Goal: Task Accomplishment & Management: Manage account settings

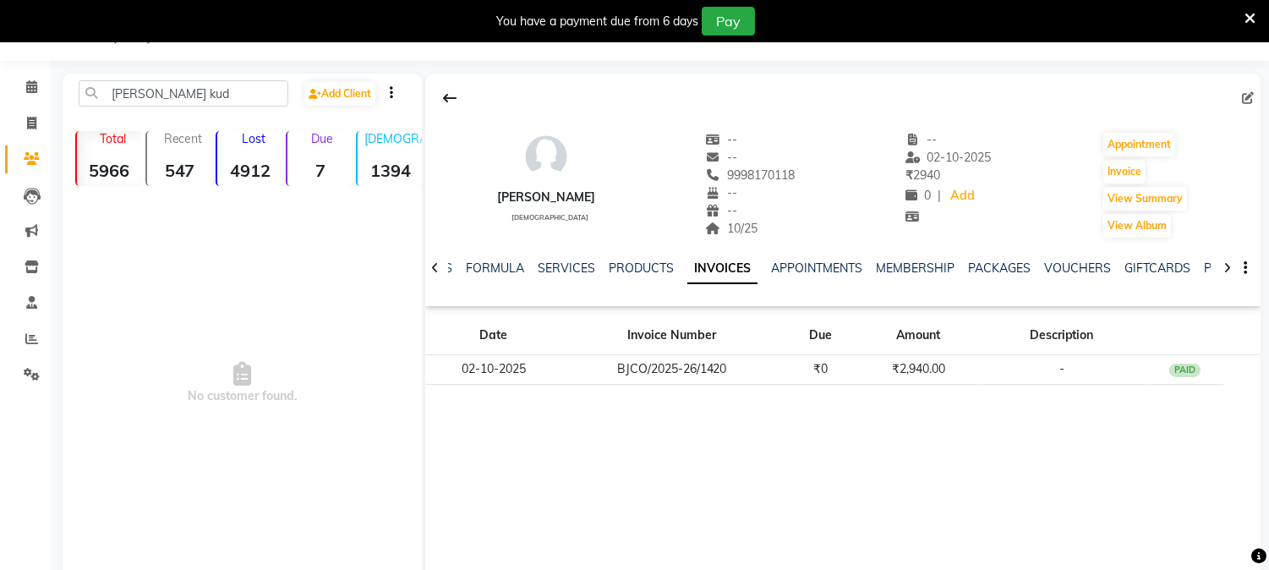
click at [200, 87] on input "[PERSON_NAME] kud" at bounding box center [184, 93] width 210 height 26
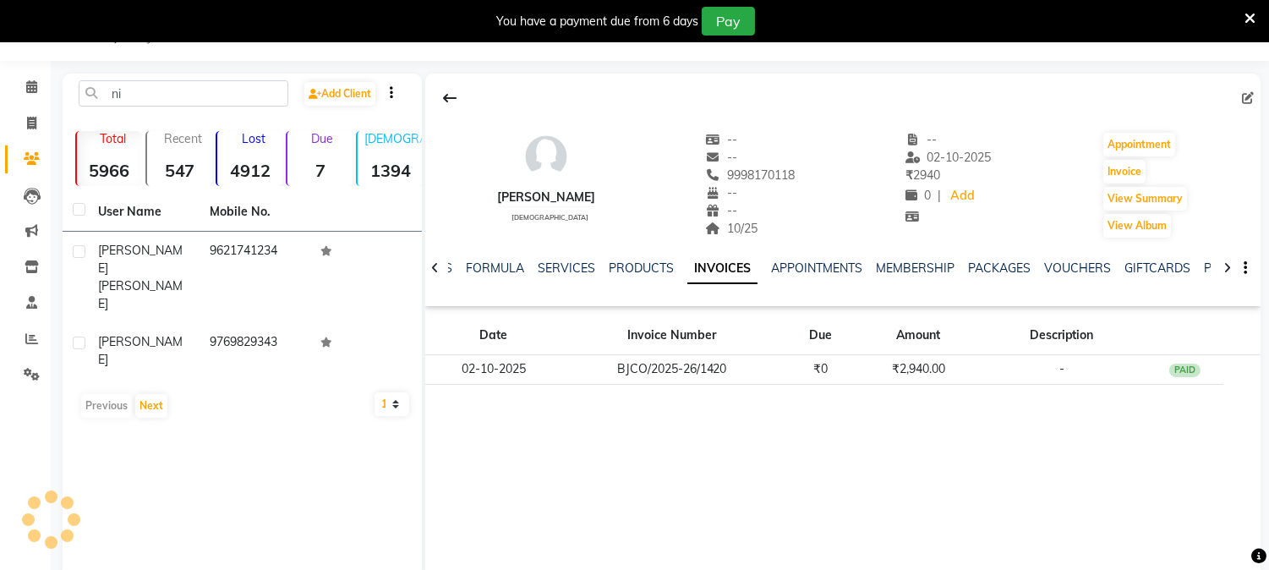
type input "n"
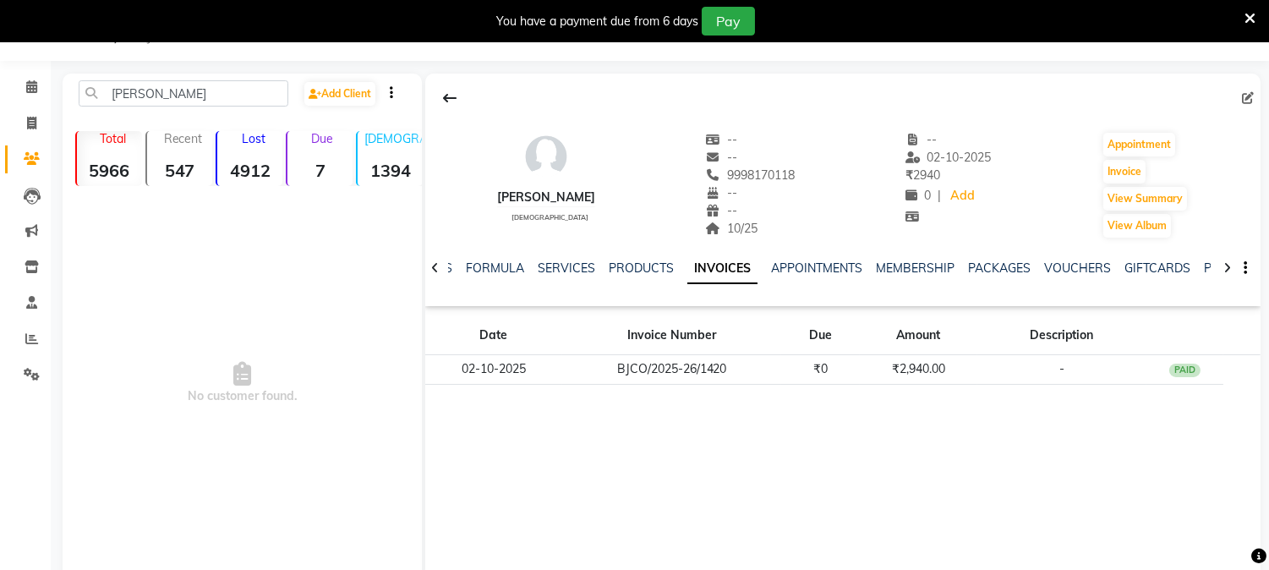
click at [218, 85] on input "[PERSON_NAME]" at bounding box center [184, 93] width 210 height 26
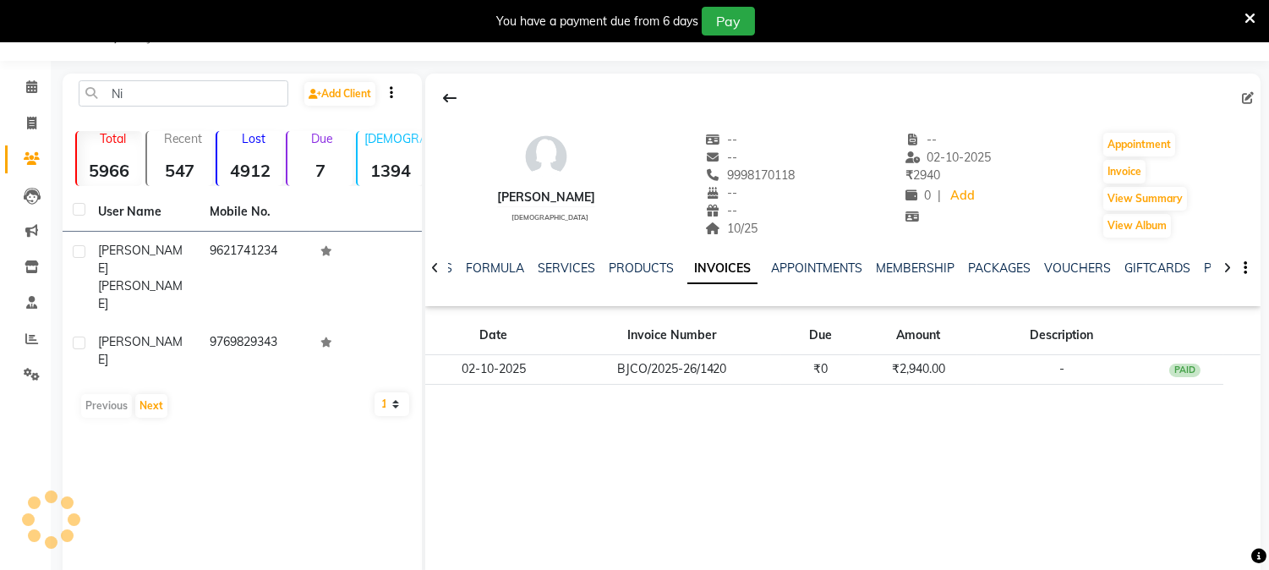
type input "N"
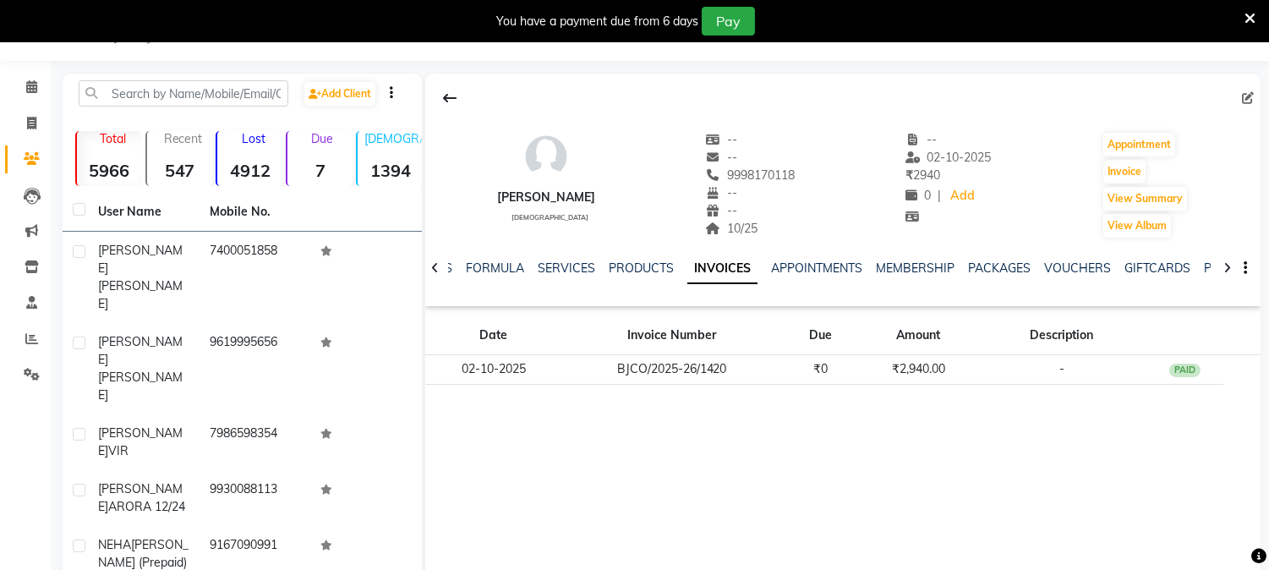
click at [1250, 11] on icon at bounding box center [1250, 18] width 11 height 15
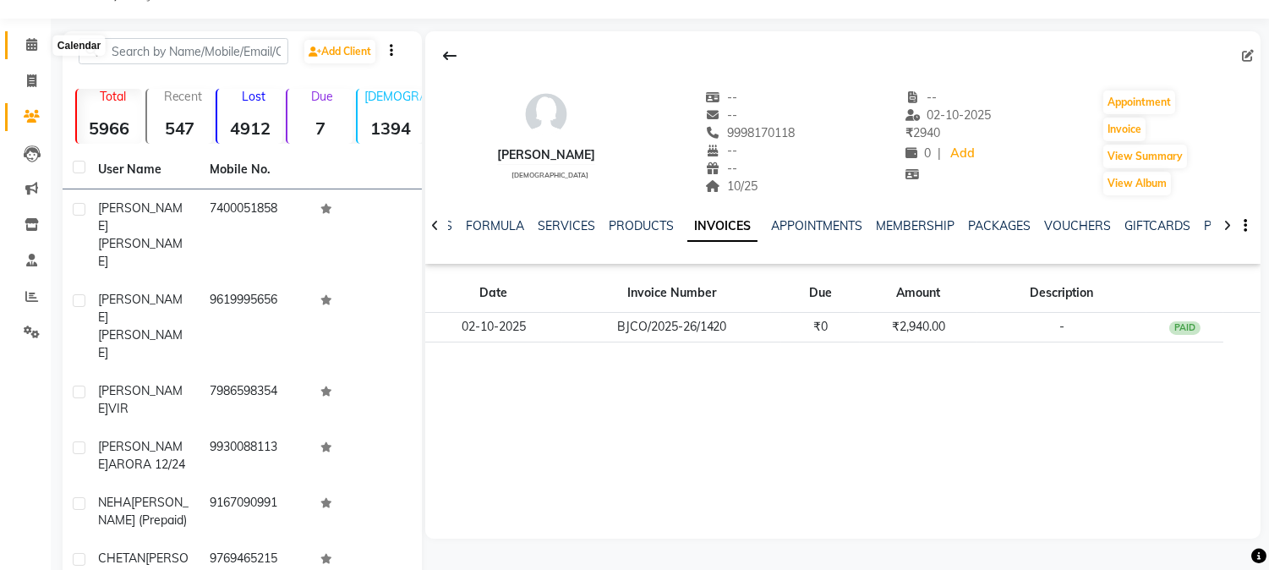
click at [34, 44] on icon at bounding box center [31, 44] width 11 height 13
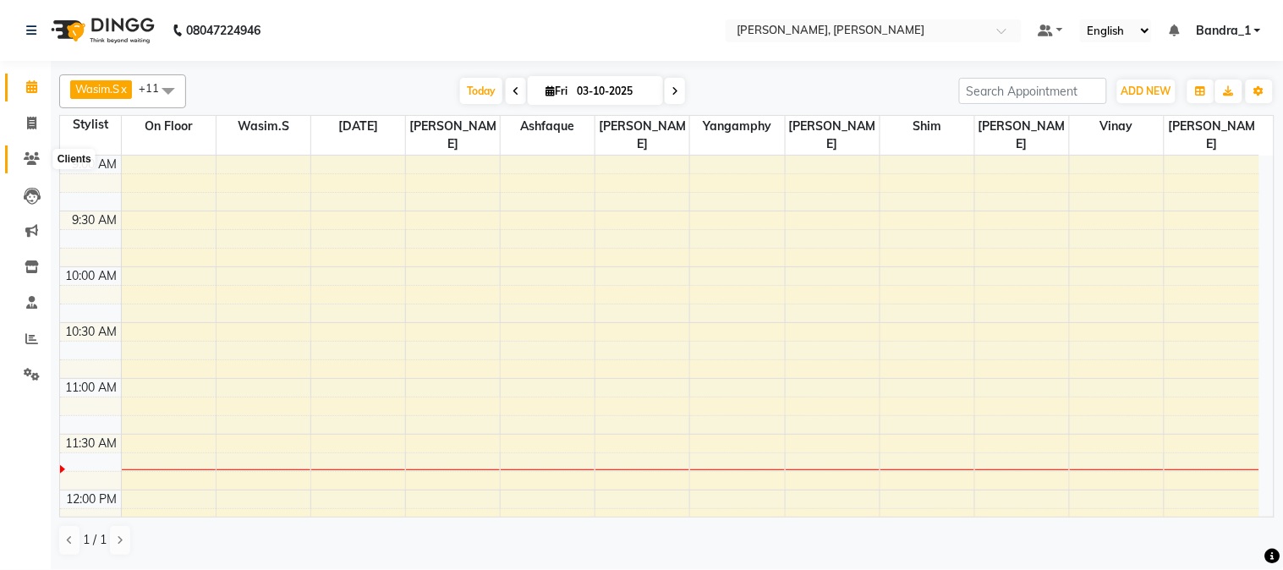
click at [26, 155] on icon at bounding box center [32, 158] width 16 height 13
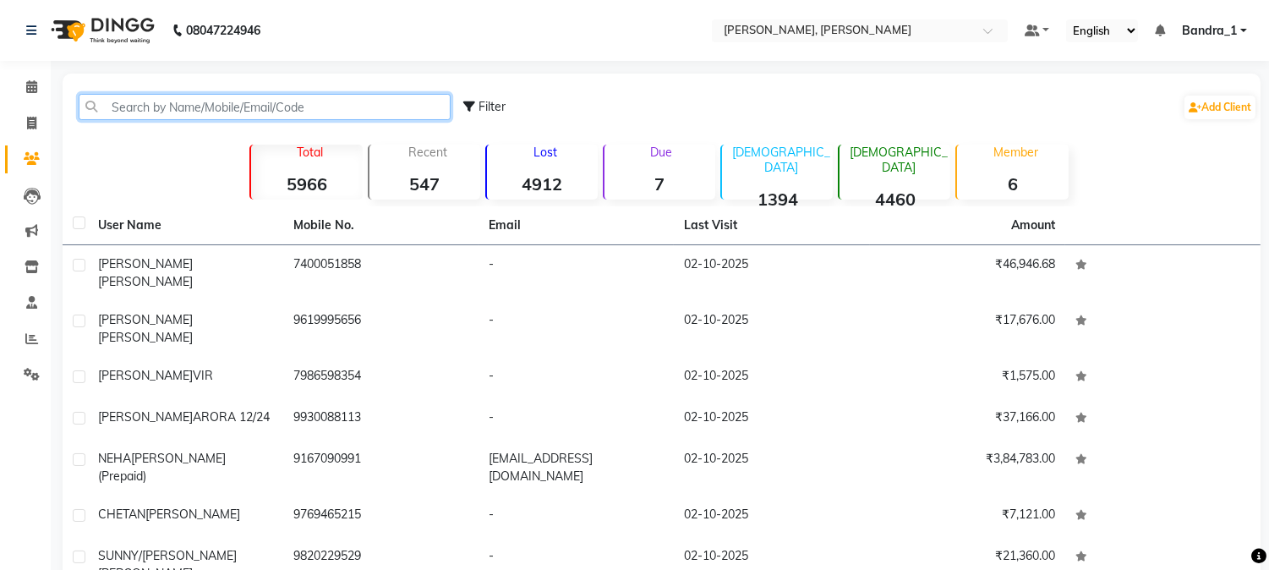
click at [206, 113] on input "text" at bounding box center [265, 107] width 372 height 26
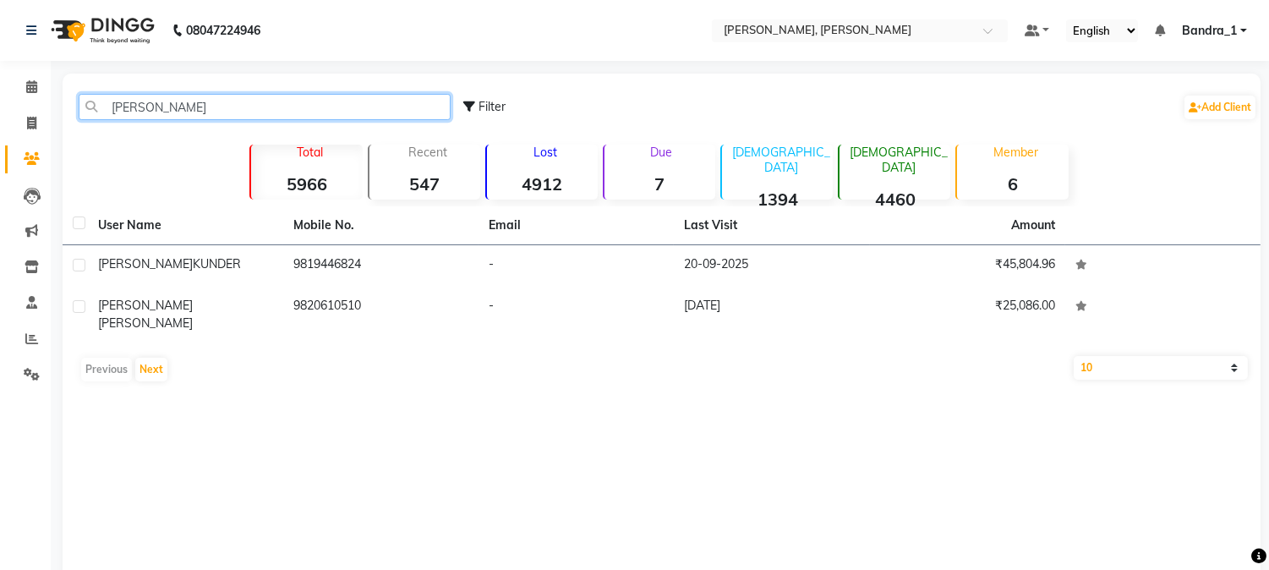
type input "[PERSON_NAME]"
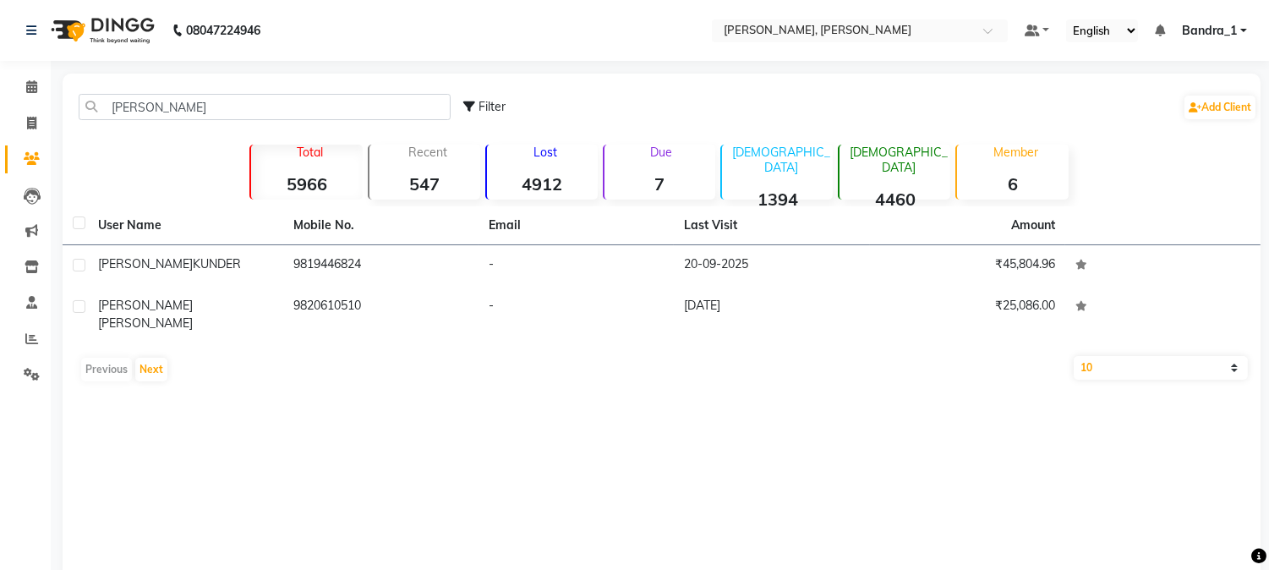
click at [402, 42] on nav "08047224946 Select Location × [PERSON_NAME], Bandra West Default Panel My Panel…" at bounding box center [634, 30] width 1269 height 61
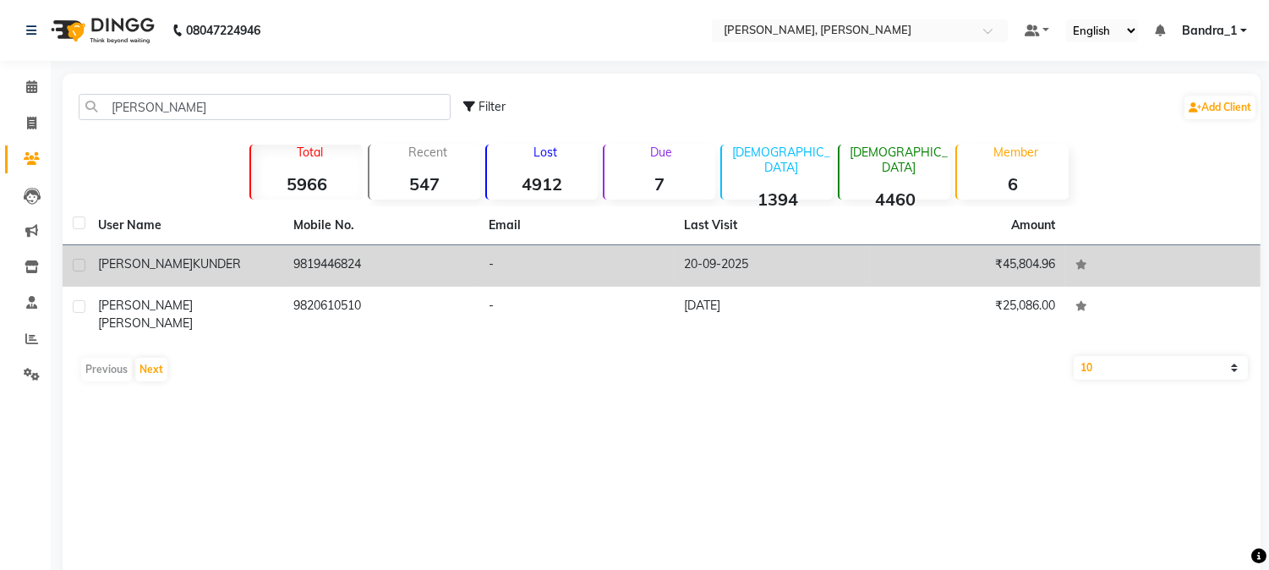
click at [408, 260] on td "9819446824" at bounding box center [380, 265] width 195 height 41
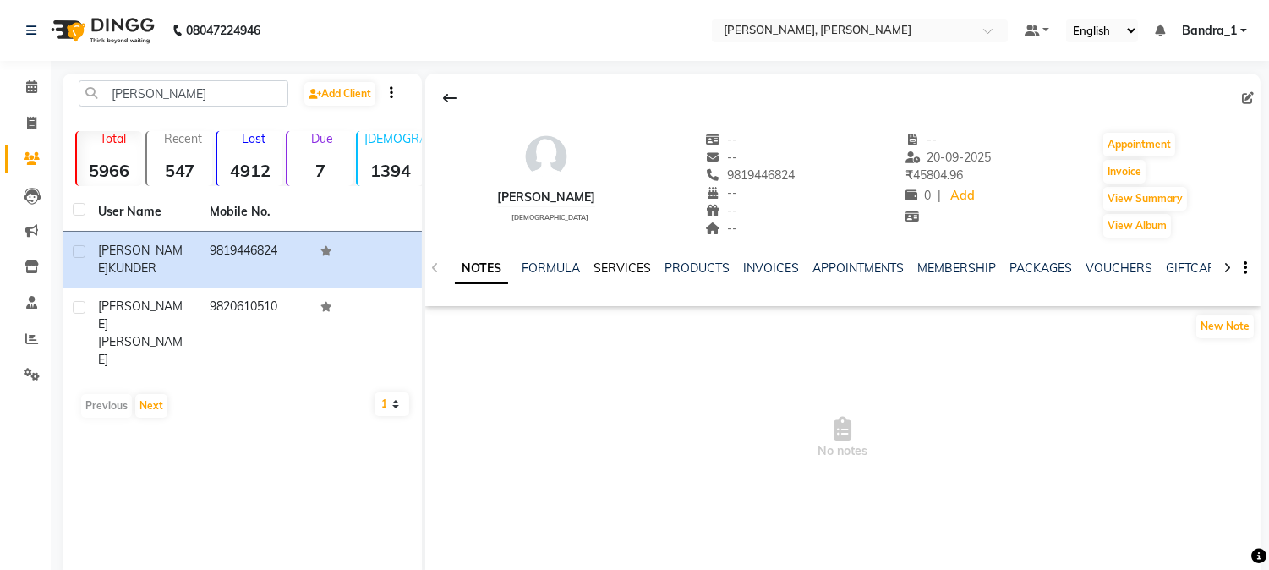
click at [606, 267] on link "SERVICES" at bounding box center [623, 267] width 58 height 15
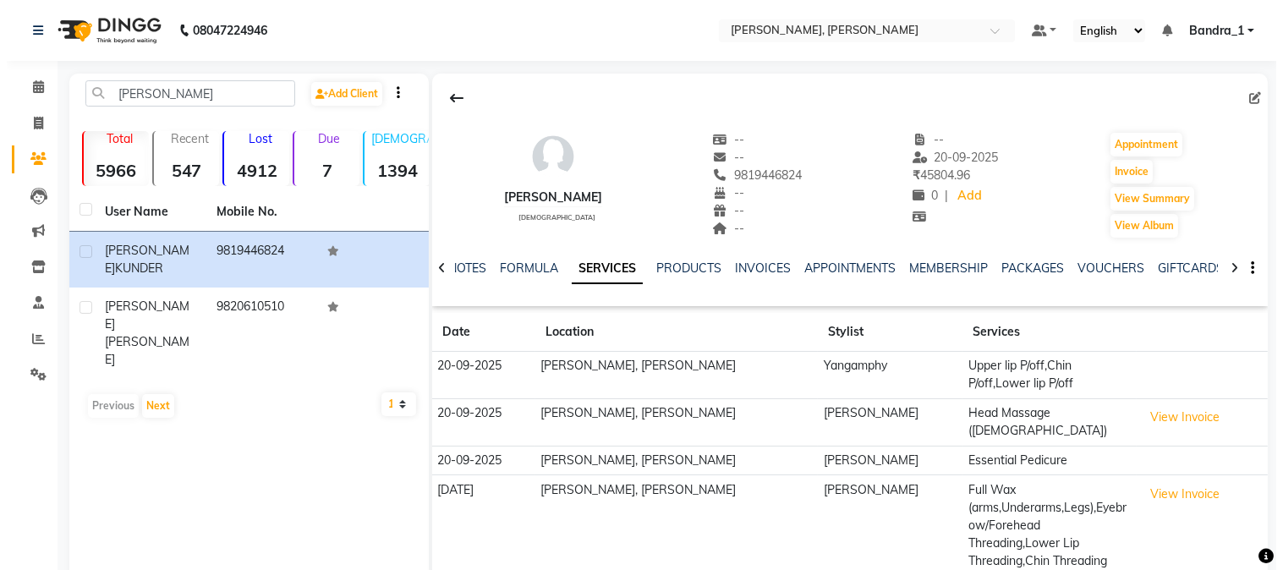
scroll to position [81, 0]
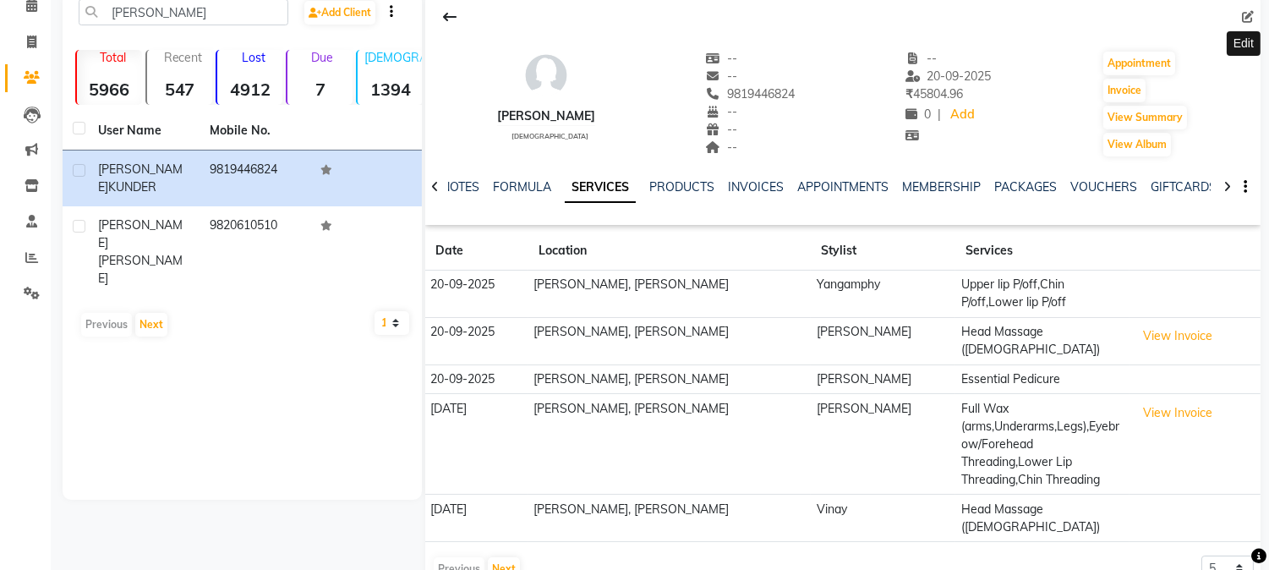
click at [1247, 17] on icon at bounding box center [1248, 17] width 12 height 12
select select "22"
select select "[DEMOGRAPHIC_DATA]"
select select
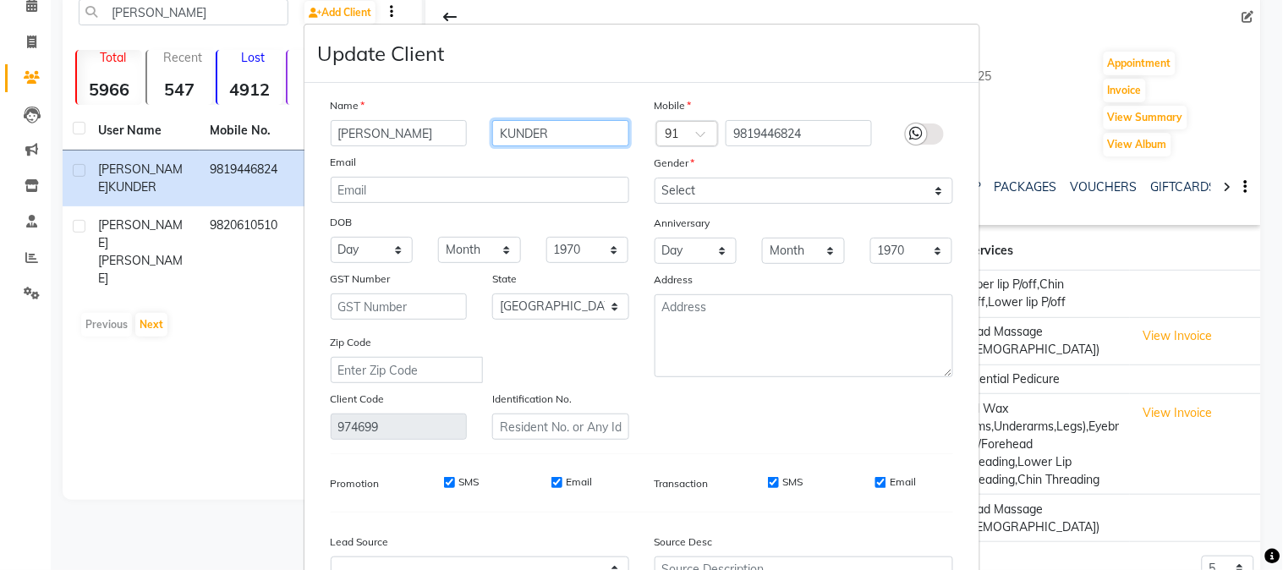
click at [578, 132] on input "KUNDER" at bounding box center [560, 133] width 137 height 26
click at [444, 480] on input "SMS" at bounding box center [449, 482] width 11 height 11
checkbox input "false"
click at [553, 479] on input "Email" at bounding box center [556, 482] width 11 height 11
checkbox input "false"
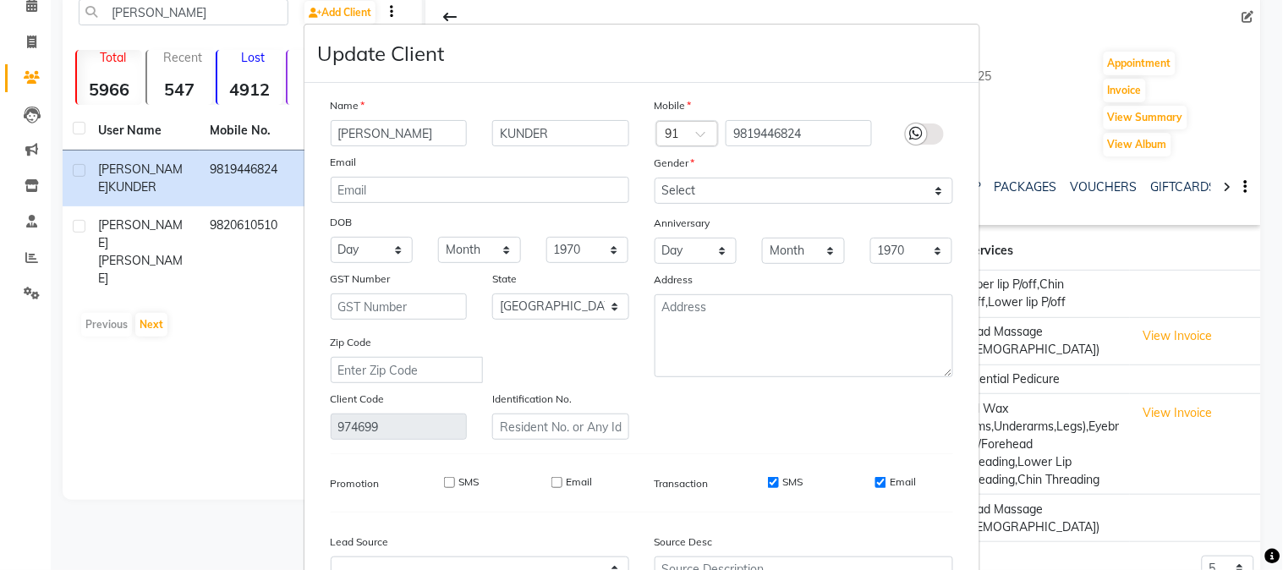
click at [770, 485] on input "SMS" at bounding box center [773, 482] width 11 height 11
checkbox input "false"
click at [875, 480] on input "Email" at bounding box center [880, 482] width 11 height 11
checkbox input "false"
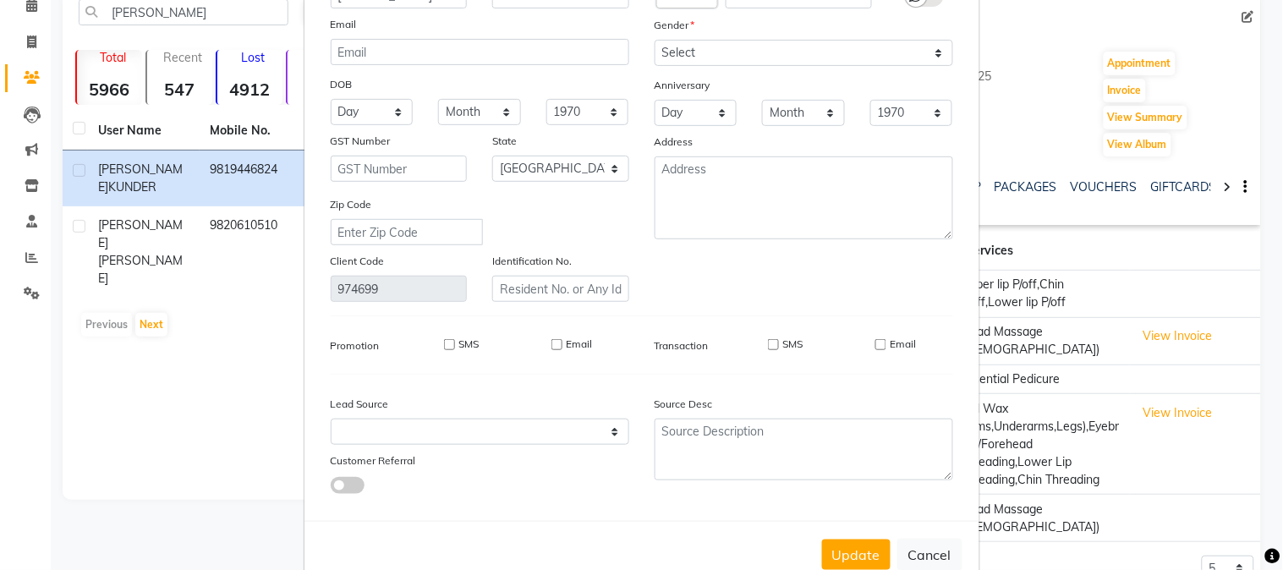
scroll to position [182, 0]
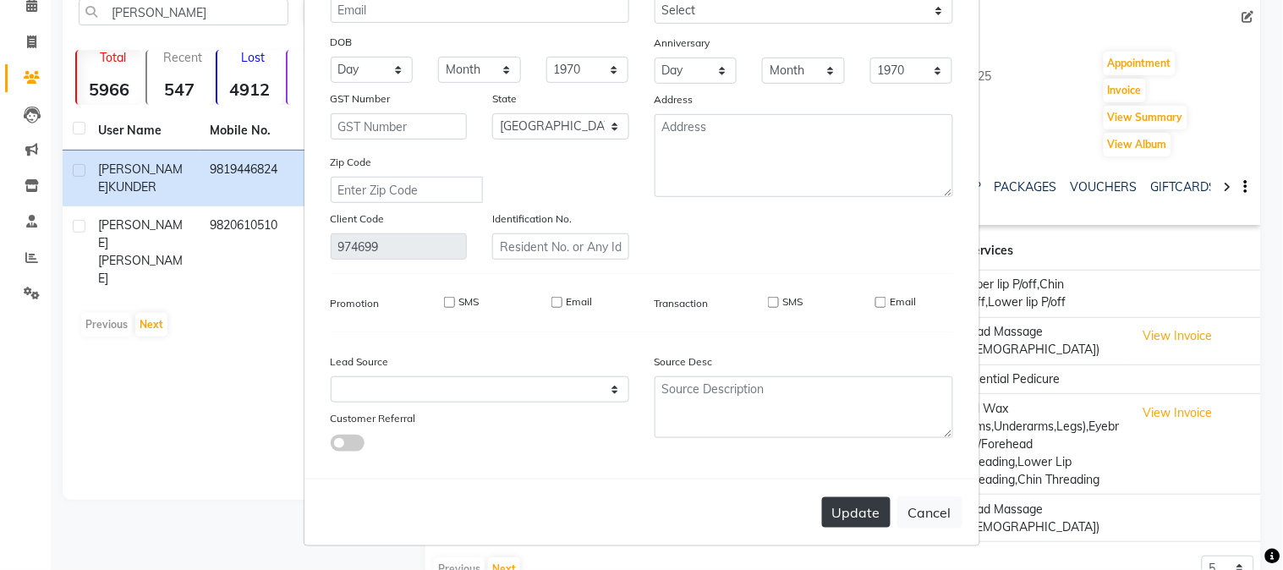
click at [851, 518] on button "Update" at bounding box center [856, 512] width 69 height 30
select select
select select "null"
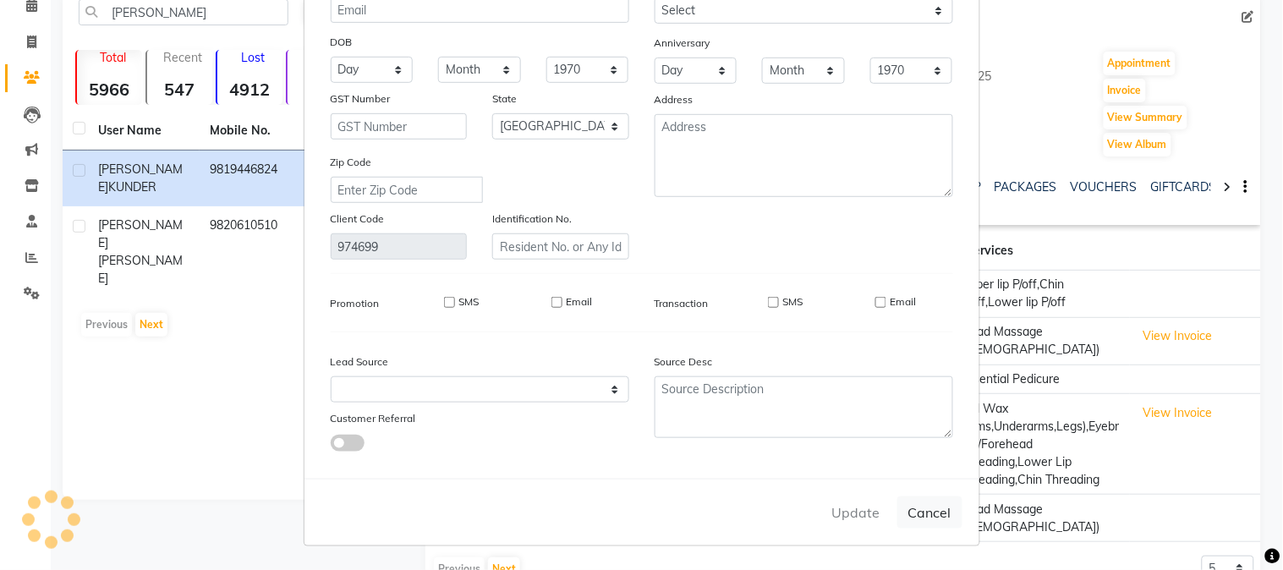
select select
checkbox input "false"
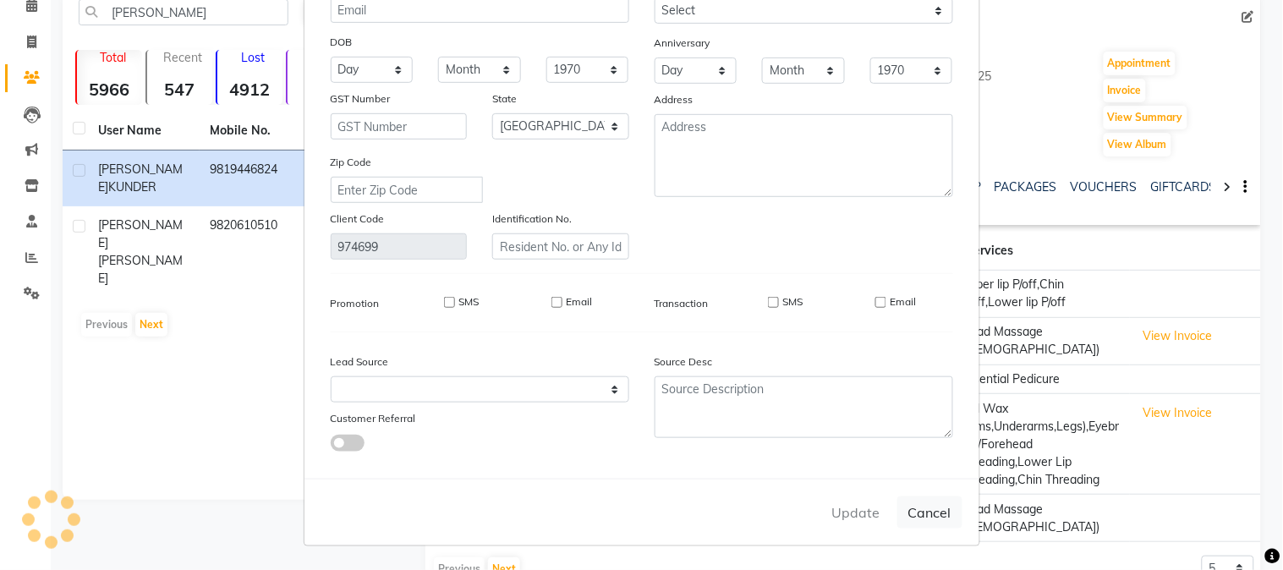
checkbox input "false"
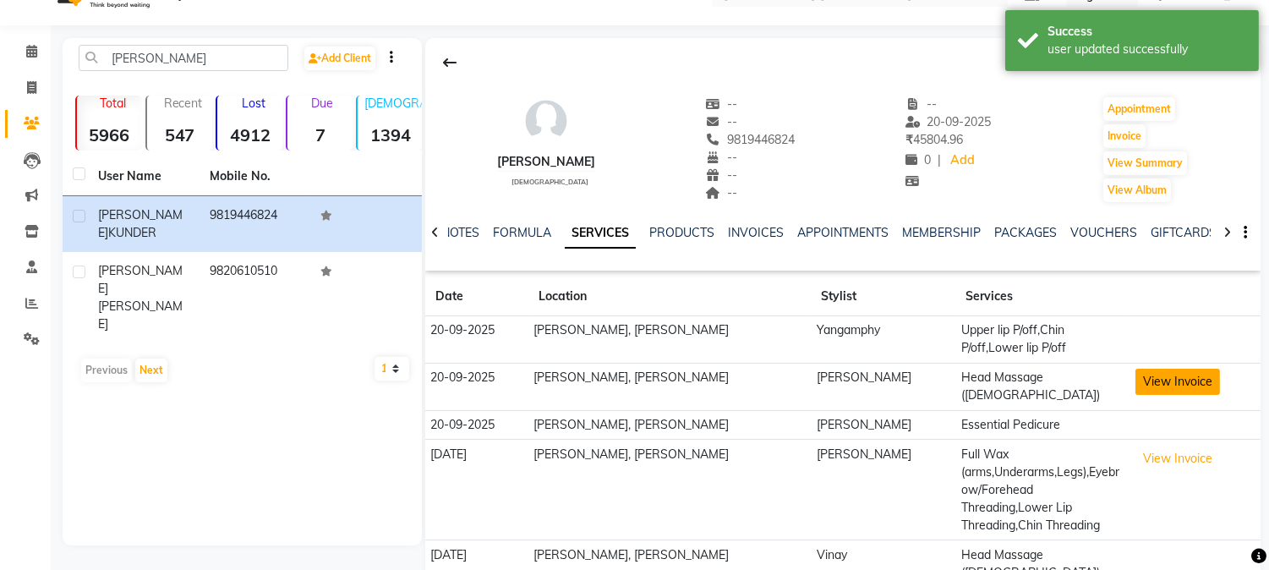
click at [1179, 382] on button "View Invoice" at bounding box center [1178, 382] width 85 height 26
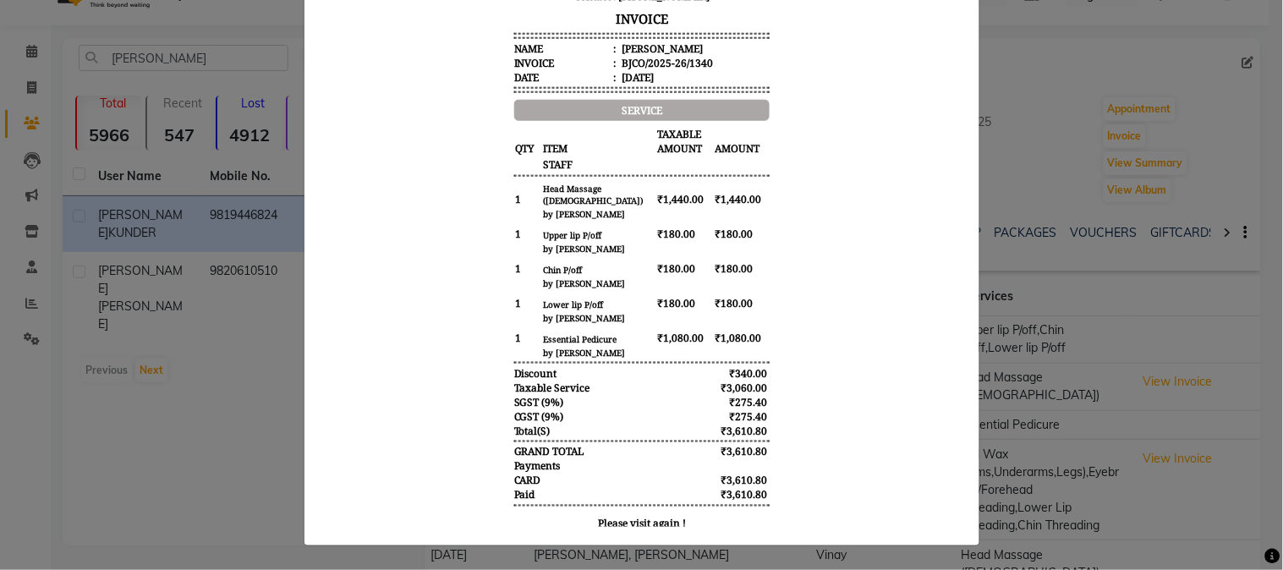
scroll to position [0, 0]
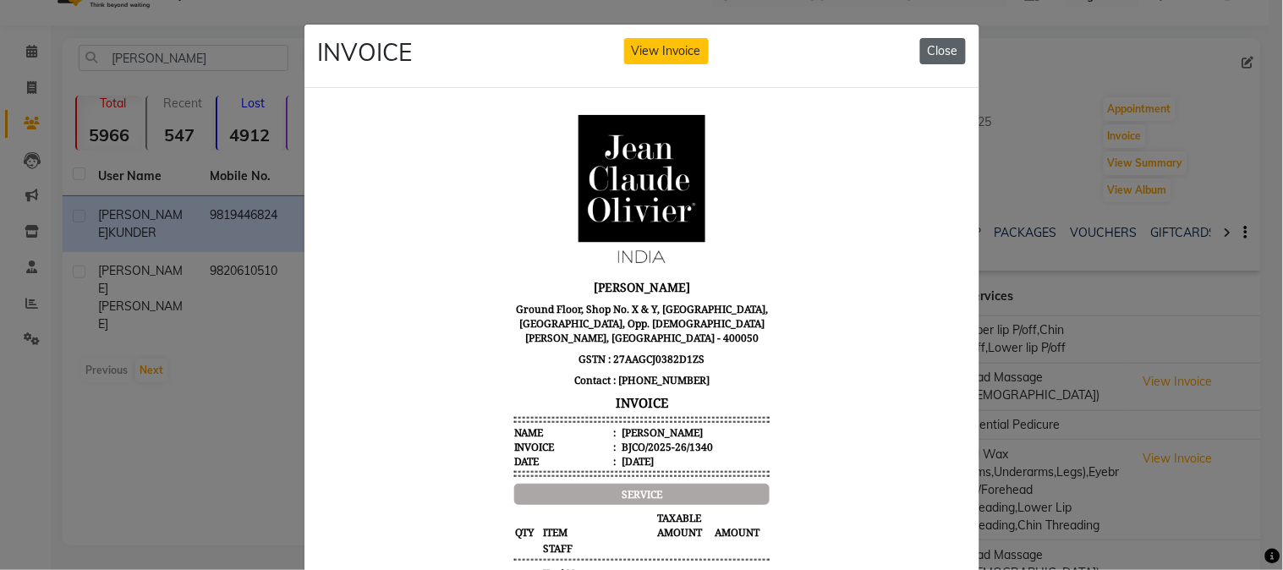
click at [924, 49] on button "Close" at bounding box center [943, 51] width 46 height 26
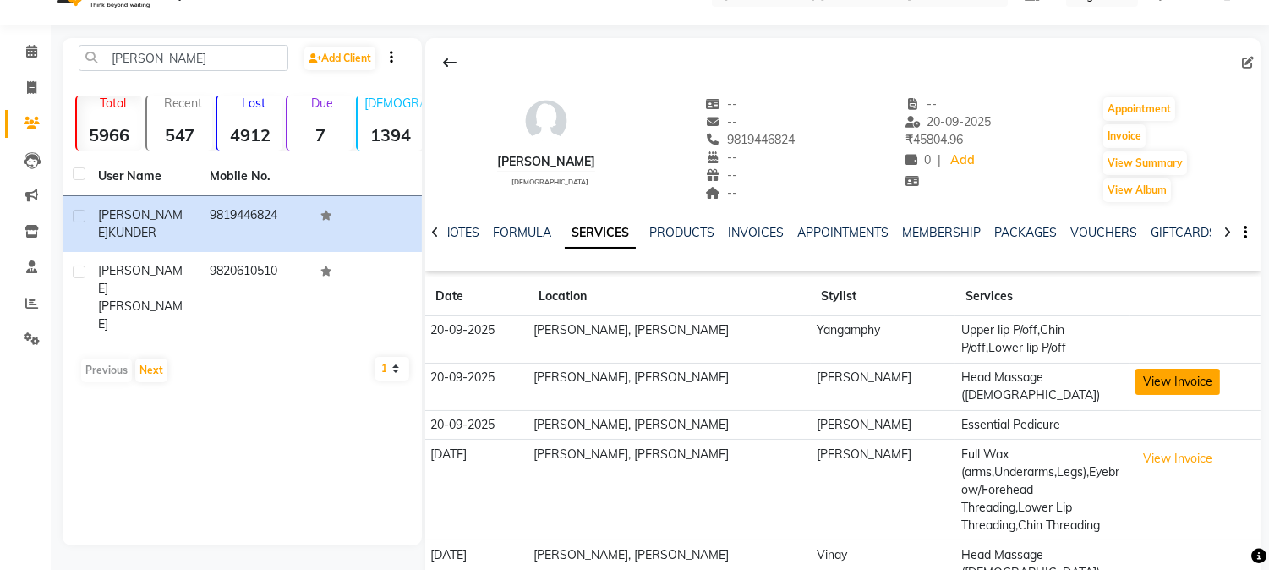
click at [1178, 384] on button "View Invoice" at bounding box center [1178, 382] width 85 height 26
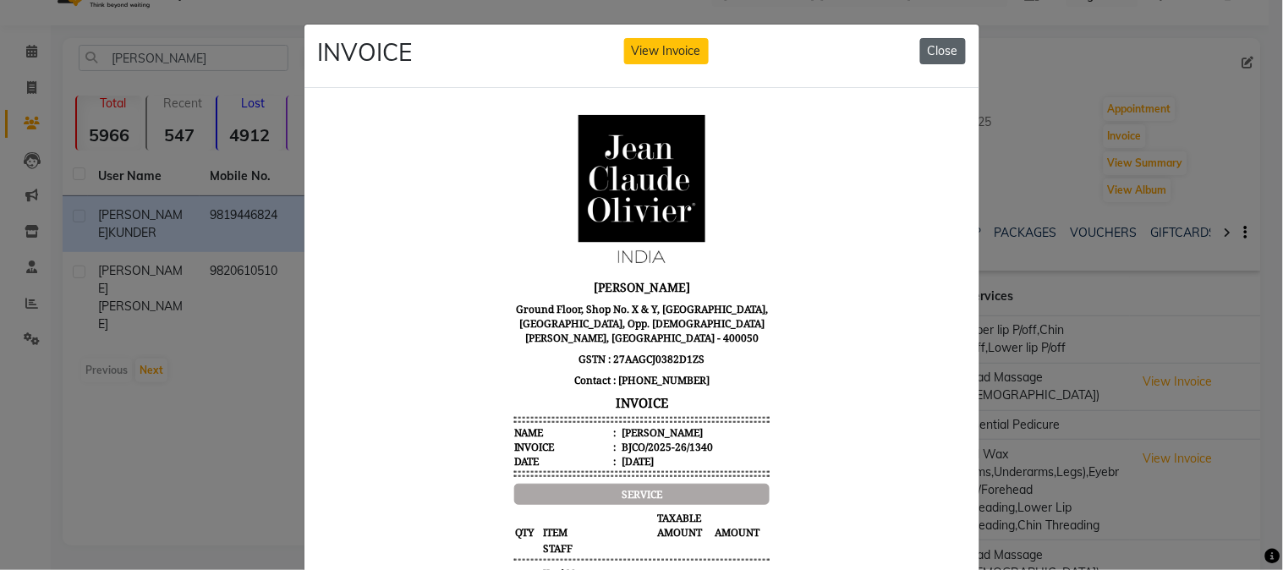
click at [929, 56] on button "Close" at bounding box center [943, 51] width 46 height 26
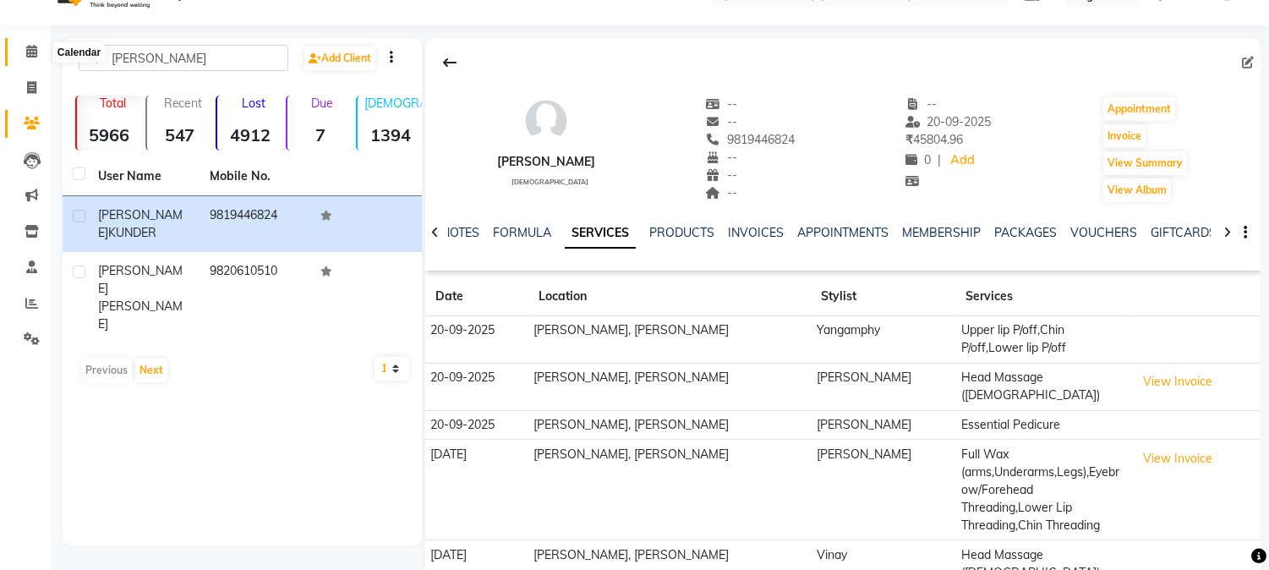
drag, startPoint x: 29, startPoint y: 47, endPoint x: 61, endPoint y: 59, distance: 34.2
click at [30, 46] on icon at bounding box center [31, 51] width 11 height 13
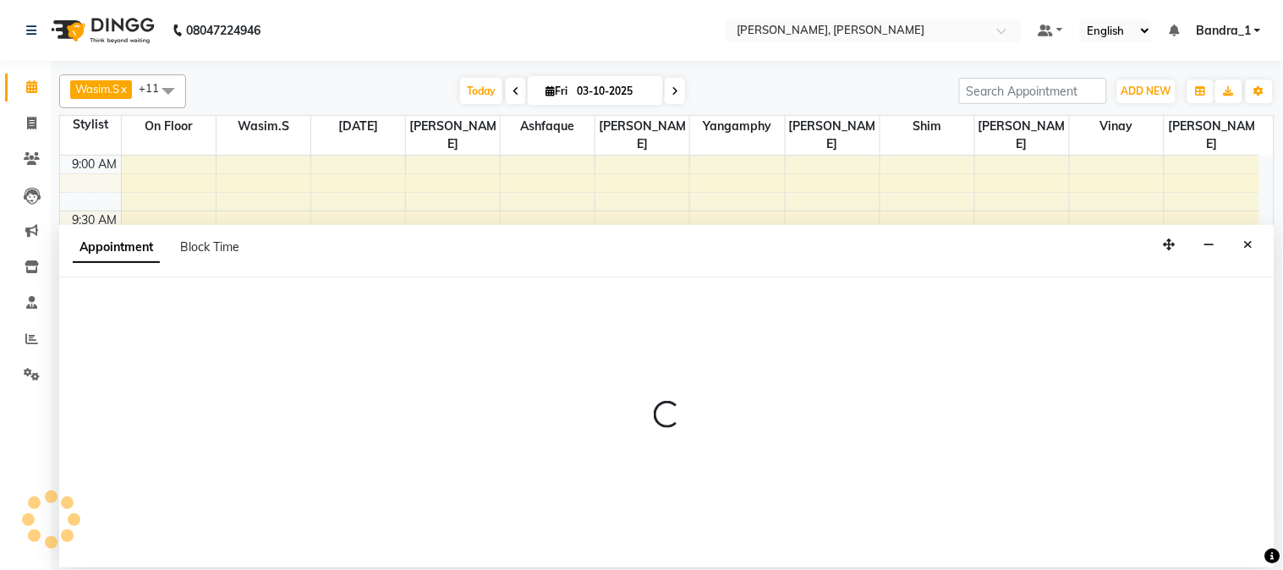
select select "54154"
select select "tentative"
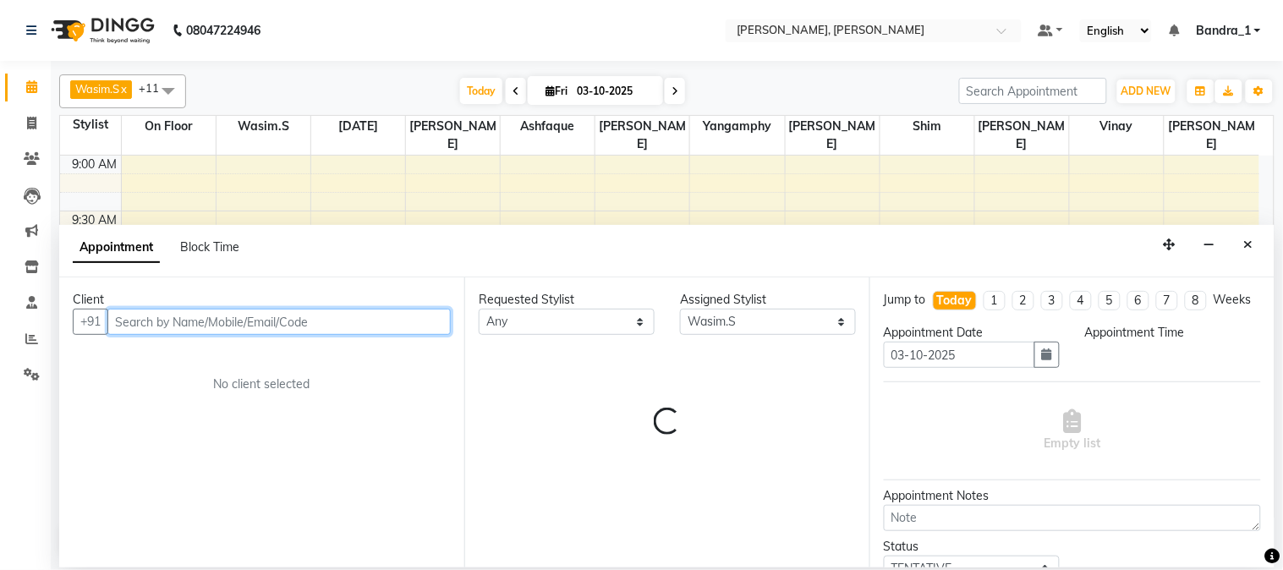
select select "690"
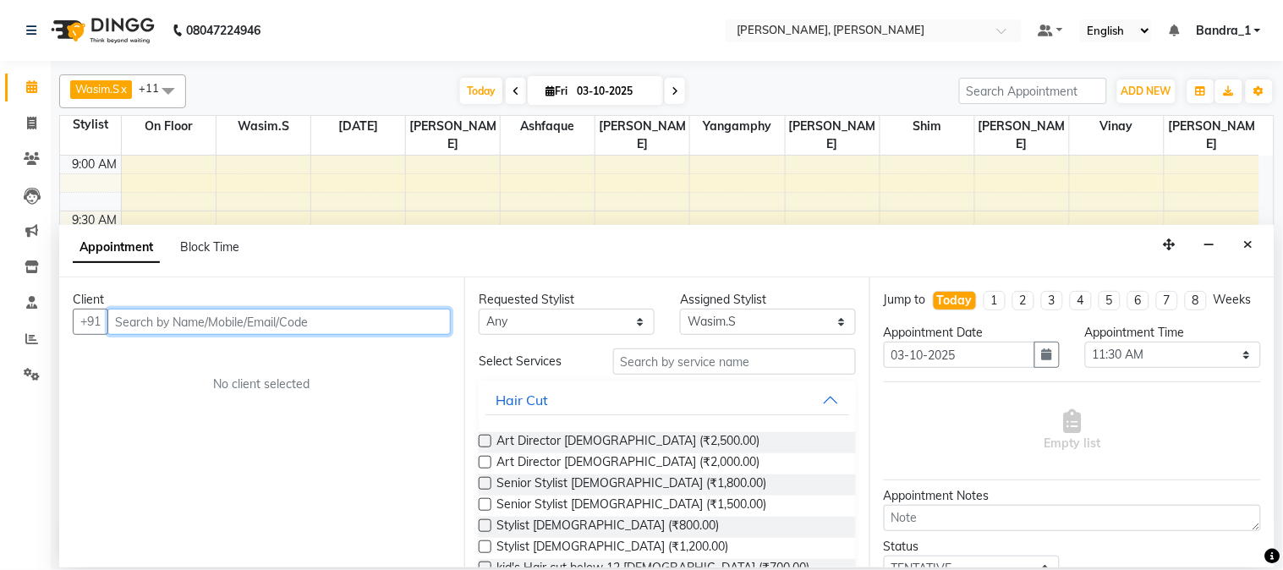
drag, startPoint x: 211, startPoint y: 326, endPoint x: 244, endPoint y: 319, distance: 32.8
click at [233, 321] on input "text" at bounding box center [278, 322] width 343 height 26
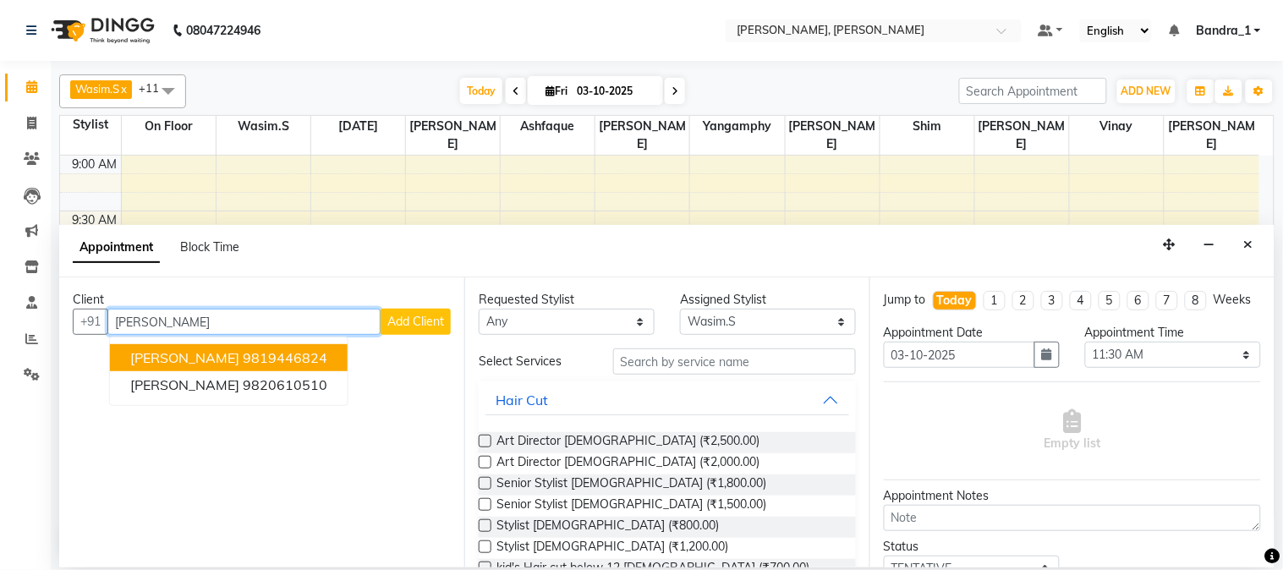
click at [286, 361] on ngb-highlight "9819446824" at bounding box center [285, 357] width 85 height 17
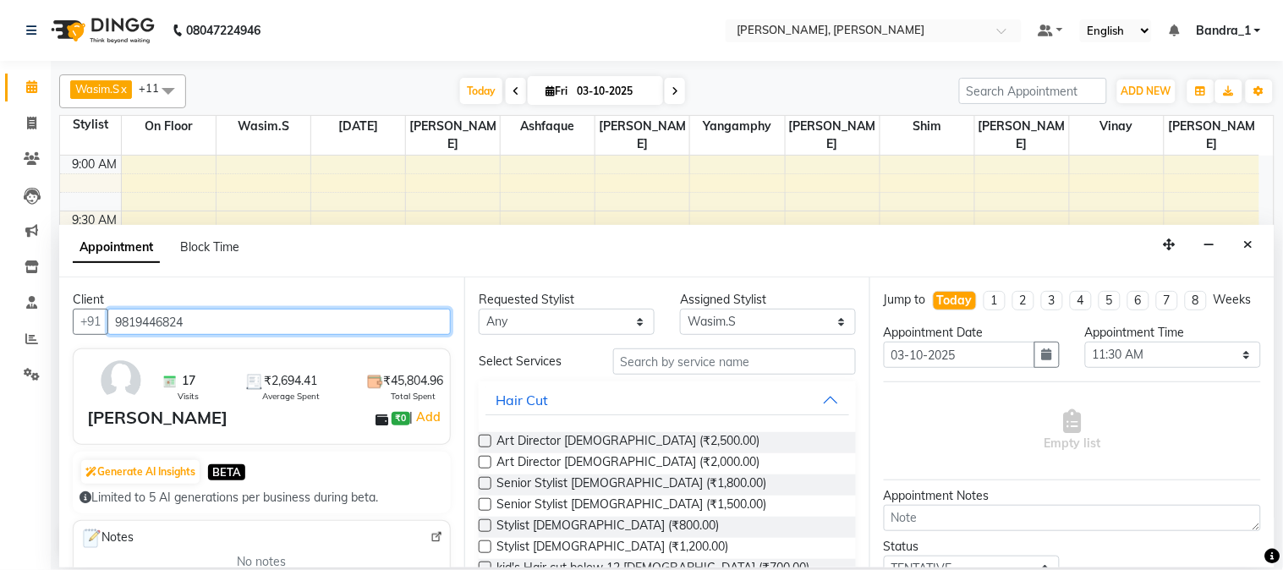
type input "9819446824"
click at [487, 503] on label at bounding box center [485, 504] width 13 height 13
click at [487, 503] on input "checkbox" at bounding box center [484, 506] width 11 height 11
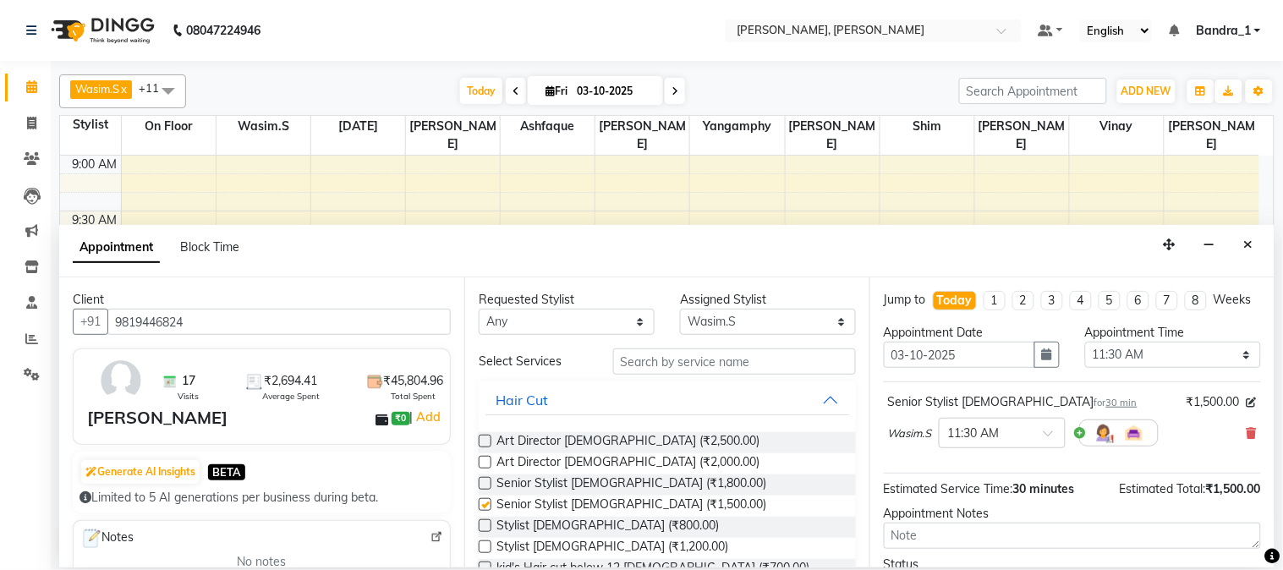
checkbox input "false"
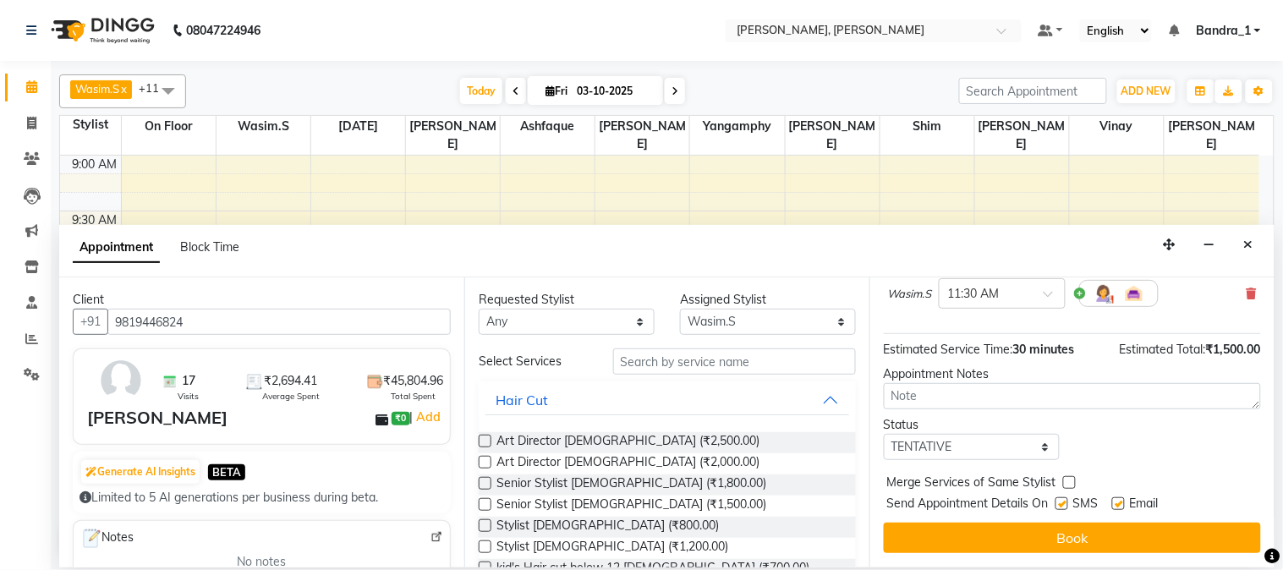
click at [1120, 505] on label at bounding box center [1118, 503] width 13 height 13
click at [1120, 505] on input "checkbox" at bounding box center [1117, 505] width 11 height 11
checkbox input "false"
click at [1064, 504] on label at bounding box center [1061, 503] width 13 height 13
click at [1064, 504] on input "checkbox" at bounding box center [1060, 505] width 11 height 11
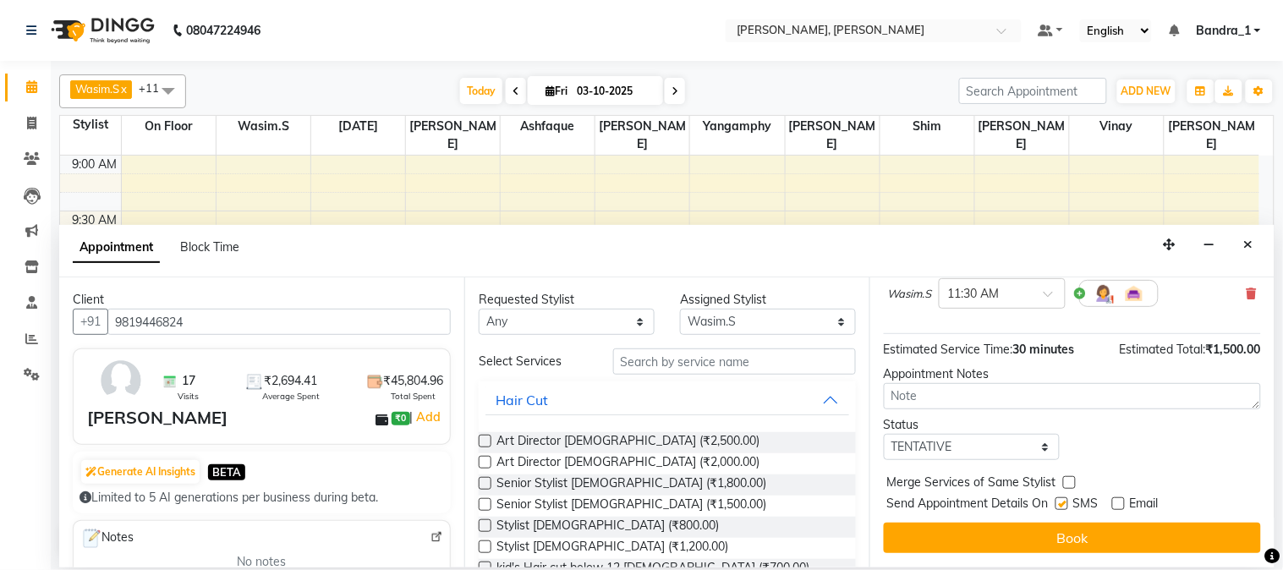
checkbox input "false"
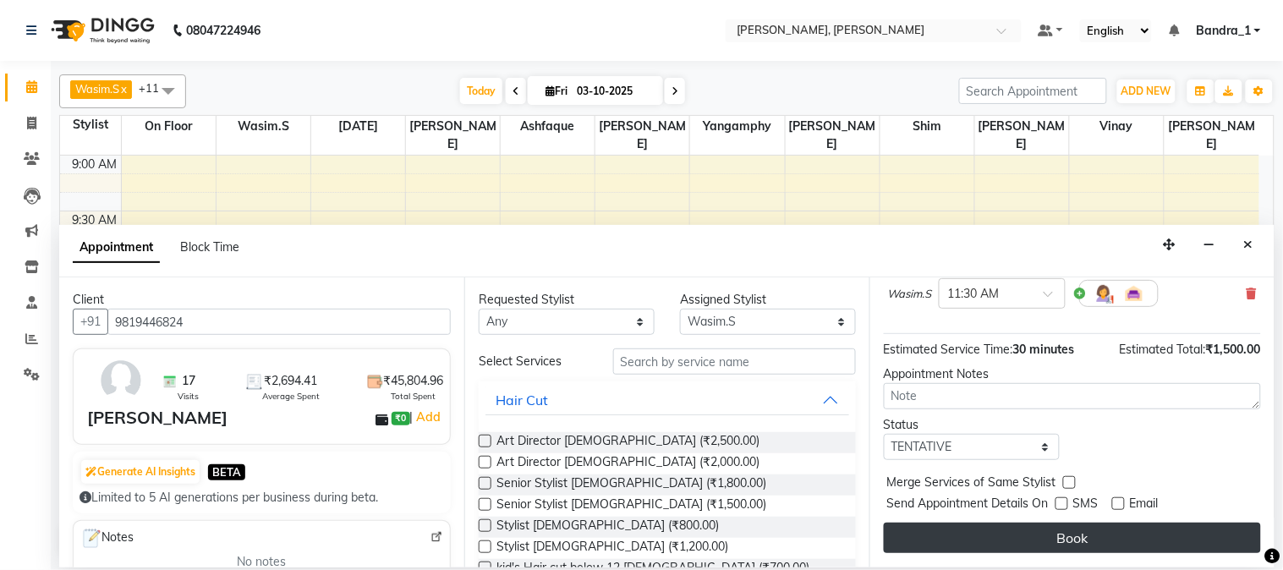
click at [1063, 538] on button "Book" at bounding box center [1072, 538] width 377 height 30
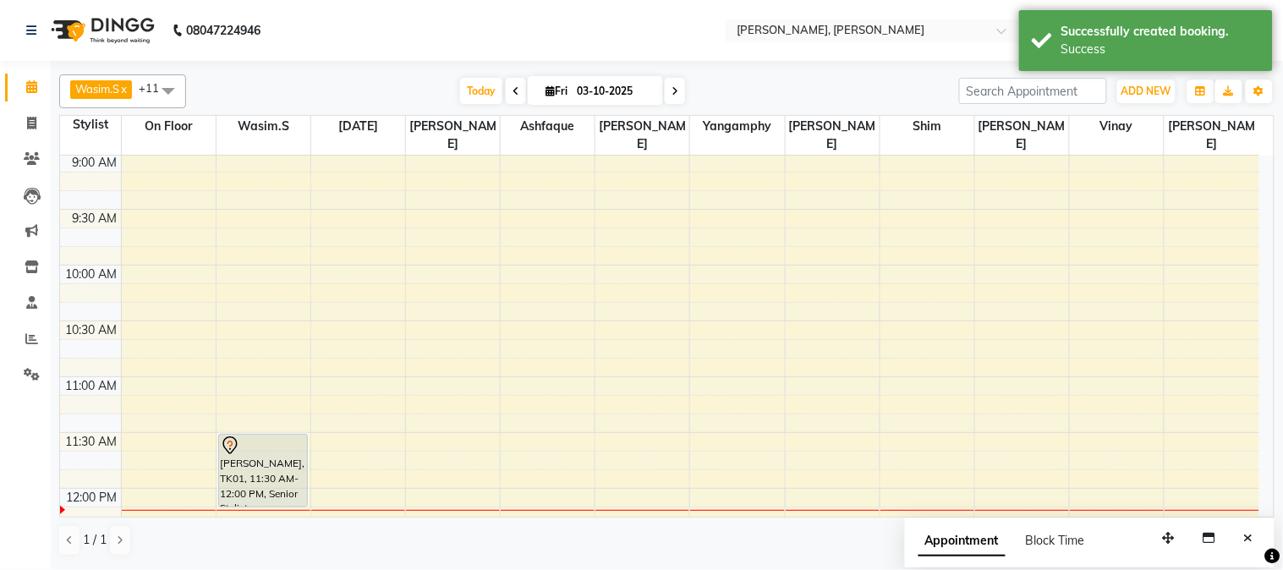
drag, startPoint x: 258, startPoint y: 468, endPoint x: 269, endPoint y: 472, distance: 11.8
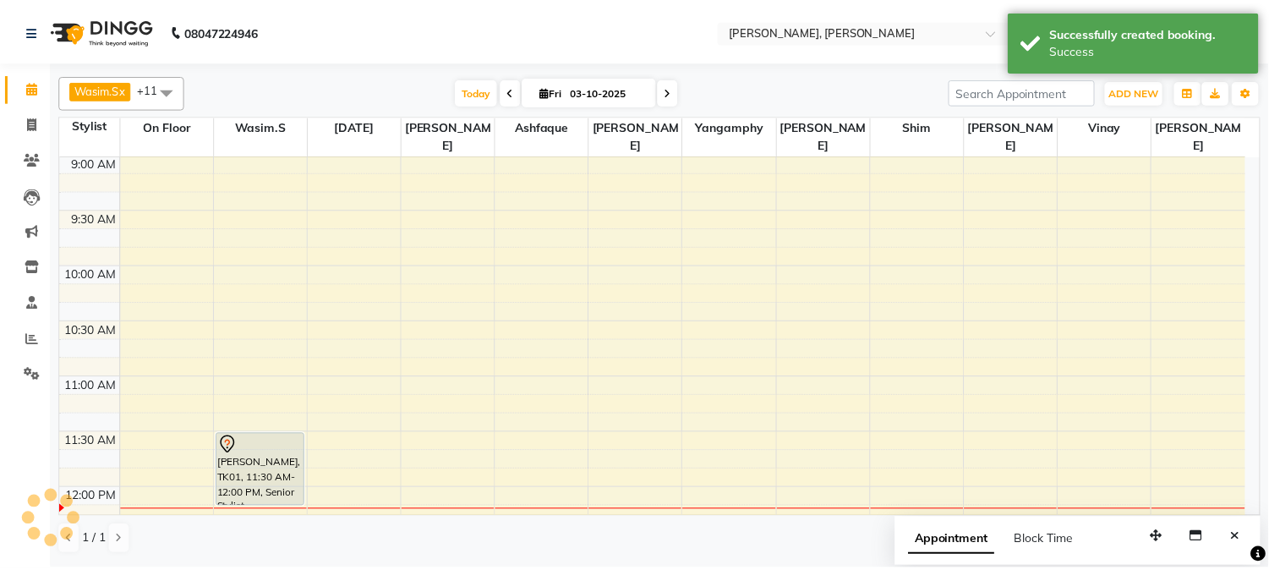
scroll to position [3, 0]
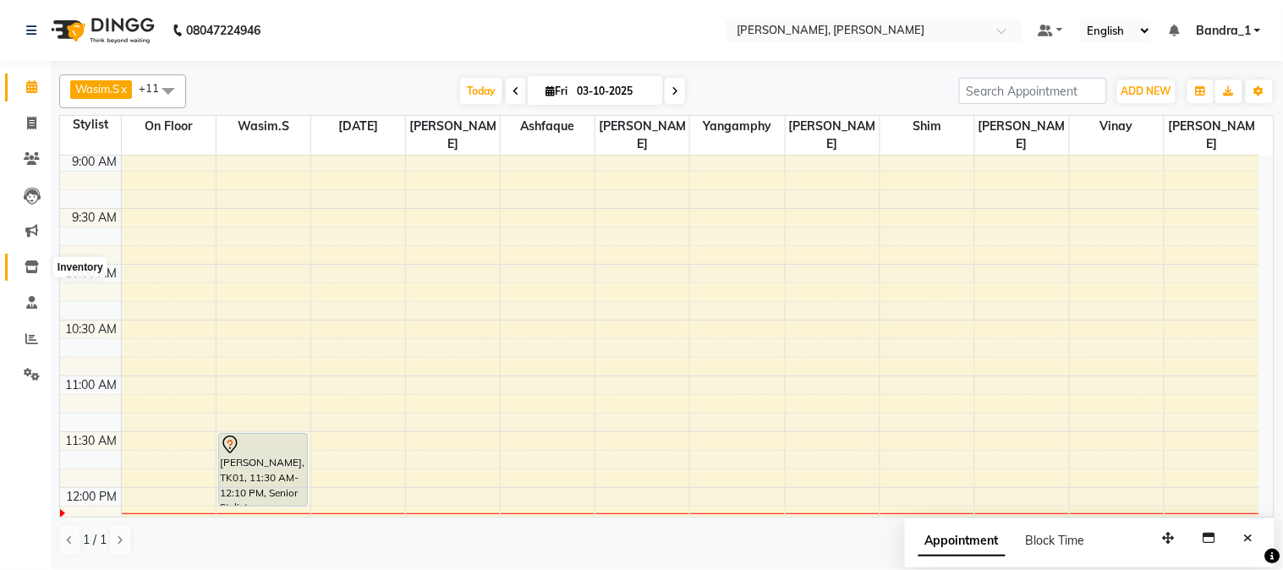
click at [38, 262] on span at bounding box center [32, 267] width 30 height 19
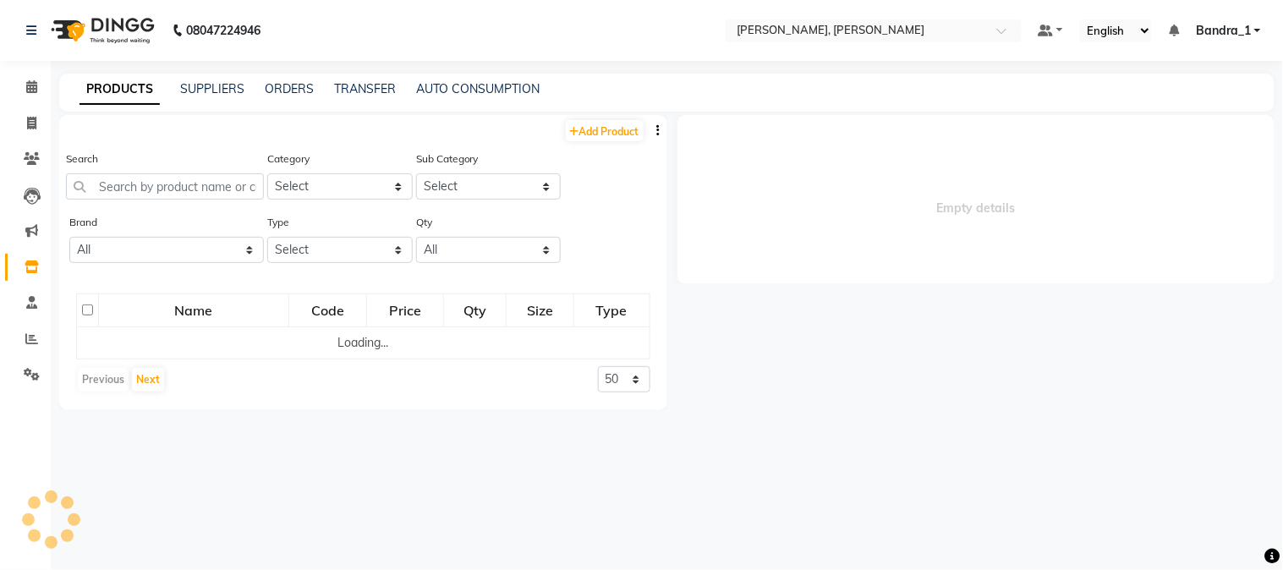
select select
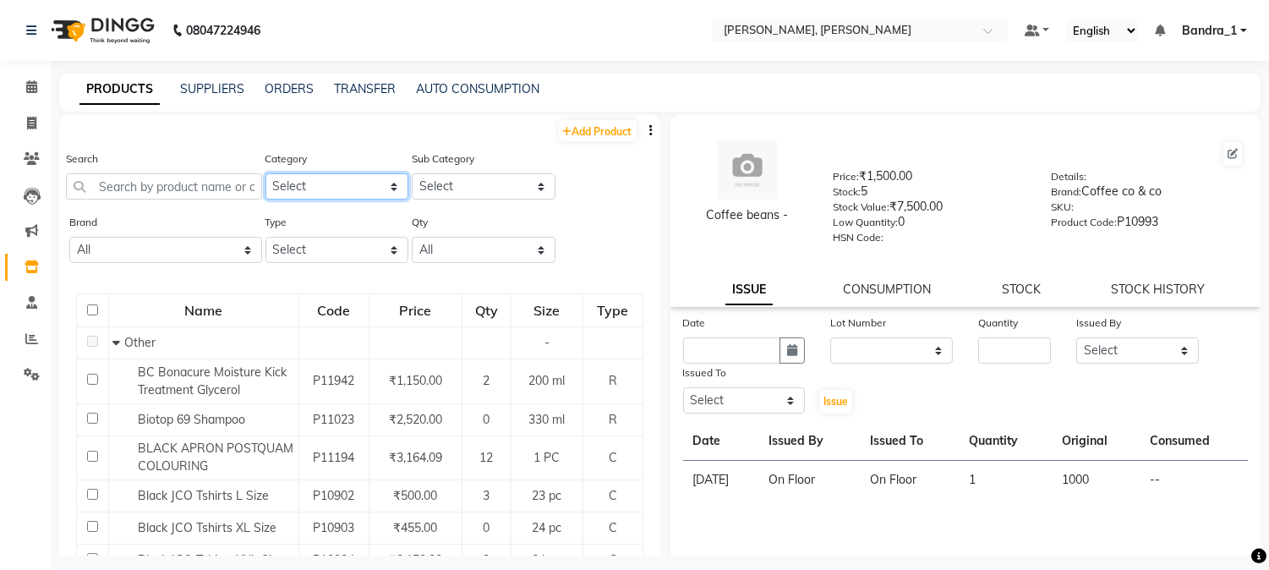
click at [385, 184] on select "Select Hair Skin Makeup Personal Care Appliances [PERSON_NAME] Waxing Disposabl…" at bounding box center [338, 186] width 144 height 26
select select "221501850"
click at [266, 173] on select "Select Hair Skin Makeup Personal Care Appliances [PERSON_NAME] Waxing Disposabl…" at bounding box center [338, 186] width 144 height 26
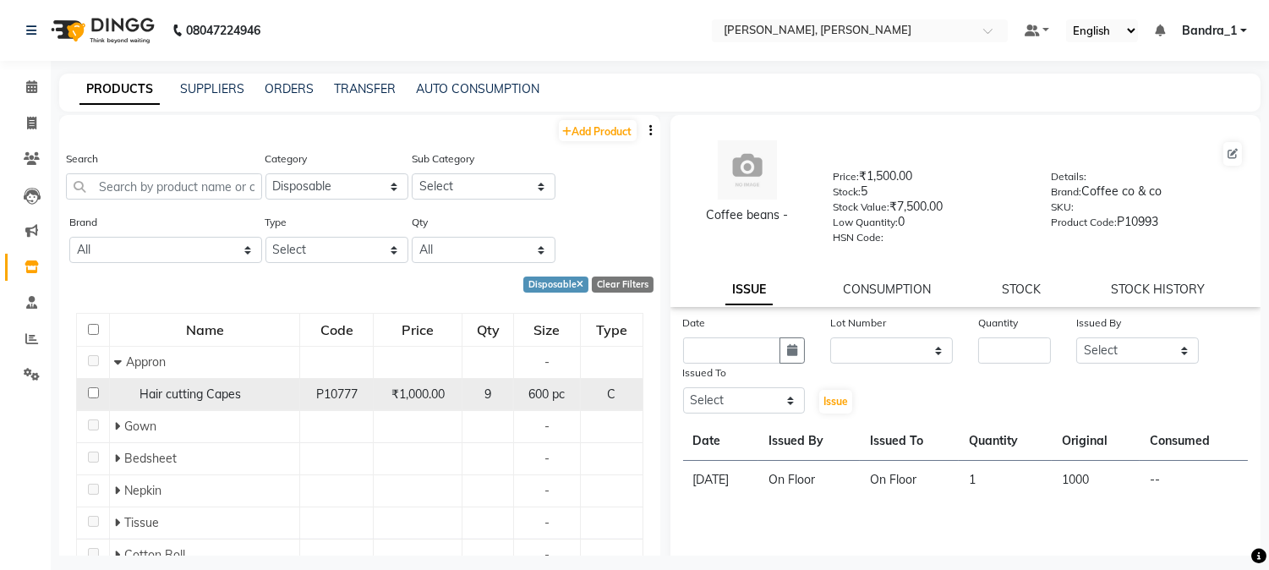
click at [89, 392] on input "checkbox" at bounding box center [93, 392] width 11 height 11
checkbox input "true"
select select
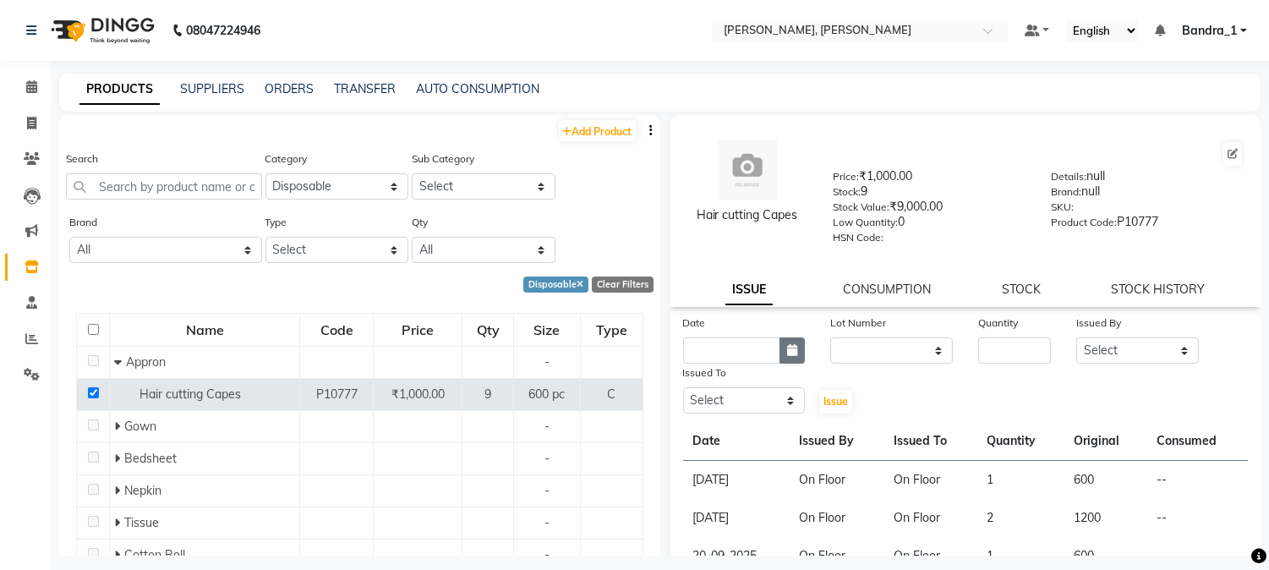
click at [792, 348] on icon "button" at bounding box center [792, 350] width 10 height 12
select select "10"
select select "2025"
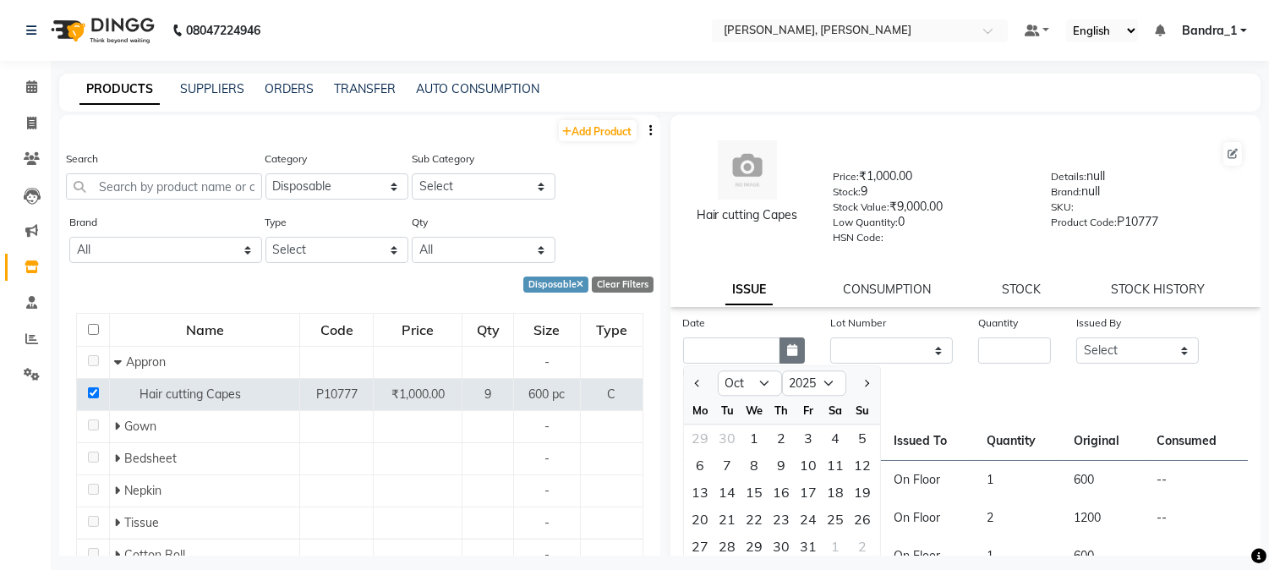
click at [788, 348] on icon "button" at bounding box center [792, 350] width 10 height 12
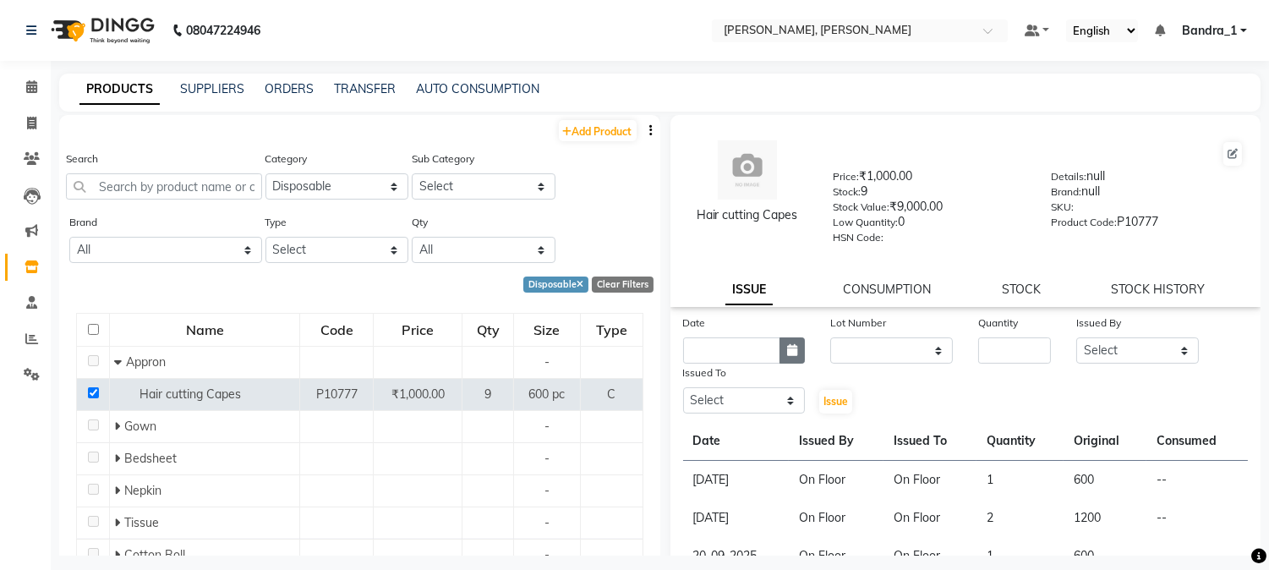
click at [788, 356] on icon "button" at bounding box center [792, 350] width 10 height 12
select select "10"
select select "2025"
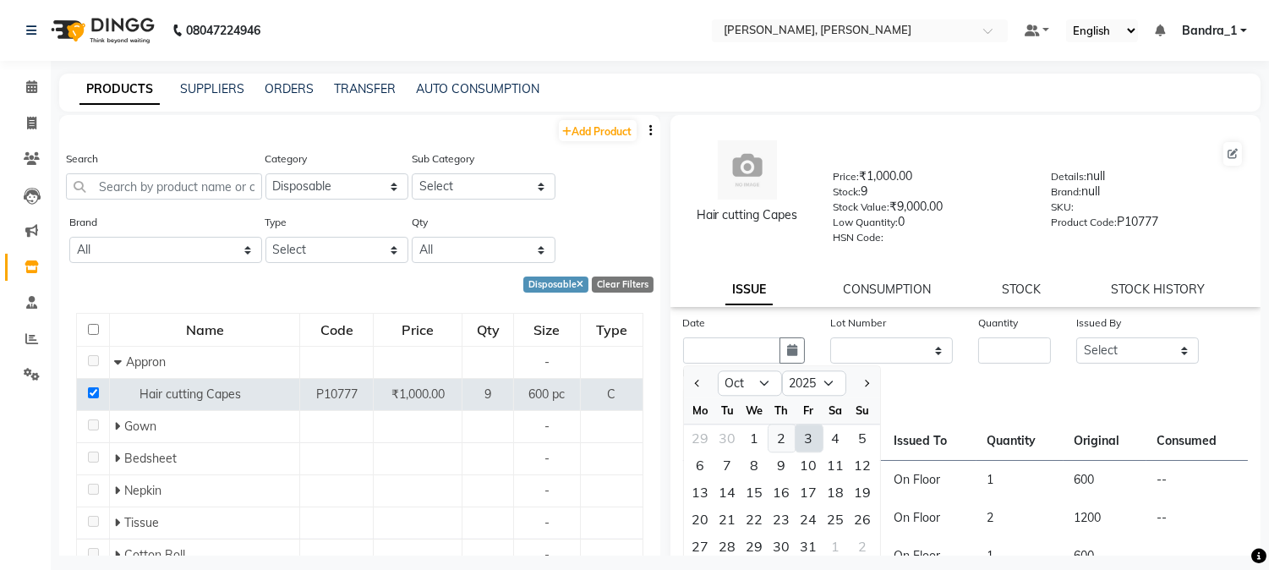
click at [780, 436] on div "2" at bounding box center [782, 438] width 27 height 27
type input "02-10-2025"
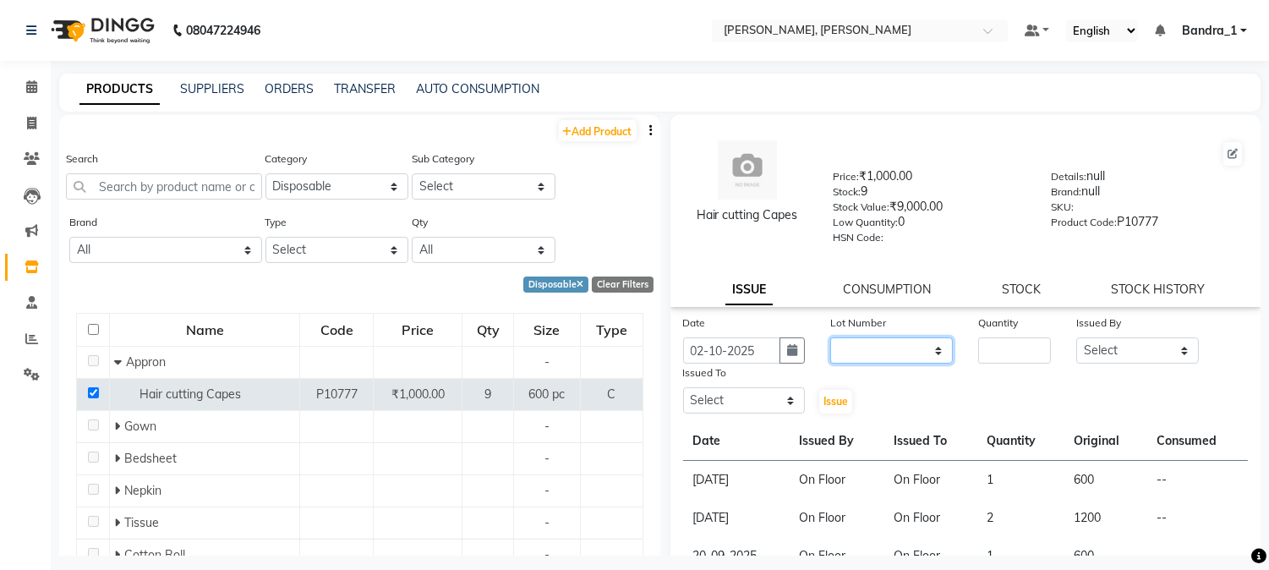
click at [929, 351] on select "None" at bounding box center [891, 350] width 123 height 26
select select "0: null"
click at [830, 338] on select "None" at bounding box center [891, 350] width 123 height 26
click at [1016, 343] on input "number" at bounding box center [1014, 350] width 73 height 26
type input "1"
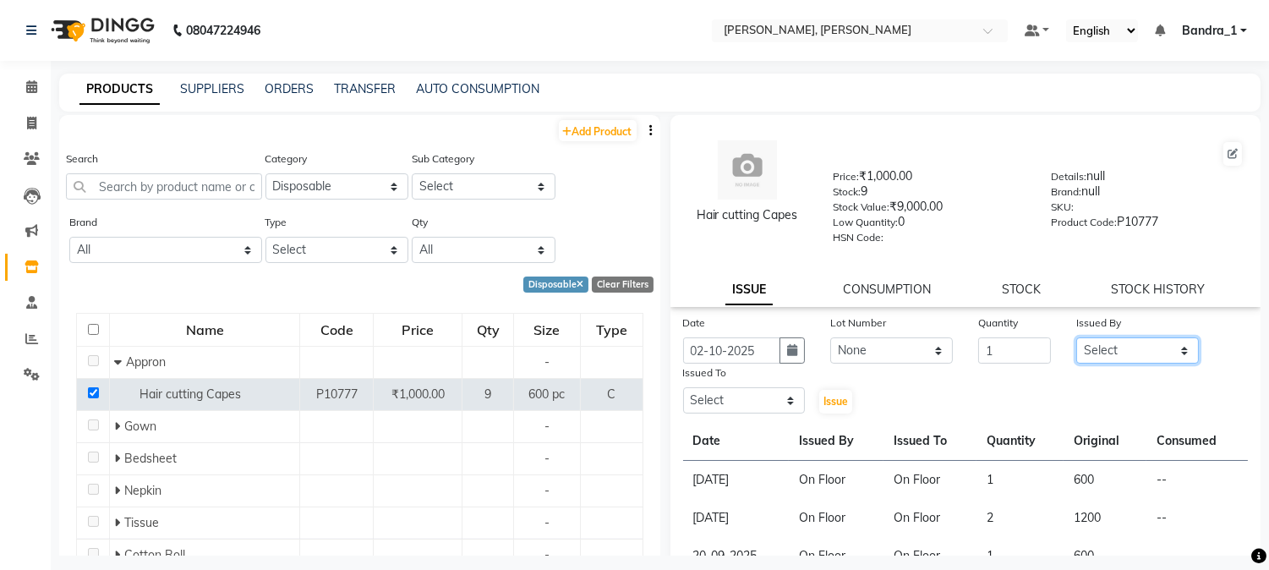
click at [1178, 350] on select "Select [PERSON_NAME] [PERSON_NAME] [PERSON_NAME] Attham Bandra_1 Bandra_store […" at bounding box center [1138, 350] width 123 height 26
select select "8537"
click at [1077, 338] on select "Select [PERSON_NAME] [PERSON_NAME] [PERSON_NAME] Attham Bandra_1 Bandra_store […" at bounding box center [1138, 350] width 123 height 26
click at [789, 402] on select "Select [PERSON_NAME] [PERSON_NAME] [PERSON_NAME] Attham Bandra_1 Bandra_store […" at bounding box center [744, 400] width 123 height 26
select select "8537"
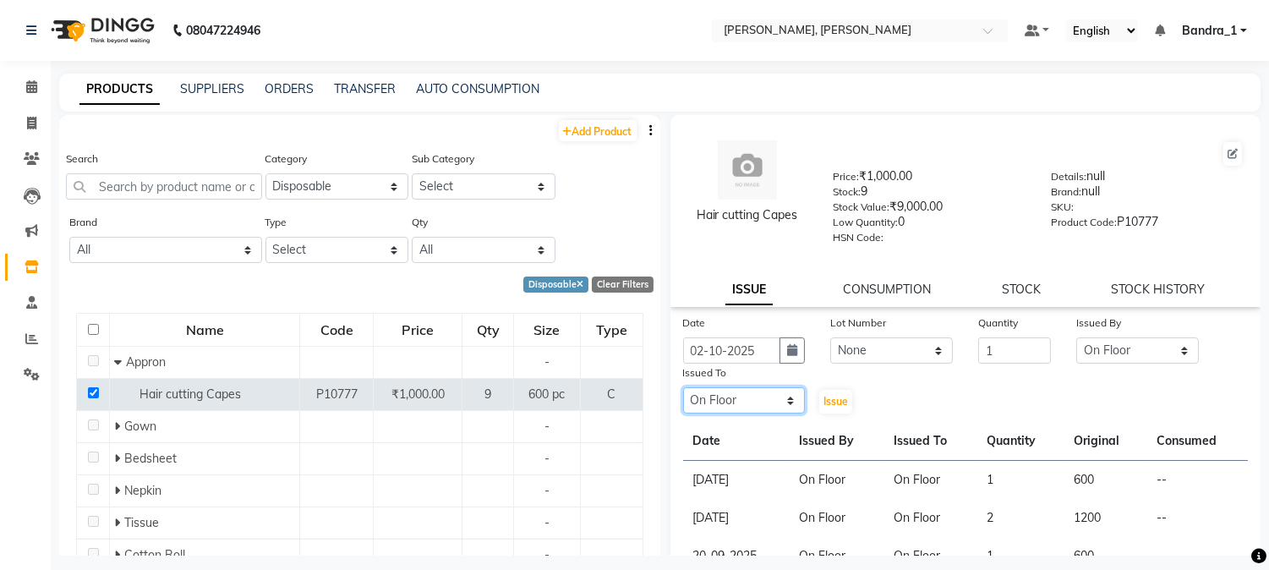
click at [683, 388] on select "Select [PERSON_NAME] [PERSON_NAME] [PERSON_NAME] Attham Bandra_1 Bandra_store […" at bounding box center [744, 400] width 123 height 26
click at [824, 406] on span "Issue" at bounding box center [836, 401] width 25 height 13
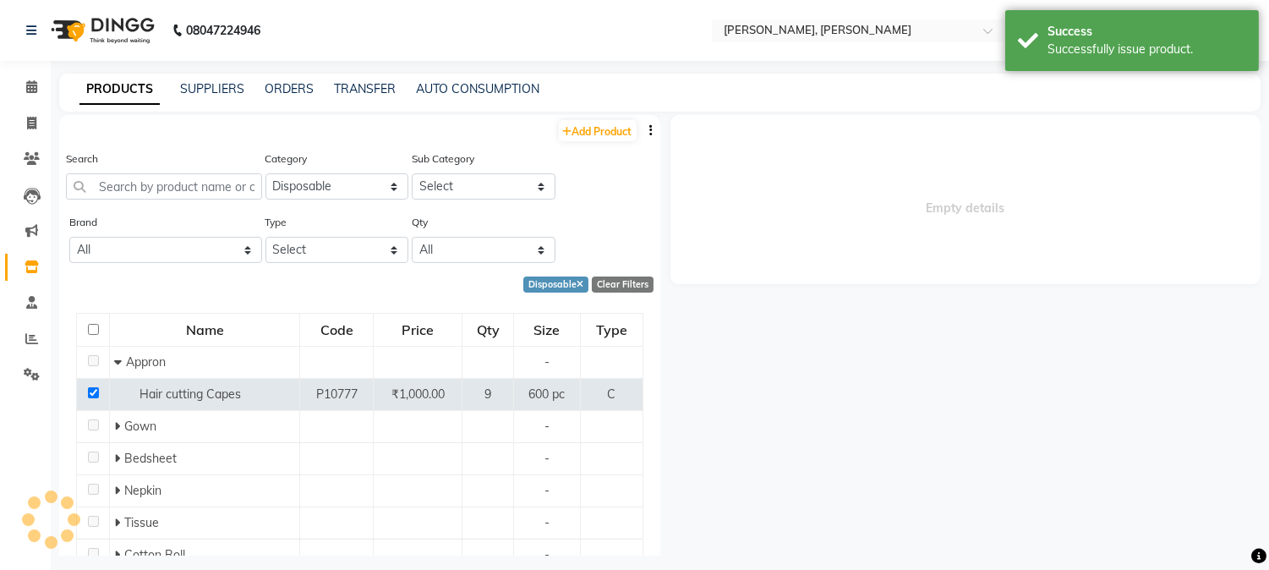
select select
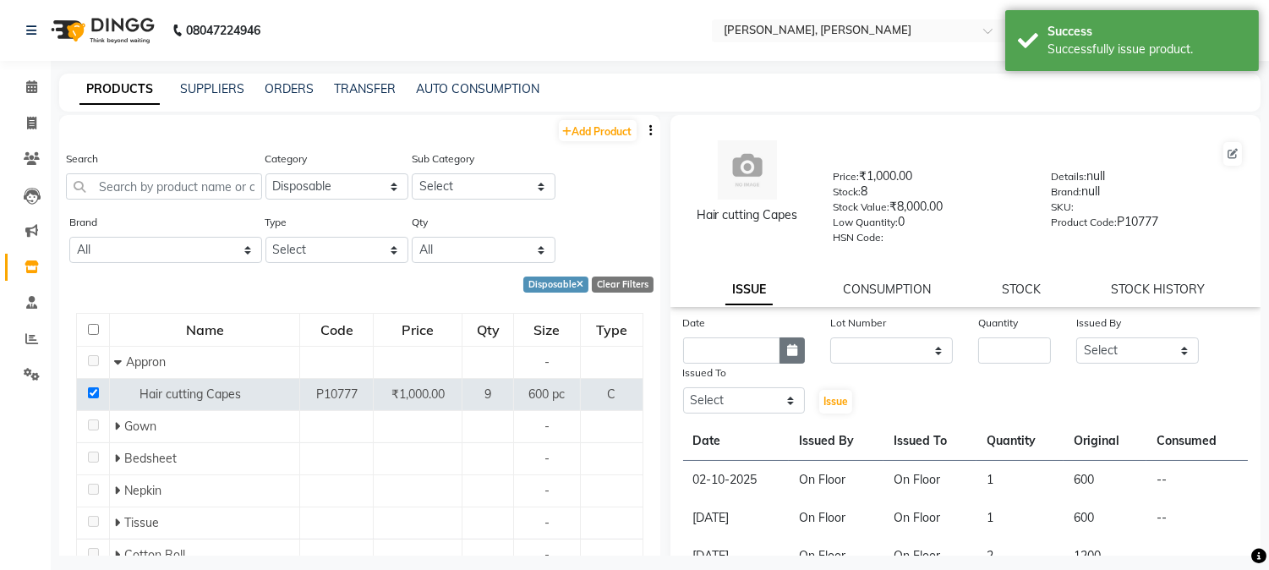
click at [787, 354] on icon "button" at bounding box center [792, 350] width 10 height 12
select select "10"
select select "2025"
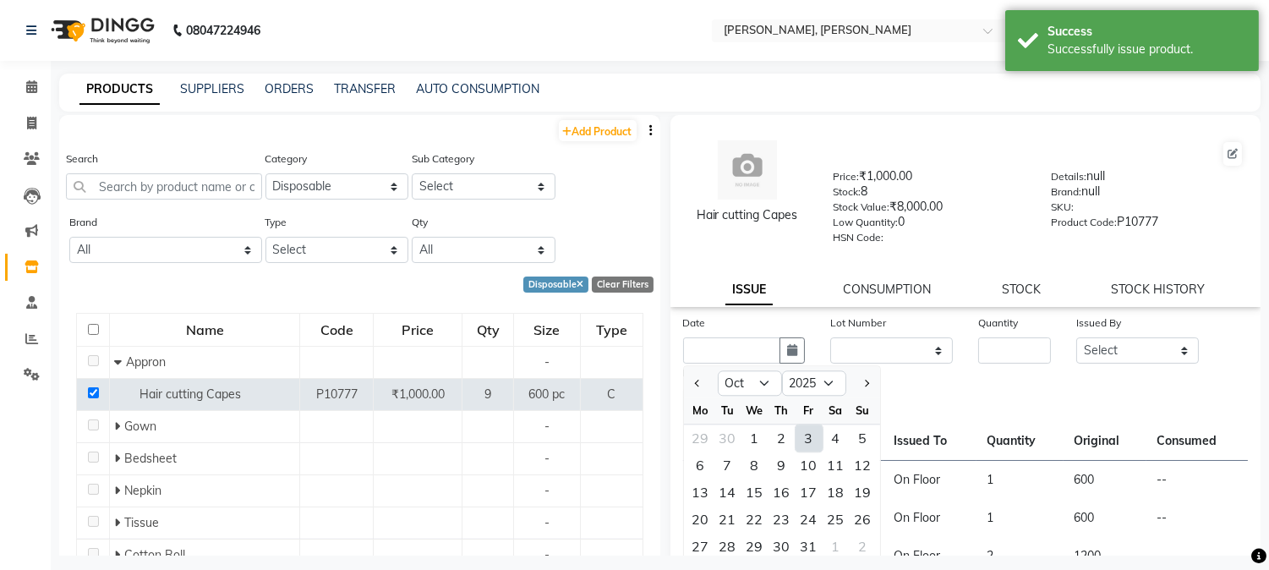
click at [807, 441] on div "3" at bounding box center [809, 438] width 27 height 27
type input "03-10-2025"
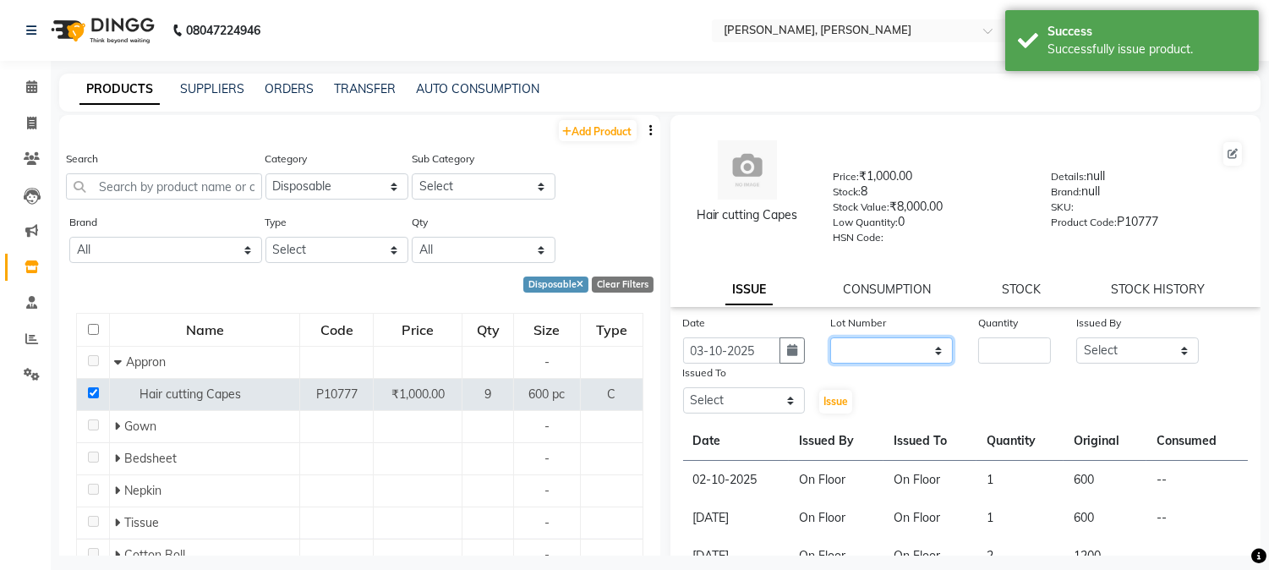
click at [925, 348] on select "None" at bounding box center [891, 350] width 123 height 26
select select "0: null"
click at [830, 338] on select "None" at bounding box center [891, 350] width 123 height 26
click at [987, 353] on input "number" at bounding box center [1014, 350] width 73 height 26
type input "1"
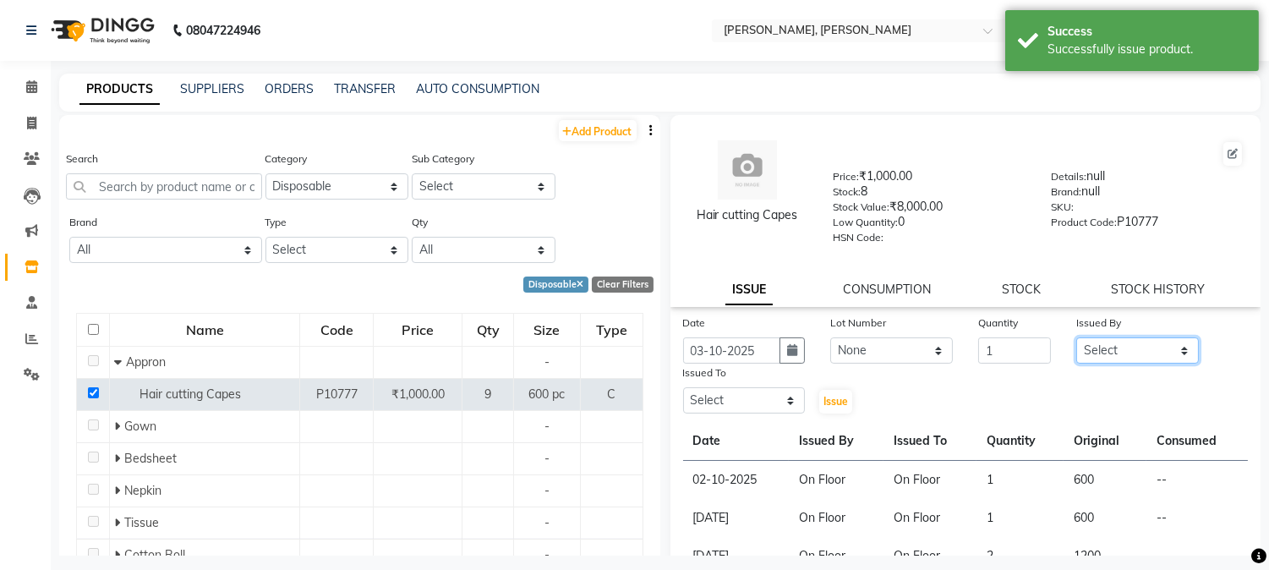
click at [1173, 356] on select "Select [PERSON_NAME] [PERSON_NAME] [PERSON_NAME] Attham Bandra_1 Bandra_store […" at bounding box center [1138, 350] width 123 height 26
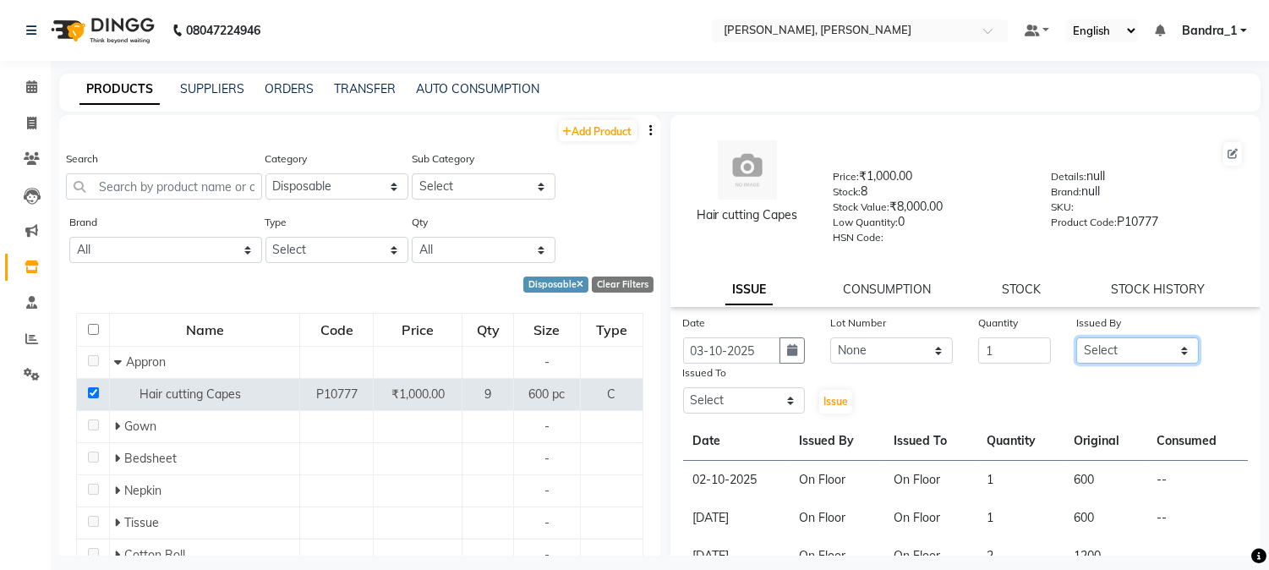
select select "8537"
click at [1077, 338] on select "Select [PERSON_NAME] [PERSON_NAME] [PERSON_NAME] Attham Bandra_1 Bandra_store […" at bounding box center [1138, 350] width 123 height 26
click at [790, 398] on select "Select [PERSON_NAME] [PERSON_NAME] [PERSON_NAME] Attham Bandra_1 Bandra_store […" at bounding box center [744, 400] width 123 height 26
select select "8537"
click at [683, 388] on select "Select [PERSON_NAME] [PERSON_NAME] [PERSON_NAME] Attham Bandra_1 Bandra_store […" at bounding box center [744, 400] width 123 height 26
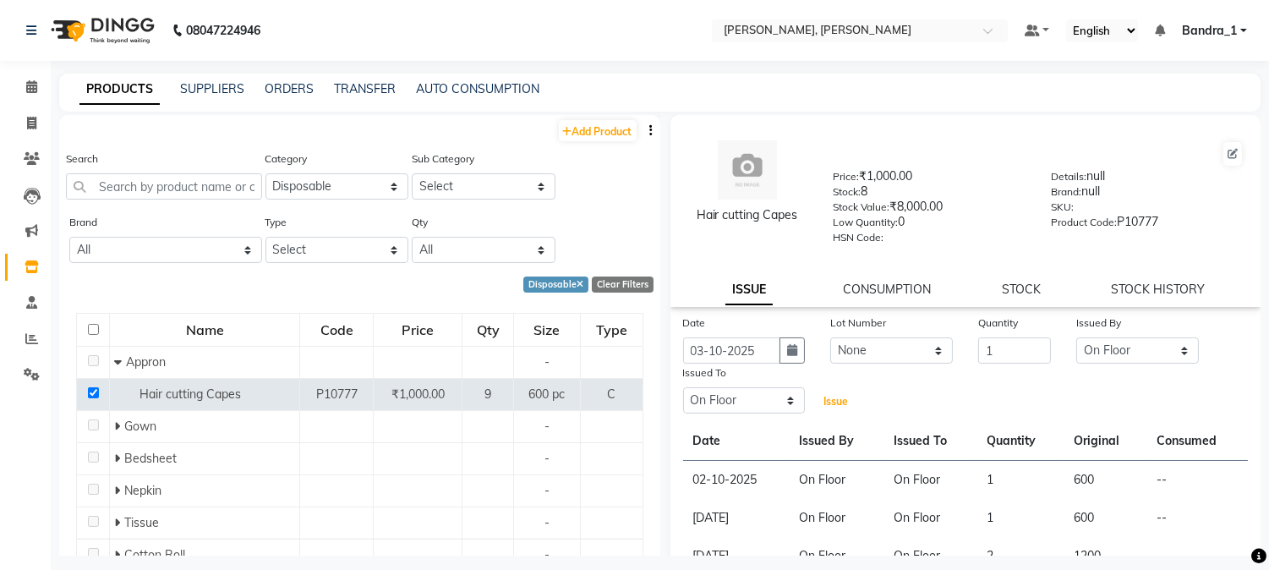
click at [841, 407] on span "Issue" at bounding box center [836, 401] width 25 height 13
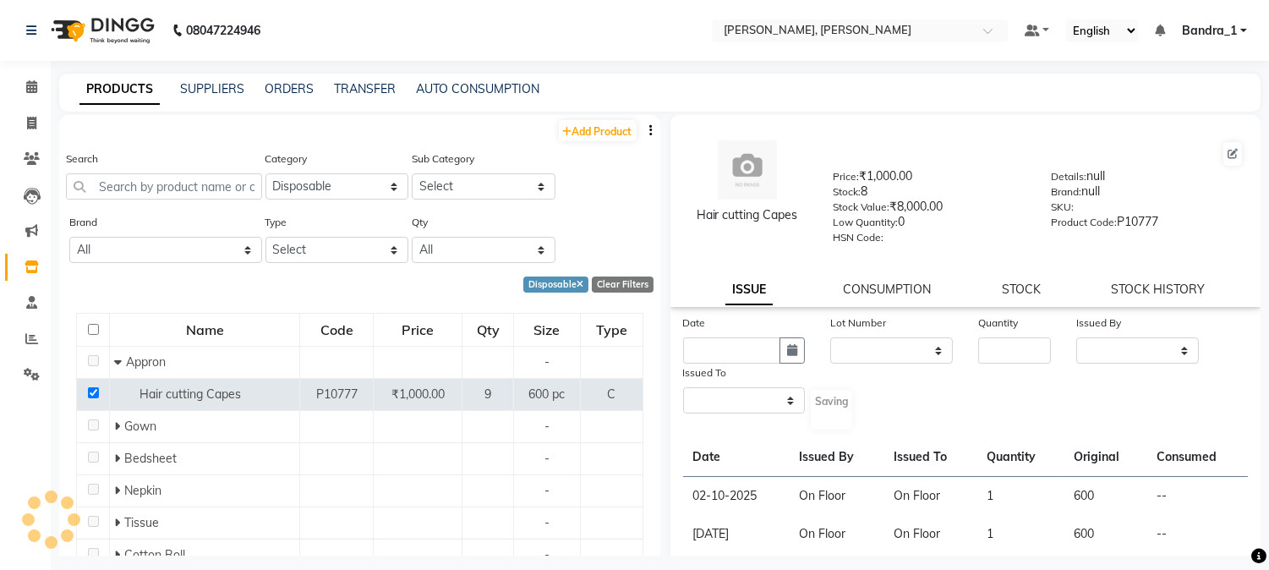
select select
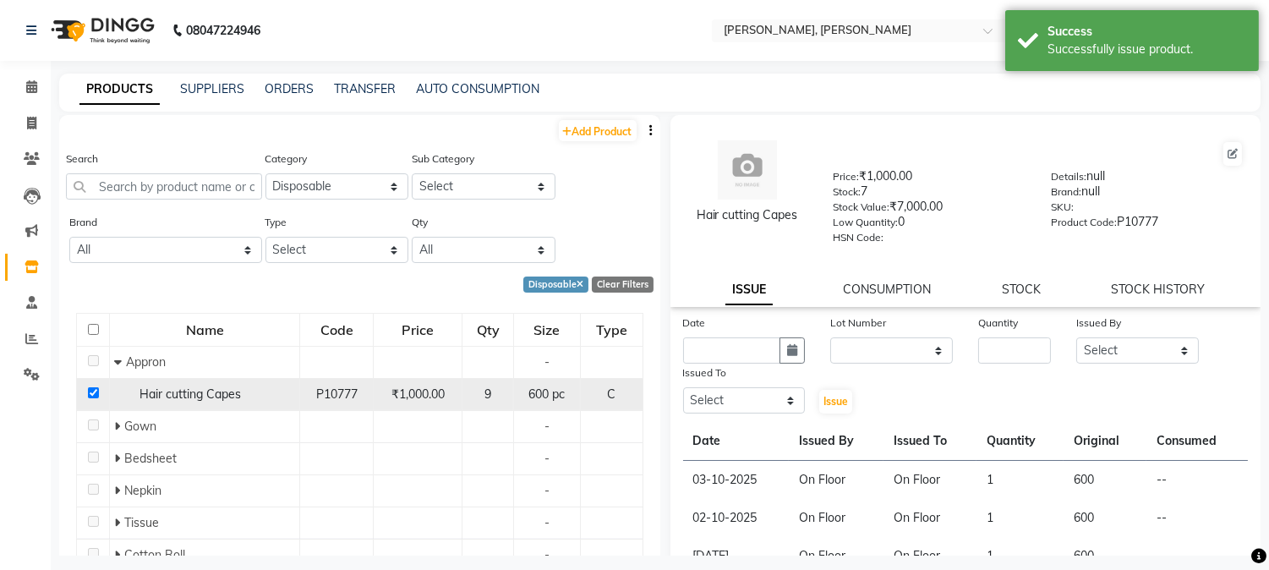
click at [93, 394] on input "checkbox" at bounding box center [93, 392] width 11 height 11
checkbox input "false"
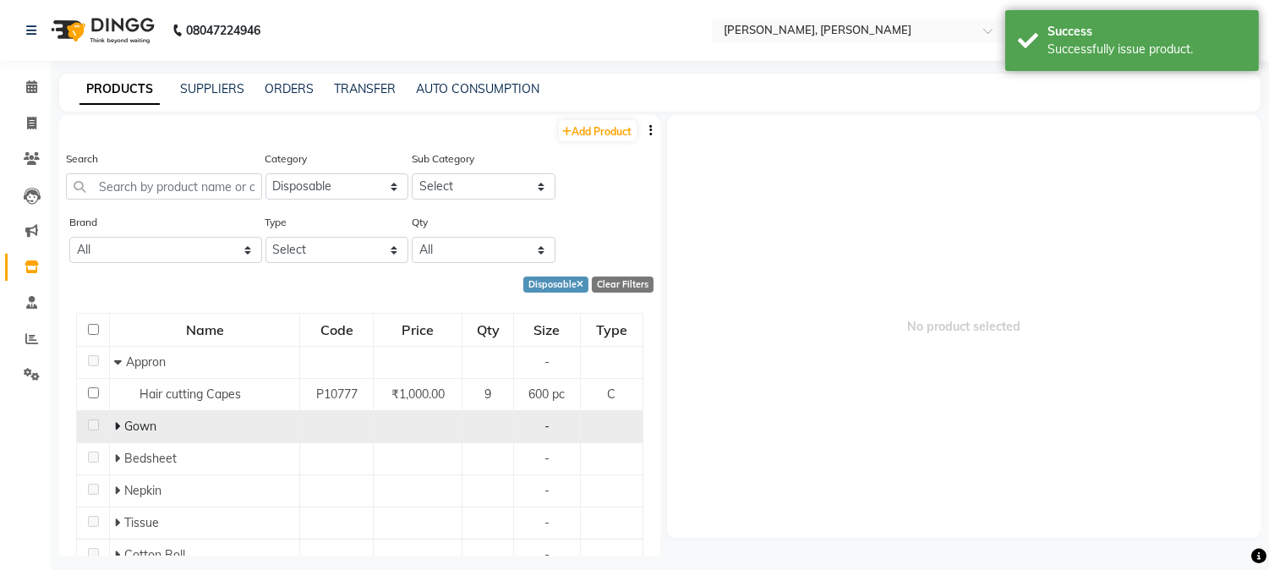
click at [115, 421] on icon at bounding box center [117, 426] width 6 height 12
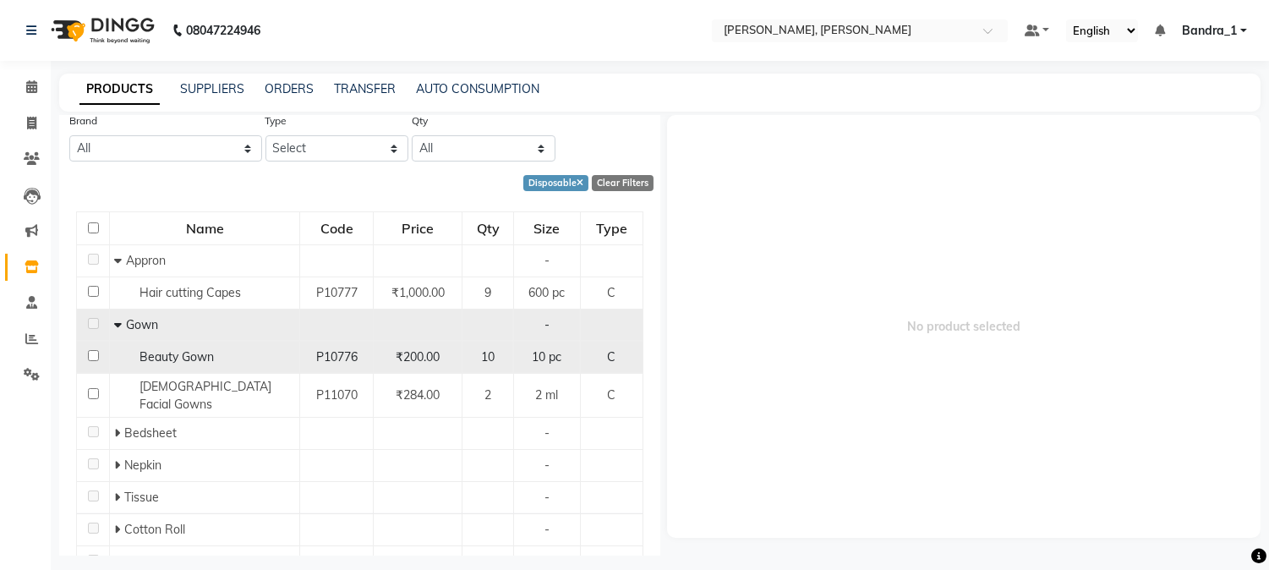
scroll to position [163, 0]
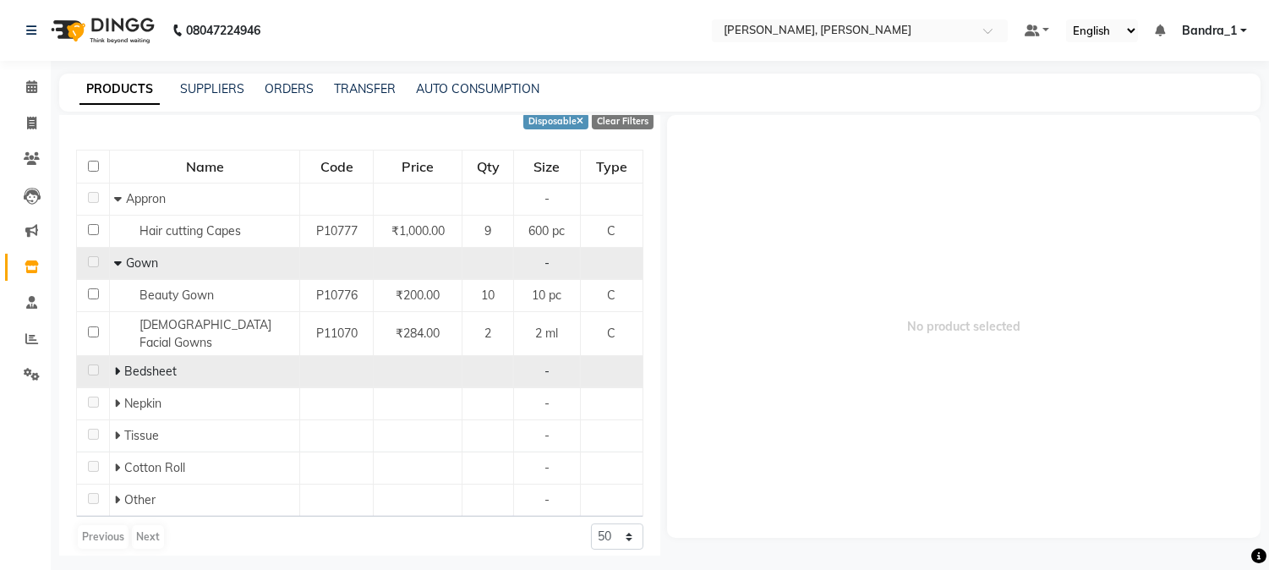
click at [115, 365] on icon at bounding box center [117, 371] width 6 height 12
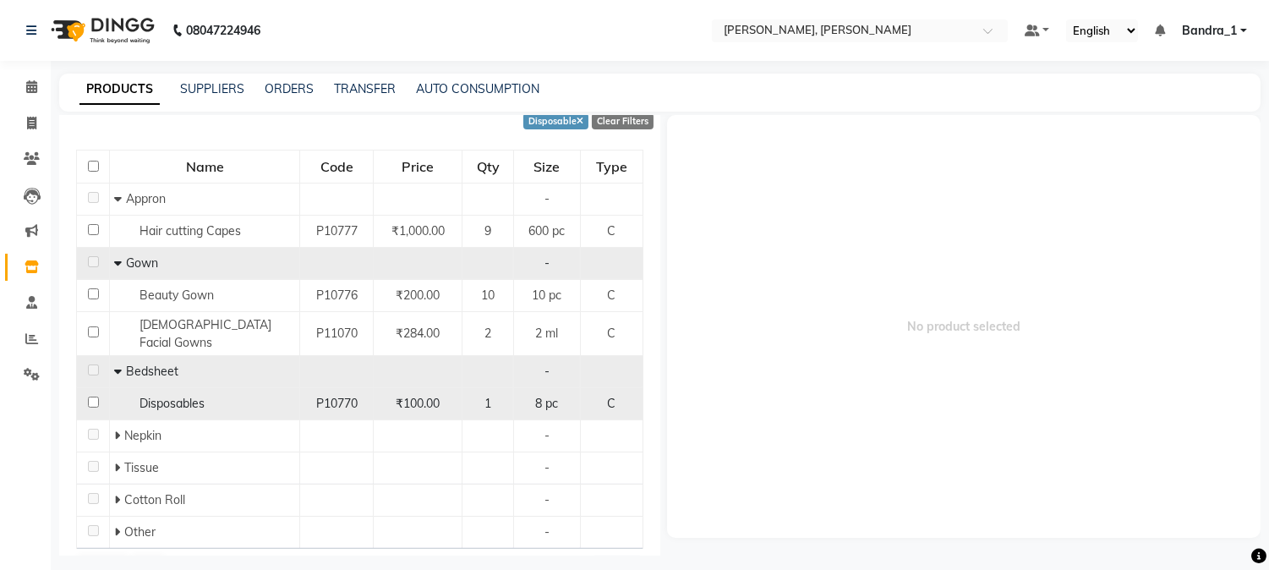
click at [94, 397] on input "checkbox" at bounding box center [93, 402] width 11 height 11
checkbox input "true"
select select
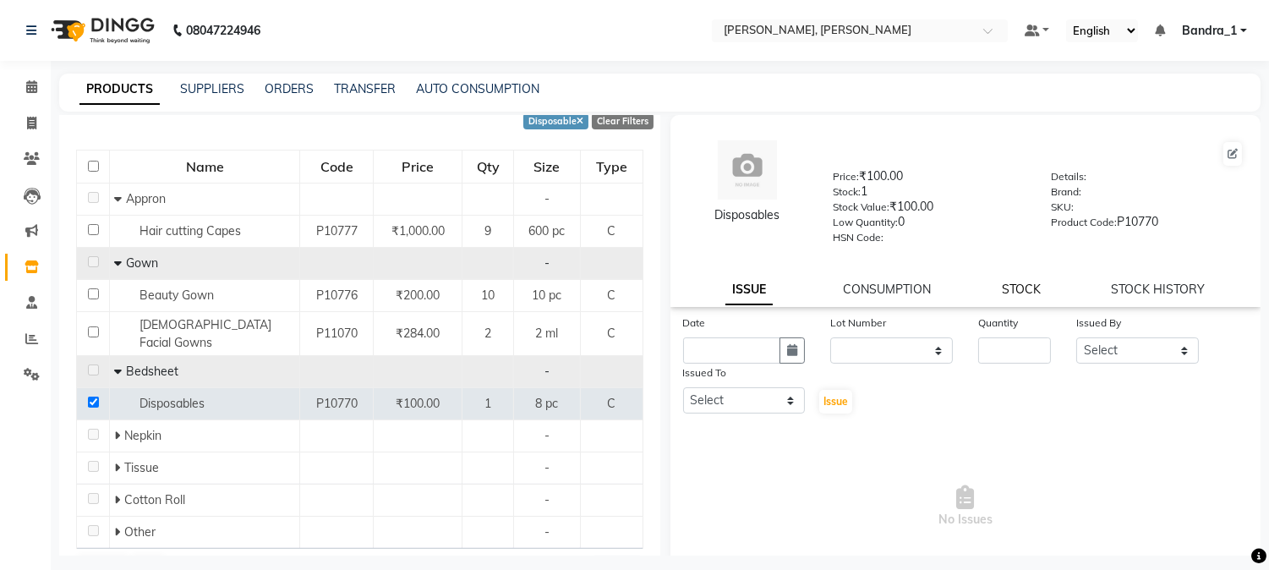
click at [1024, 289] on link "STOCK" at bounding box center [1021, 289] width 39 height 15
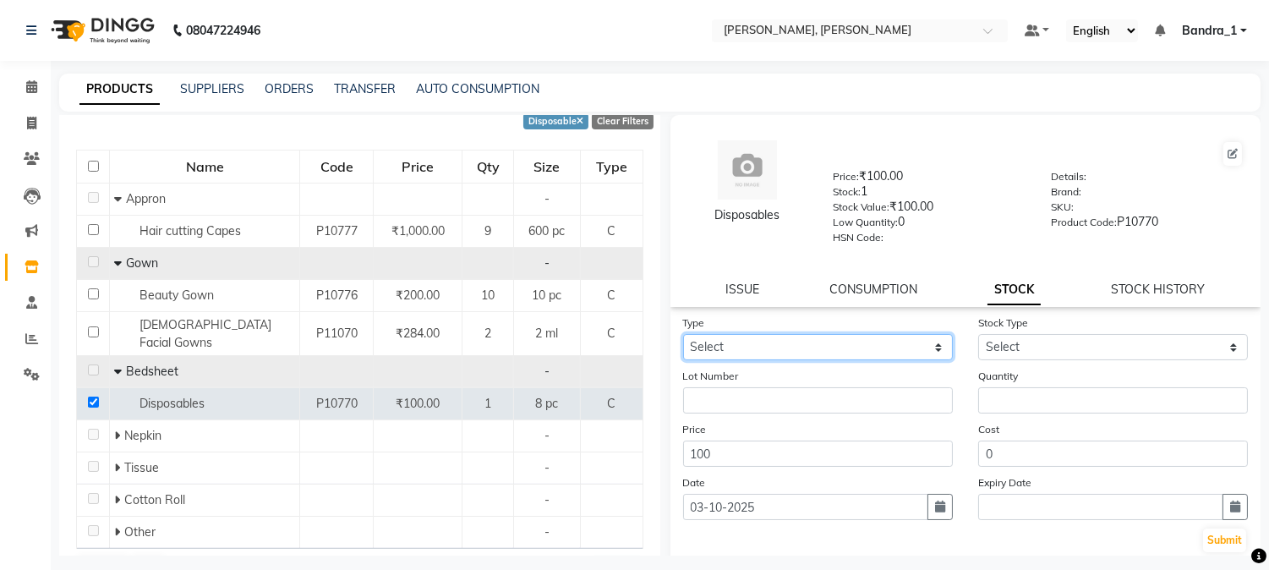
click at [931, 343] on select "Select In Out" at bounding box center [818, 347] width 270 height 26
select select "in"
click at [683, 335] on select "Select In Out" at bounding box center [818, 347] width 270 height 26
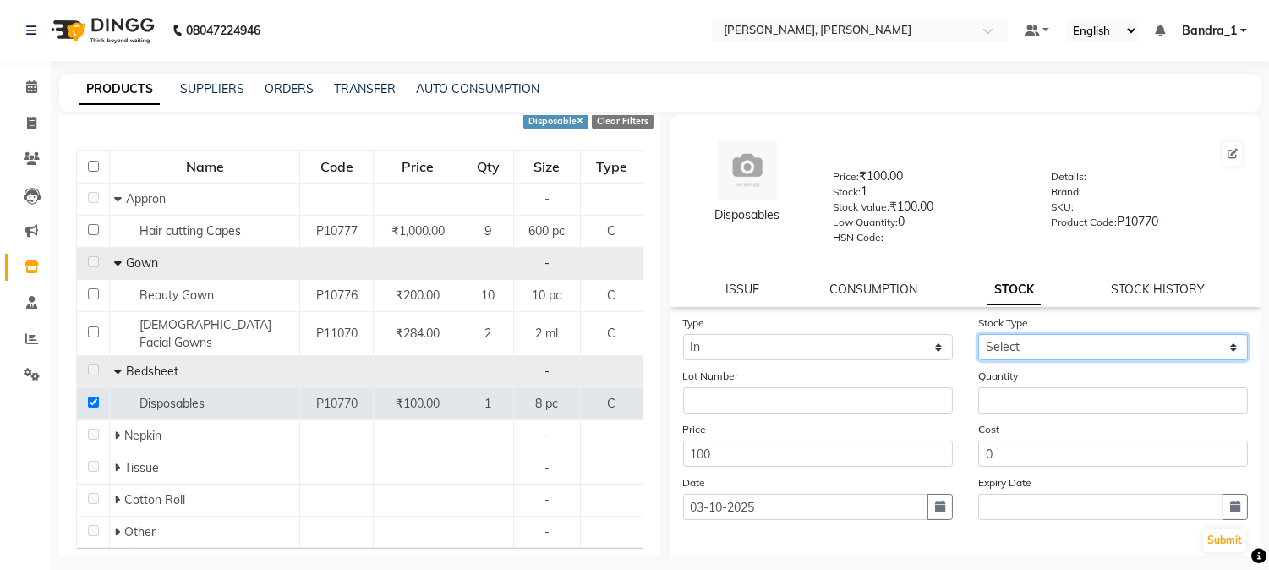
click at [1221, 351] on select "Select New Stock Adjustment Return Other" at bounding box center [1113, 347] width 270 height 26
select select "new stock"
click at [978, 335] on select "Select New Stock Adjustment Return Other" at bounding box center [1113, 347] width 270 height 26
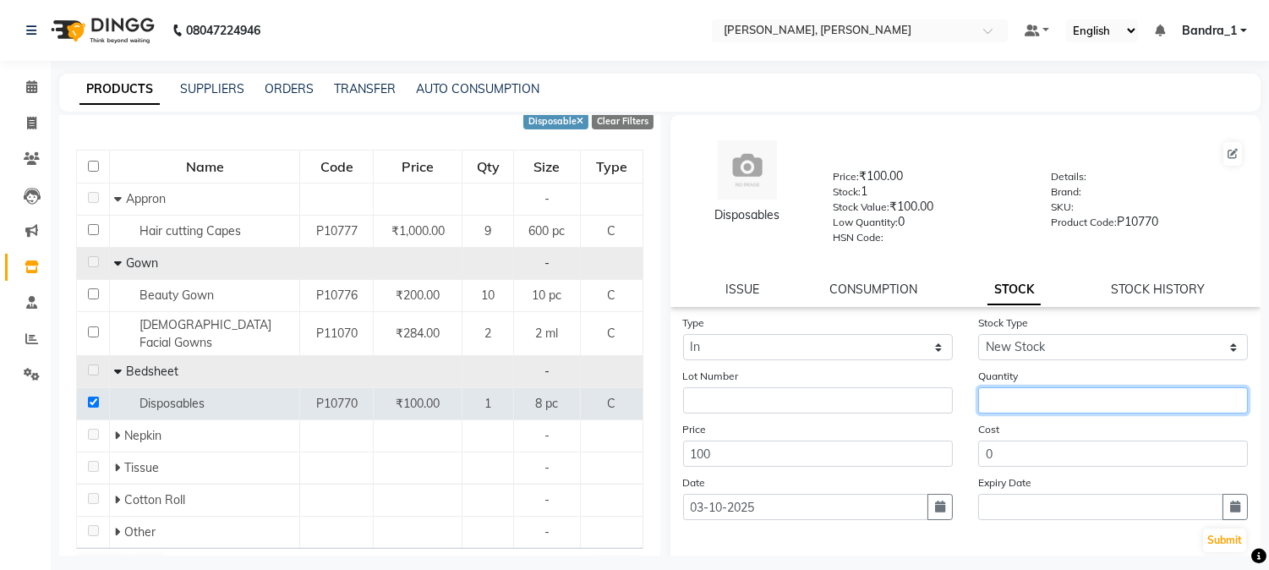
click at [1009, 400] on input "number" at bounding box center [1113, 400] width 270 height 26
type input "4"
click at [1203, 538] on button "Submit" at bounding box center [1224, 541] width 43 height 24
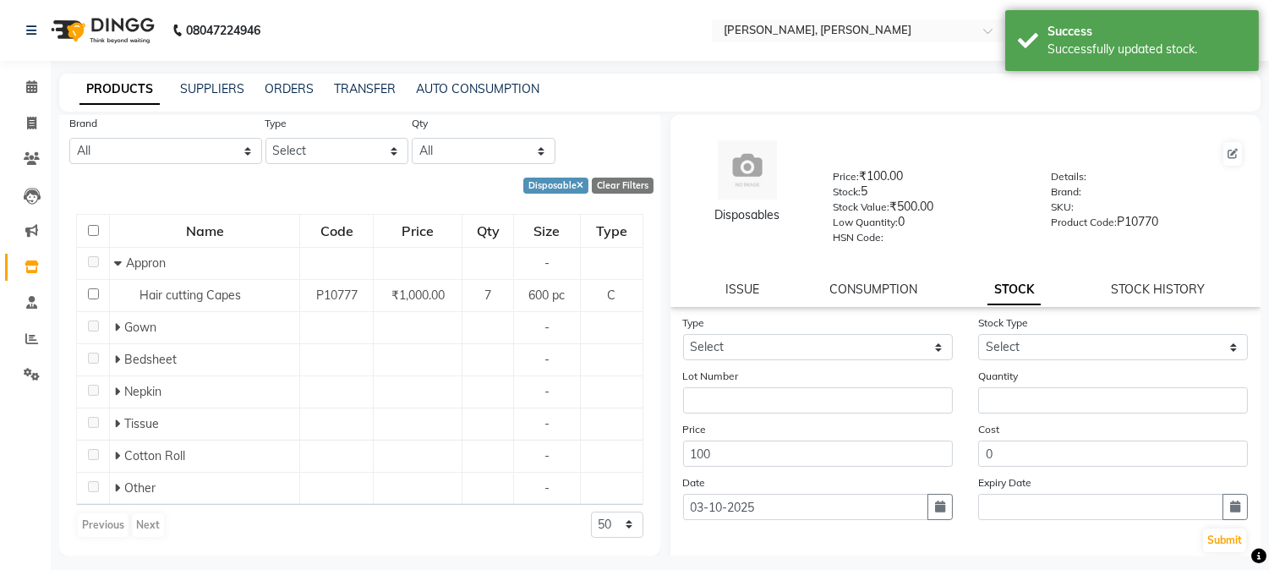
scroll to position [98, 0]
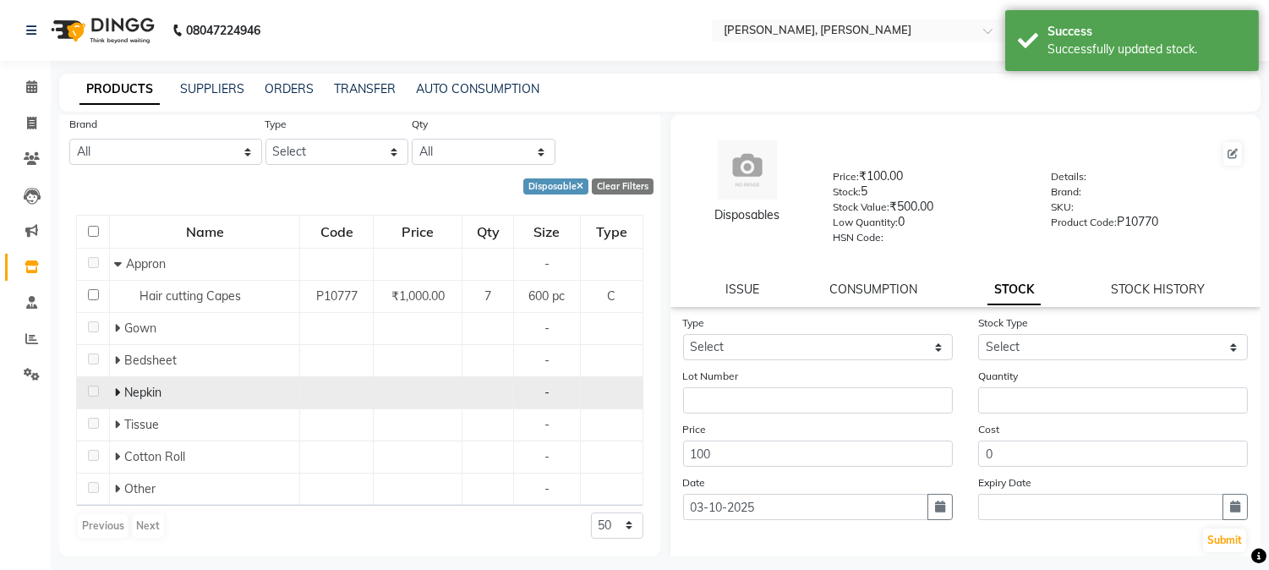
click at [116, 390] on icon at bounding box center [117, 392] width 6 height 12
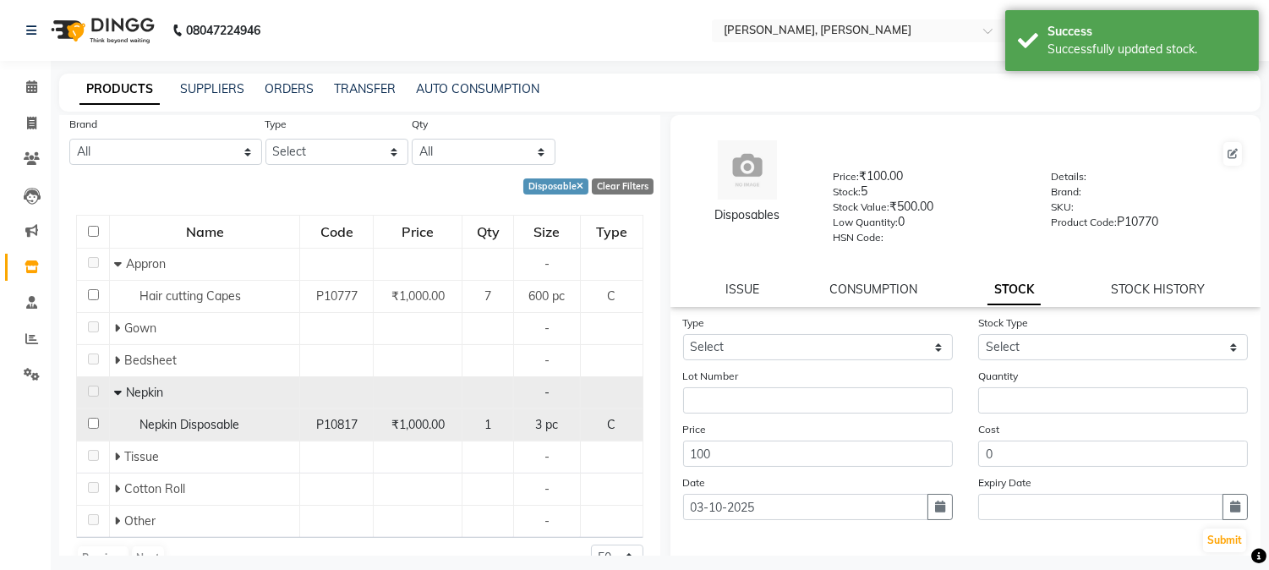
scroll to position [130, 0]
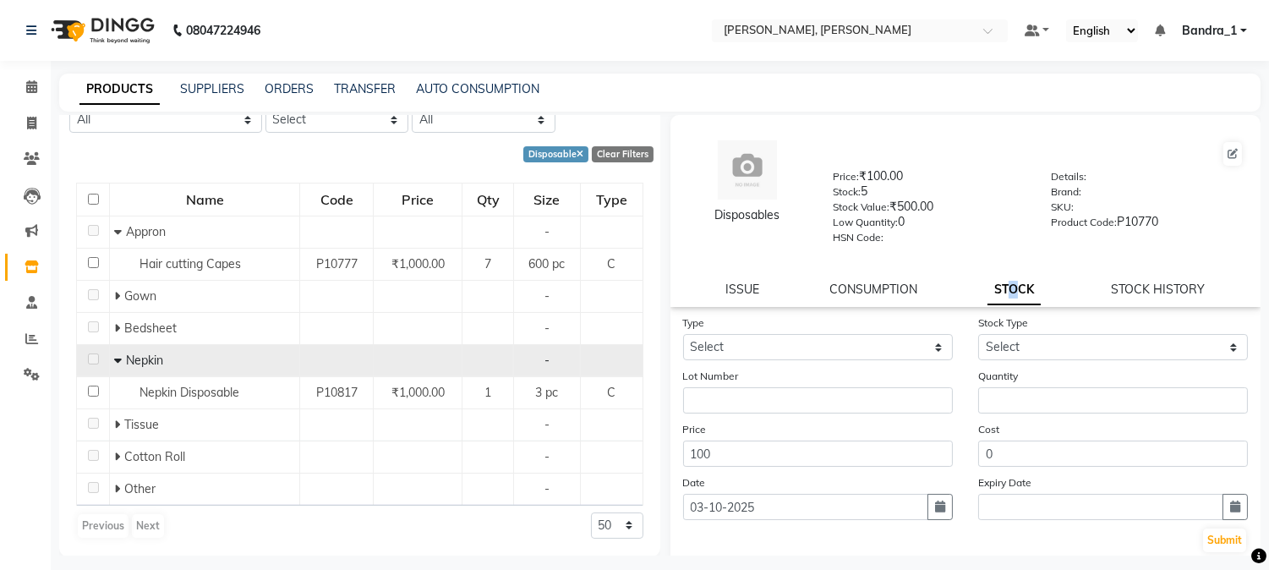
click at [1007, 293] on link "STOCK" at bounding box center [1014, 290] width 53 height 30
click at [931, 345] on select "Select In Out" at bounding box center [818, 347] width 270 height 26
select select "in"
click at [683, 335] on select "Select In Out" at bounding box center [818, 347] width 270 height 26
click at [1222, 348] on select "Select New Stock Adjustment Return Other" at bounding box center [1113, 347] width 270 height 26
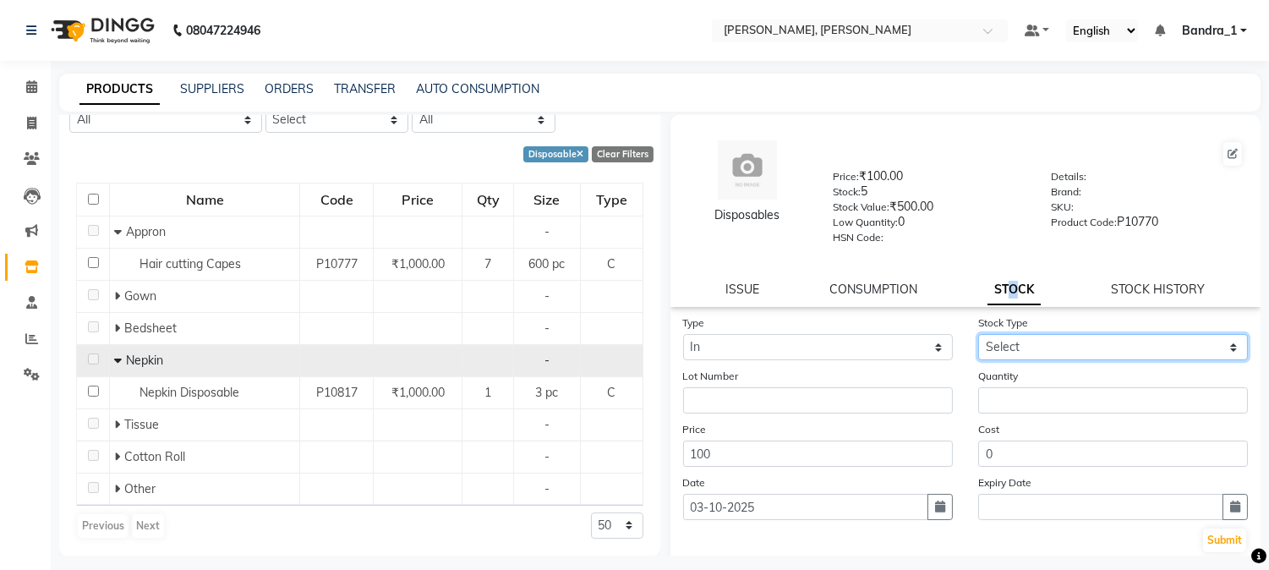
select select "new stock"
click at [978, 335] on select "Select New Stock Adjustment Return Other" at bounding box center [1113, 347] width 270 height 26
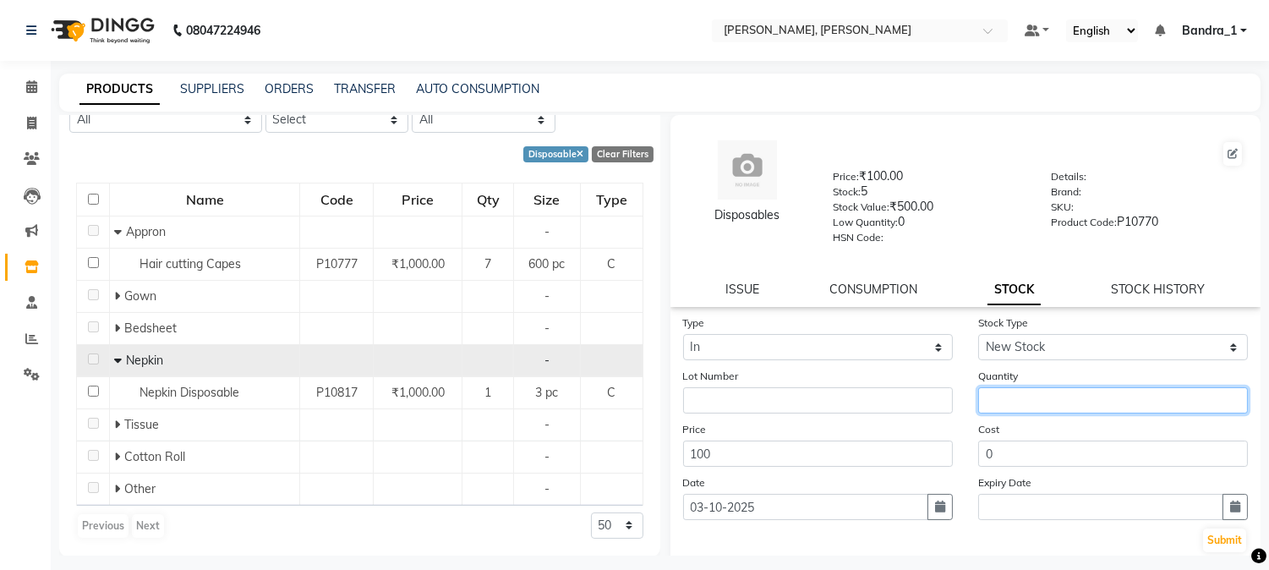
click at [996, 406] on input "number" at bounding box center [1113, 400] width 270 height 26
type input "4"
click at [1206, 539] on button "Submit" at bounding box center [1224, 541] width 43 height 24
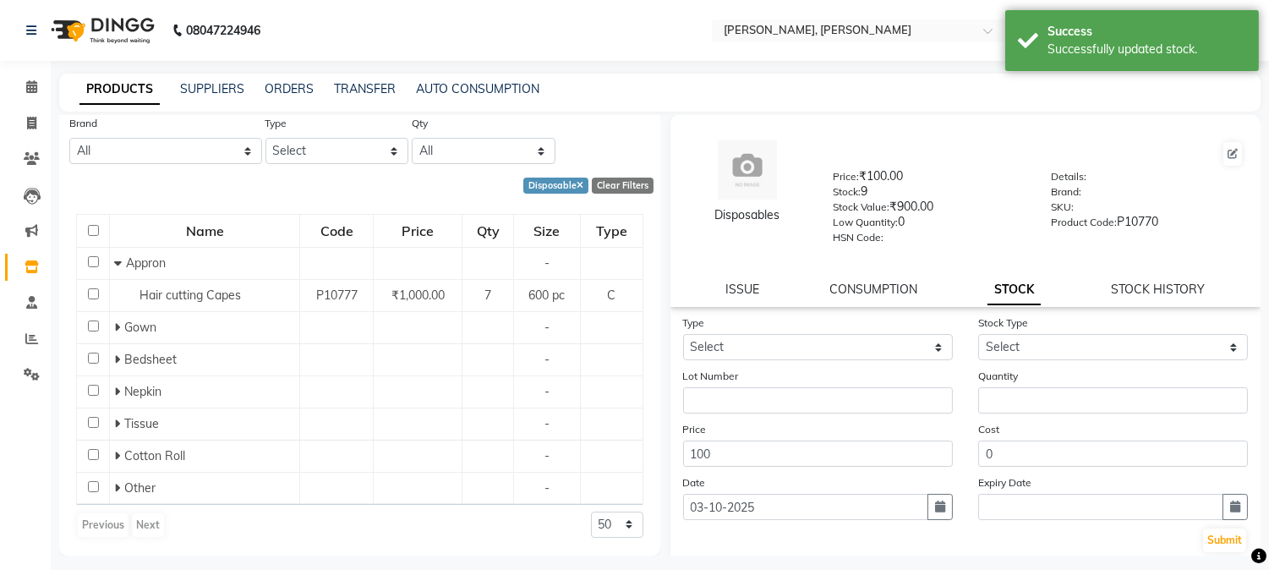
scroll to position [98, 0]
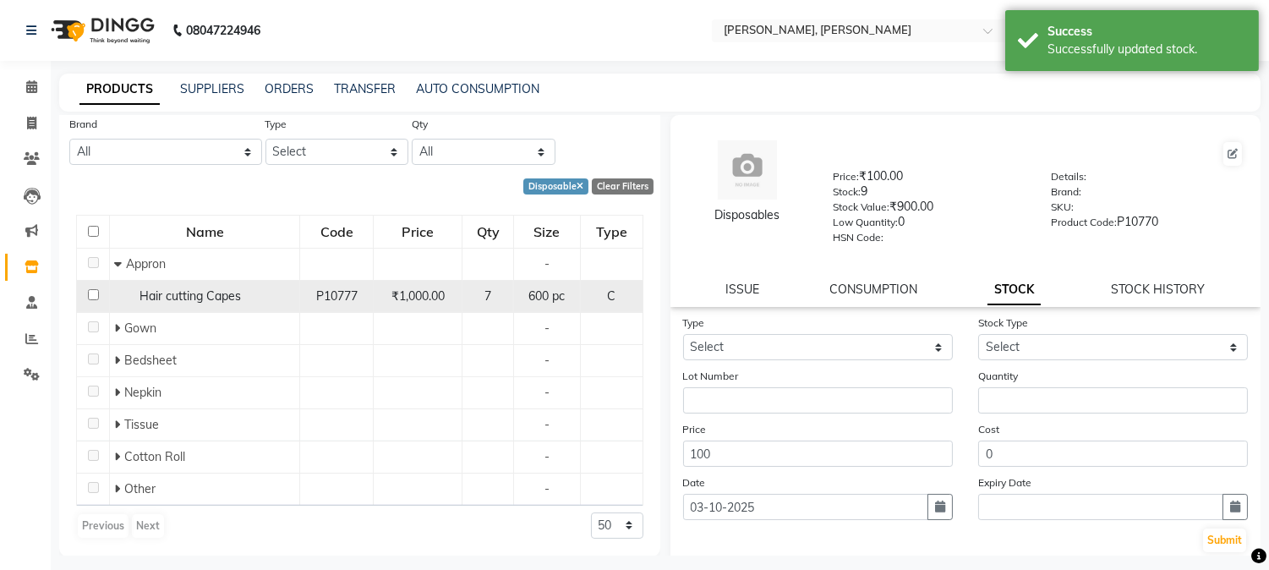
click at [94, 299] on td at bounding box center [93, 296] width 33 height 32
click at [94, 293] on input "checkbox" at bounding box center [93, 294] width 11 height 11
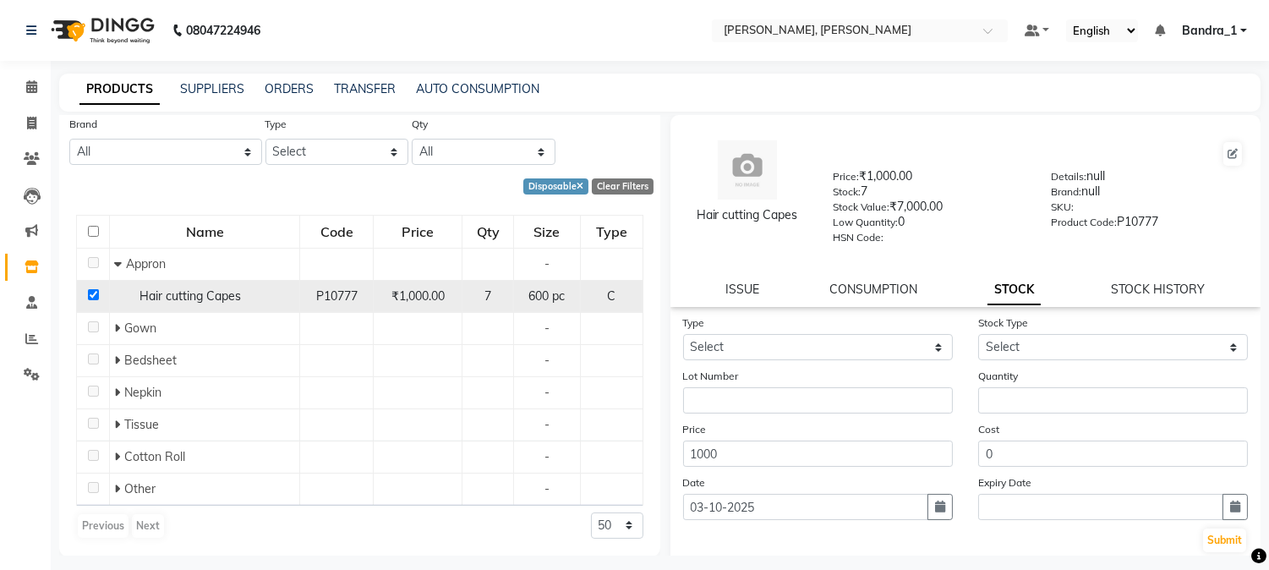
click at [96, 297] on input "checkbox" at bounding box center [93, 294] width 11 height 11
checkbox input "false"
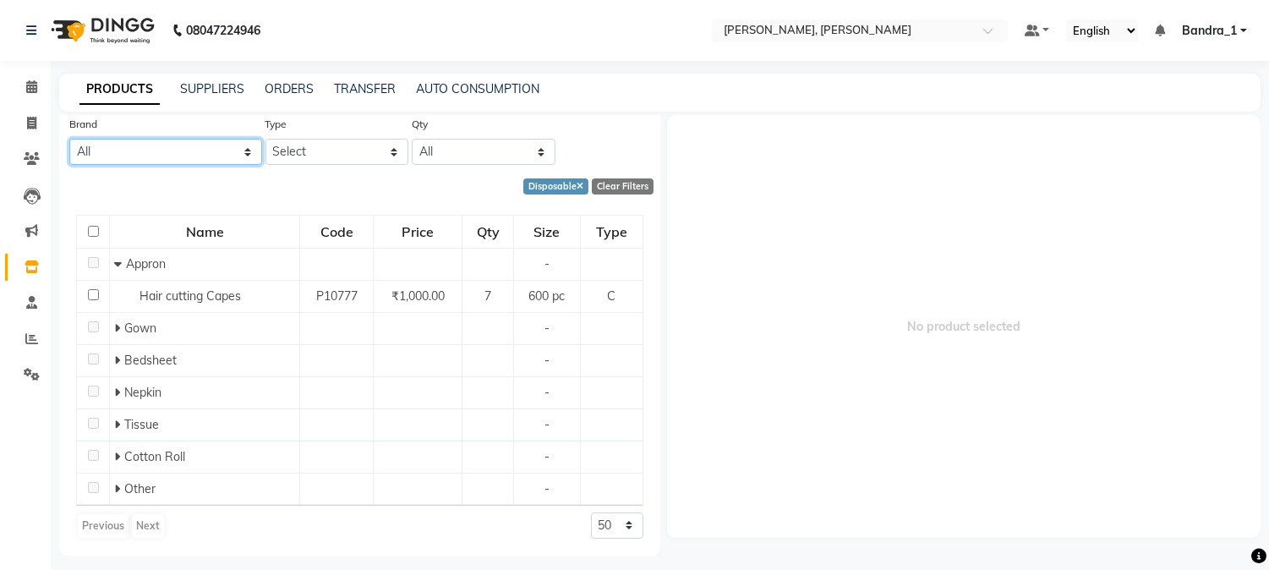
click at [246, 157] on select "All Ashpveda Beauty Gang Beauty Garage Biolume Biotop Cabelo Chave Calyx Proffe…" at bounding box center [165, 152] width 193 height 26
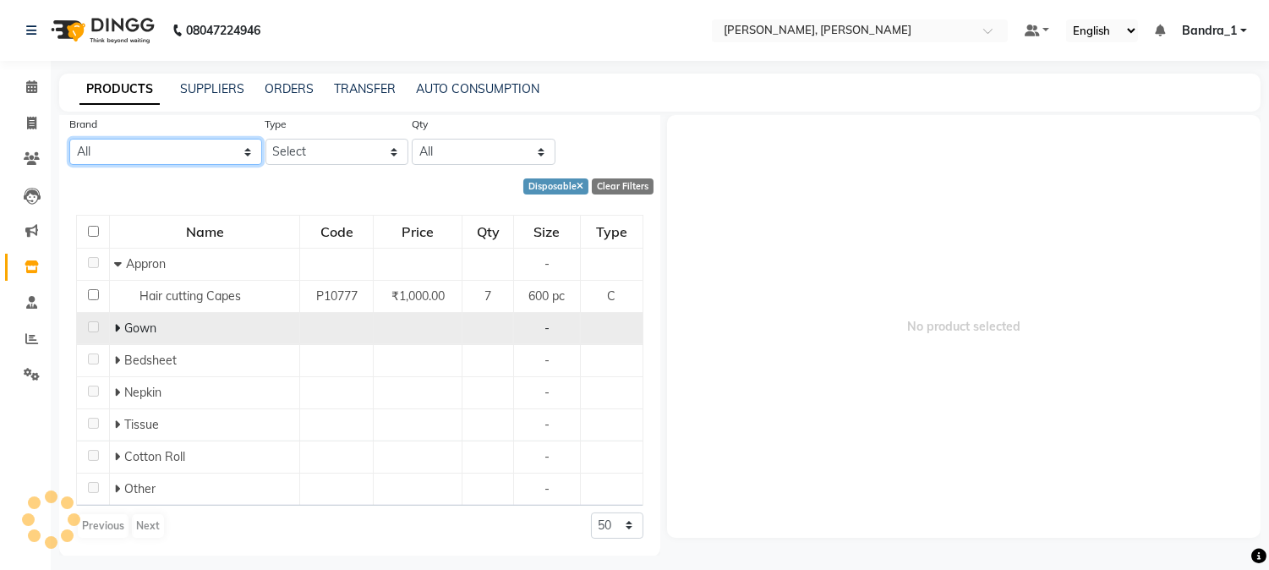
select select "the elite series"
click at [69, 139] on select "All Ashpveda Beauty Gang Beauty Garage Biolume Biotop Cabelo Chave Calyx Proffe…" at bounding box center [165, 152] width 193 height 26
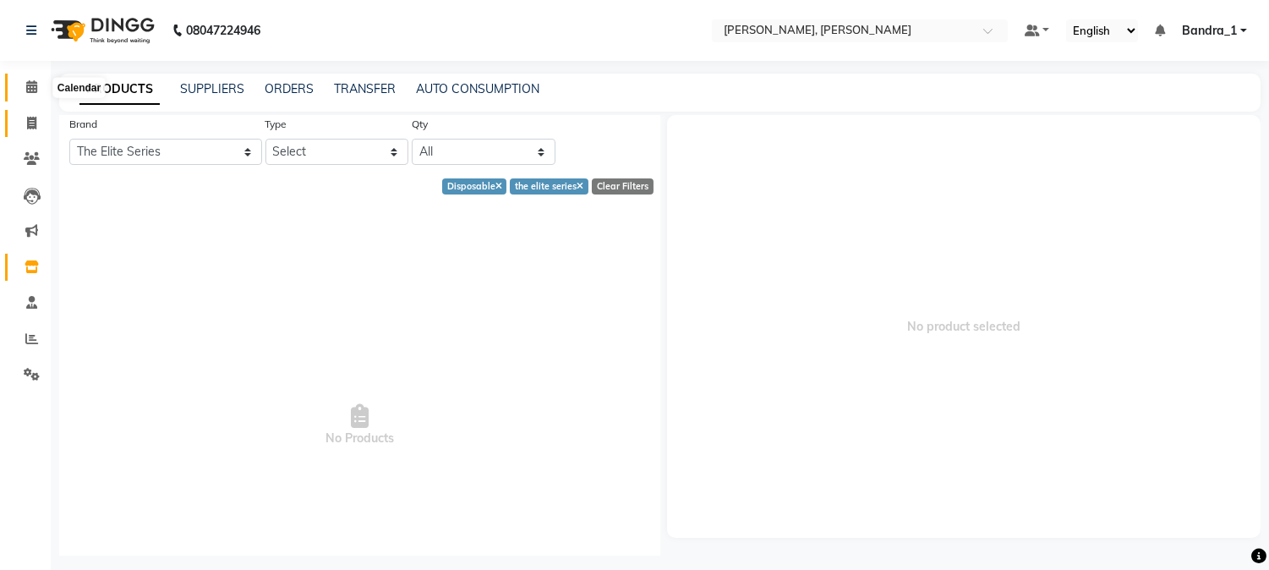
drag, startPoint x: 25, startPoint y: 80, endPoint x: 32, endPoint y: 112, distance: 32.8
click at [23, 80] on span at bounding box center [32, 87] width 30 height 19
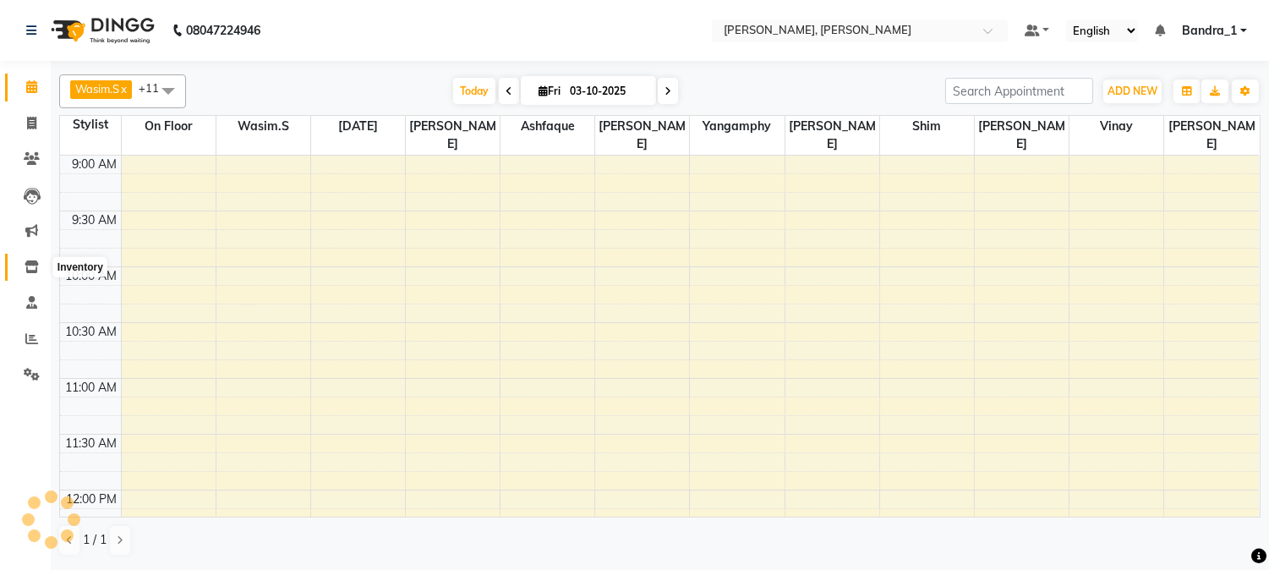
click at [28, 271] on icon at bounding box center [32, 266] width 14 height 13
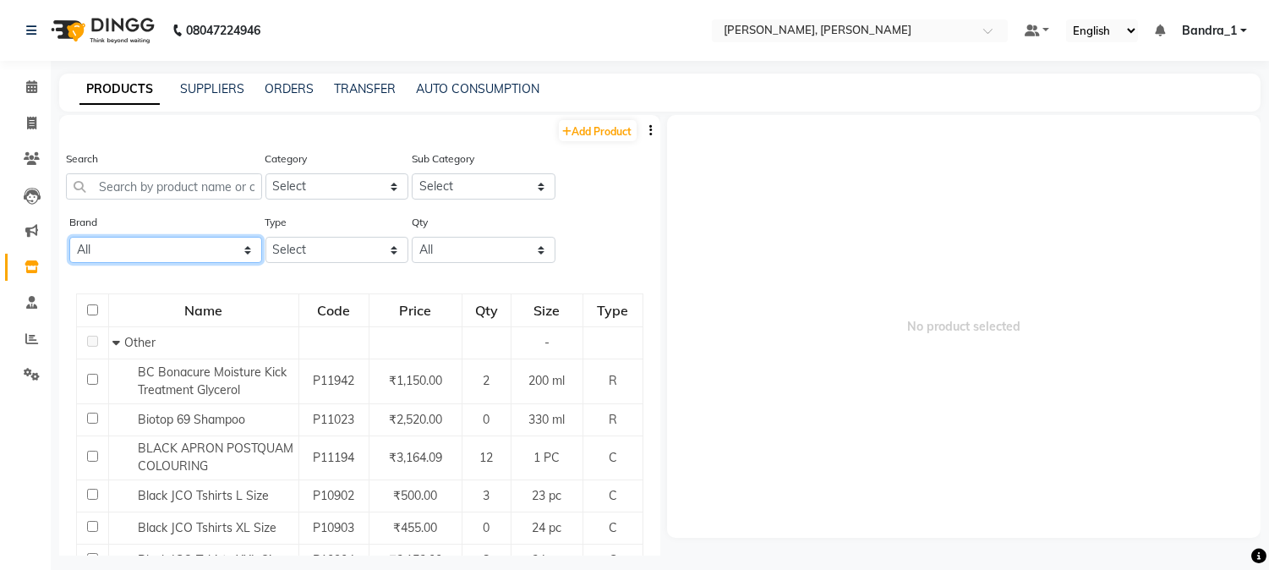
click at [242, 249] on select "All Ashpveda Beauty Gang Beauty Garage Biolume Biotop Cabelo Chave Calyx Proffe…" at bounding box center [165, 250] width 193 height 26
select select "the elite series"
click at [69, 237] on select "All Ashpveda Beauty Gang Beauty Garage Biolume Biotop Cabelo Chave Calyx Proffe…" at bounding box center [165, 250] width 193 height 26
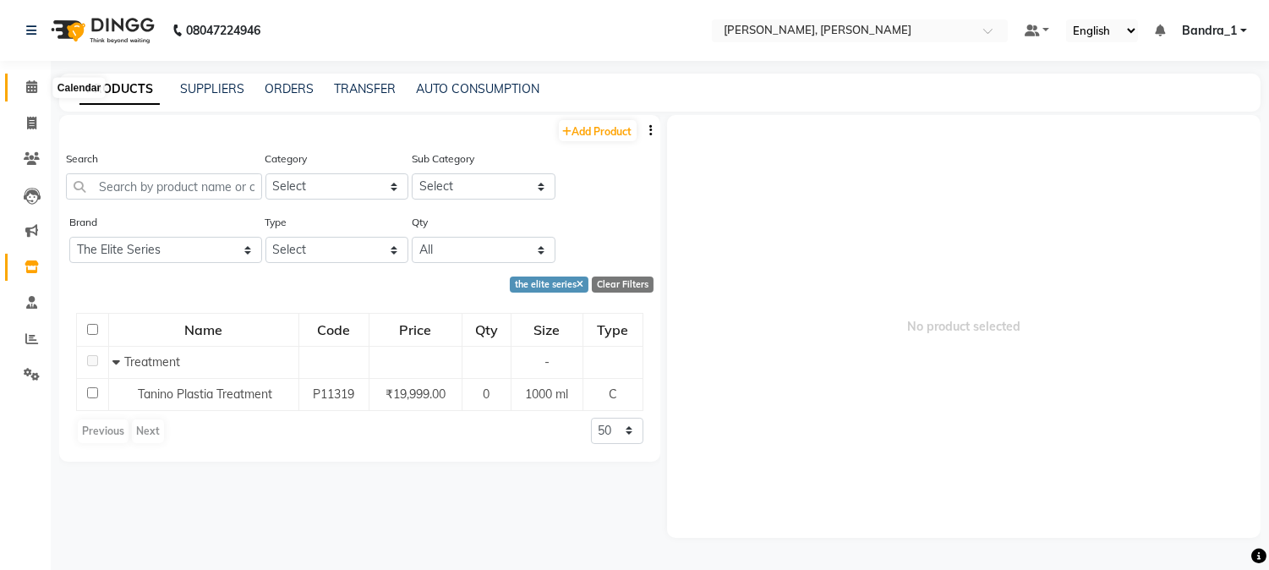
click at [30, 93] on icon at bounding box center [31, 86] width 11 height 13
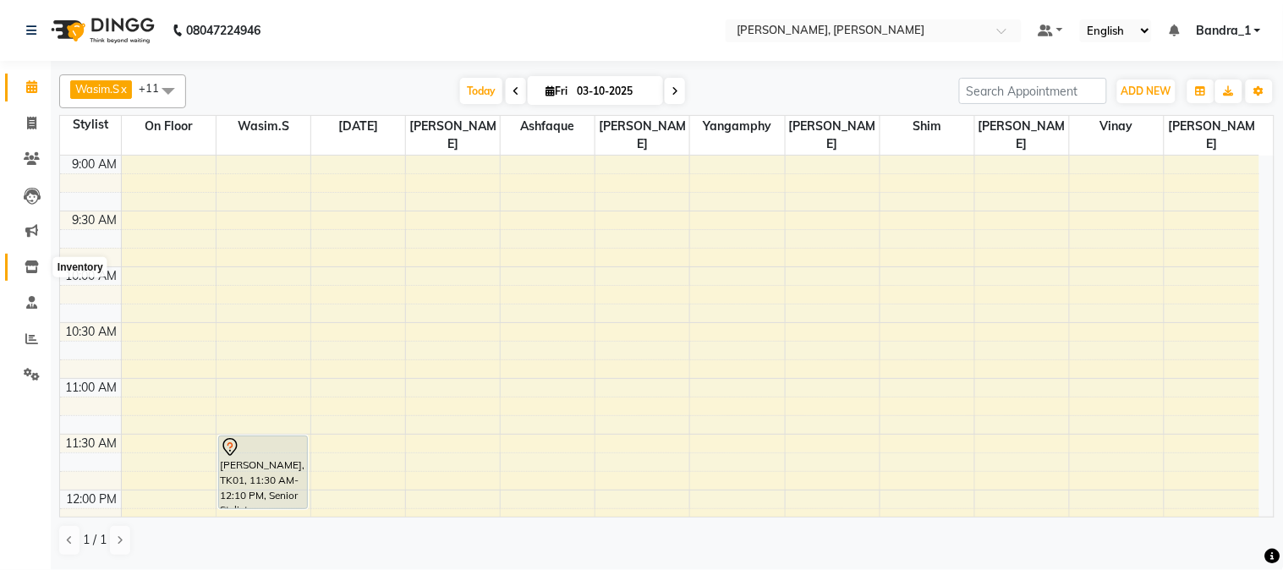
click at [30, 264] on icon at bounding box center [32, 266] width 14 height 13
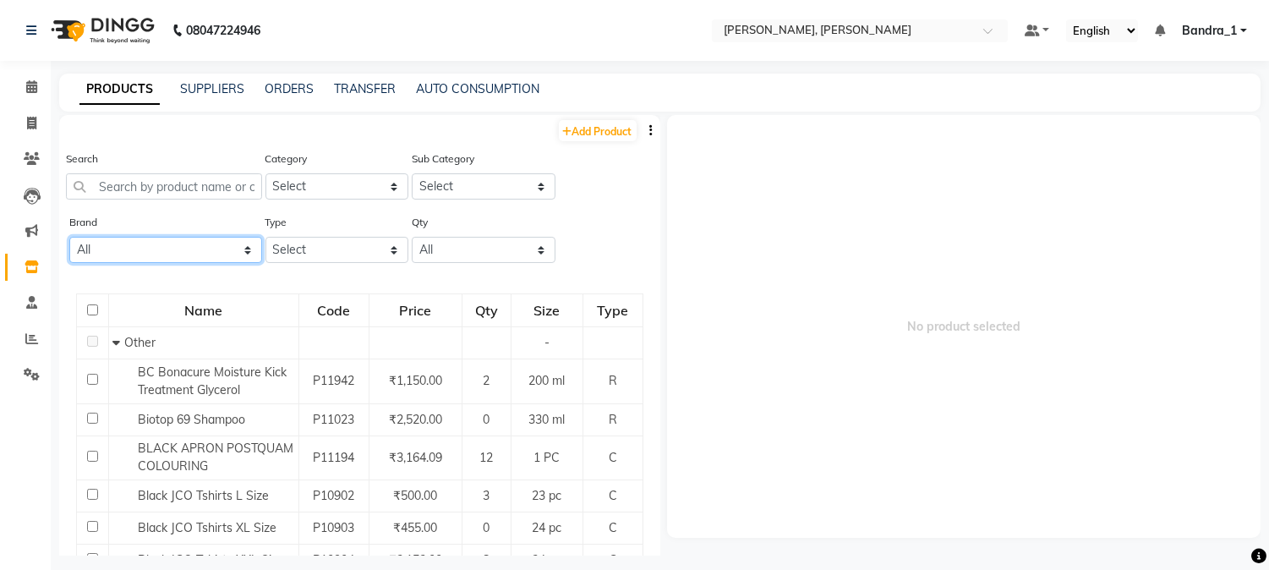
click at [243, 252] on select "All Ashpveda Beauty Gang Beauty Garage Biolume Biotop Cabelo Chave Calyx Proffe…" at bounding box center [165, 250] width 193 height 26
select select "the elite series"
click at [69, 237] on select "All Ashpveda Beauty Gang Beauty Garage Biolume Biotop Cabelo Chave Calyx Proffe…" at bounding box center [165, 250] width 193 height 26
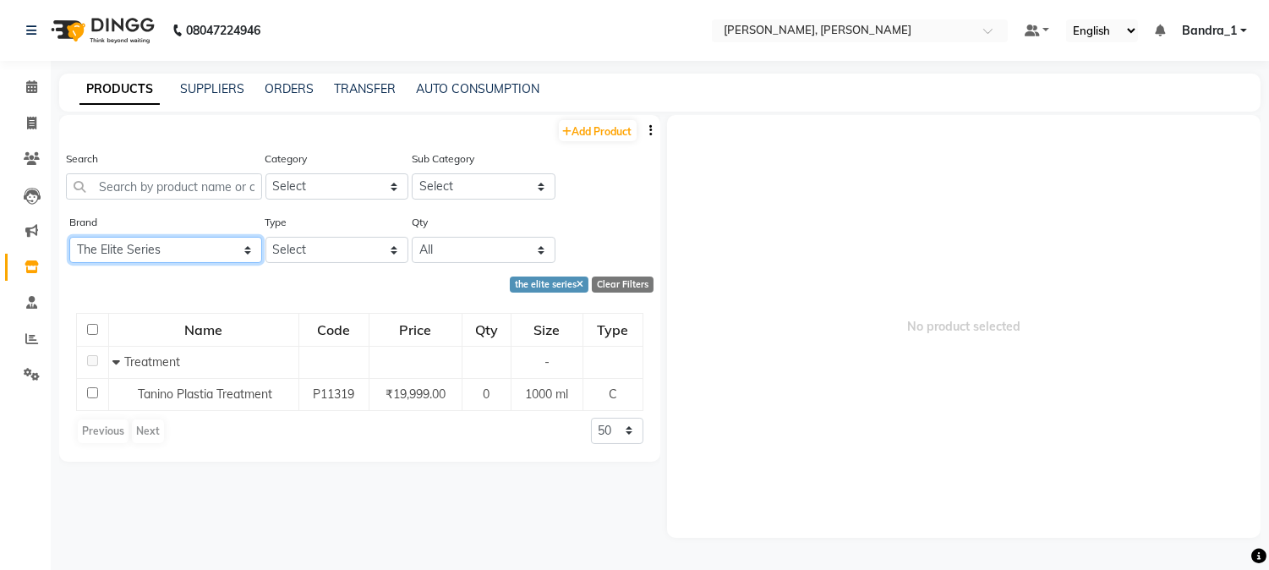
click at [252, 254] on select "All Ashpveda Beauty Gang Beauty Garage Biolume Biotop Cabelo Chave Calyx Proffe…" at bounding box center [165, 250] width 193 height 26
click at [22, 124] on span at bounding box center [32, 123] width 30 height 19
select select "7997"
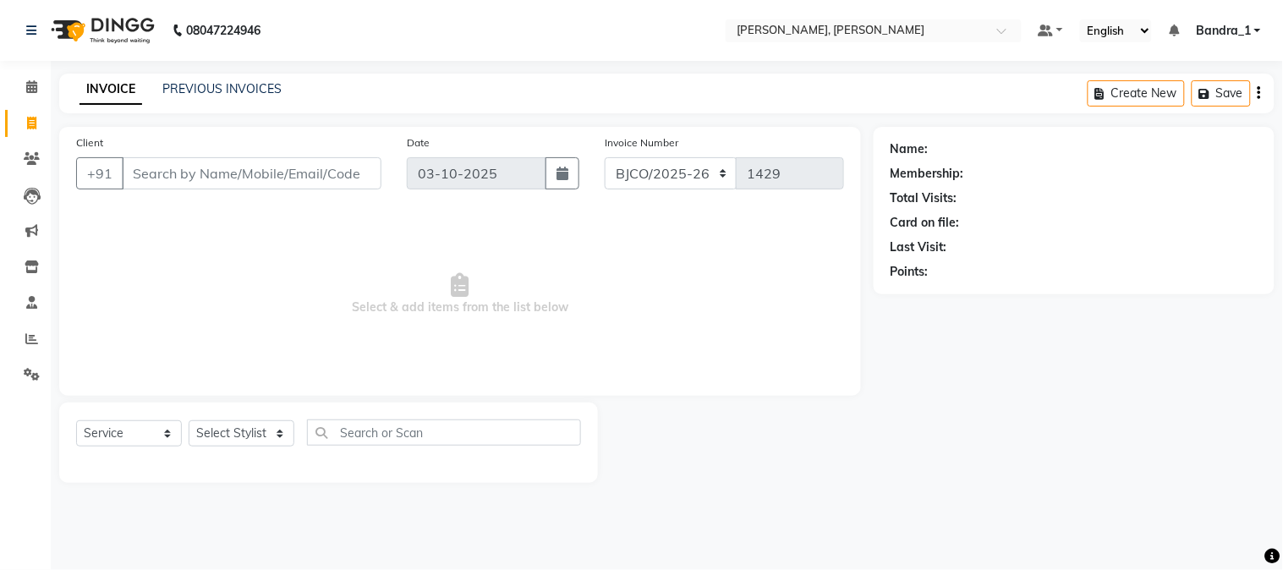
drag, startPoint x: 211, startPoint y: 174, endPoint x: 222, endPoint y: 314, distance: 139.9
click at [214, 174] on input "Client" at bounding box center [252, 173] width 260 height 32
click at [165, 436] on select "Select Service Product Membership Package Voucher Prepaid Gift Card" at bounding box center [129, 433] width 106 height 26
select select "product"
click at [76, 421] on select "Select Service Product Membership Package Voucher Prepaid Gift Card" at bounding box center [129, 433] width 106 height 26
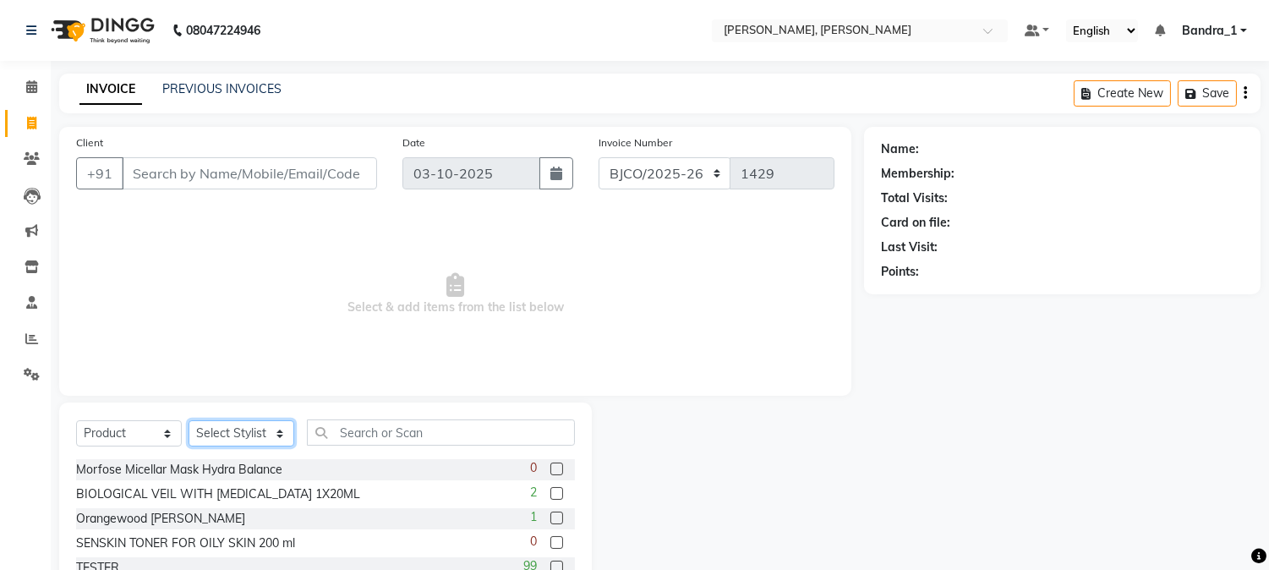
click at [280, 434] on select "Select Stylist [PERSON_NAME] [PERSON_NAME] [PERSON_NAME] Attham Bandra_1 Bandra…" at bounding box center [242, 433] width 106 height 26
select select "58043"
click at [189, 421] on select "Select Stylist [PERSON_NAME] [PERSON_NAME] [PERSON_NAME] Attham Bandra_1 Bandra…" at bounding box center [242, 433] width 106 height 26
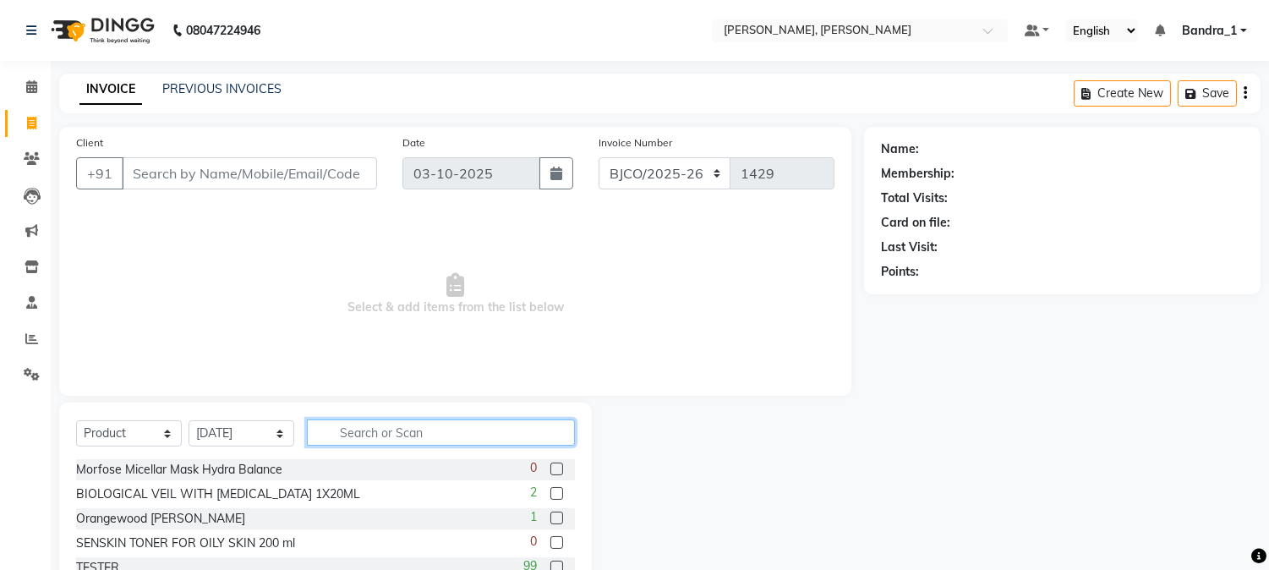
click at [387, 432] on input "text" at bounding box center [441, 432] width 268 height 26
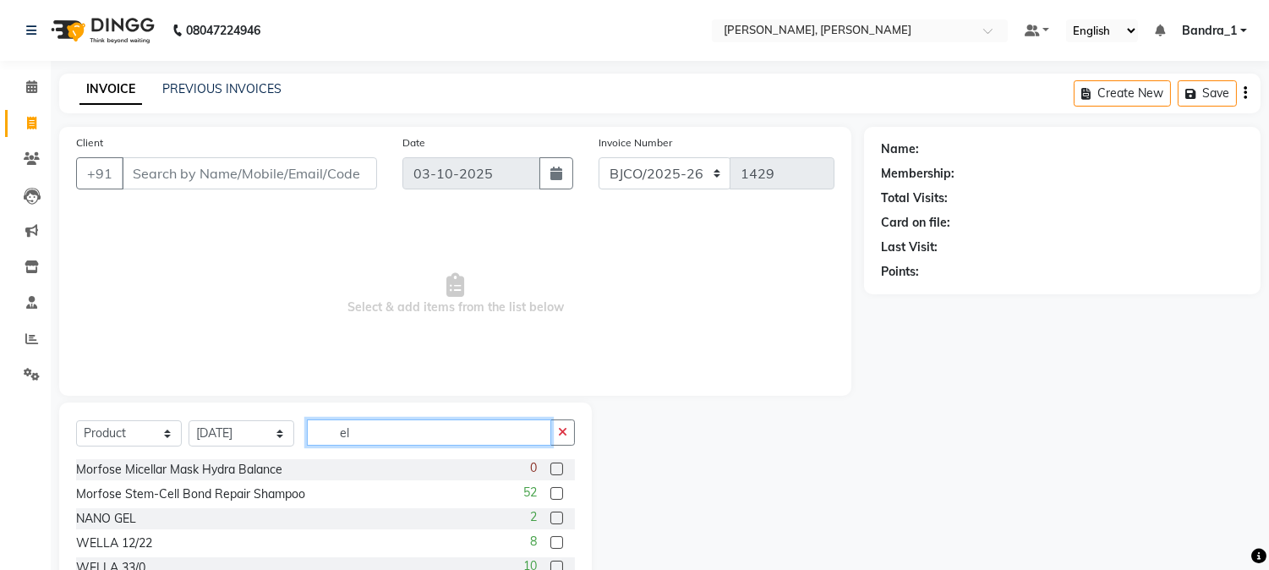
type input "e"
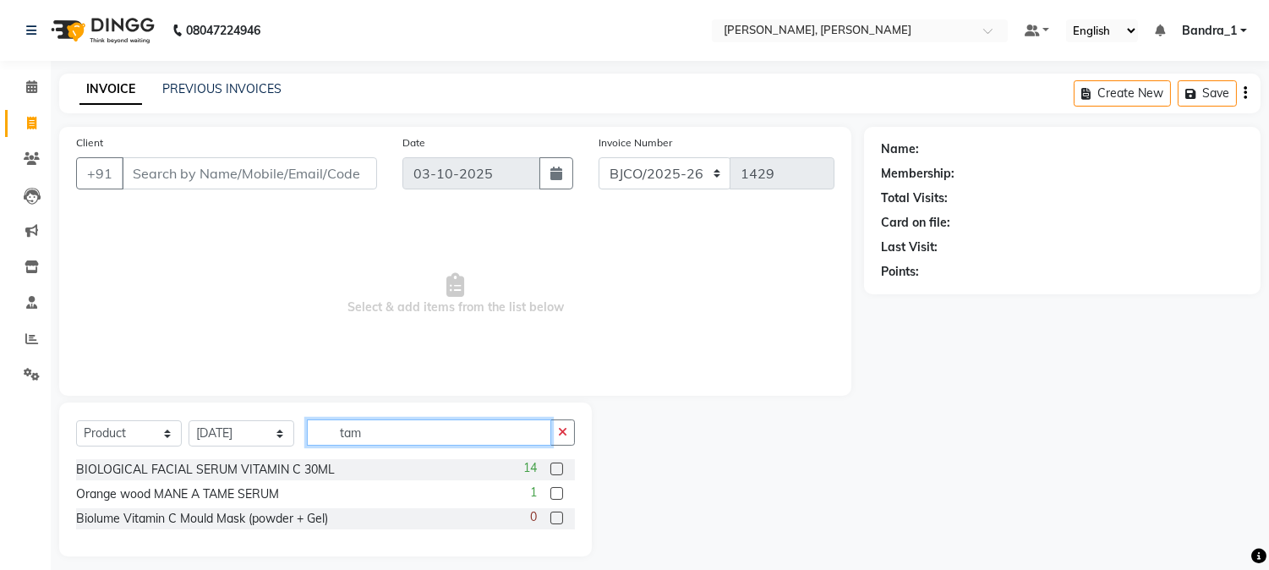
click at [399, 431] on input "tam" at bounding box center [429, 432] width 244 height 26
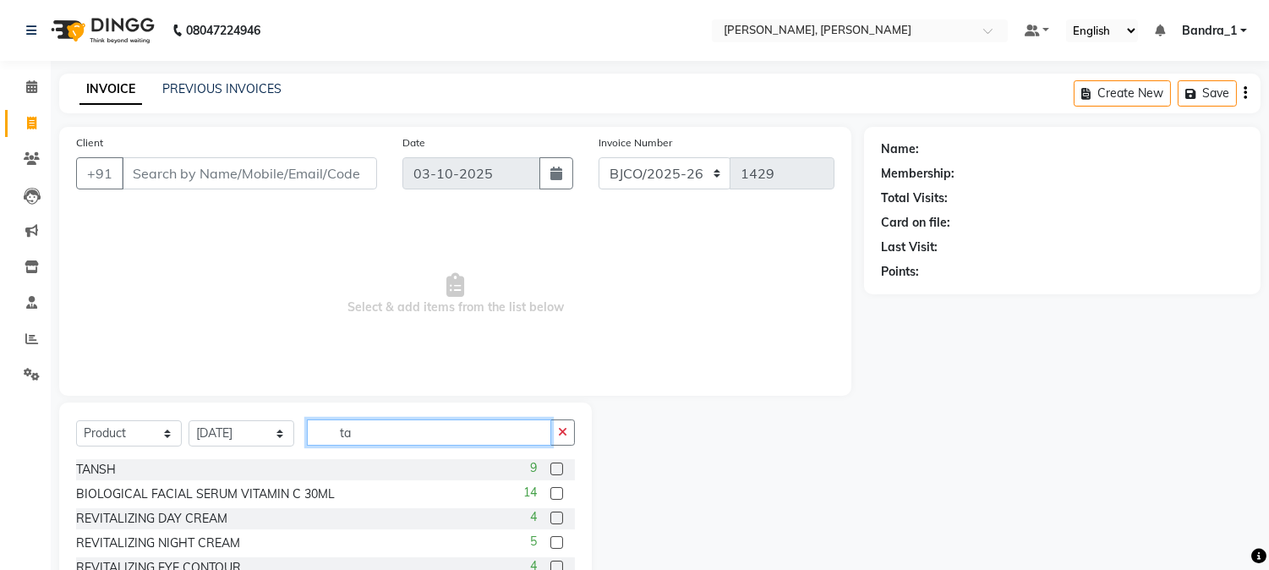
type input "t"
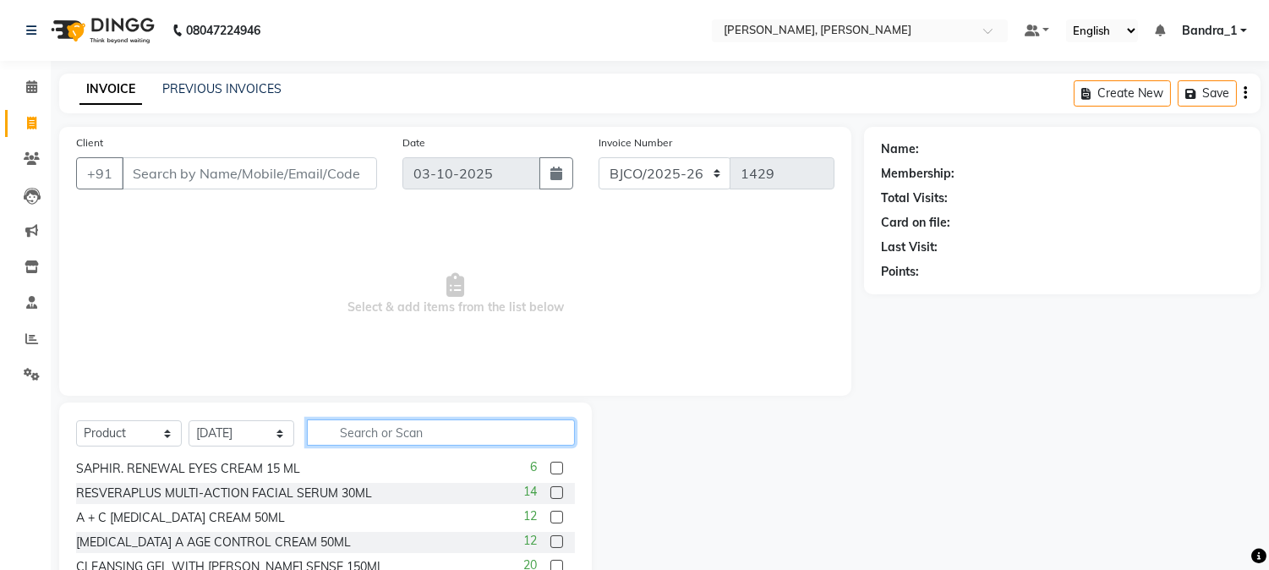
scroll to position [107, 0]
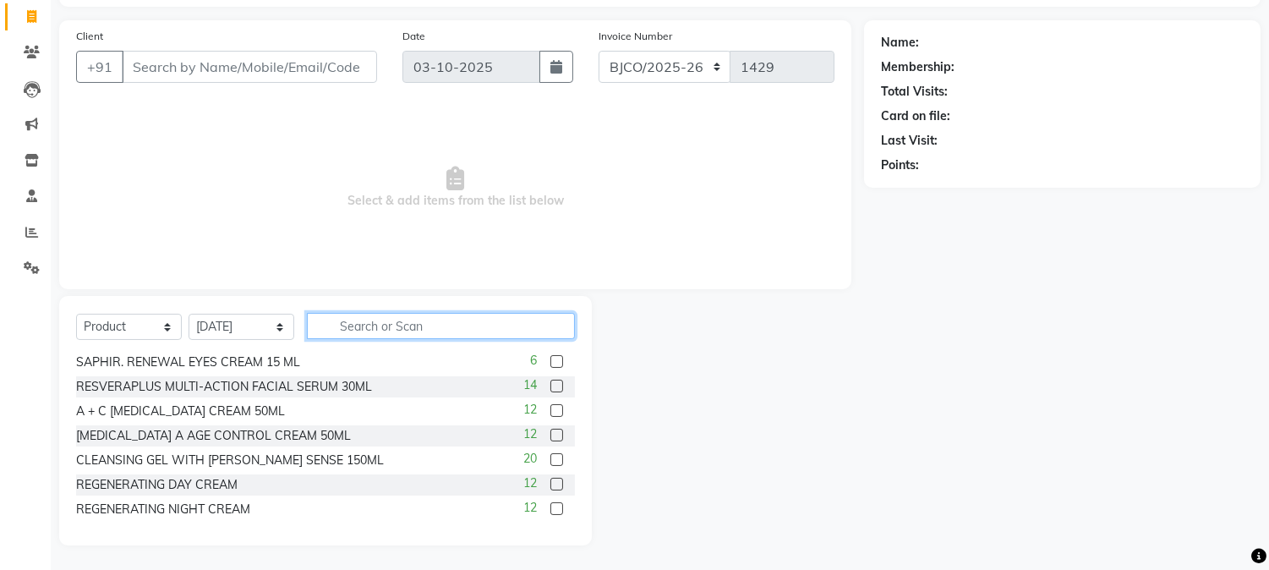
drag, startPoint x: 345, startPoint y: 323, endPoint x: 296, endPoint y: 276, distance: 68.2
click at [322, 291] on div "Client +91 Date [DATE] Invoice Number CPGS/2025-26 BJCO/2025-26 Pre/2025 1429 S…" at bounding box center [456, 282] width 818 height 525
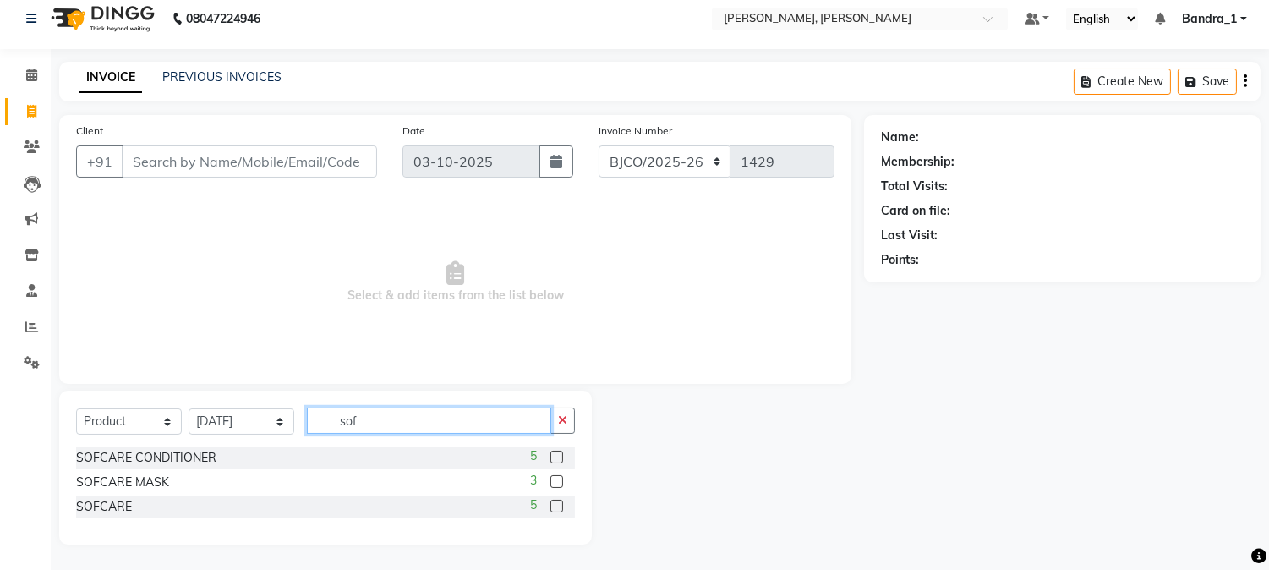
scroll to position [0, 0]
type input "sof"
click at [31, 247] on span at bounding box center [32, 255] width 30 height 19
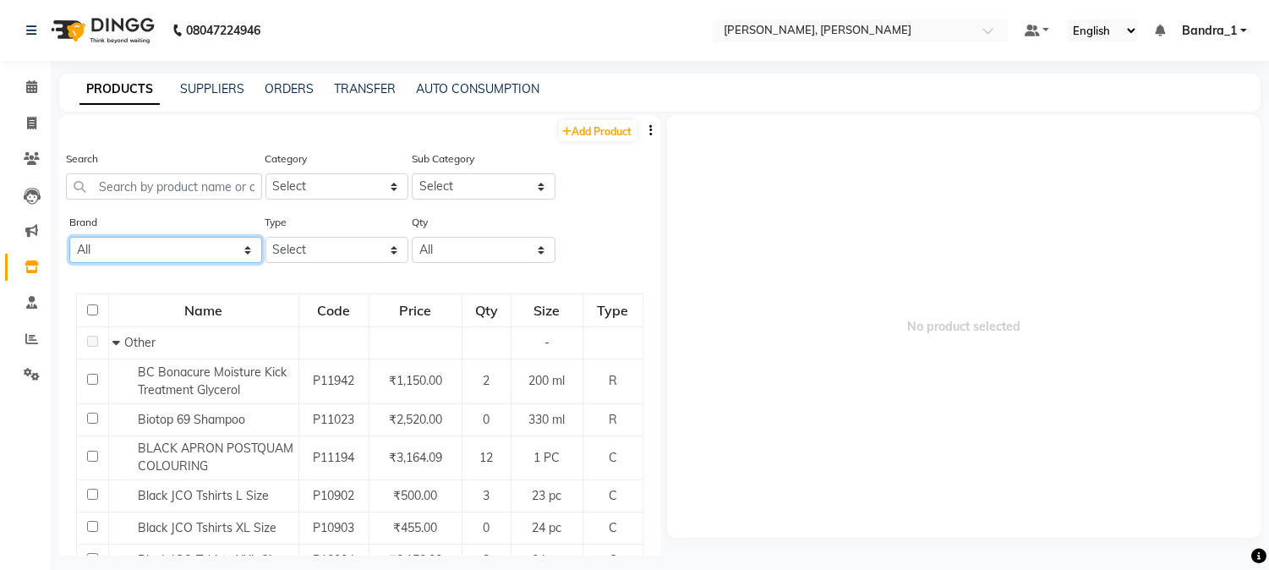
click at [240, 248] on select "All Ashpveda Beauty Gang Beauty Garage Biolume Biotop Cabelo Chave Calyx Proffe…" at bounding box center [165, 250] width 193 height 26
click at [69, 237] on select "All Ashpveda Beauty Gang Beauty Garage Biolume Biotop Cabelo Chave Calyx Proffe…" at bounding box center [165, 250] width 193 height 26
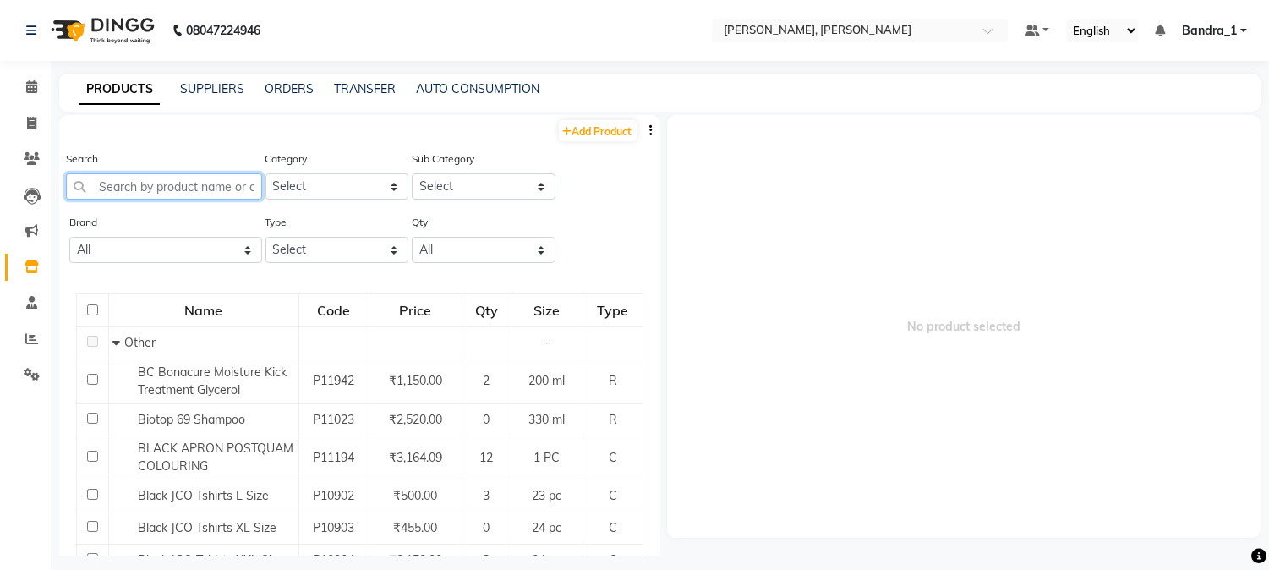
drag, startPoint x: 154, startPoint y: 192, endPoint x: 113, endPoint y: 165, distance: 48.8
click at [146, 184] on input "text" at bounding box center [164, 186] width 196 height 26
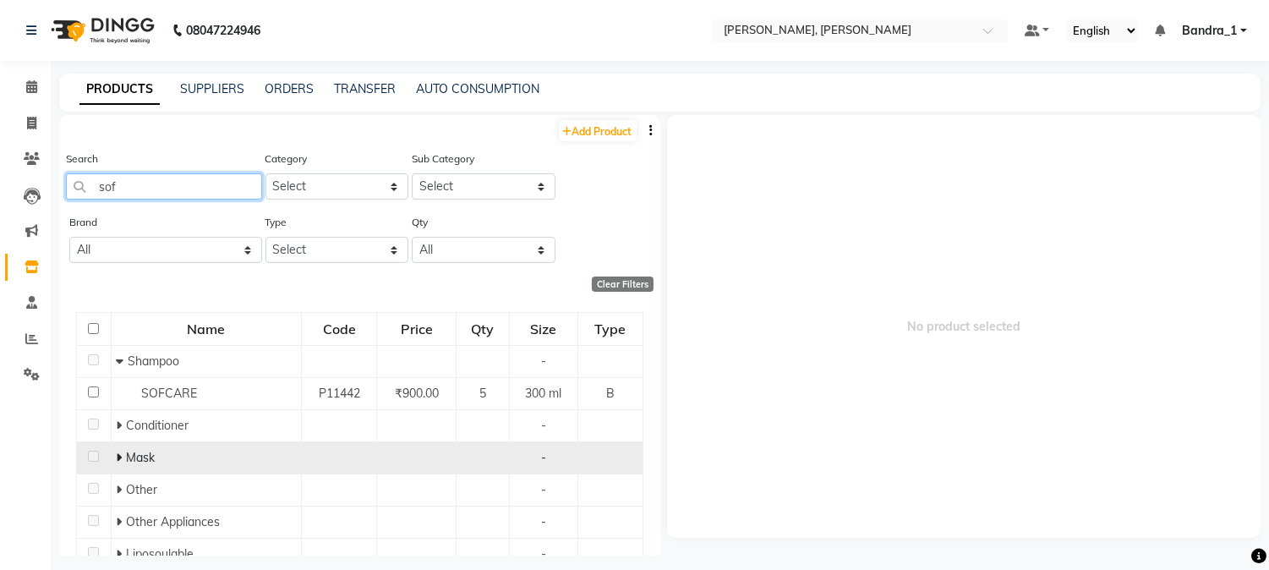
type input "sof"
click at [116, 457] on icon at bounding box center [119, 458] width 6 height 12
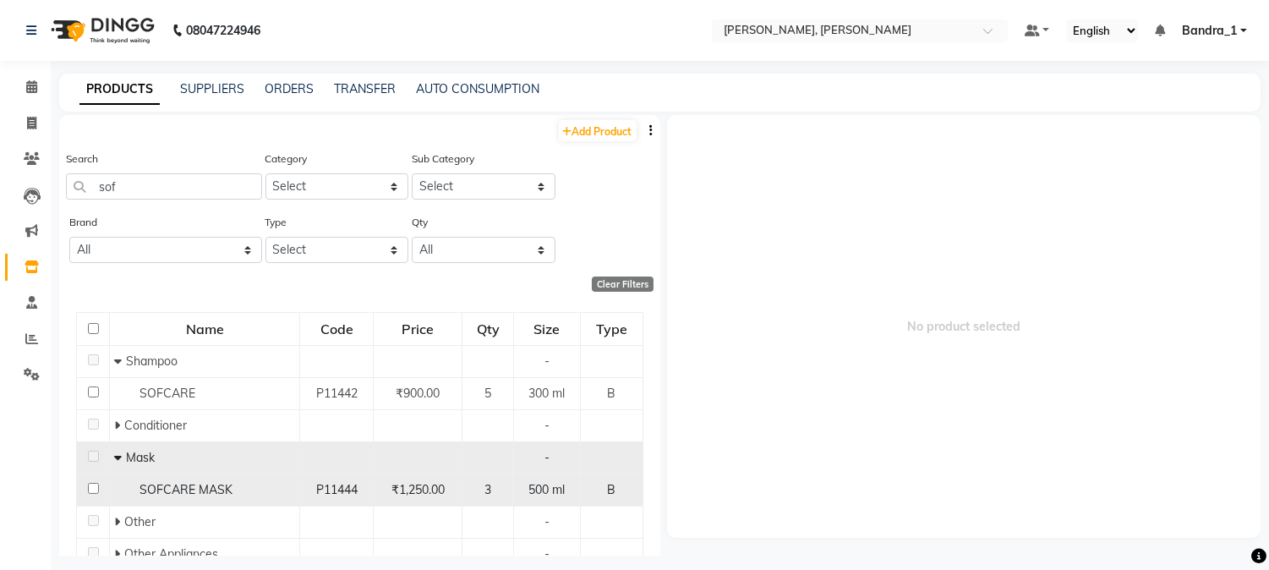
click at [95, 487] on input "checkbox" at bounding box center [93, 488] width 11 height 11
checkbox input "true"
select select
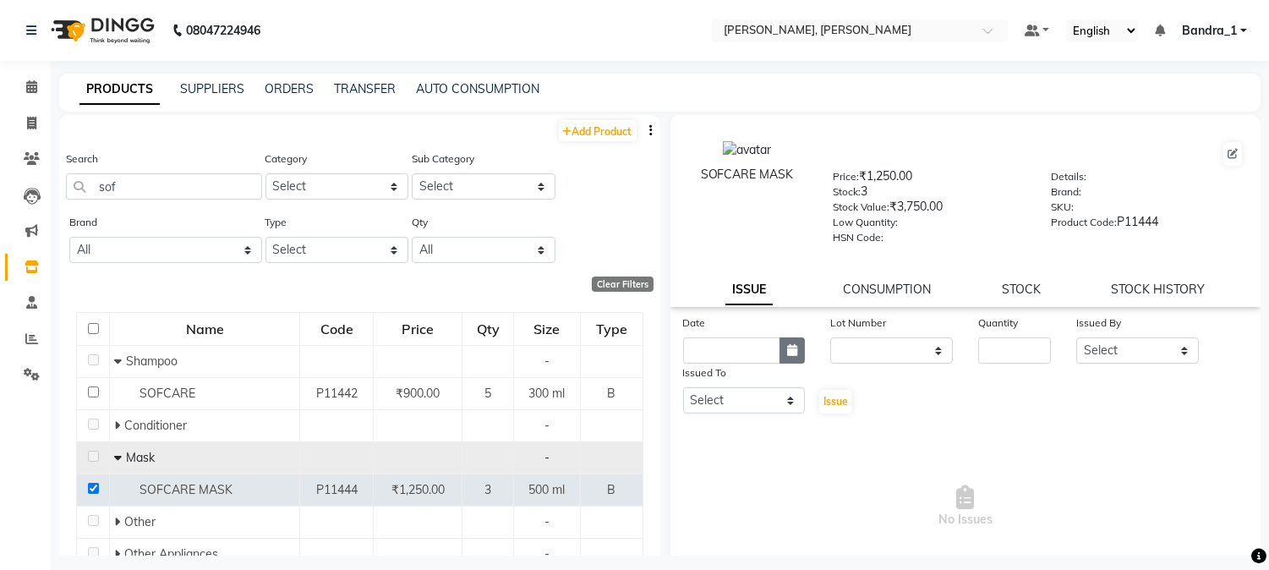
click at [787, 347] on icon "button" at bounding box center [792, 350] width 10 height 12
select select "10"
select select "2025"
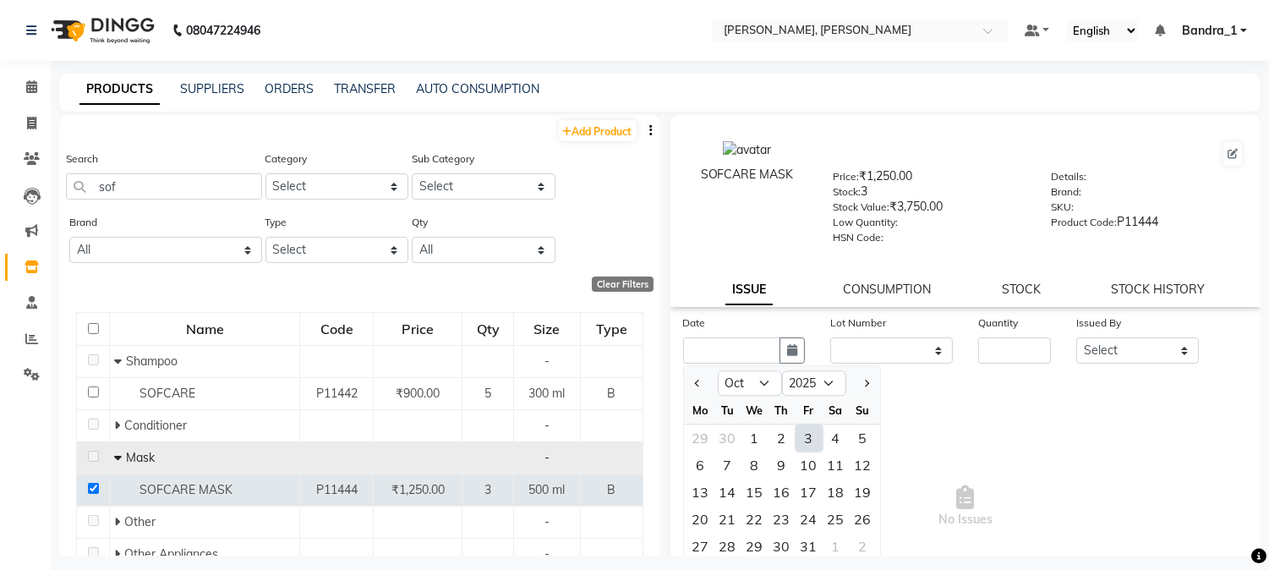
click at [810, 434] on div "3" at bounding box center [809, 438] width 27 height 27
type input "03-10-2025"
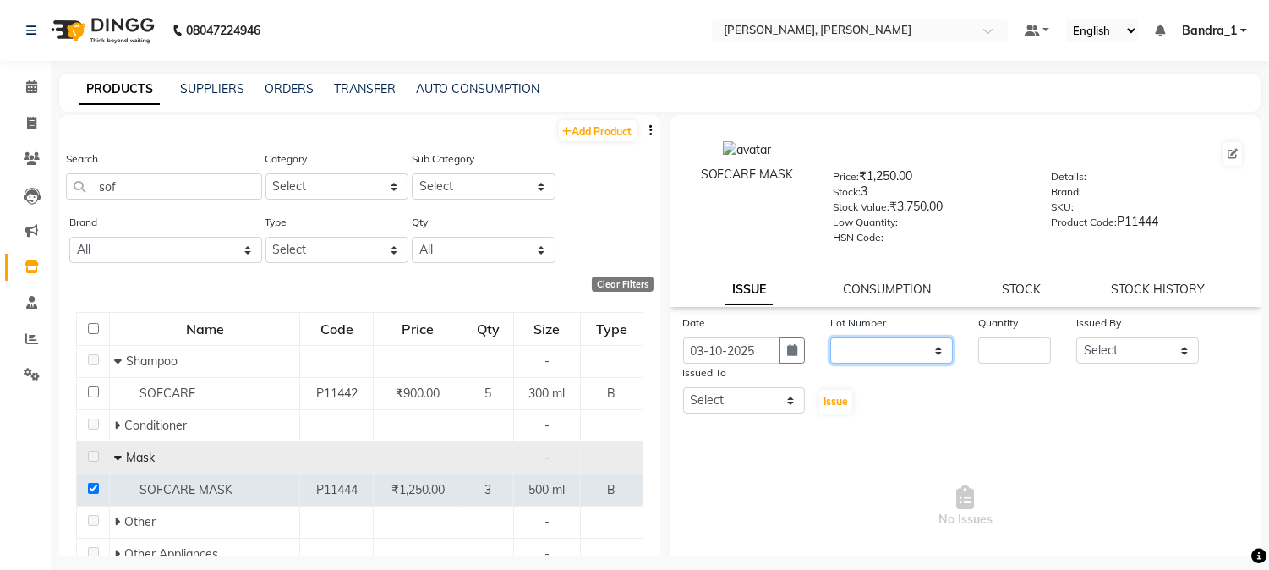
click at [936, 348] on select "None" at bounding box center [891, 350] width 123 height 26
select select "0: null"
click at [830, 338] on select "None" at bounding box center [891, 350] width 123 height 26
click at [928, 353] on select "None" at bounding box center [891, 350] width 123 height 26
click at [830, 338] on select "None" at bounding box center [891, 350] width 123 height 26
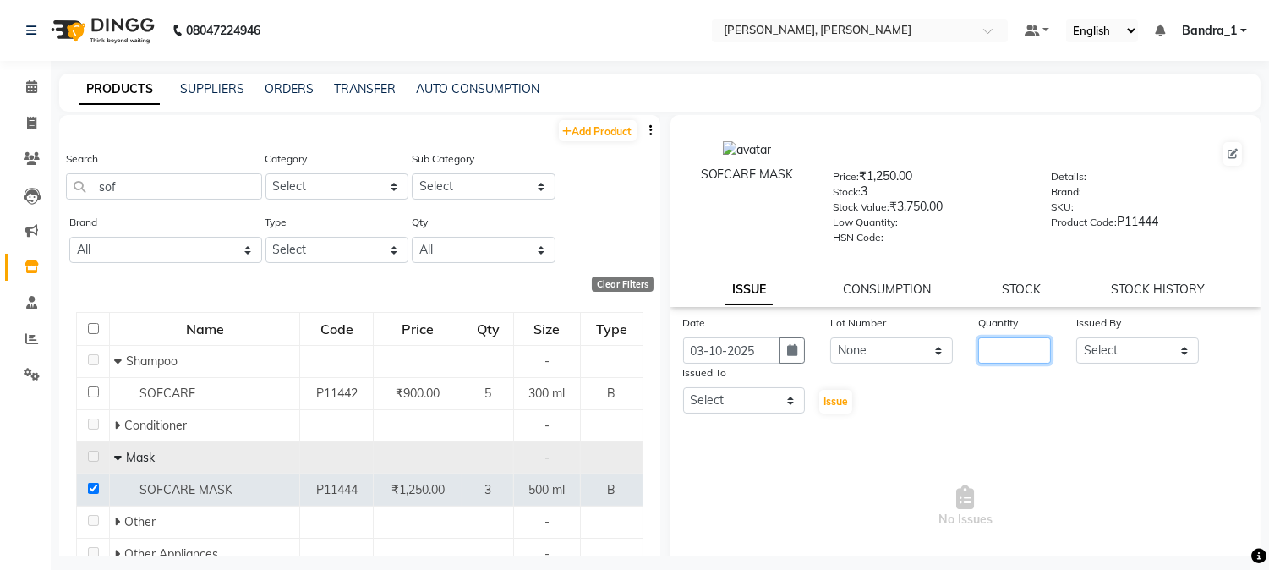
click at [994, 357] on input "number" at bounding box center [1014, 350] width 73 height 26
type input "1"
click at [1172, 351] on select "Select [PERSON_NAME] [PERSON_NAME] [PERSON_NAME] Attham Bandra_1 Bandra_store […" at bounding box center [1138, 350] width 123 height 26
click at [781, 354] on button "button" at bounding box center [792, 350] width 25 height 26
select select "10"
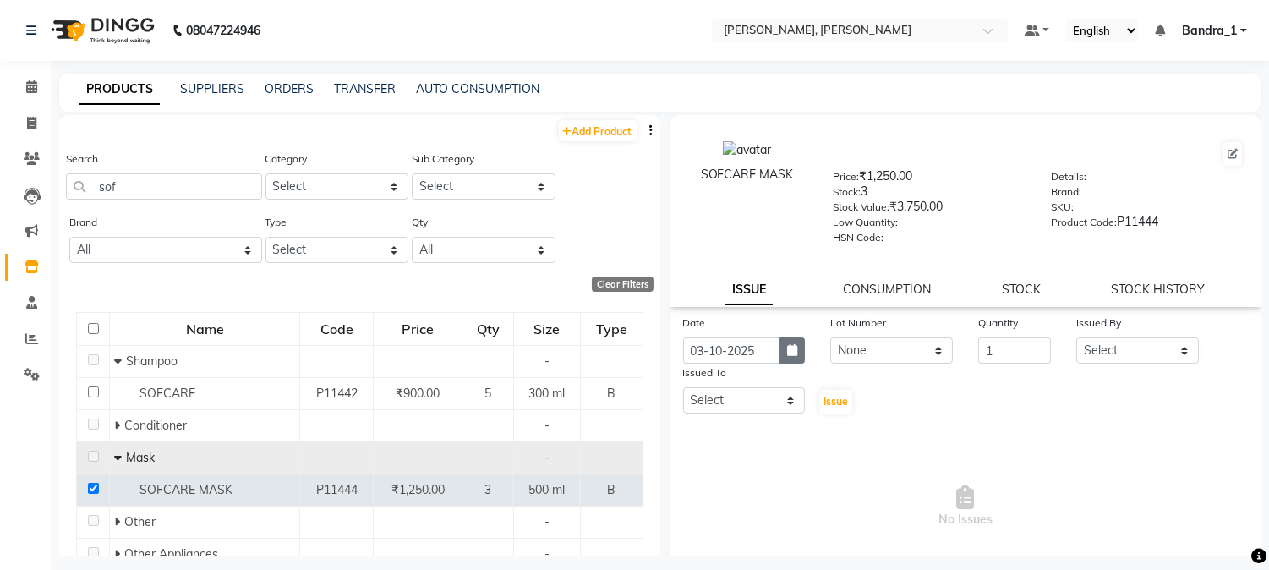
select select "2025"
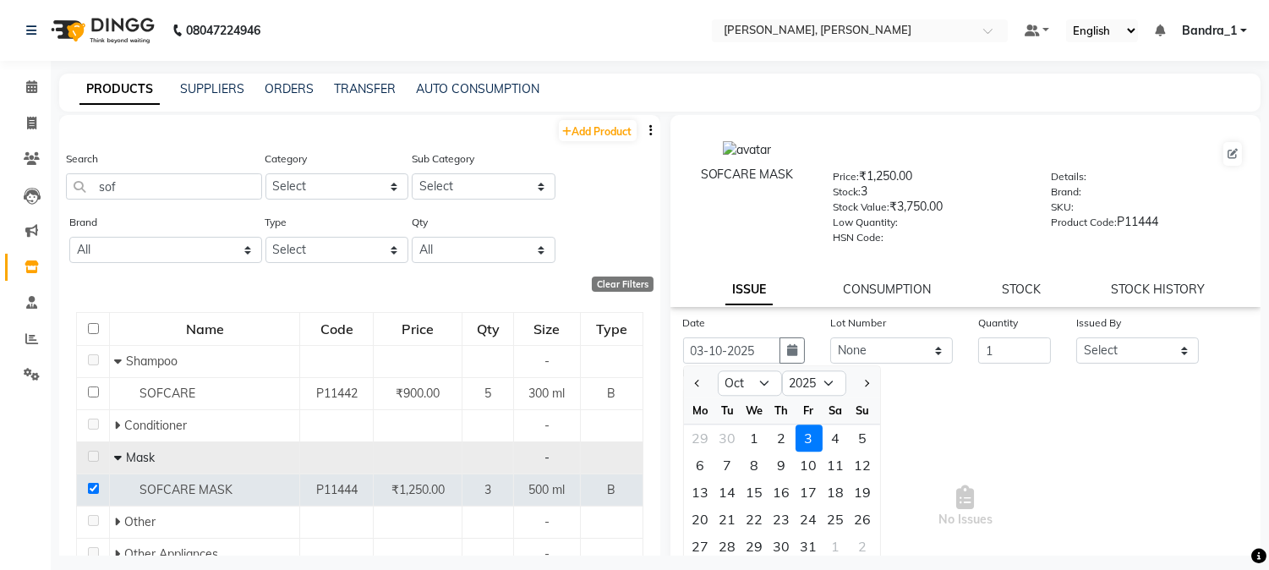
drag, startPoint x: 694, startPoint y: 384, endPoint x: 705, endPoint y: 383, distance: 11.0
click at [694, 383] on button "Previous month" at bounding box center [698, 383] width 14 height 27
select select "9"
click at [781, 469] on div "11" at bounding box center [782, 465] width 27 height 27
type input "[DATE]"
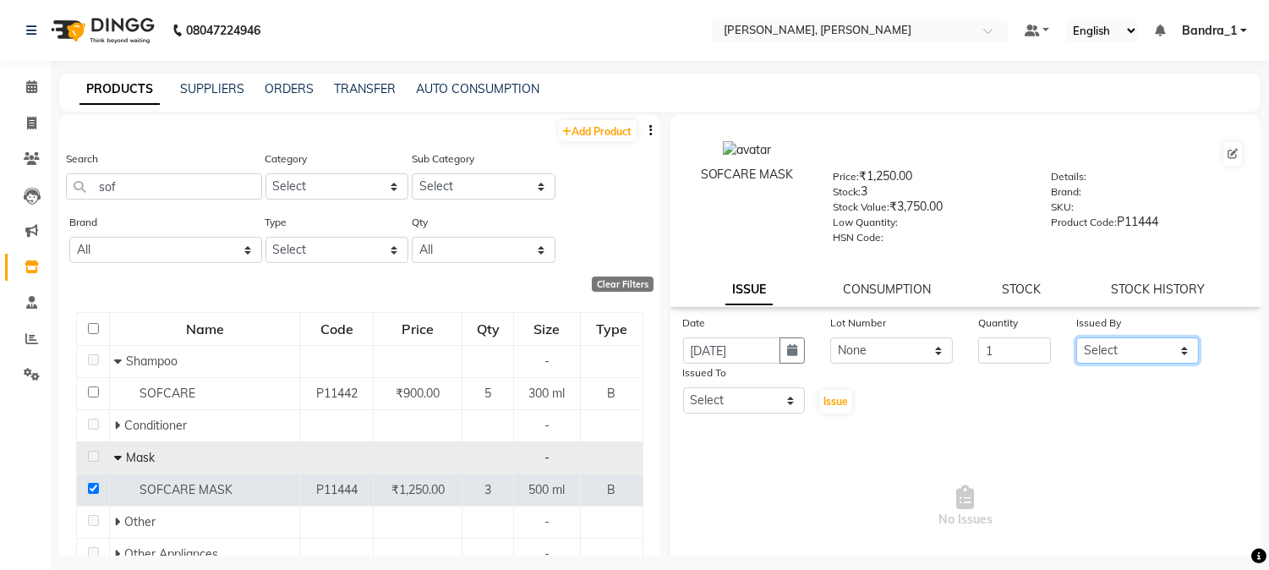
click at [1171, 345] on select "Select [PERSON_NAME] [PERSON_NAME] [PERSON_NAME] Attham Bandra_1 Bandra_store […" at bounding box center [1138, 350] width 123 height 26
select select "8537"
click at [1077, 338] on select "Select [PERSON_NAME] [PERSON_NAME] [PERSON_NAME] Attham Bandra_1 Bandra_store […" at bounding box center [1138, 350] width 123 height 26
click at [788, 399] on select "Select [PERSON_NAME] [PERSON_NAME] [PERSON_NAME] Attham Bandra_1 Bandra_store […" at bounding box center [744, 400] width 123 height 26
select select "8537"
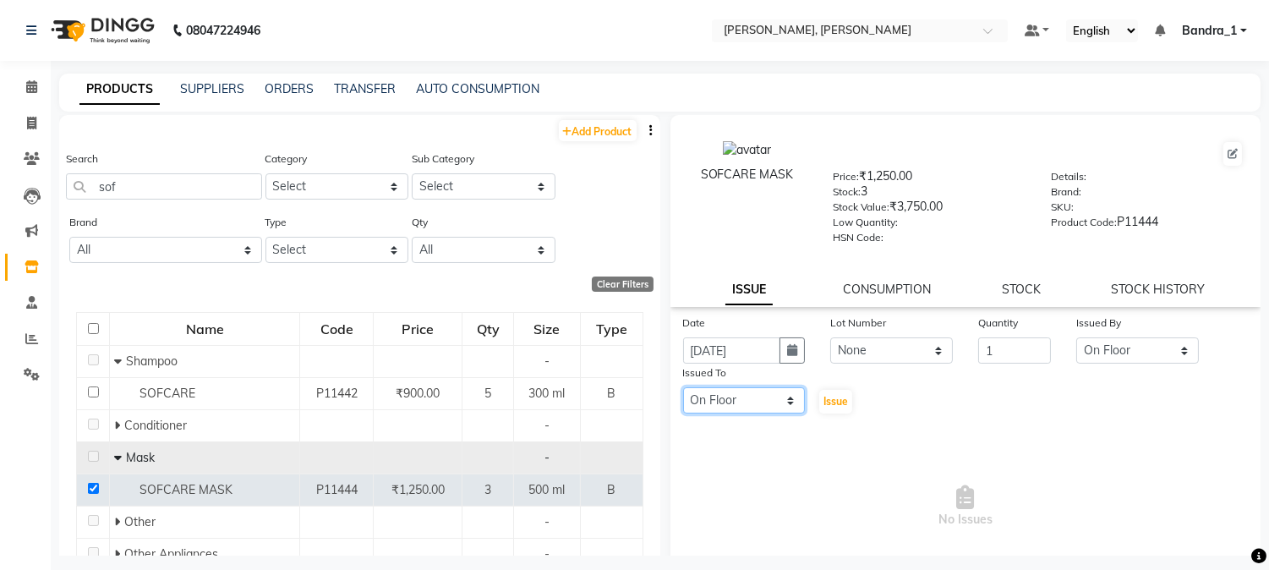
click at [683, 388] on select "Select [PERSON_NAME] [PERSON_NAME] [PERSON_NAME] Attham Bandra_1 Bandra_store […" at bounding box center [744, 400] width 123 height 26
click at [837, 397] on span "Issue" at bounding box center [836, 401] width 25 height 13
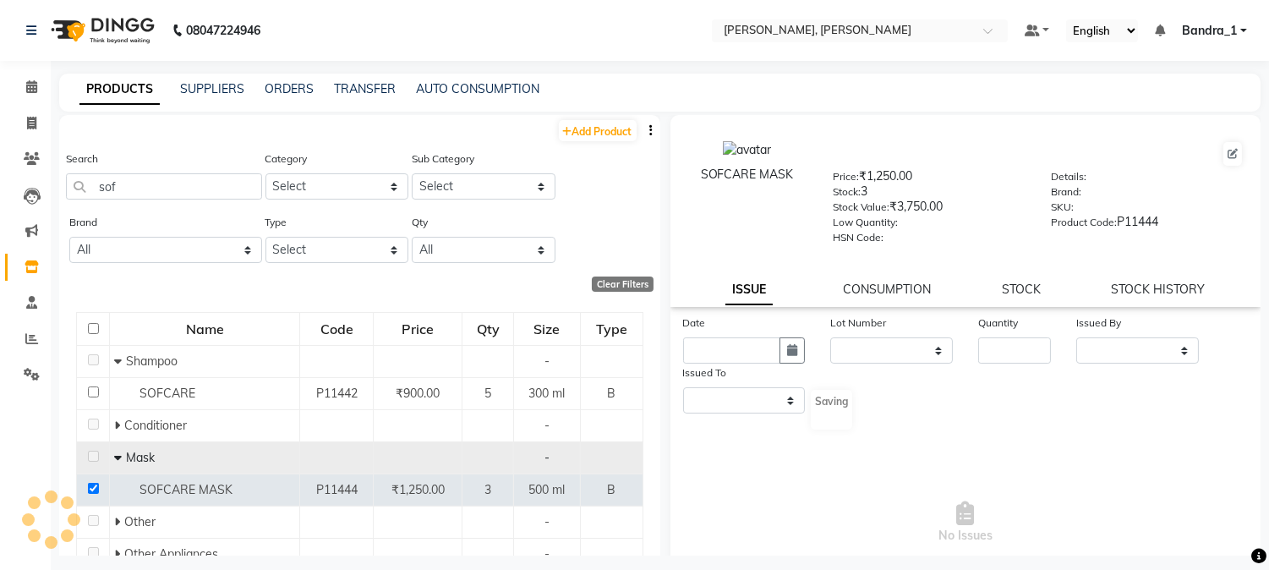
select select
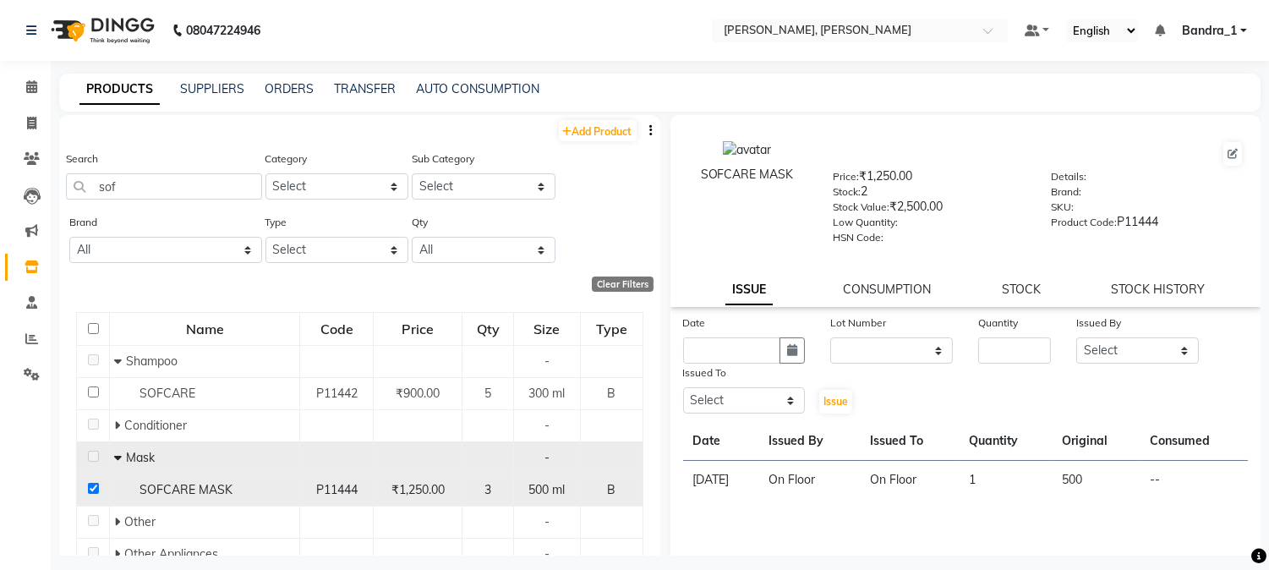
click at [88, 491] on input "checkbox" at bounding box center [93, 488] width 11 height 11
checkbox input "false"
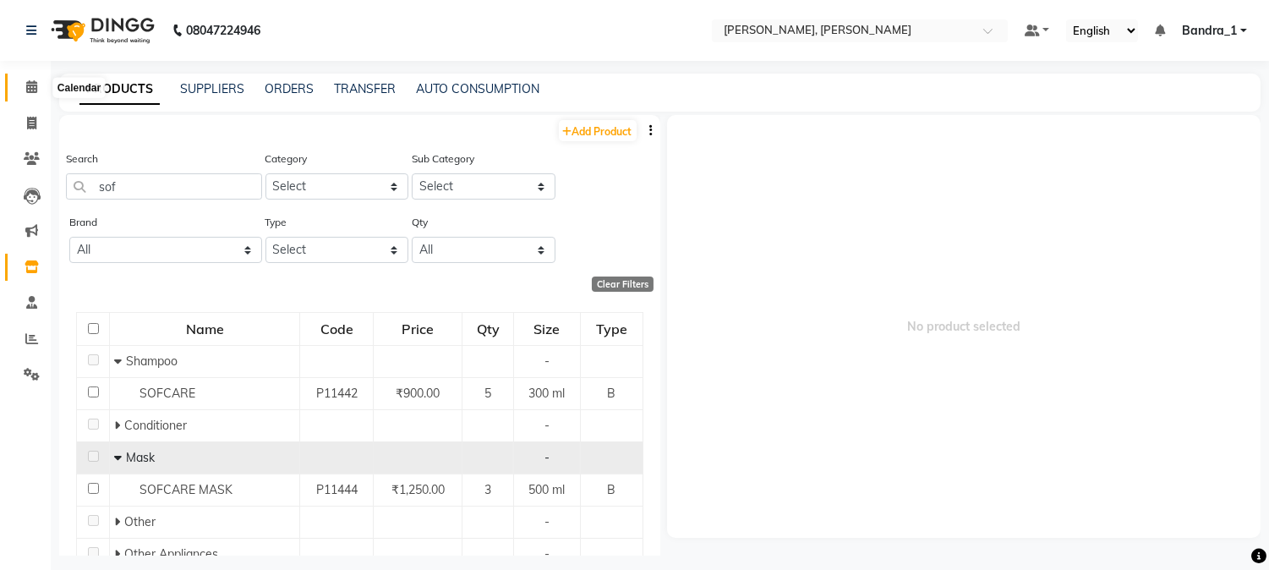
click at [29, 89] on icon at bounding box center [31, 86] width 11 height 13
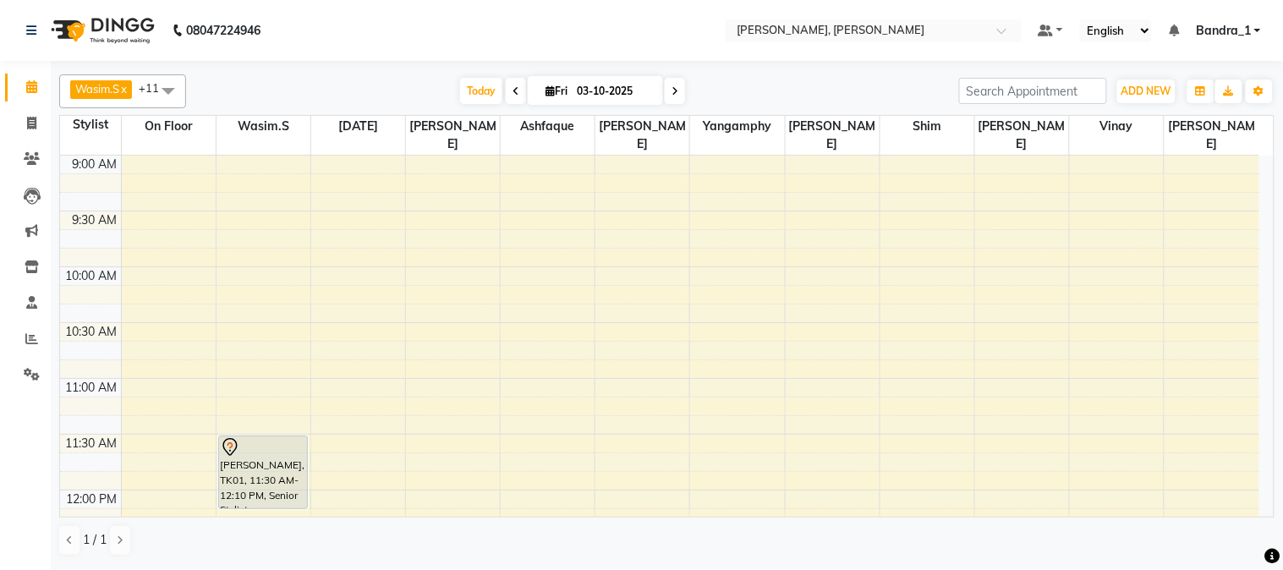
click at [267, 437] on div at bounding box center [263, 447] width 86 height 20
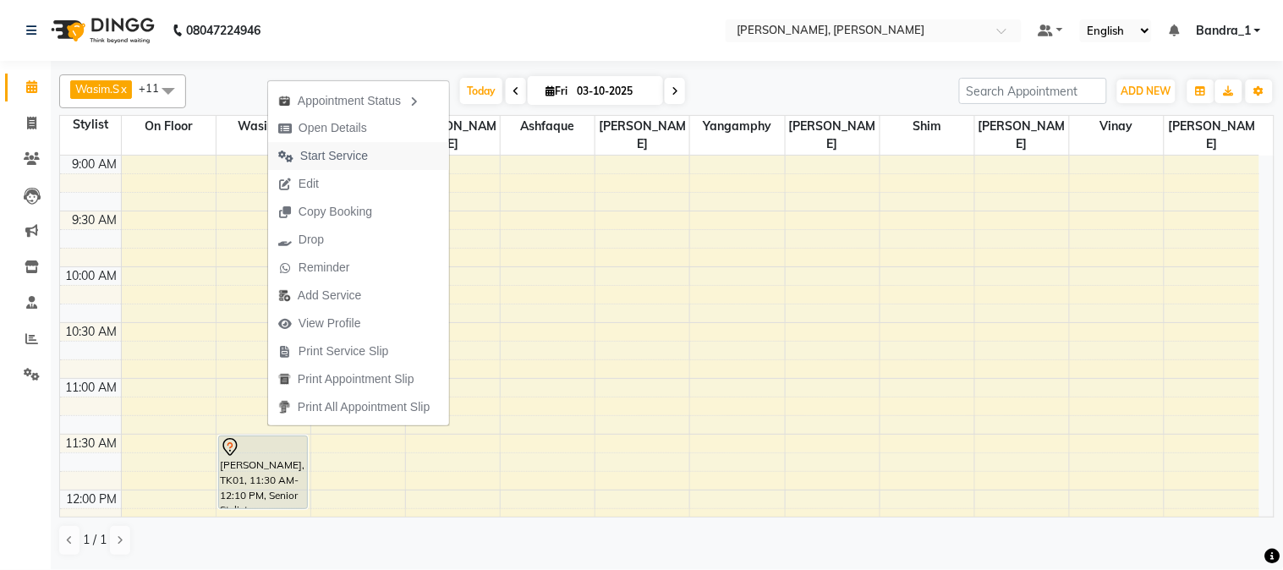
click at [339, 151] on span "Start Service" at bounding box center [334, 156] width 68 height 18
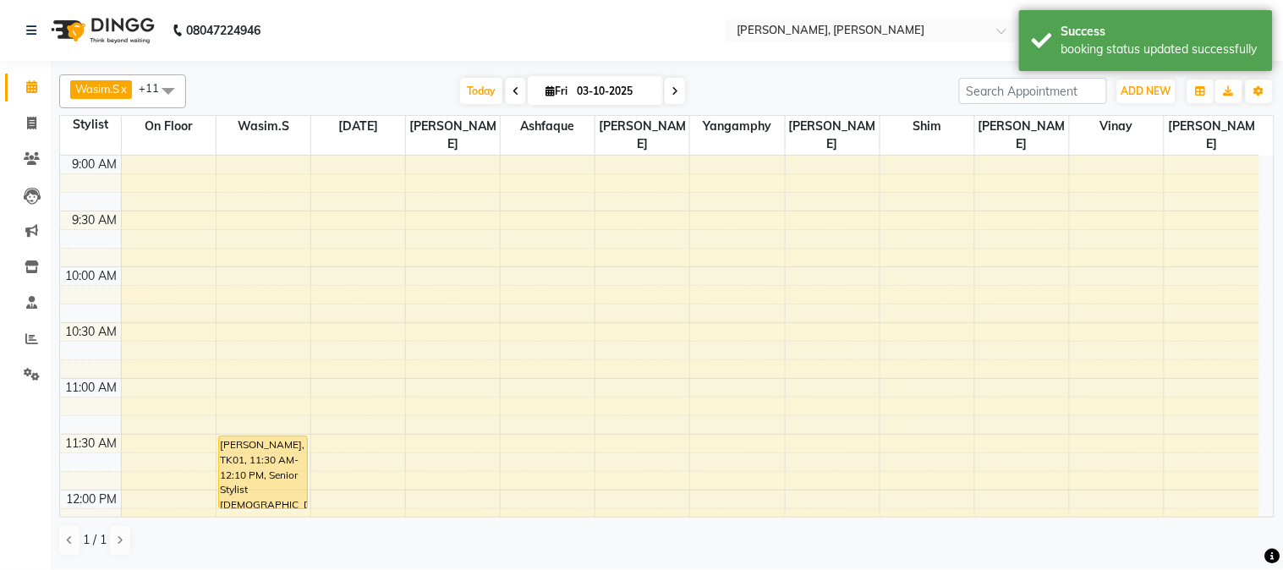
click at [269, 458] on div "[PERSON_NAME], TK01, 11:30 AM-12:10 PM, Senior Stylist [DEMOGRAPHIC_DATA]" at bounding box center [263, 472] width 88 height 72
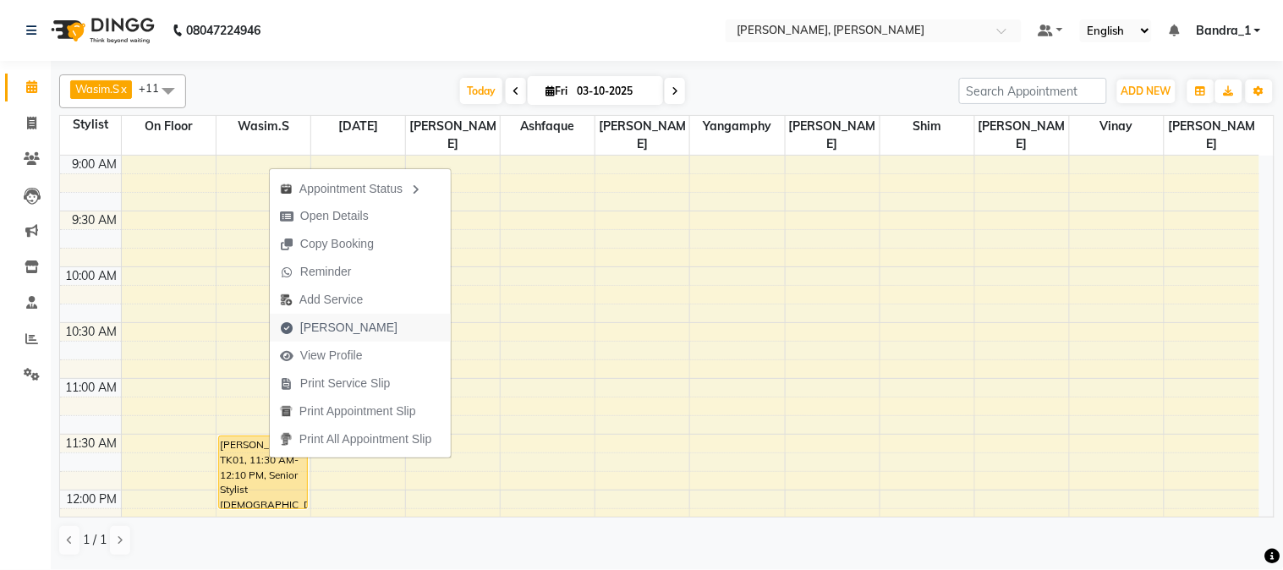
click at [323, 325] on span "[PERSON_NAME]" at bounding box center [348, 328] width 97 height 18
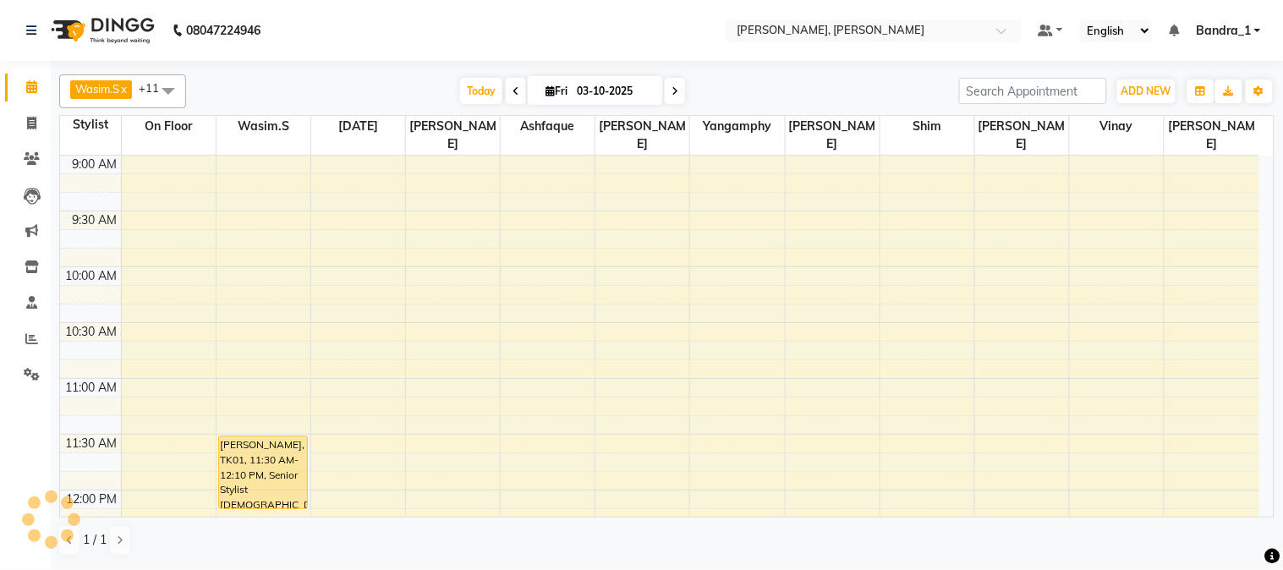
select select "service"
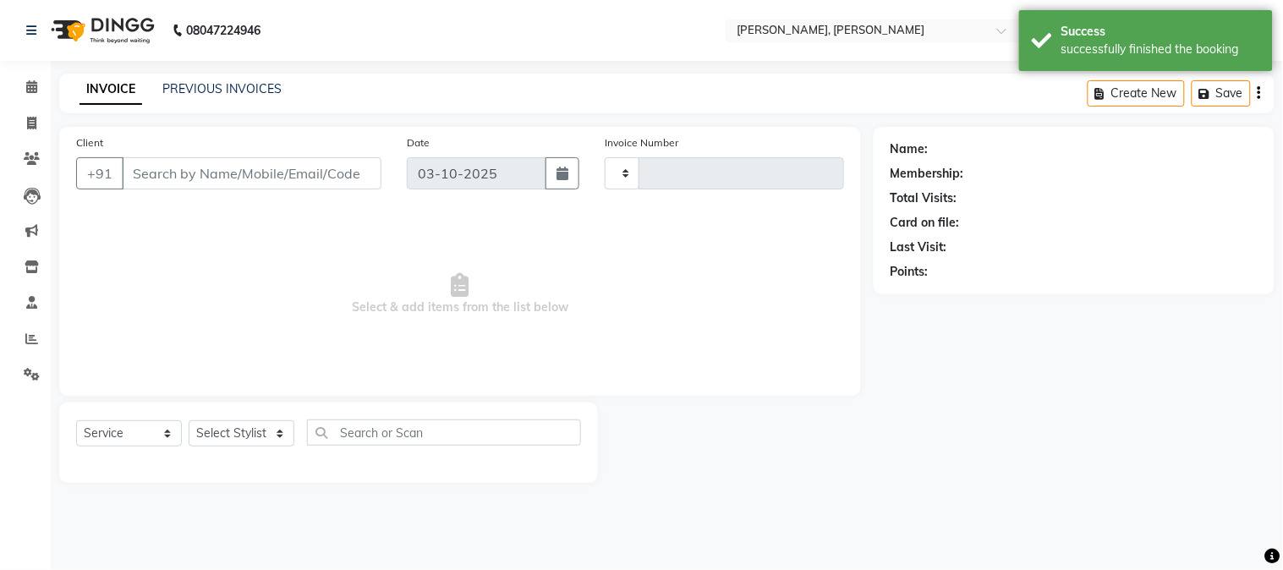
type input "1429"
select select "7997"
type input "9819446824"
select select "54154"
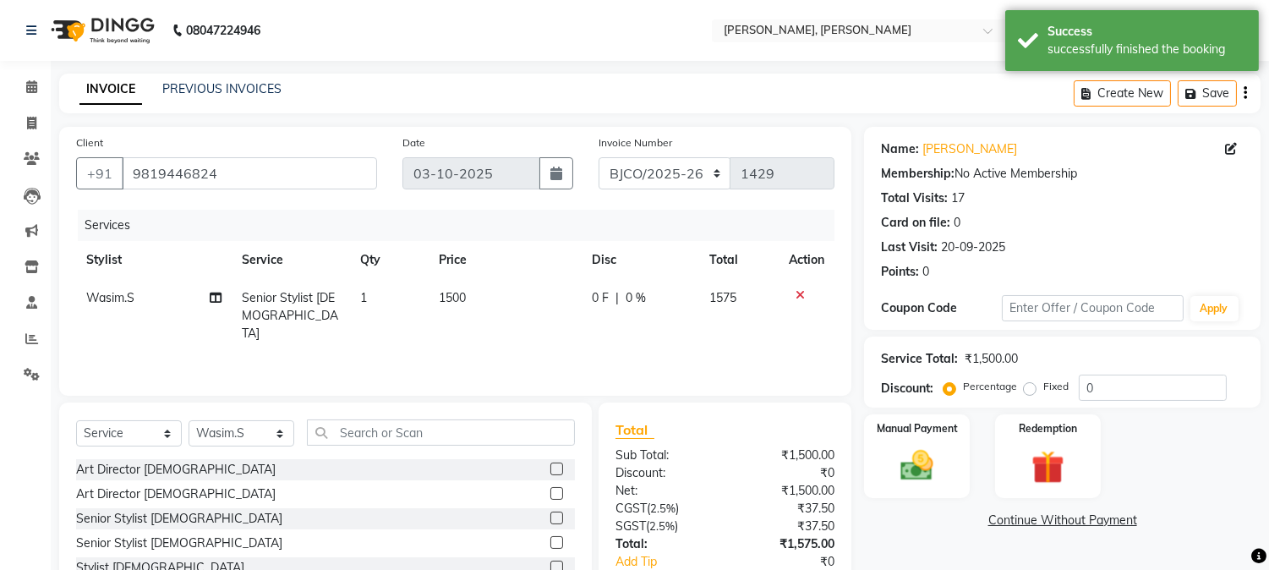
click at [449, 299] on span "1500" at bounding box center [452, 297] width 27 height 15
select select "54154"
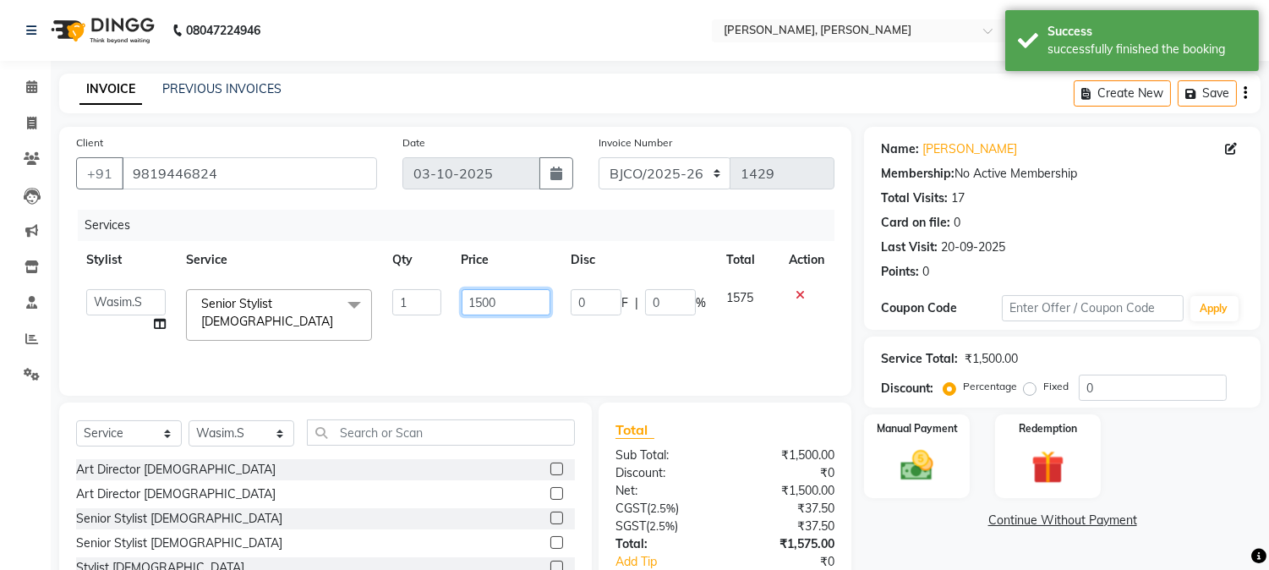
click at [483, 307] on input "1500" at bounding box center [506, 302] width 89 height 26
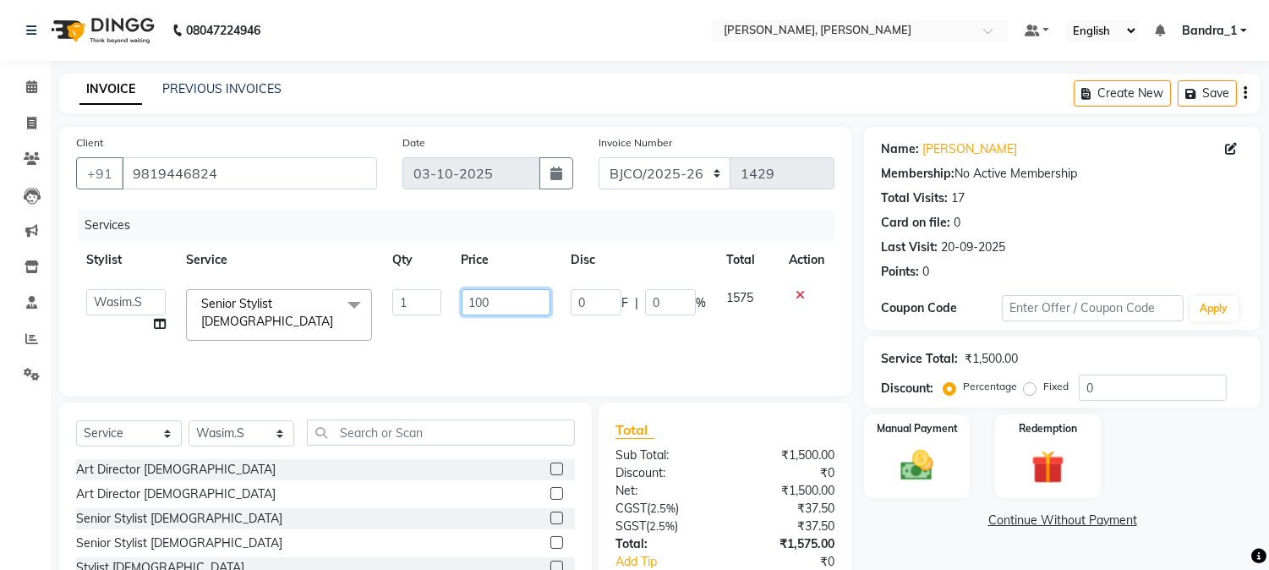
type input "1600"
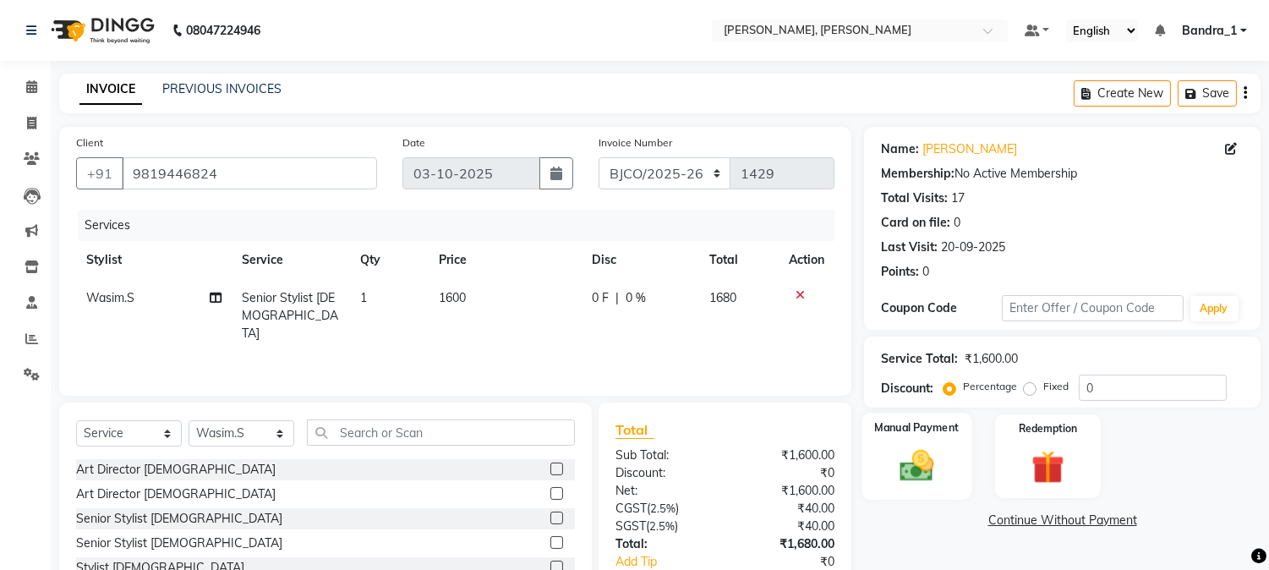
click at [923, 475] on img at bounding box center [918, 467] width 56 height 40
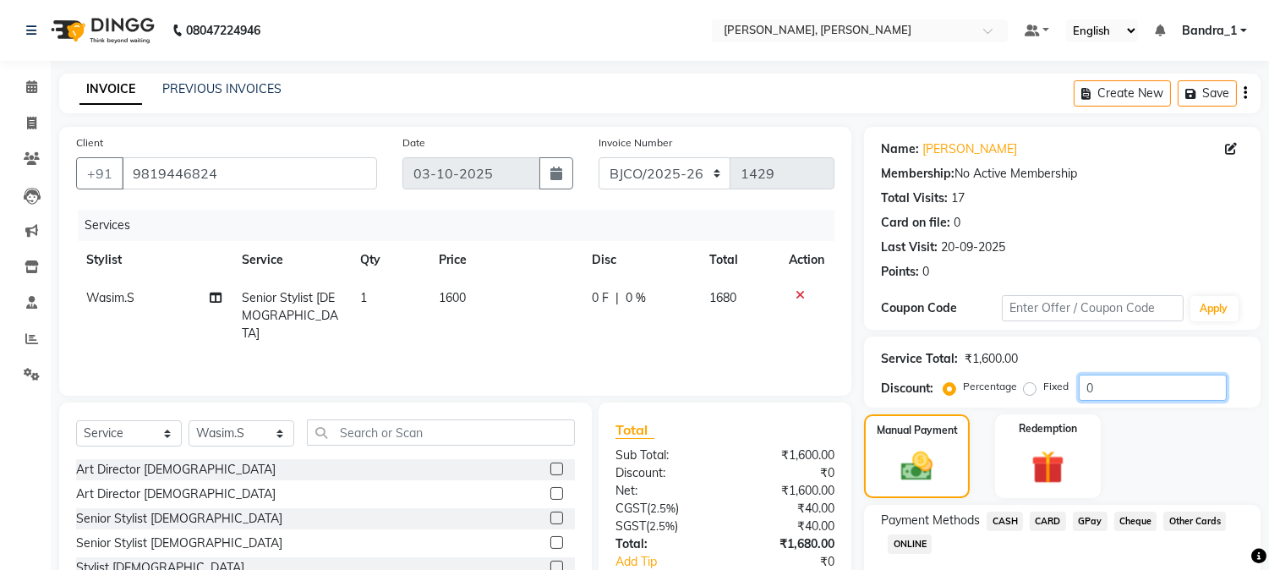
click at [1081, 390] on input "0" at bounding box center [1153, 388] width 148 height 26
type input "10"
click at [1173, 438] on div "Manual Payment Redemption" at bounding box center [1063, 456] width 422 height 84
click at [1050, 518] on span "CARD" at bounding box center [1048, 521] width 36 height 19
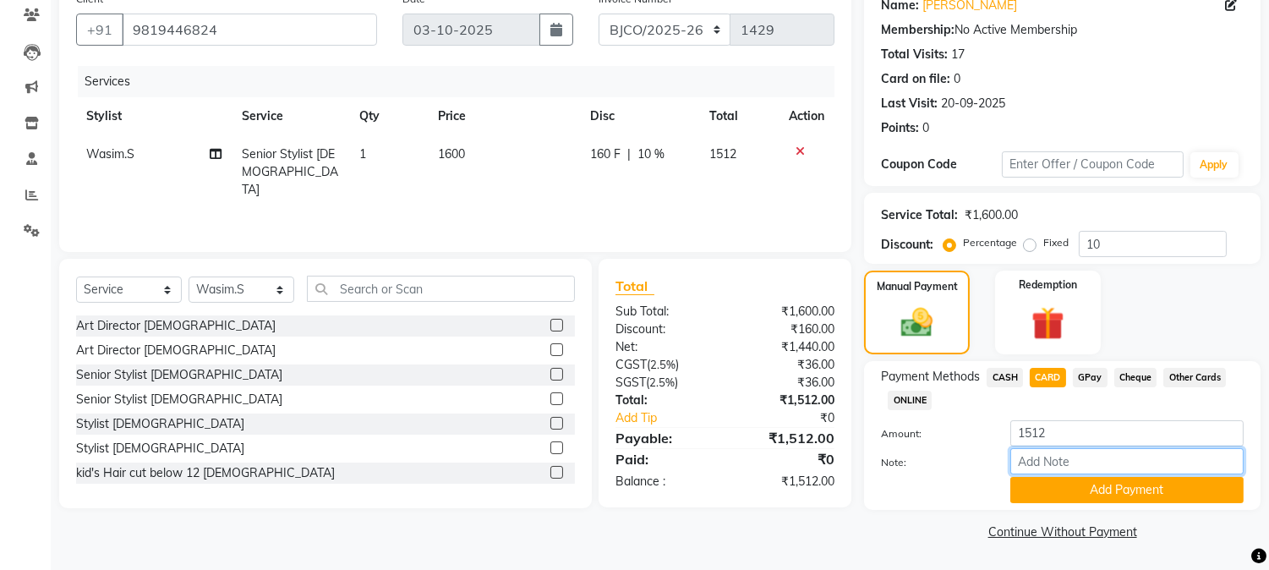
click at [1054, 461] on input "Note:" at bounding box center [1127, 461] width 233 height 26
type input "5825"
click at [1129, 488] on button "Add Payment" at bounding box center [1127, 490] width 233 height 26
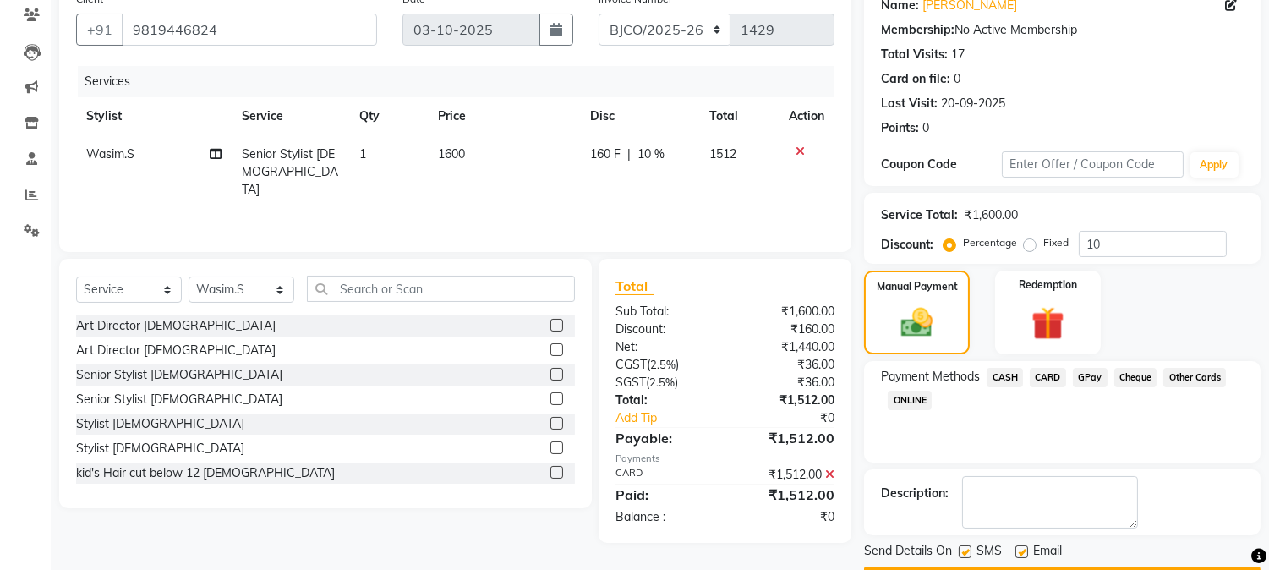
click at [969, 556] on label at bounding box center [965, 551] width 13 height 13
click at [969, 556] on input "checkbox" at bounding box center [964, 552] width 11 height 11
checkbox input "false"
click at [1024, 551] on label at bounding box center [1022, 551] width 13 height 13
click at [1024, 551] on input "checkbox" at bounding box center [1021, 552] width 11 height 11
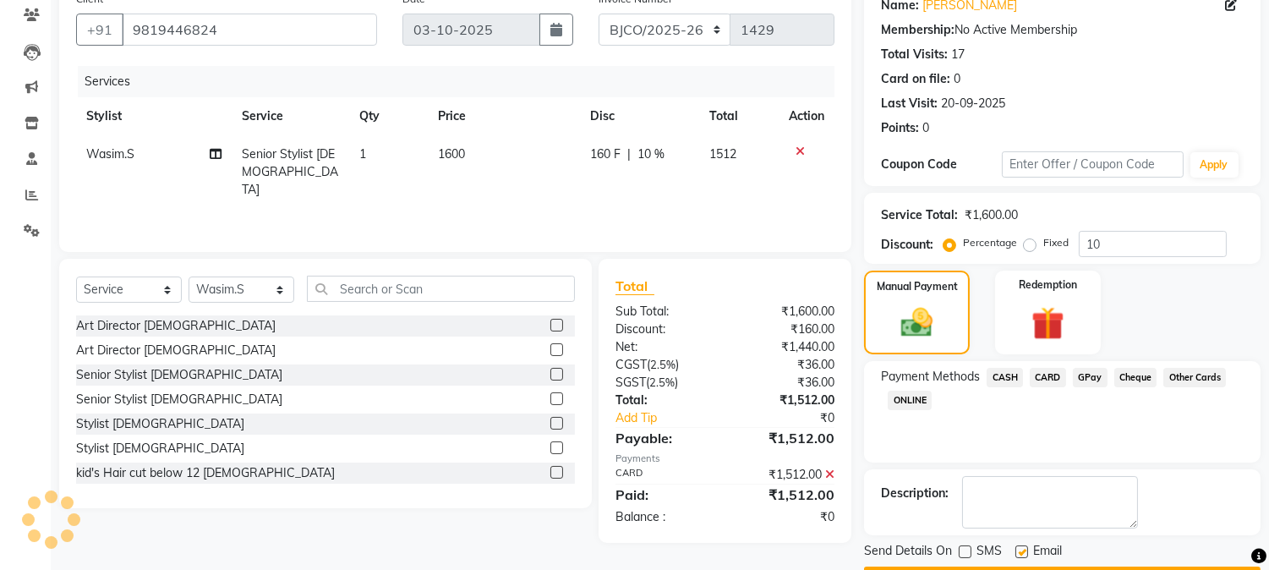
checkbox input "false"
click at [1021, 567] on button "Checkout" at bounding box center [1062, 580] width 397 height 26
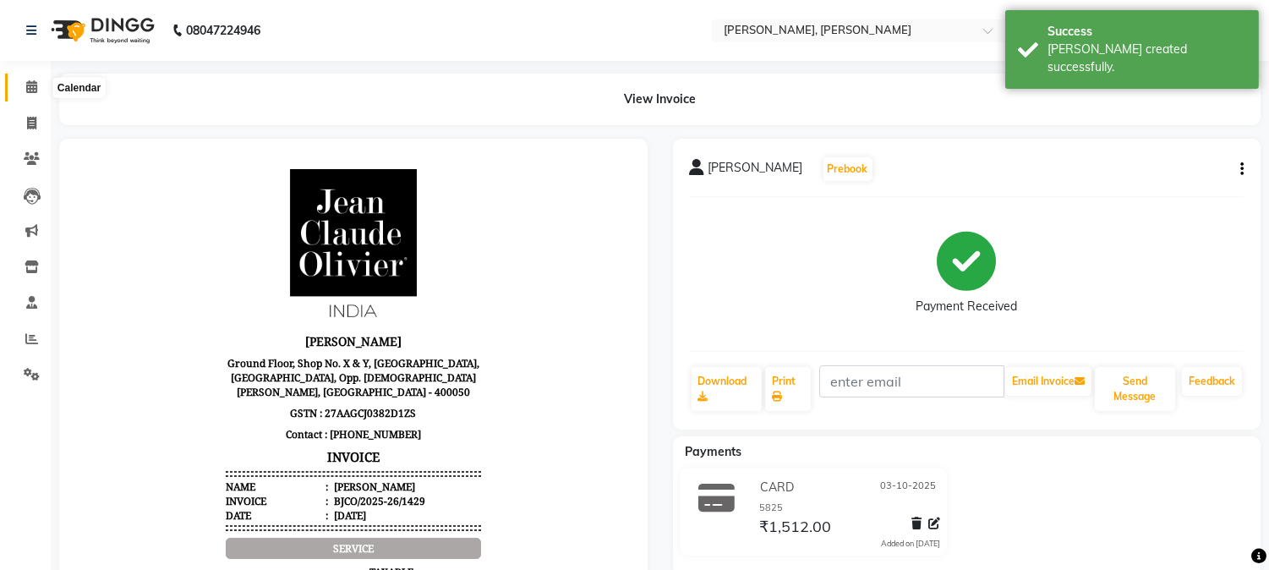
click at [39, 82] on span at bounding box center [32, 87] width 30 height 19
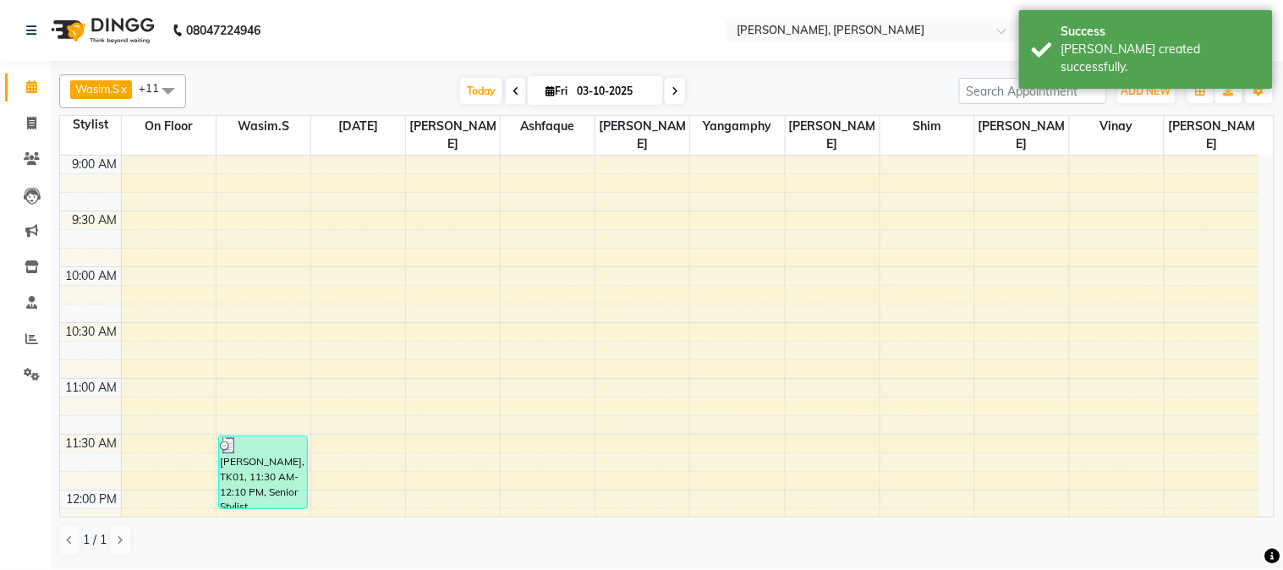
scroll to position [337, 0]
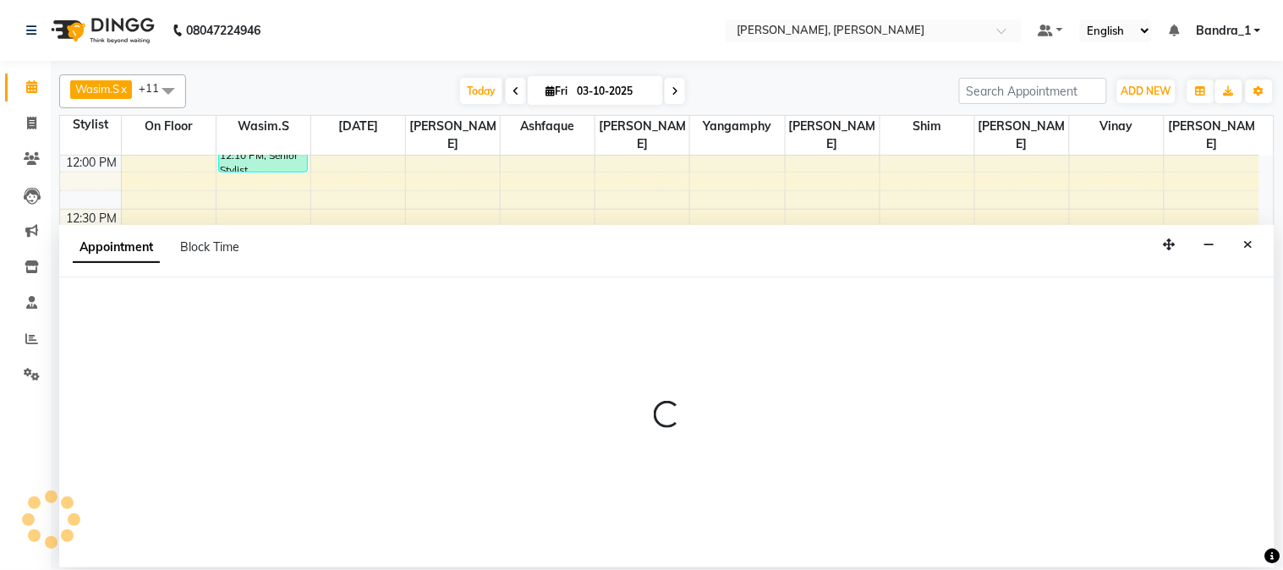
select select "8537"
select select "tentative"
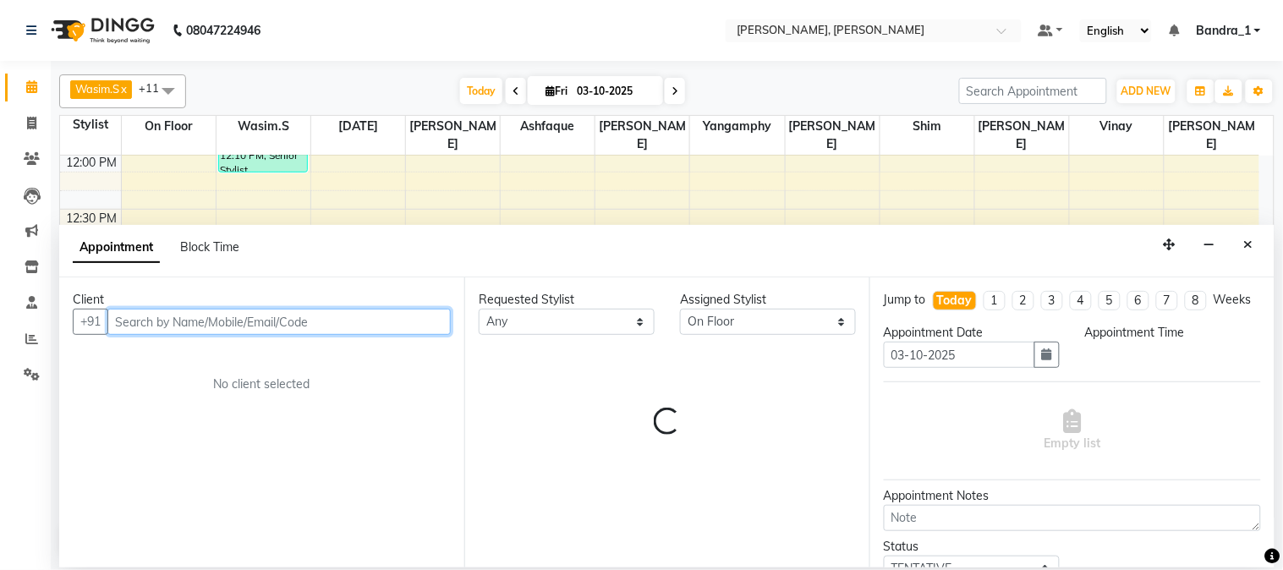
select select "855"
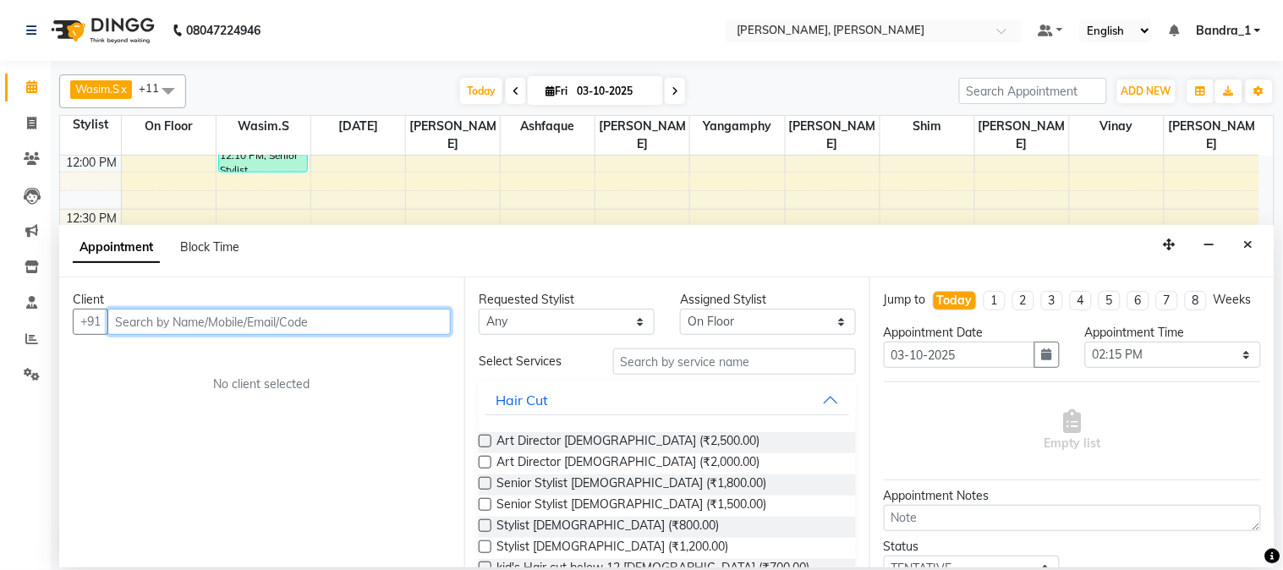
drag, startPoint x: 184, startPoint y: 324, endPoint x: 155, endPoint y: 330, distance: 29.4
click at [158, 338] on div "Client +91 No client selected" at bounding box center [261, 421] width 405 height 289
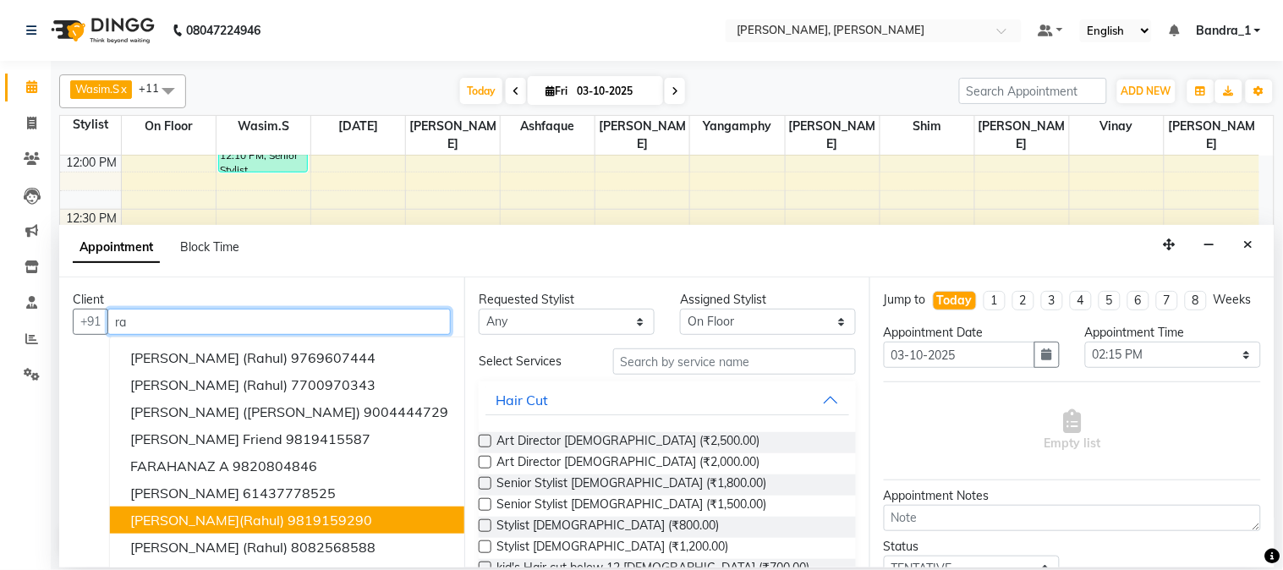
type input "r"
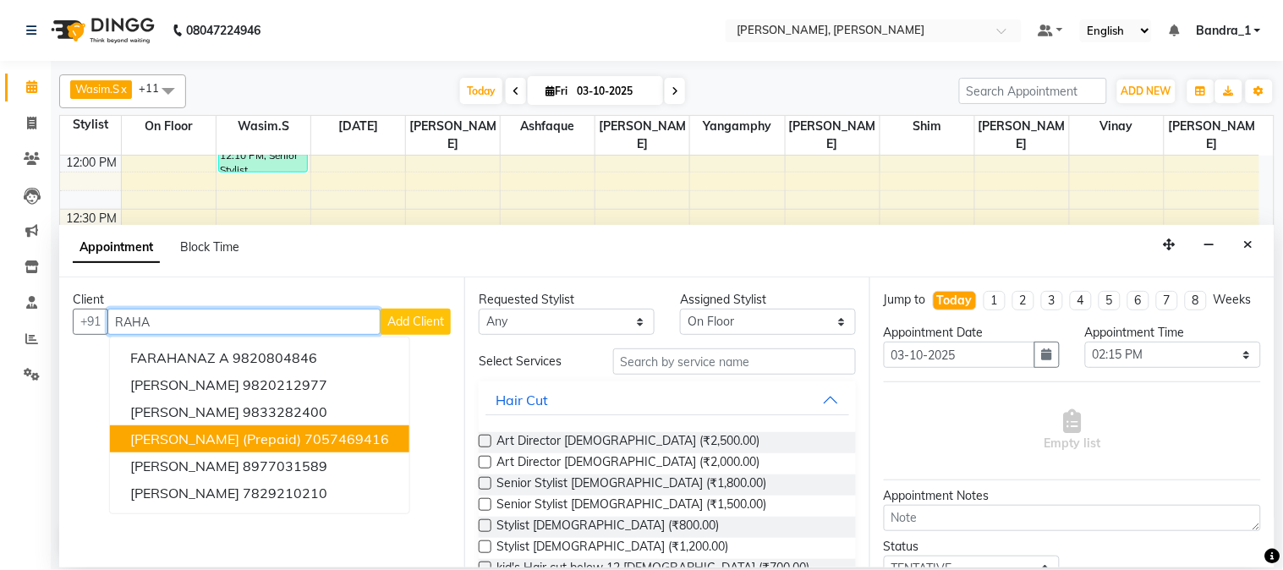
click at [277, 435] on span "[PERSON_NAME] (Prepaid)" at bounding box center [215, 438] width 171 height 17
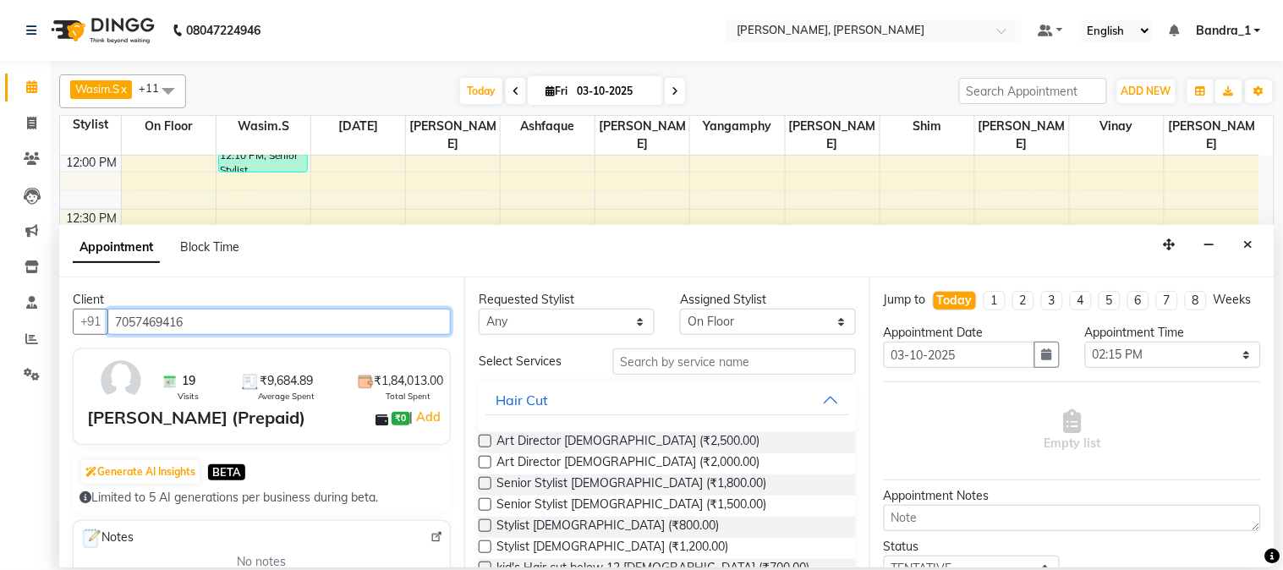
type input "7057469416"
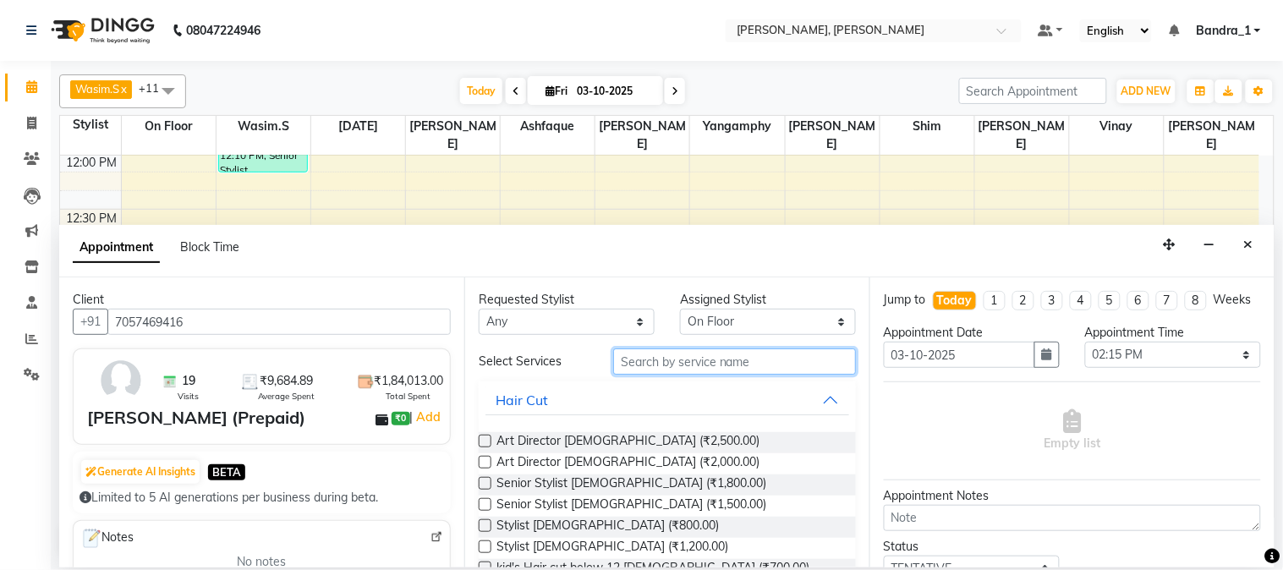
drag, startPoint x: 652, startPoint y: 358, endPoint x: 619, endPoint y: 331, distance: 42.7
click at [645, 358] on input "text" at bounding box center [734, 361] width 243 height 26
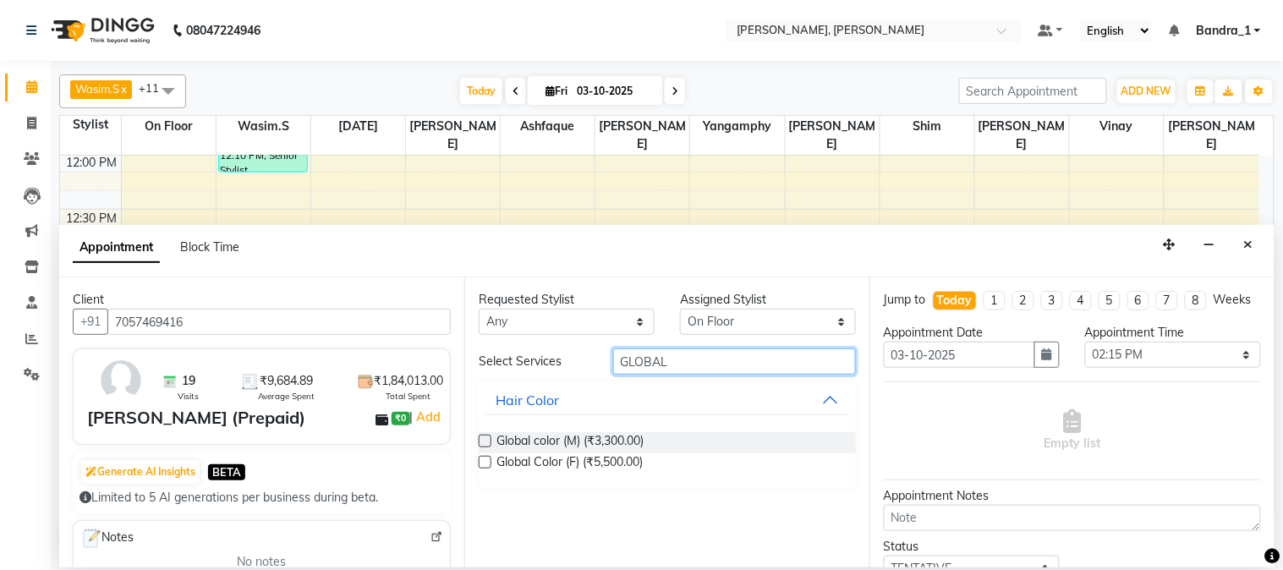
type input "GLOBAL"
click at [485, 445] on label at bounding box center [485, 441] width 13 height 13
click at [485, 445] on input "checkbox" at bounding box center [484, 442] width 11 height 11
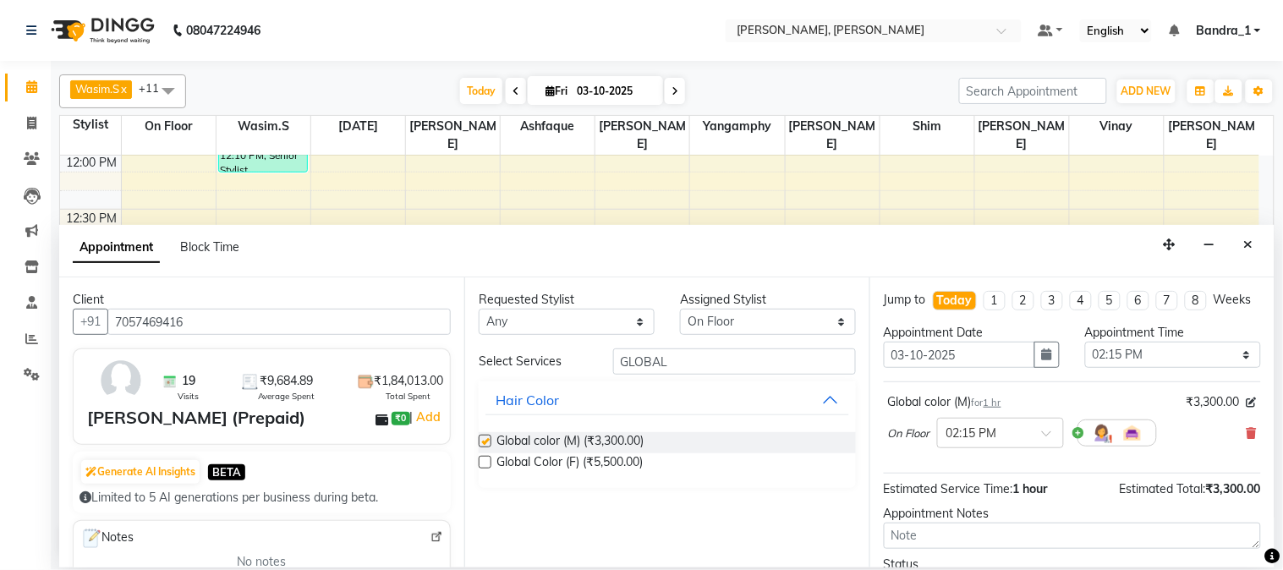
checkbox input "false"
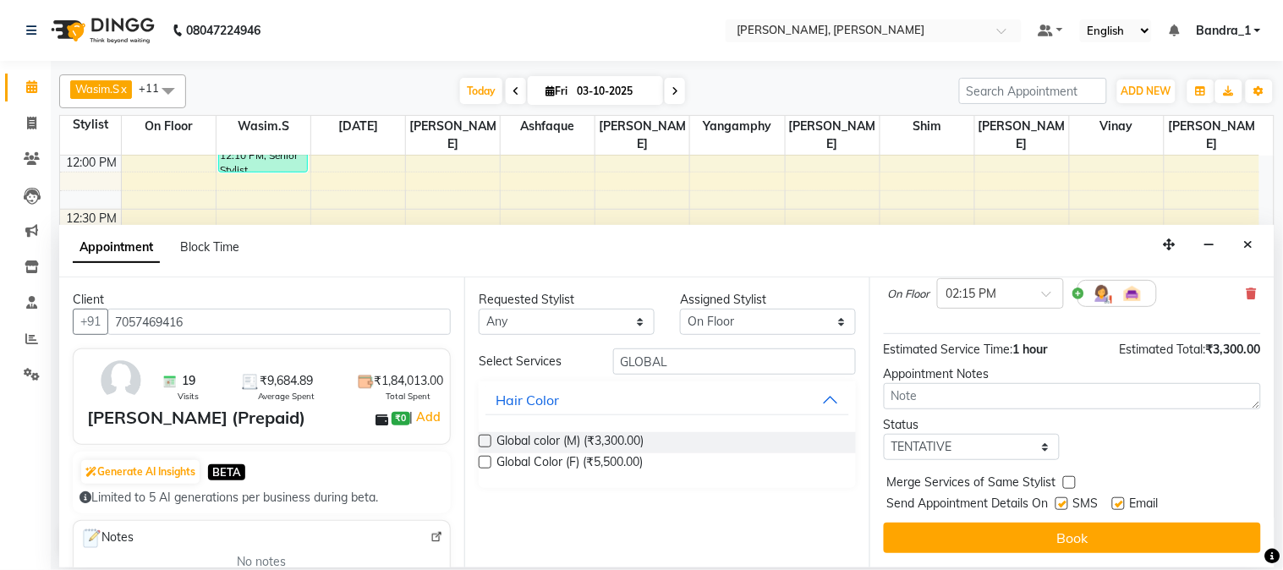
click at [1120, 507] on label at bounding box center [1118, 503] width 13 height 13
click at [1120, 507] on input "checkbox" at bounding box center [1117, 505] width 11 height 11
checkbox input "false"
click at [1063, 508] on div at bounding box center [1060, 507] width 11 height 18
click at [1064, 507] on label at bounding box center [1061, 503] width 13 height 13
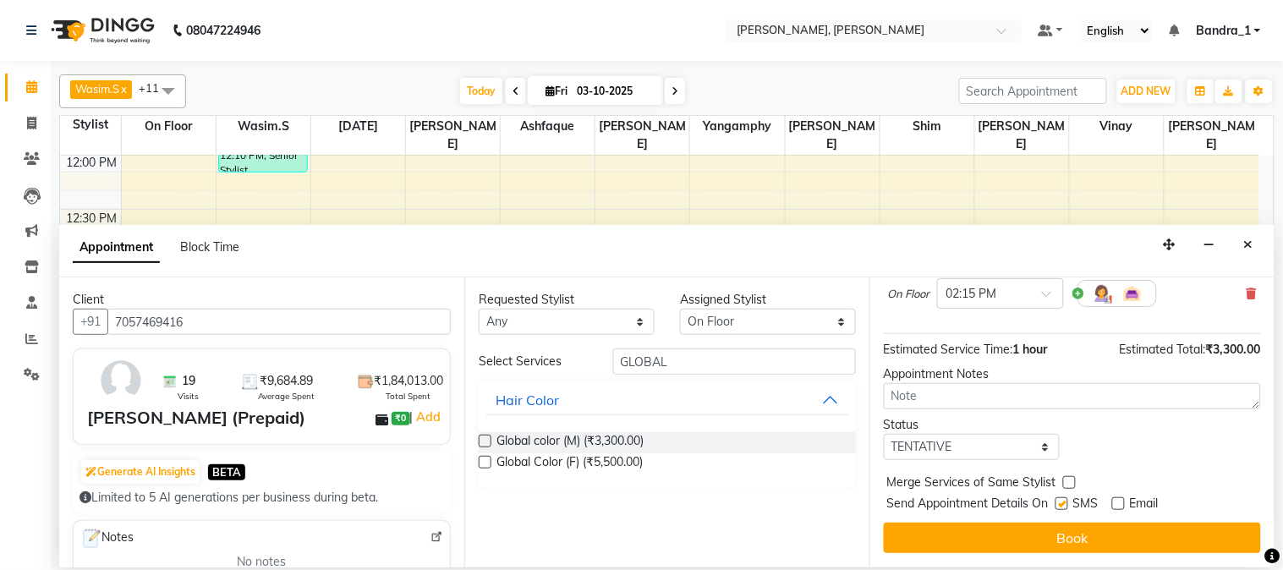
click at [1064, 507] on input "checkbox" at bounding box center [1060, 505] width 11 height 11
checkbox input "false"
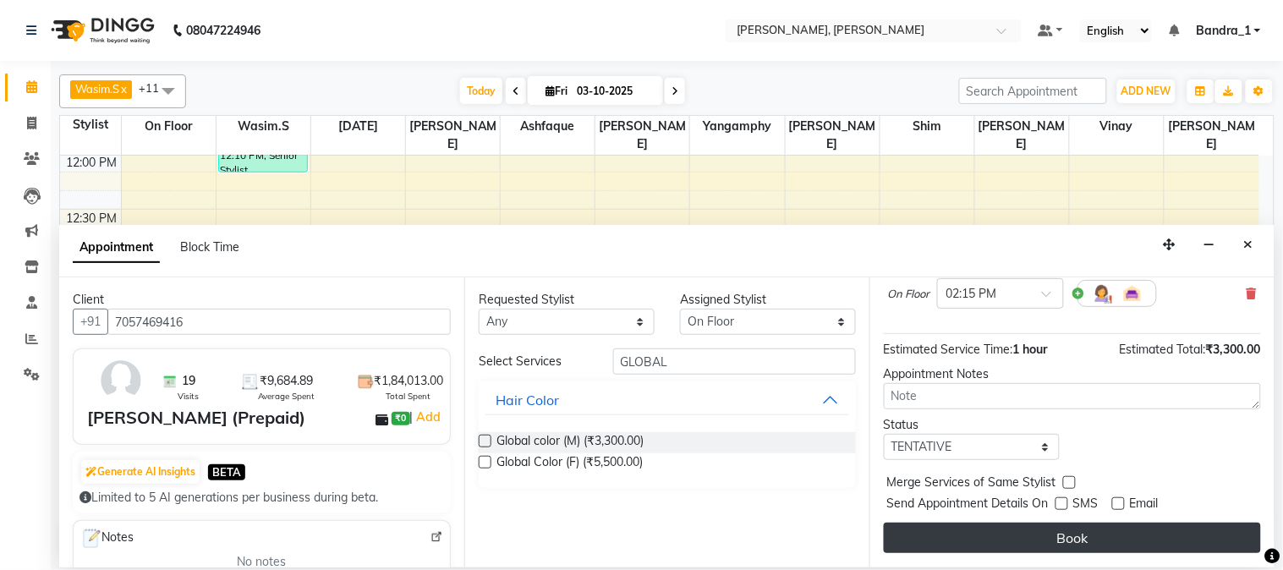
click at [1066, 533] on button "Book" at bounding box center [1072, 538] width 377 height 30
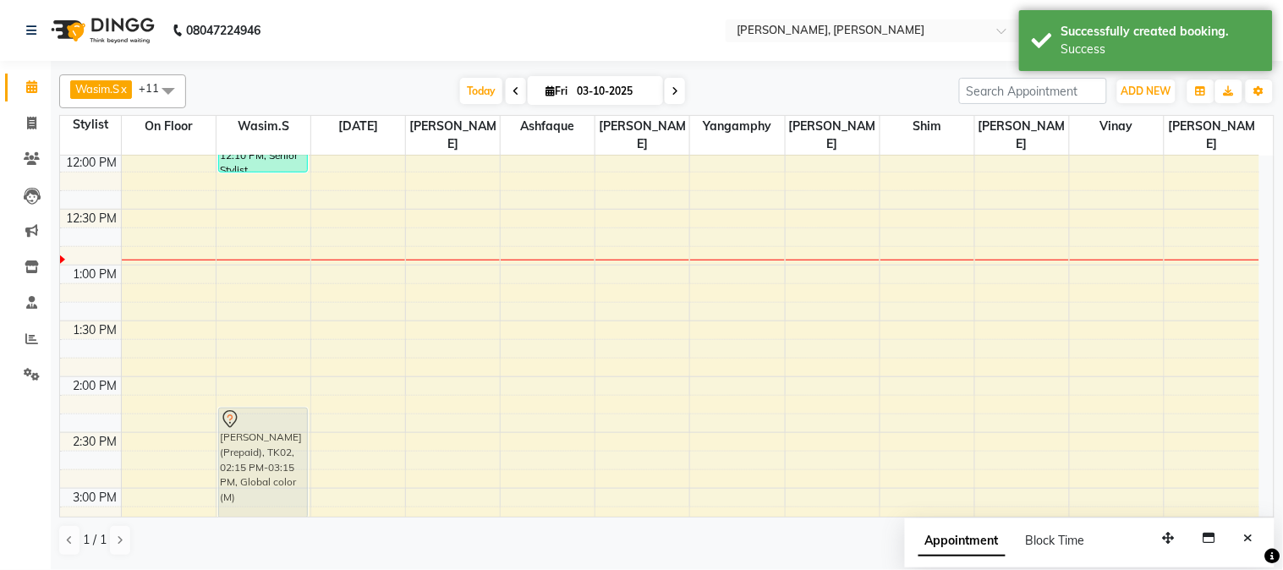
drag, startPoint x: 184, startPoint y: 430, endPoint x: 322, endPoint y: 433, distance: 138.7
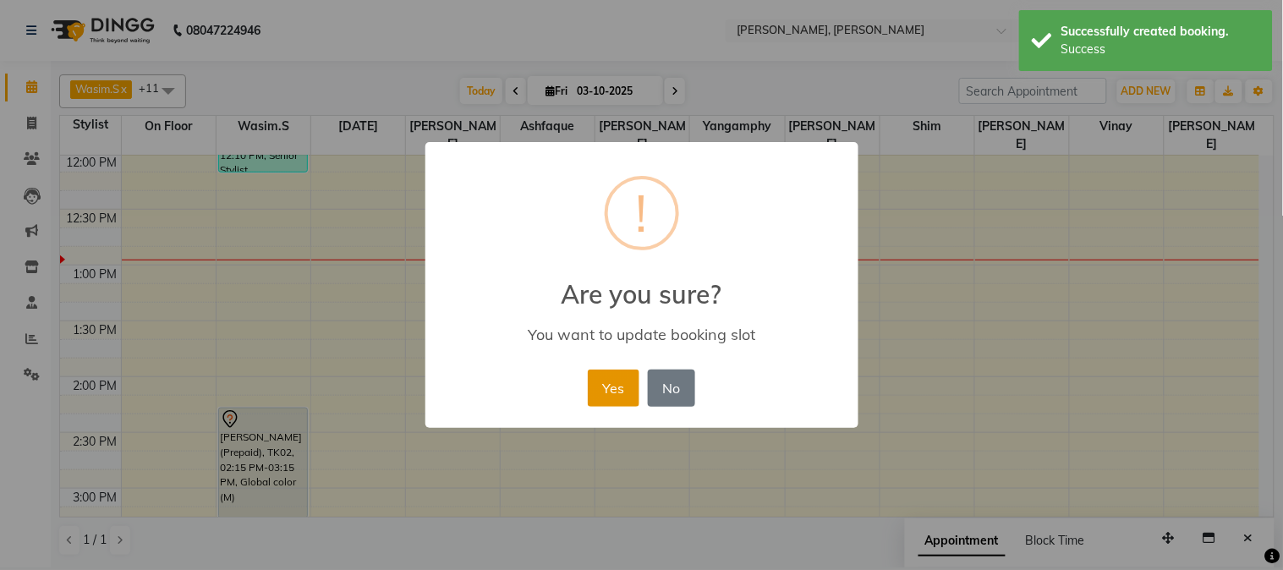
drag, startPoint x: 610, startPoint y: 392, endPoint x: 599, endPoint y: 394, distance: 11.1
click at [611, 392] on button "Yes" at bounding box center [614, 388] width 52 height 37
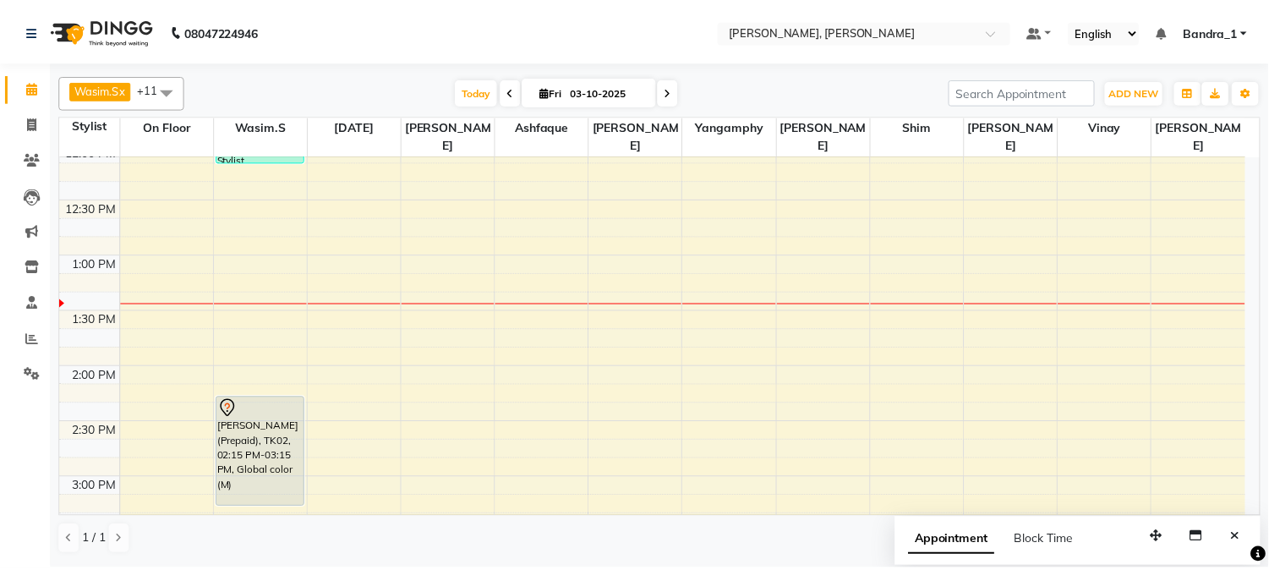
scroll to position [337, 0]
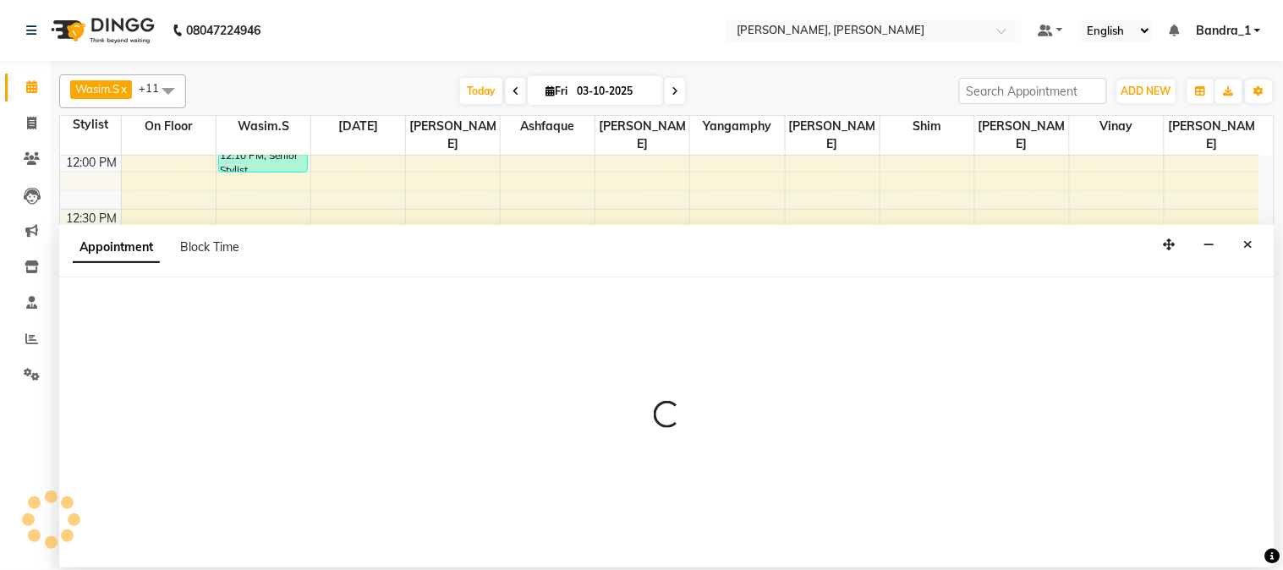
select select "61953"
select select "tentative"
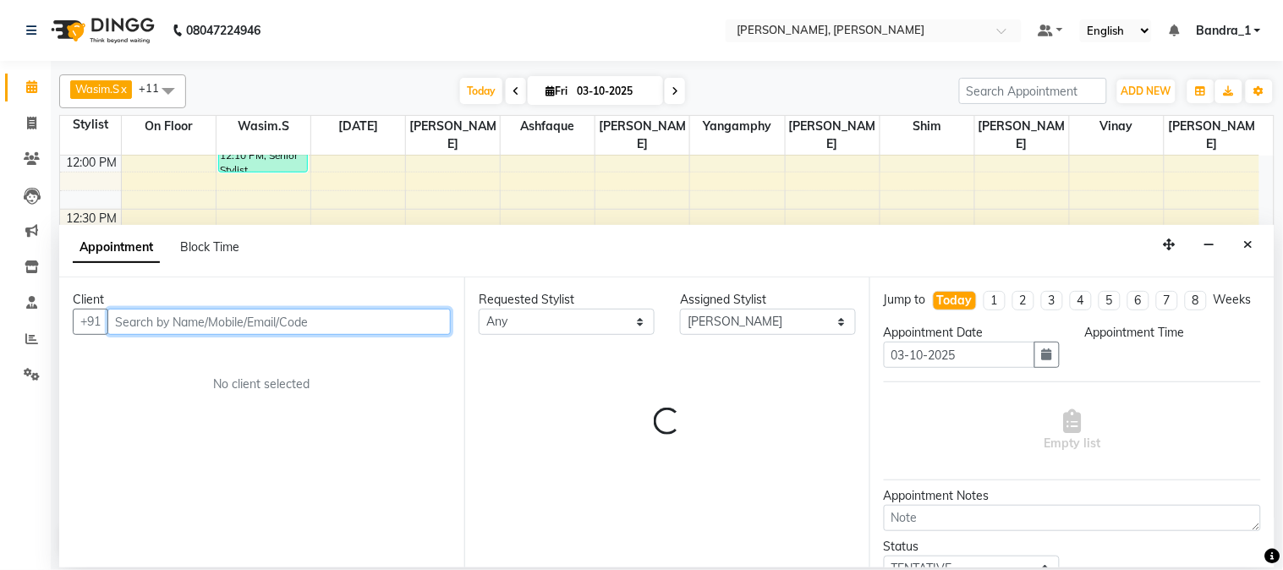
select select "900"
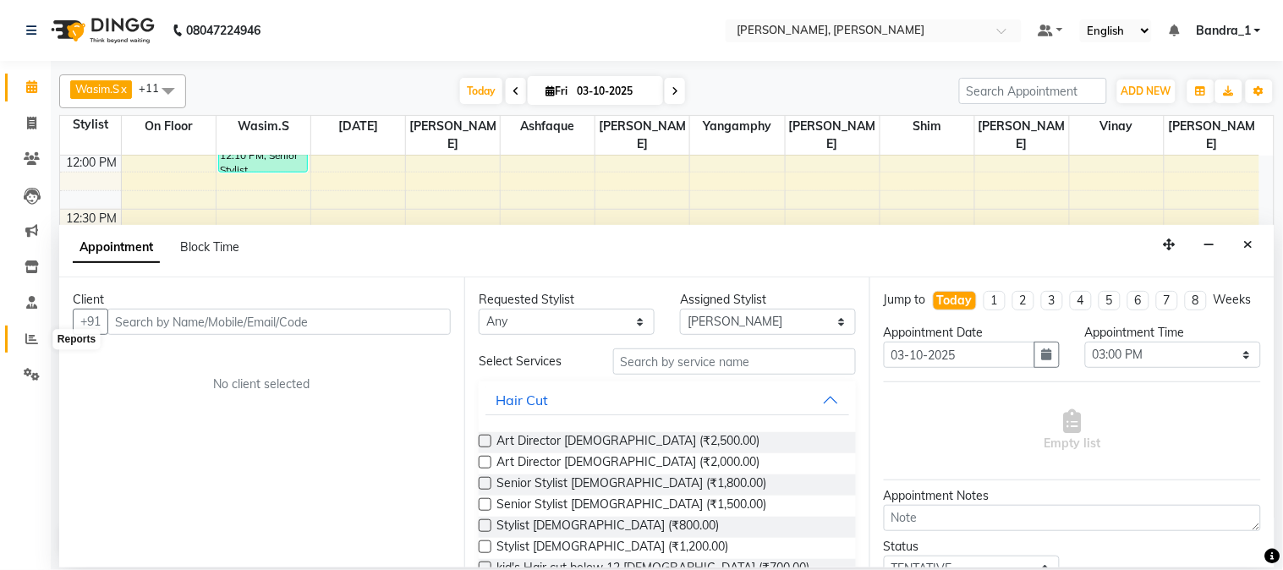
click at [36, 340] on icon at bounding box center [31, 338] width 13 height 13
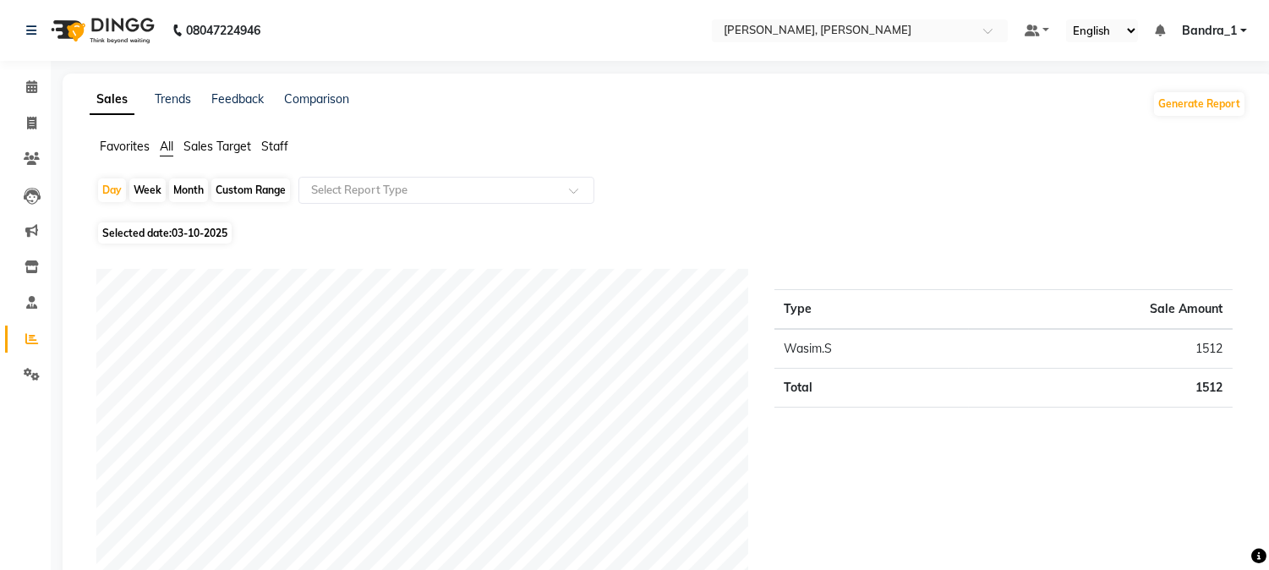
click at [193, 231] on span "03-10-2025" at bounding box center [200, 233] width 56 height 13
select select "10"
select select "2025"
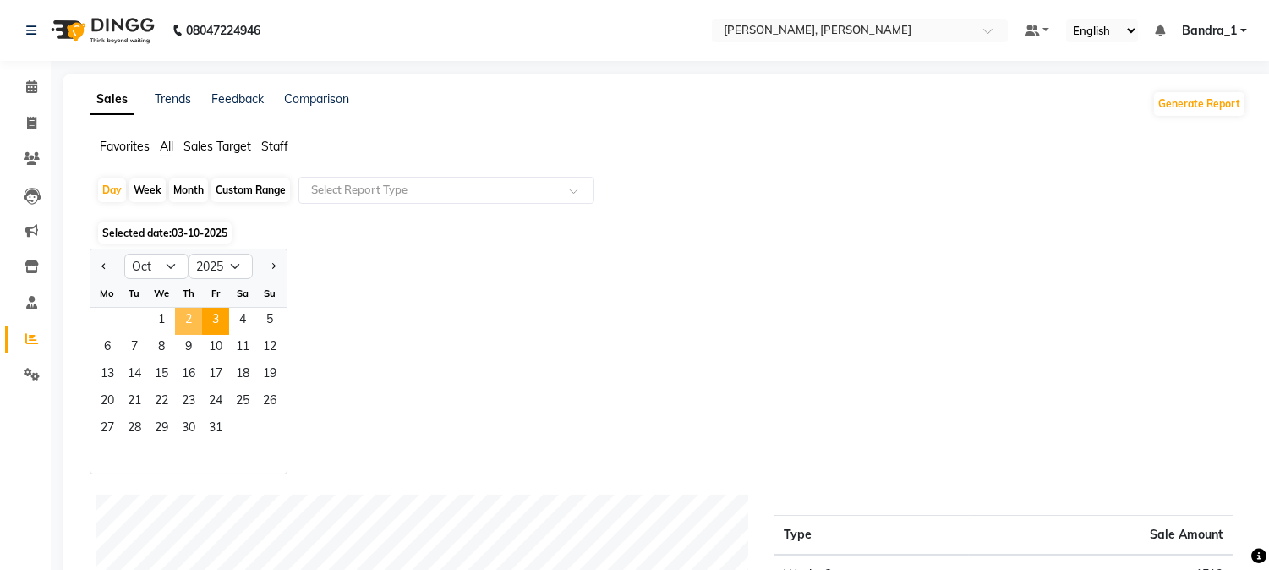
click at [178, 315] on span "2" at bounding box center [188, 321] width 27 height 27
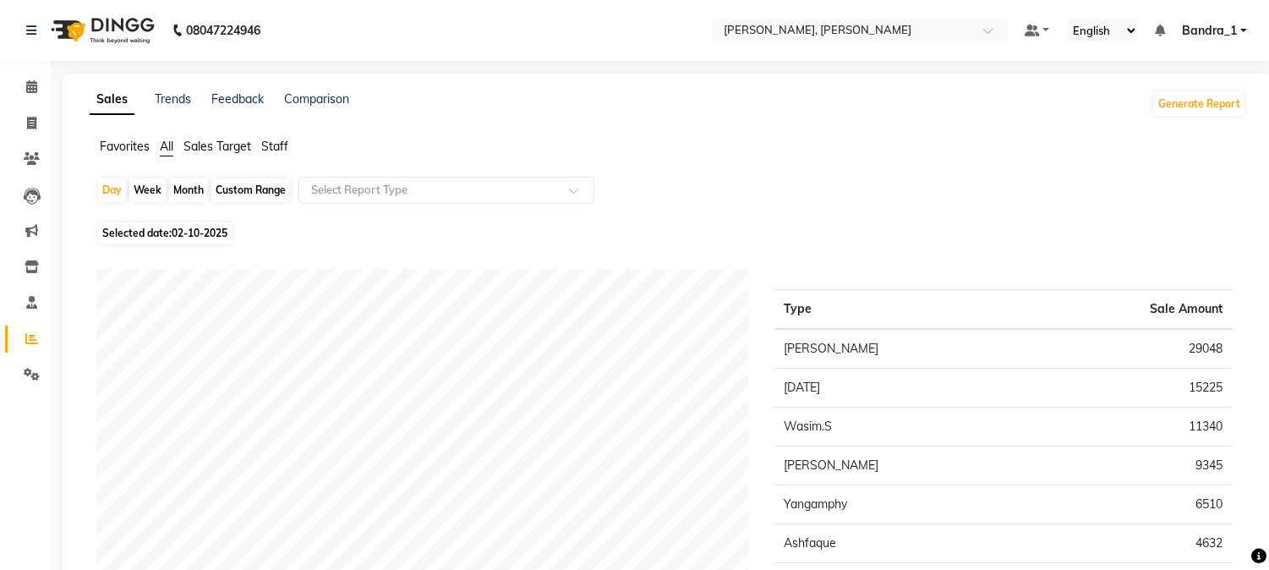
click at [277, 140] on span "Staff" at bounding box center [274, 146] width 27 height 15
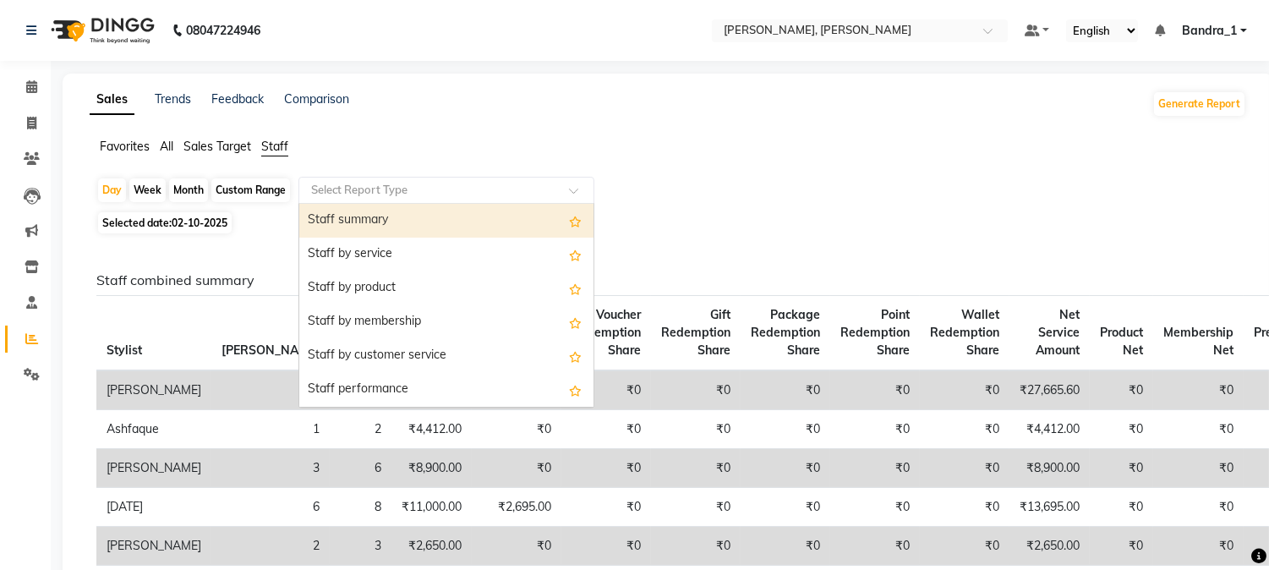
click at [575, 193] on span at bounding box center [579, 195] width 21 height 17
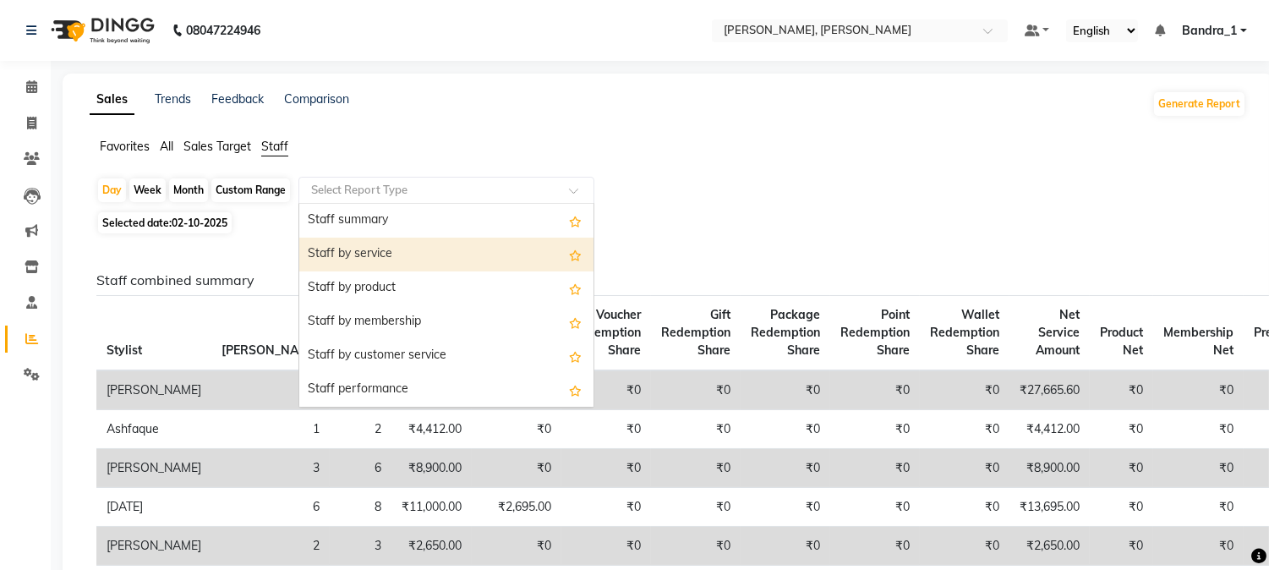
click at [474, 259] on div "Staff by service" at bounding box center [446, 255] width 294 height 34
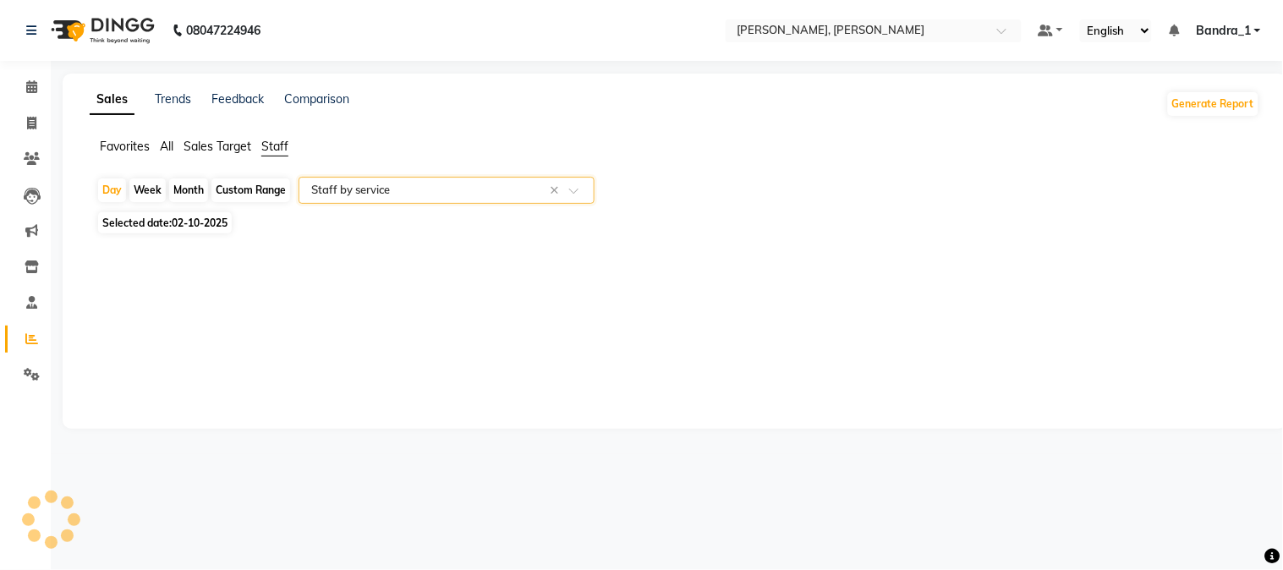
select select "csv"
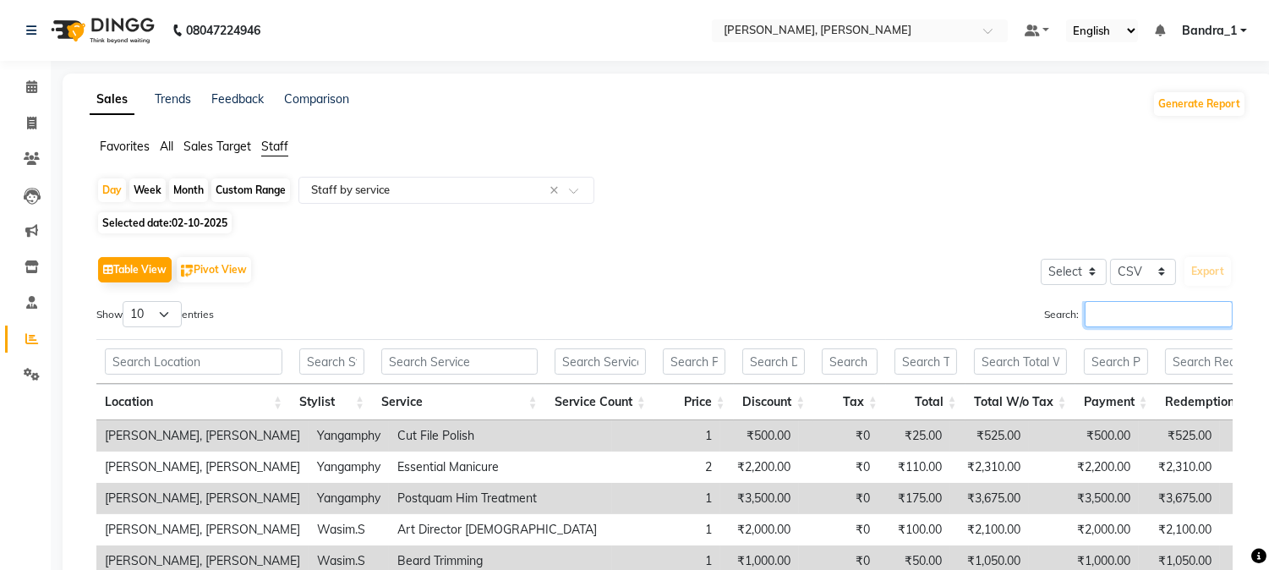
click at [1105, 315] on input "Search:" at bounding box center [1159, 314] width 148 height 26
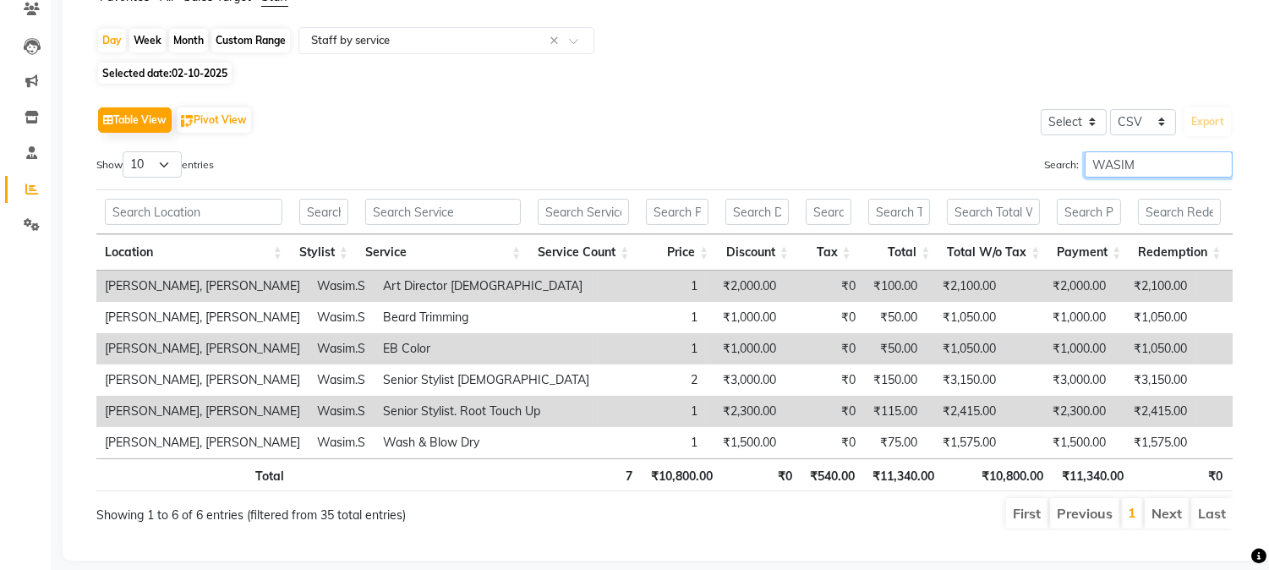
scroll to position [195, 0]
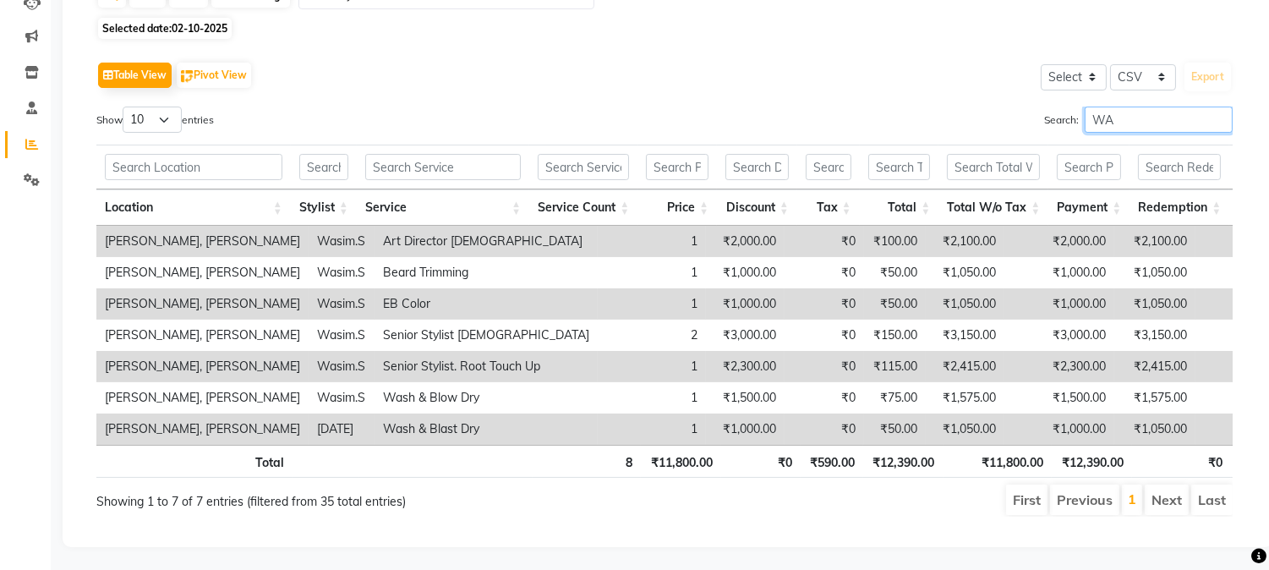
type input "W"
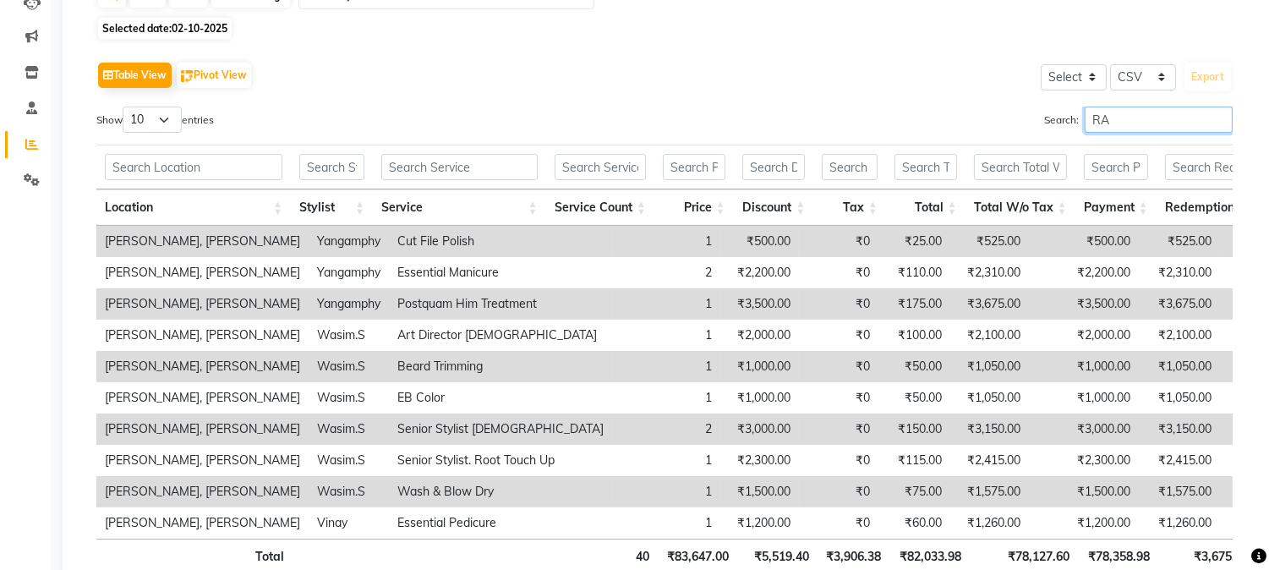
type input "R"
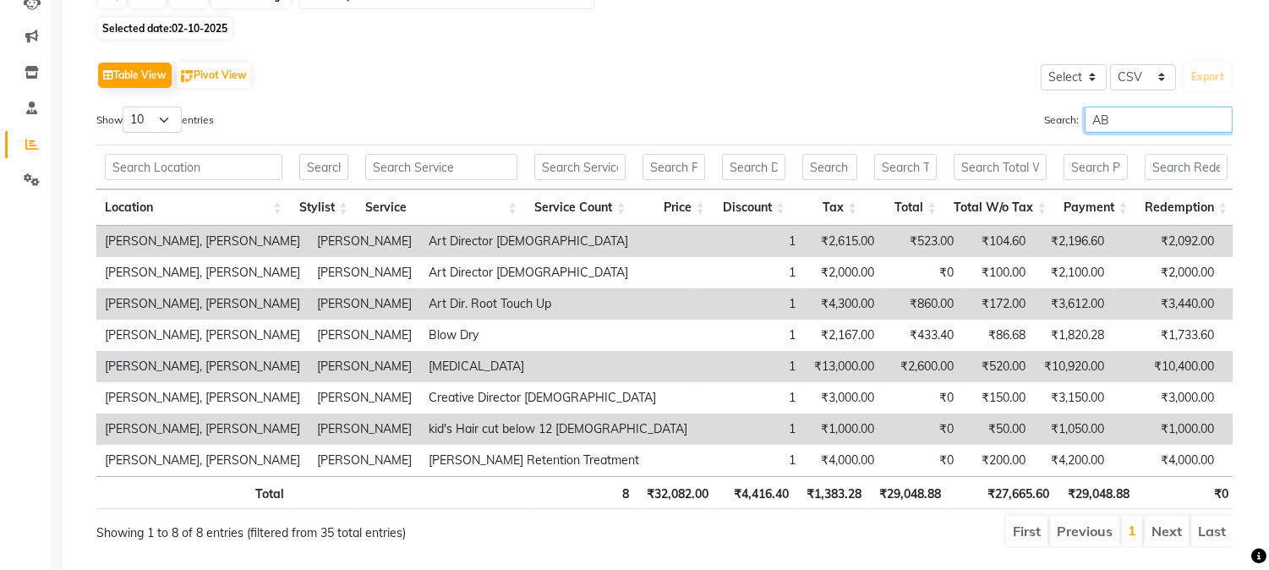
type input "A"
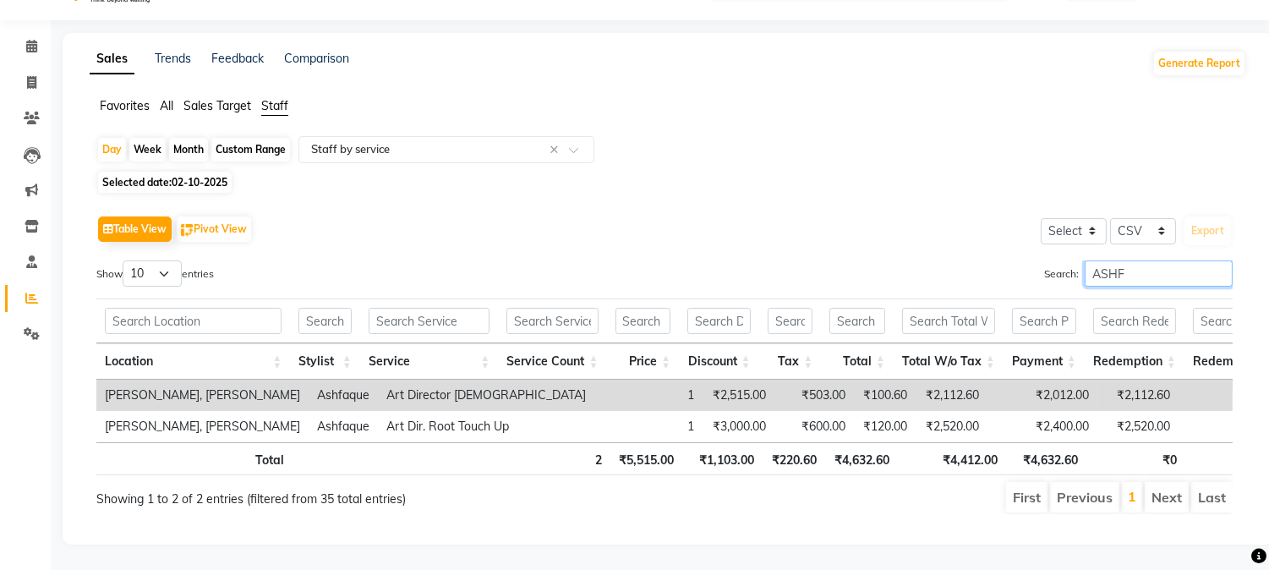
scroll to position [69, 0]
type input "A"
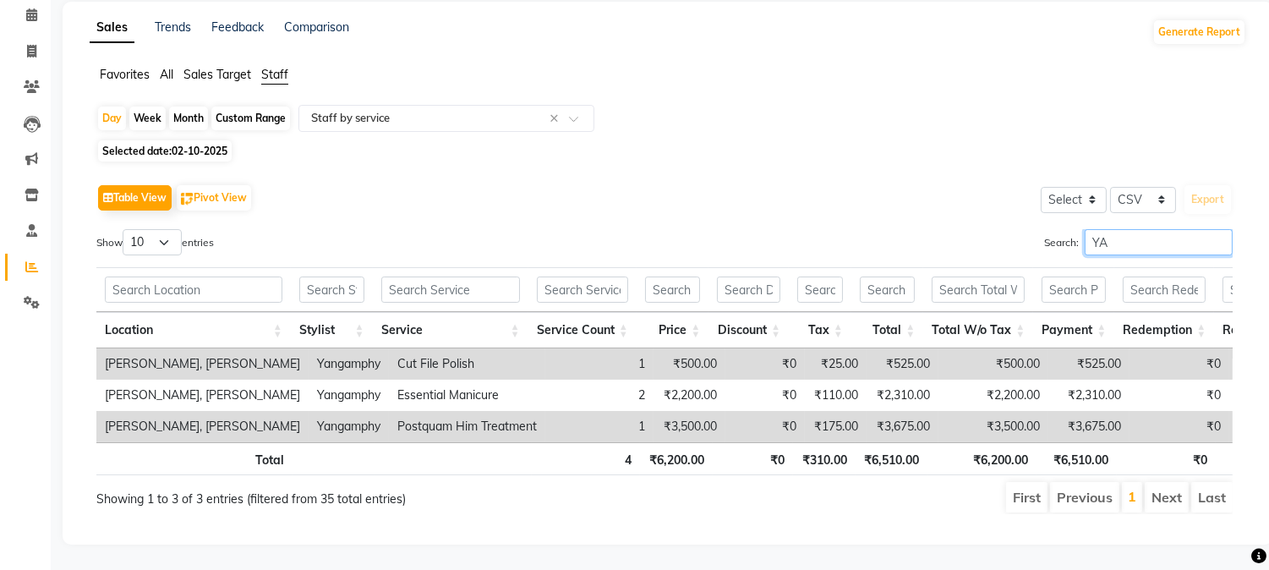
scroll to position [101, 0]
type input "Y"
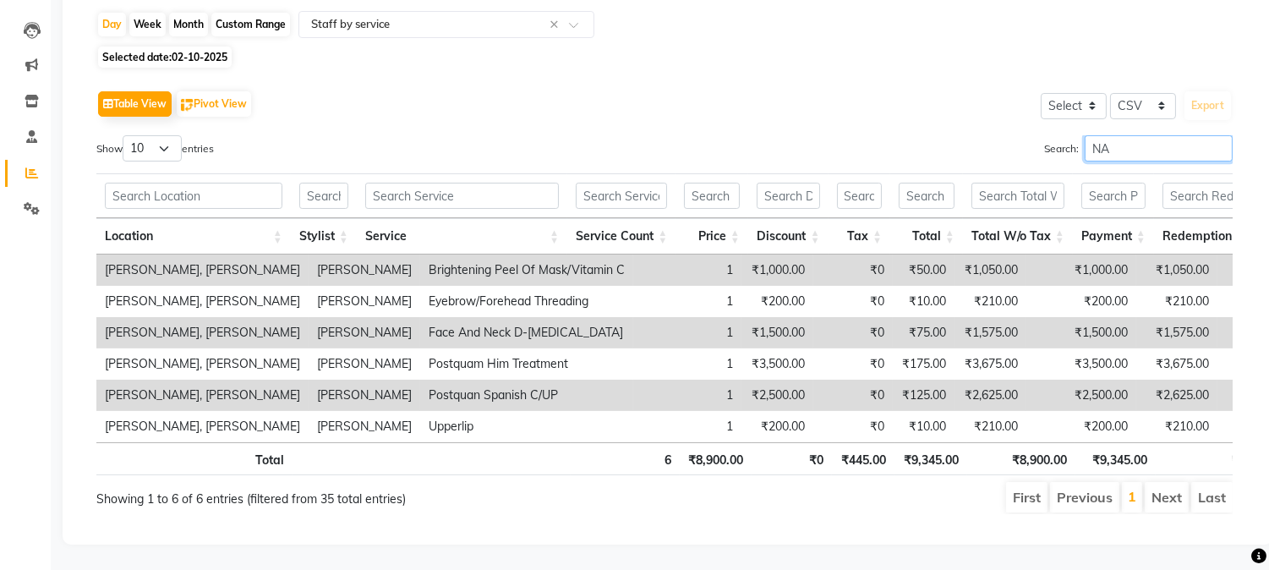
type input "N"
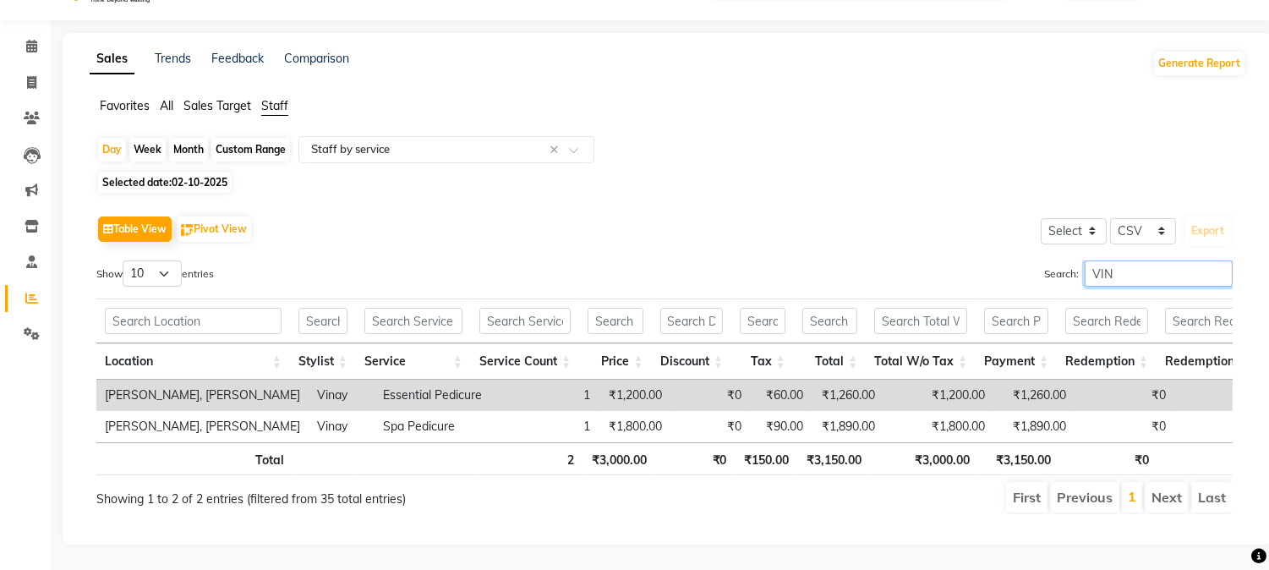
scroll to position [69, 0]
type input "V"
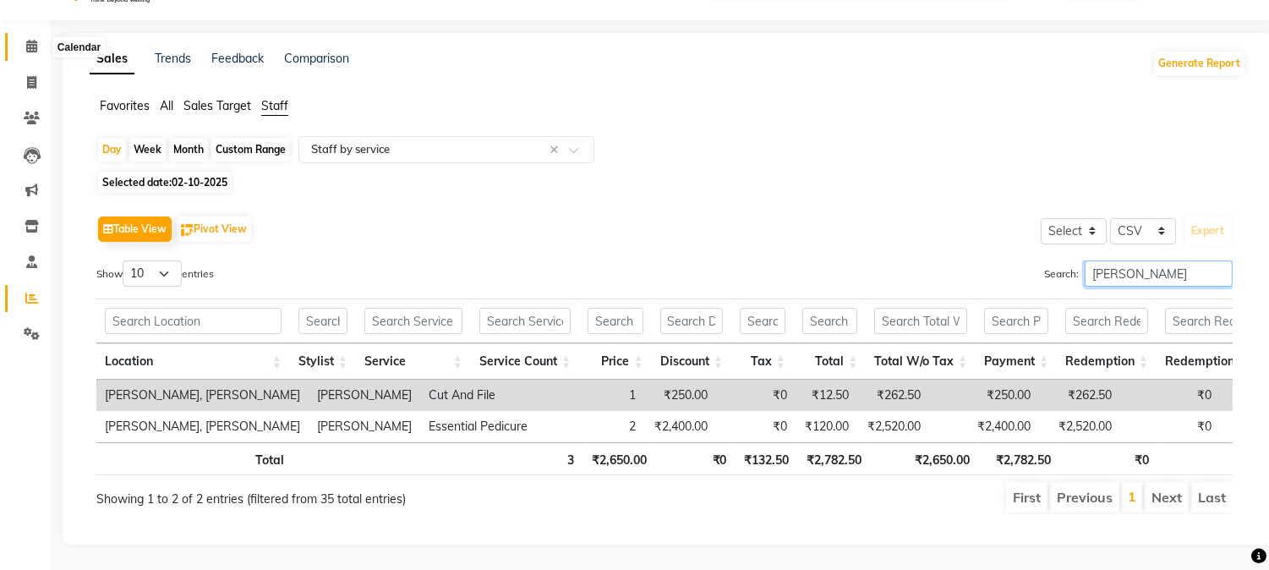
type input "[PERSON_NAME]"
click at [27, 40] on icon at bounding box center [31, 46] width 11 height 13
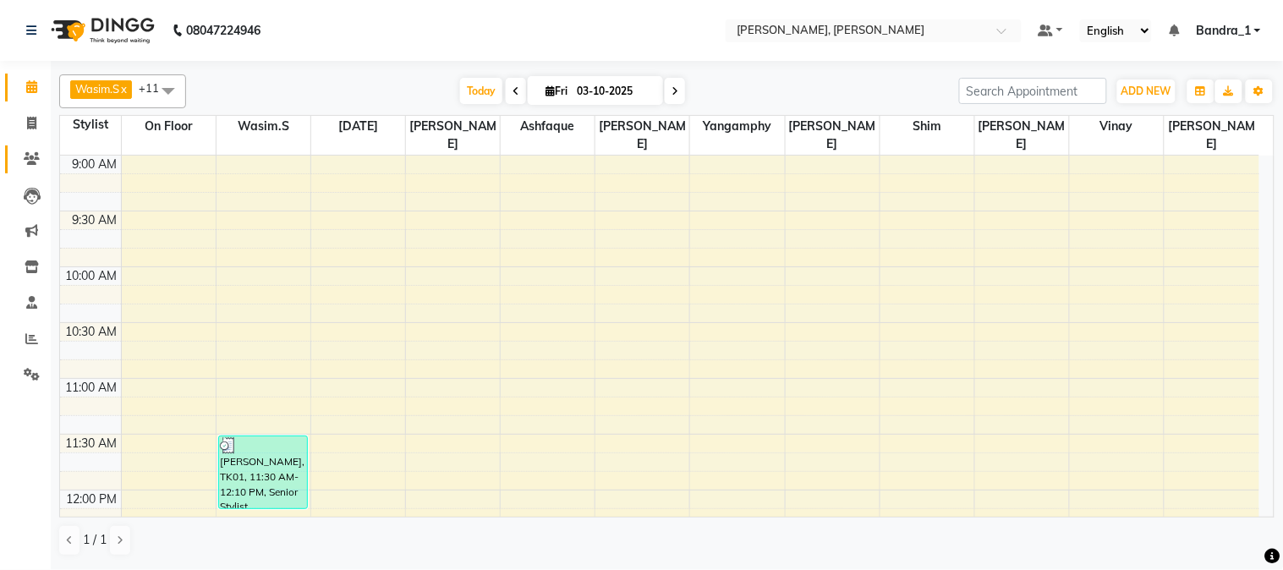
click at [30, 162] on icon at bounding box center [32, 158] width 16 height 13
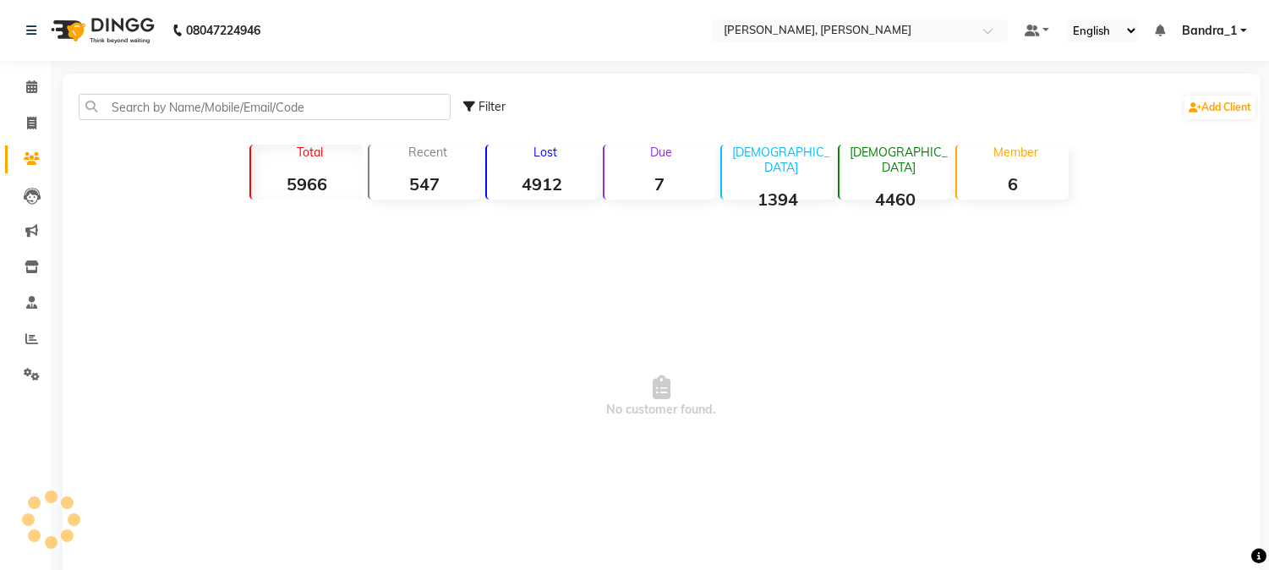
click at [39, 158] on span at bounding box center [32, 159] width 30 height 19
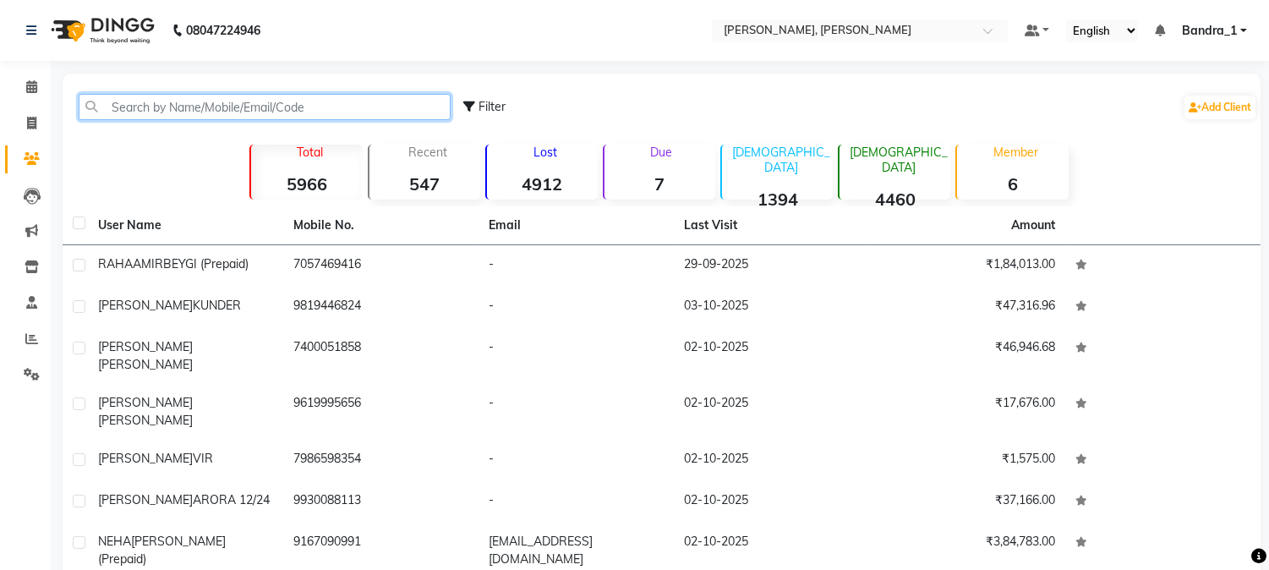
click at [222, 102] on input "text" at bounding box center [265, 107] width 372 height 26
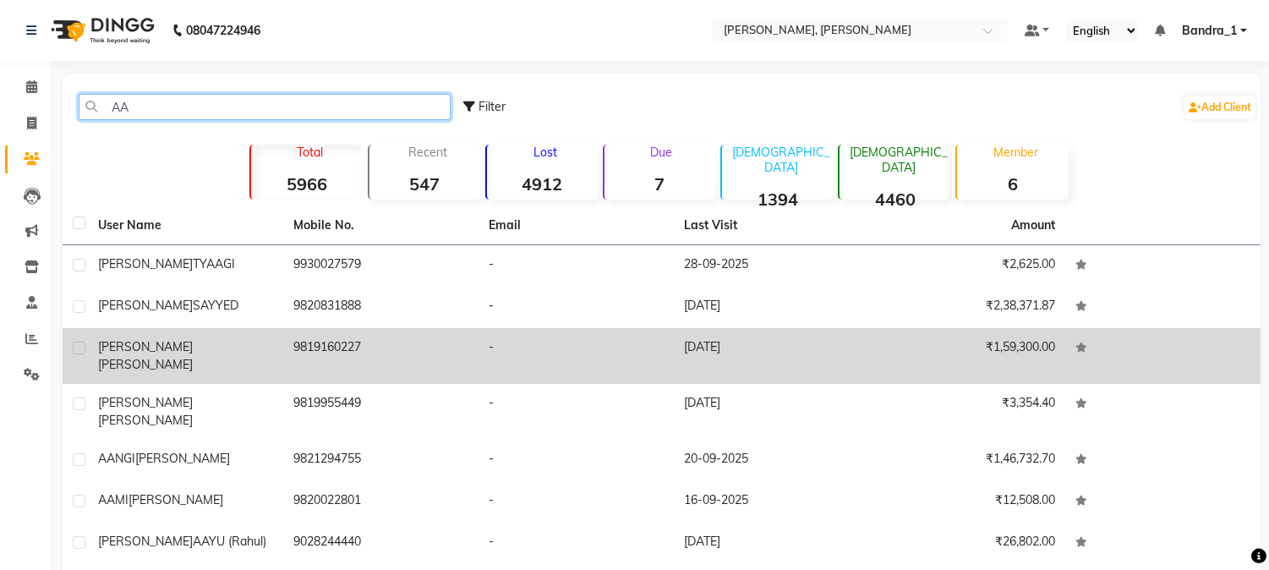
type input "AA"
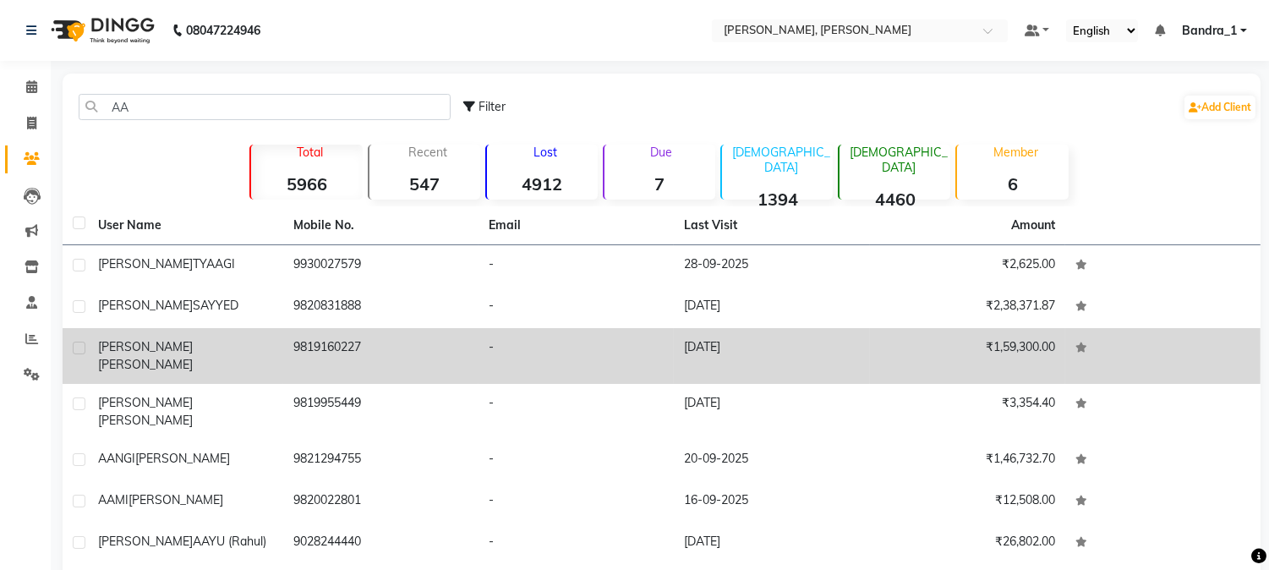
click at [179, 357] on span "[PERSON_NAME]" at bounding box center [145, 364] width 95 height 15
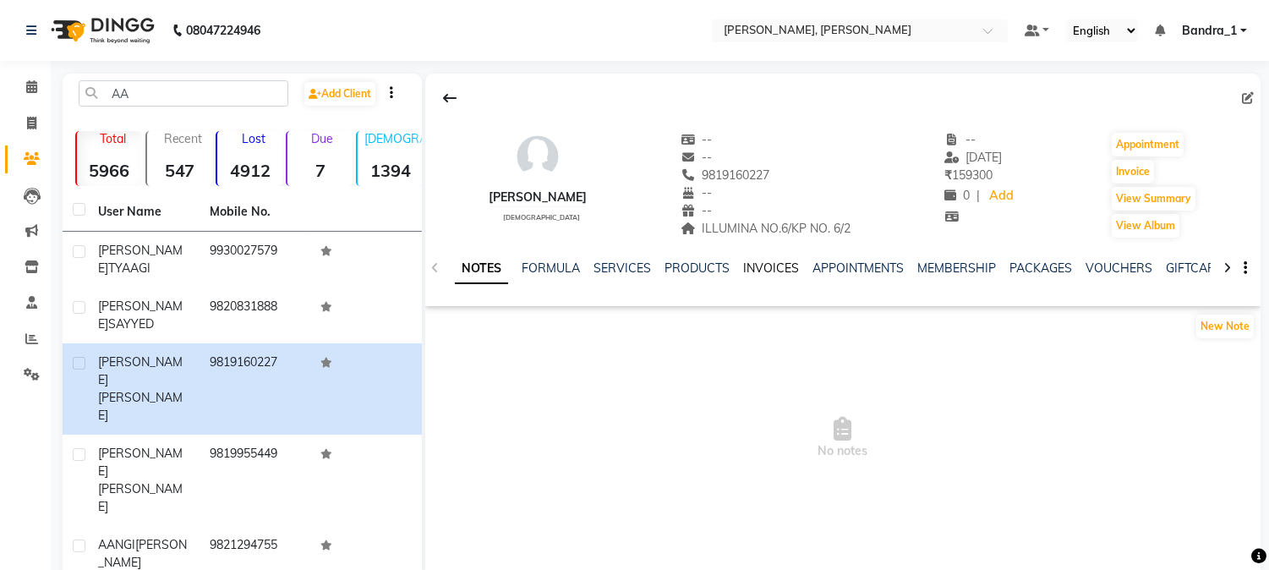
click at [759, 266] on link "INVOICES" at bounding box center [771, 267] width 56 height 15
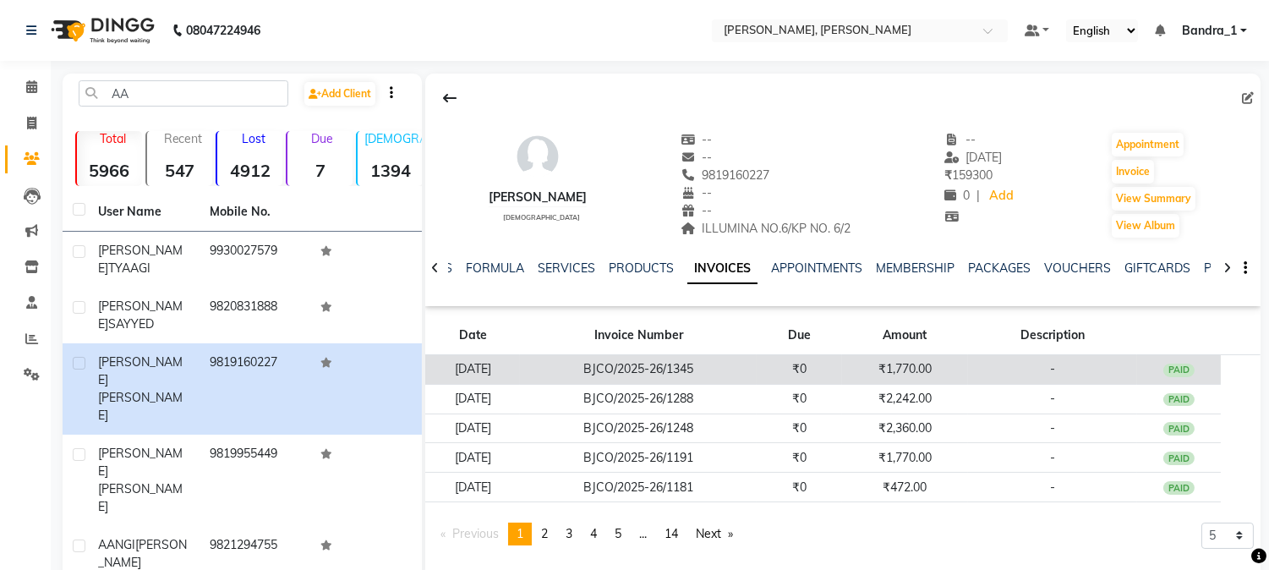
click at [628, 355] on td "BJCO/2025-26/1345" at bounding box center [638, 370] width 237 height 30
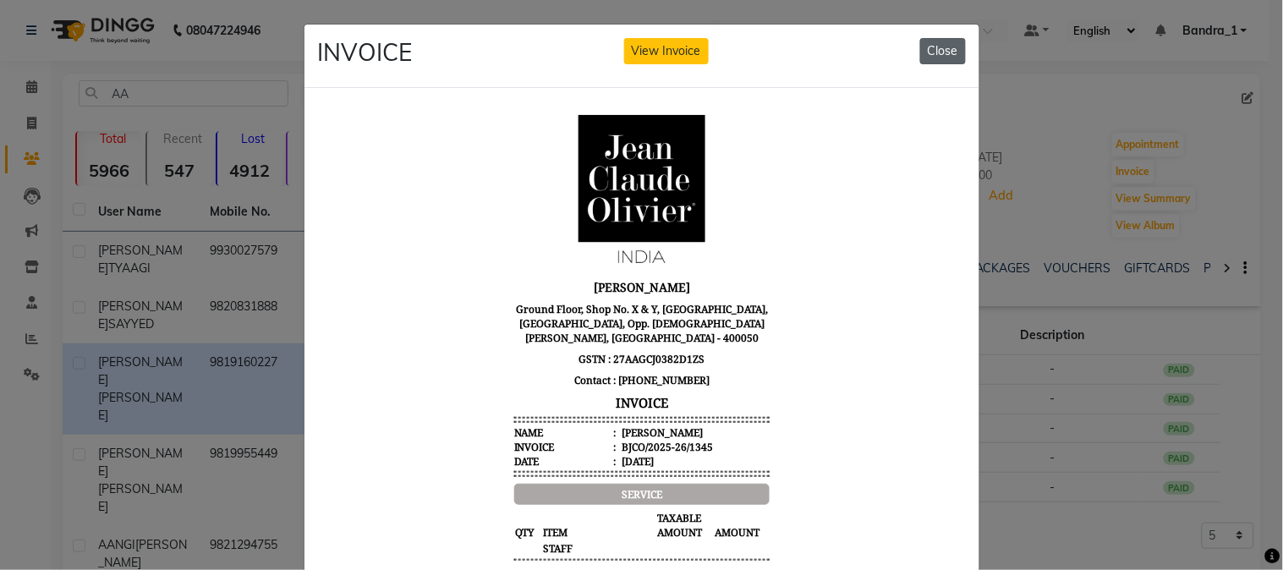
click at [934, 48] on button "Close" at bounding box center [943, 51] width 46 height 26
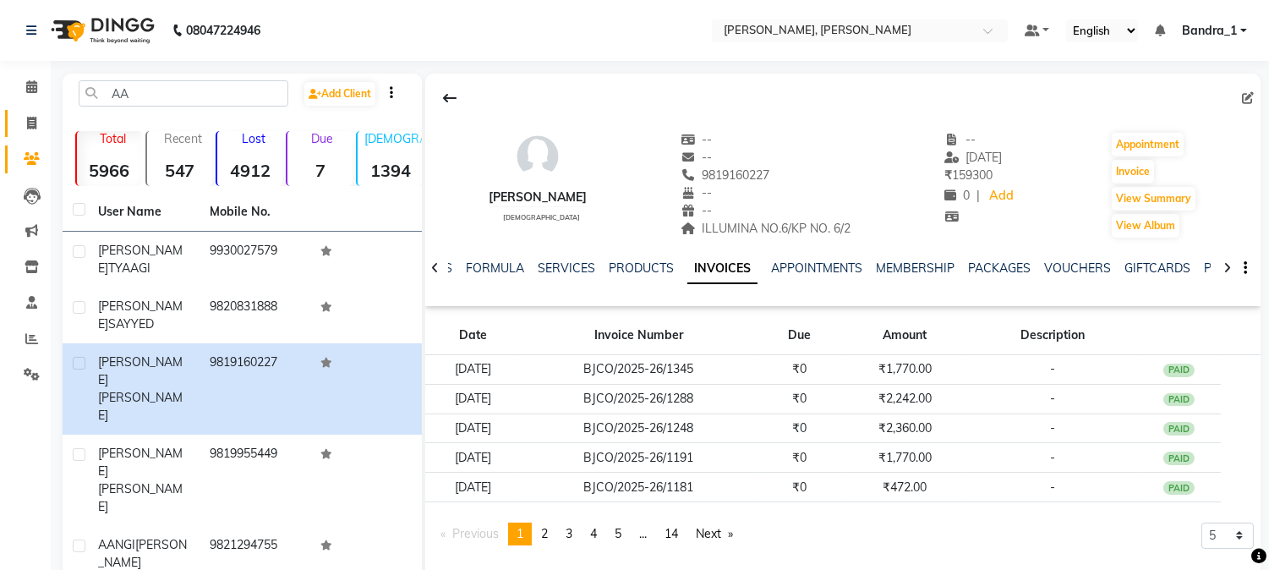
click at [30, 123] on icon at bounding box center [31, 123] width 9 height 13
select select "7997"
select select "service"
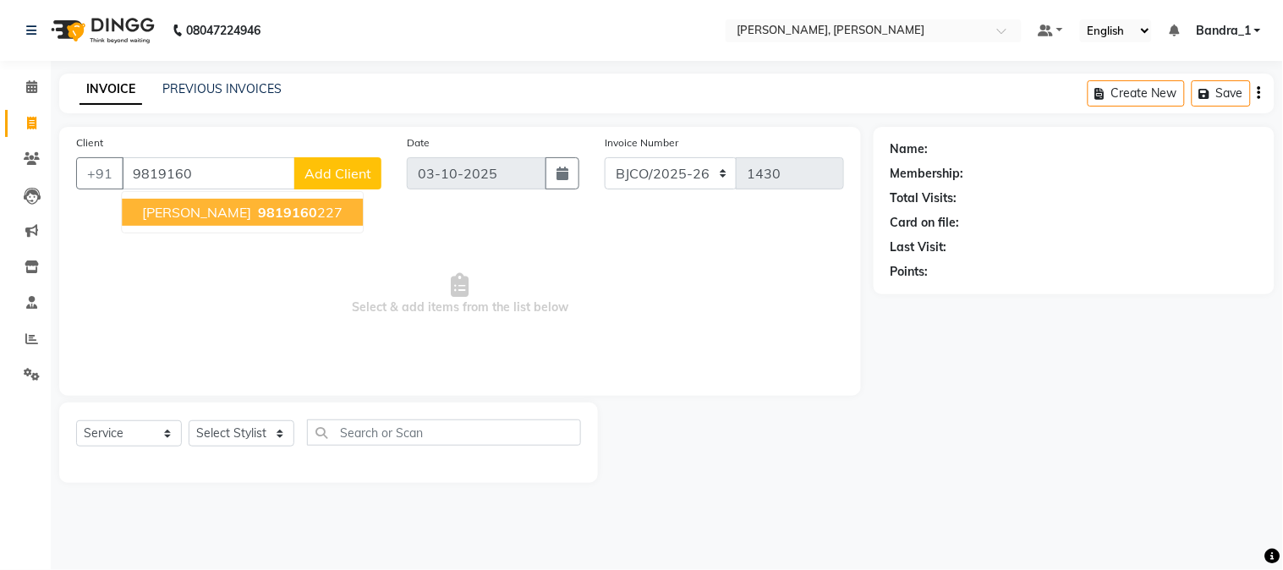
click at [304, 210] on span "9819160" at bounding box center [287, 212] width 59 height 17
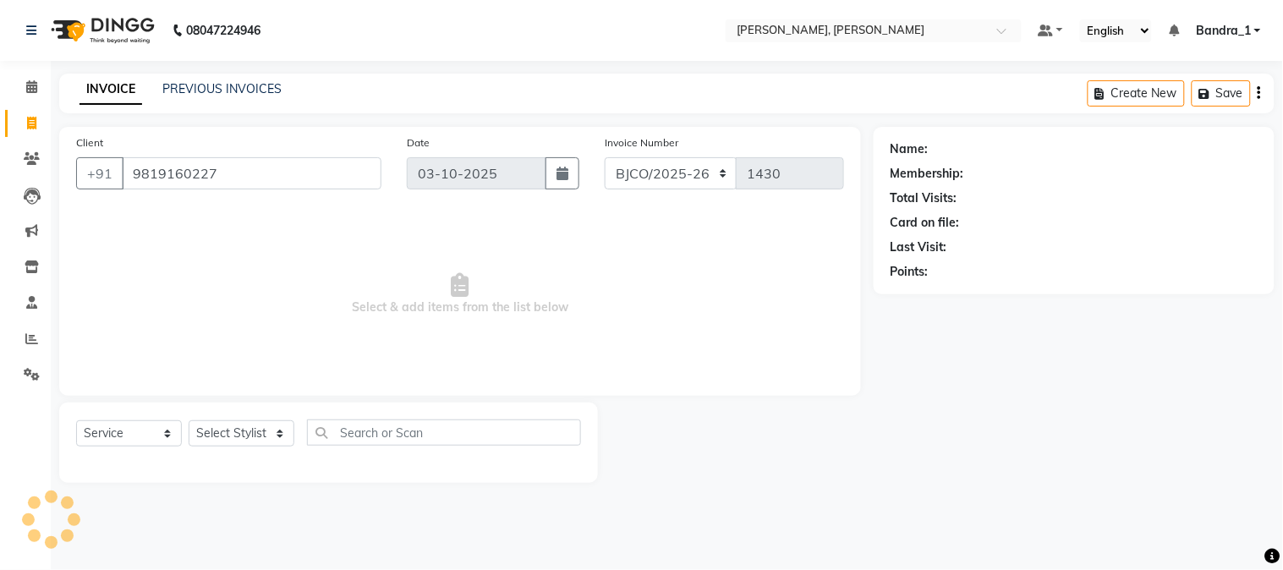
type input "9819160227"
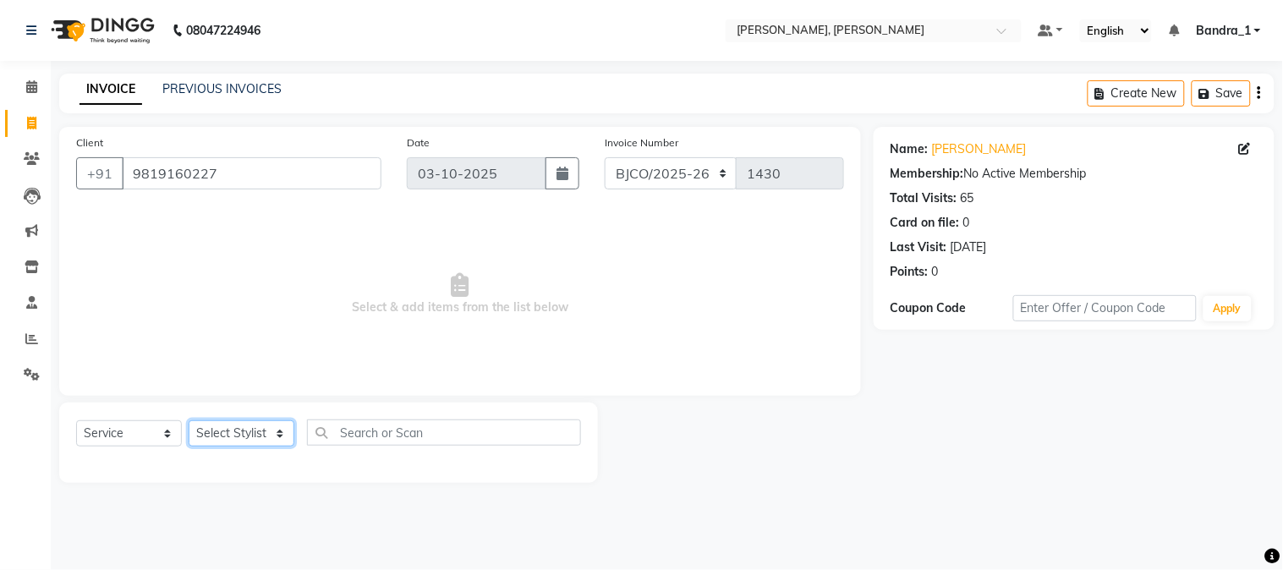
click at [265, 434] on select "Select Stylist [PERSON_NAME] [PERSON_NAME] [PERSON_NAME] Attham Bandra_1 Bandra…" at bounding box center [242, 433] width 106 height 26
select select "88450"
click at [189, 421] on select "Select Stylist [PERSON_NAME] [PERSON_NAME] [PERSON_NAME] Attham Bandra_1 Bandra…" at bounding box center [242, 433] width 106 height 26
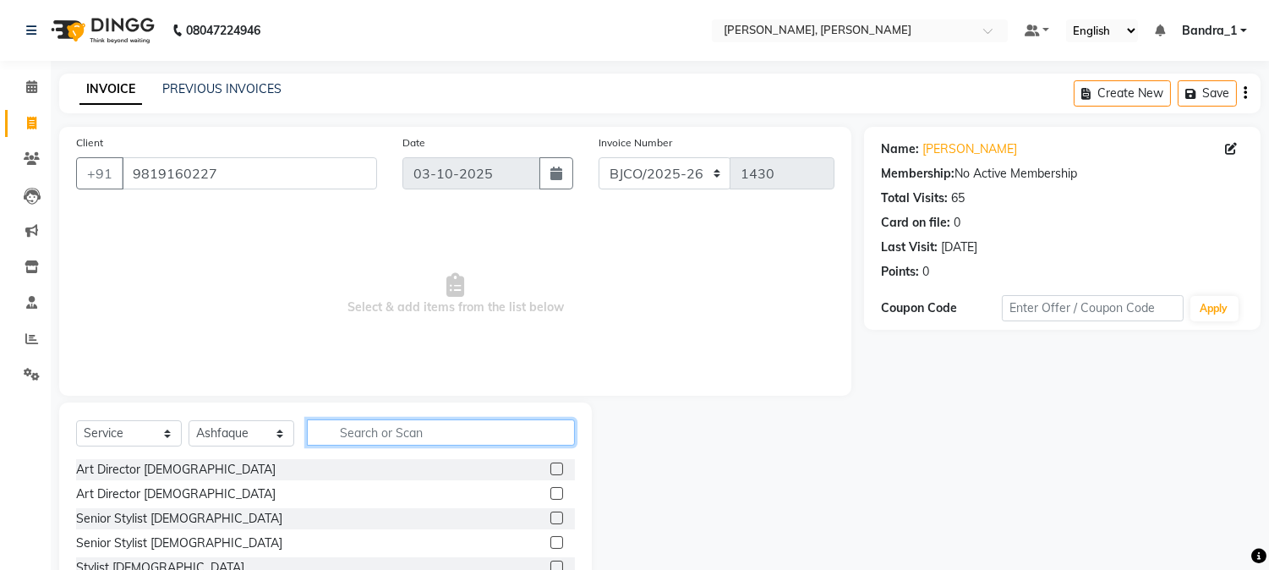
click at [401, 429] on input "text" at bounding box center [441, 432] width 268 height 26
type input "HAIR"
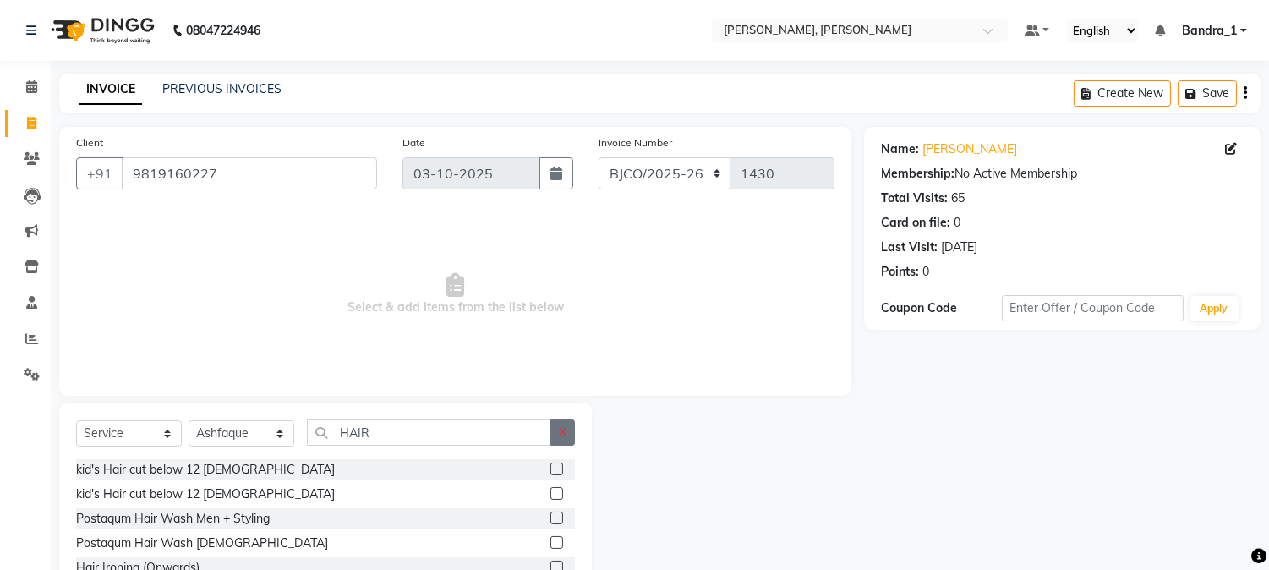
click at [562, 433] on icon "button" at bounding box center [562, 432] width 9 height 12
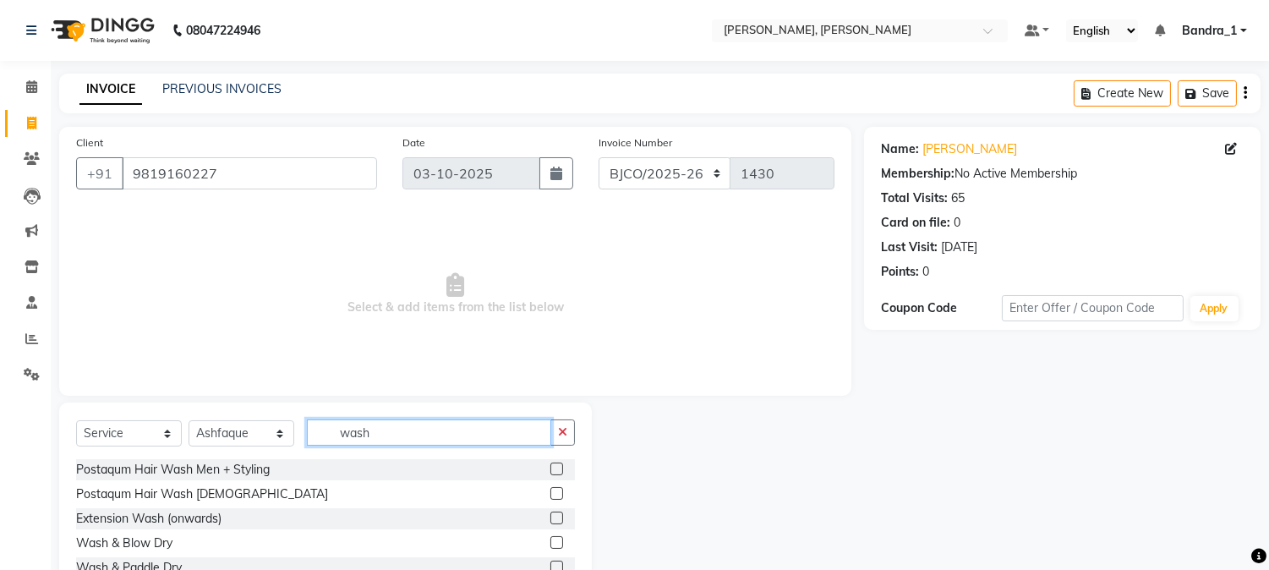
scroll to position [85, 0]
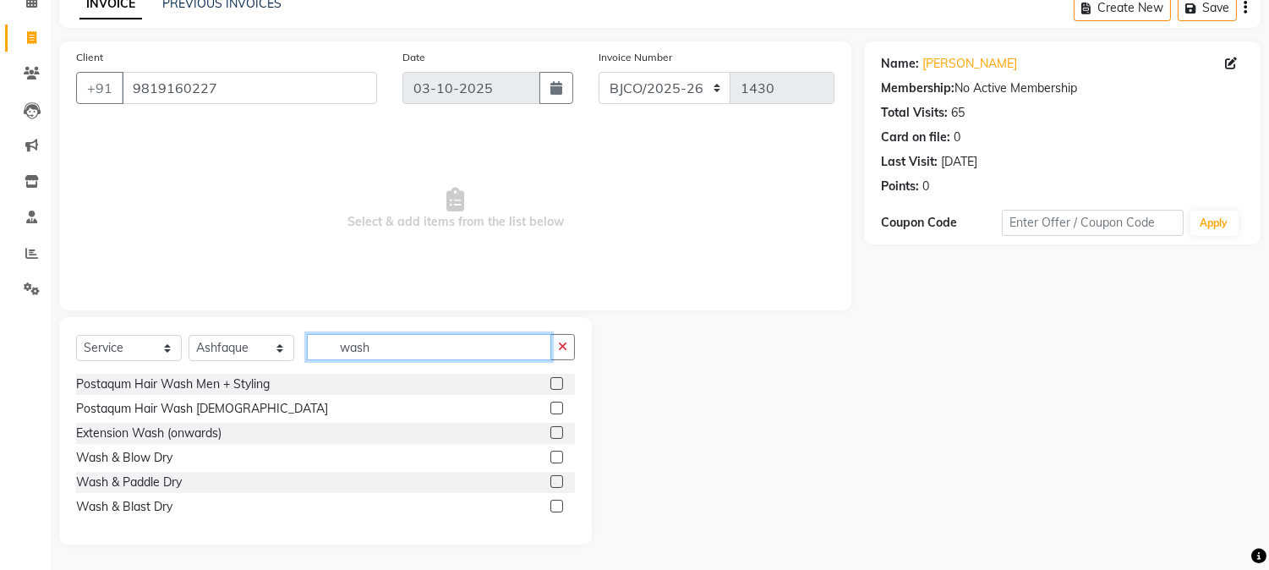
type input "wash"
click at [555, 458] on label at bounding box center [557, 457] width 13 height 13
click at [555, 458] on input "checkbox" at bounding box center [556, 457] width 11 height 11
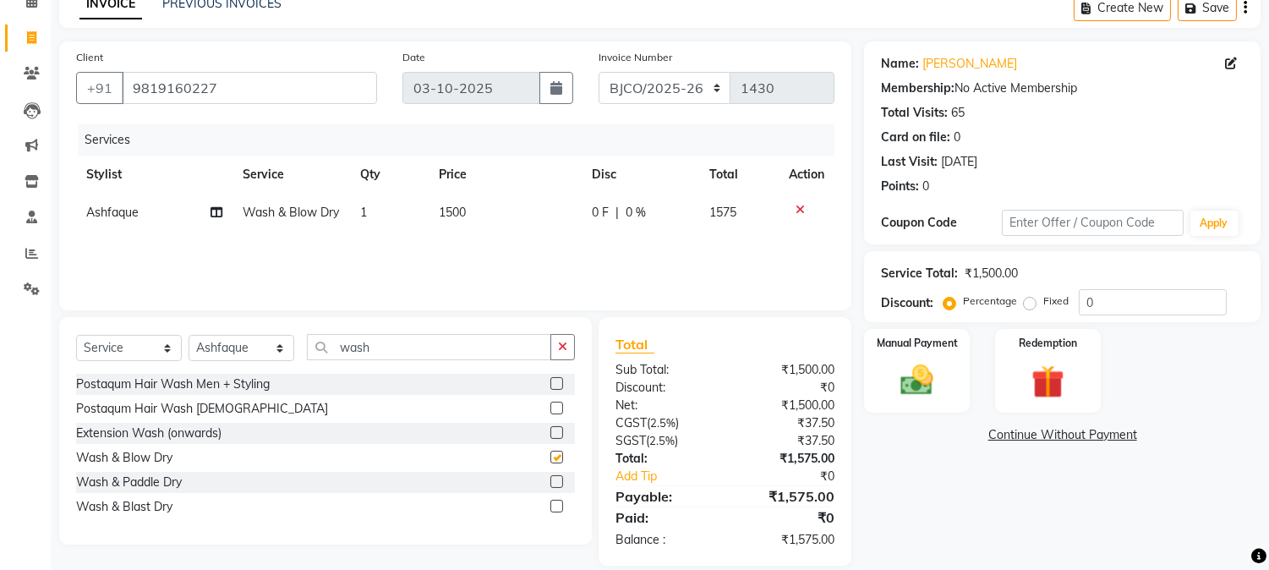
checkbox input "false"
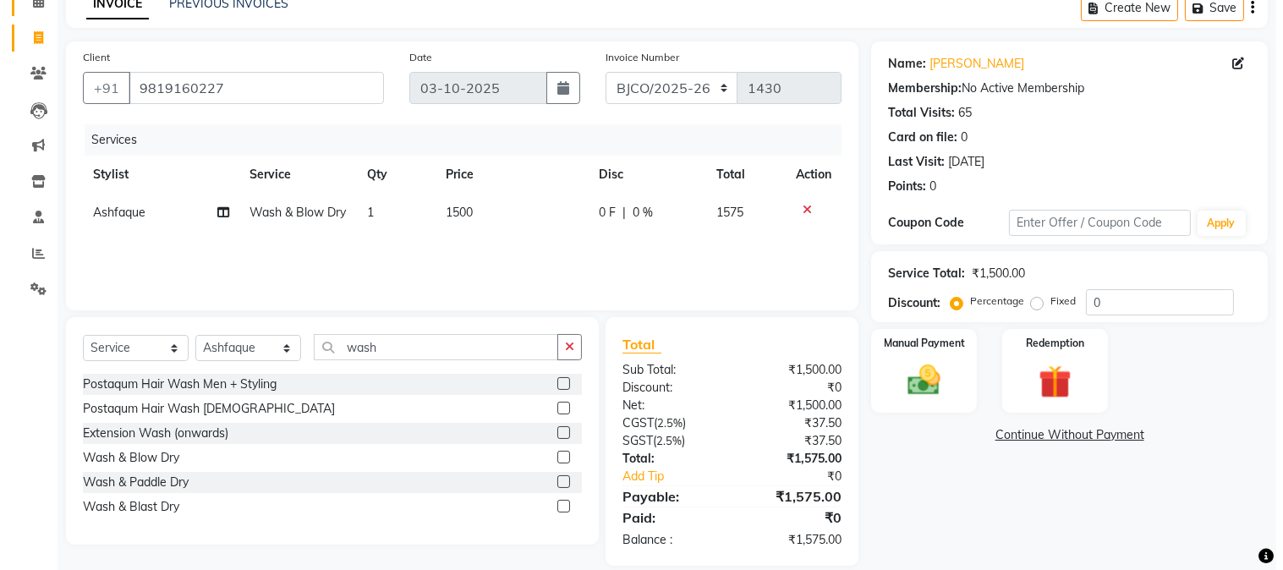
scroll to position [0, 0]
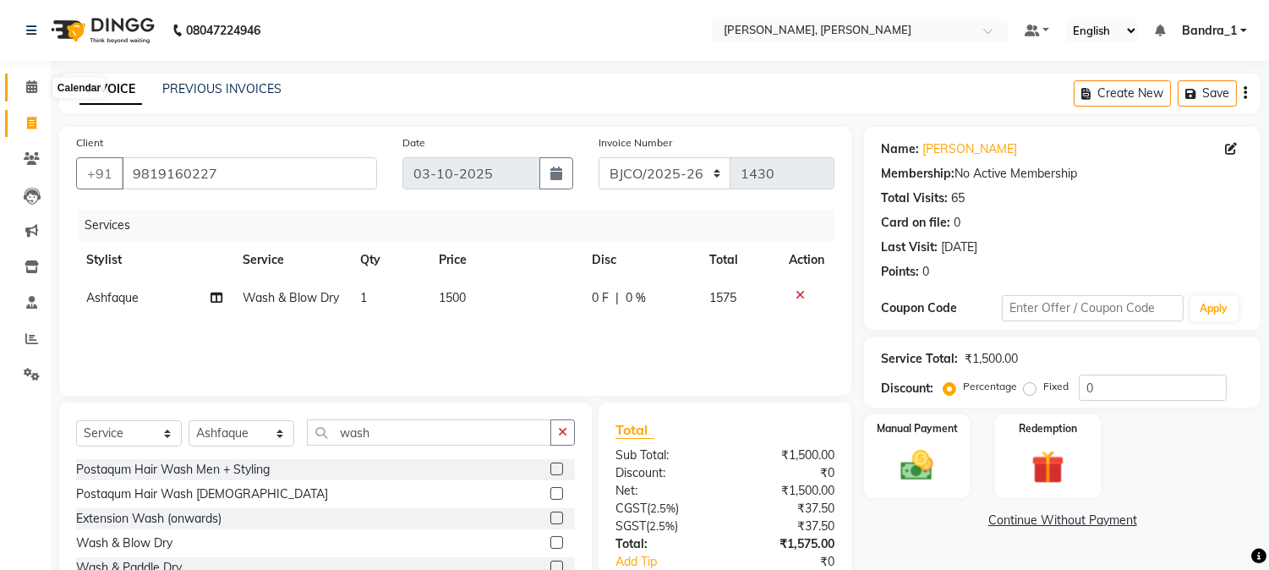
click at [32, 90] on icon at bounding box center [31, 86] width 11 height 13
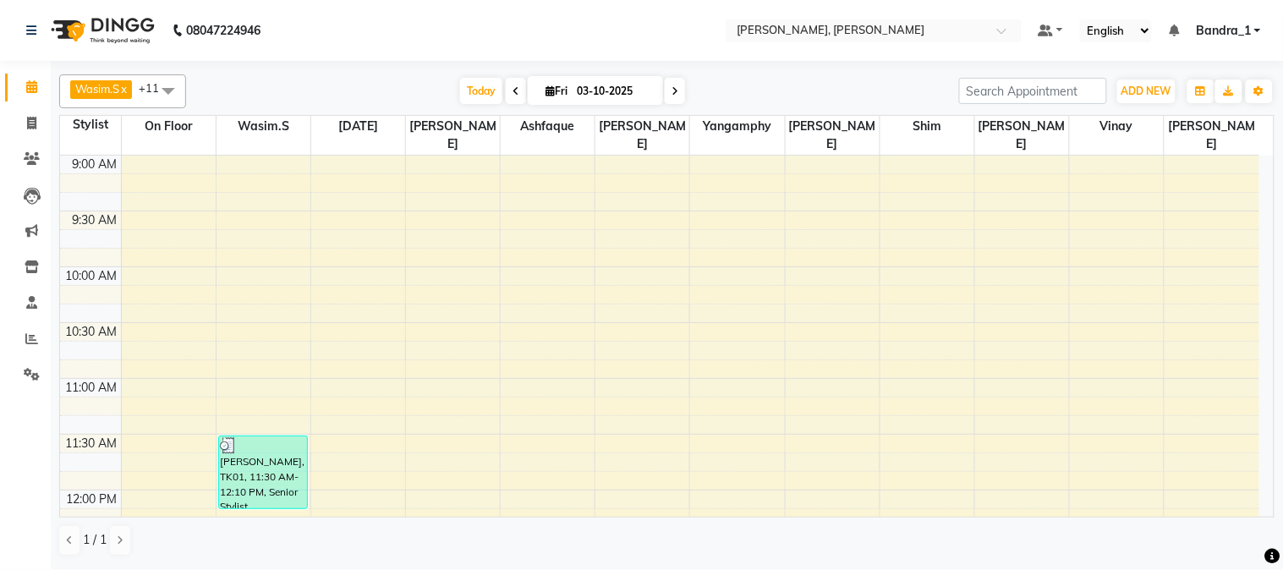
drag, startPoint x: 0, startPoint y: 606, endPoint x: 1282, endPoint y: 115, distance: 1373.0
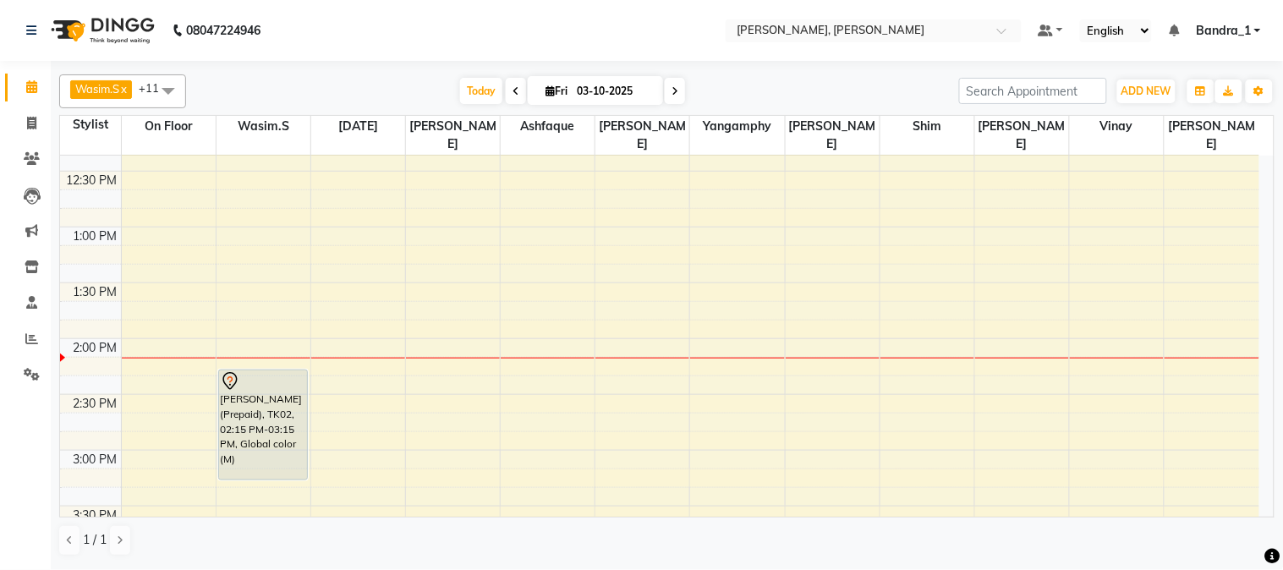
scroll to position [375, 0]
click at [540, 327] on div "9:00 AM 9:30 AM 10:00 AM 10:30 AM 11:00 AM 11:30 AM 12:00 PM 12:30 PM 1:00 PM 1…" at bounding box center [659, 561] width 1199 height 1562
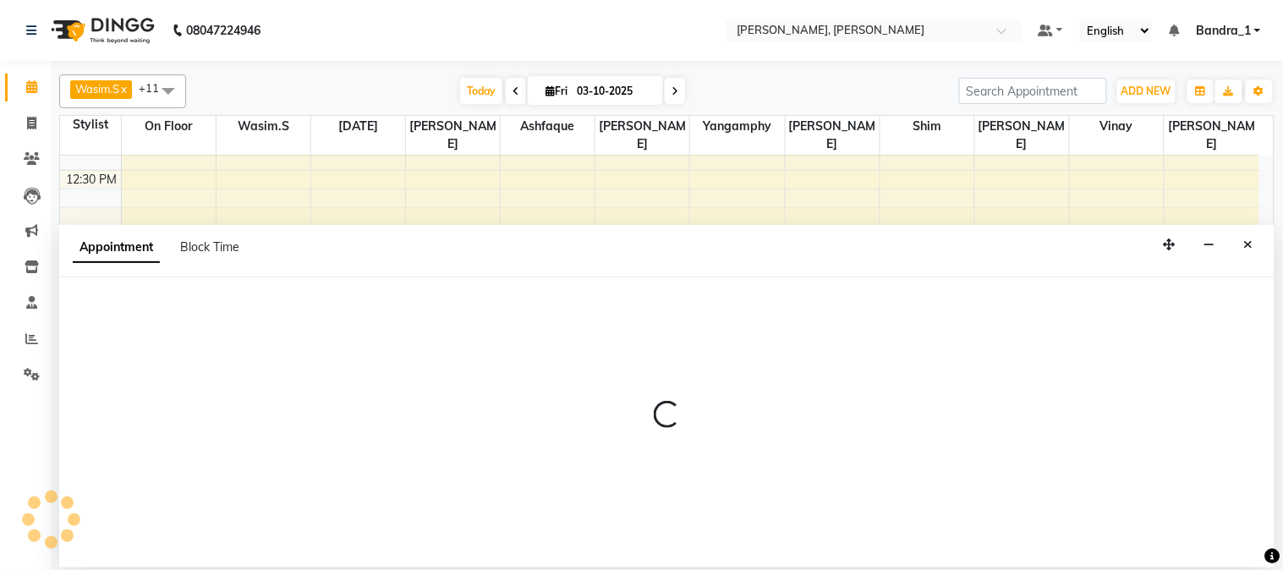
select select "88450"
select select "840"
select select "tentative"
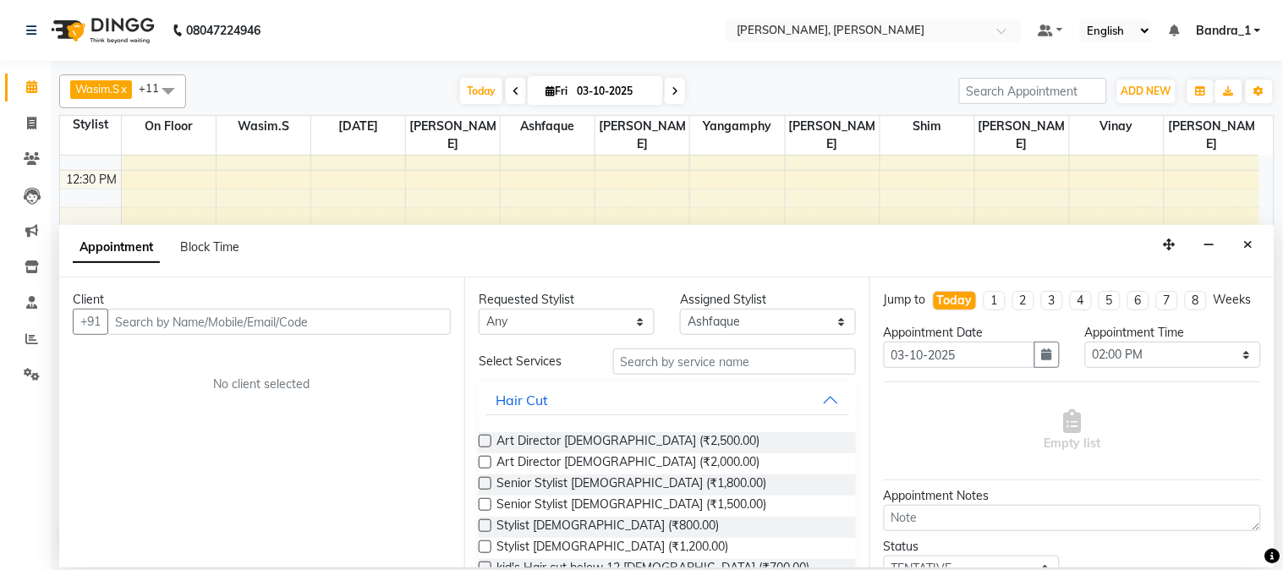
drag, startPoint x: 133, startPoint y: 322, endPoint x: 122, endPoint y: 315, distance: 12.9
click at [132, 322] on input "text" at bounding box center [278, 322] width 343 height 26
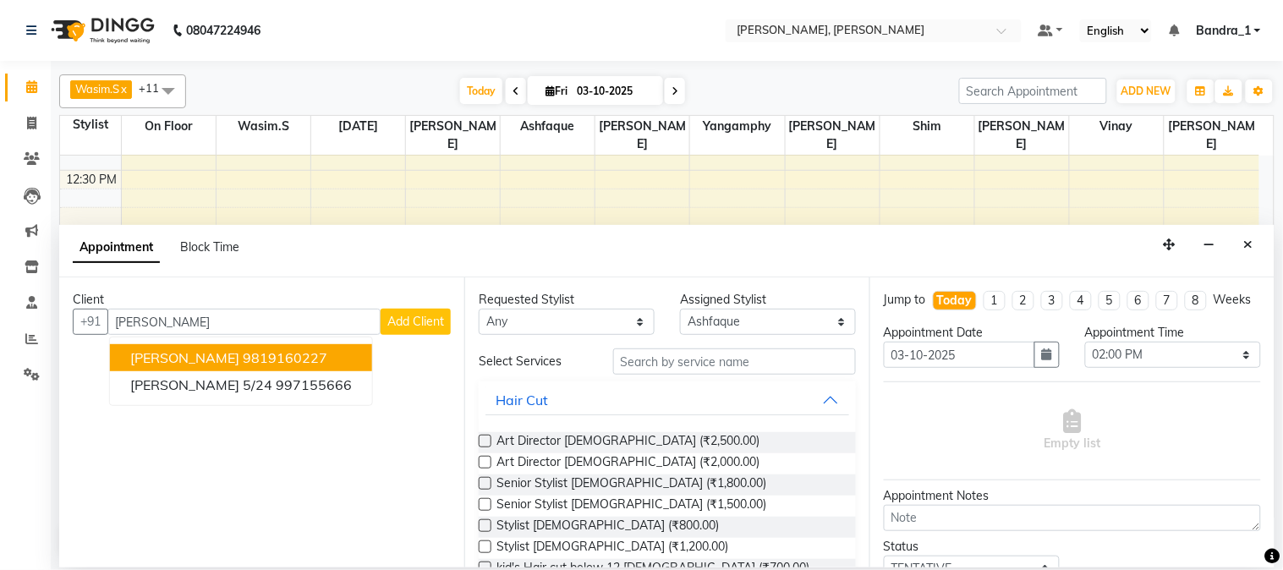
click at [317, 359] on ngb-highlight "9819160227" at bounding box center [285, 357] width 85 height 17
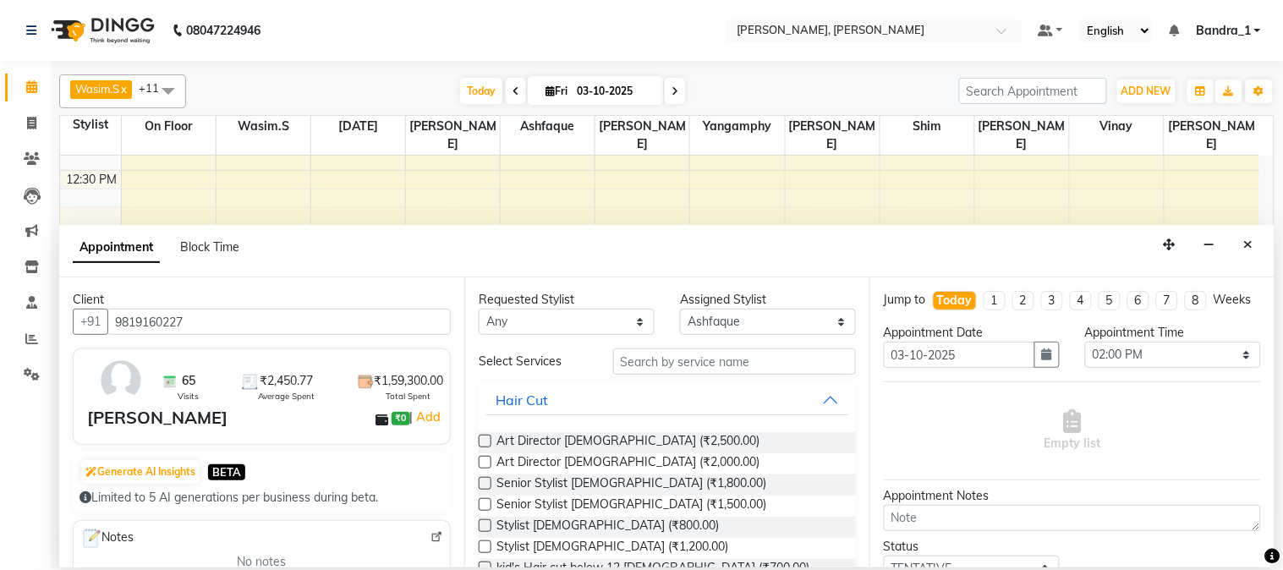
type input "9819160227"
click at [698, 366] on input "text" at bounding box center [734, 361] width 243 height 26
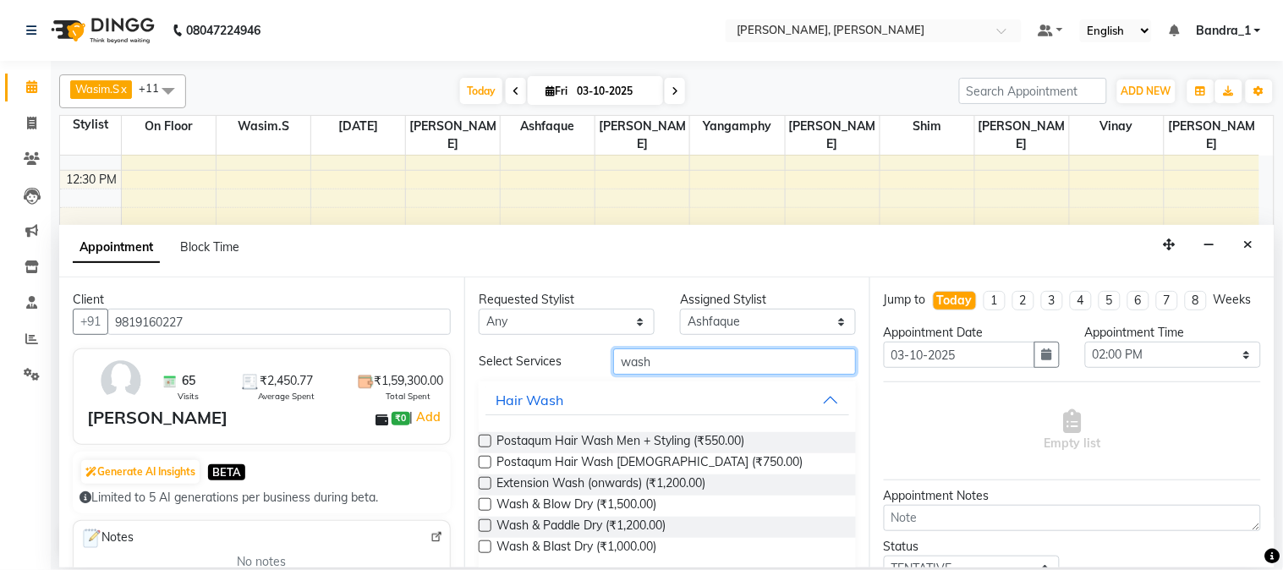
type input "wash"
click at [480, 506] on label at bounding box center [485, 504] width 13 height 13
click at [480, 506] on input "checkbox" at bounding box center [484, 506] width 11 height 11
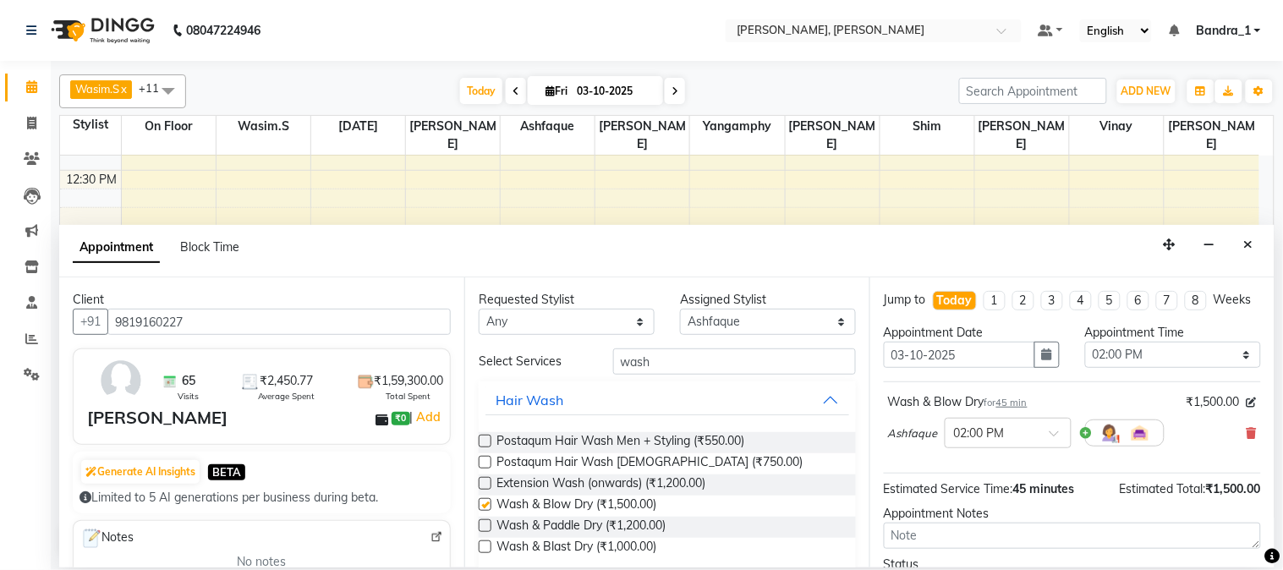
checkbox input "false"
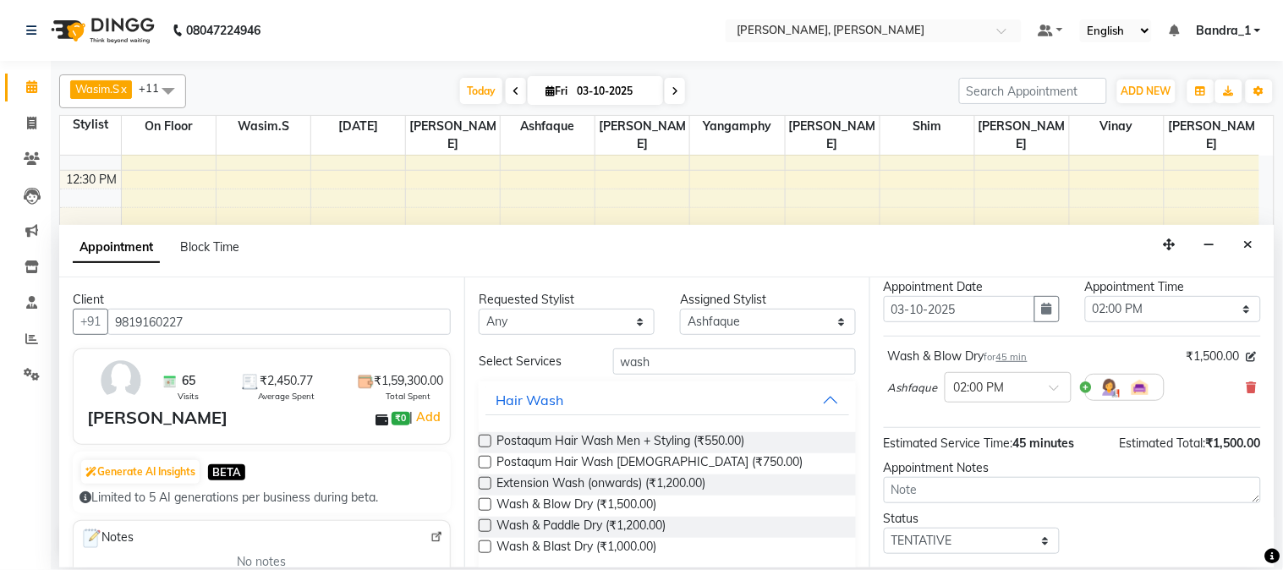
scroll to position [155, 0]
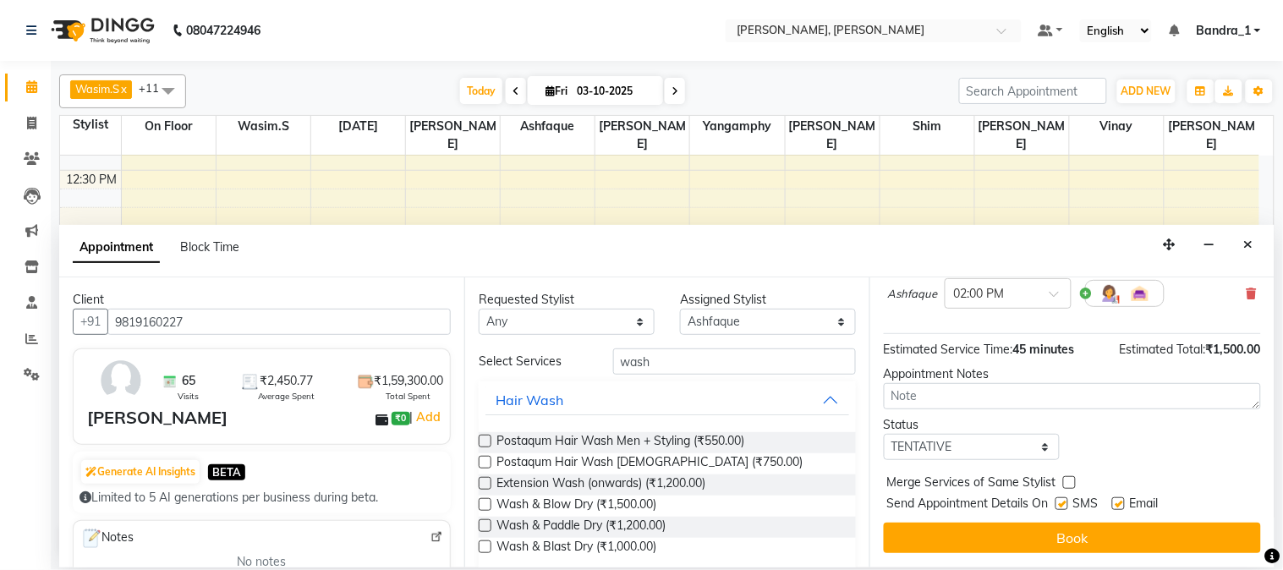
click at [1120, 508] on label at bounding box center [1118, 503] width 13 height 13
click at [1120, 508] on input "checkbox" at bounding box center [1117, 505] width 11 height 11
checkbox input "false"
click at [1061, 502] on label at bounding box center [1061, 503] width 13 height 13
click at [1061, 502] on input "checkbox" at bounding box center [1060, 505] width 11 height 11
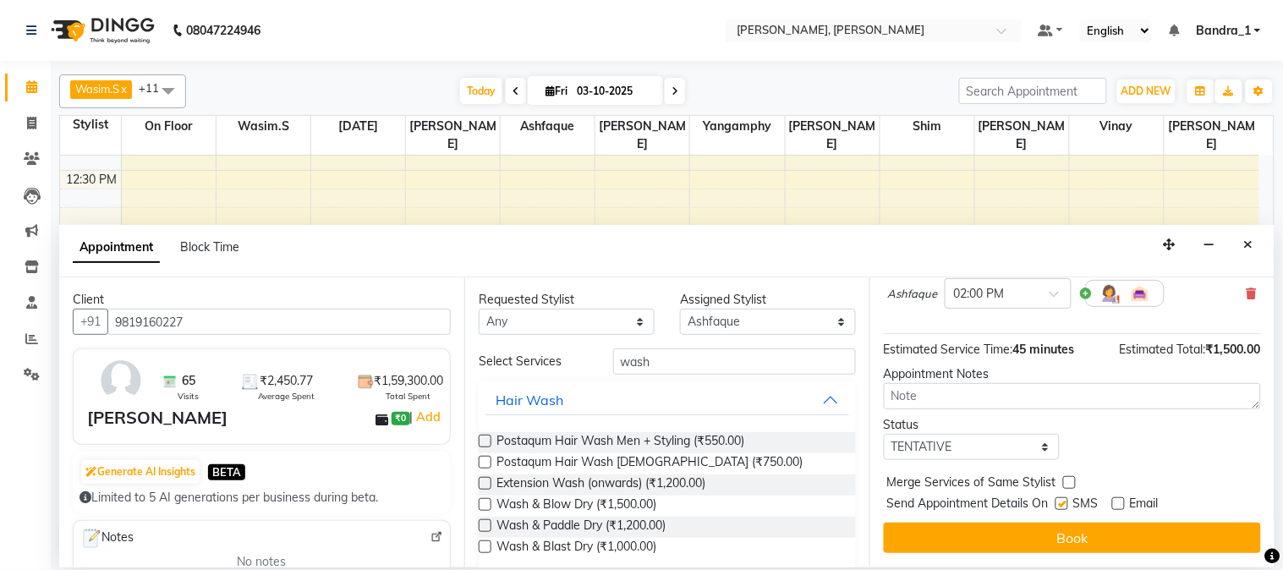
checkbox input "false"
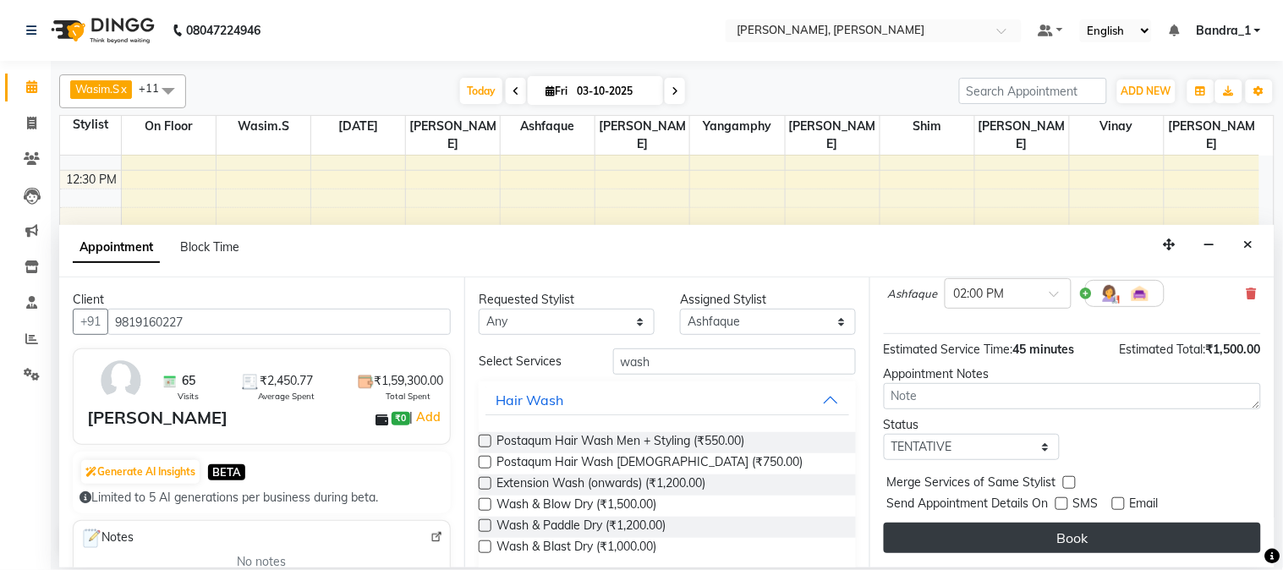
click at [1064, 538] on button "Book" at bounding box center [1072, 538] width 377 height 30
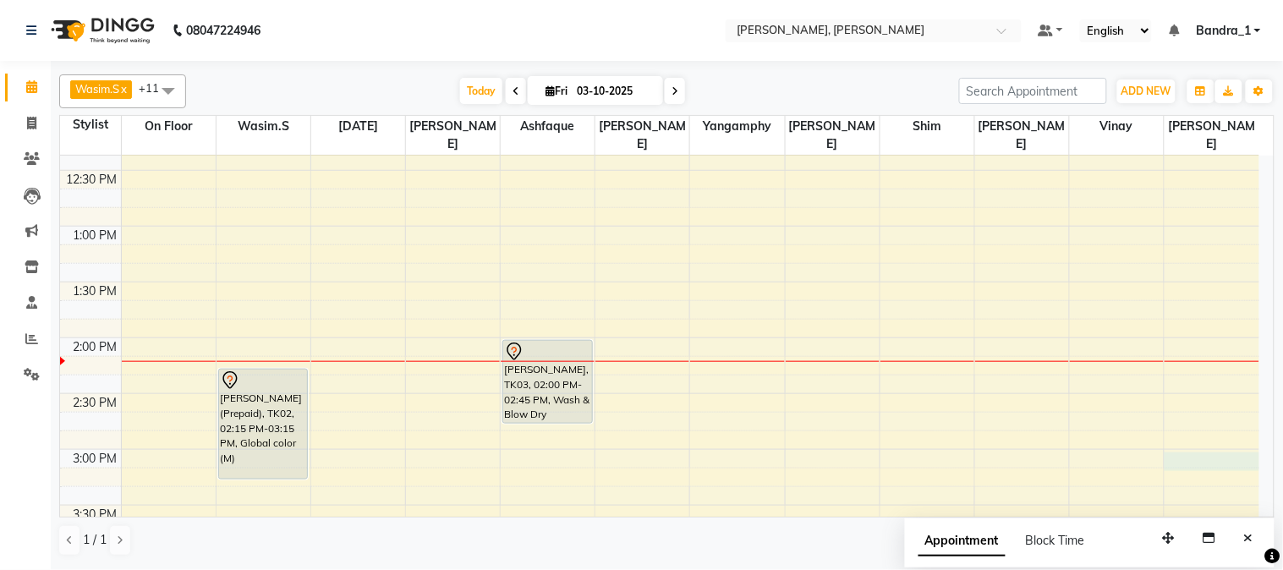
click at [1199, 444] on div "9:00 AM 9:30 AM 10:00 AM 10:30 AM 11:00 AM 11:30 AM 12:00 PM 12:30 PM 1:00 PM 1…" at bounding box center [659, 561] width 1199 height 1562
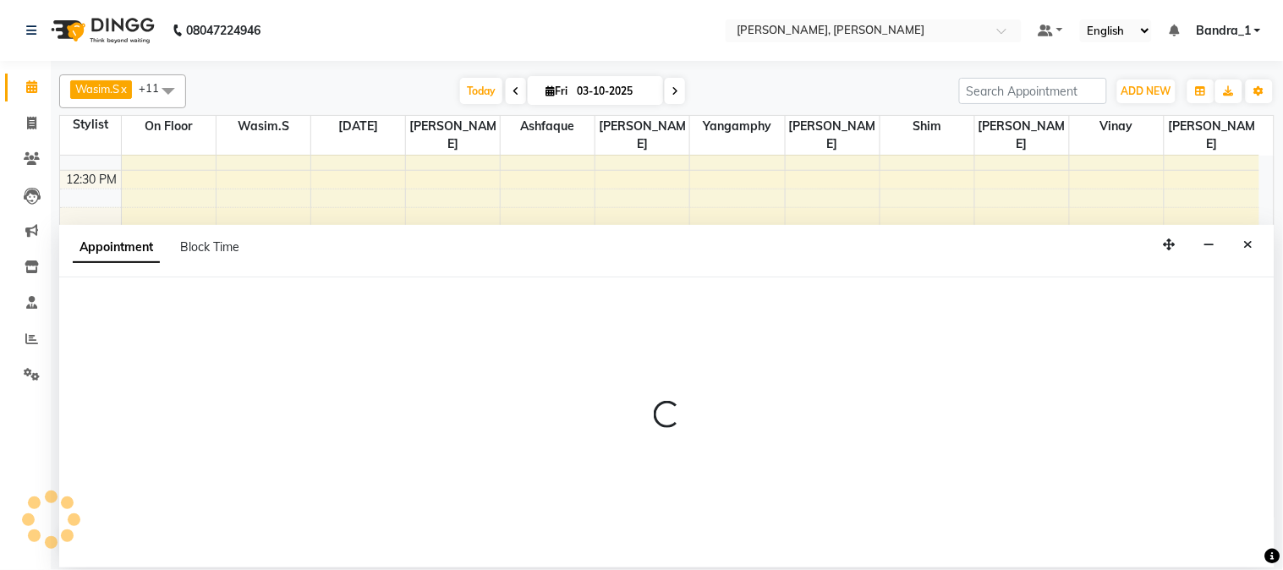
select select "61953"
select select "tentative"
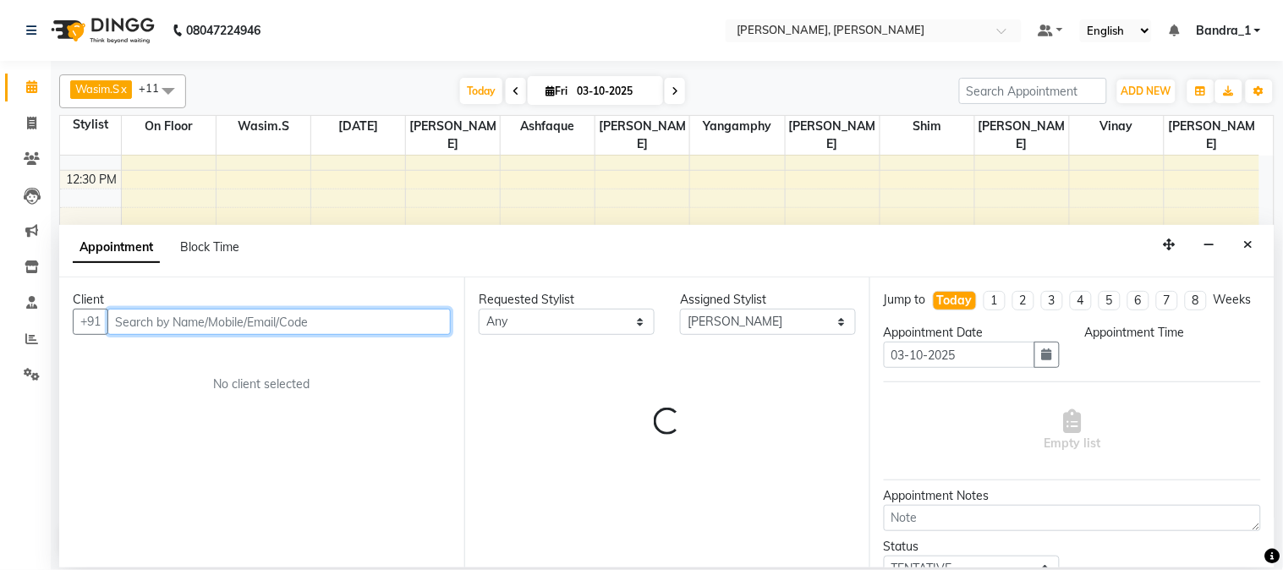
select select "900"
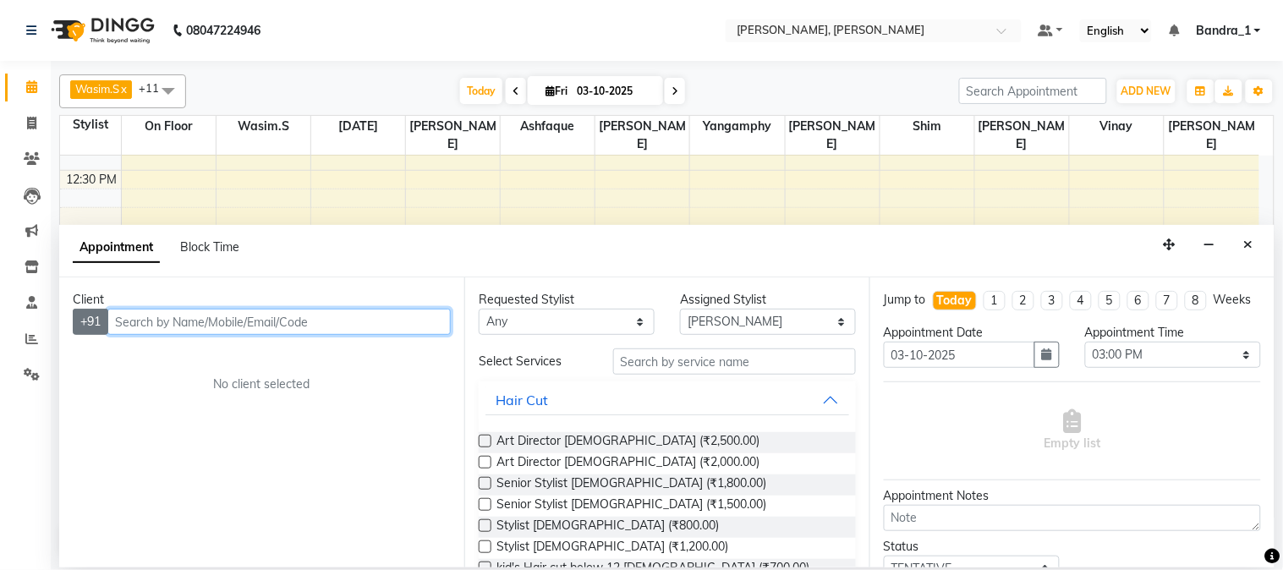
drag, startPoint x: 138, startPoint y: 323, endPoint x: 85, endPoint y: 323, distance: 53.3
click at [85, 323] on div "+91" at bounding box center [262, 322] width 378 height 26
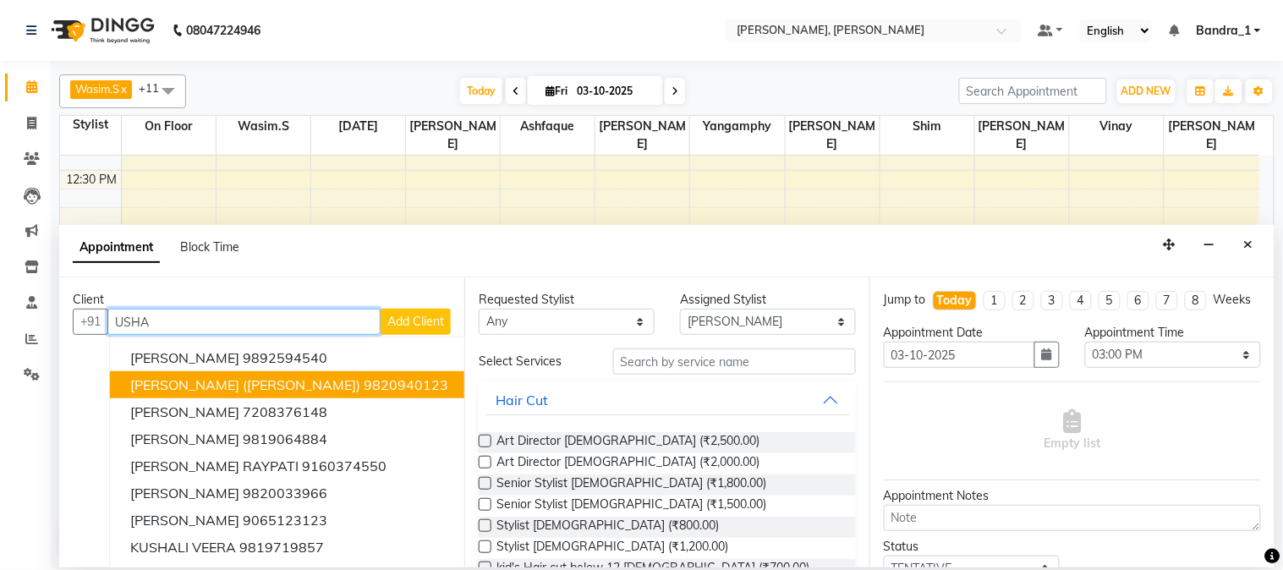
click at [175, 319] on input "USHA" at bounding box center [243, 322] width 273 height 26
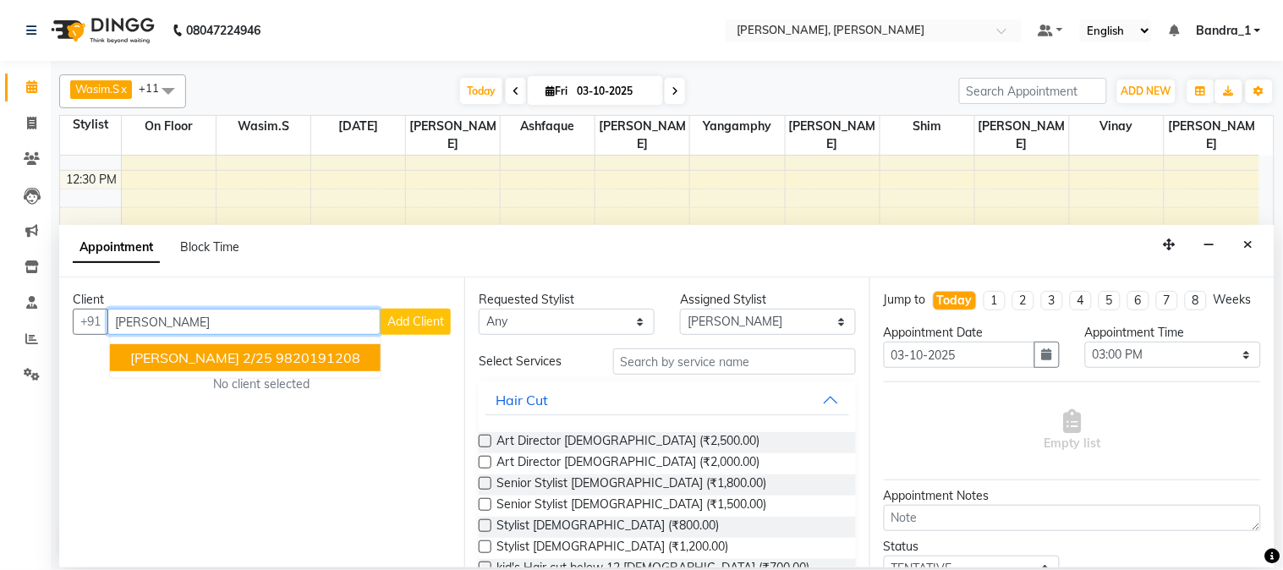
click at [247, 353] on span "[PERSON_NAME] 2/25" at bounding box center [201, 357] width 142 height 17
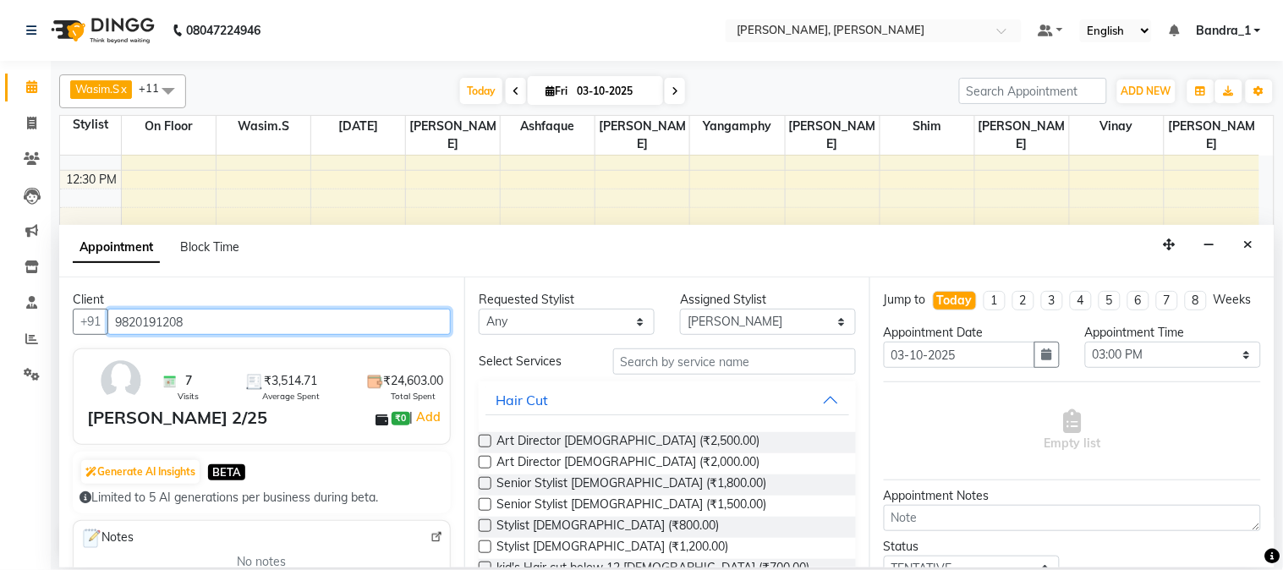
type input "9820191208"
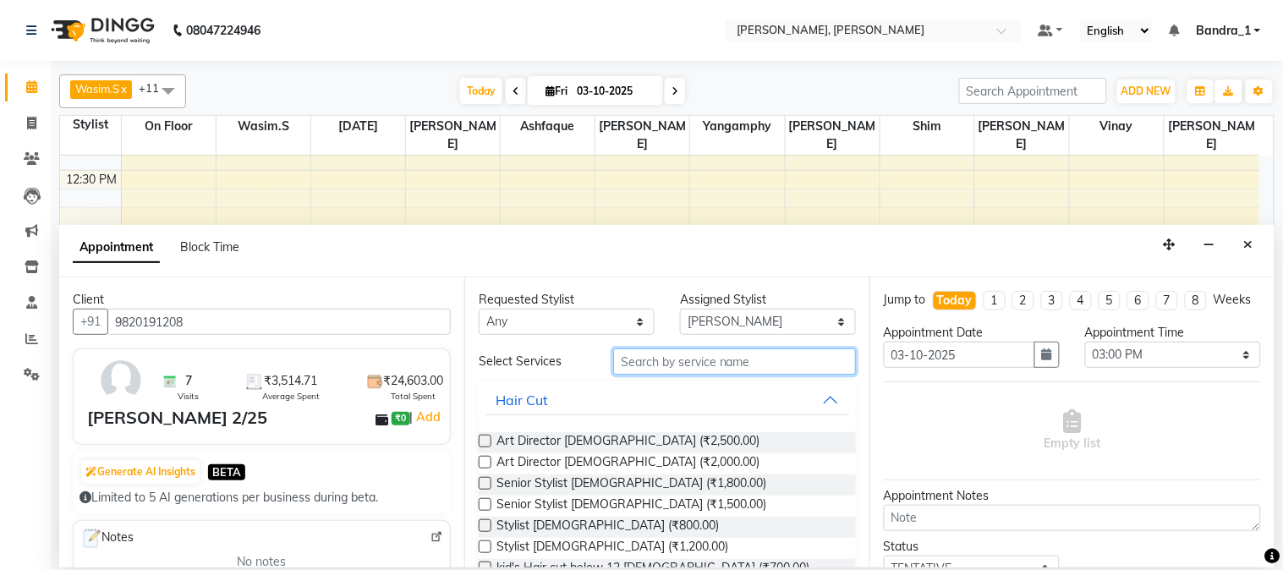
drag, startPoint x: 703, startPoint y: 359, endPoint x: 693, endPoint y: 355, distance: 9.9
click at [696, 357] on input "text" at bounding box center [734, 361] width 243 height 26
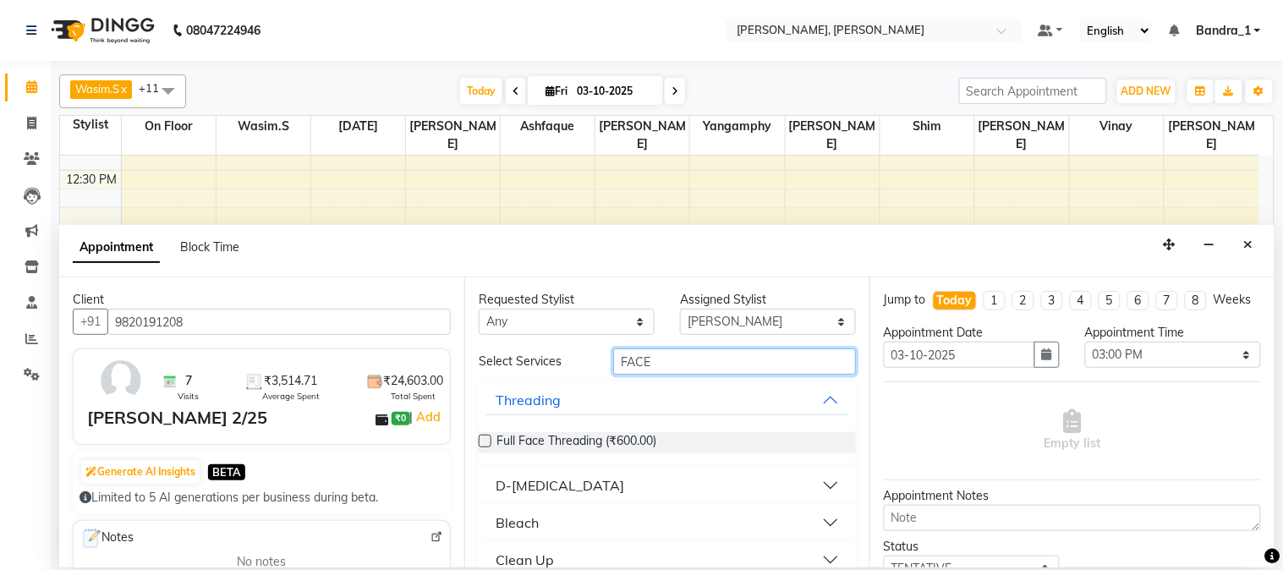
type input "FACE"
click at [529, 518] on div "Bleach" at bounding box center [517, 523] width 43 height 20
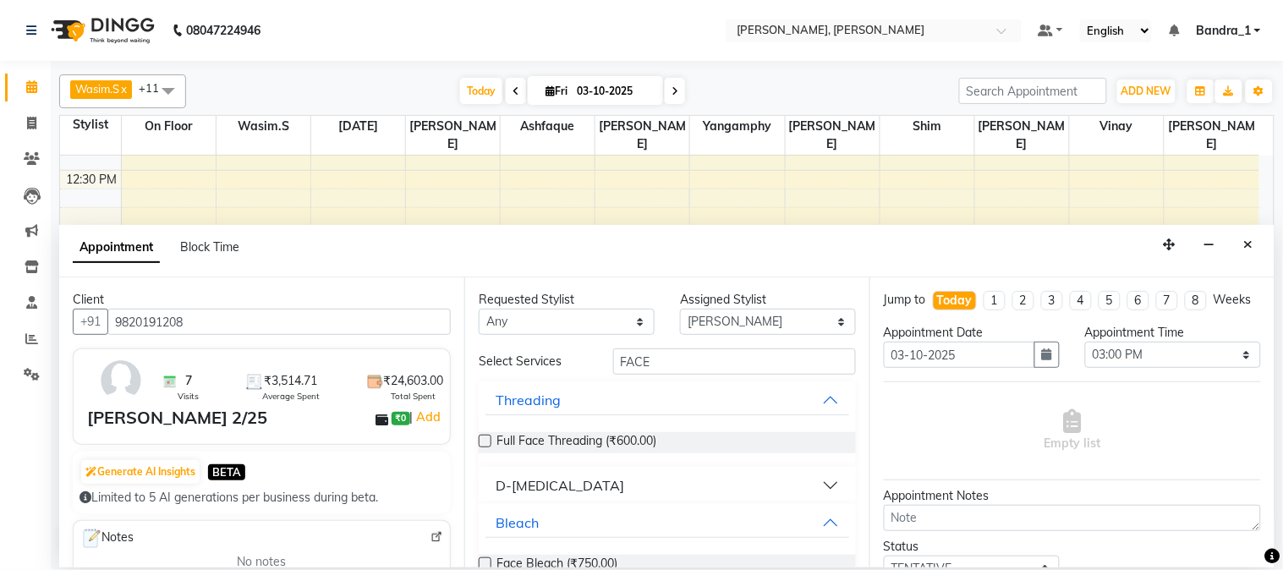
click at [486, 565] on label at bounding box center [485, 563] width 13 height 13
click at [486, 565] on input "checkbox" at bounding box center [484, 565] width 11 height 11
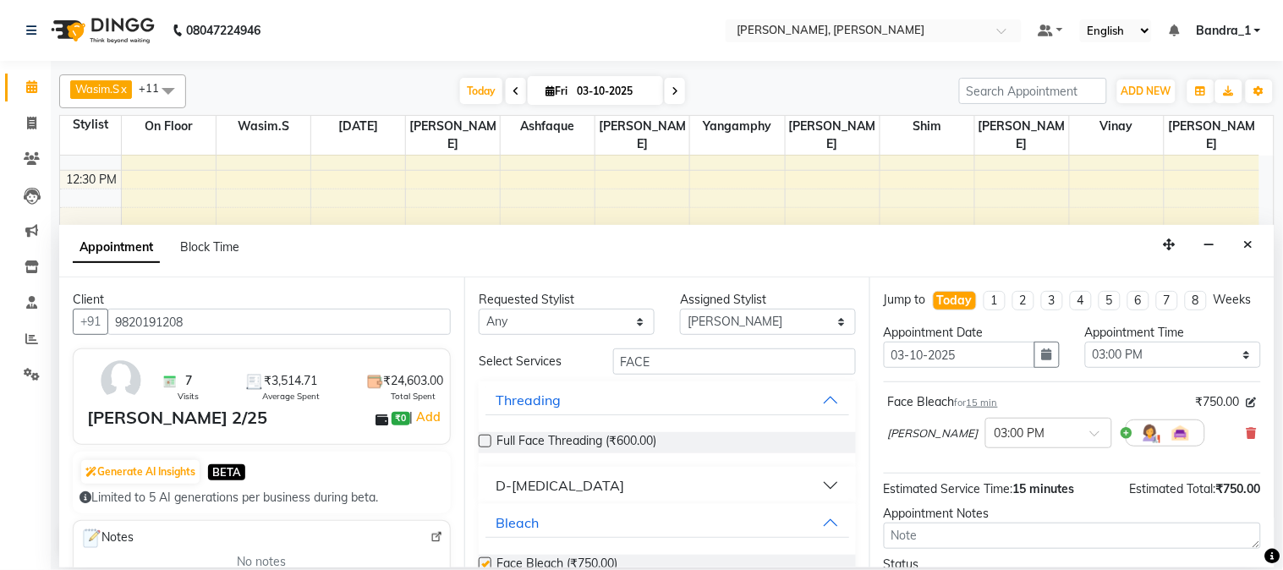
checkbox input "false"
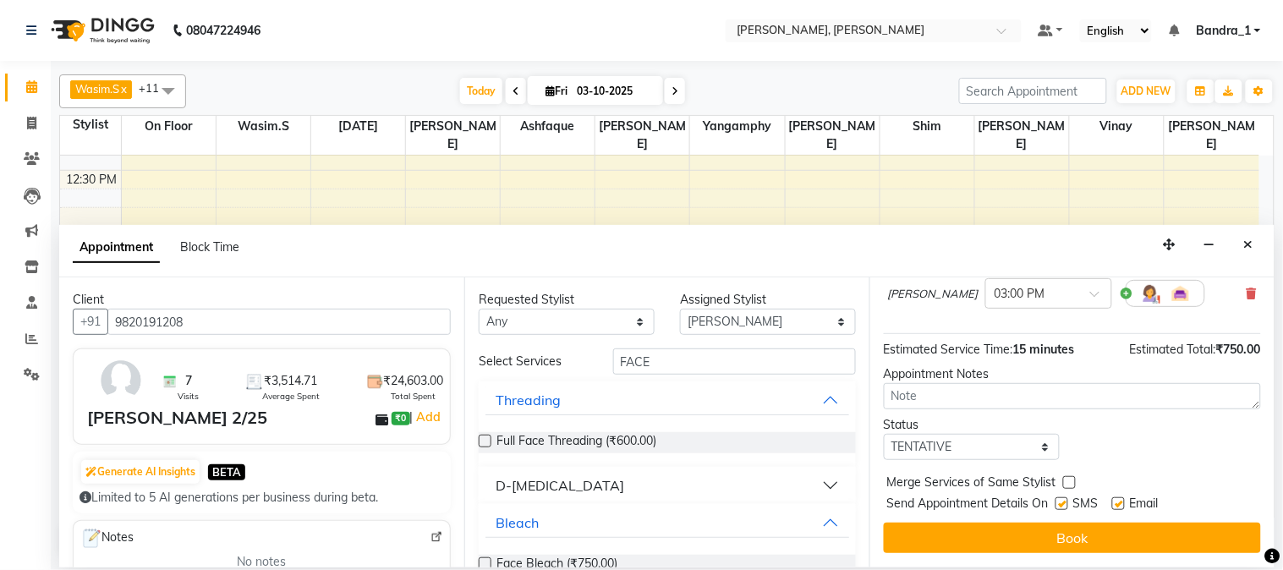
click at [1066, 500] on label at bounding box center [1061, 503] width 13 height 13
click at [1066, 500] on input "checkbox" at bounding box center [1060, 505] width 11 height 11
checkbox input "false"
click at [1114, 506] on label at bounding box center [1118, 503] width 13 height 13
click at [1114, 506] on input "checkbox" at bounding box center [1117, 505] width 11 height 11
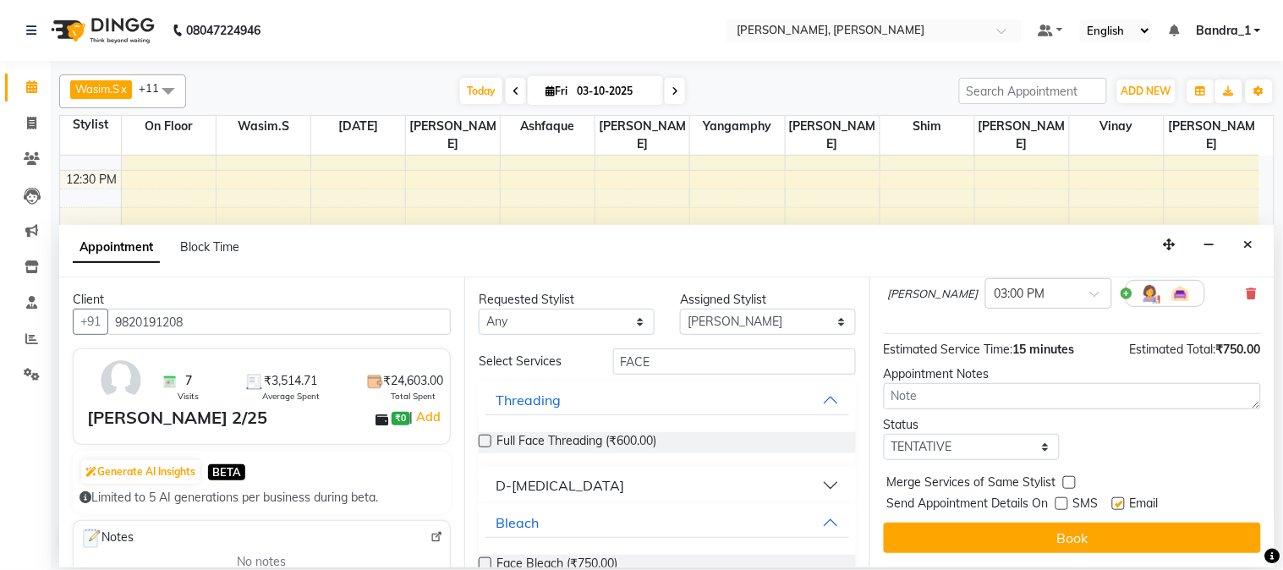
checkbox input "false"
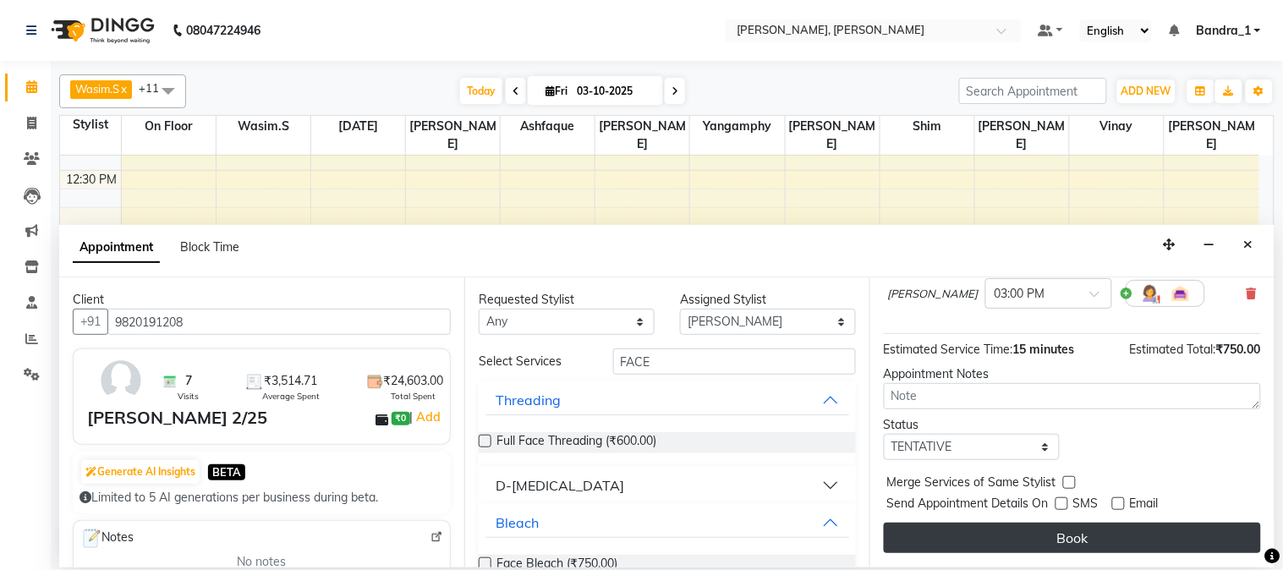
click at [1121, 538] on button "Book" at bounding box center [1072, 538] width 377 height 30
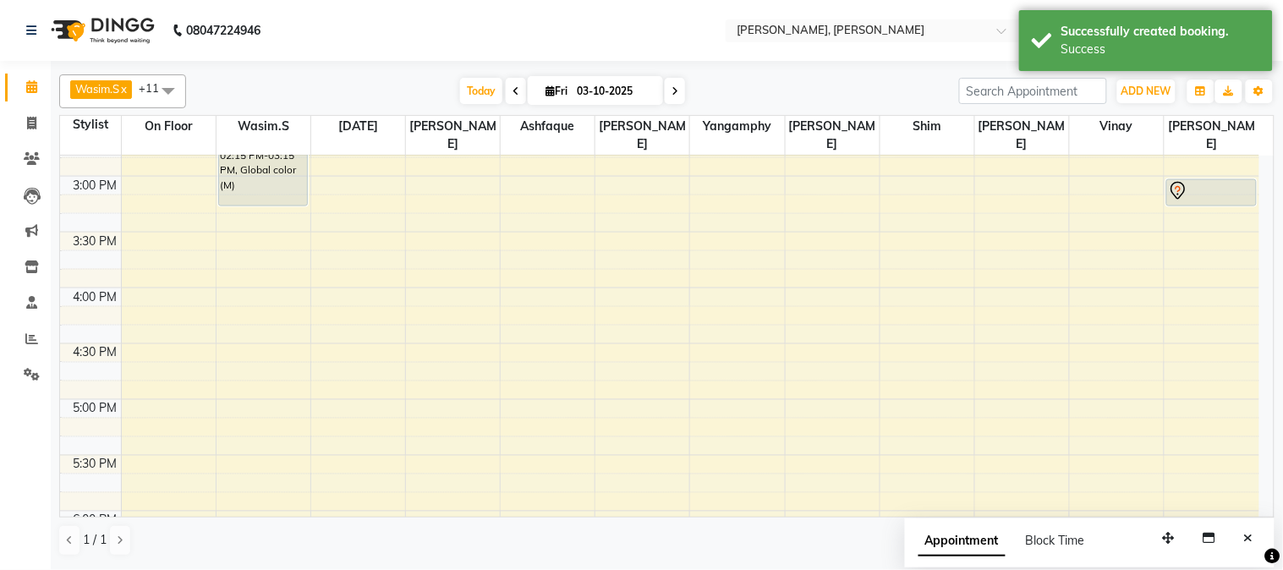
scroll to position [562, 0]
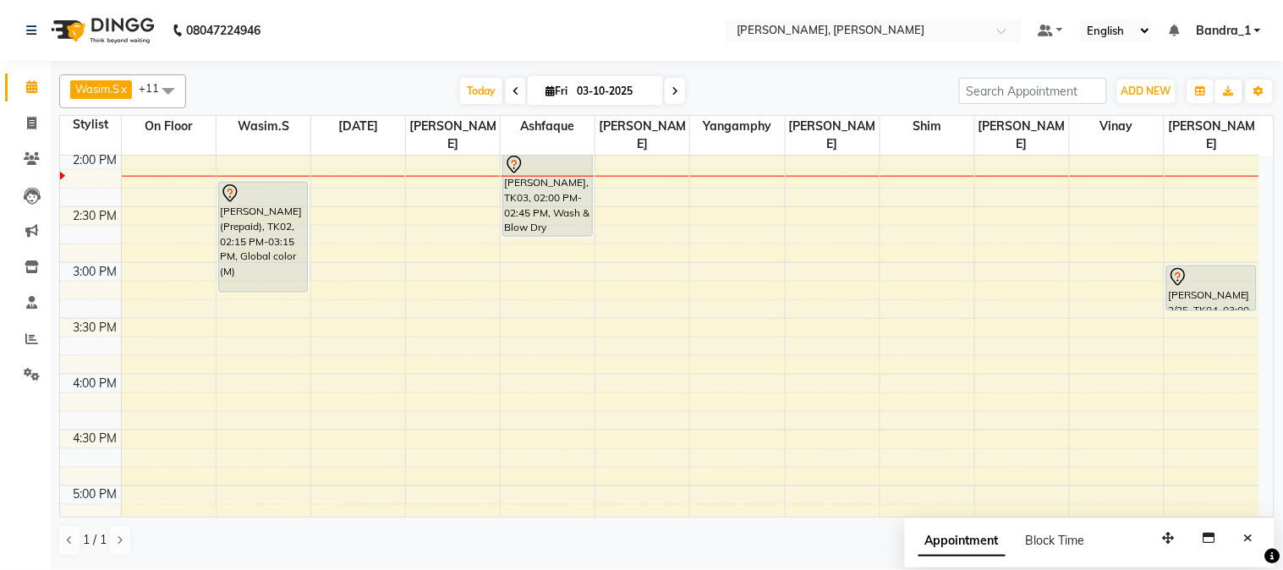
drag, startPoint x: 1201, startPoint y: 271, endPoint x: 1198, endPoint y: 293, distance: 21.3
click at [1198, 293] on div "[PERSON_NAME] 2/25, TK04, 03:00 PM-03:15 PM, Face Bleach [PERSON_NAME] 2/25, TK…" at bounding box center [1212, 374] width 95 height 1562
click at [545, 91] on icon at bounding box center [549, 90] width 9 height 11
select select "10"
select select "2025"
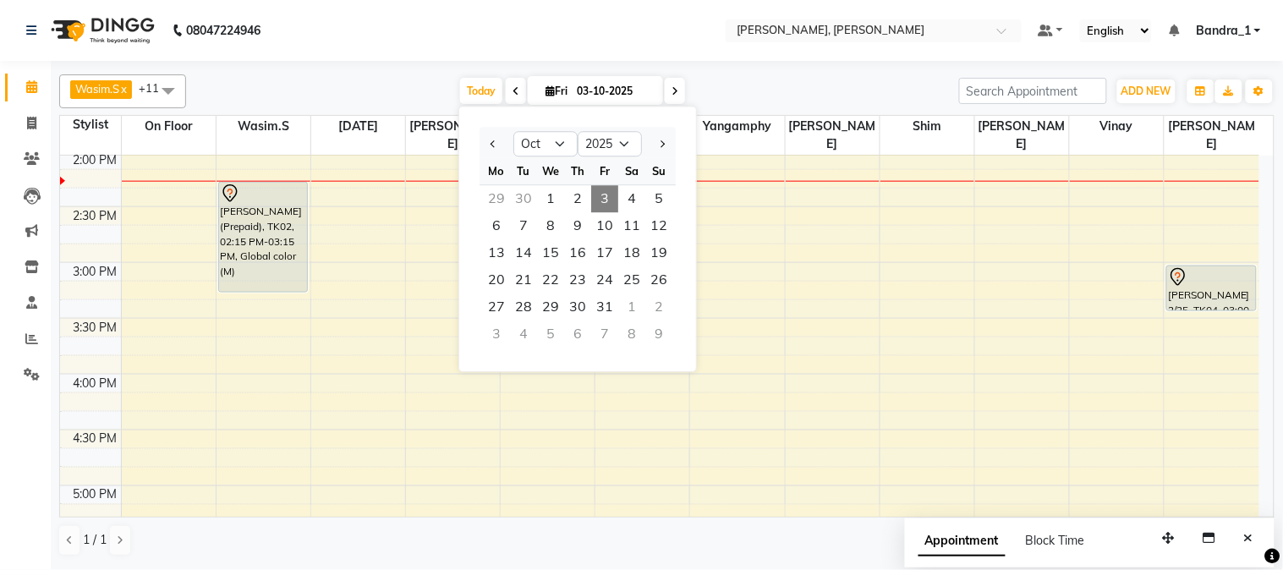
click at [618, 4] on nav "08047224946 Select Location × [PERSON_NAME], Bandra West Default Panel My Panel…" at bounding box center [641, 30] width 1283 height 61
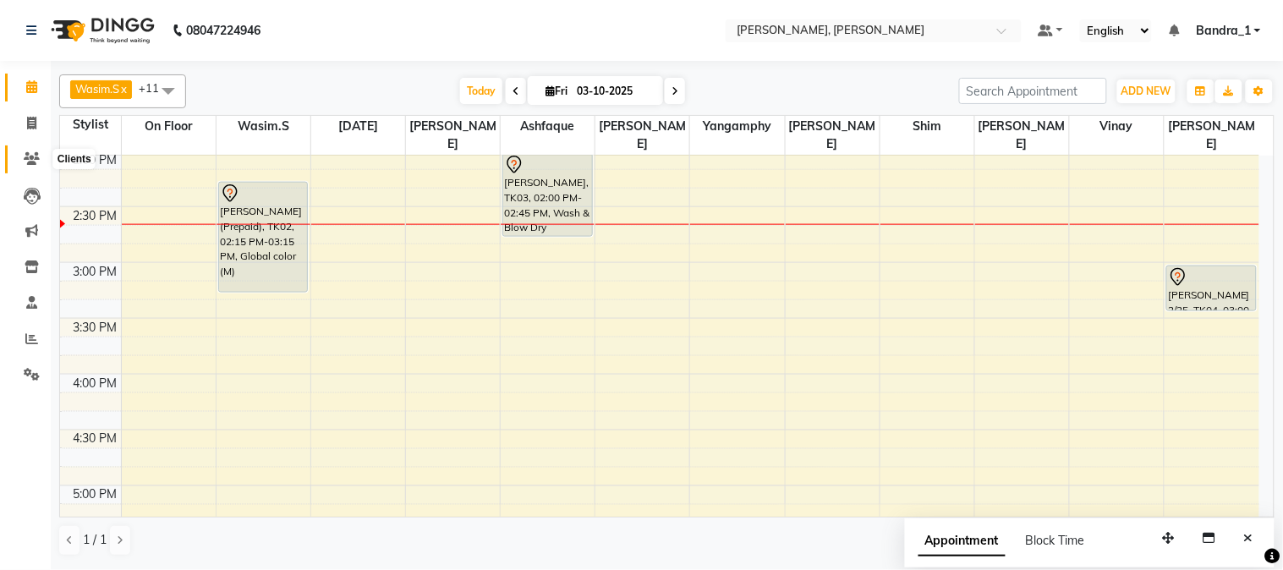
click at [30, 165] on icon at bounding box center [32, 158] width 16 height 13
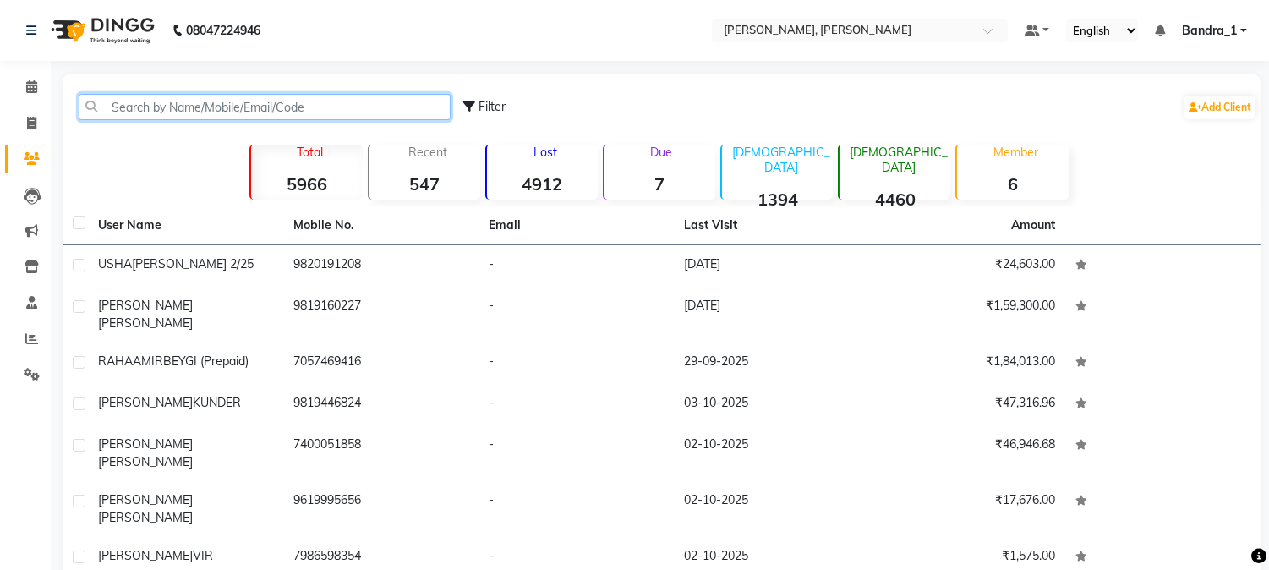
drag, startPoint x: 165, startPoint y: 103, endPoint x: 150, endPoint y: 105, distance: 15.3
click at [153, 108] on input "text" at bounding box center [265, 107] width 372 height 26
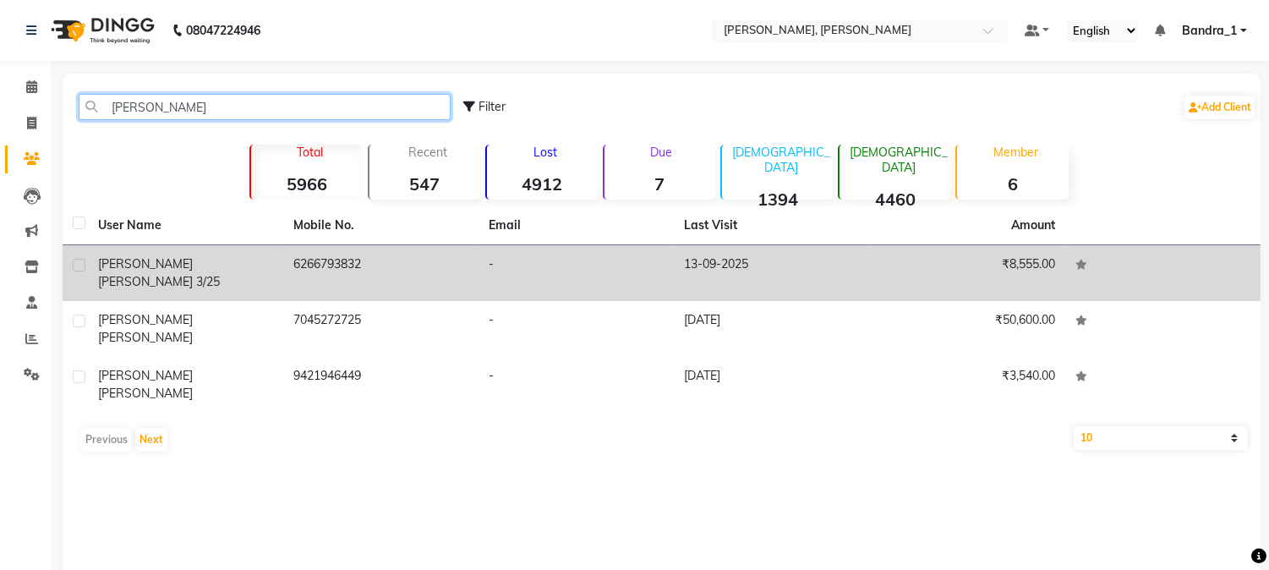
type input "[PERSON_NAME]"
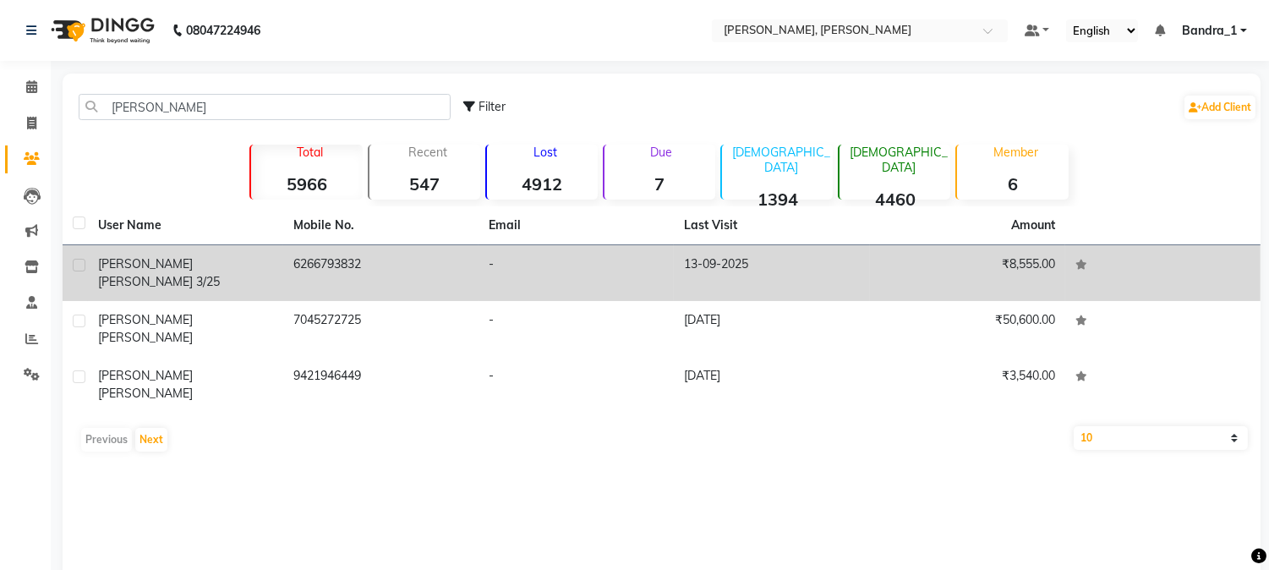
click at [343, 266] on td "6266793832" at bounding box center [380, 273] width 195 height 56
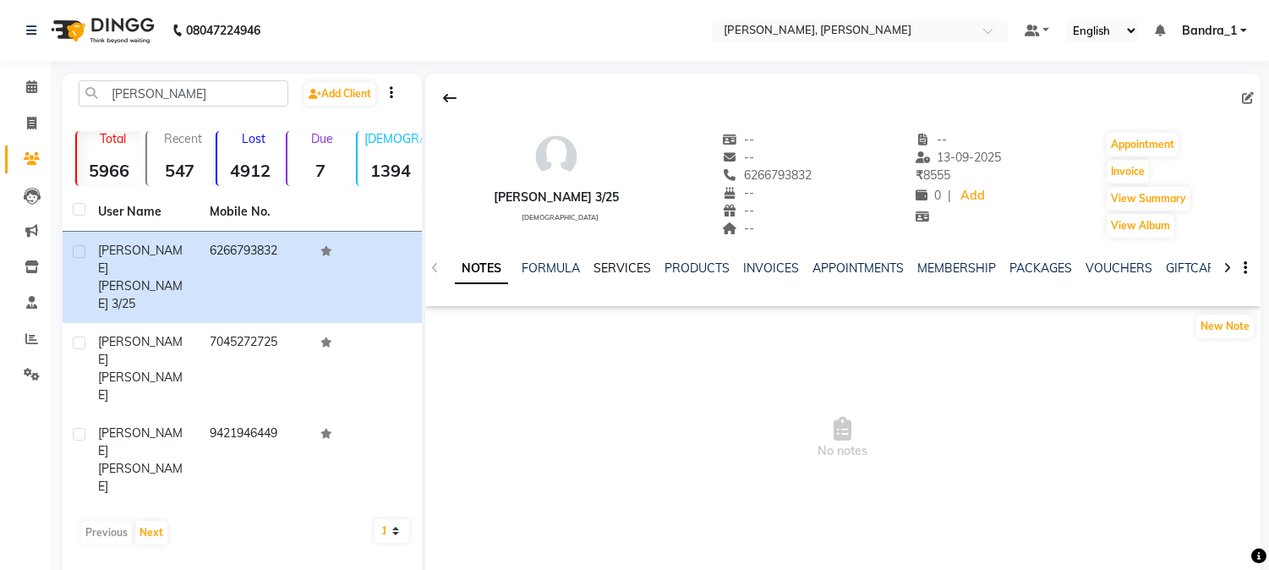
click at [616, 266] on link "SERVICES" at bounding box center [623, 267] width 58 height 15
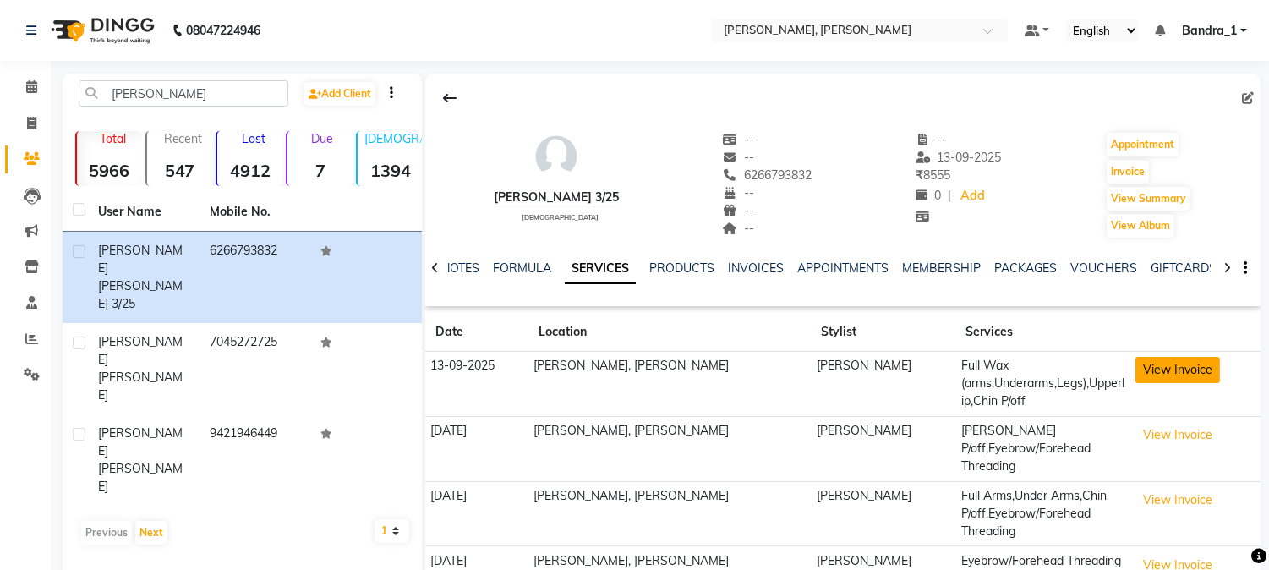
click at [1168, 373] on button "View Invoice" at bounding box center [1178, 370] width 85 height 26
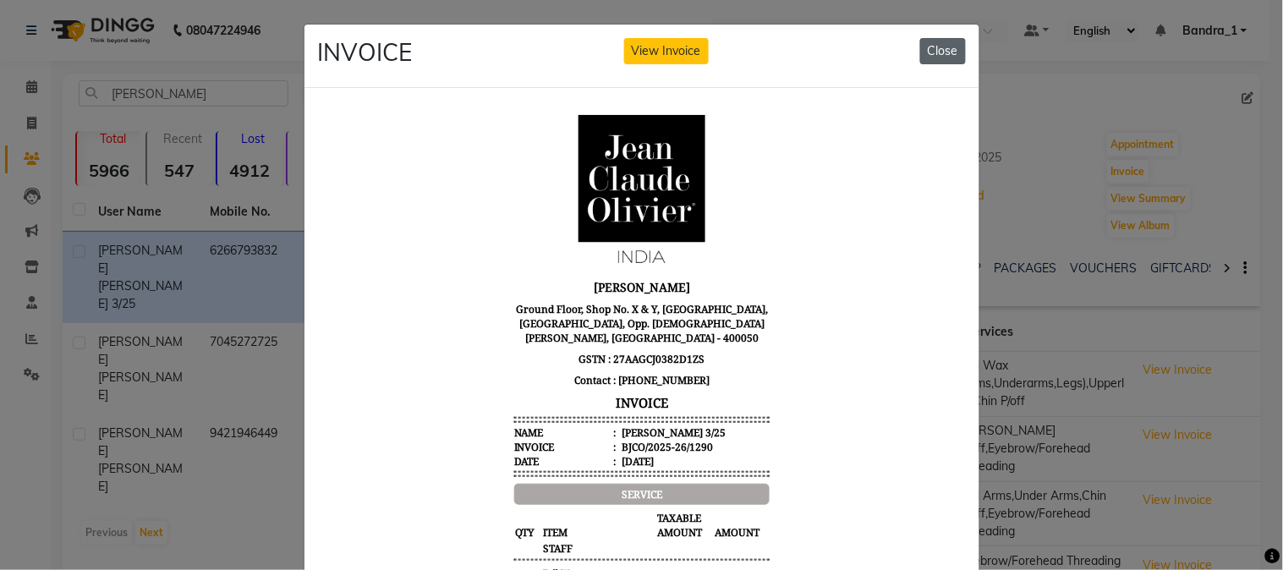
drag, startPoint x: 948, startPoint y: 46, endPoint x: 930, endPoint y: 48, distance: 17.9
click at [930, 48] on button "Close" at bounding box center [943, 51] width 46 height 26
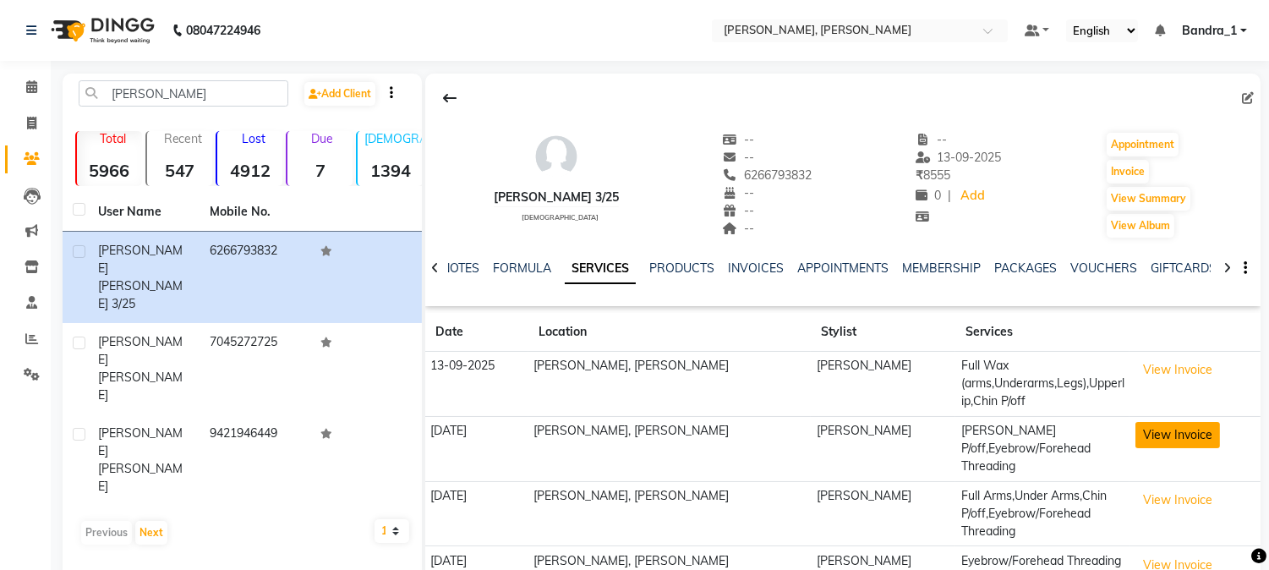
click at [1153, 430] on button "View Invoice" at bounding box center [1178, 435] width 85 height 26
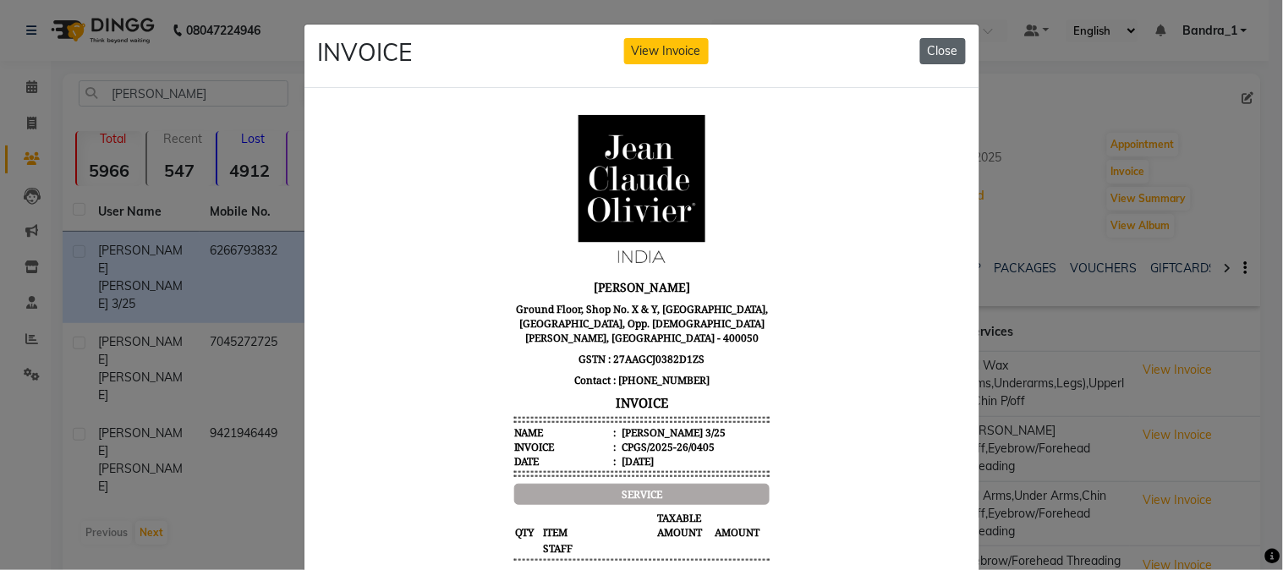
click at [930, 49] on button "Close" at bounding box center [943, 51] width 46 height 26
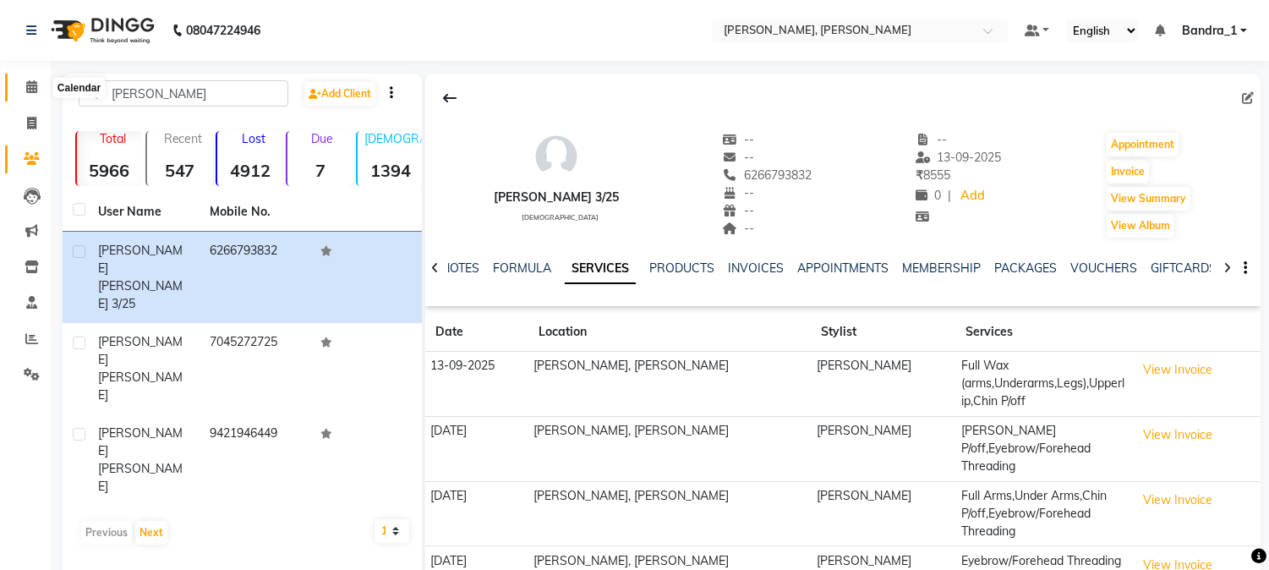
click at [29, 93] on icon at bounding box center [31, 86] width 11 height 13
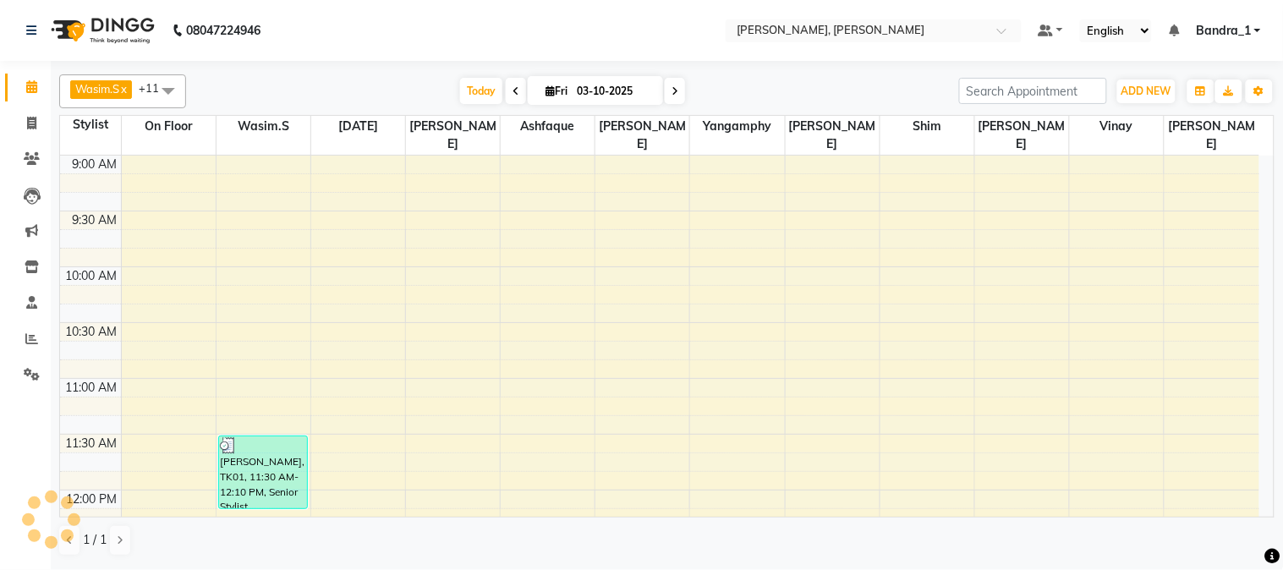
scroll to position [562, 0]
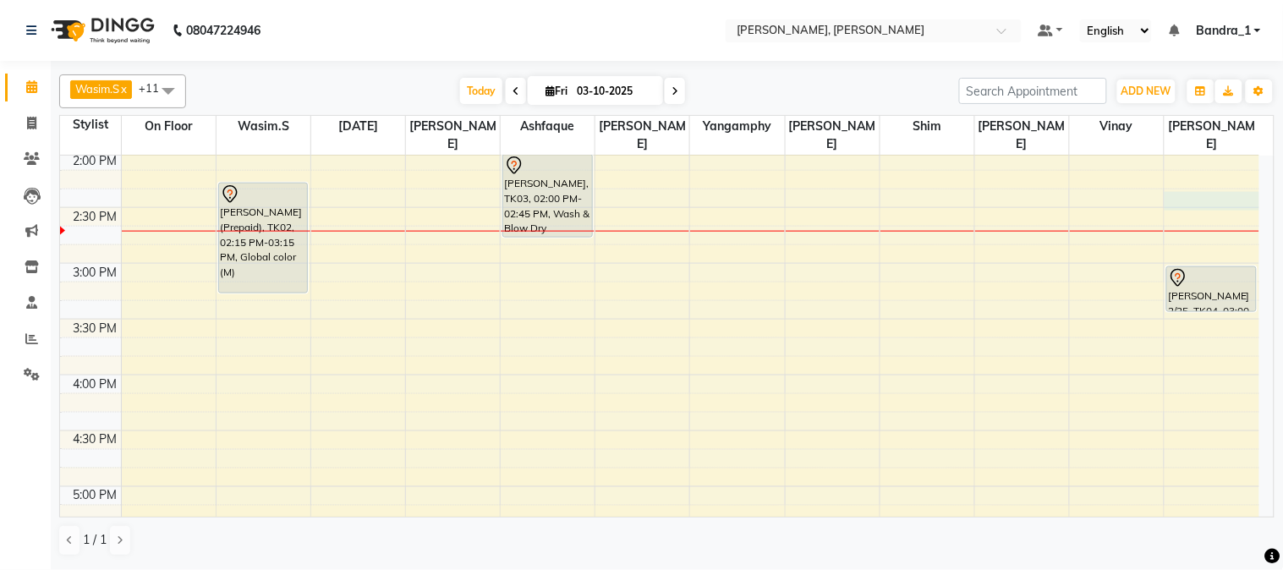
click at [1187, 190] on div "9:00 AM 9:30 AM 10:00 AM 10:30 AM 11:00 AM 11:30 AM 12:00 PM 12:30 PM 1:00 PM 1…" at bounding box center [659, 375] width 1199 height 1562
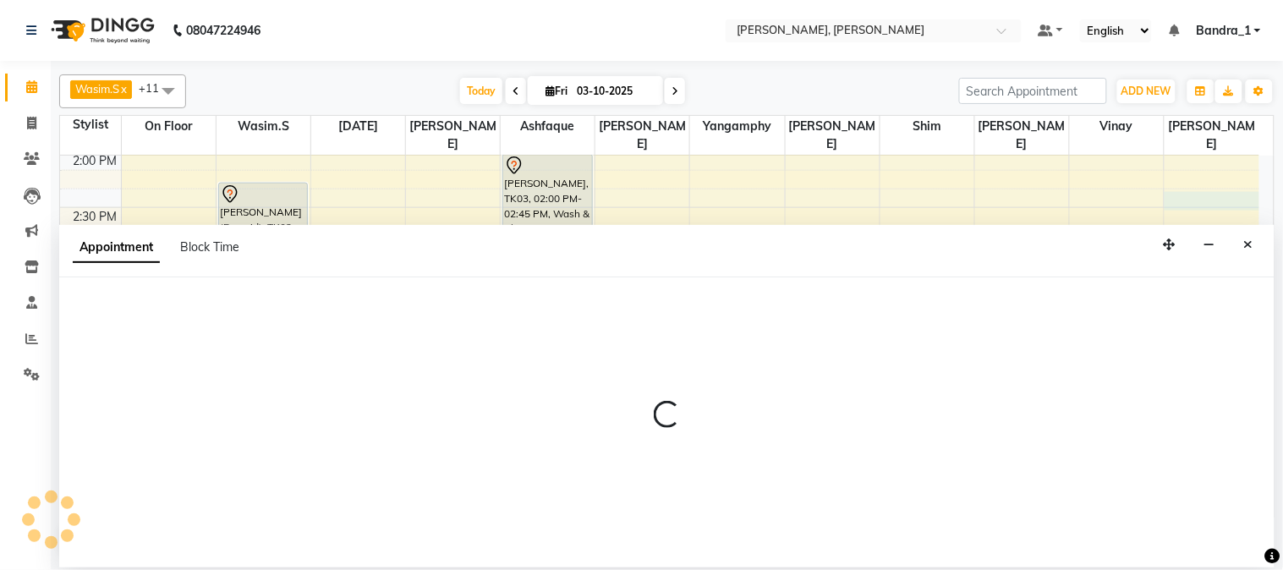
select select "61953"
select select "tentative"
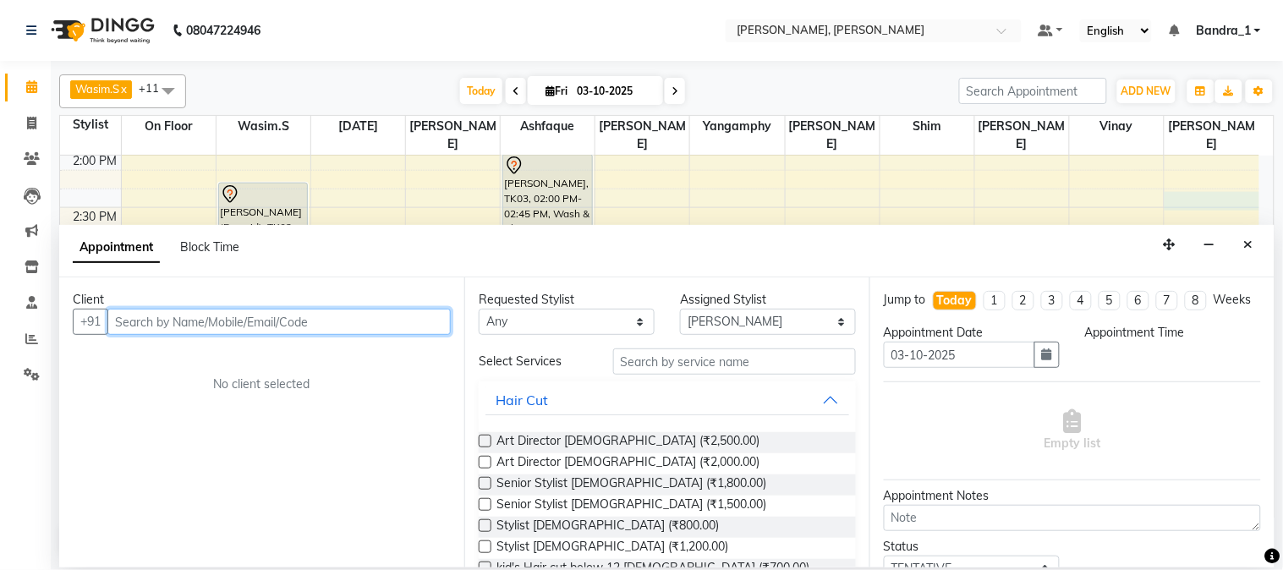
select select "855"
click at [190, 328] on input "text" at bounding box center [278, 322] width 343 height 26
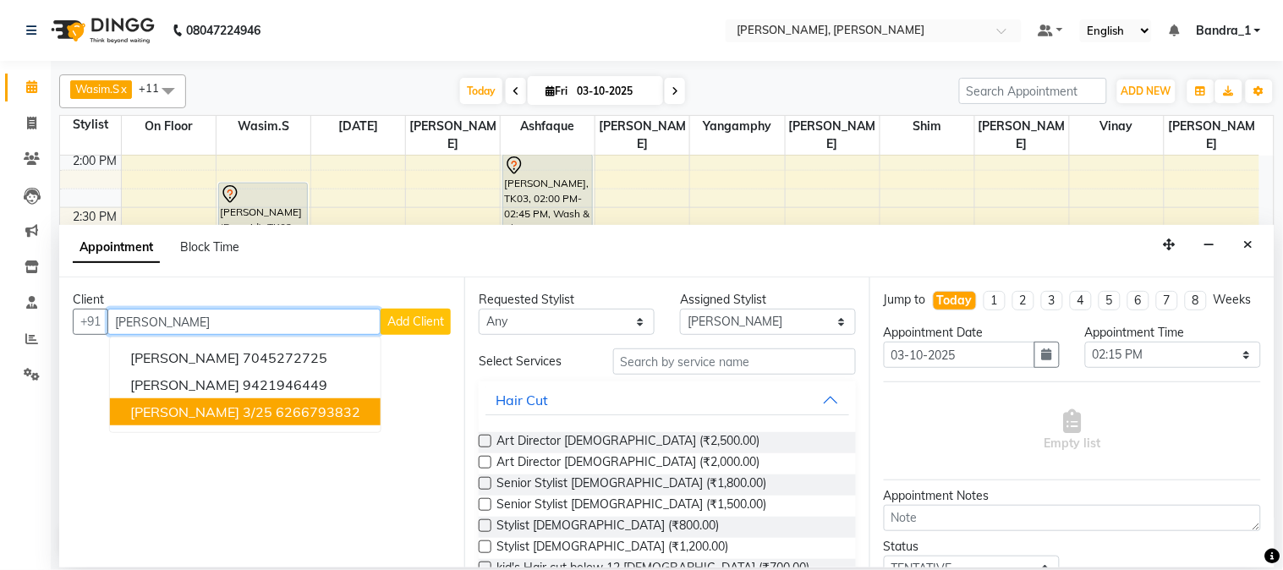
click at [296, 409] on ngb-highlight "6266793832" at bounding box center [318, 411] width 85 height 17
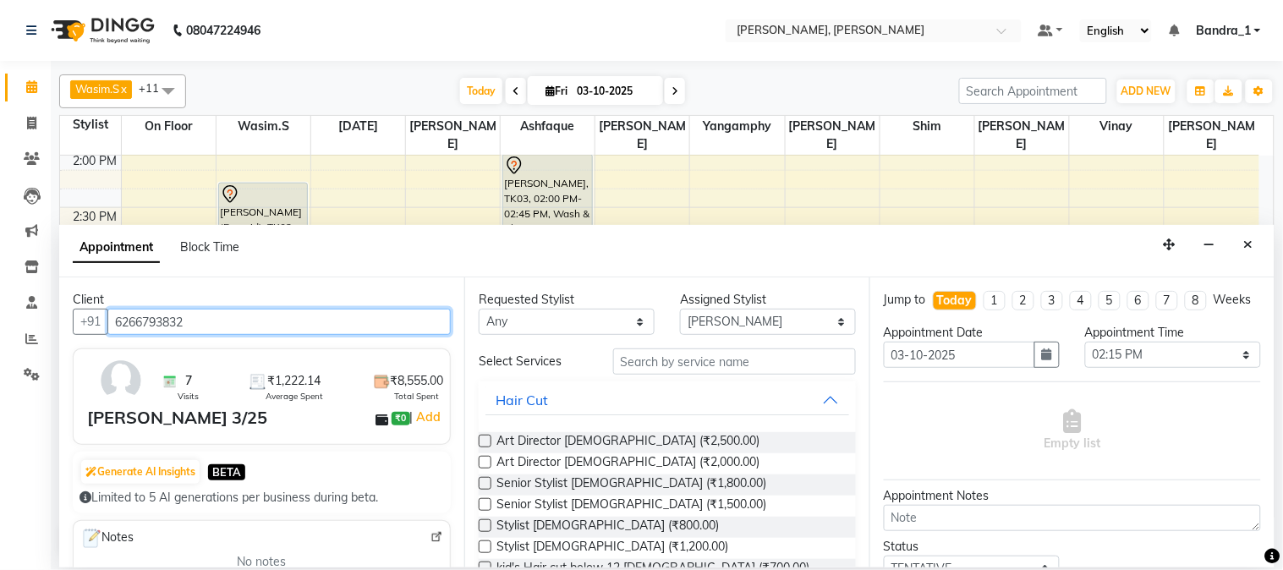
type input "6266793832"
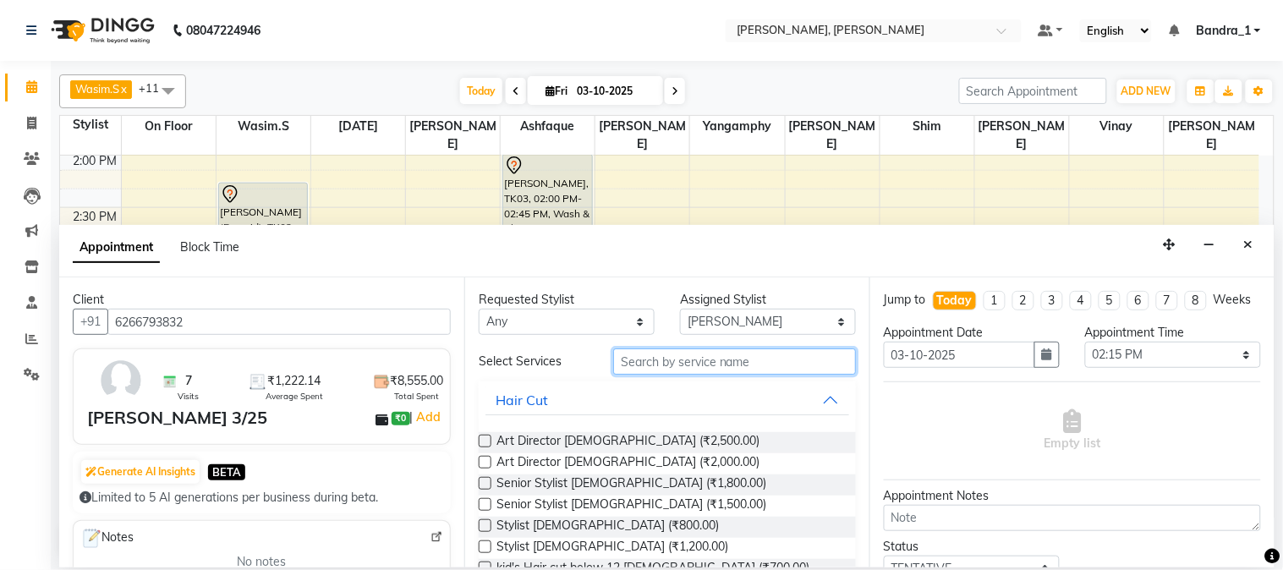
drag, startPoint x: 681, startPoint y: 361, endPoint x: 651, endPoint y: 308, distance: 60.9
click at [658, 319] on div "Requested Stylist Any [PERSON_NAME] [PERSON_NAME] [PERSON_NAME] [PERSON_NAME] […" at bounding box center [666, 421] width 405 height 289
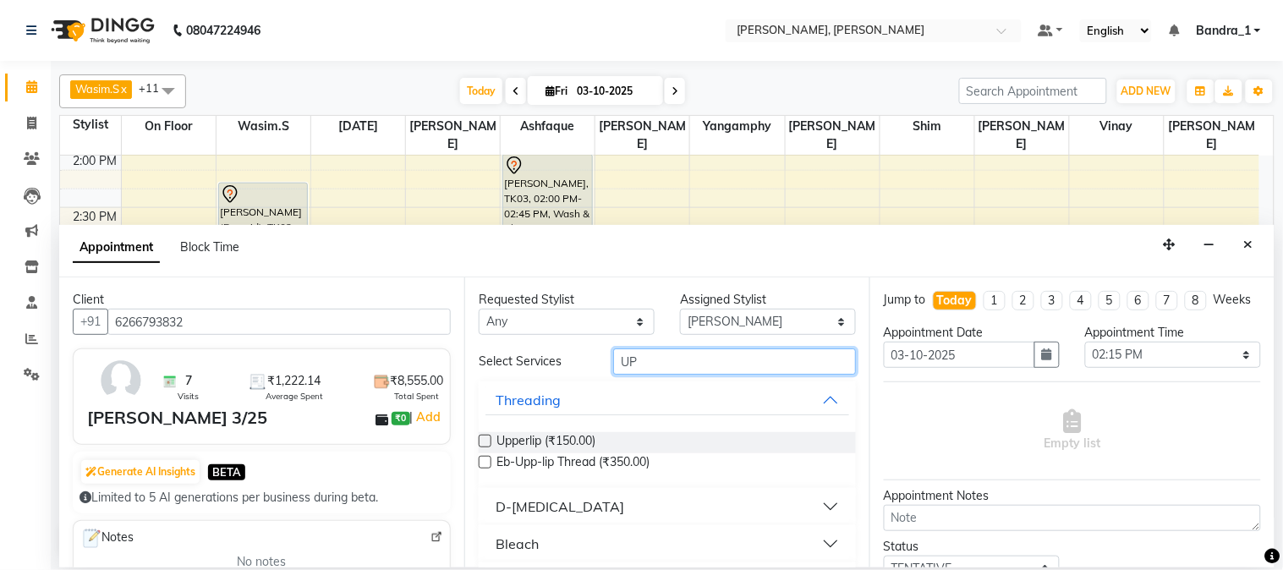
type input "U"
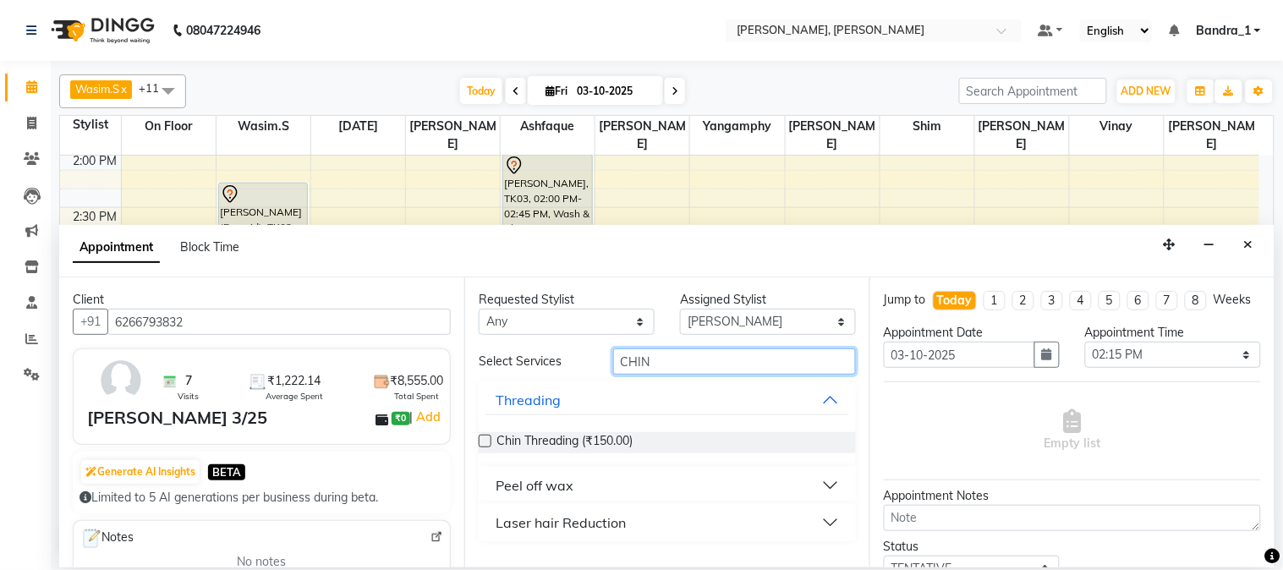
type input "CHIN"
click at [534, 487] on div "Peel off wax" at bounding box center [535, 485] width 78 height 20
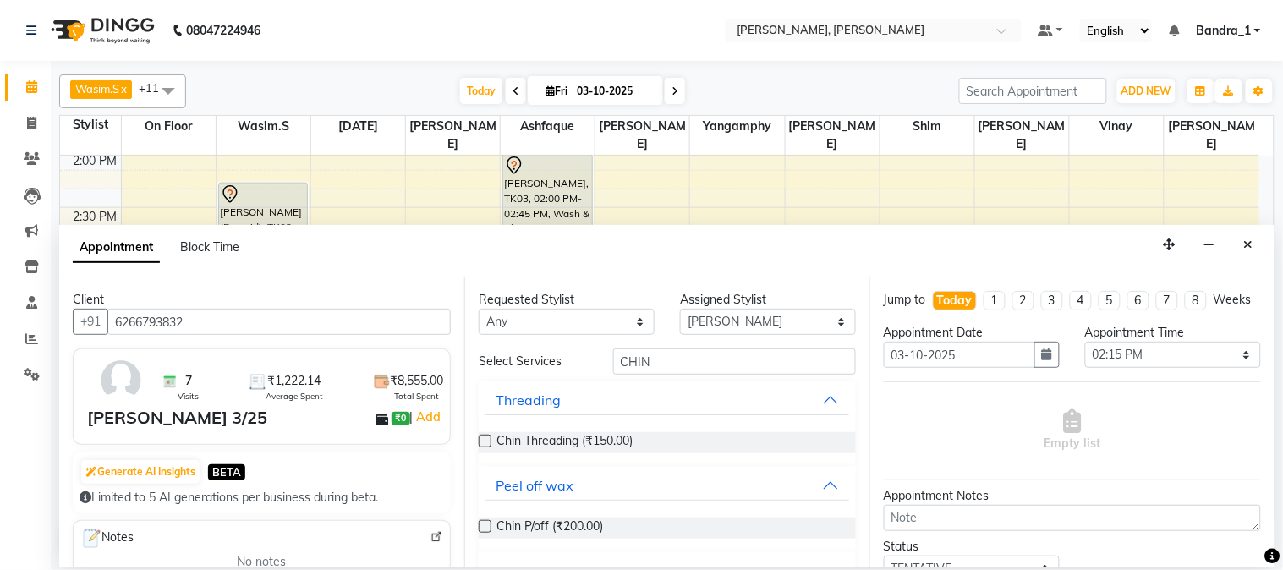
click at [480, 519] on div "Chin P/off (₹200.00)" at bounding box center [667, 528] width 377 height 21
click at [488, 524] on label at bounding box center [485, 526] width 13 height 13
click at [488, 524] on input "checkbox" at bounding box center [484, 528] width 11 height 11
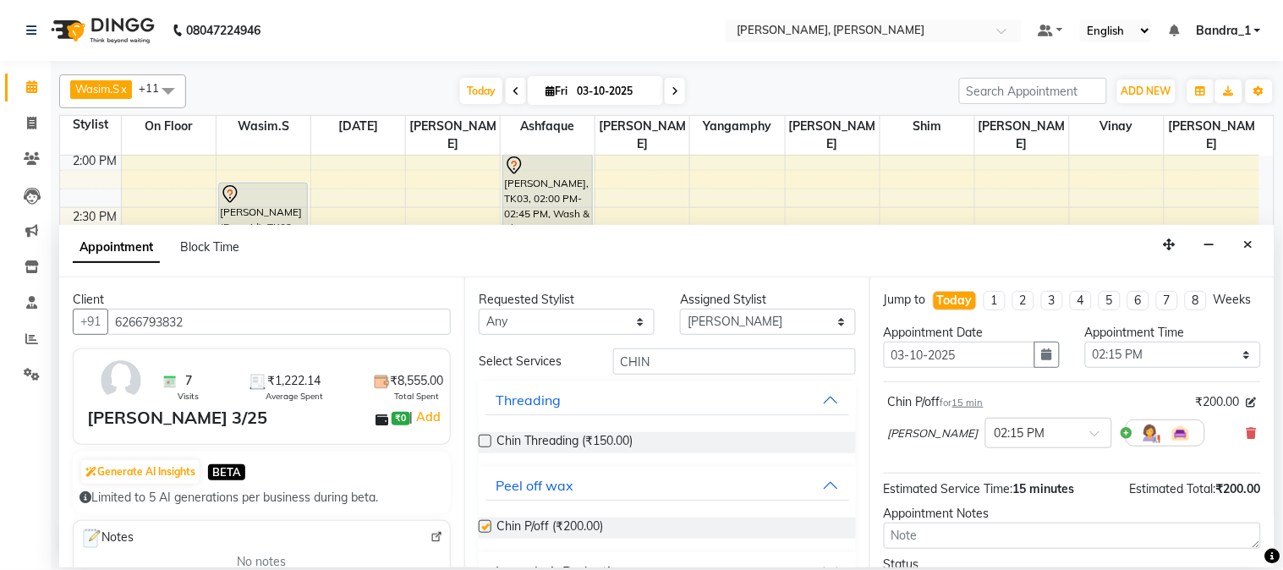
checkbox input "false"
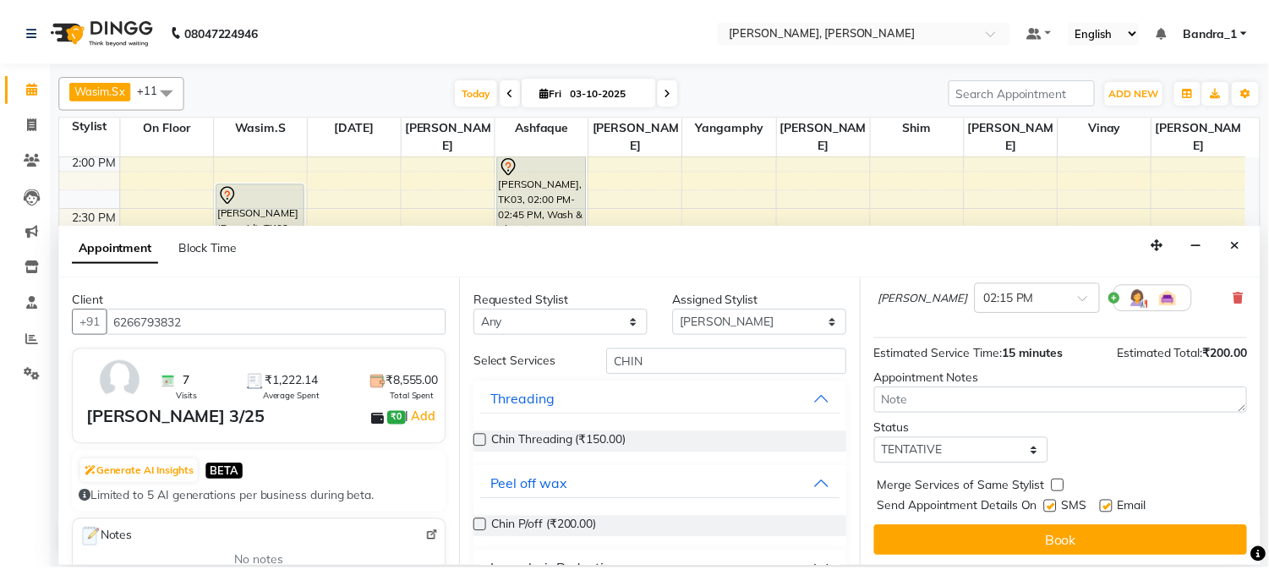
scroll to position [155, 0]
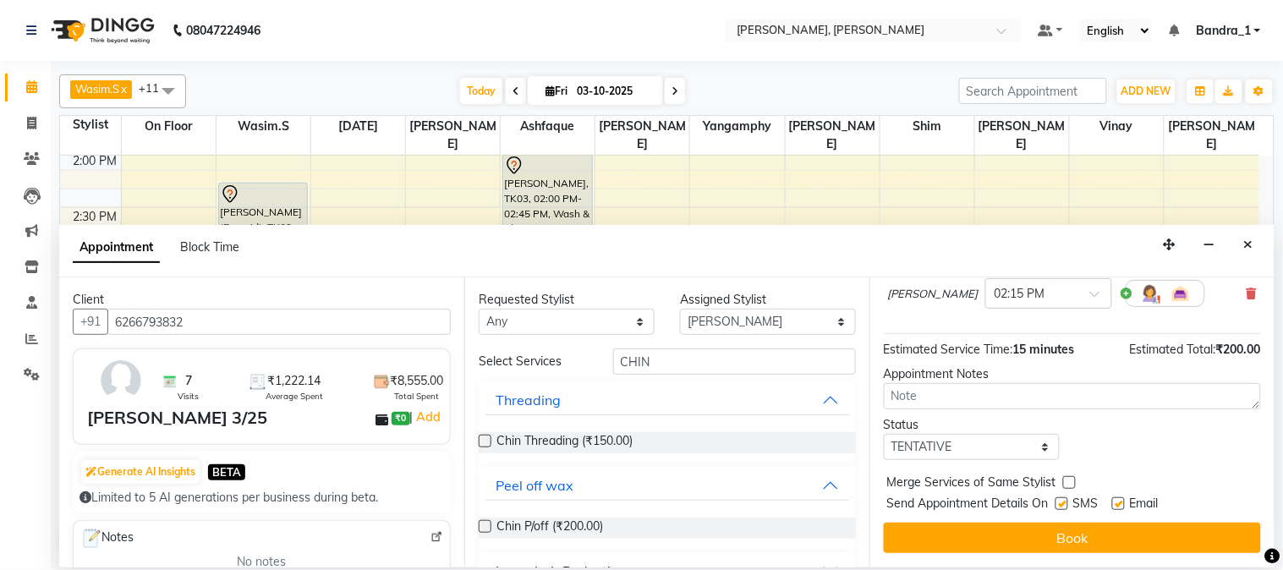
click at [1119, 503] on label at bounding box center [1118, 503] width 13 height 13
click at [1119, 503] on input "checkbox" at bounding box center [1117, 505] width 11 height 11
checkbox input "false"
click at [1062, 506] on label at bounding box center [1061, 503] width 13 height 13
click at [1062, 506] on input "checkbox" at bounding box center [1060, 505] width 11 height 11
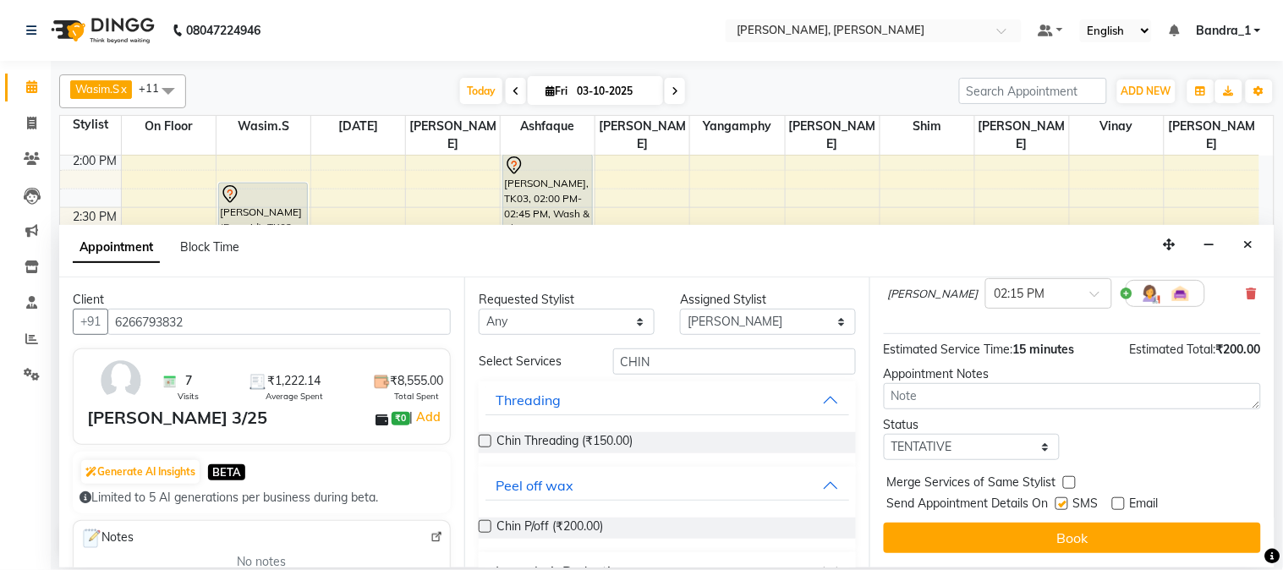
checkbox input "false"
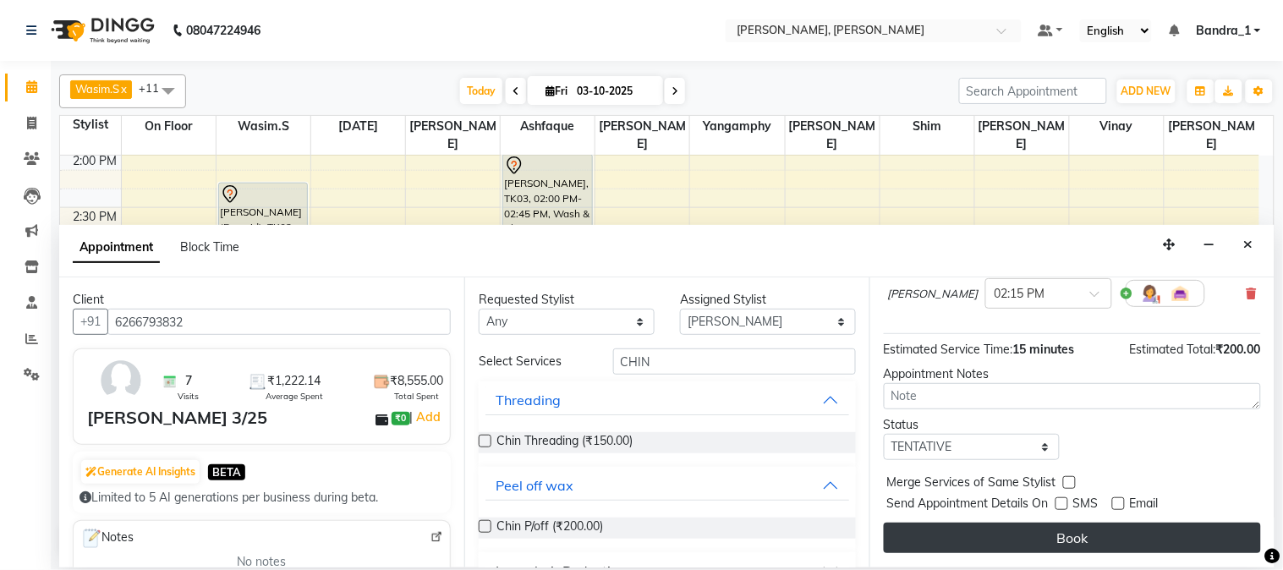
click at [1077, 536] on button "Book" at bounding box center [1072, 538] width 377 height 30
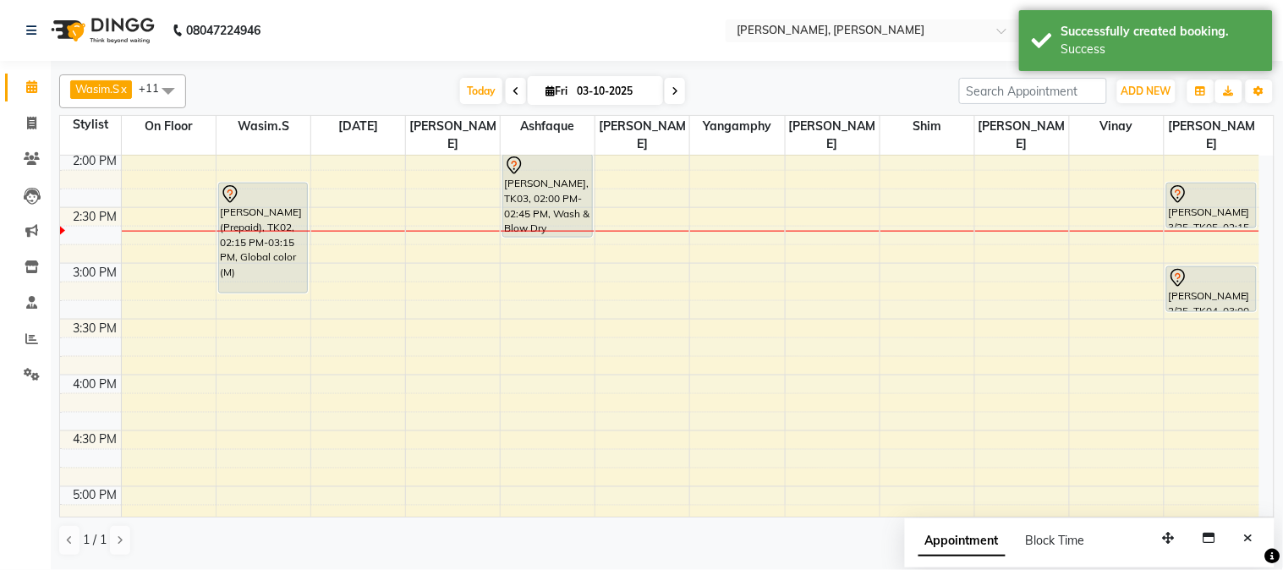
drag, startPoint x: 1194, startPoint y: 189, endPoint x: 1196, endPoint y: 204, distance: 14.5
click at [1196, 204] on div "[PERSON_NAME] 3/25, TK05, 02:15 PM-02:30 PM, [PERSON_NAME] P/off [PERSON_NAME] …" at bounding box center [1212, 375] width 95 height 1562
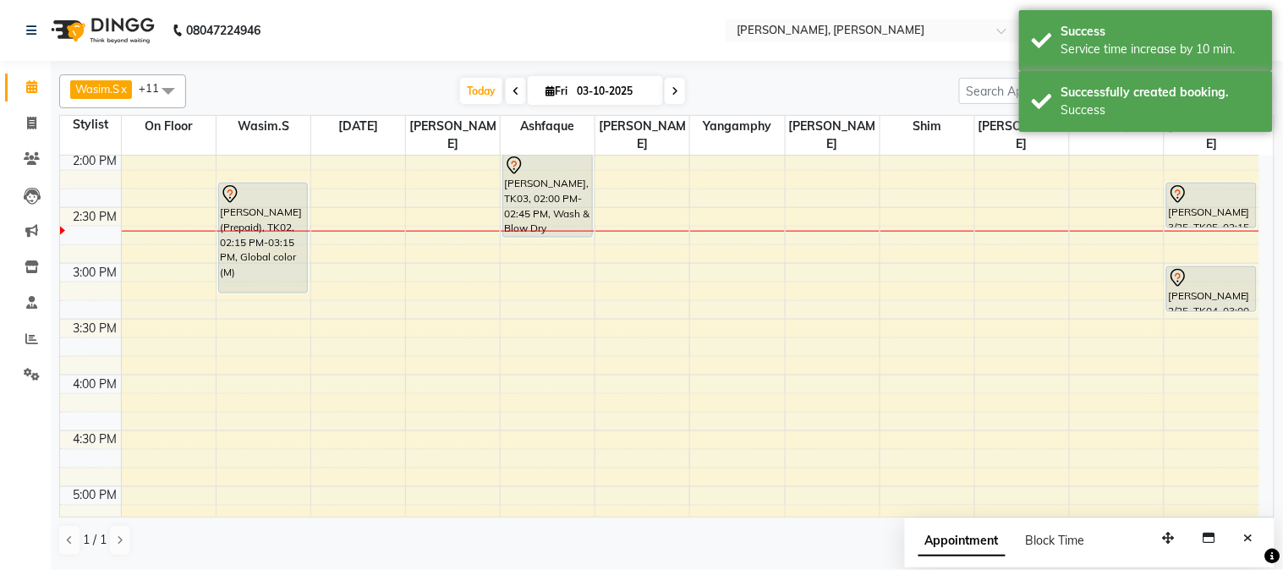
click at [1202, 184] on div at bounding box center [1211, 194] width 87 height 20
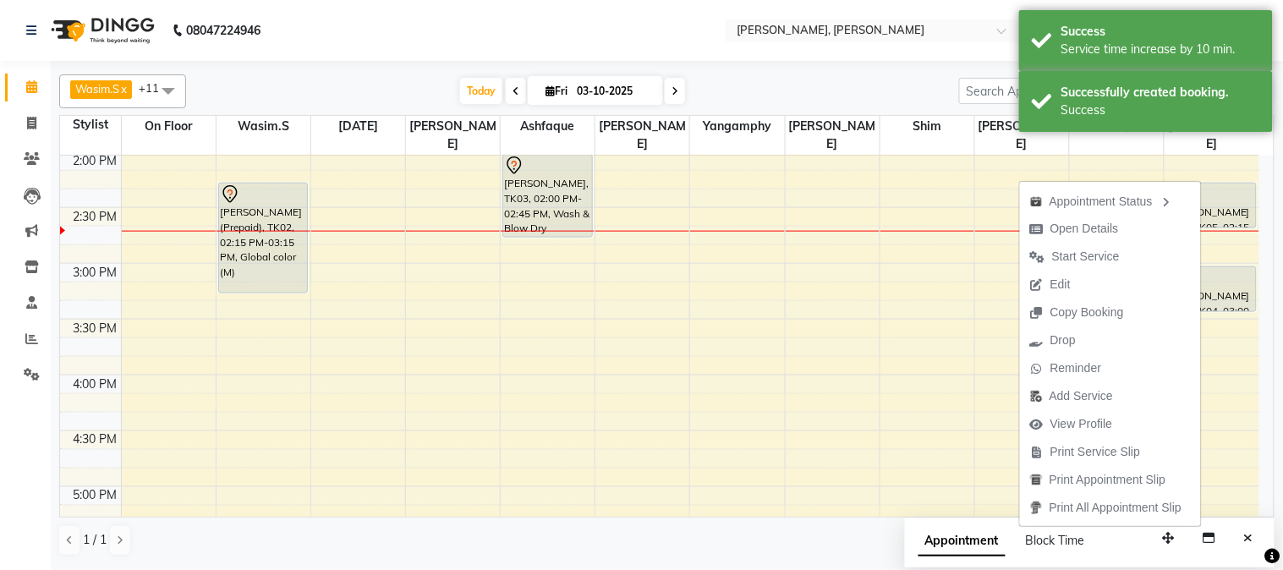
click at [763, 82] on div "[DATE] [DATE]" at bounding box center [573, 91] width 756 height 25
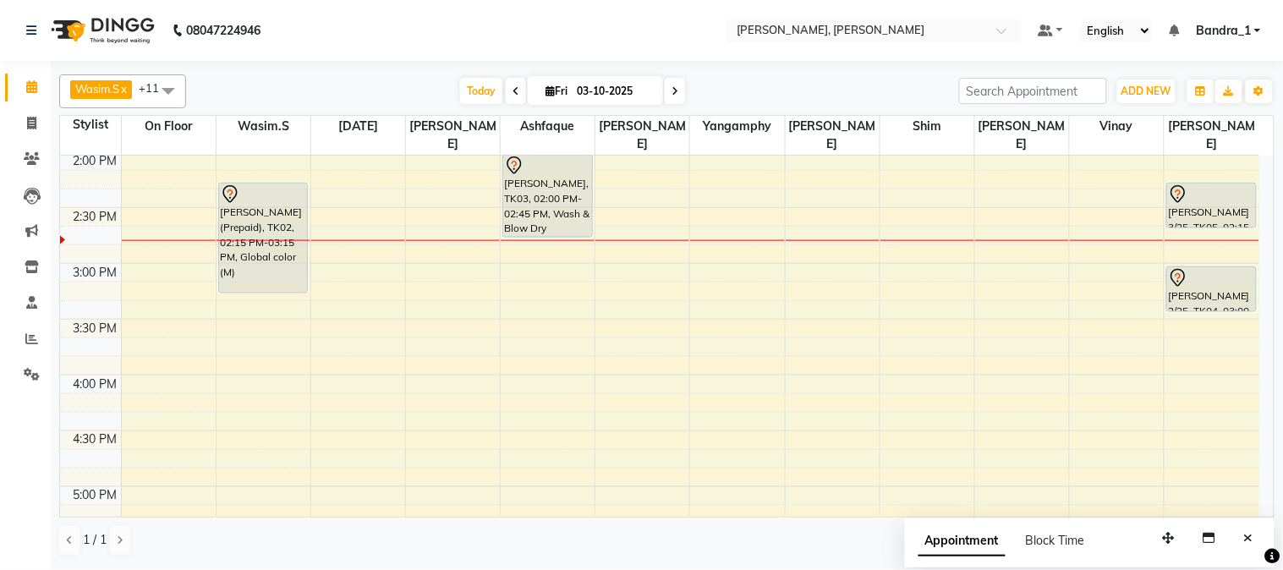
click at [536, 166] on div "[PERSON_NAME], TK03, 02:00 PM-02:45 PM, Wash & Blow Dry" at bounding box center [547, 196] width 88 height 82
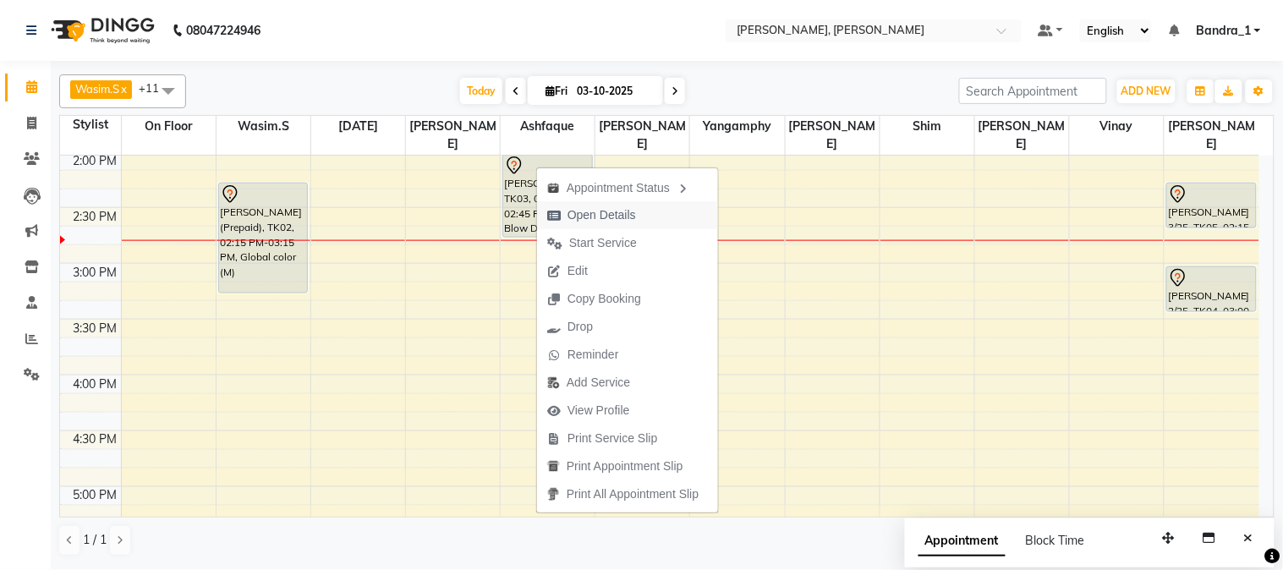
click at [604, 217] on span "Open Details" at bounding box center [601, 215] width 69 height 18
select select "7"
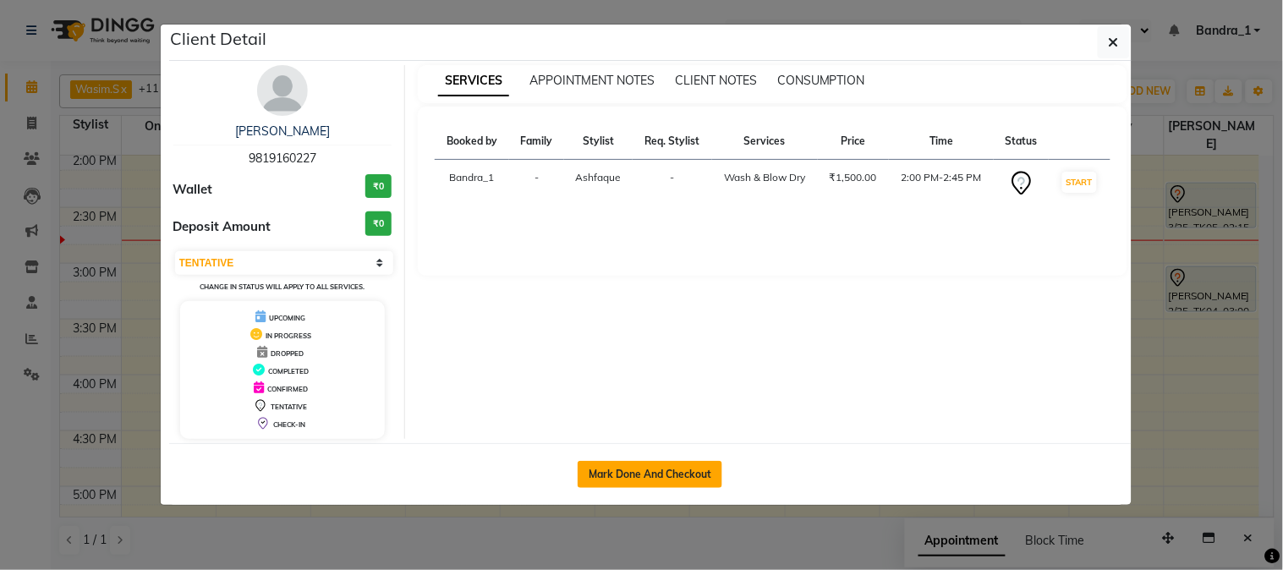
click at [660, 472] on button "Mark Done And Checkout" at bounding box center [650, 474] width 145 height 27
select select "7997"
select select "service"
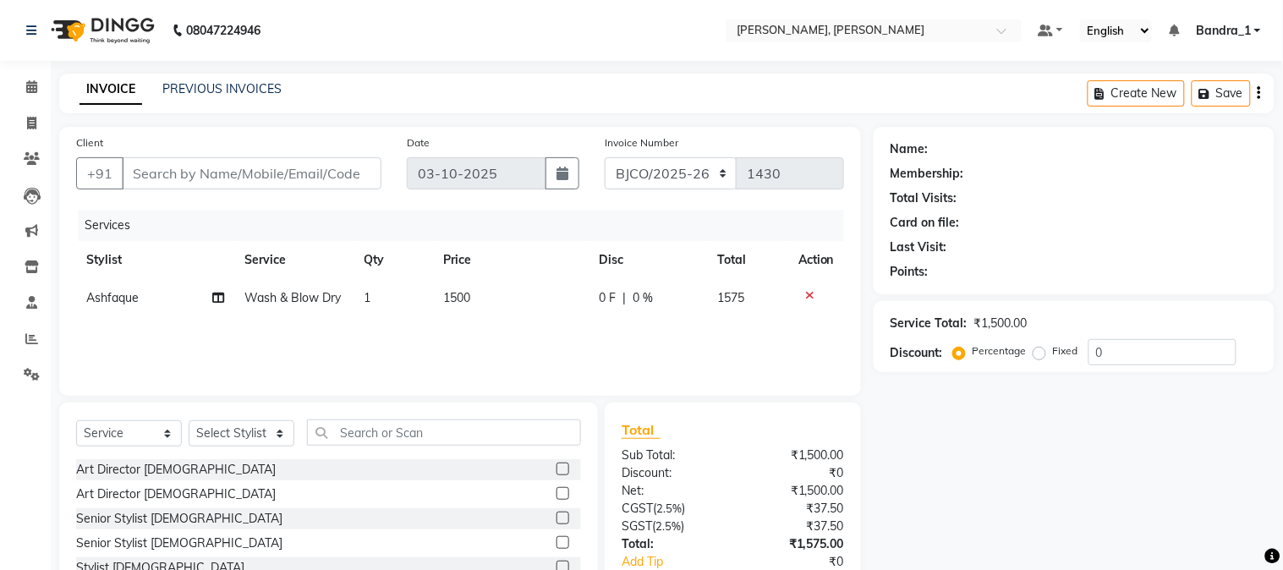
type input "9819160227"
select select "88450"
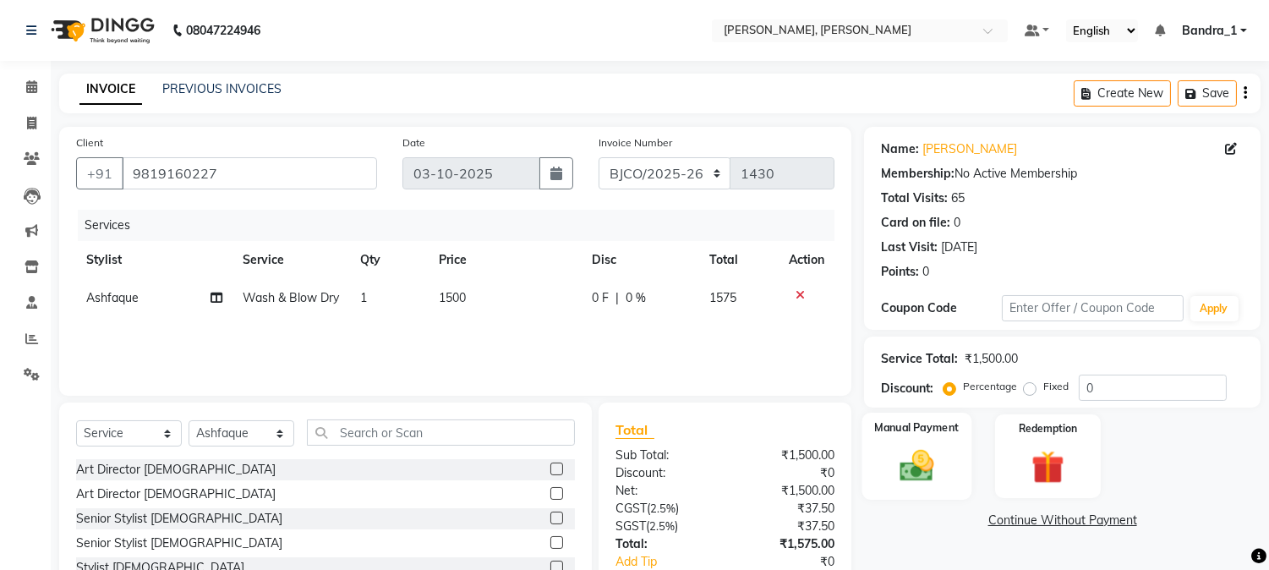
click at [923, 469] on img at bounding box center [918, 467] width 56 height 40
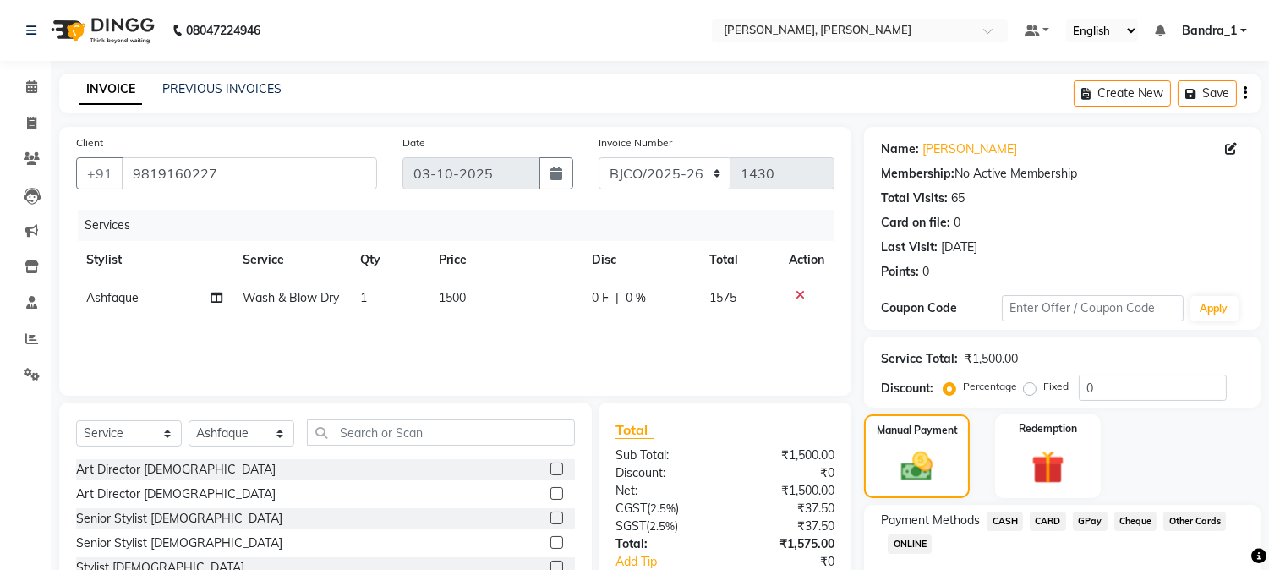
click at [1084, 519] on span "GPay" at bounding box center [1090, 521] width 35 height 19
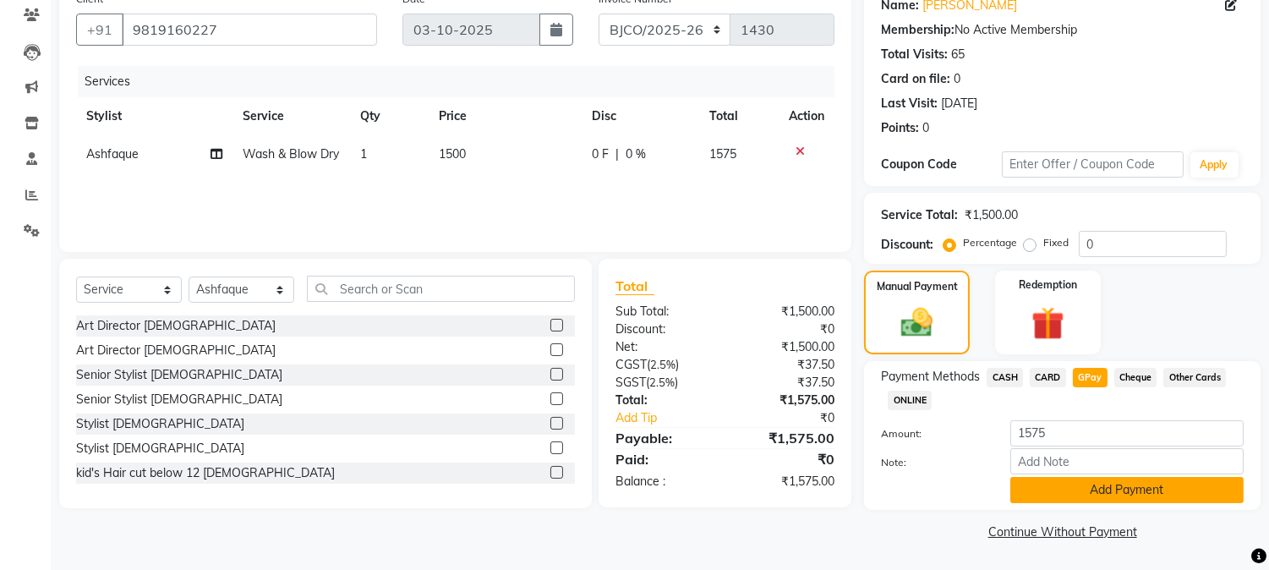
click at [1133, 502] on button "Add Payment" at bounding box center [1127, 490] width 233 height 26
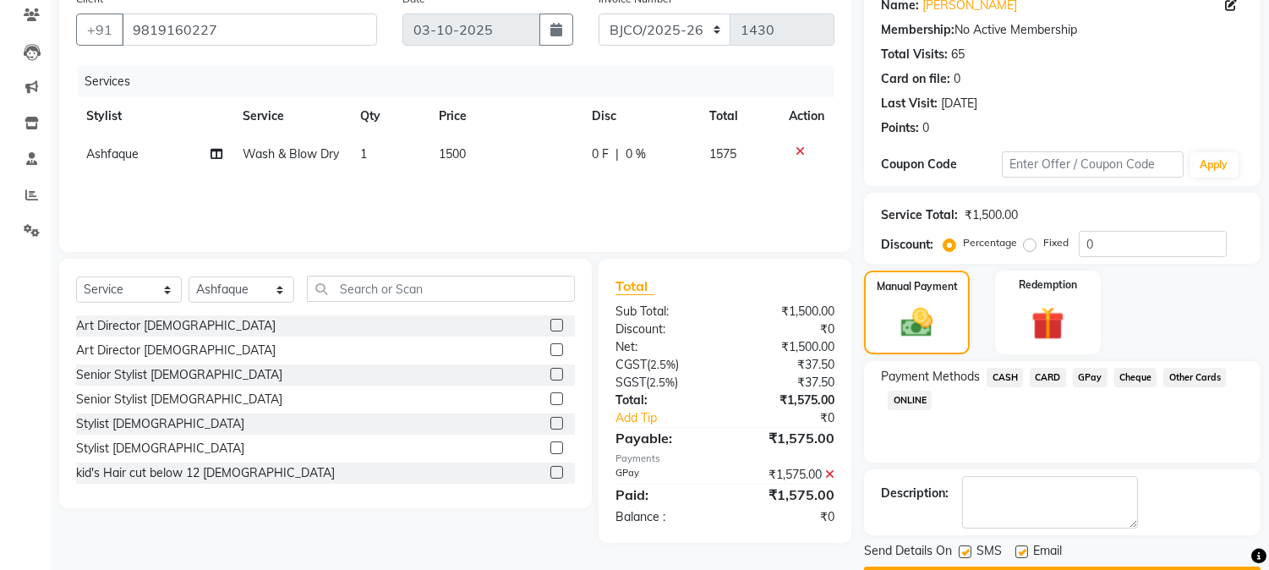
click at [962, 551] on label at bounding box center [965, 551] width 13 height 13
click at [962, 551] on input "checkbox" at bounding box center [964, 552] width 11 height 11
checkbox input "false"
click at [1017, 551] on label at bounding box center [1022, 551] width 13 height 13
click at [1017, 551] on input "checkbox" at bounding box center [1021, 552] width 11 height 11
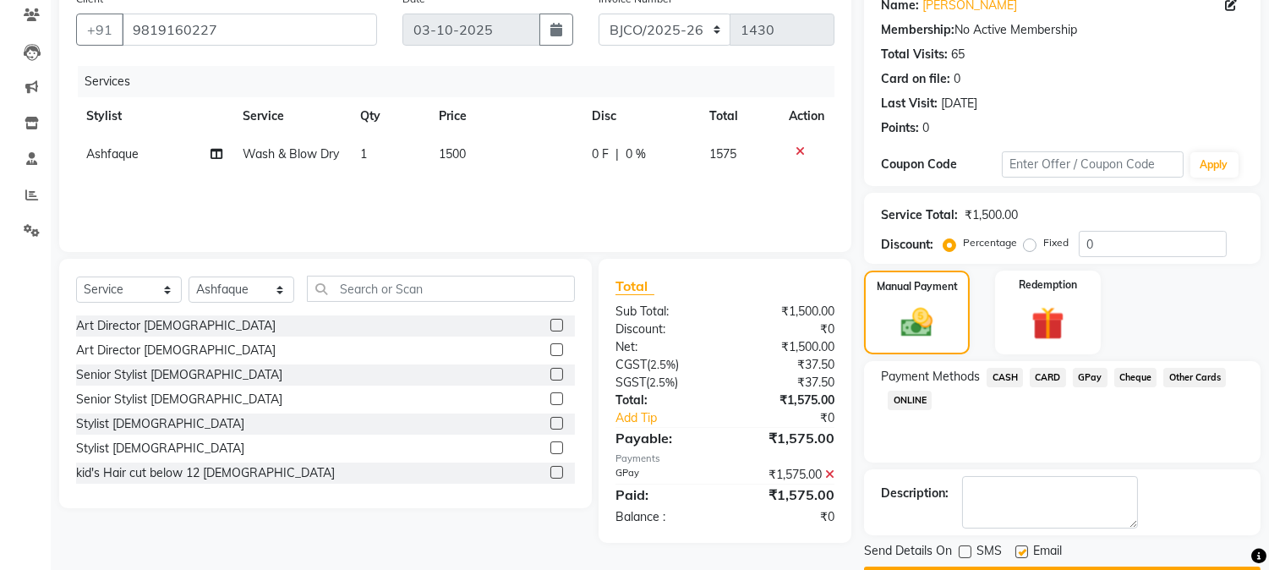
checkbox input "false"
click at [1006, 567] on button "Checkout" at bounding box center [1062, 580] width 397 height 26
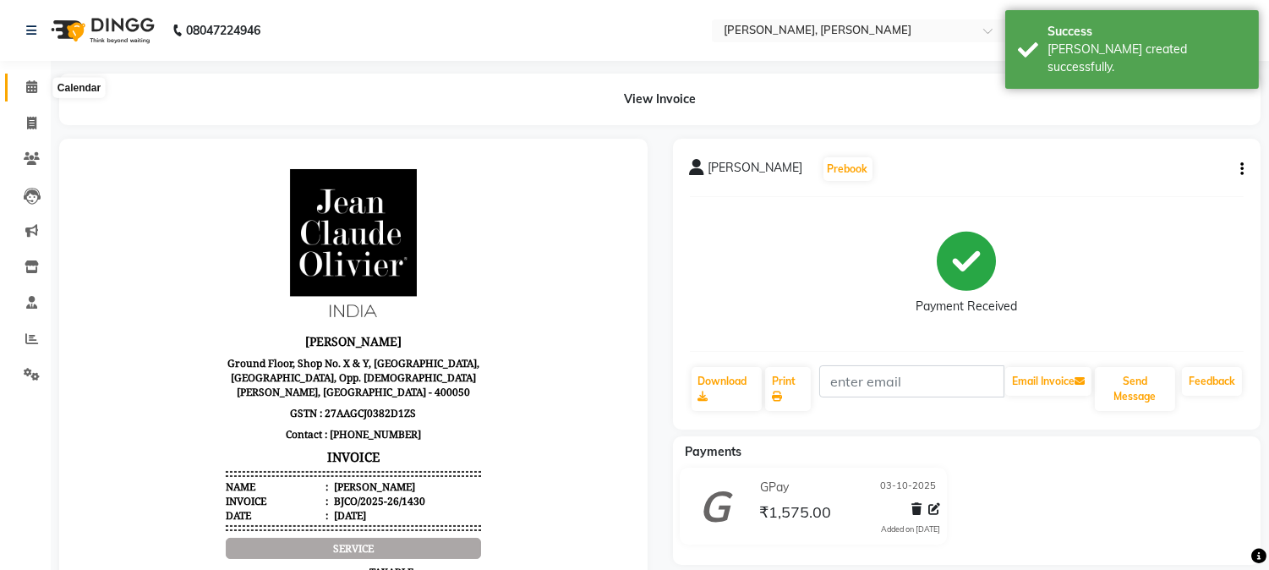
click at [26, 90] on icon at bounding box center [31, 86] width 11 height 13
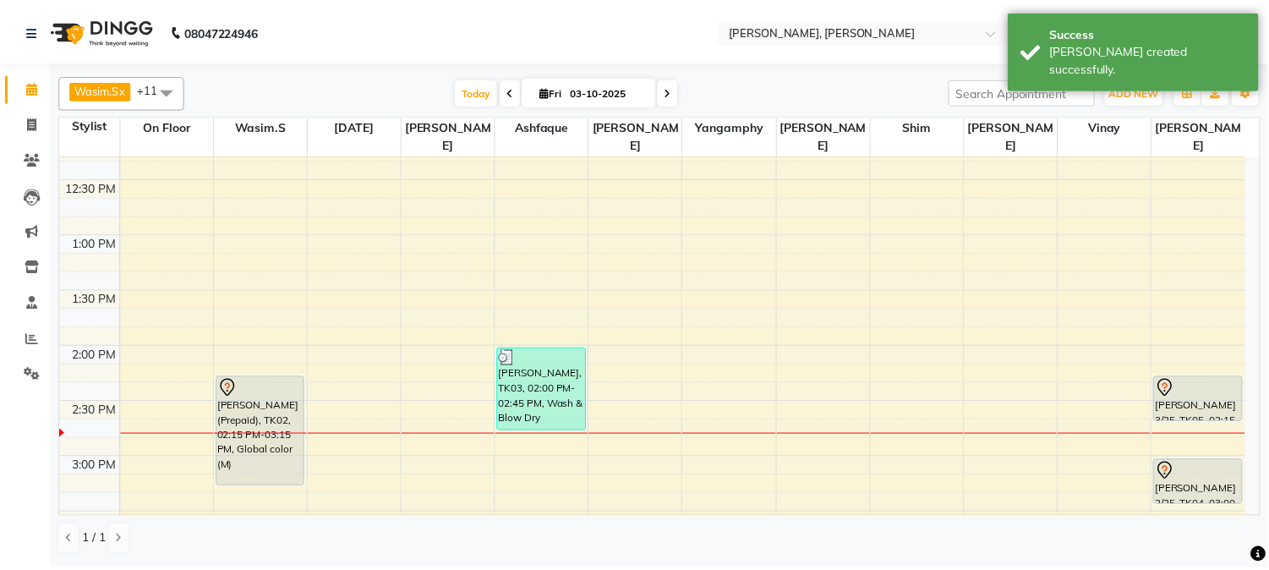
scroll to position [398, 0]
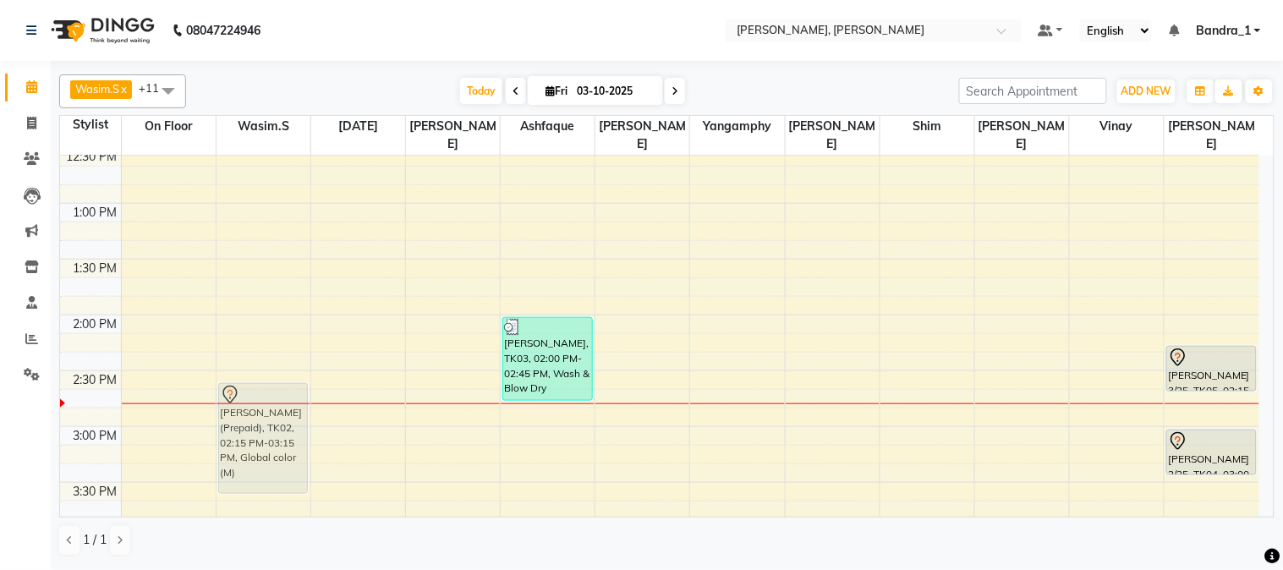
drag, startPoint x: 271, startPoint y: 344, endPoint x: 274, endPoint y: 381, distance: 36.5
click at [271, 381] on div "[PERSON_NAME], TK01, 11:30 AM-12:10 PM, Senior Stylist [DEMOGRAPHIC_DATA] RAHA …" at bounding box center [264, 538] width 94 height 1562
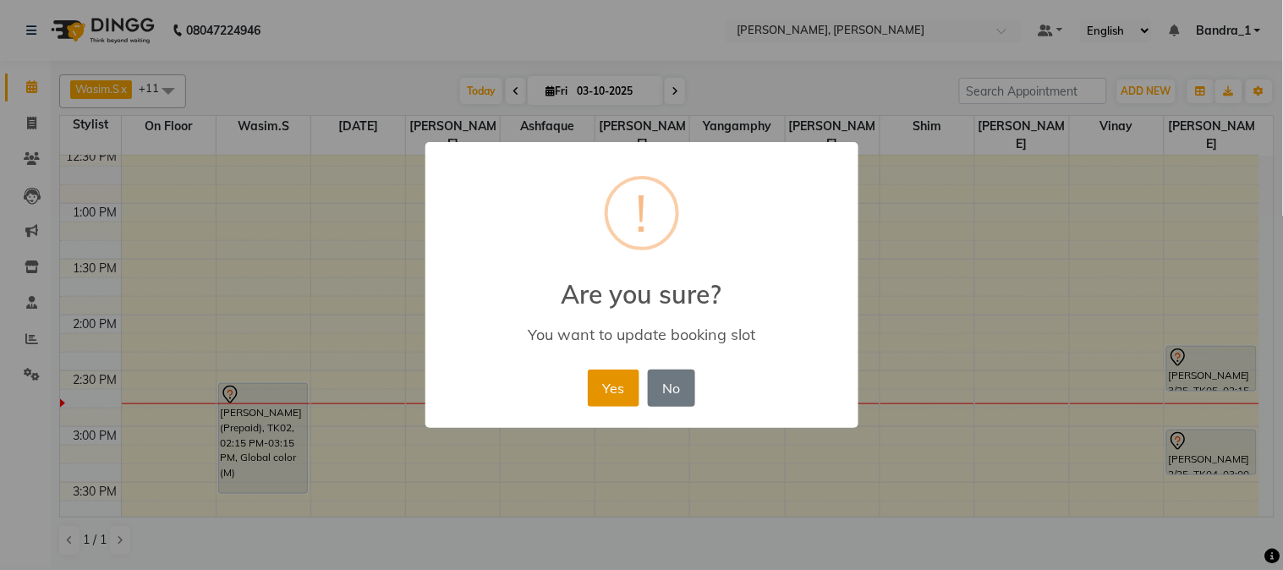
click at [594, 389] on button "Yes" at bounding box center [614, 388] width 52 height 37
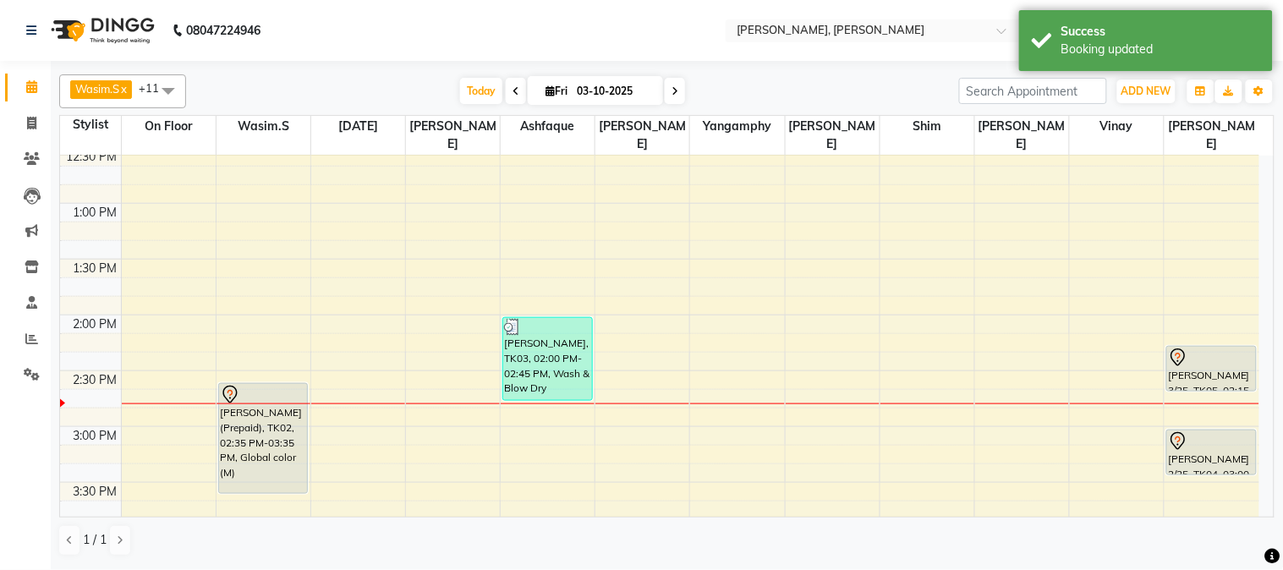
click at [1212, 348] on div at bounding box center [1211, 358] width 87 height 20
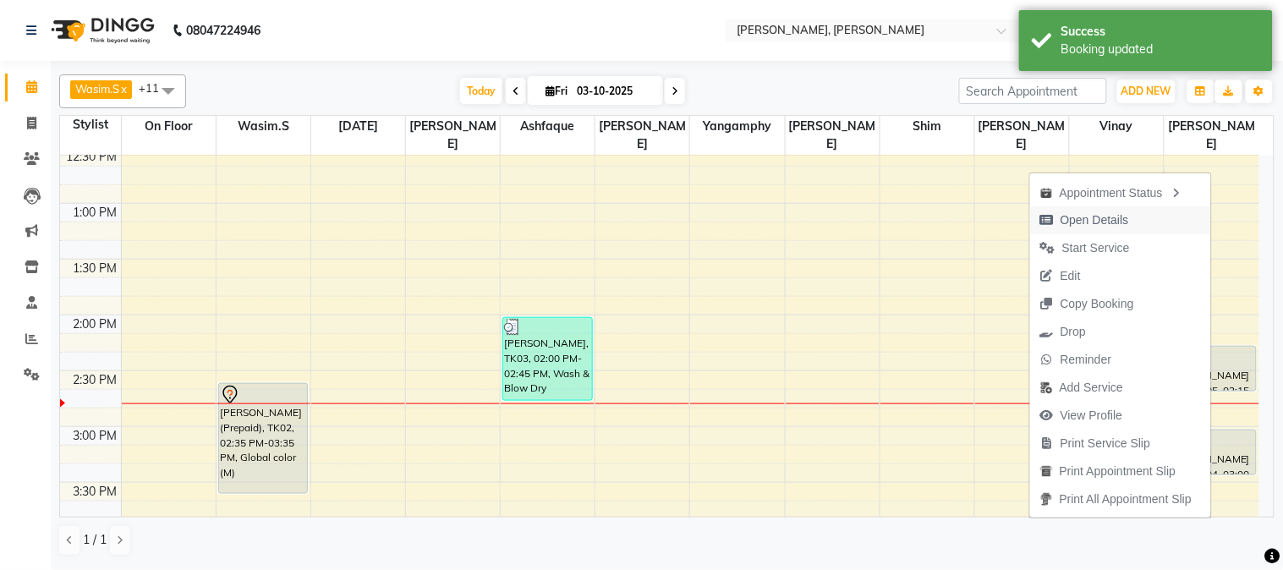
click at [1061, 217] on span "Open Details" at bounding box center [1095, 220] width 69 height 18
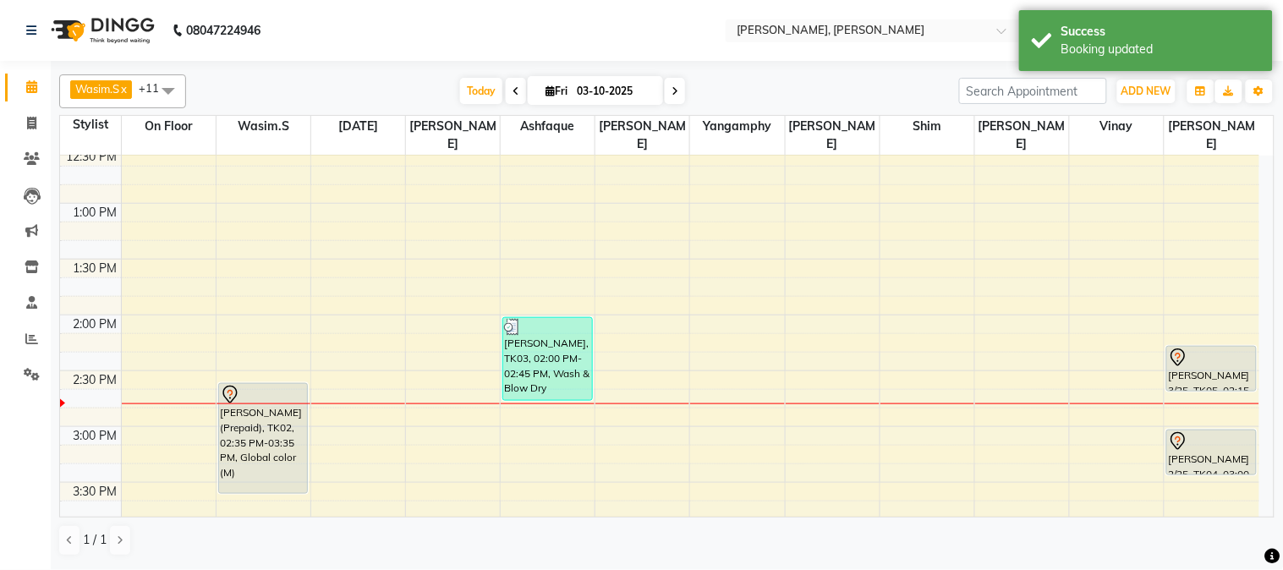
click at [1213, 348] on div at bounding box center [1211, 358] width 87 height 20
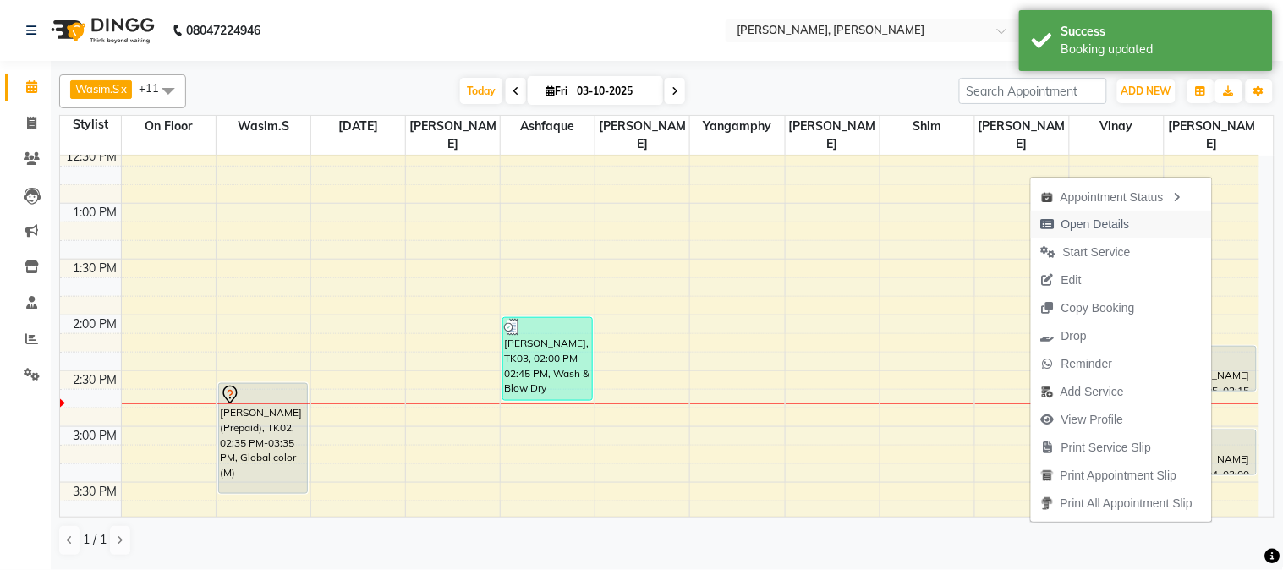
click at [1088, 228] on span "Open Details" at bounding box center [1095, 225] width 69 height 18
select select "7"
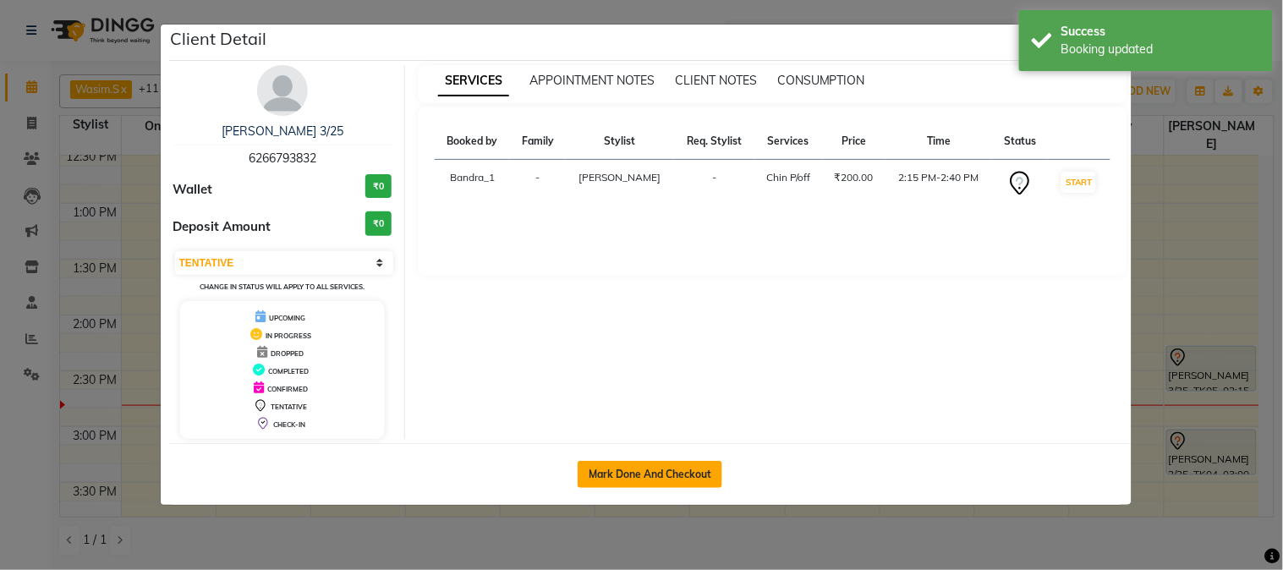
drag, startPoint x: 687, startPoint y: 471, endPoint x: 679, endPoint y: 480, distance: 11.4
click at [682, 476] on button "Mark Done And Checkout" at bounding box center [650, 474] width 145 height 27
select select "7997"
select select "service"
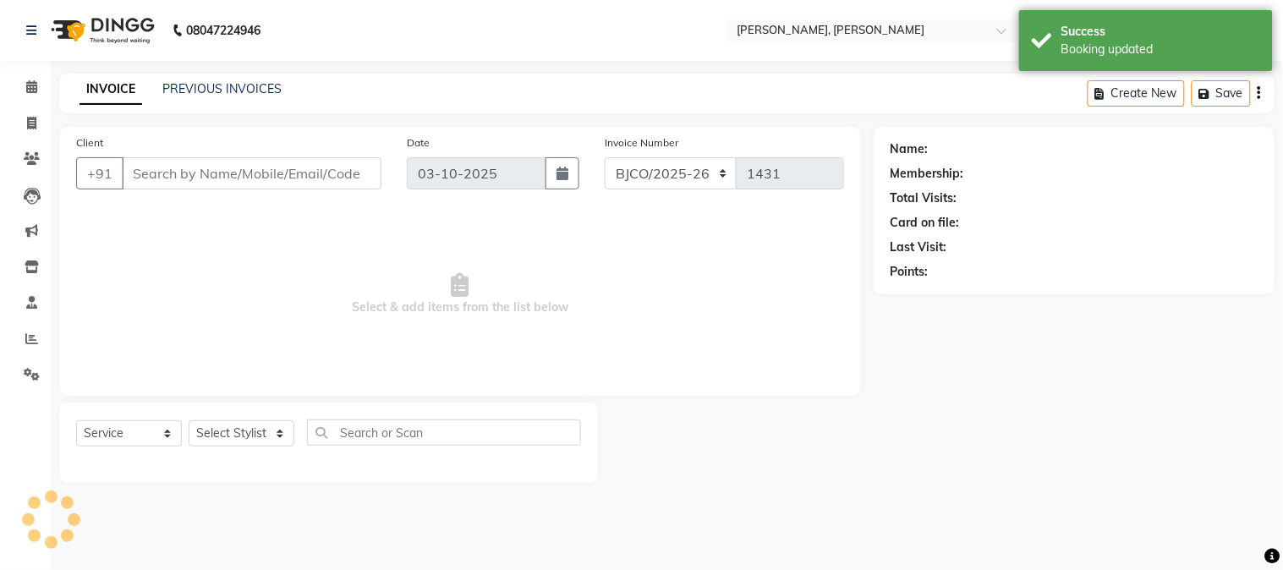
type input "6266793832"
select select "61953"
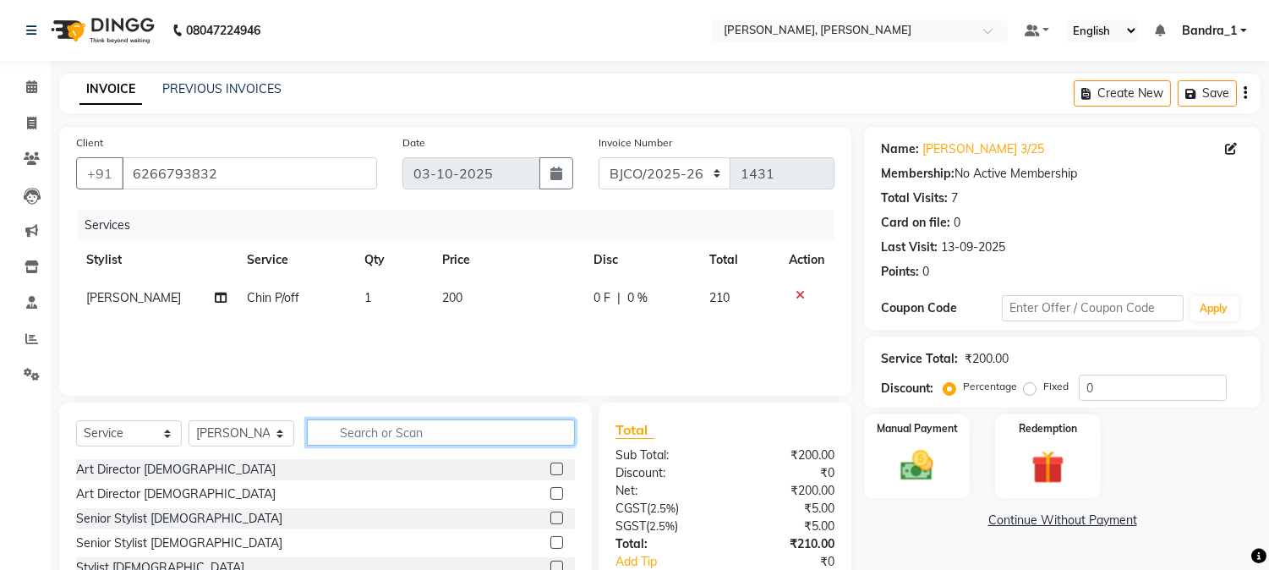
click at [399, 438] on input "text" at bounding box center [441, 432] width 268 height 26
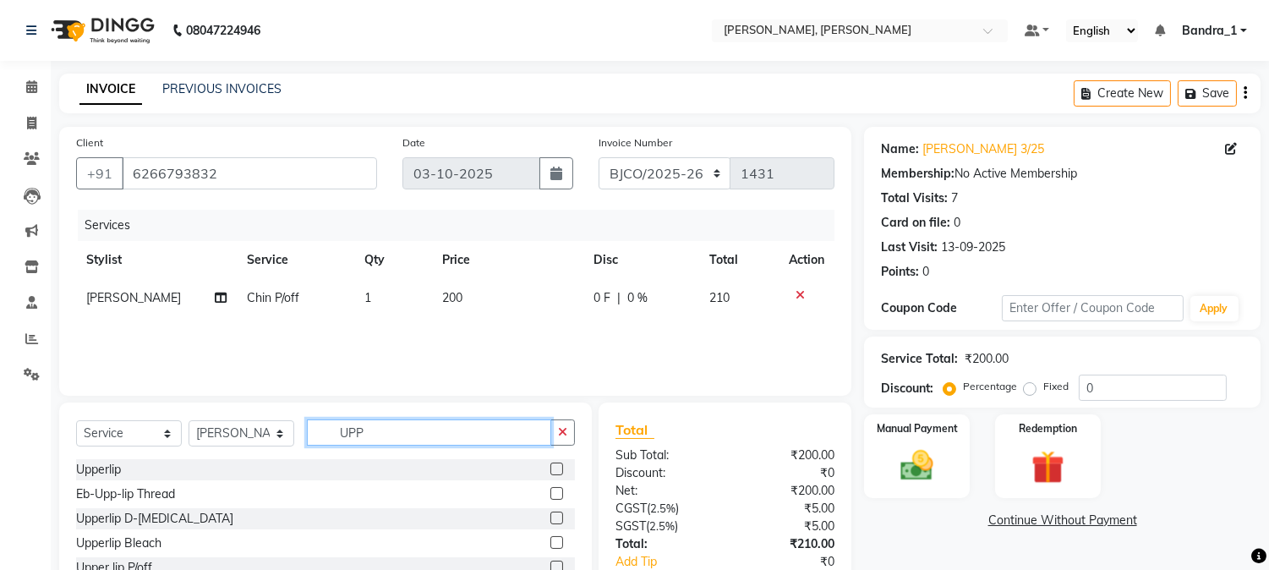
type input "UPP"
click at [558, 470] on label at bounding box center [557, 469] width 13 height 13
click at [558, 470] on input "checkbox" at bounding box center [556, 469] width 11 height 11
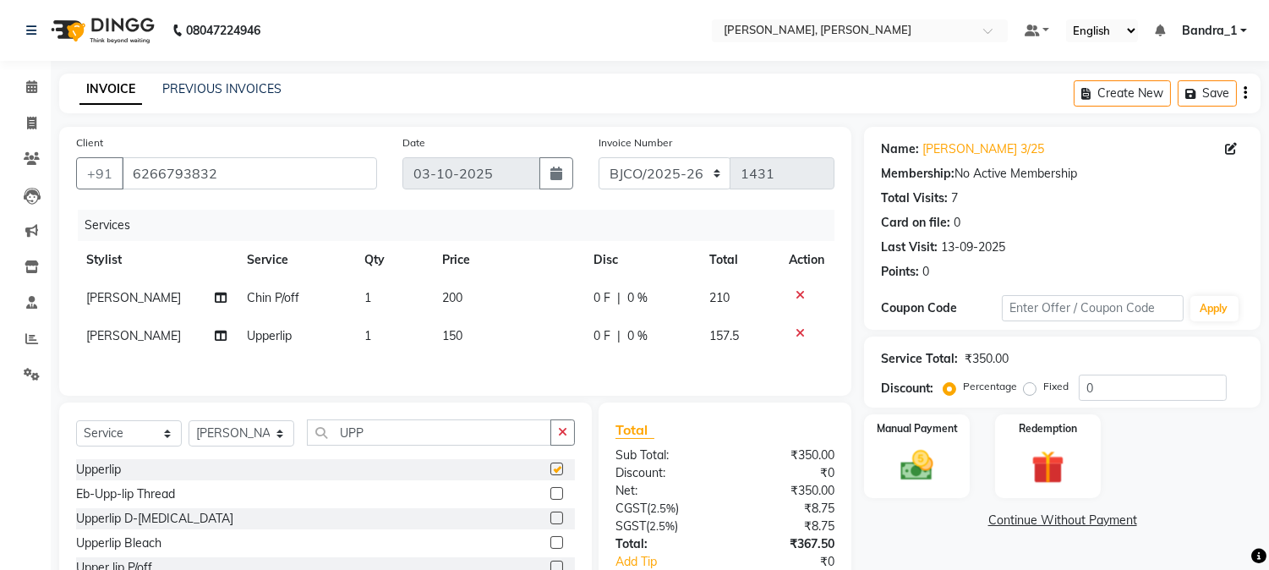
checkbox input "false"
click at [452, 343] on span "150" at bounding box center [452, 335] width 20 height 15
select select "61953"
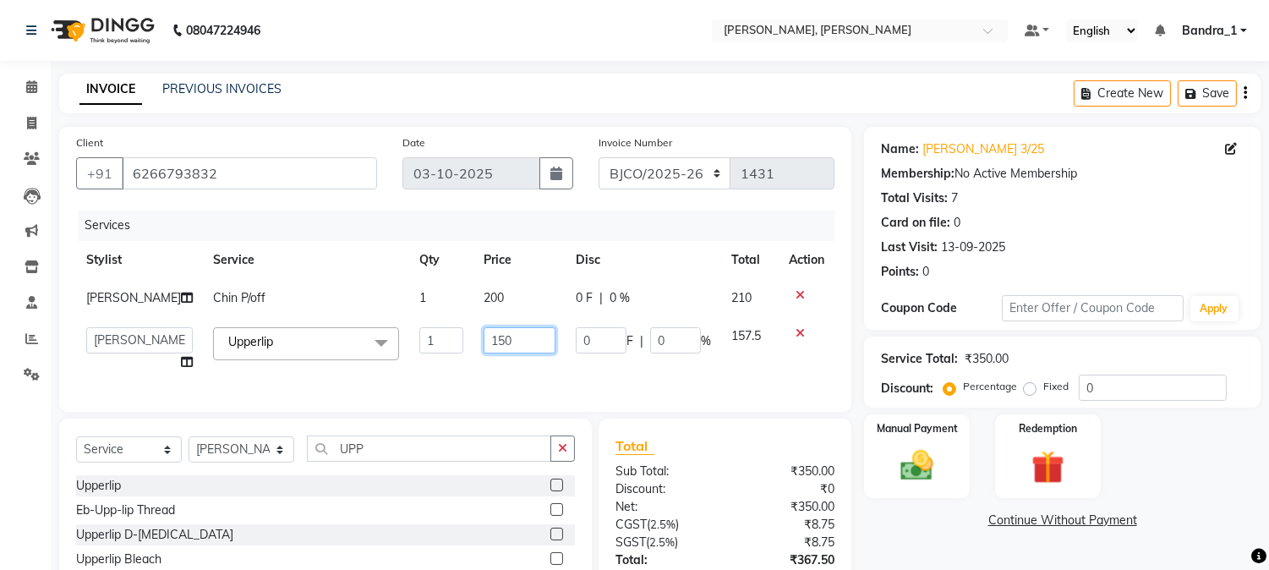
click at [484, 339] on input "150" at bounding box center [520, 340] width 72 height 26
type input "200"
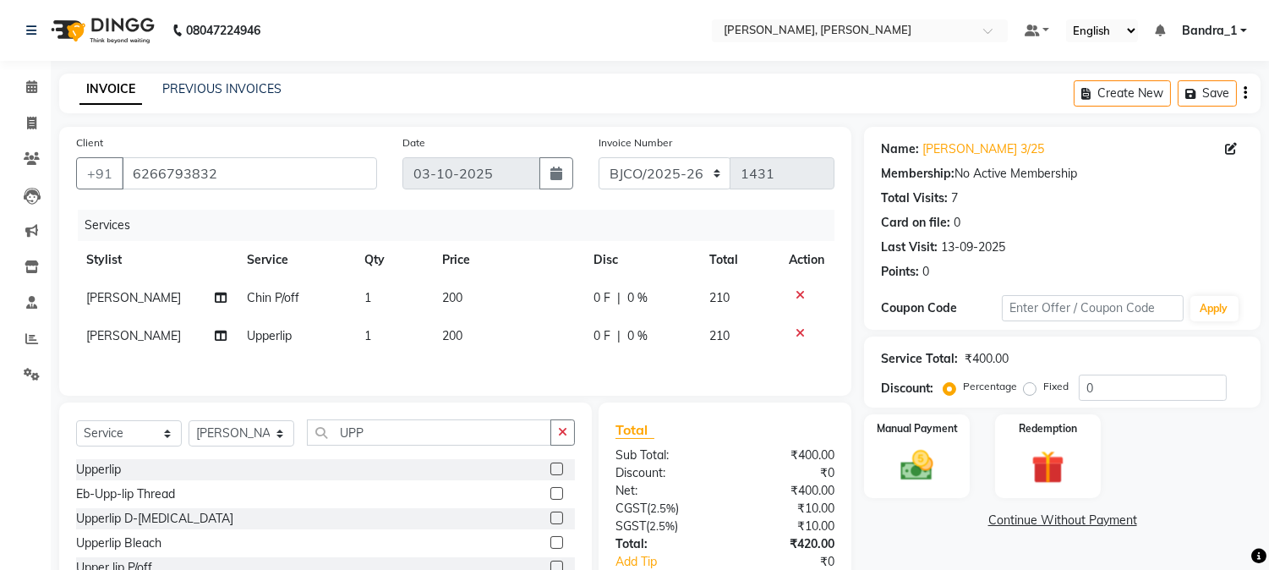
click at [666, 378] on div "Services Stylist Service Qty Price Disc Total Action [PERSON_NAME] P/off 1 200 …" at bounding box center [455, 294] width 759 height 169
click at [715, 173] on select "CPGS/2025-26 BJCO/2025-26 Pre/2025" at bounding box center [665, 173] width 133 height 32
select select "7998"
click at [599, 157] on select "CPGS/2025-26 BJCO/2025-26 Pre/2025" at bounding box center [665, 173] width 133 height 32
type input "0492"
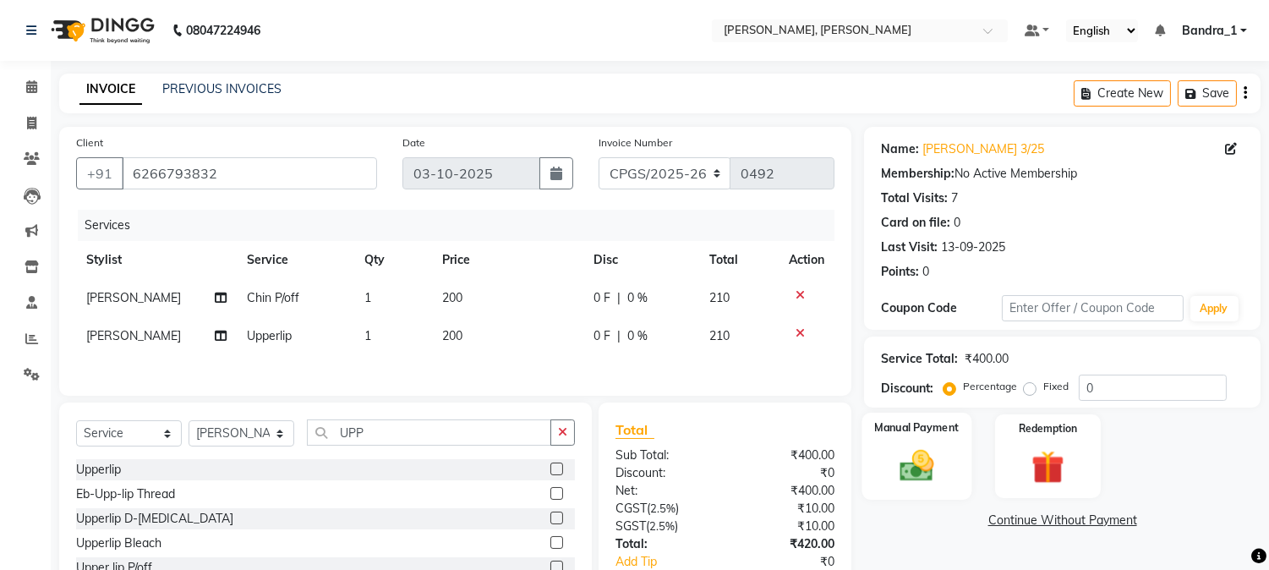
click at [912, 472] on img at bounding box center [918, 467] width 56 height 40
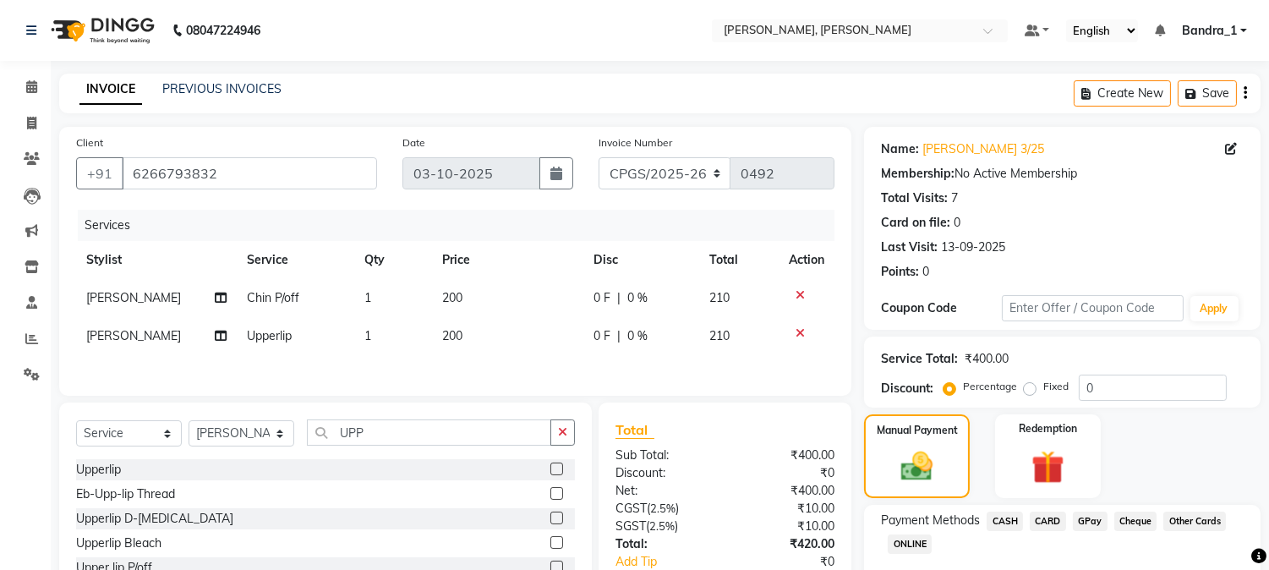
click at [1011, 521] on span "CASH" at bounding box center [1005, 521] width 36 height 19
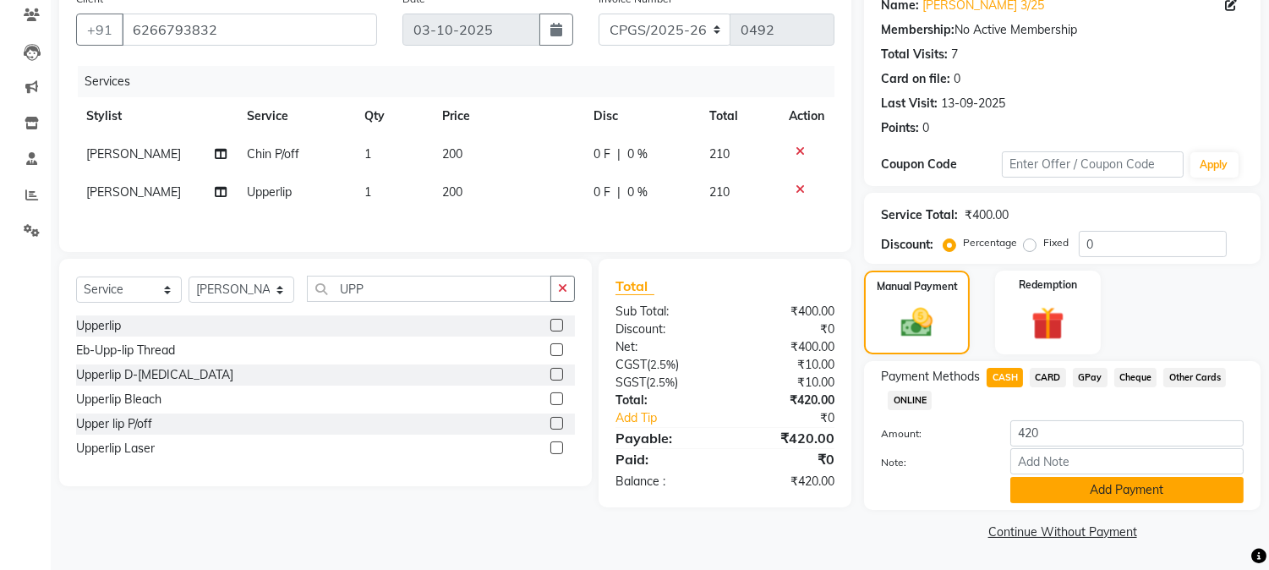
click at [1072, 495] on button "Add Payment" at bounding box center [1127, 490] width 233 height 26
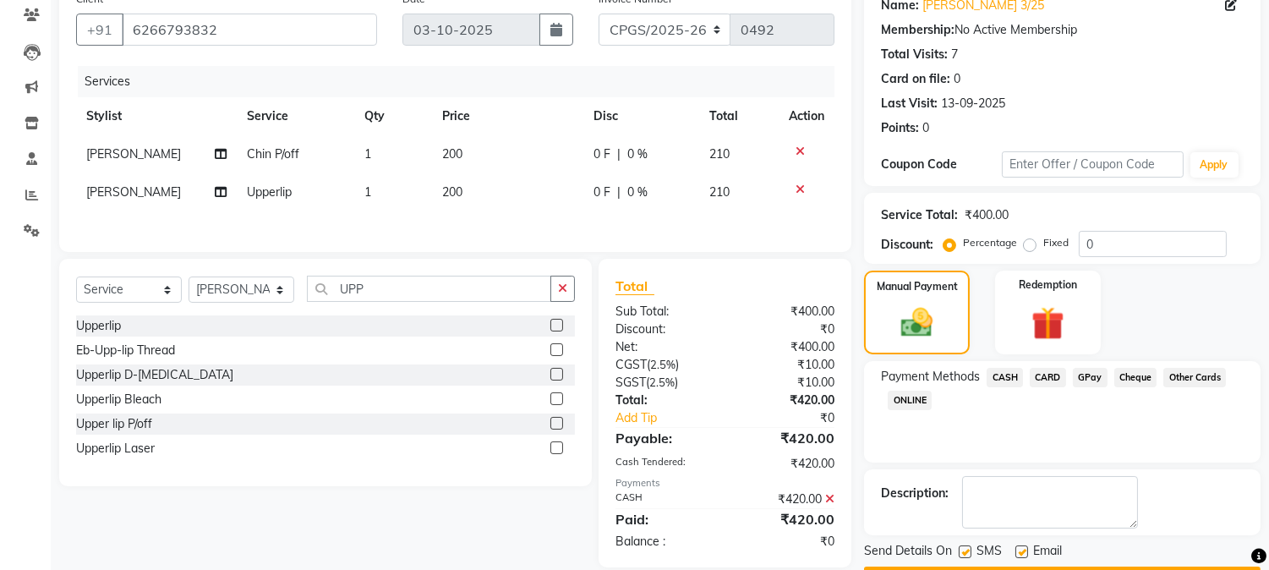
click at [1018, 552] on label at bounding box center [1022, 551] width 13 height 13
click at [1018, 552] on input "checkbox" at bounding box center [1021, 552] width 11 height 11
checkbox input "false"
drag, startPoint x: 966, startPoint y: 541, endPoint x: 966, endPoint y: 551, distance: 9.3
click at [966, 548] on div "SMS" at bounding box center [987, 552] width 57 height 21
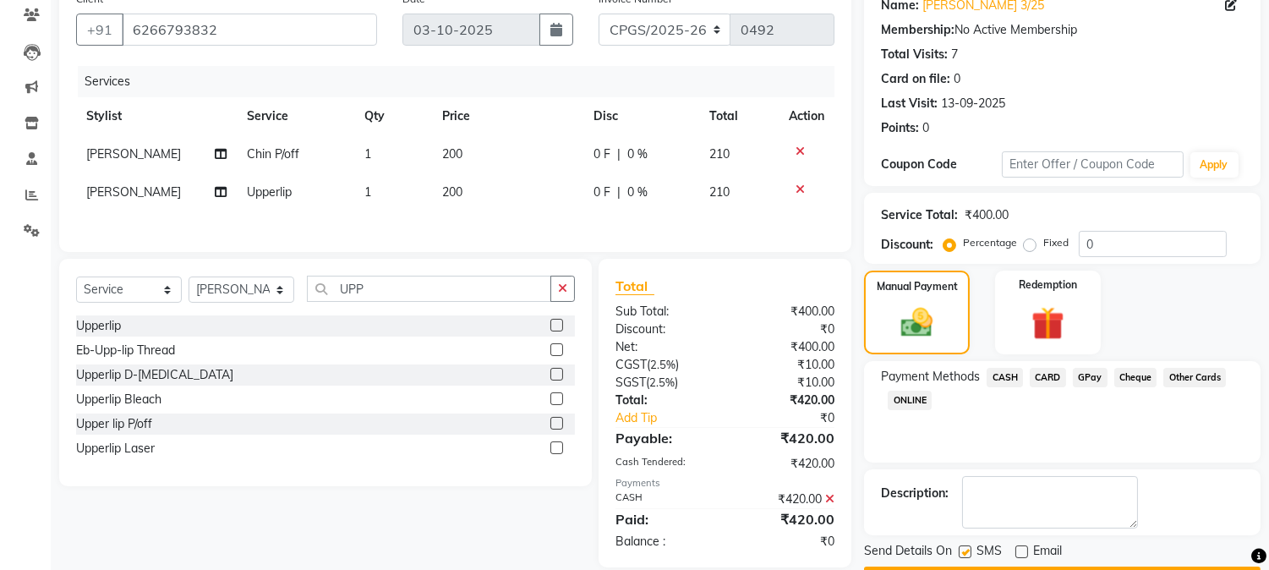
click at [966, 551] on label at bounding box center [965, 551] width 13 height 13
click at [966, 551] on input "checkbox" at bounding box center [964, 552] width 11 height 11
checkbox input "false"
click at [966, 564] on div "Send Details On SMS Email Checkout" at bounding box center [1062, 567] width 397 height 51
click at [944, 567] on button "Checkout" at bounding box center [1062, 580] width 397 height 26
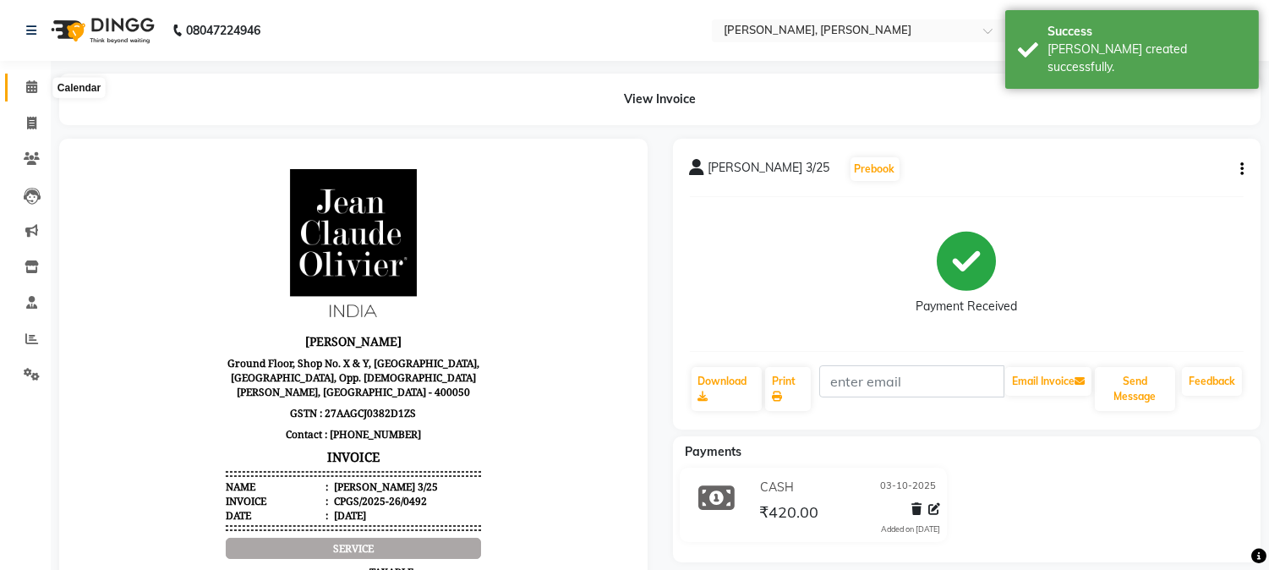
click at [30, 82] on icon at bounding box center [31, 86] width 11 height 13
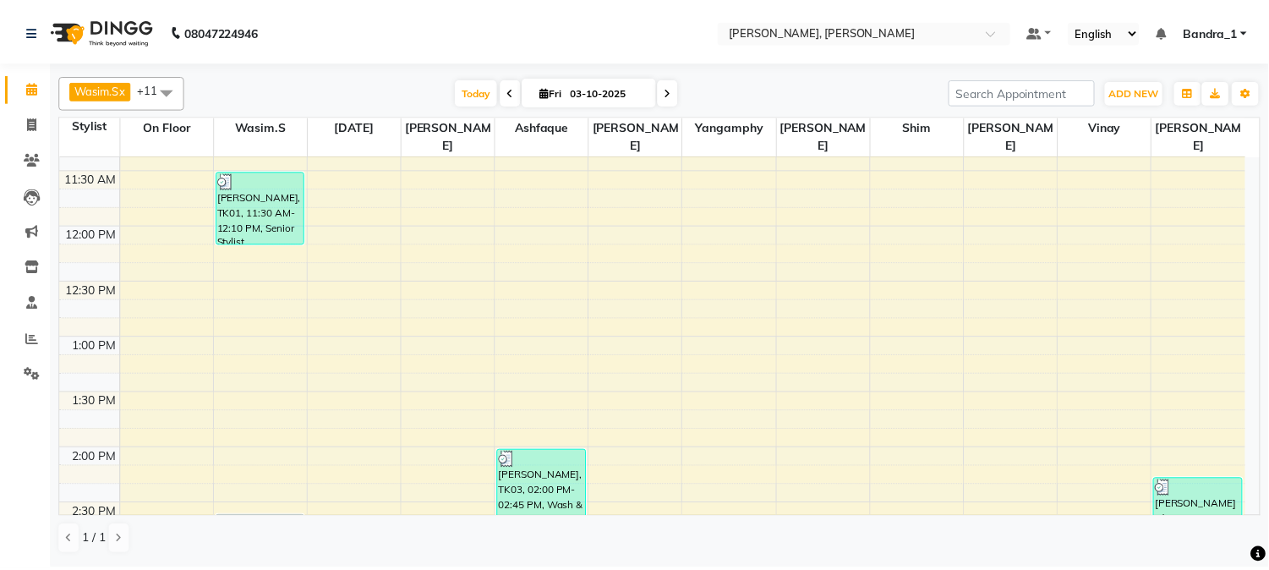
scroll to position [251, 0]
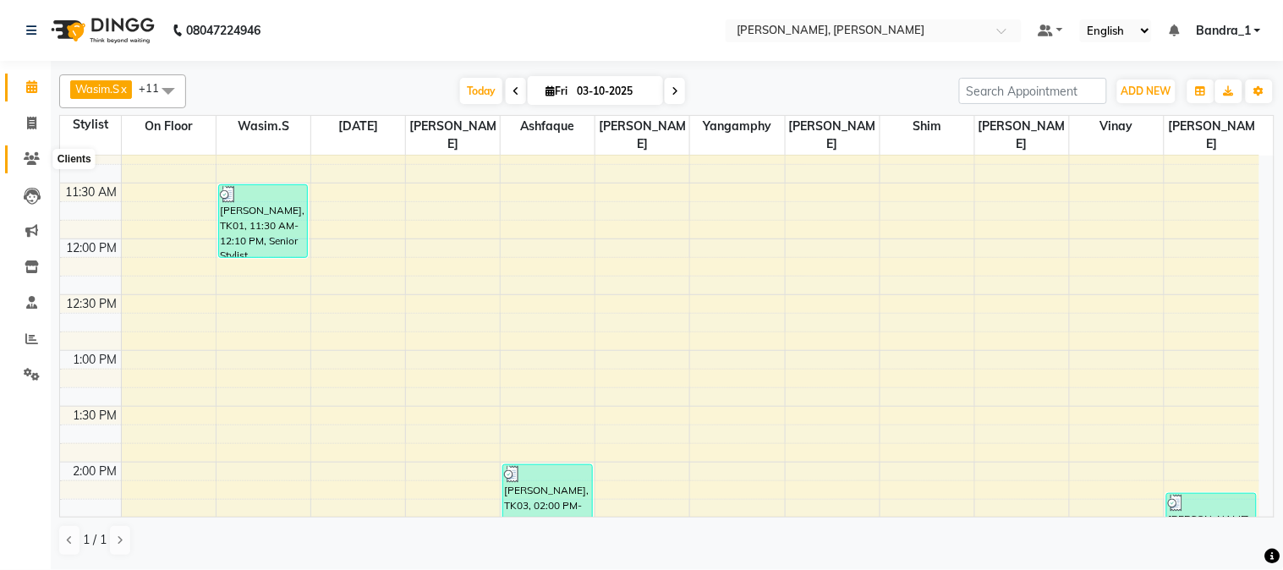
click at [32, 166] on span at bounding box center [32, 159] width 30 height 19
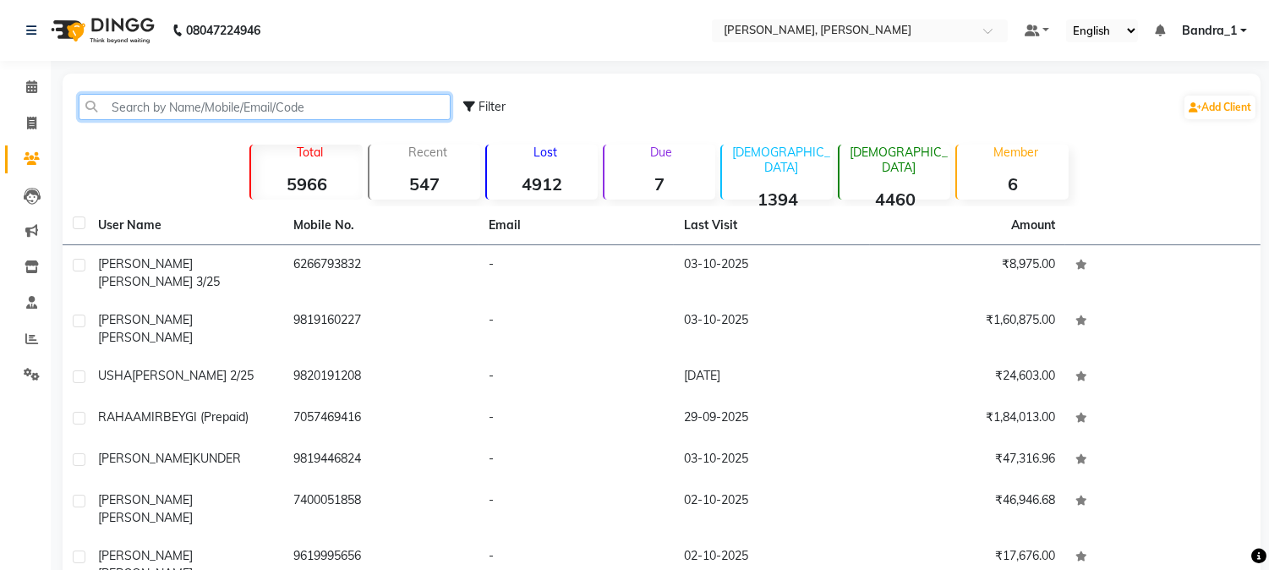
click at [180, 103] on input "text" at bounding box center [265, 107] width 372 height 26
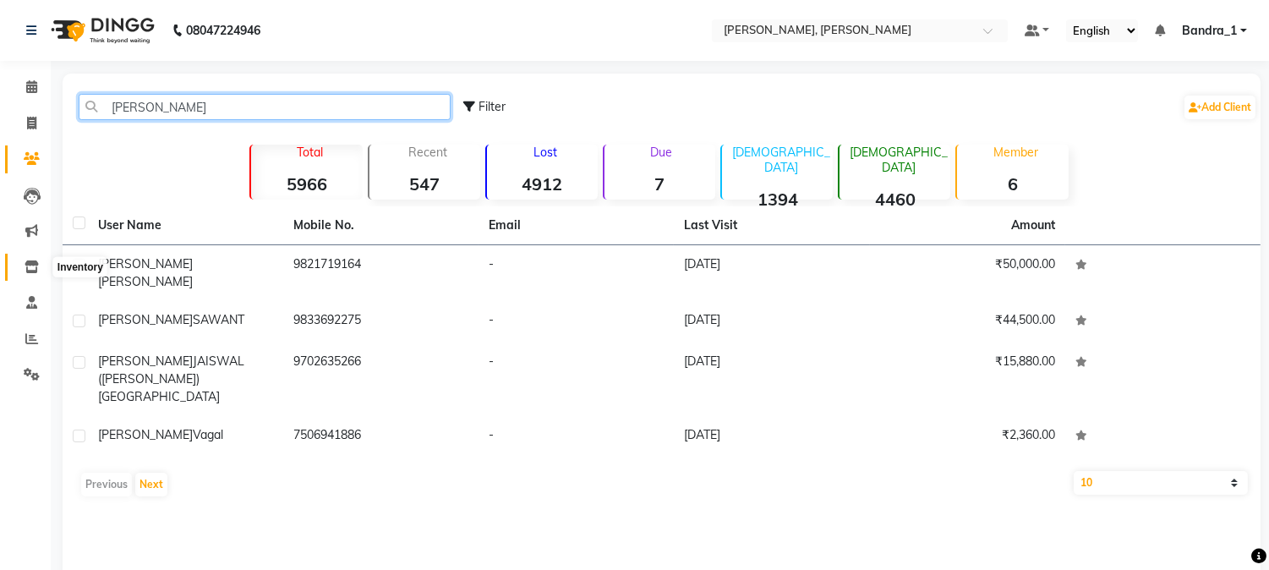
type input "[PERSON_NAME]"
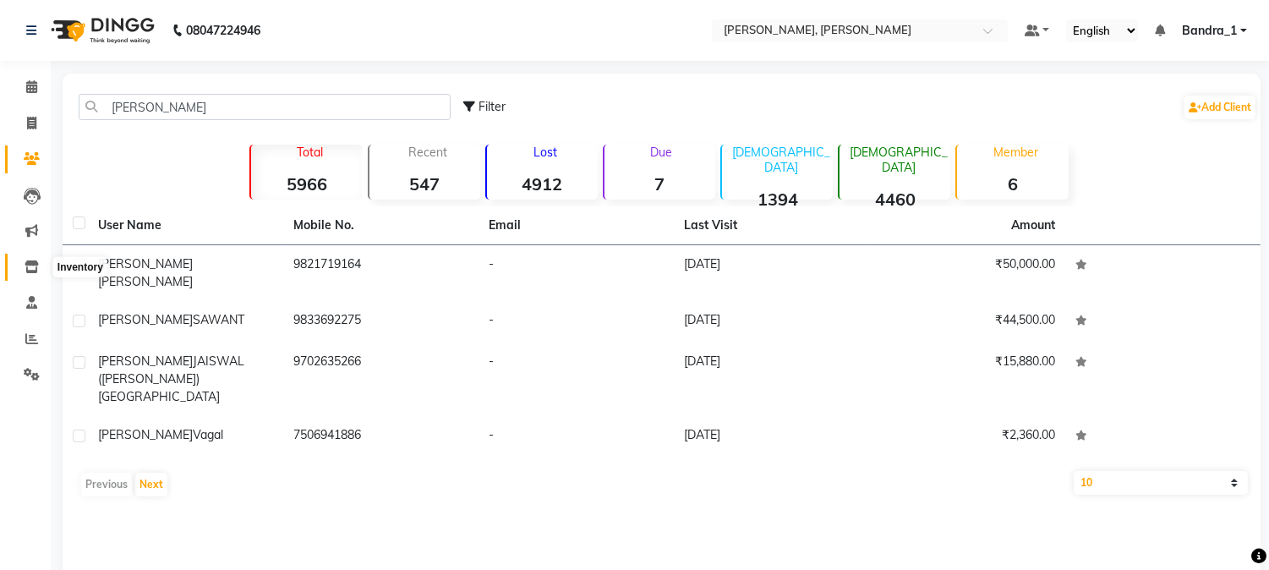
click at [30, 266] on icon at bounding box center [32, 266] width 14 height 13
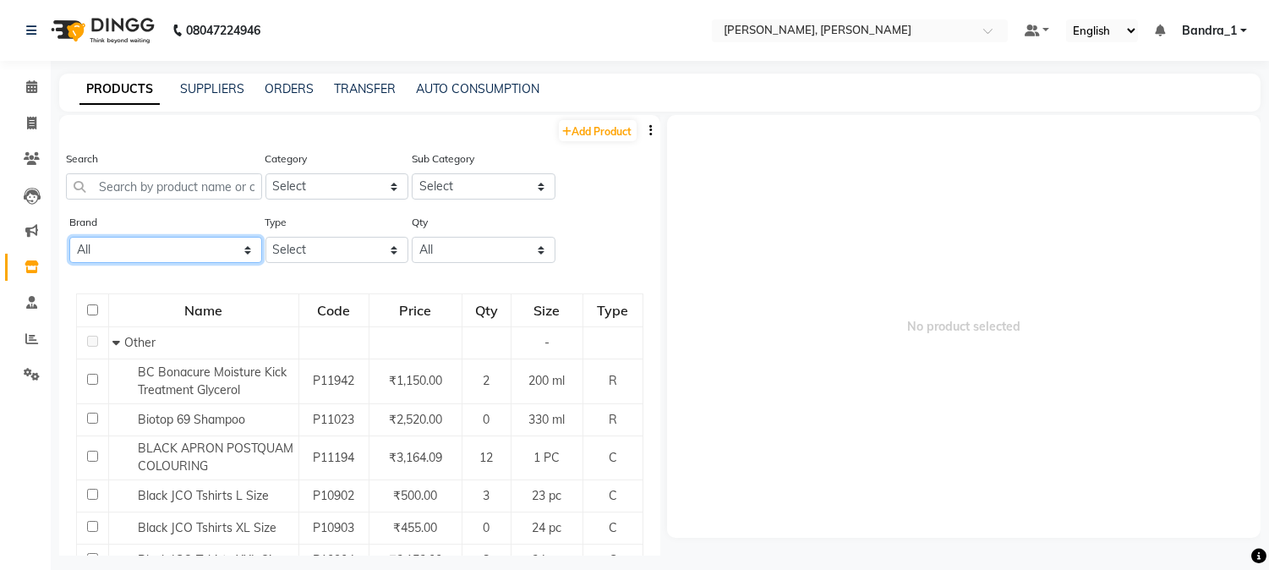
click at [239, 251] on select "All Ashpveda Beauty Gang Beauty Garage Biolume Biotop Cabelo Chave Calyx Proffe…" at bounding box center [165, 250] width 193 height 26
click at [69, 237] on select "All Ashpveda Beauty Gang Beauty Garage Biolume Biotop Cabelo Chave Calyx Proffe…" at bounding box center [165, 250] width 193 height 26
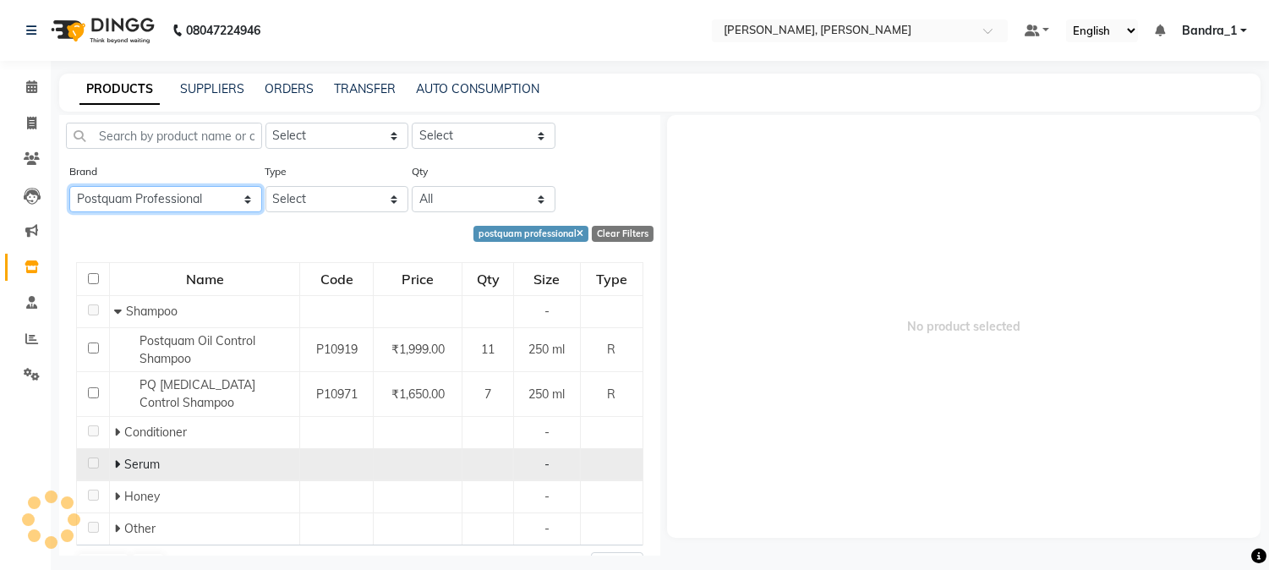
scroll to position [90, 0]
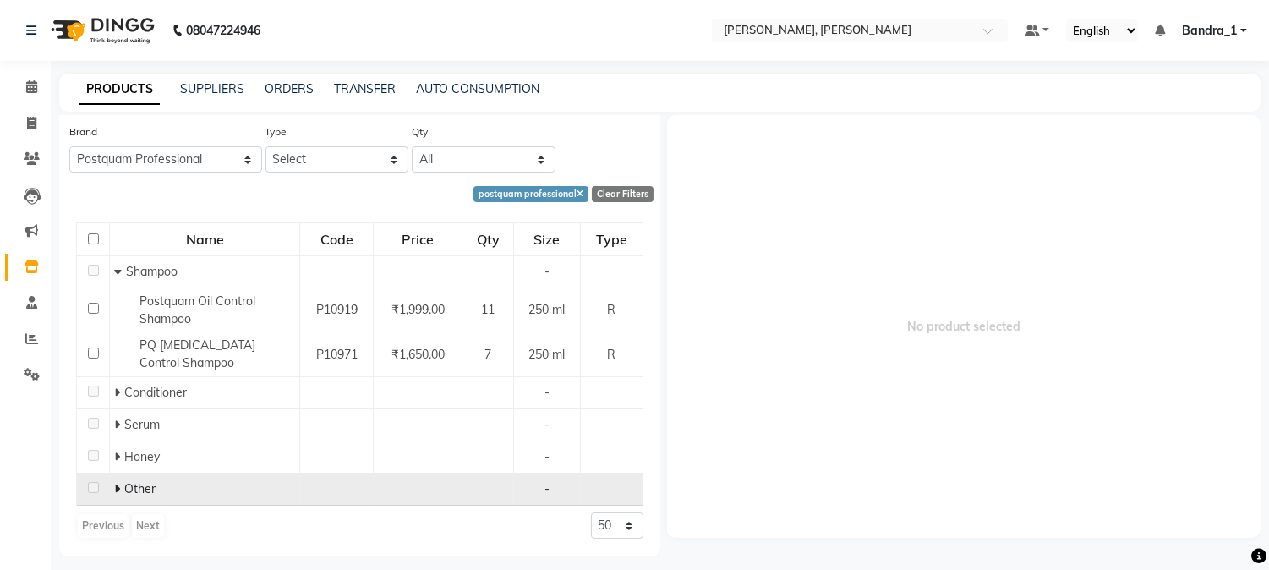
click at [111, 491] on td "Other" at bounding box center [205, 490] width 190 height 32
click at [114, 491] on icon at bounding box center [117, 489] width 6 height 12
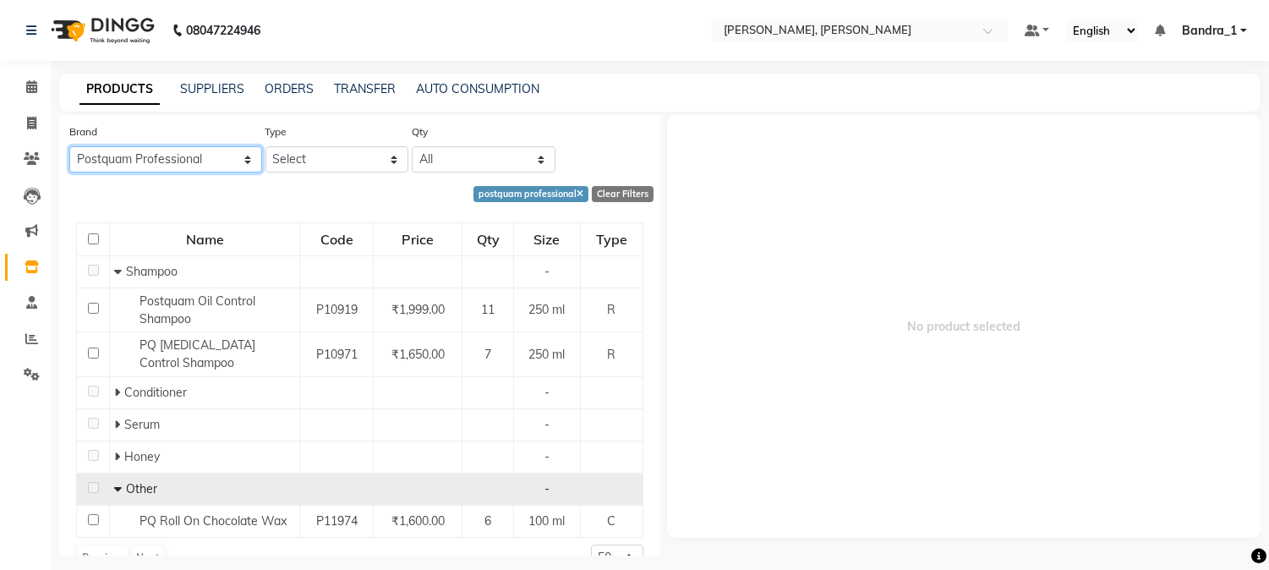
click at [242, 156] on select "All Ashpveda Beauty Gang Beauty Garage Biolume Biotop Cabelo Chave Calyx Proffe…" at bounding box center [165, 159] width 193 height 26
select select "coffee co & co"
click at [69, 146] on select "All Ashpveda Beauty Gang Beauty Garage Biolume Biotop Cabelo Chave Calyx Proffe…" at bounding box center [165, 159] width 193 height 26
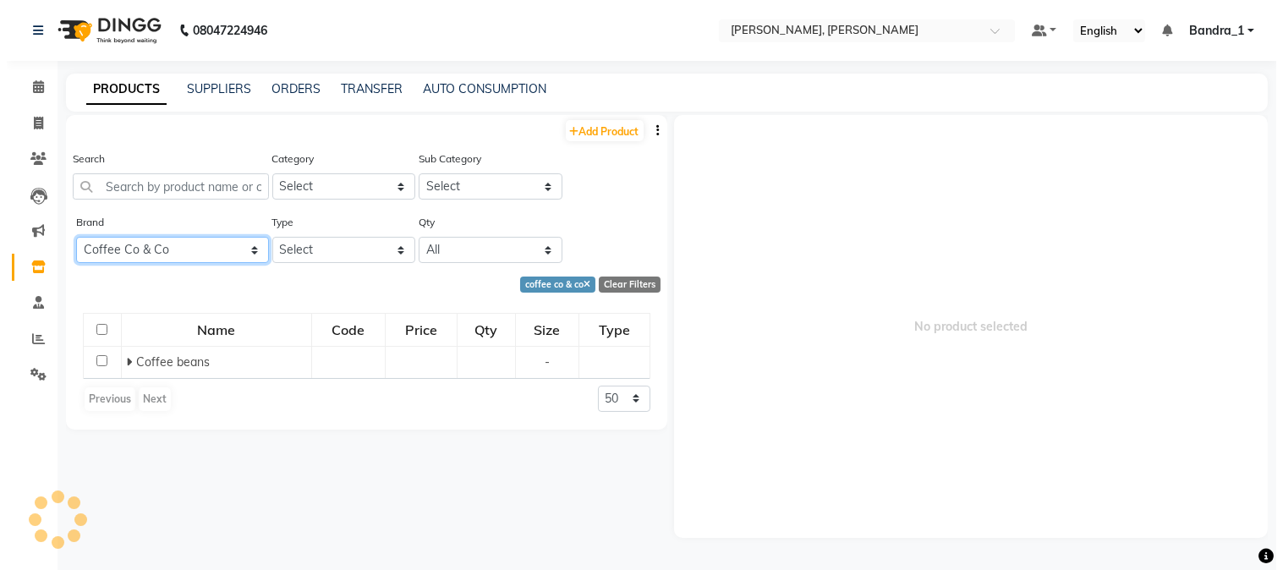
scroll to position [0, 0]
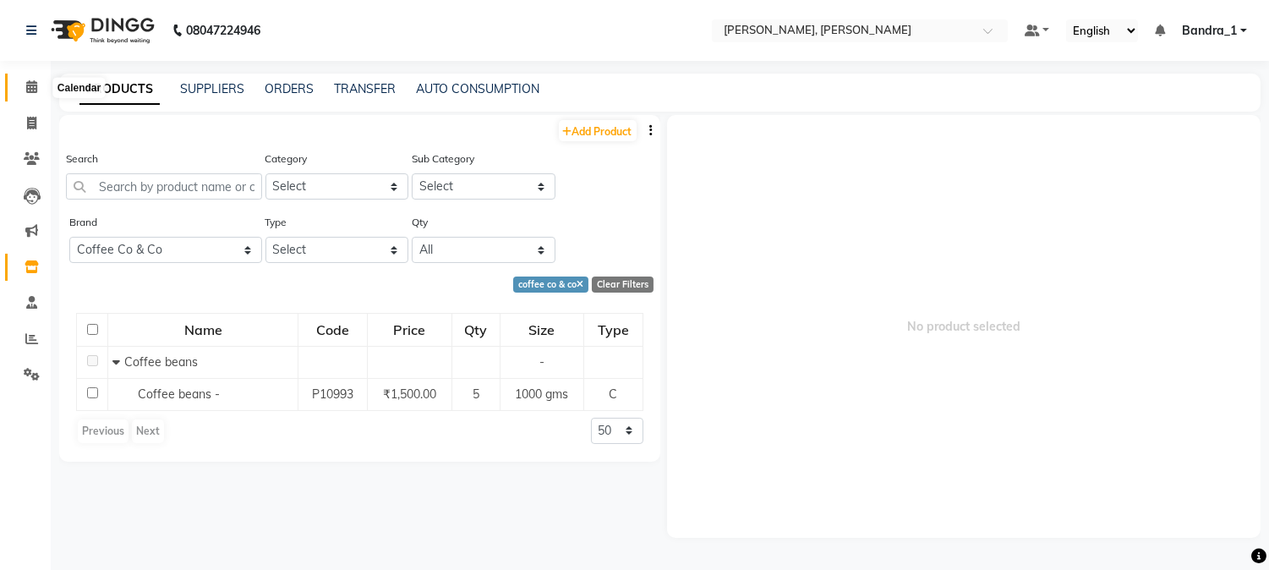
click at [28, 85] on icon at bounding box center [31, 86] width 11 height 13
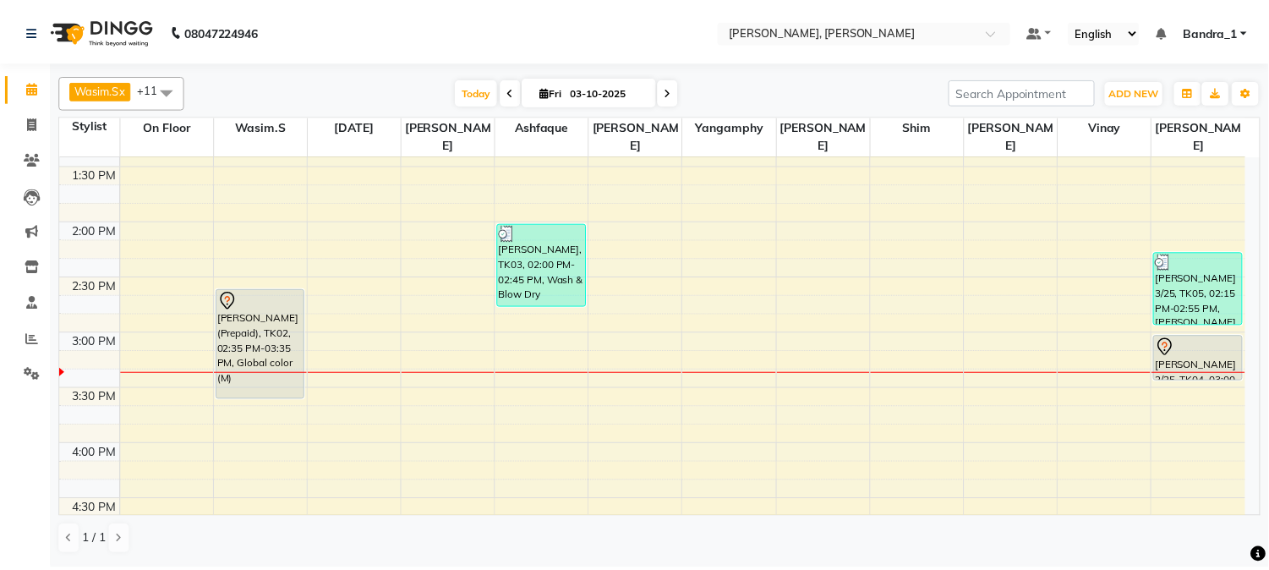
scroll to position [505, 0]
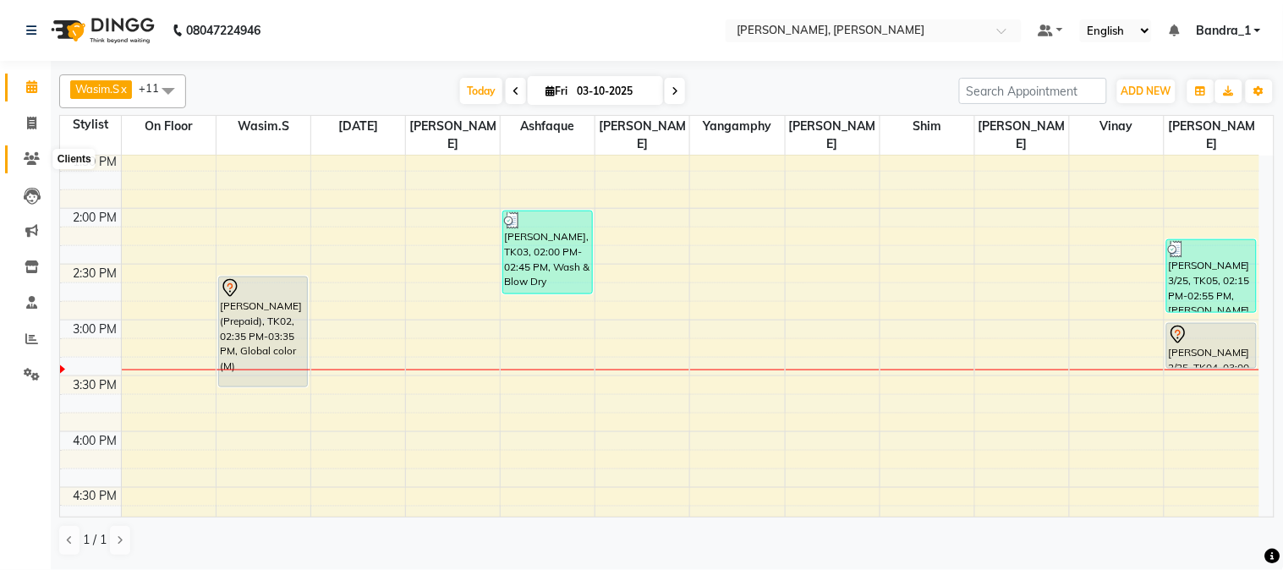
click at [26, 161] on icon at bounding box center [32, 158] width 16 height 13
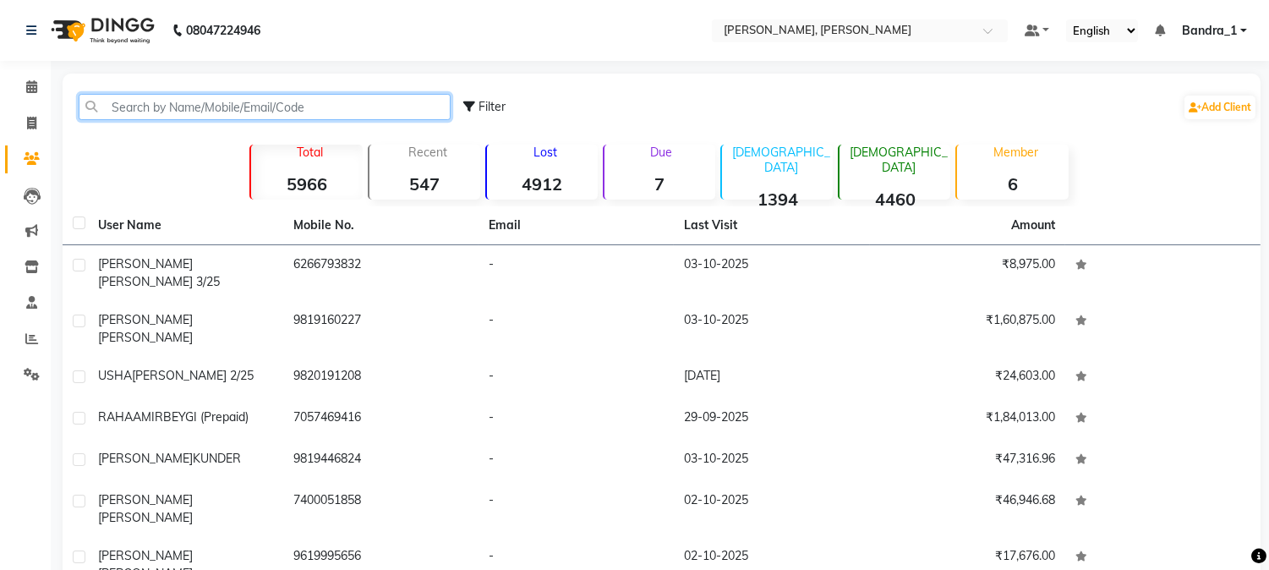
click at [184, 101] on input "text" at bounding box center [265, 107] width 372 height 26
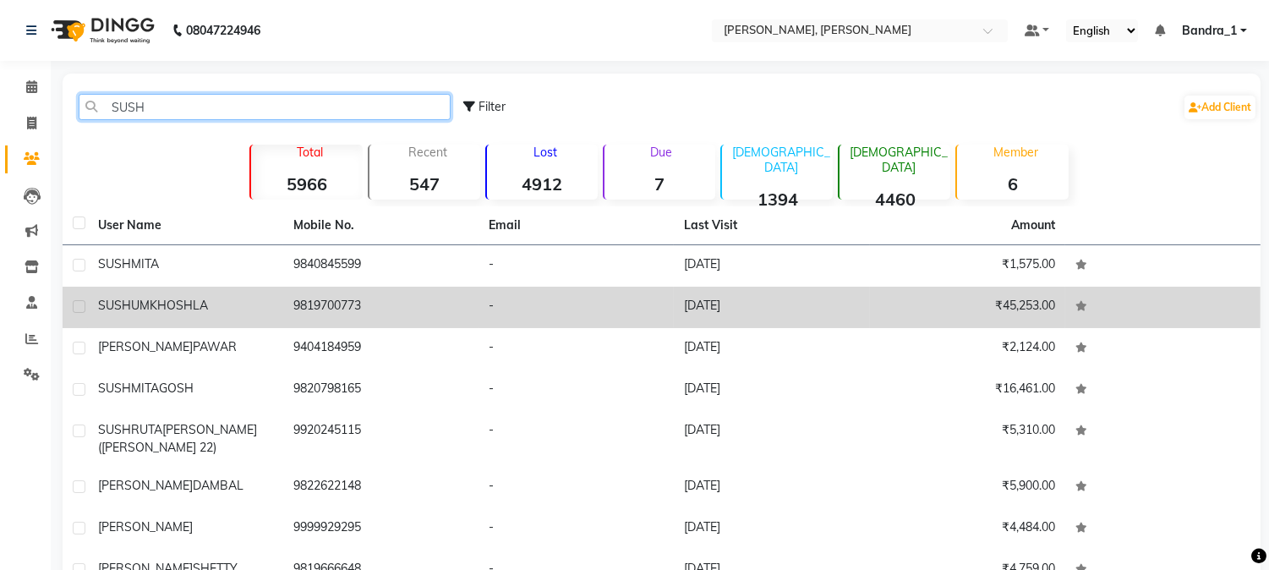
type input "SUSH"
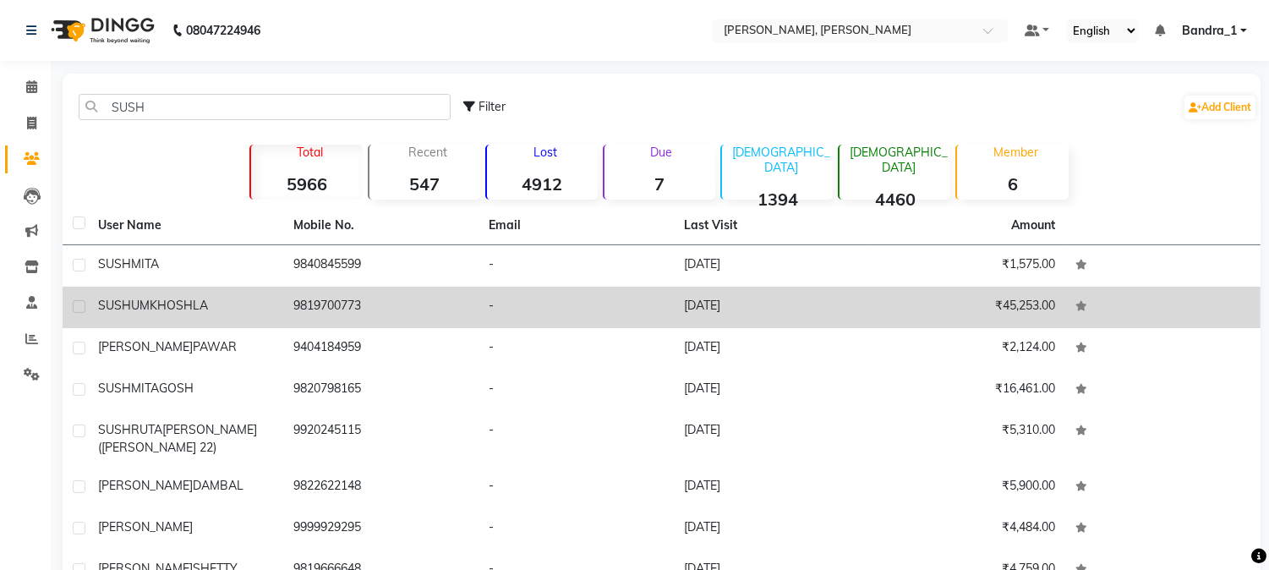
click at [386, 315] on td "9819700773" at bounding box center [380, 307] width 195 height 41
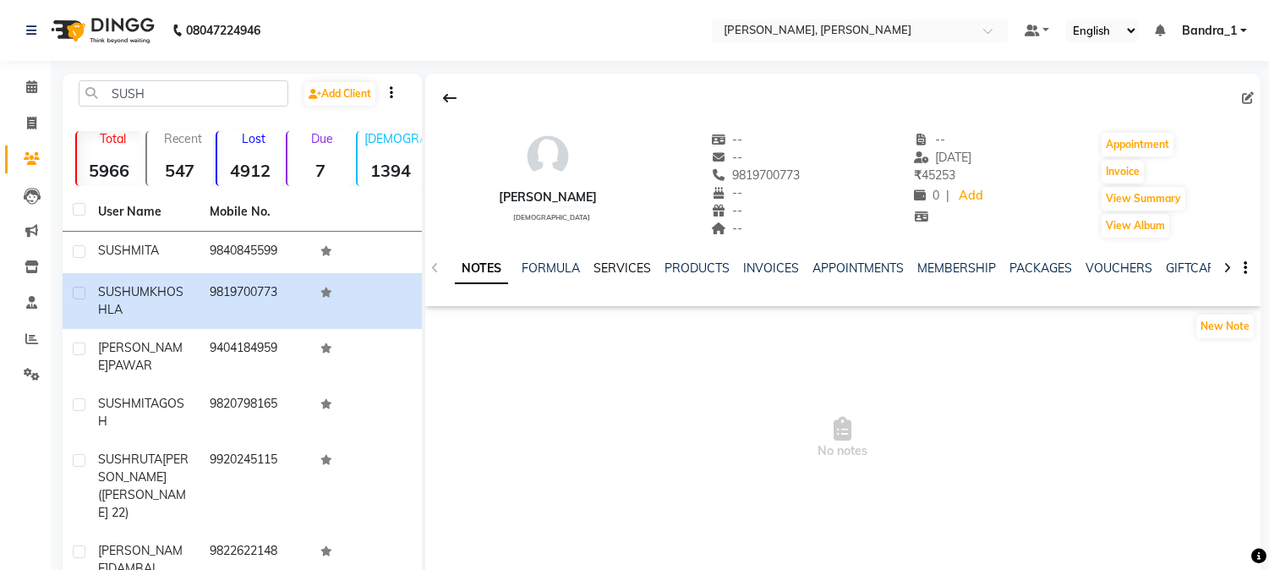
click at [620, 268] on link "SERVICES" at bounding box center [623, 267] width 58 height 15
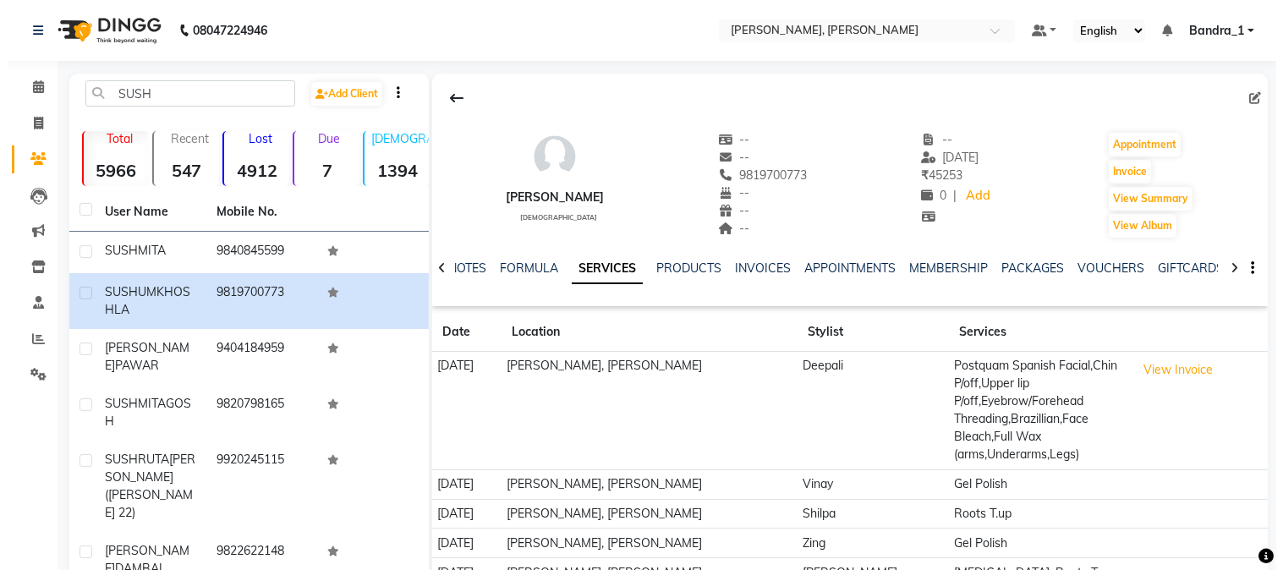
scroll to position [299, 0]
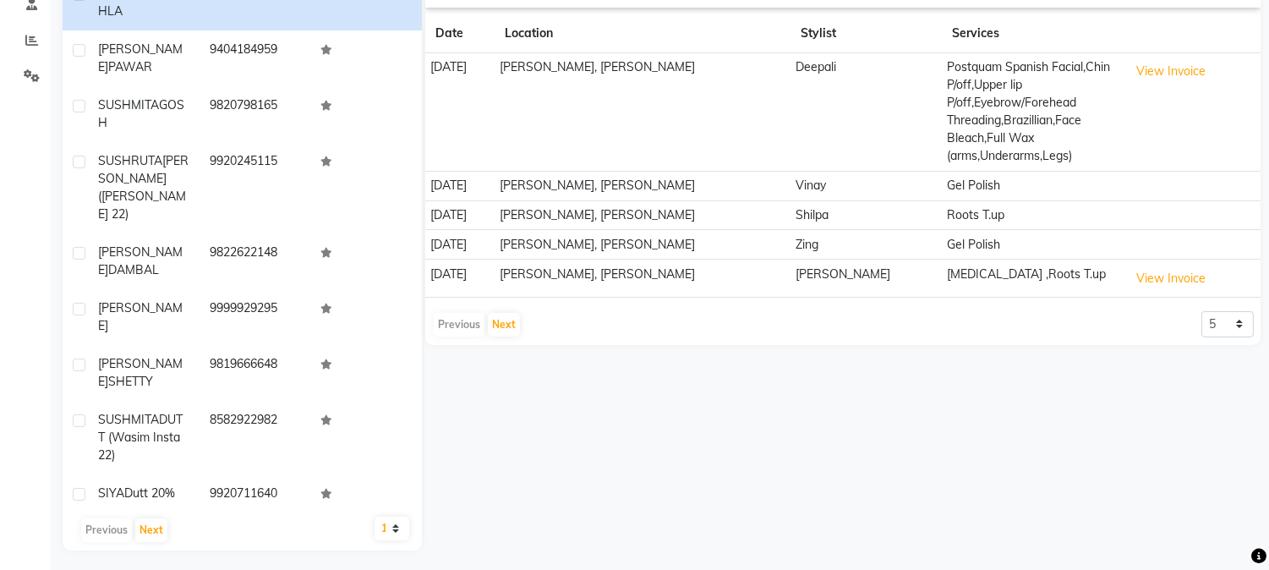
click at [965, 234] on td "Gel Polish" at bounding box center [1033, 245] width 182 height 30
click at [1148, 273] on button "View Invoice" at bounding box center [1171, 279] width 85 height 26
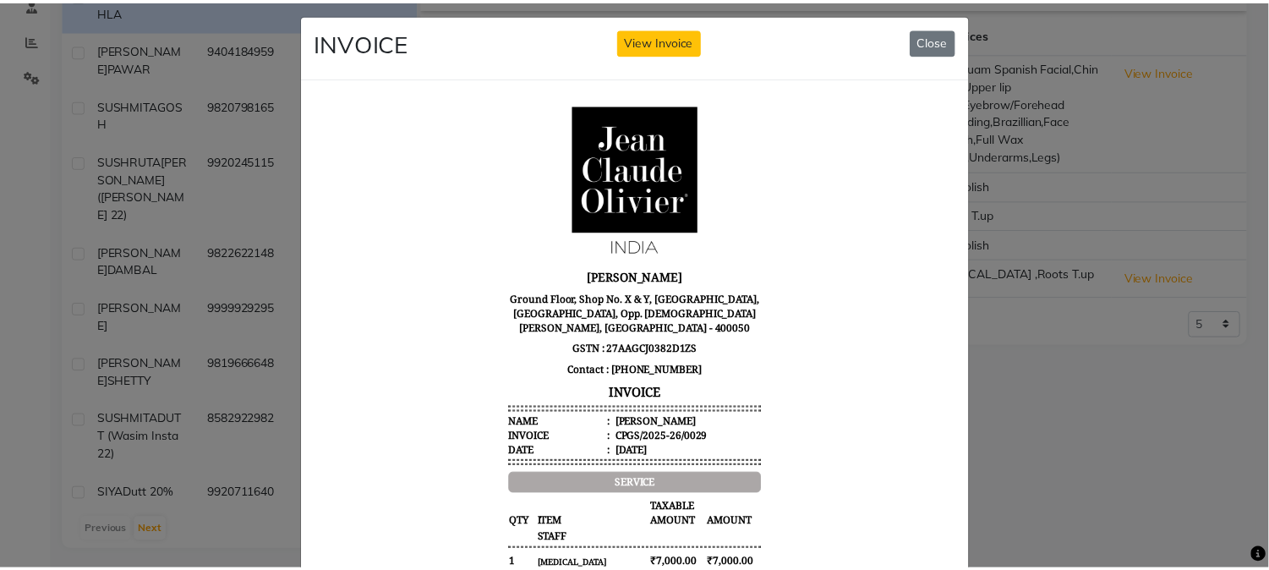
scroll to position [0, 0]
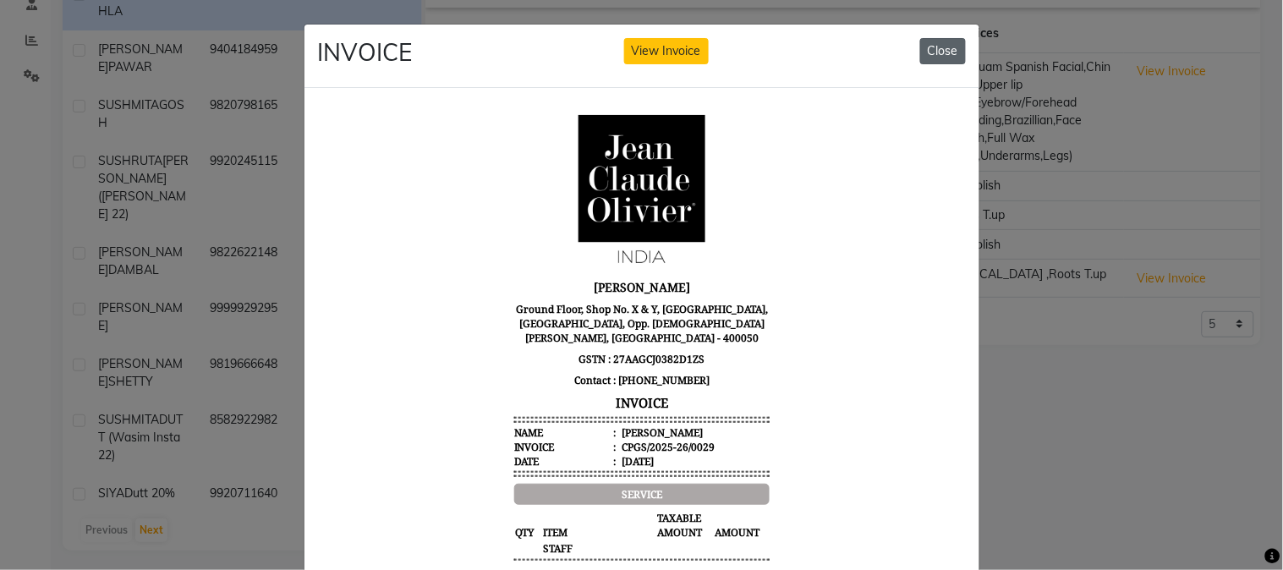
click at [939, 46] on button "Close" at bounding box center [943, 51] width 46 height 26
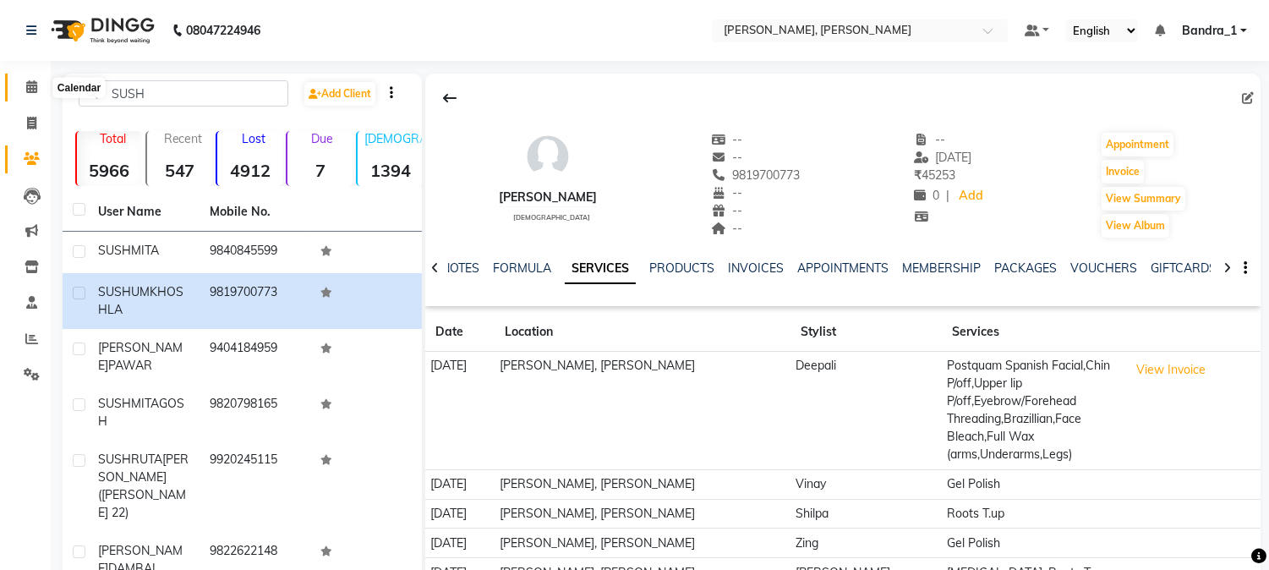
click at [26, 86] on icon at bounding box center [31, 86] width 11 height 13
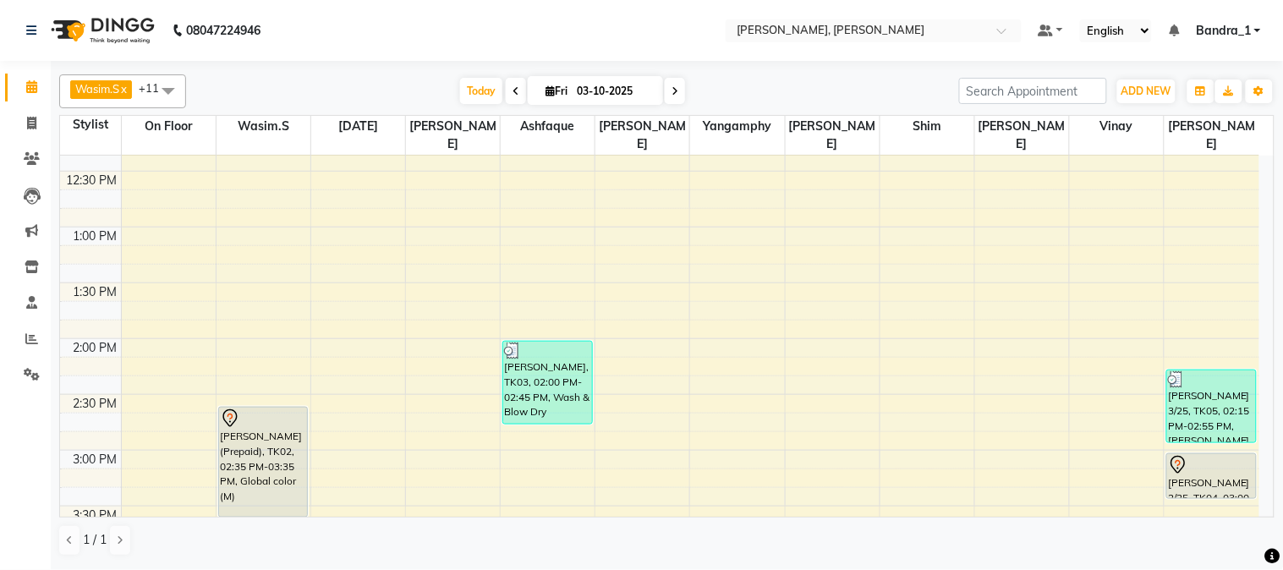
scroll to position [375, 0]
click at [431, 492] on div "9:00 AM 9:30 AM 10:00 AM 10:30 AM 11:00 AM 11:30 AM 12:00 PM 12:30 PM 1:00 PM 1…" at bounding box center [659, 561] width 1199 height 1562
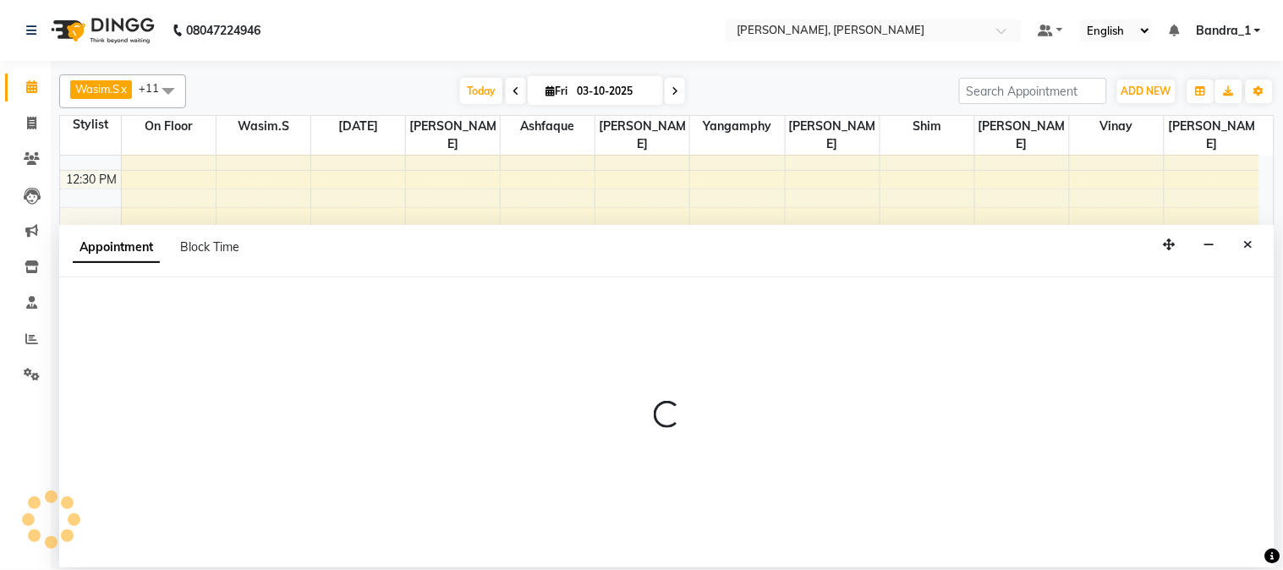
select select "72175"
select select "tentative"
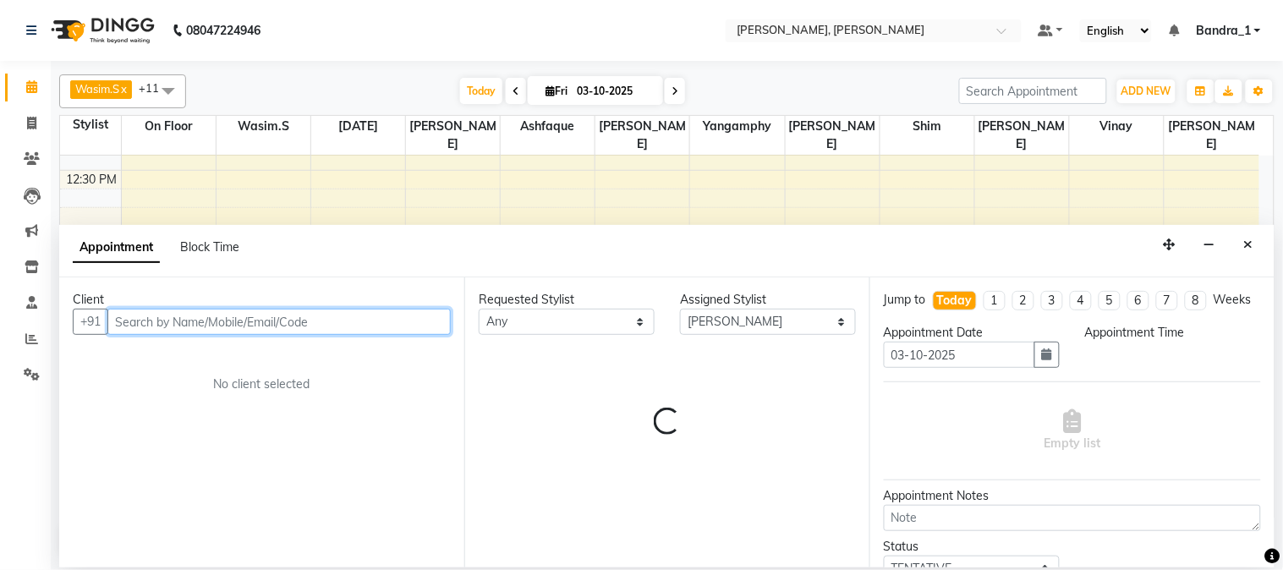
select select "930"
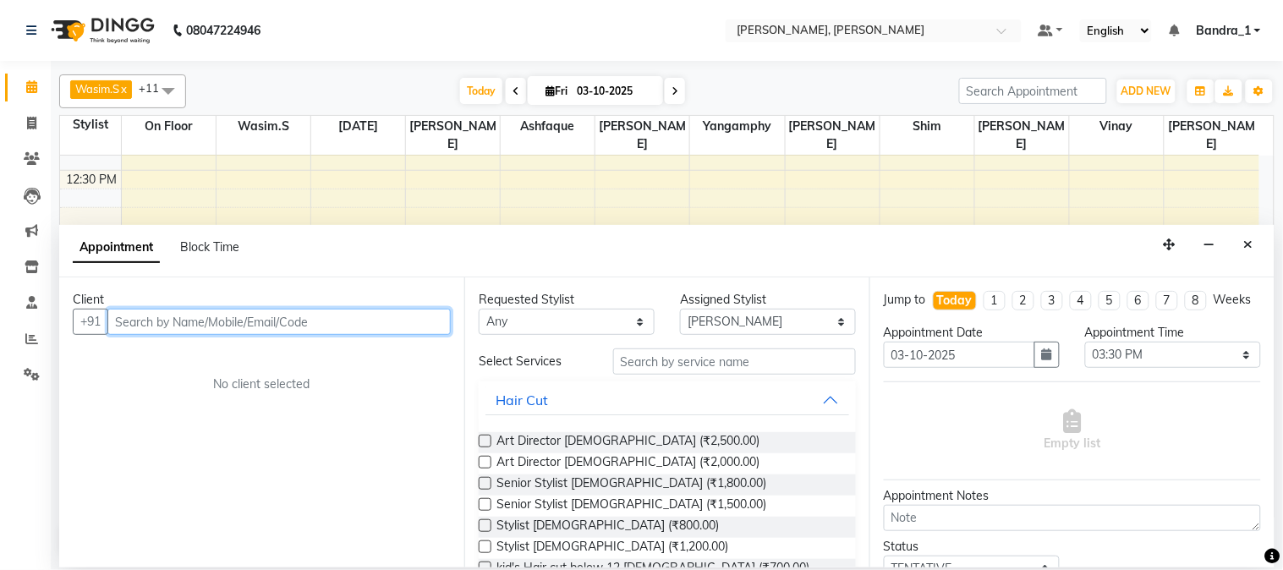
drag, startPoint x: 155, startPoint y: 317, endPoint x: 140, endPoint y: 330, distance: 19.8
click at [147, 326] on input "text" at bounding box center [278, 322] width 343 height 26
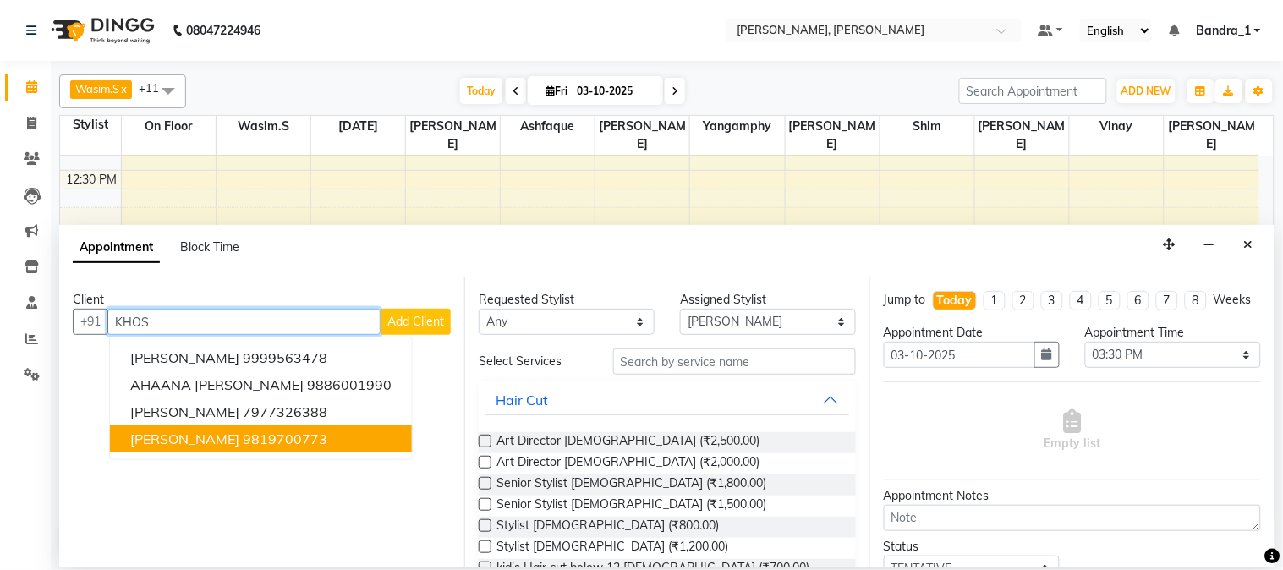
click at [260, 443] on ngb-highlight "9819700773" at bounding box center [285, 438] width 85 height 17
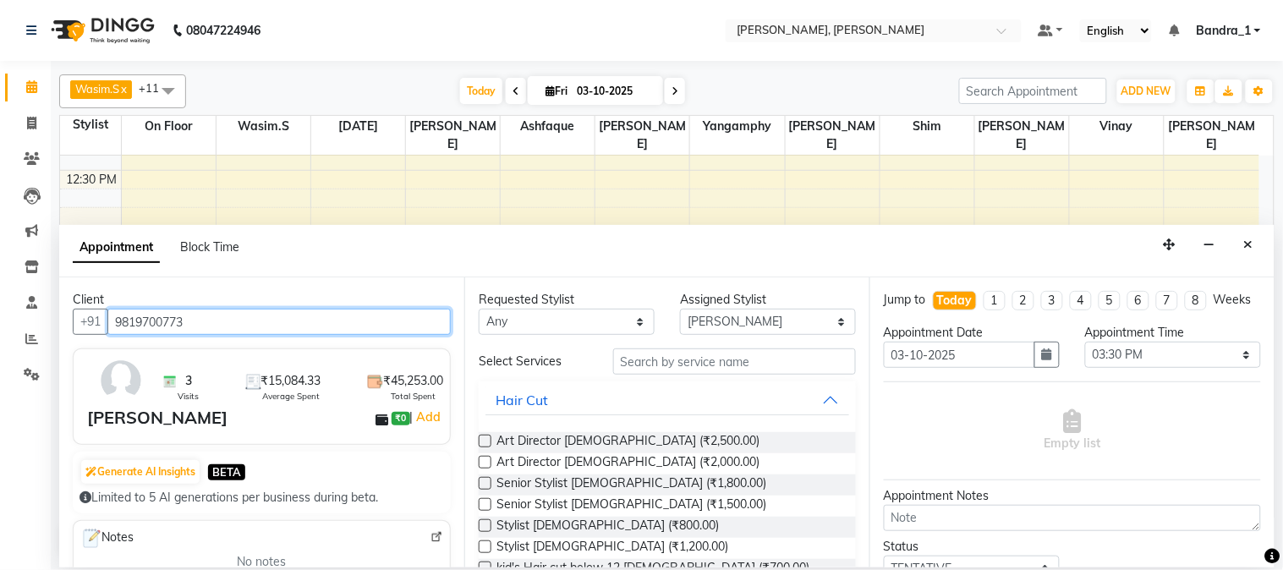
type input "9819700773"
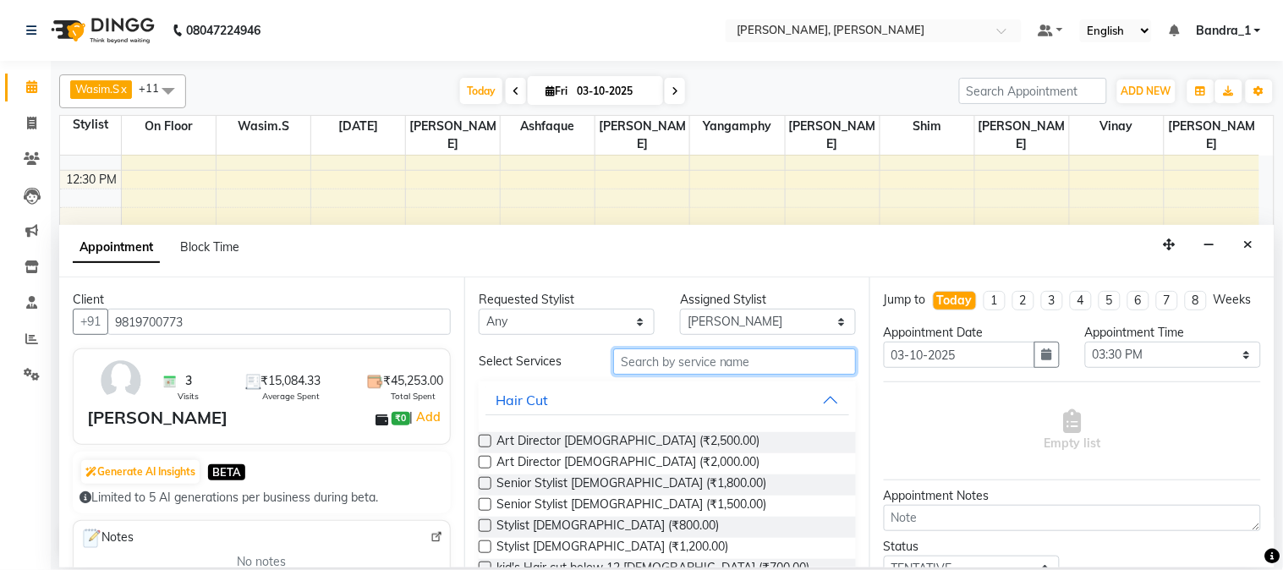
drag, startPoint x: 695, startPoint y: 364, endPoint x: 661, endPoint y: 333, distance: 45.5
click at [677, 348] on input "text" at bounding box center [734, 361] width 243 height 26
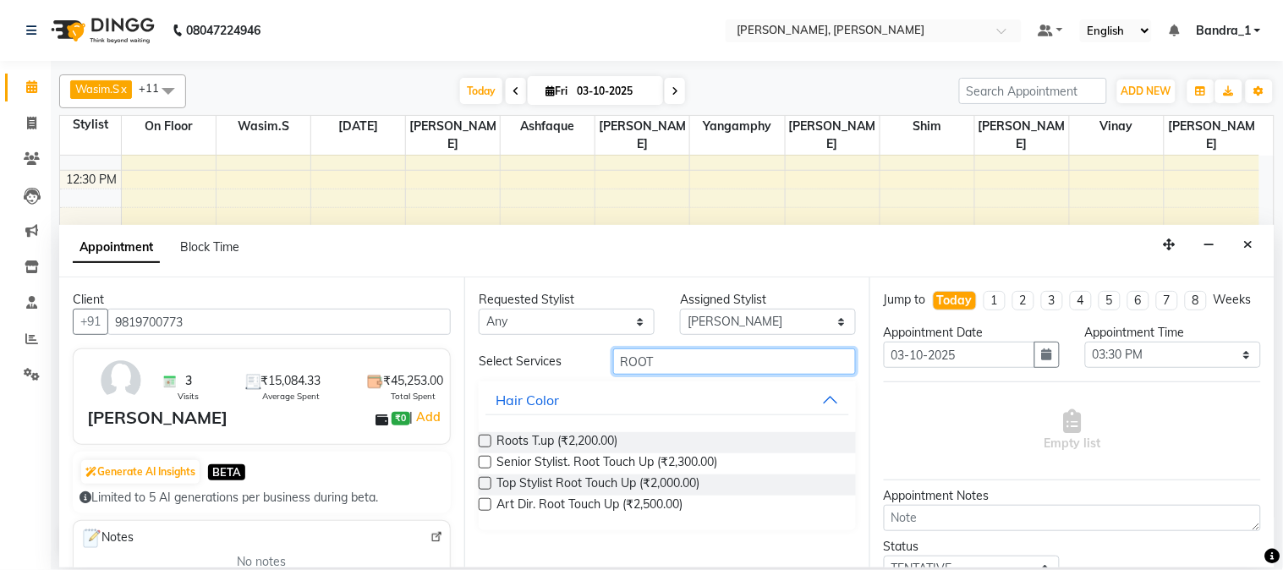
type input "ROOT"
click at [482, 503] on label at bounding box center [485, 504] width 13 height 13
click at [482, 503] on input "checkbox" at bounding box center [484, 506] width 11 height 11
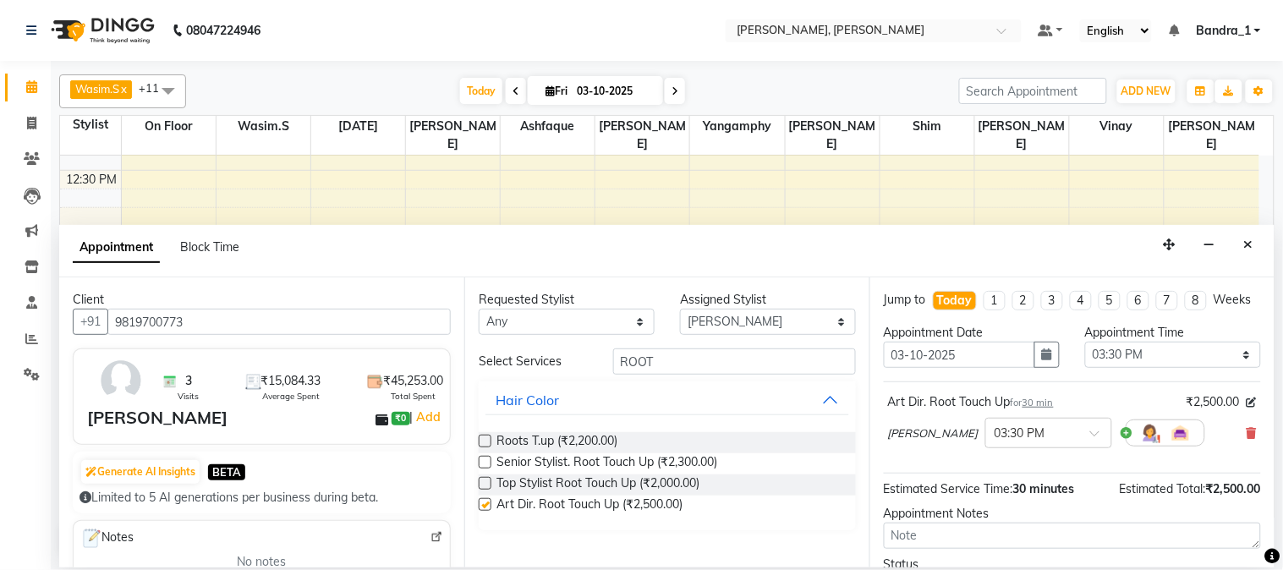
checkbox input "false"
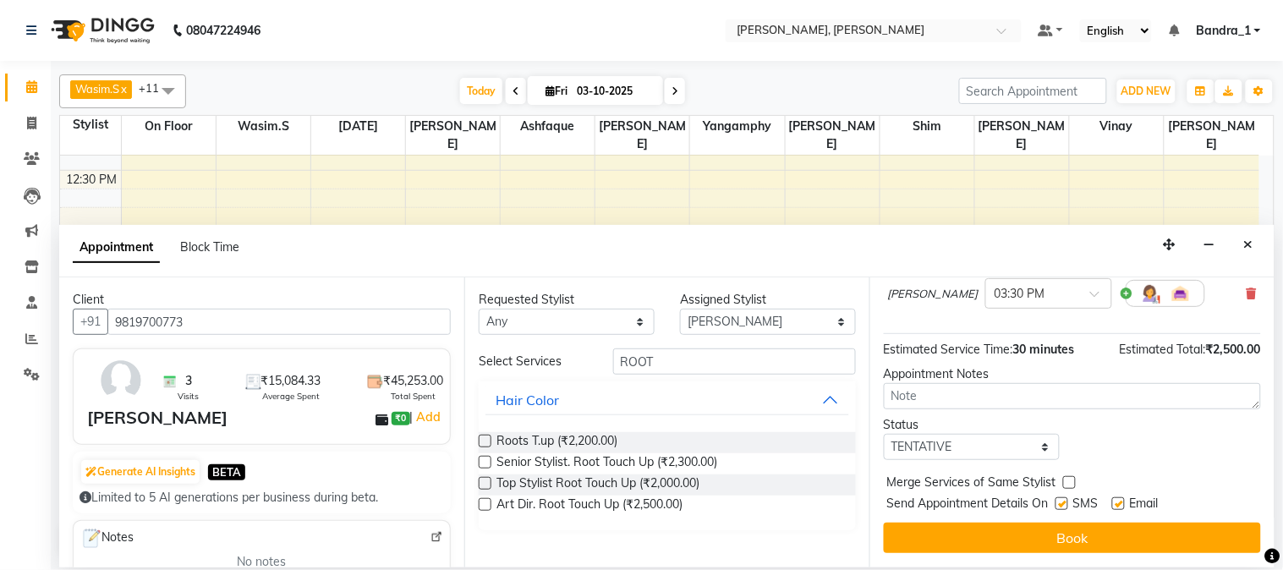
drag, startPoint x: 1119, startPoint y: 506, endPoint x: 1060, endPoint y: 506, distance: 59.2
click at [1116, 506] on label at bounding box center [1118, 503] width 13 height 13
click at [1116, 506] on input "checkbox" at bounding box center [1117, 505] width 11 height 11
checkbox input "false"
click at [1058, 508] on label at bounding box center [1061, 503] width 13 height 13
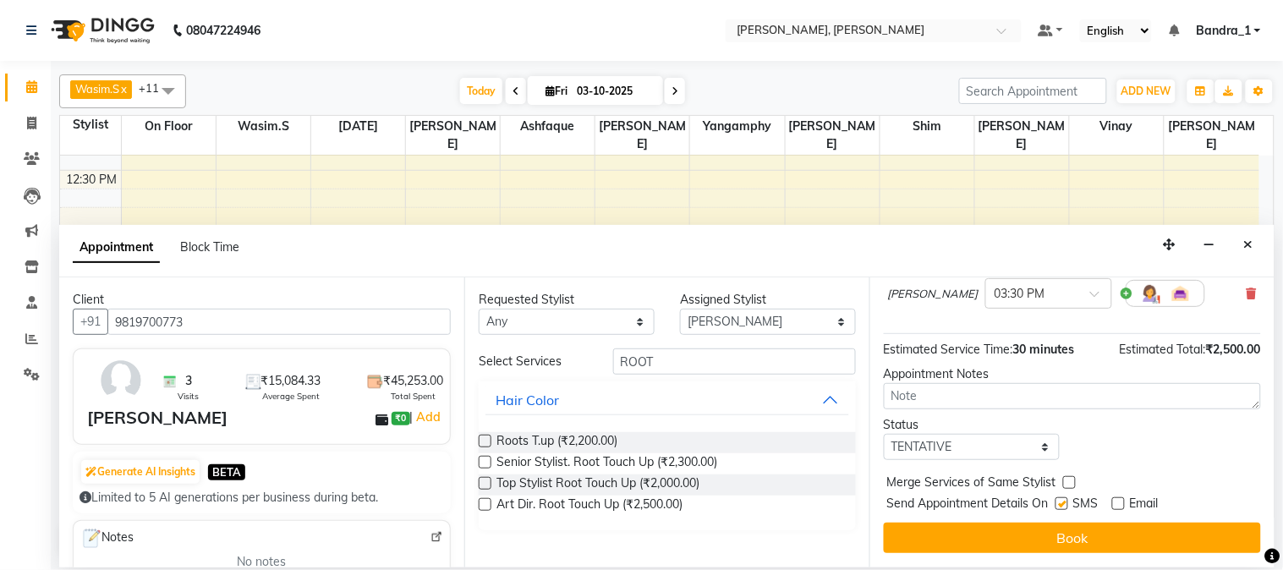
click at [1058, 508] on input "checkbox" at bounding box center [1060, 505] width 11 height 11
checkbox input "false"
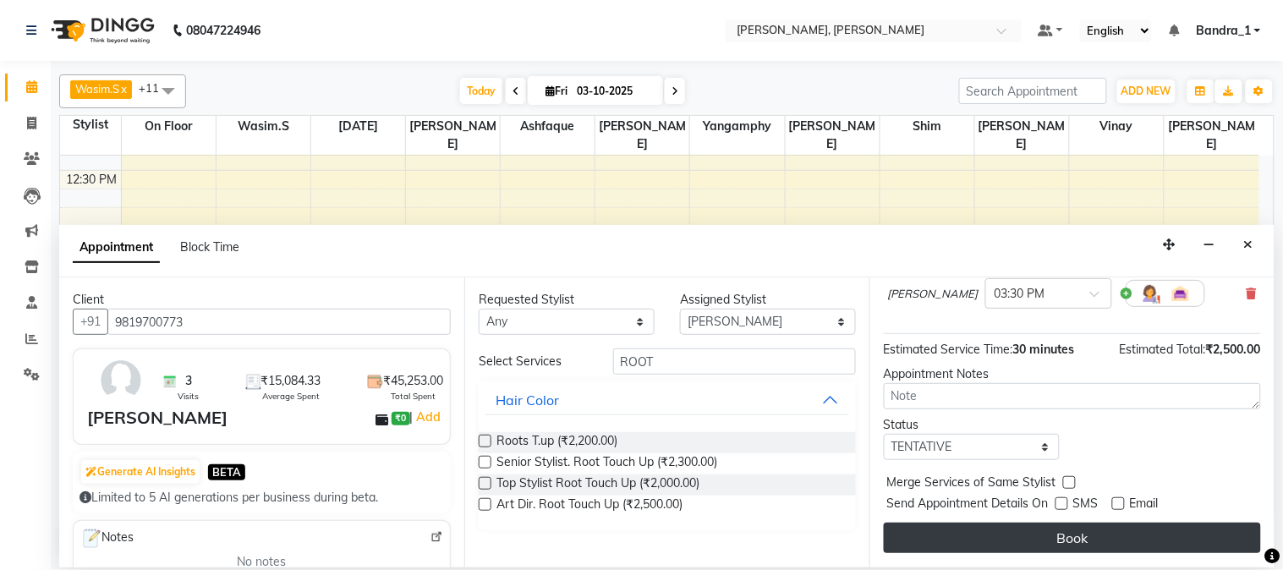
click at [1060, 544] on button "Book" at bounding box center [1072, 538] width 377 height 30
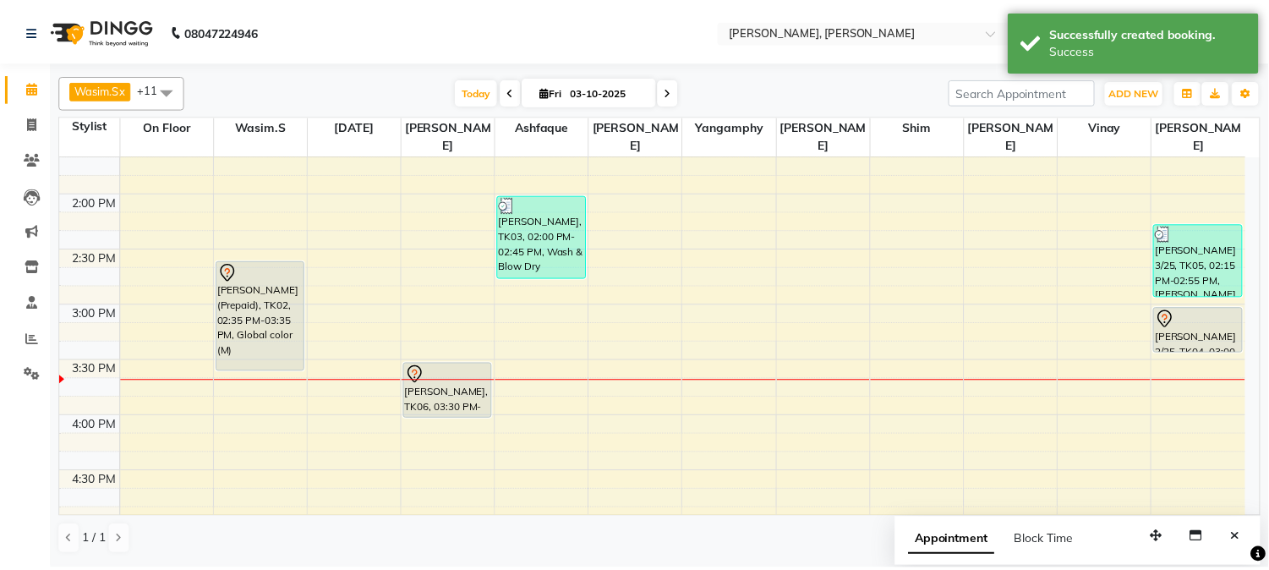
scroll to position [564, 0]
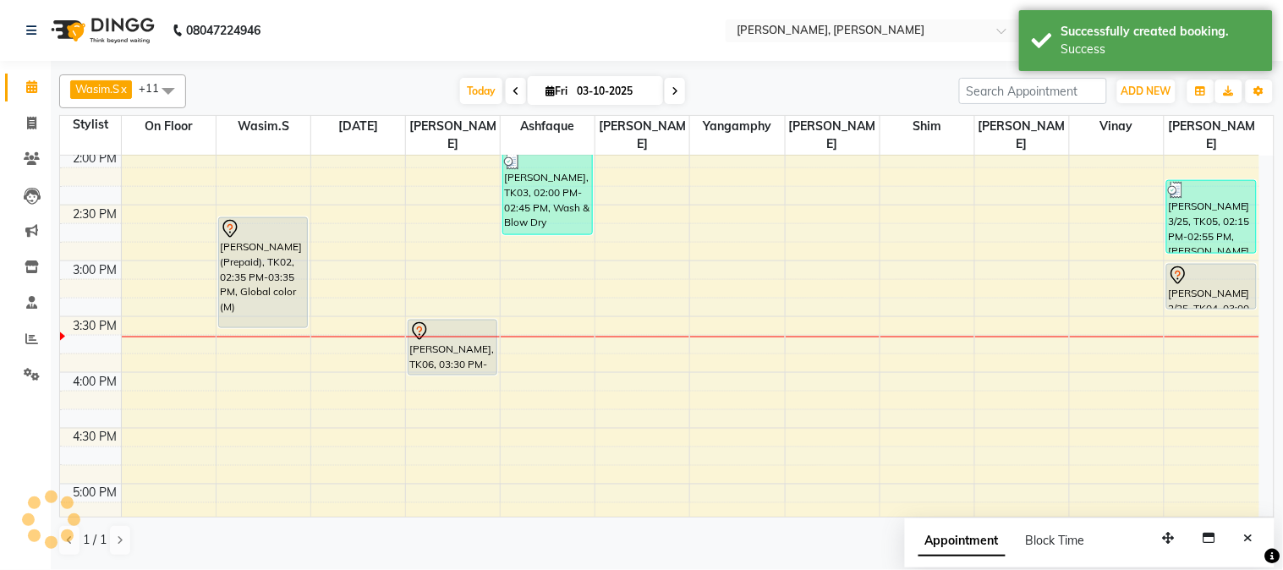
click at [1210, 266] on div "[PERSON_NAME] 3/25, TK05, 02:15 PM-02:55 PM, [PERSON_NAME] P/off,Upperlip [PERS…" at bounding box center [1212, 373] width 95 height 1562
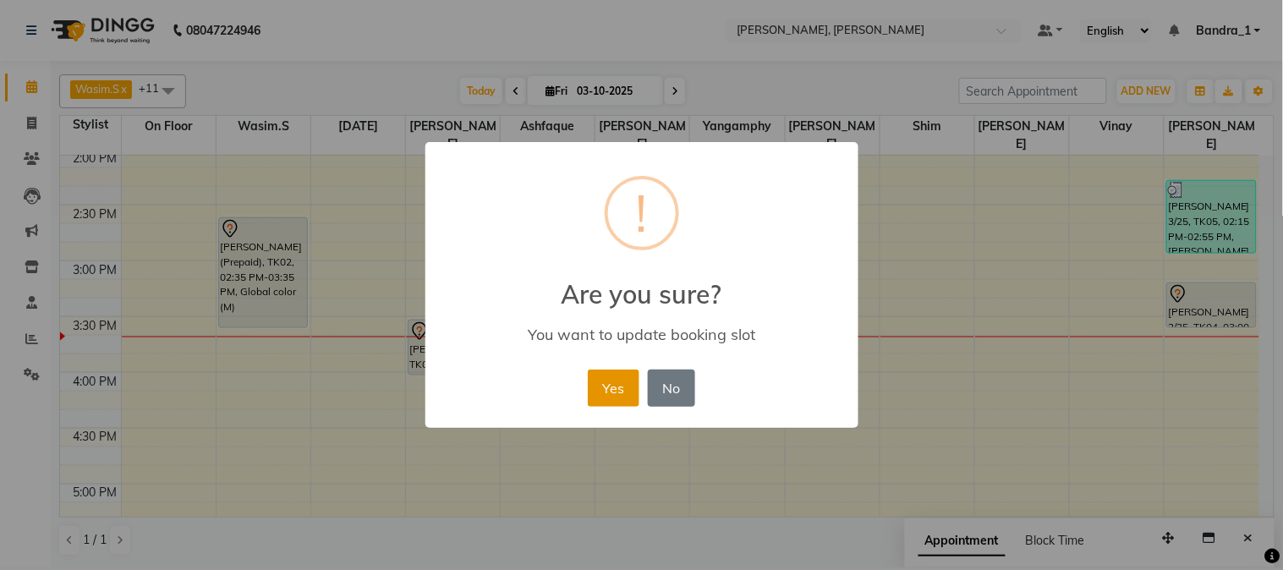
drag, startPoint x: 587, startPoint y: 384, endPoint x: 610, endPoint y: 392, distance: 24.4
click at [610, 392] on div "Yes No No" at bounding box center [642, 388] width 116 height 46
click at [610, 392] on button "Yes" at bounding box center [614, 388] width 52 height 37
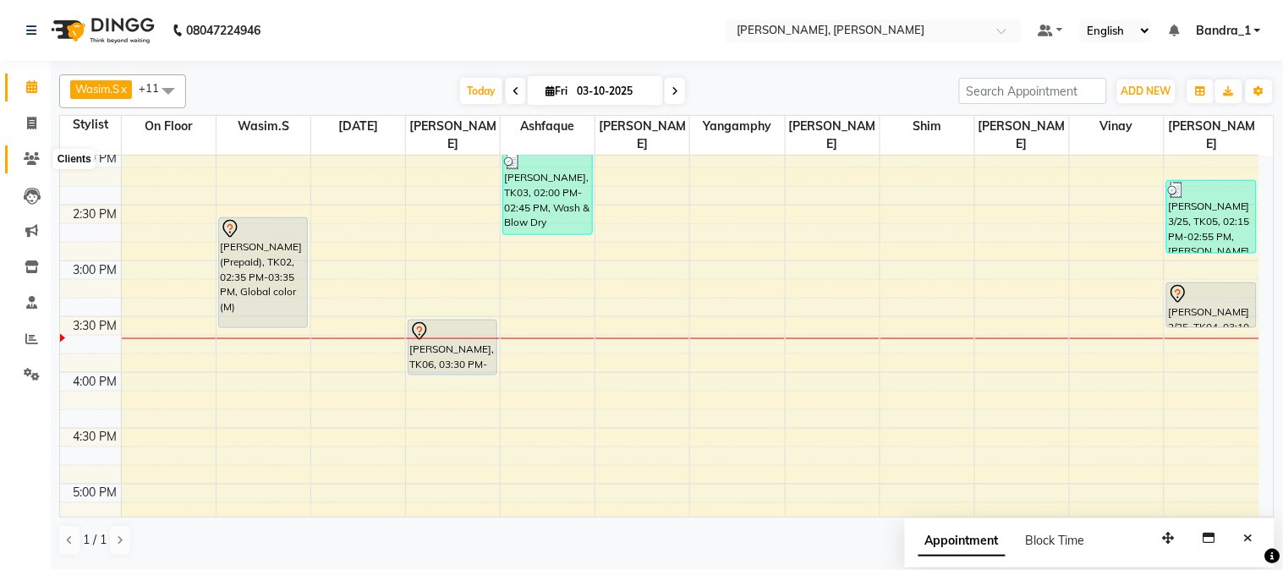
click at [34, 166] on span at bounding box center [32, 159] width 30 height 19
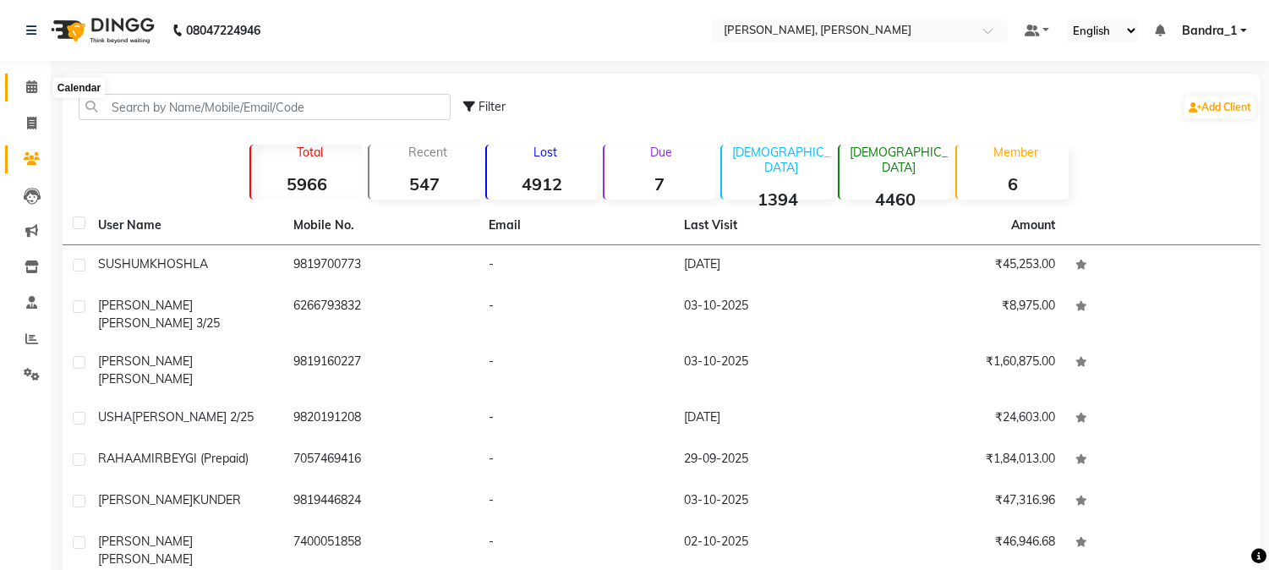
click at [29, 86] on icon at bounding box center [31, 86] width 11 height 13
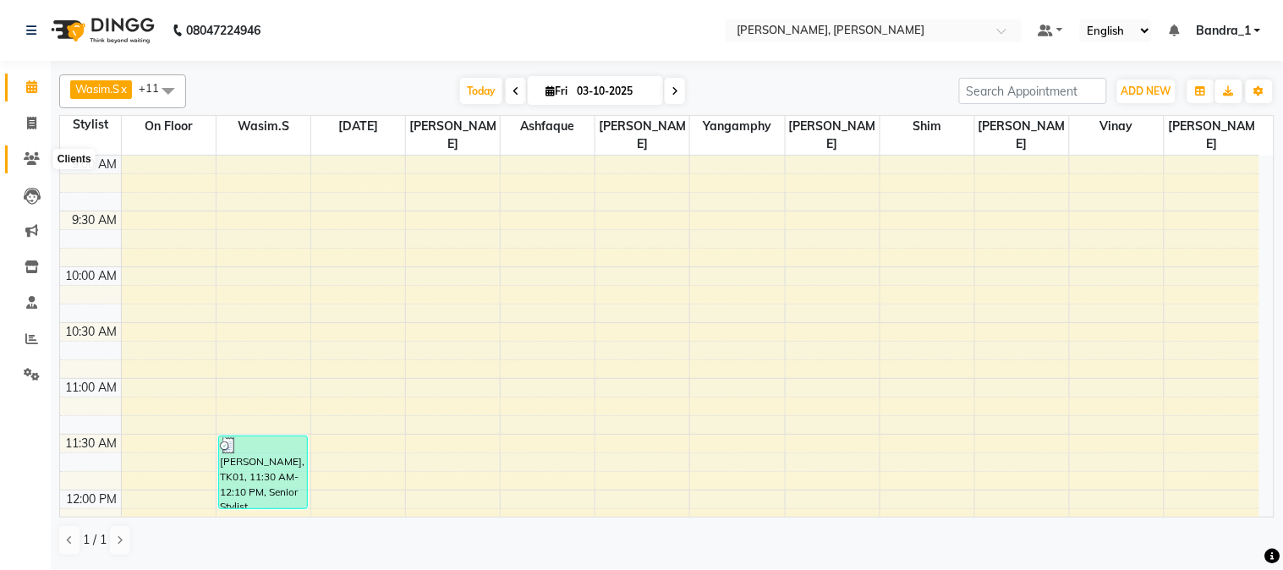
click at [30, 161] on icon at bounding box center [32, 158] width 16 height 13
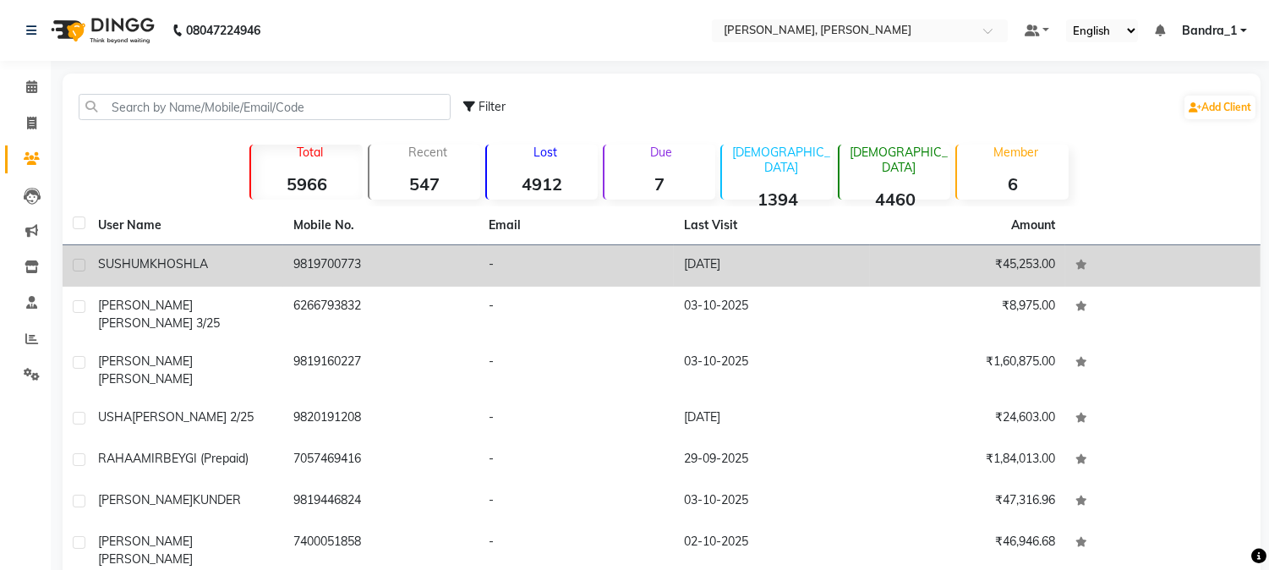
click at [249, 260] on div "[PERSON_NAME]" at bounding box center [185, 264] width 175 height 18
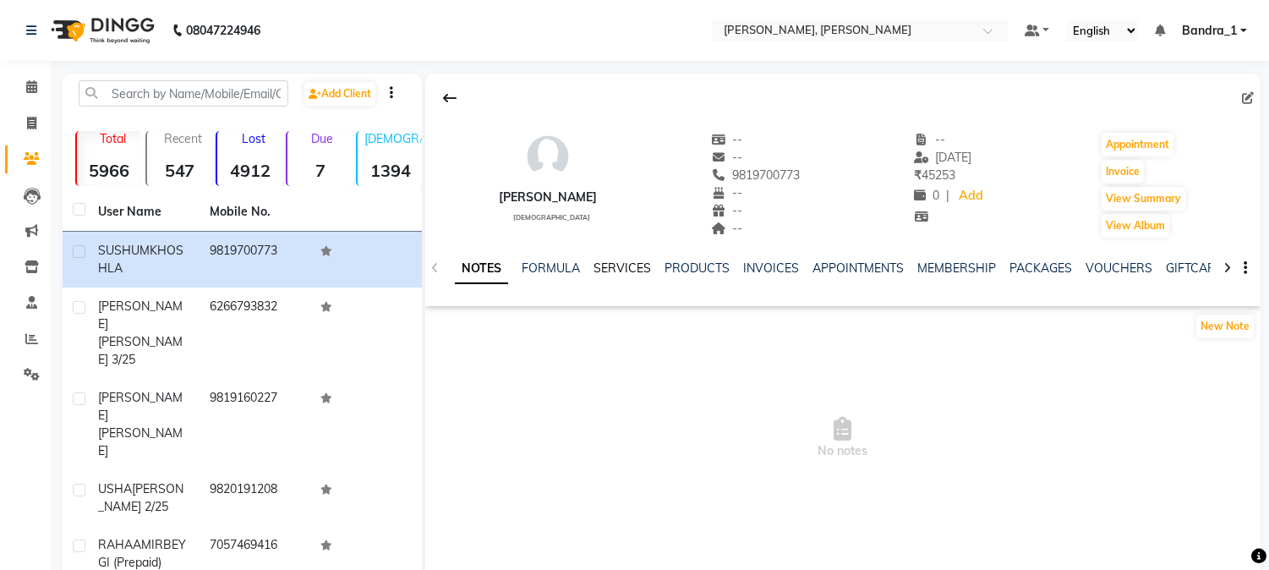
click at [614, 264] on link "SERVICES" at bounding box center [623, 267] width 58 height 15
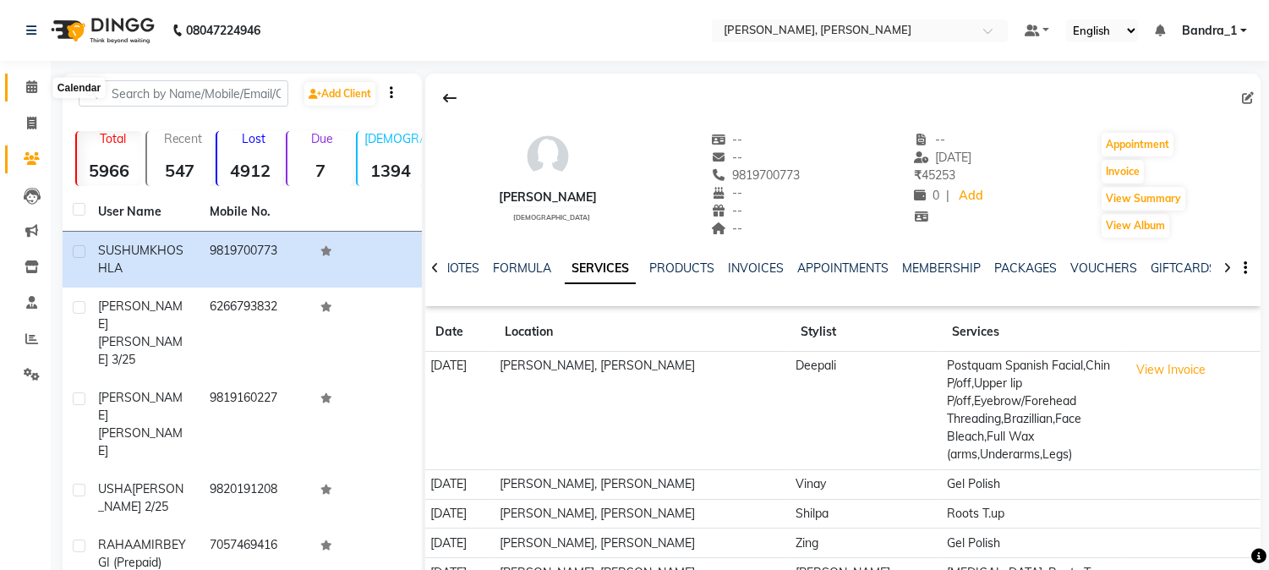
click at [28, 85] on icon at bounding box center [31, 86] width 11 height 13
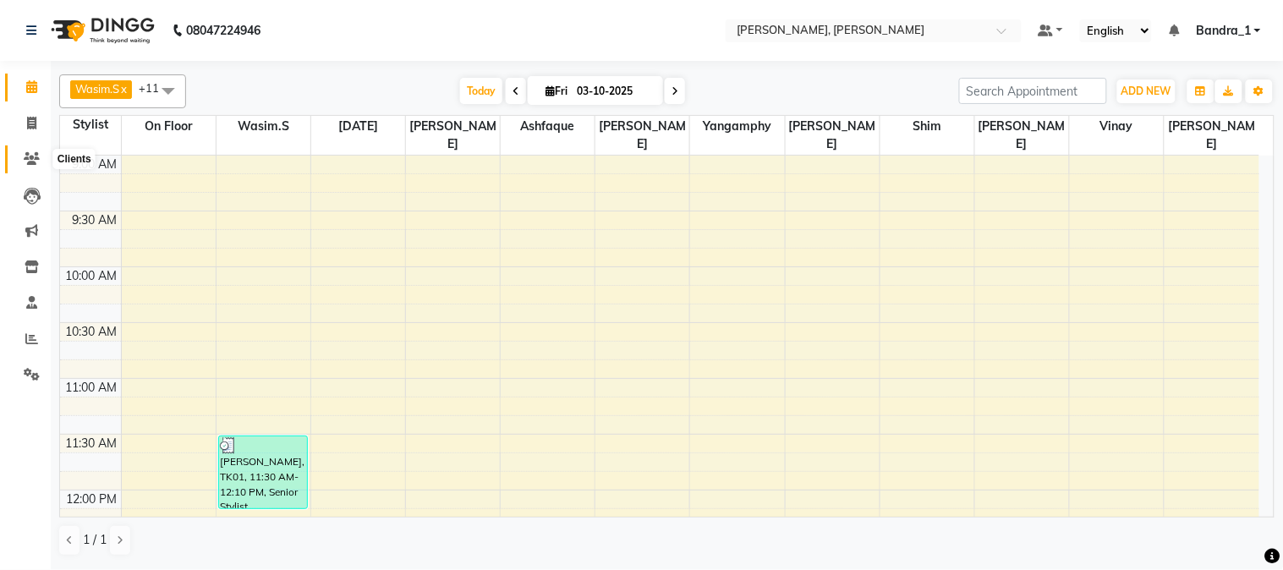
click at [28, 157] on icon at bounding box center [32, 158] width 16 height 13
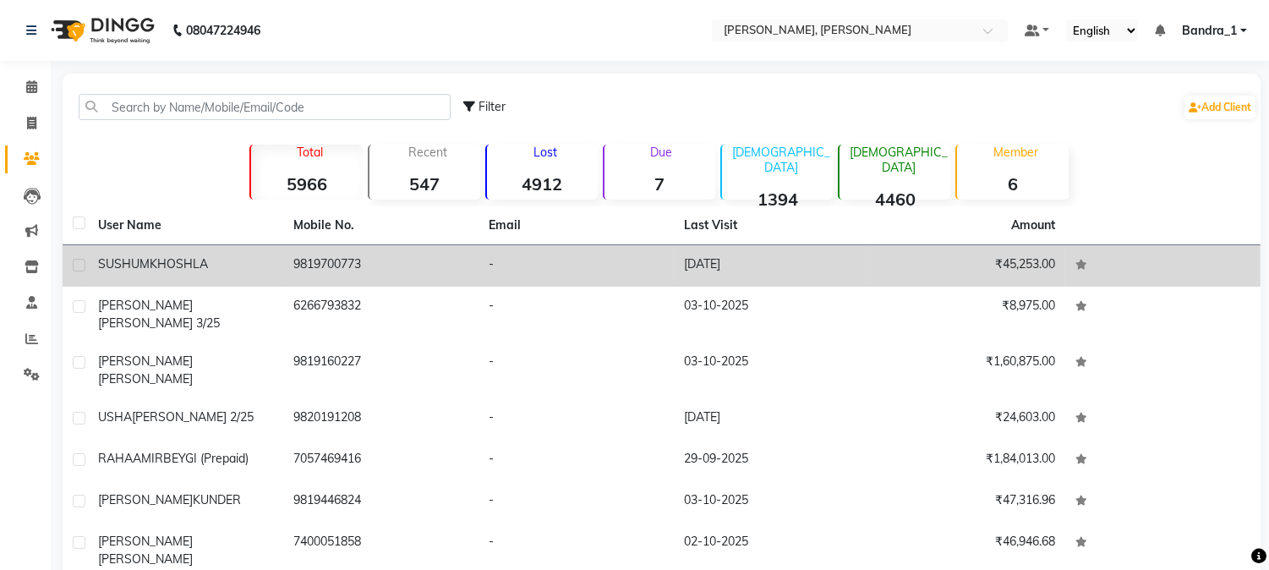
click at [717, 268] on td "[DATE]" at bounding box center [771, 265] width 195 height 41
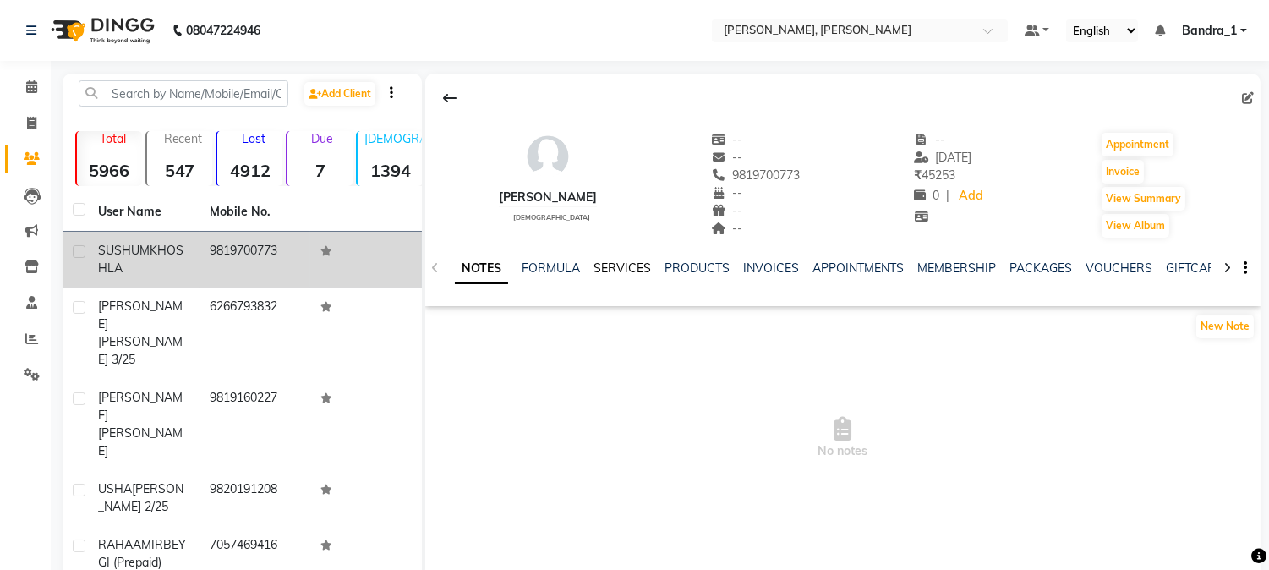
click at [626, 272] on link "SERVICES" at bounding box center [623, 267] width 58 height 15
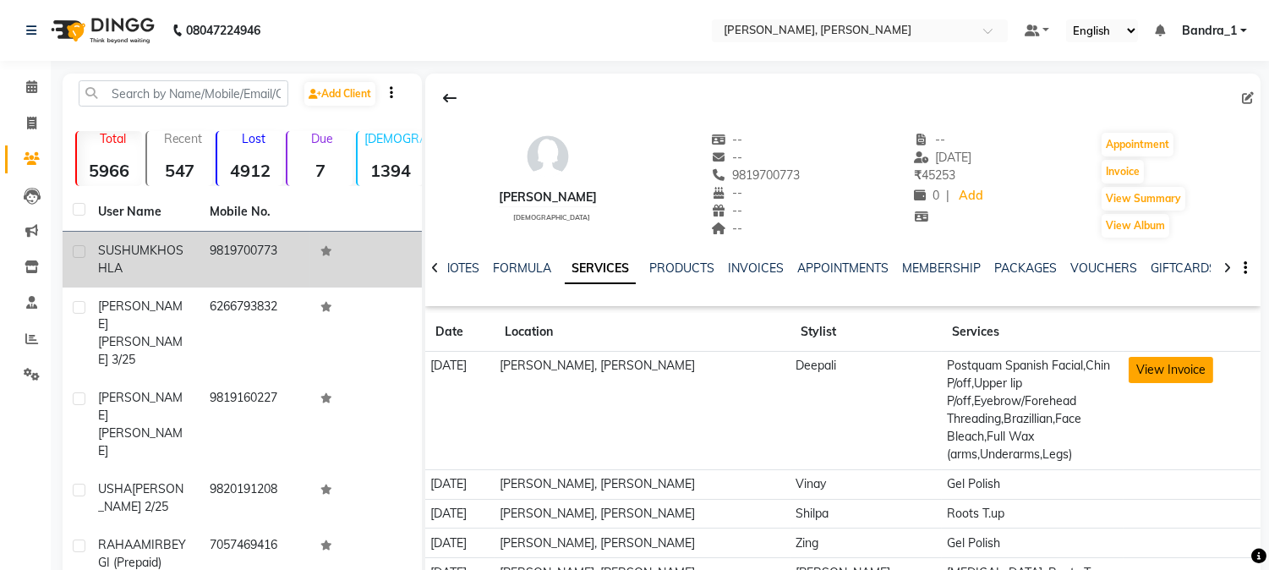
click at [1157, 370] on button "View Invoice" at bounding box center [1171, 370] width 85 height 26
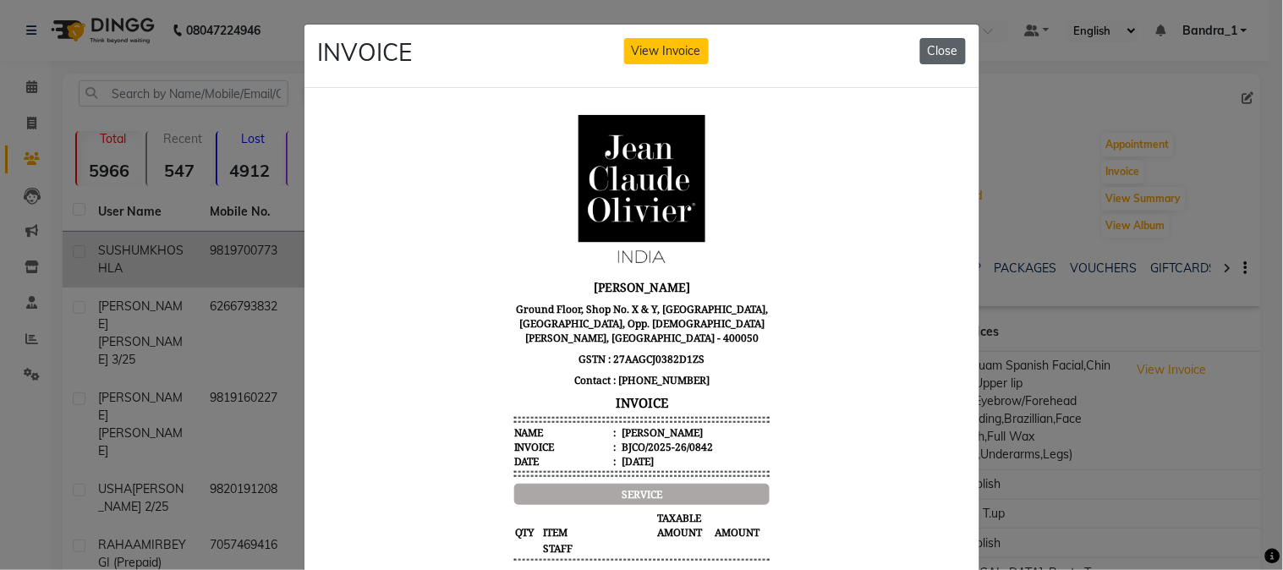
click at [939, 47] on button "Close" at bounding box center [943, 51] width 46 height 26
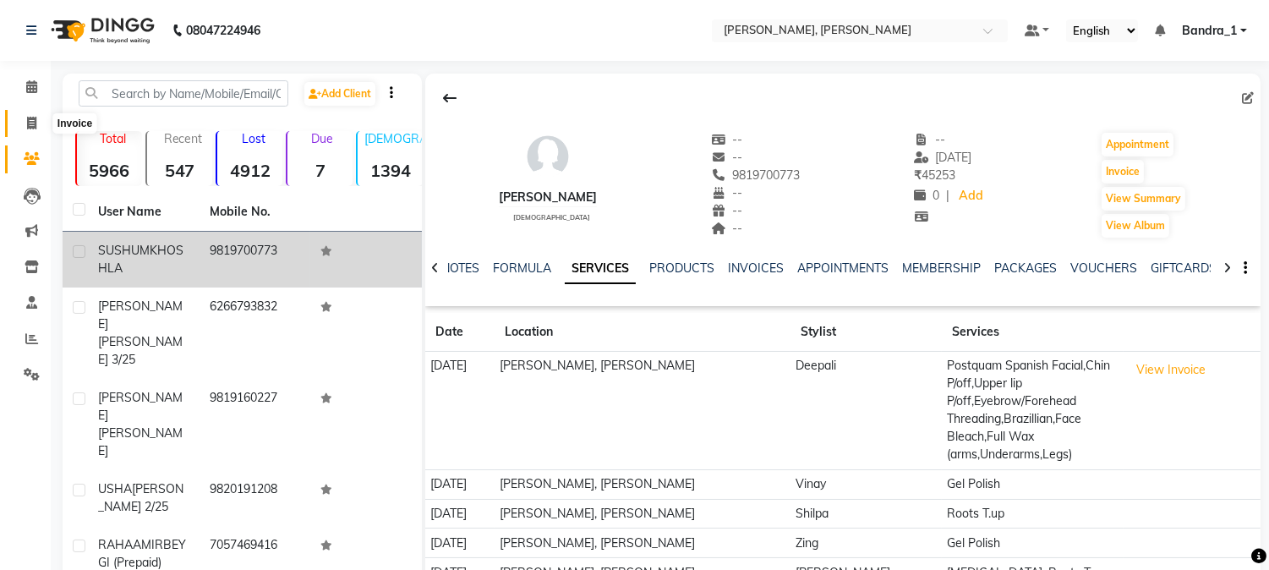
click at [36, 120] on span at bounding box center [32, 123] width 30 height 19
select select "7997"
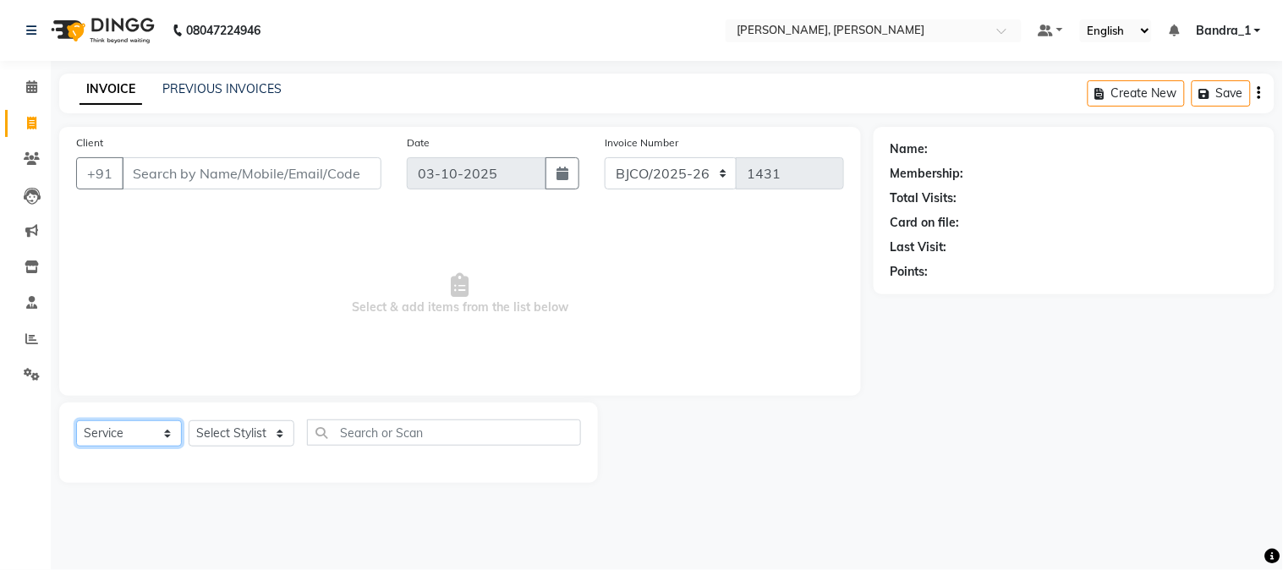
click at [164, 440] on select "Select Service Product Membership Package Voucher Prepaid Gift Card" at bounding box center [129, 433] width 106 height 26
select select "product"
click at [76, 421] on select "Select Service Product Membership Package Voucher Prepaid Gift Card" at bounding box center [129, 433] width 106 height 26
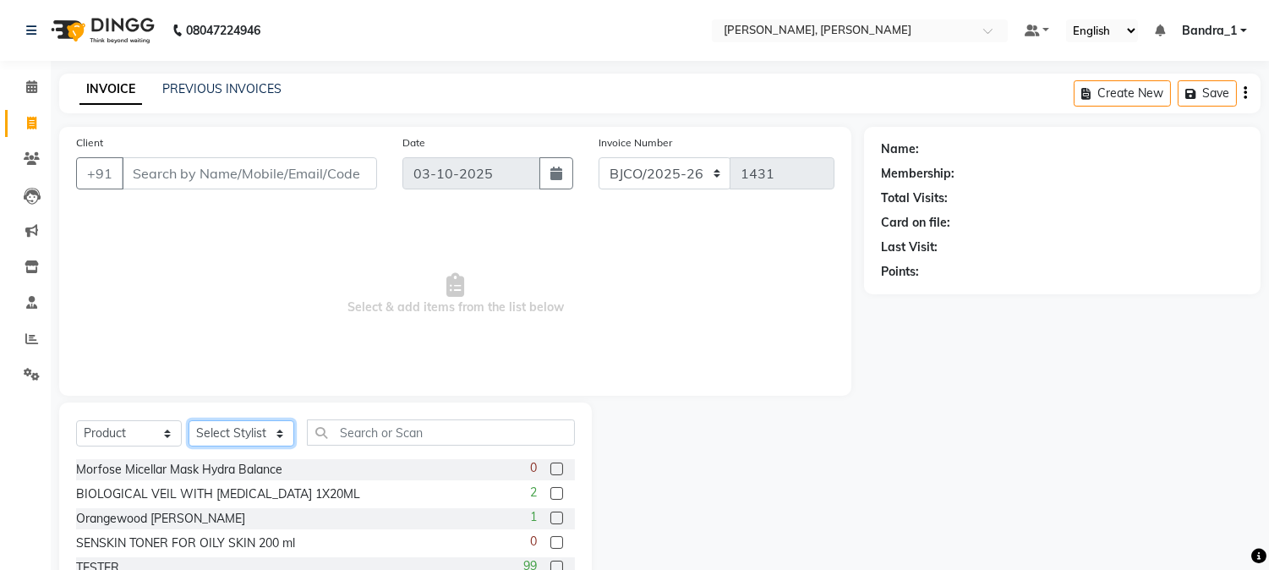
click at [279, 436] on select "Select Stylist [PERSON_NAME] [PERSON_NAME] [PERSON_NAME] Attham Bandra_1 Bandra…" at bounding box center [242, 433] width 106 height 26
select select "21948"
click at [189, 421] on select "Select Stylist [PERSON_NAME] [PERSON_NAME] [PERSON_NAME] Attham Bandra_1 Bandra…" at bounding box center [242, 433] width 106 height 26
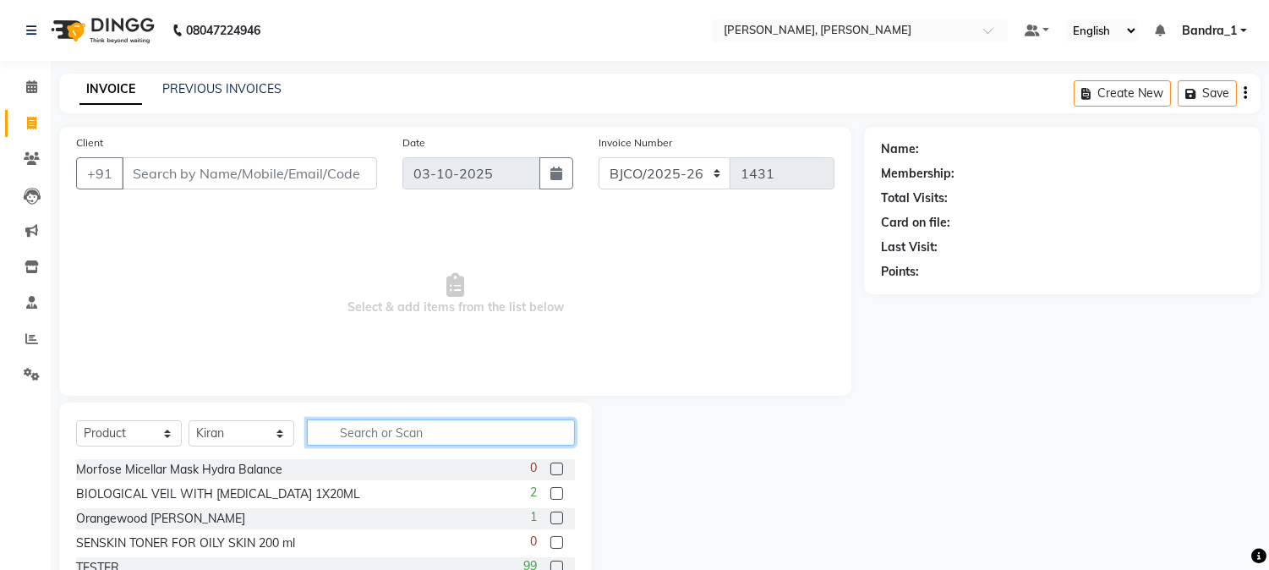
drag, startPoint x: 389, startPoint y: 436, endPoint x: 354, endPoint y: 443, distance: 36.3
click at [357, 443] on input "text" at bounding box center [441, 432] width 268 height 26
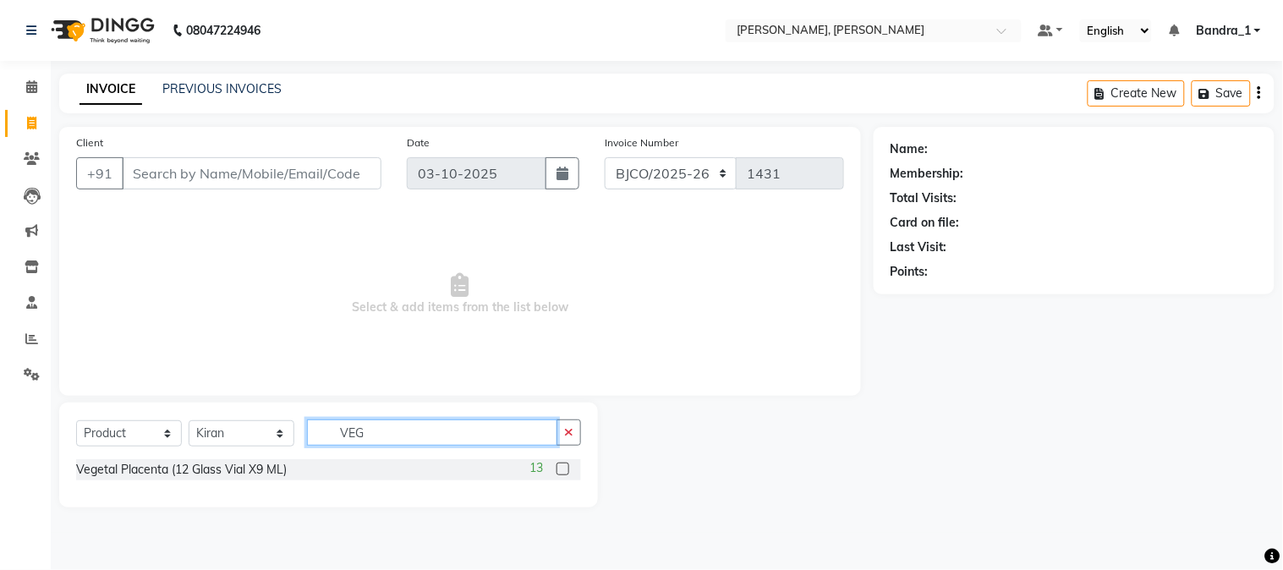
type input "VEG"
click at [562, 468] on label at bounding box center [562, 469] width 13 height 13
click at [562, 468] on input "checkbox" at bounding box center [561, 469] width 11 height 11
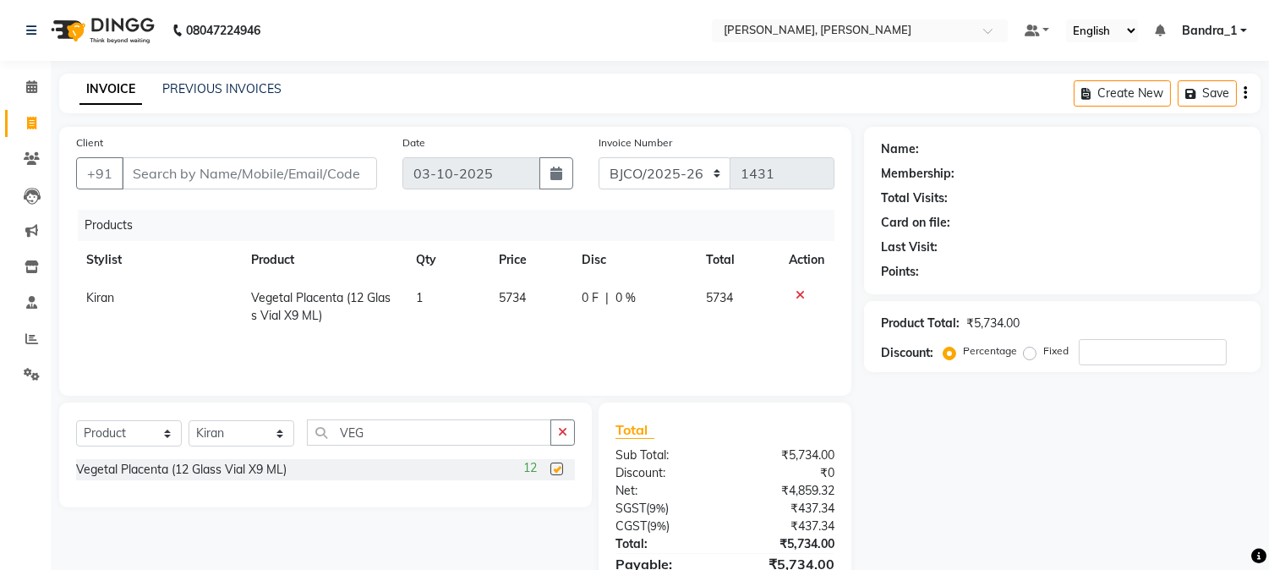
checkbox input "false"
click at [30, 87] on icon at bounding box center [31, 86] width 11 height 13
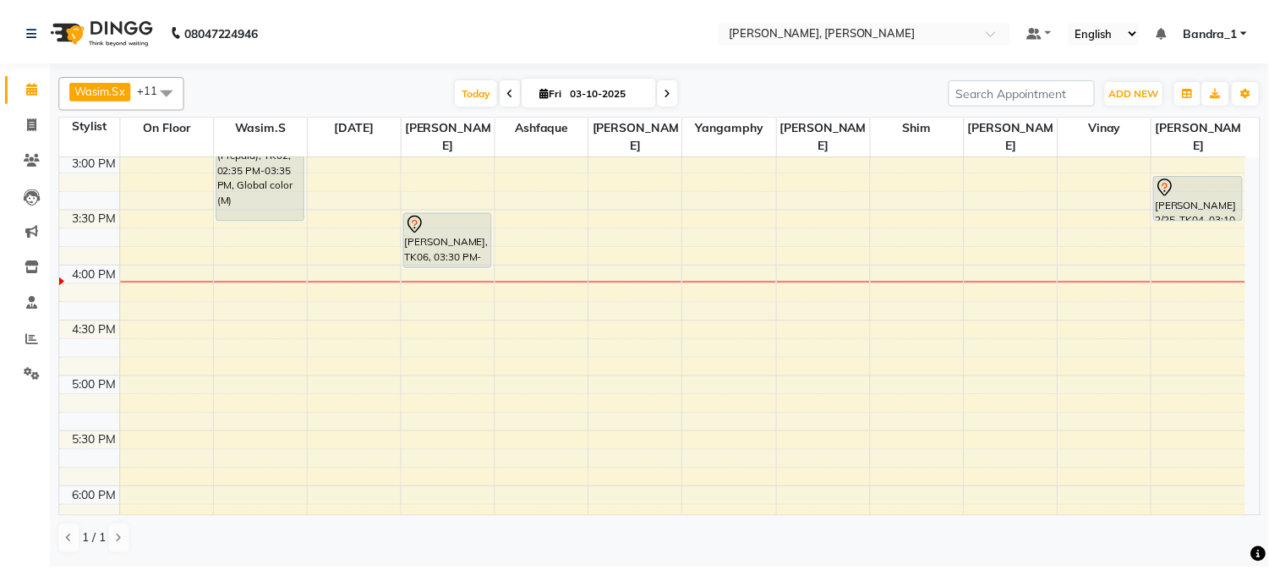
scroll to position [638, 0]
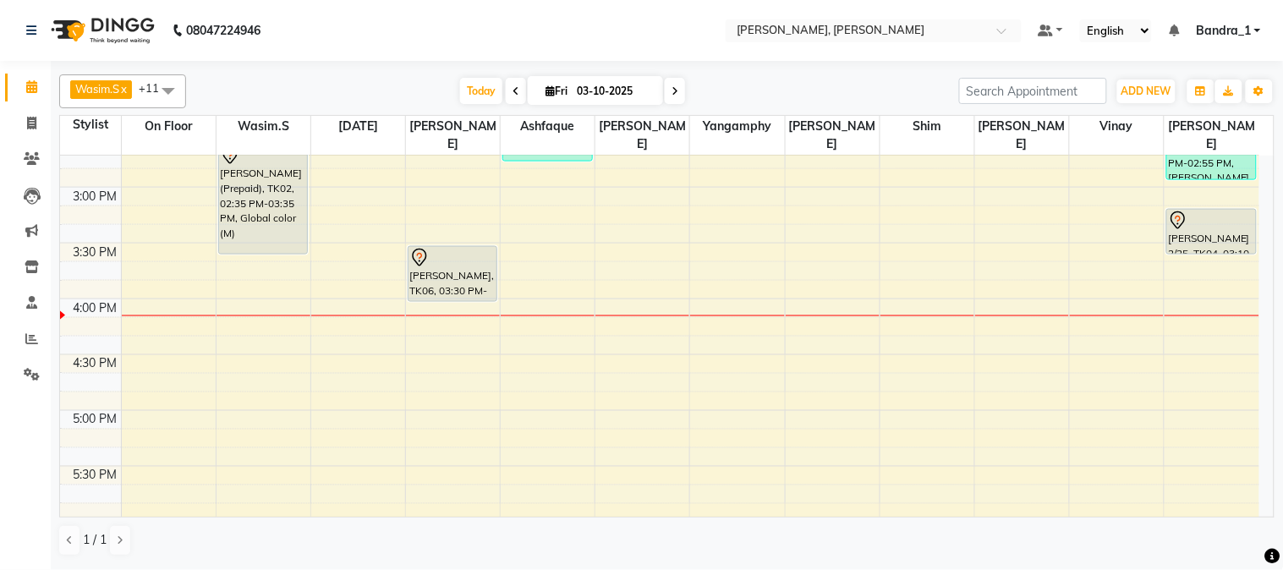
click at [1201, 217] on div "[PERSON_NAME] 2/25, TK04, 03:10 PM-03:35 PM, Face Bleach" at bounding box center [1211, 232] width 89 height 44
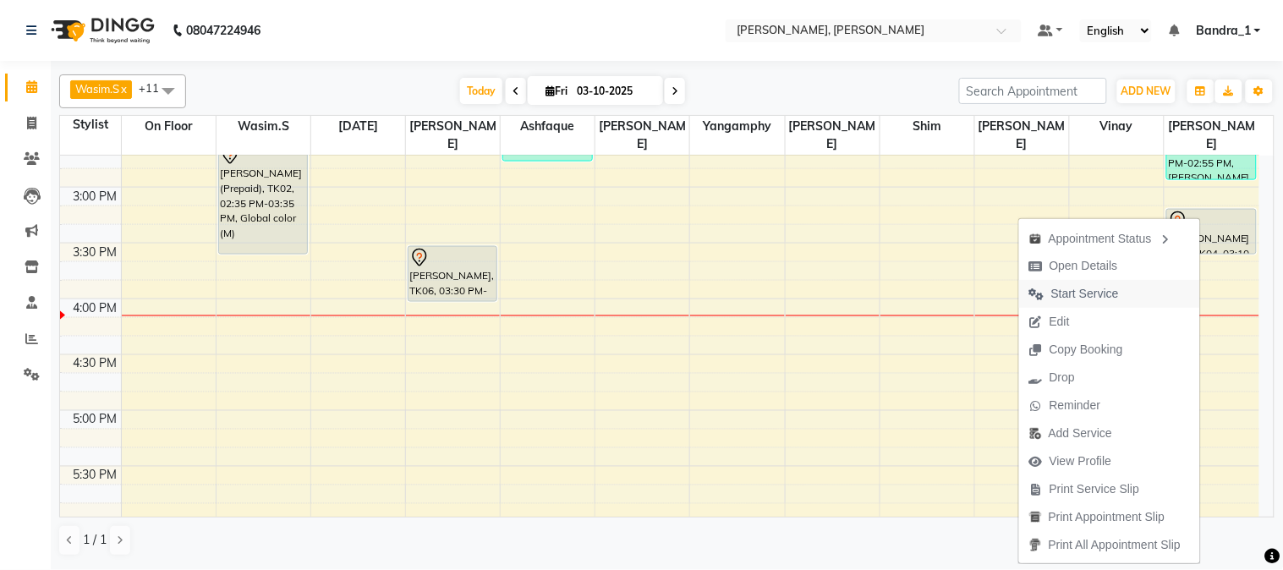
click at [1081, 294] on span "Start Service" at bounding box center [1085, 294] width 68 height 18
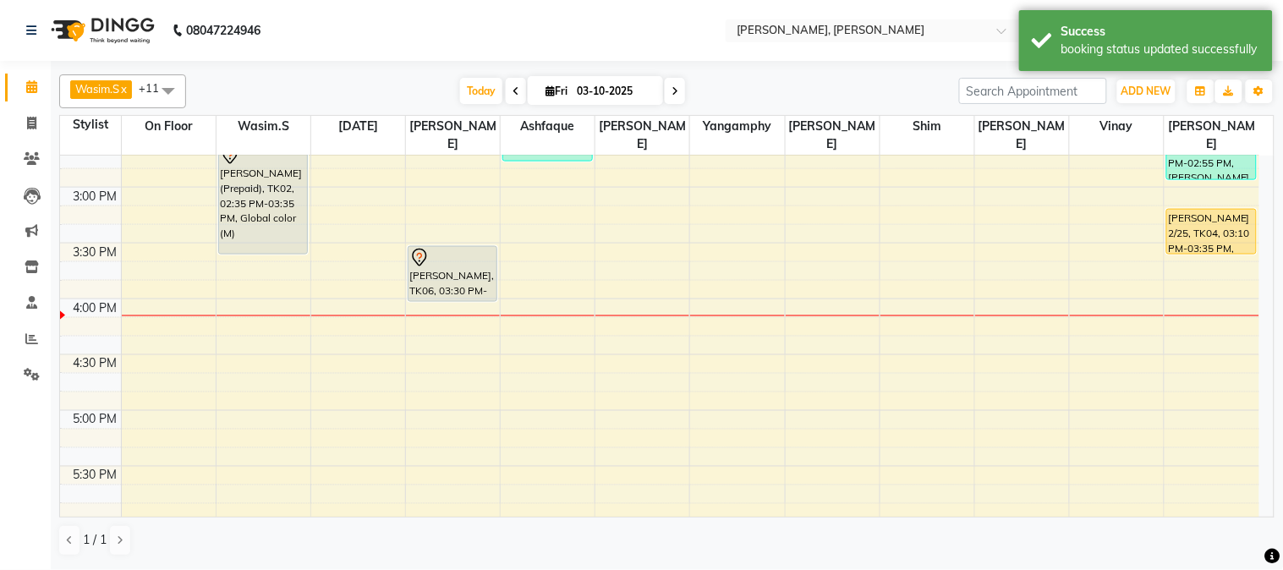
click at [1181, 215] on div "[PERSON_NAME] 2/25, TK04, 03:10 PM-03:35 PM, Face Bleach" at bounding box center [1211, 232] width 89 height 44
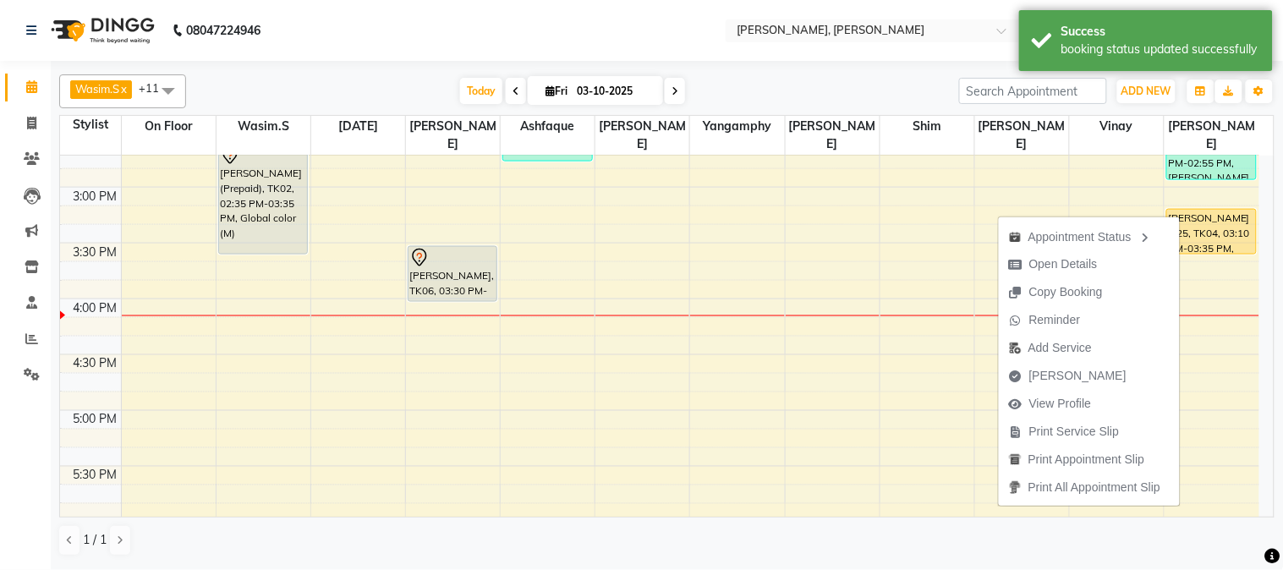
click at [1055, 375] on span "[PERSON_NAME]" at bounding box center [1077, 376] width 97 height 18
select select "7997"
select select "service"
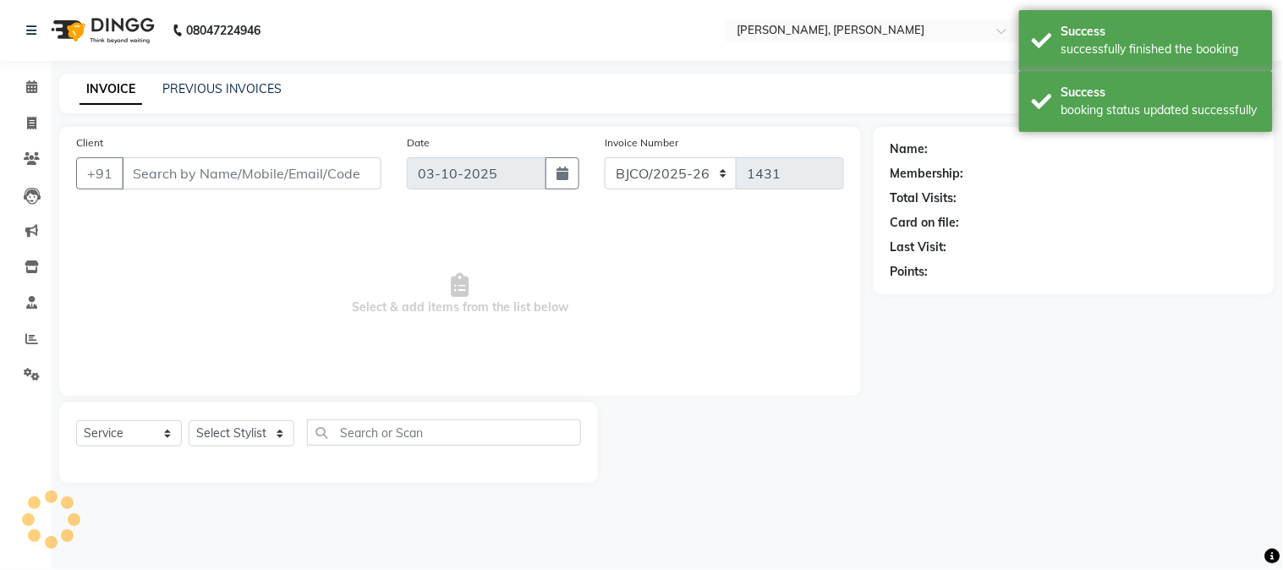
type input "9820191208"
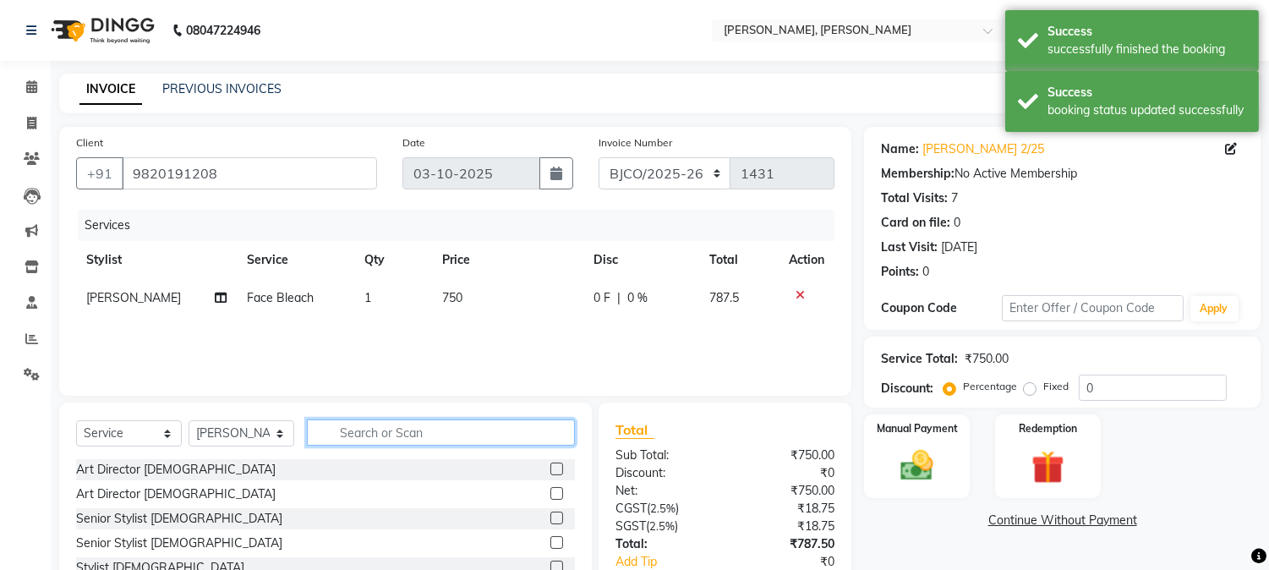
click at [392, 436] on input "text" at bounding box center [441, 432] width 268 height 26
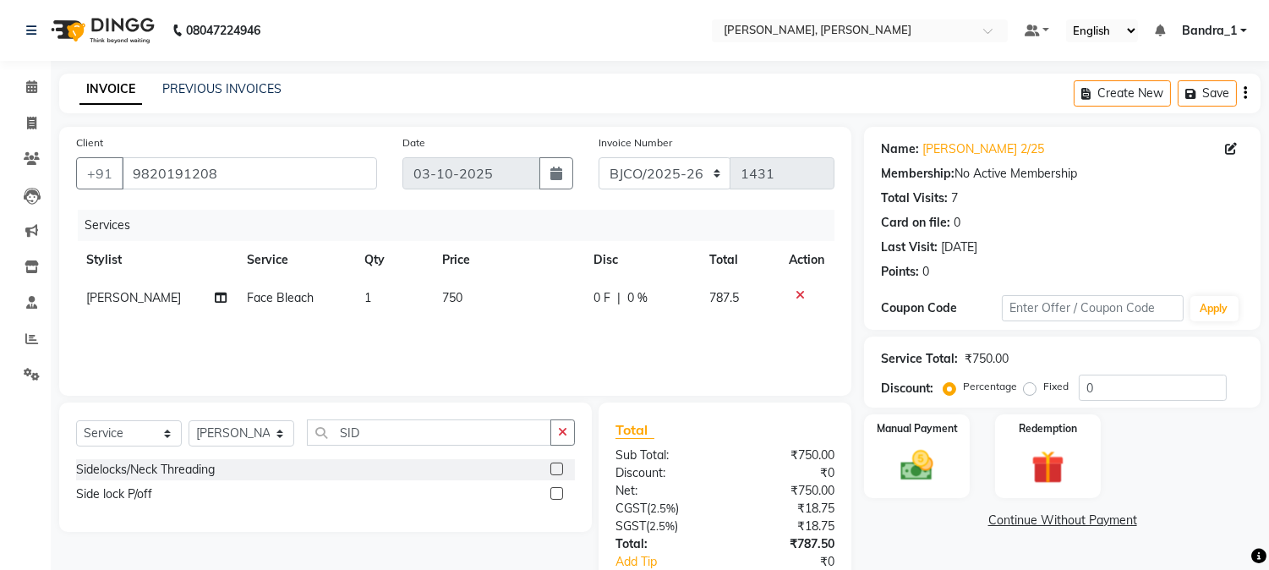
click at [556, 488] on label at bounding box center [557, 493] width 13 height 13
click at [556, 489] on input "checkbox" at bounding box center [556, 494] width 11 height 11
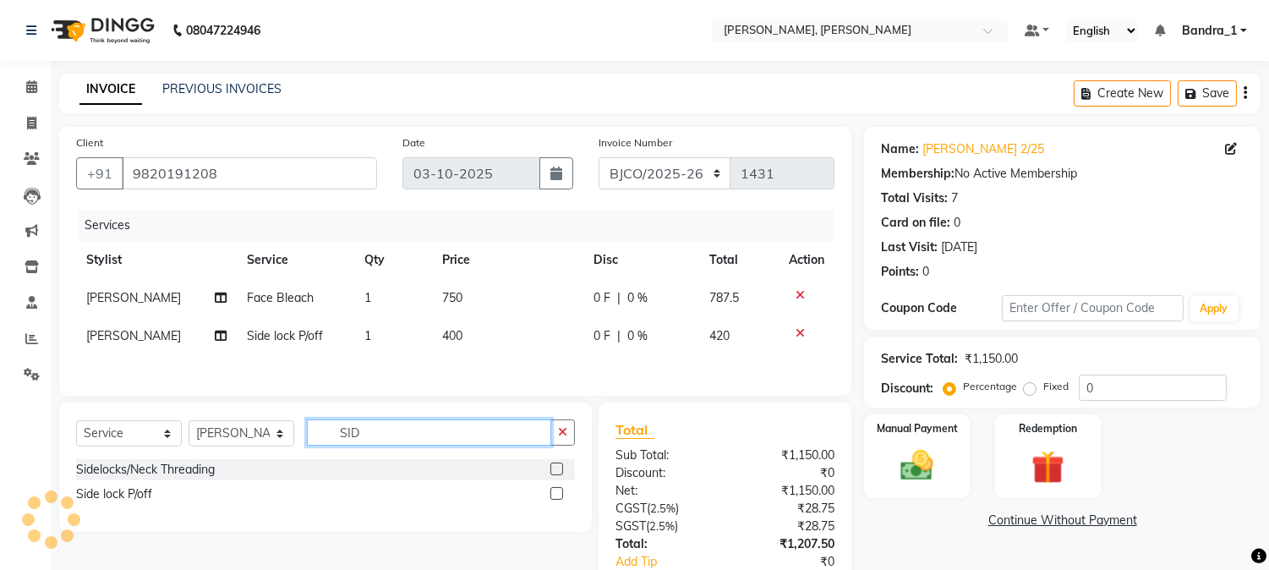
drag, startPoint x: 375, startPoint y: 447, endPoint x: 257, endPoint y: 446, distance: 118.4
click at [262, 446] on div "Select Service Product Membership Package Voucher Prepaid Gift Card Select Styl…" at bounding box center [325, 439] width 499 height 40
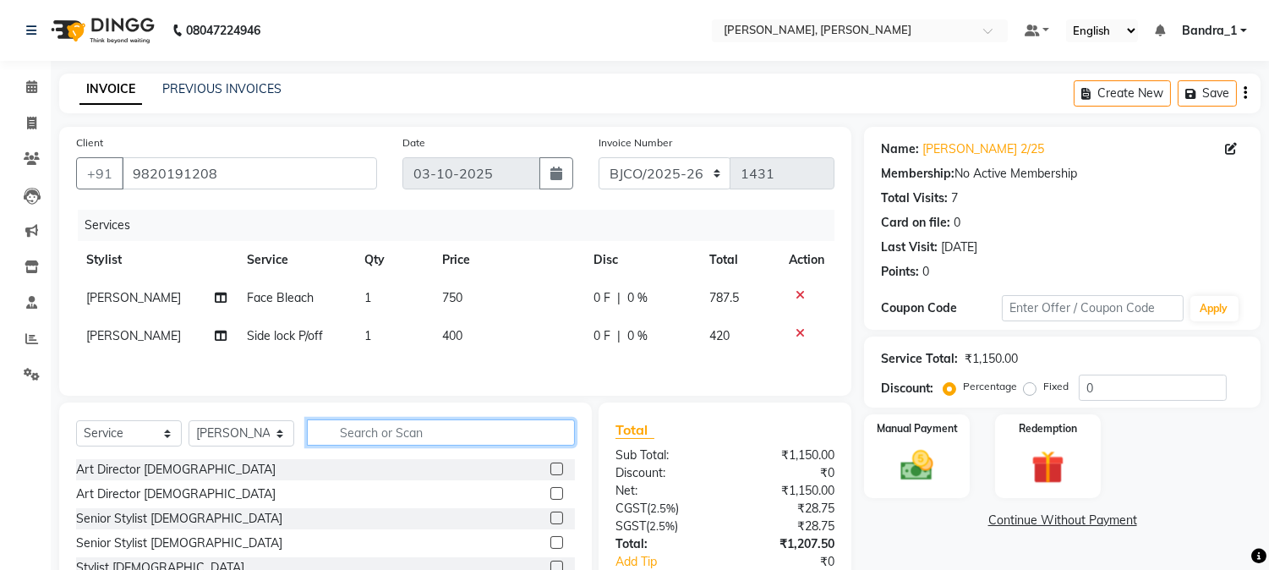
click at [341, 438] on input "text" at bounding box center [441, 432] width 268 height 26
drag, startPoint x: 364, startPoint y: 424, endPoint x: 338, endPoint y: 376, distance: 53.7
click at [348, 391] on div "Client [PHONE_NUMBER] Date [DATE] Invoice Number CPGS/2025-26 BJCO/2025-26 Pre/…" at bounding box center [456, 389] width 818 height 525
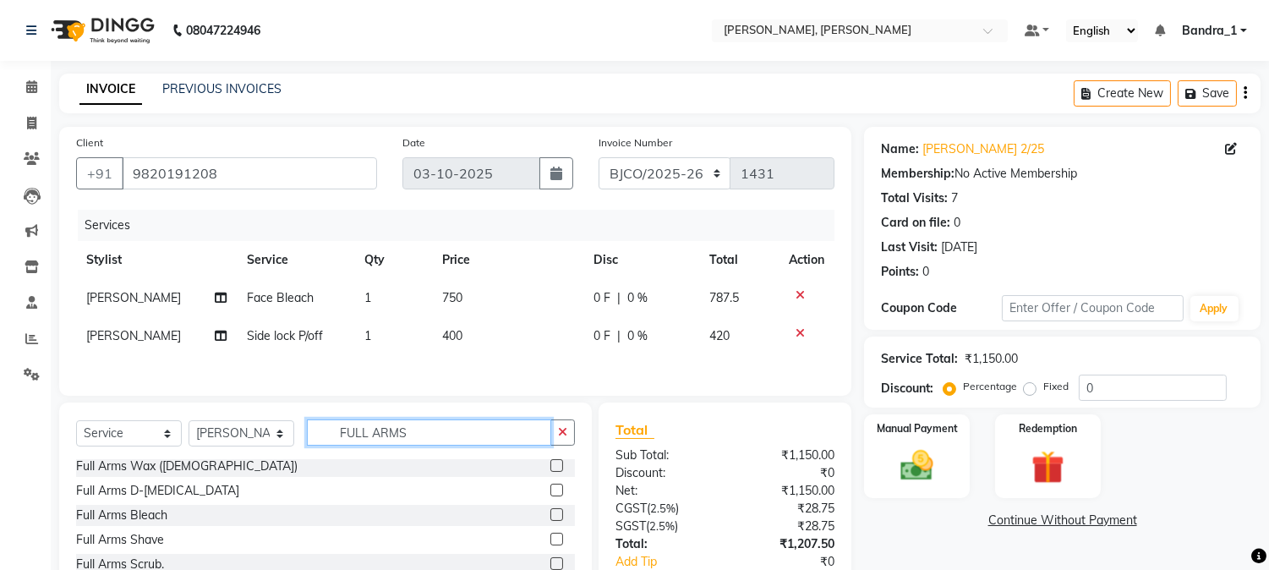
scroll to position [100, 0]
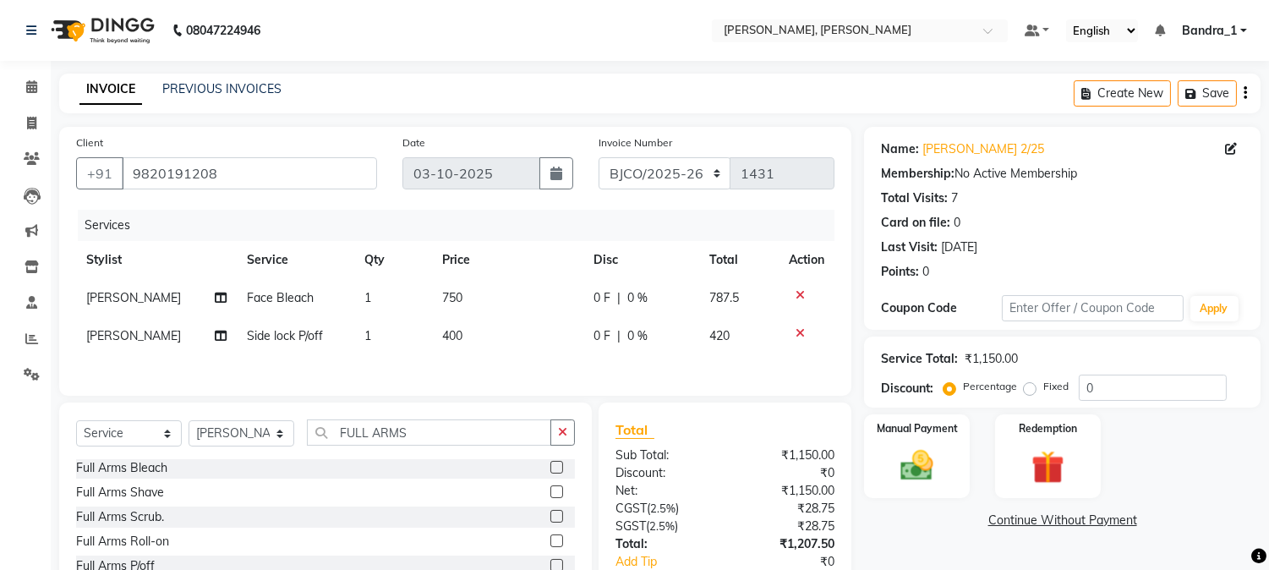
click at [551, 470] on label at bounding box center [557, 467] width 13 height 13
click at [551, 470] on input "checkbox" at bounding box center [556, 468] width 11 height 11
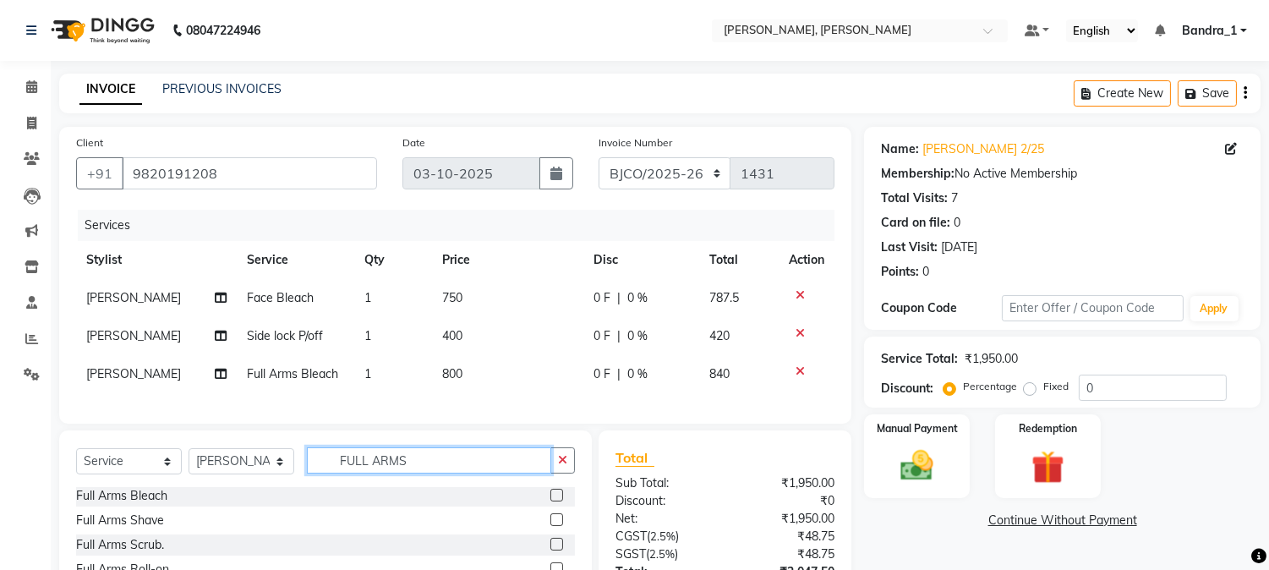
drag, startPoint x: 413, startPoint y: 476, endPoint x: 303, endPoint y: 445, distance: 114.3
click at [315, 461] on input "FULL ARMS" at bounding box center [429, 460] width 244 height 26
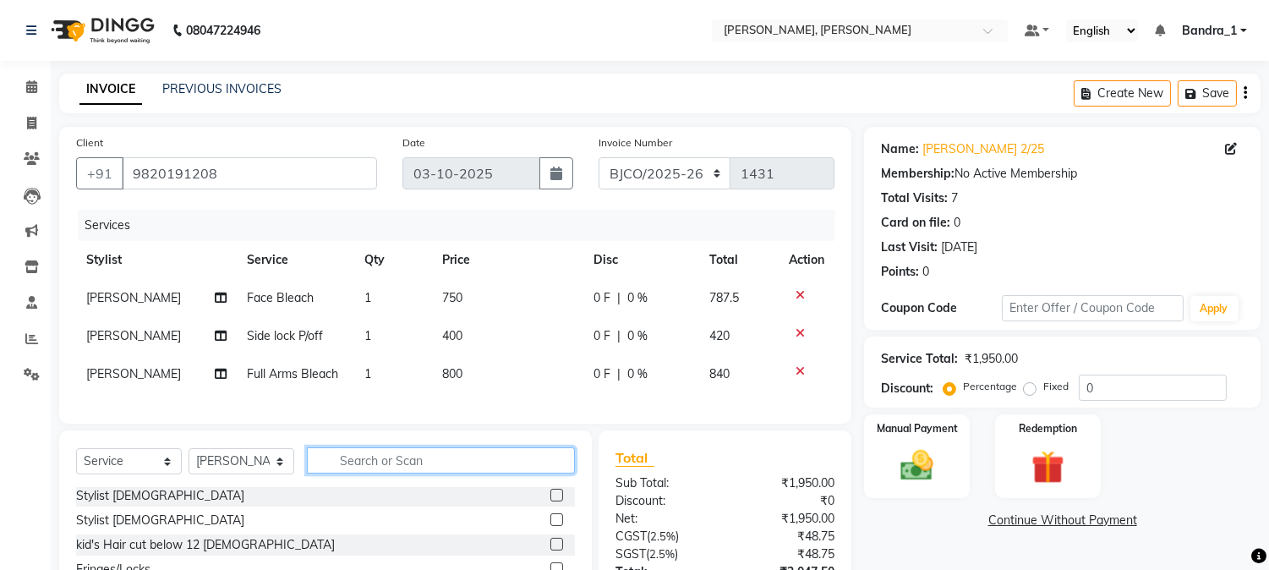
click at [351, 474] on input "text" at bounding box center [441, 460] width 268 height 26
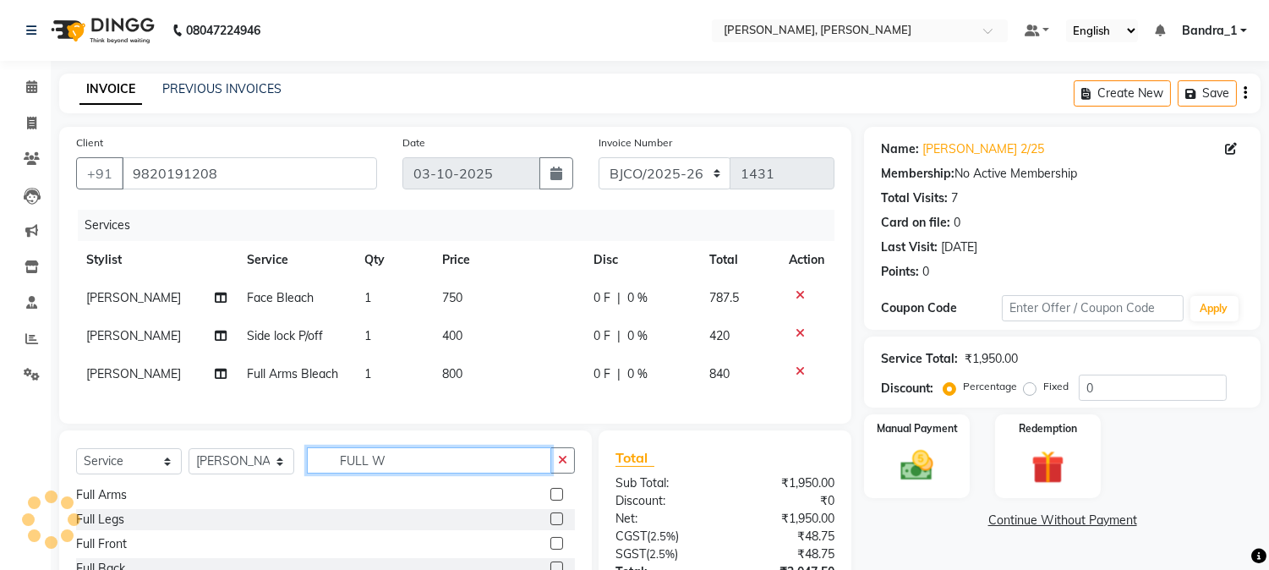
scroll to position [0, 0]
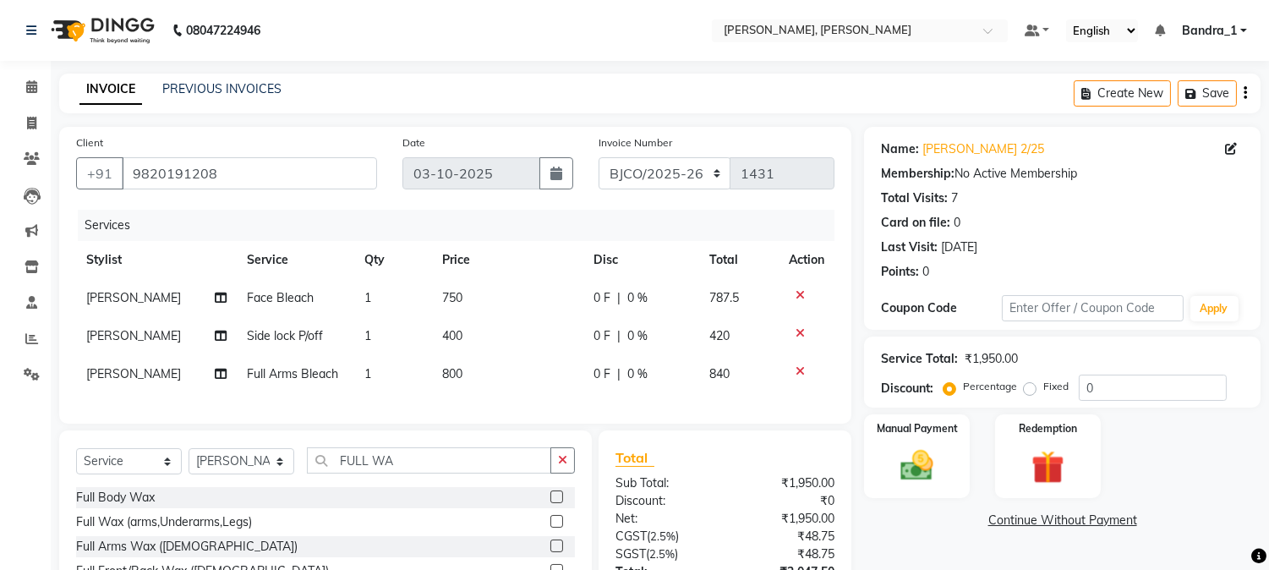
click at [555, 528] on label at bounding box center [557, 521] width 13 height 13
click at [555, 528] on input "checkbox" at bounding box center [556, 522] width 11 height 11
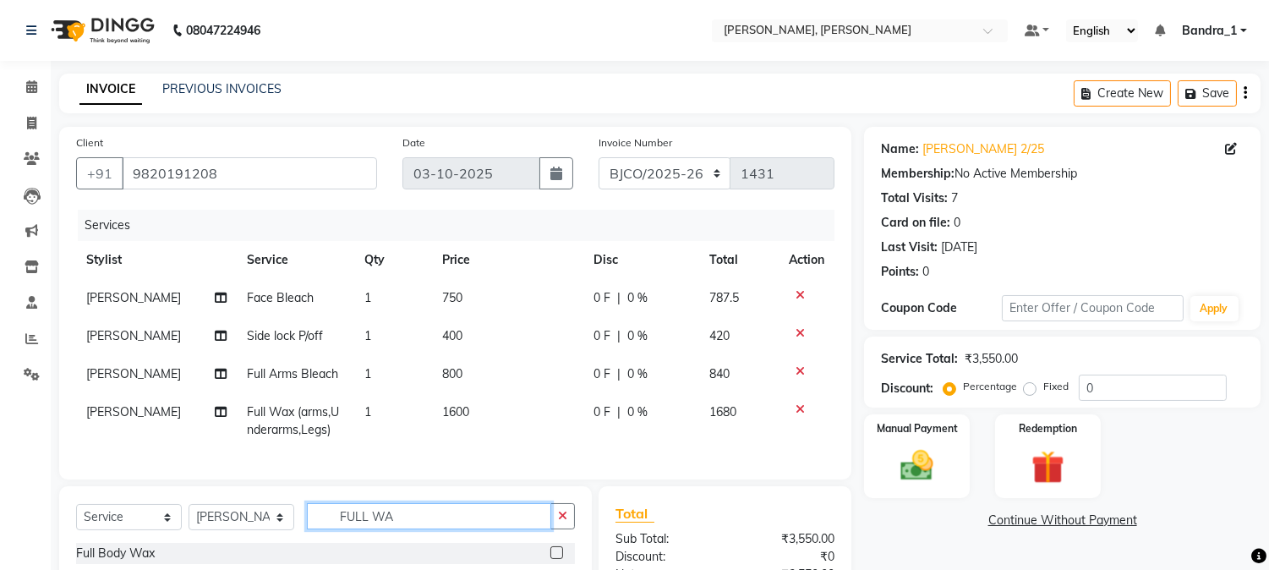
drag, startPoint x: 408, startPoint y: 527, endPoint x: 333, endPoint y: 520, distance: 75.6
click at [333, 520] on input "FULL WA" at bounding box center [429, 516] width 244 height 26
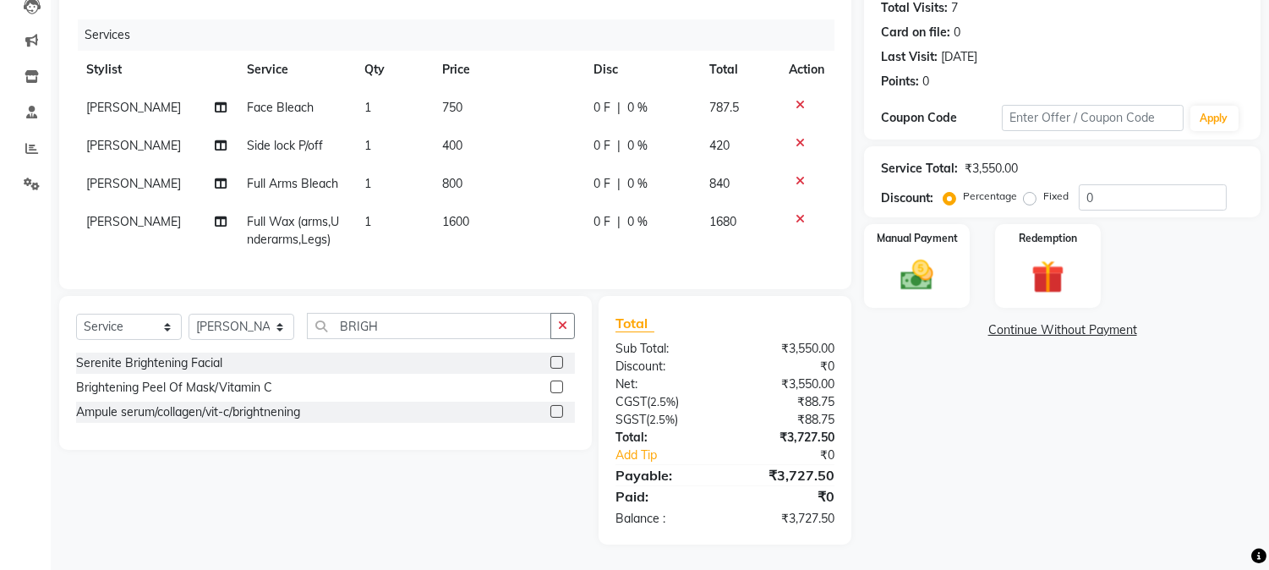
click at [559, 386] on label at bounding box center [557, 387] width 13 height 13
click at [559, 386] on input "checkbox" at bounding box center [556, 387] width 11 height 11
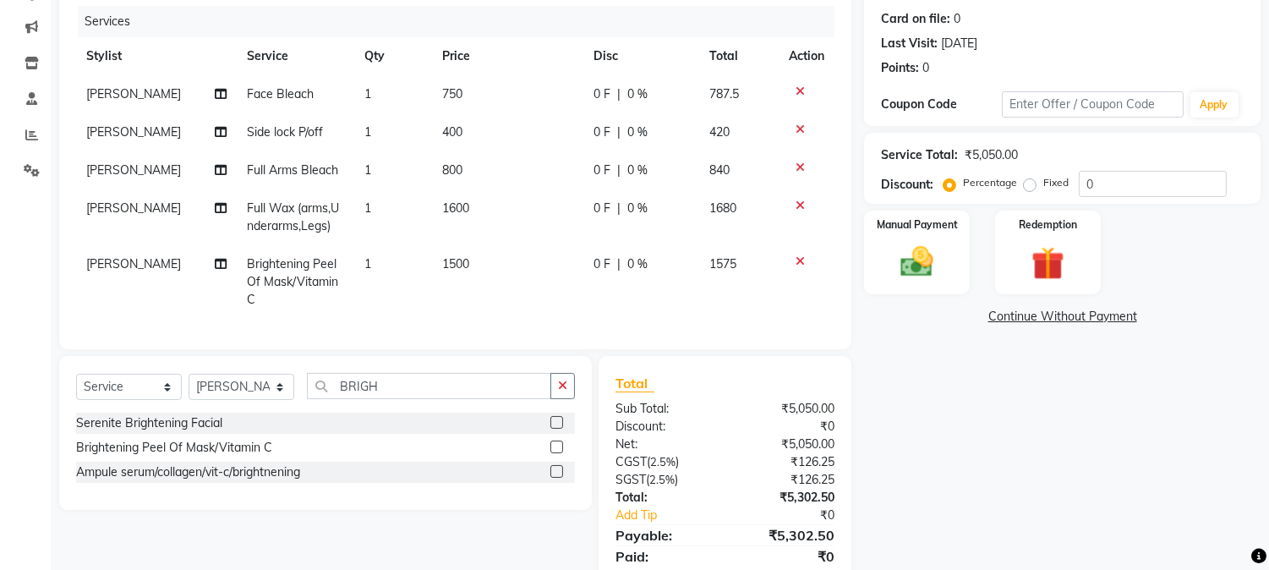
click at [453, 265] on span "1500" at bounding box center [455, 263] width 27 height 15
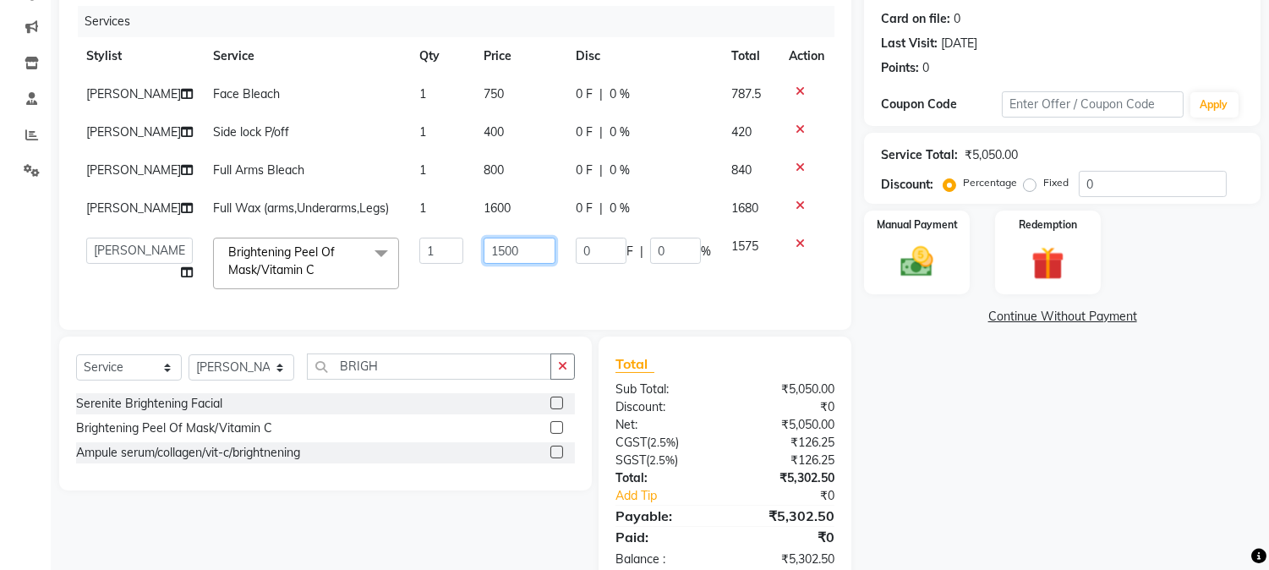
click at [484, 255] on input "1500" at bounding box center [520, 251] width 72 height 26
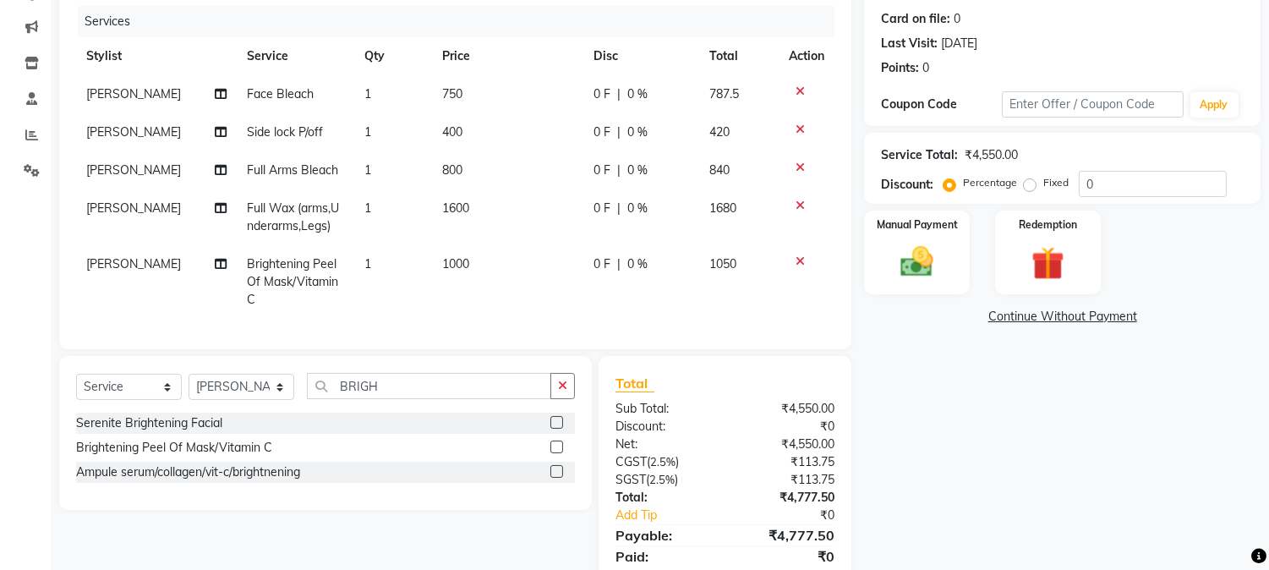
click at [507, 282] on td "1000" at bounding box center [507, 282] width 151 height 74
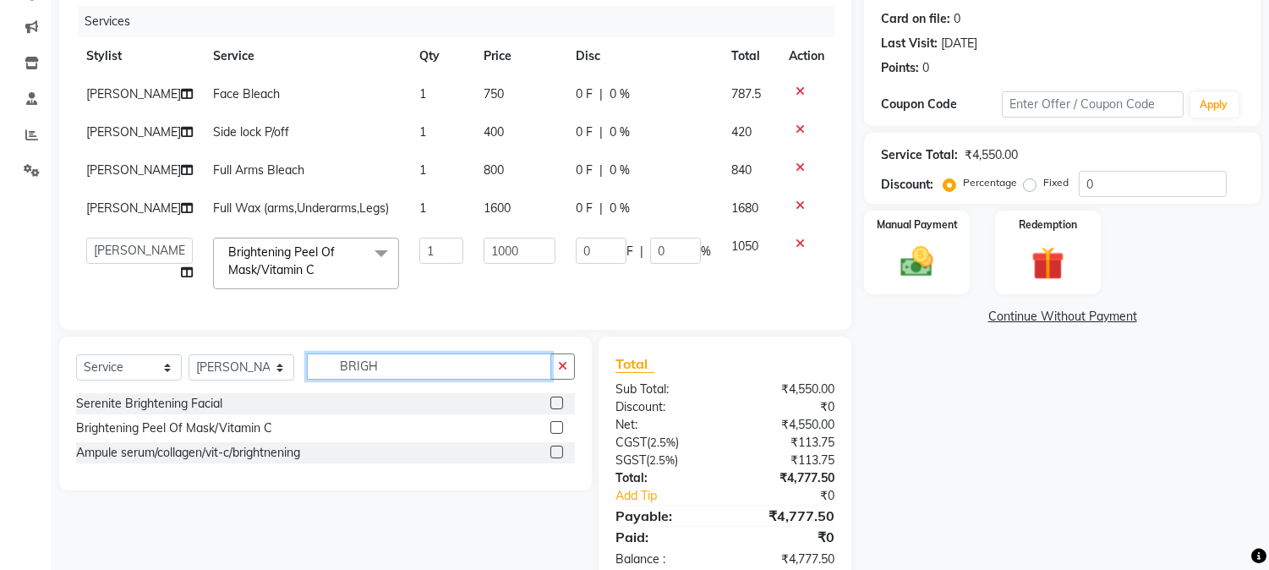
drag, startPoint x: 400, startPoint y: 384, endPoint x: 288, endPoint y: 351, distance: 116.4
click at [299, 365] on div "Select Service Product Membership Package Voucher Prepaid Gift Card Select Styl…" at bounding box center [325, 414] width 533 height 154
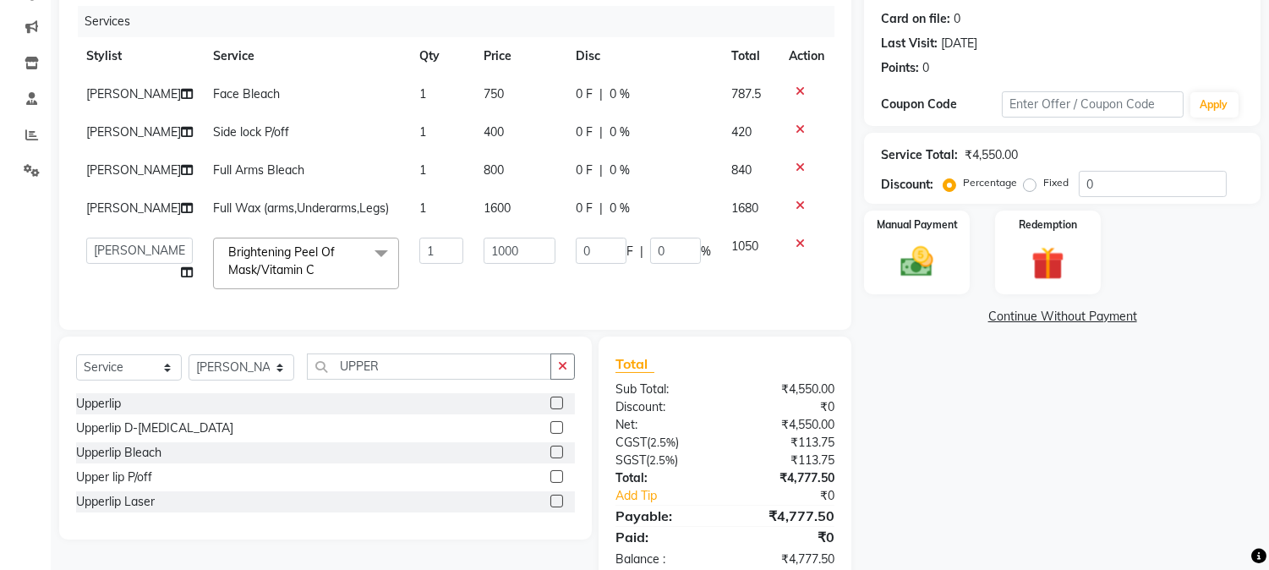
click at [552, 483] on label at bounding box center [557, 476] width 13 height 13
click at [552, 483] on input "checkbox" at bounding box center [556, 477] width 11 height 11
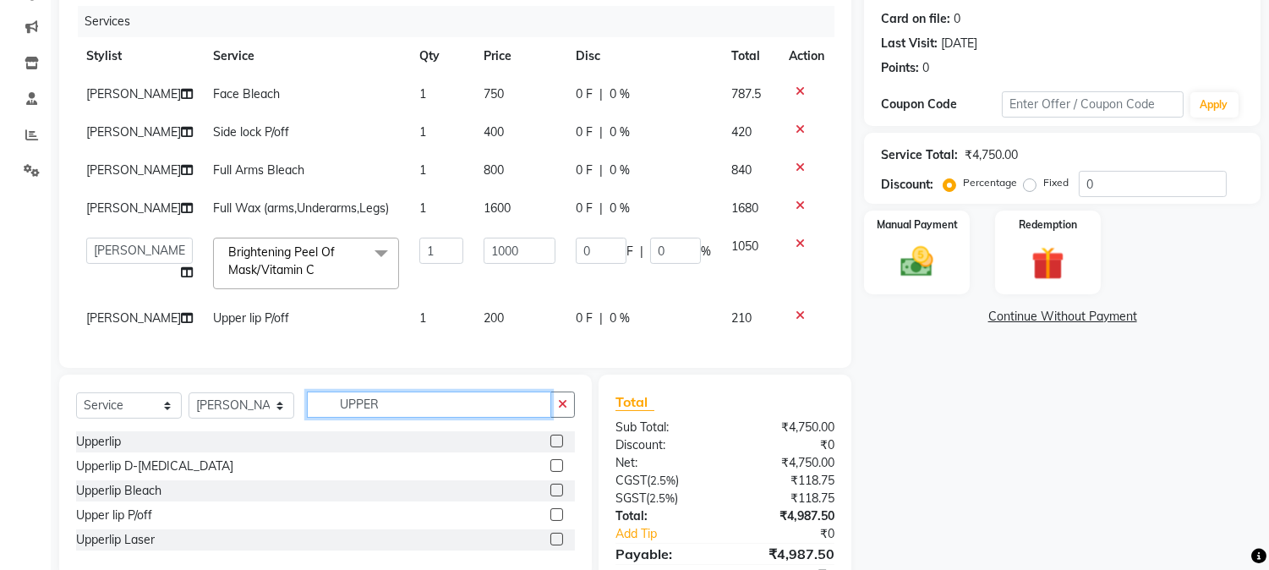
drag, startPoint x: 386, startPoint y: 415, endPoint x: 296, endPoint y: 303, distance: 143.8
click at [298, 406] on div "Select Service Product Membership Package Voucher Prepaid Gift Card Select Styl…" at bounding box center [325, 412] width 499 height 40
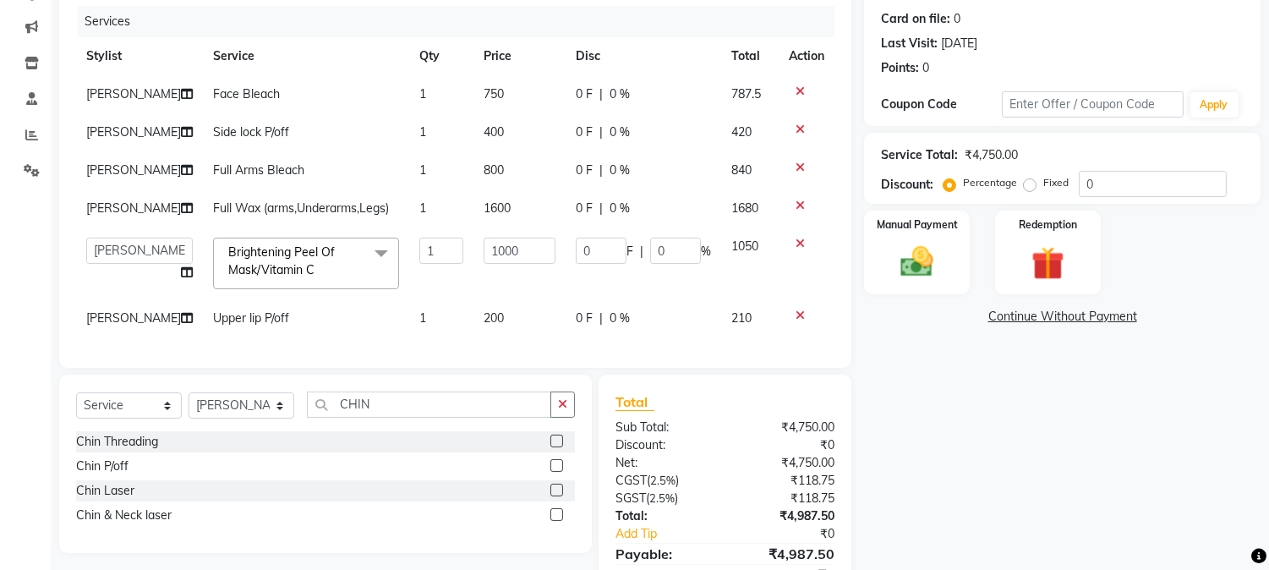
click at [556, 472] on label at bounding box center [557, 465] width 13 height 13
click at [556, 472] on input "checkbox" at bounding box center [556, 466] width 11 height 11
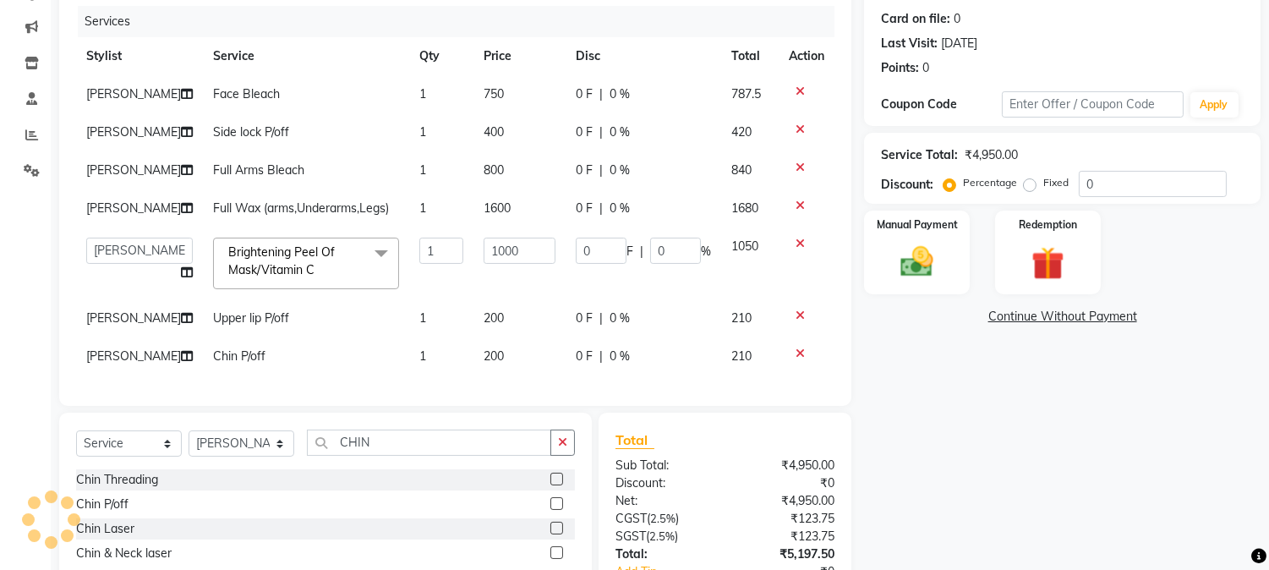
scroll to position [334, 0]
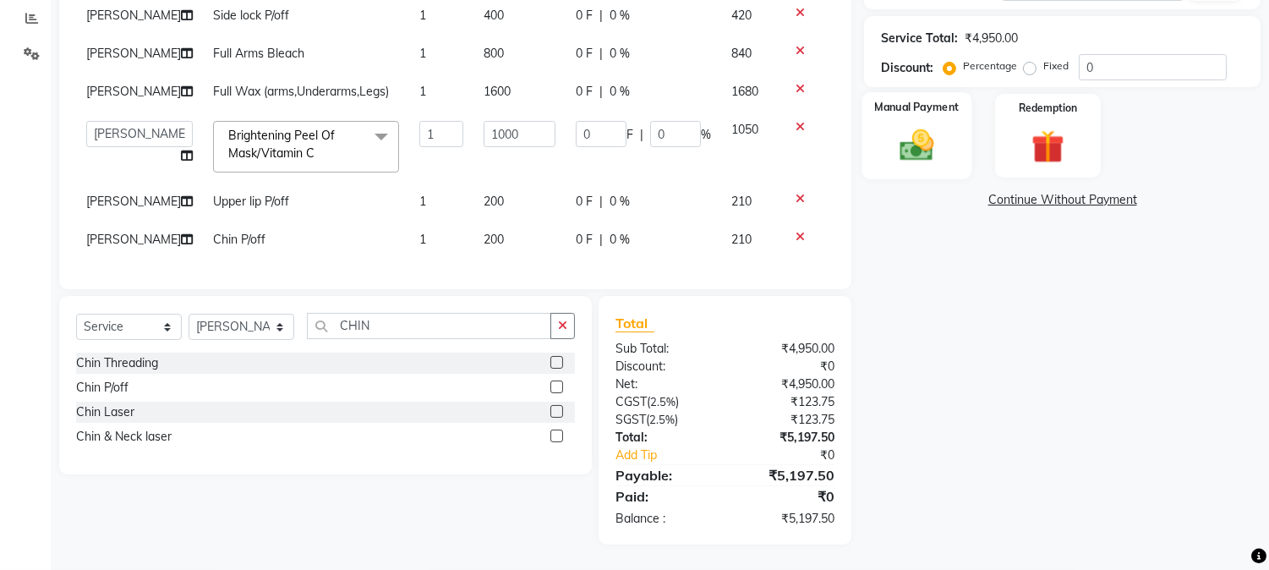
click at [910, 131] on img at bounding box center [918, 146] width 56 height 40
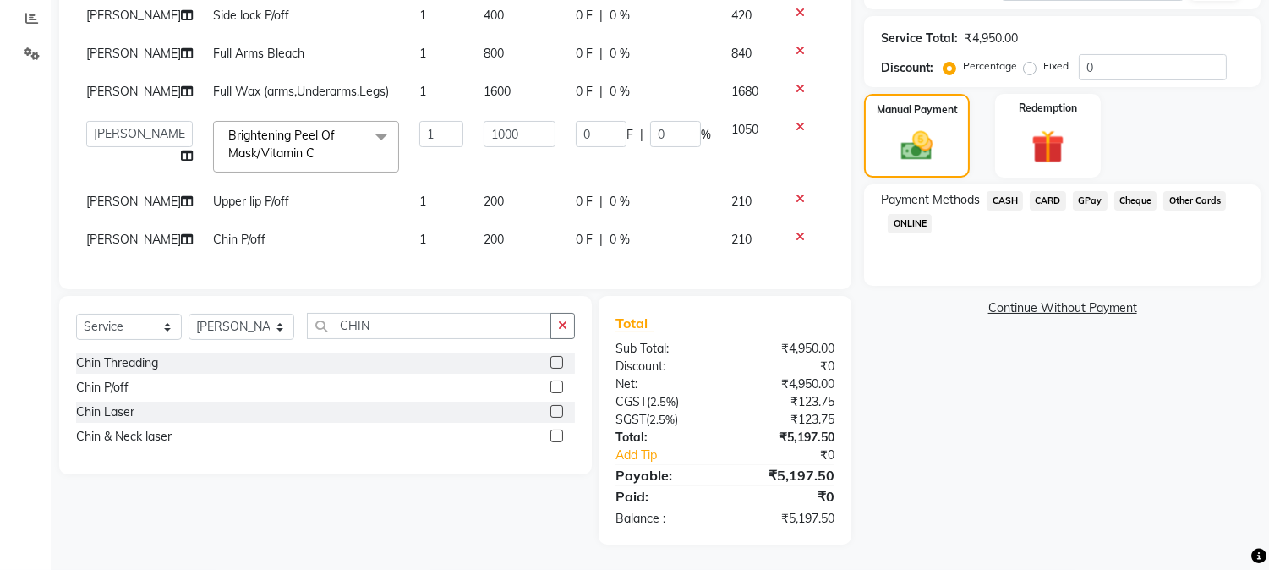
click at [1085, 191] on span "GPay" at bounding box center [1090, 200] width 35 height 19
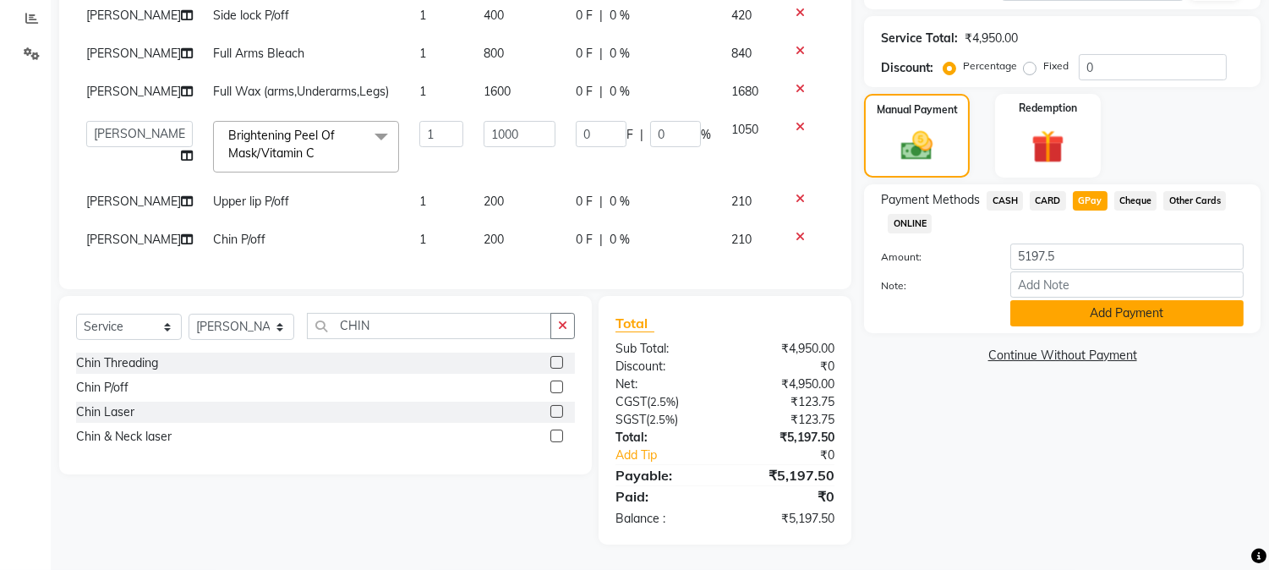
click at [1110, 300] on button "Add Payment" at bounding box center [1127, 313] width 233 height 26
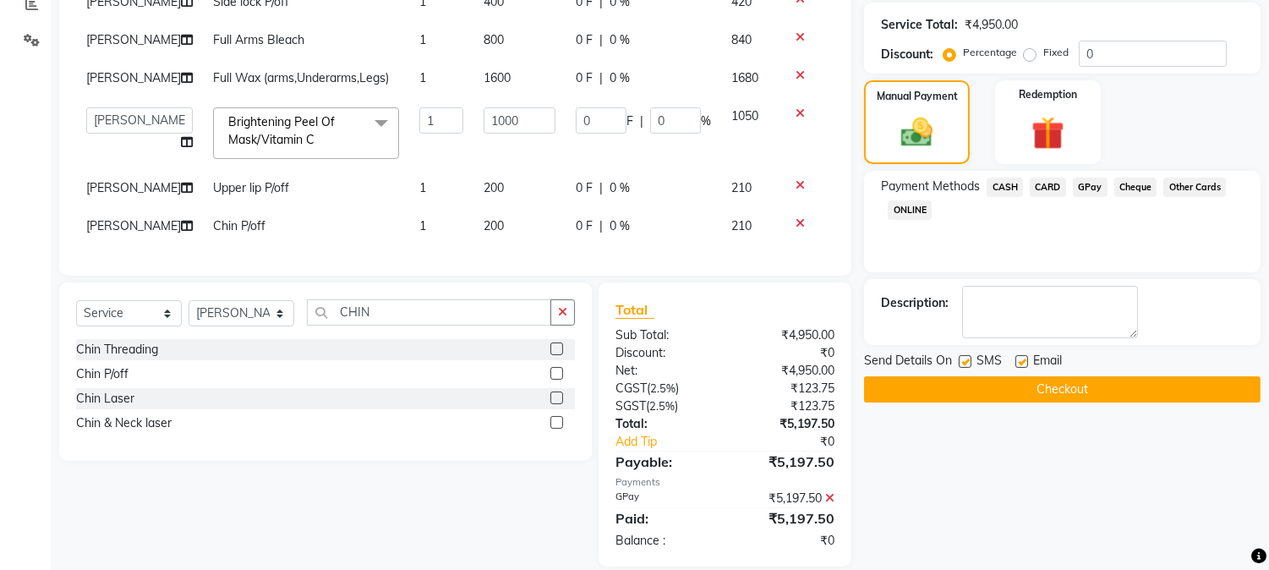
click at [965, 361] on label at bounding box center [965, 361] width 13 height 13
click at [965, 361] on input "checkbox" at bounding box center [964, 362] width 11 height 11
drag, startPoint x: 1021, startPoint y: 355, endPoint x: 1022, endPoint y: 365, distance: 10.2
click at [1022, 359] on label at bounding box center [1022, 361] width 13 height 13
click at [1022, 359] on input "checkbox" at bounding box center [1021, 362] width 11 height 11
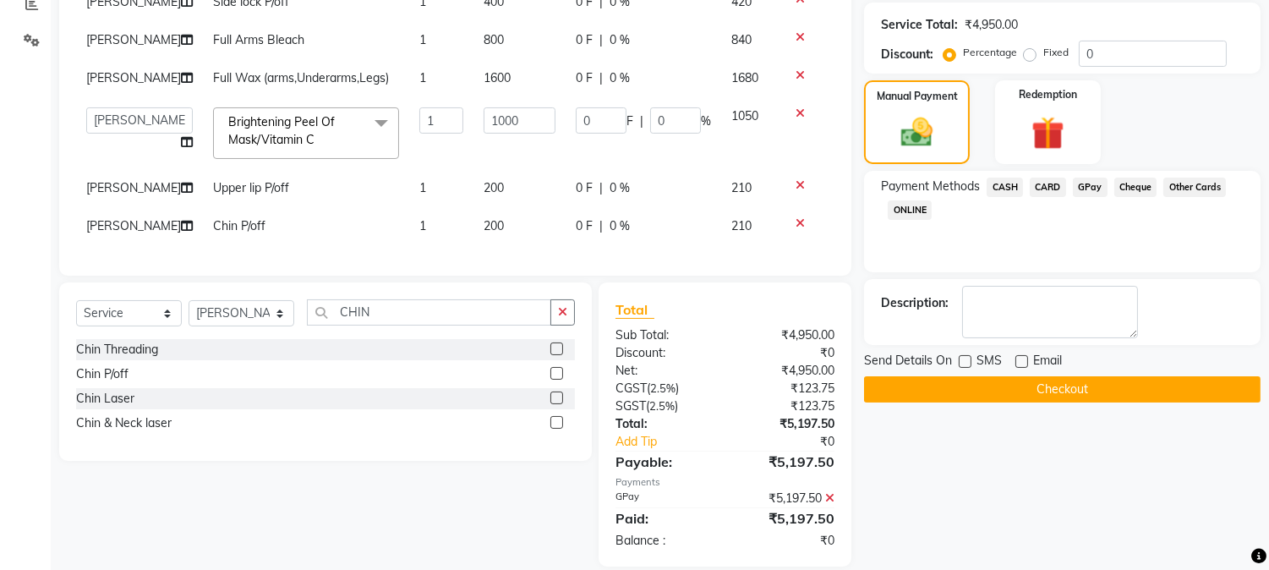
click at [1025, 385] on button "Checkout" at bounding box center [1062, 389] width 397 height 26
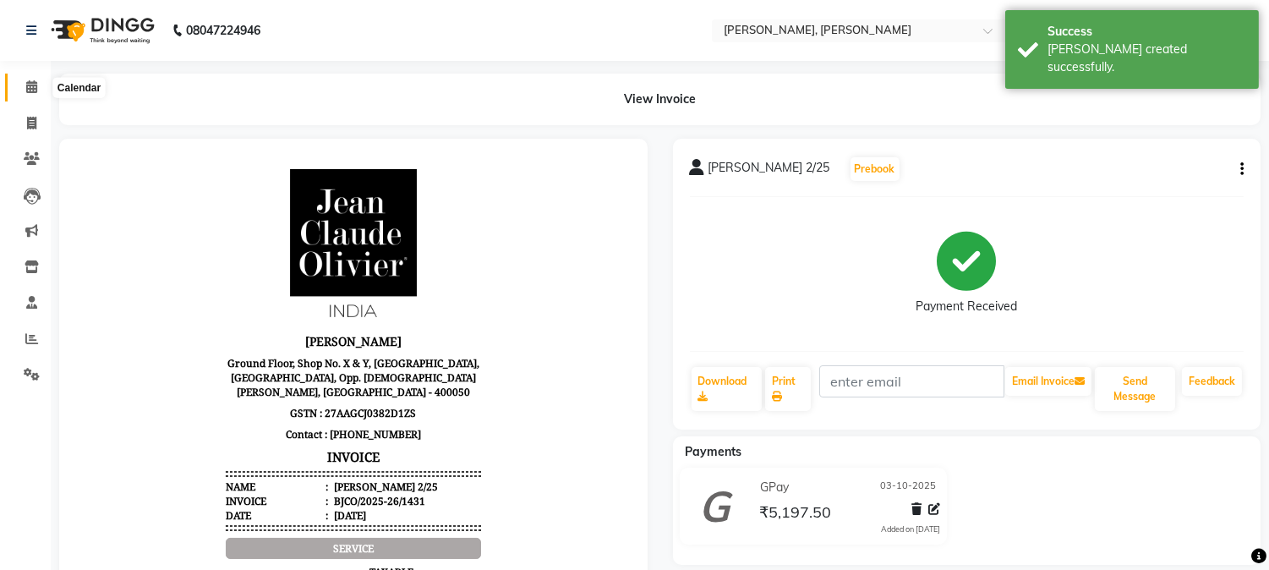
click at [34, 90] on icon at bounding box center [31, 86] width 11 height 13
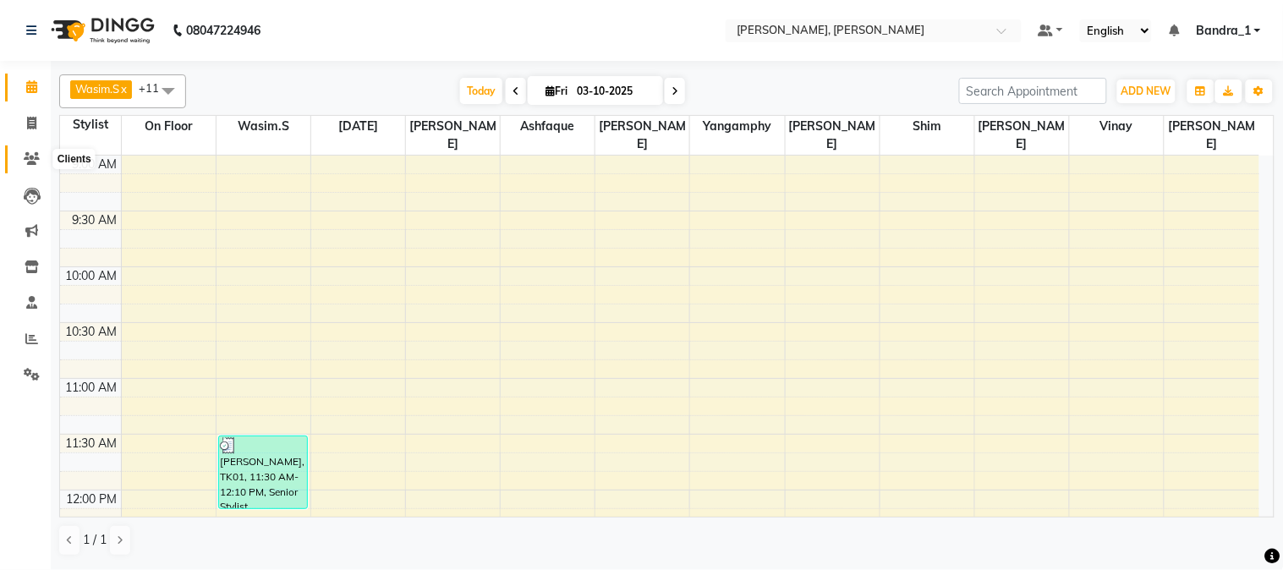
click at [31, 156] on icon at bounding box center [32, 158] width 16 height 13
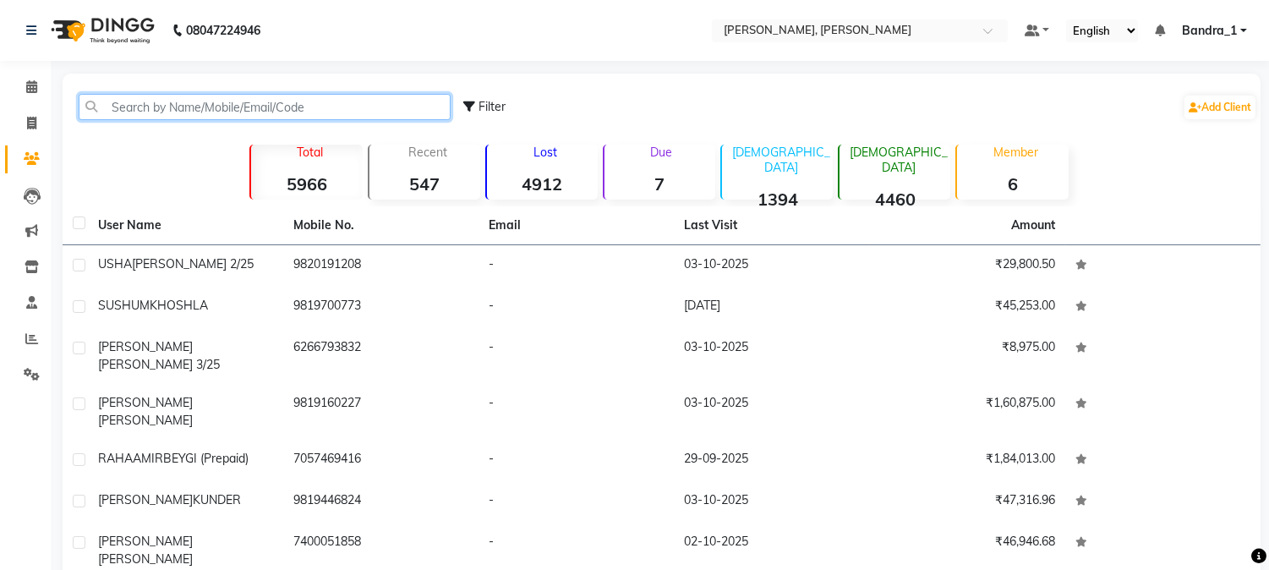
drag, startPoint x: 198, startPoint y: 107, endPoint x: 182, endPoint y: 113, distance: 17.4
click at [189, 113] on input "text" at bounding box center [265, 107] width 372 height 26
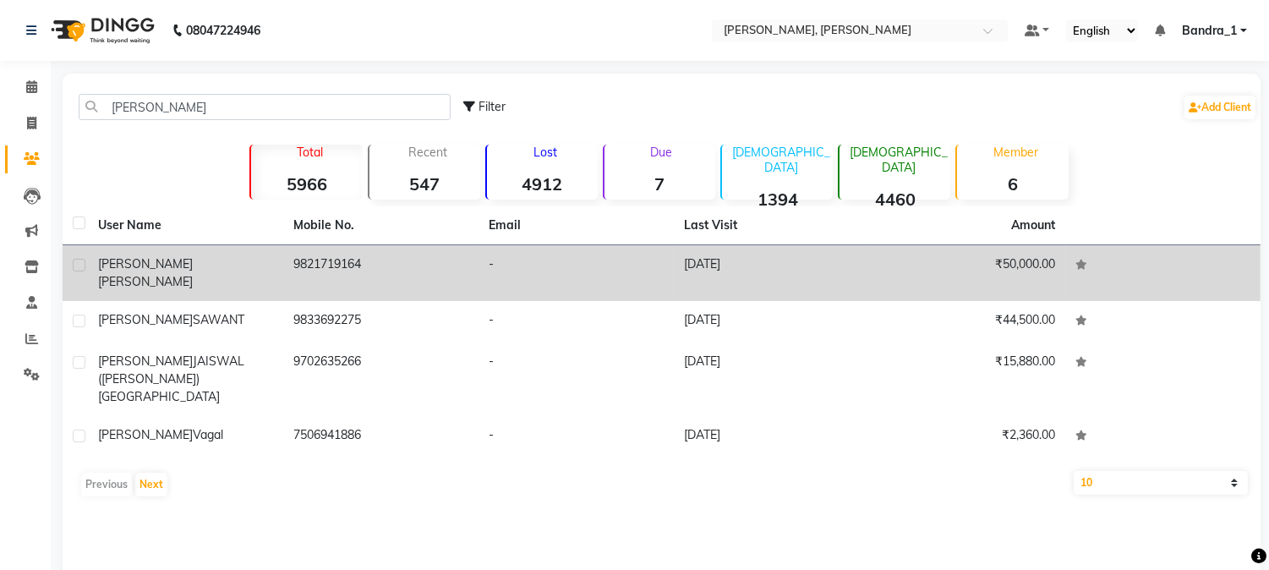
click at [352, 273] on td "9821719164" at bounding box center [380, 273] width 195 height 56
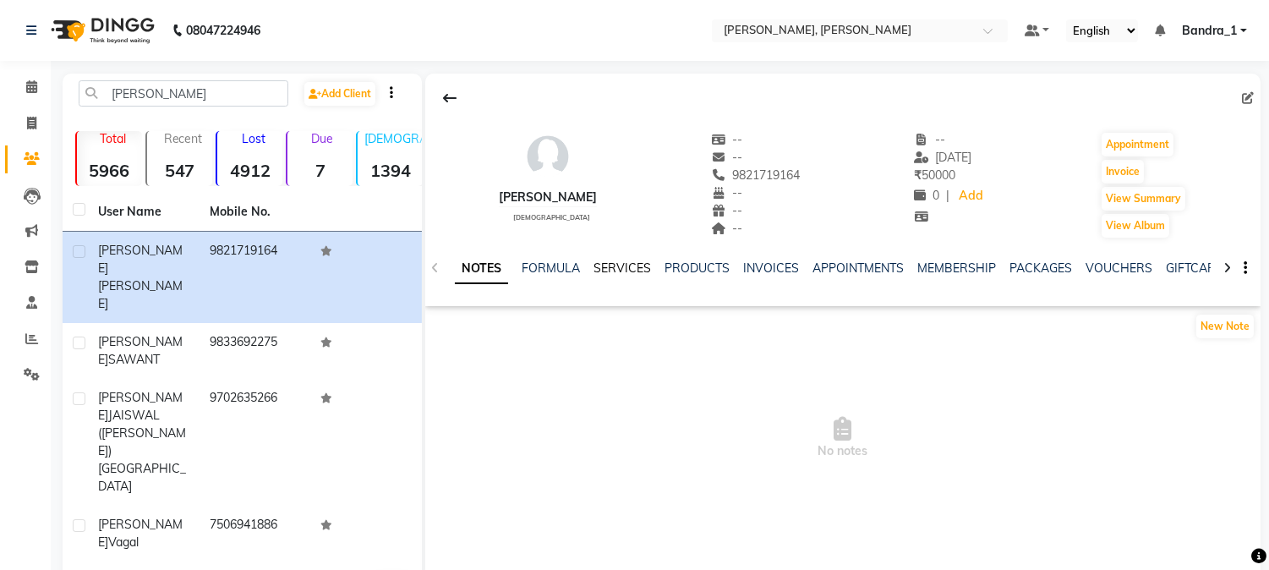
click at [611, 271] on link "SERVICES" at bounding box center [623, 267] width 58 height 15
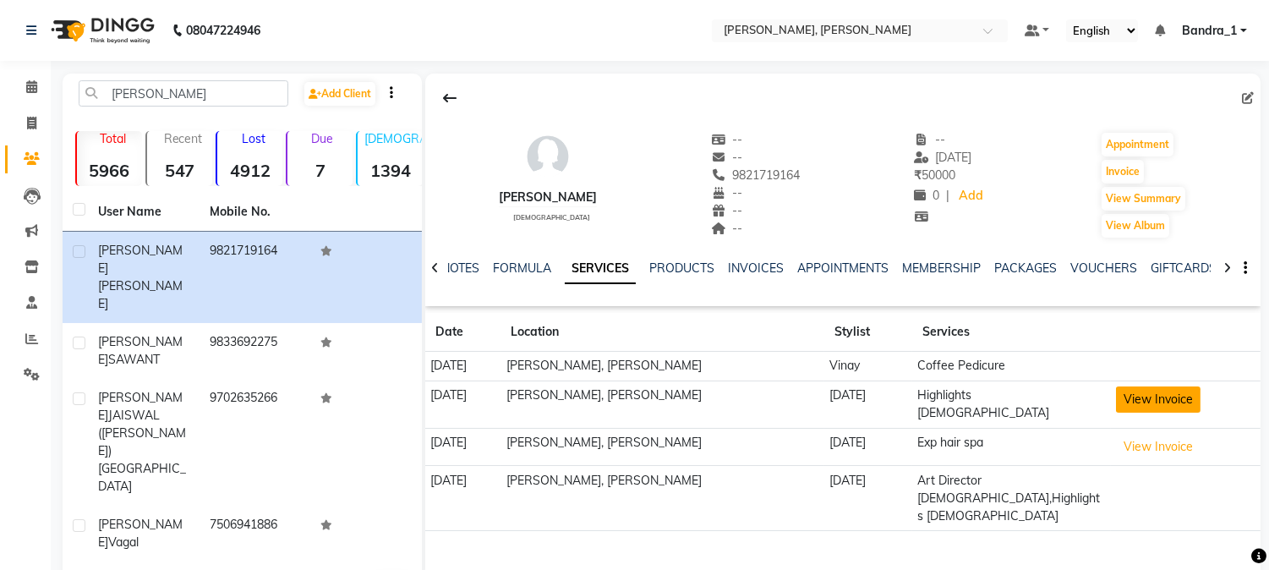
click at [1165, 403] on button "View Invoice" at bounding box center [1158, 399] width 85 height 26
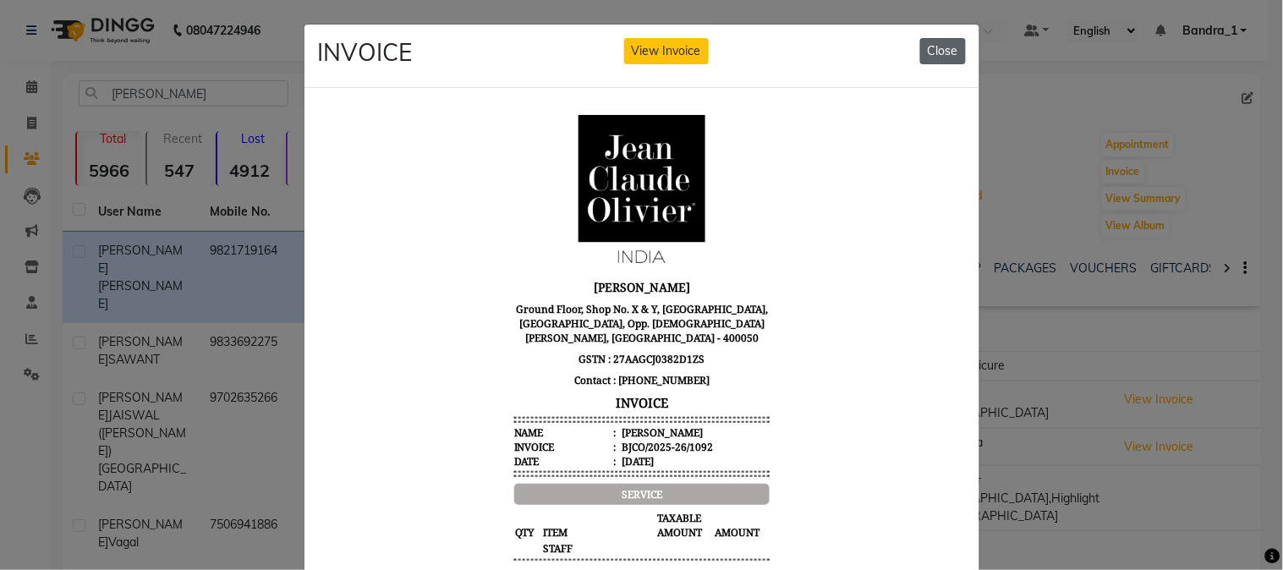
click at [932, 47] on button "Close" at bounding box center [943, 51] width 46 height 26
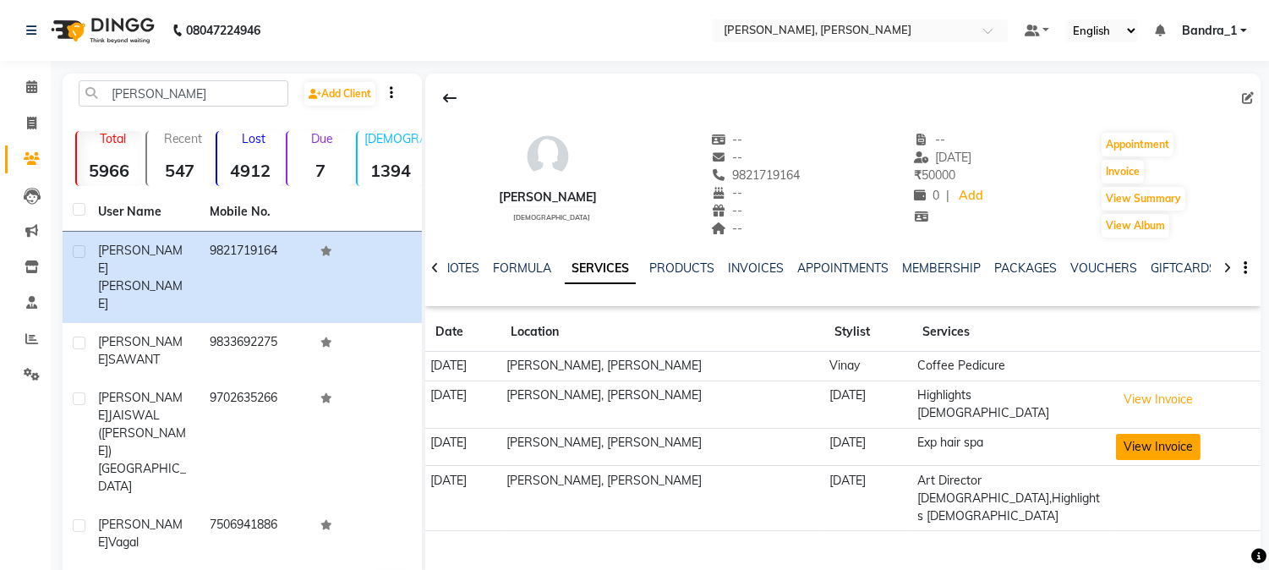
click at [1170, 436] on button "View Invoice" at bounding box center [1158, 447] width 85 height 26
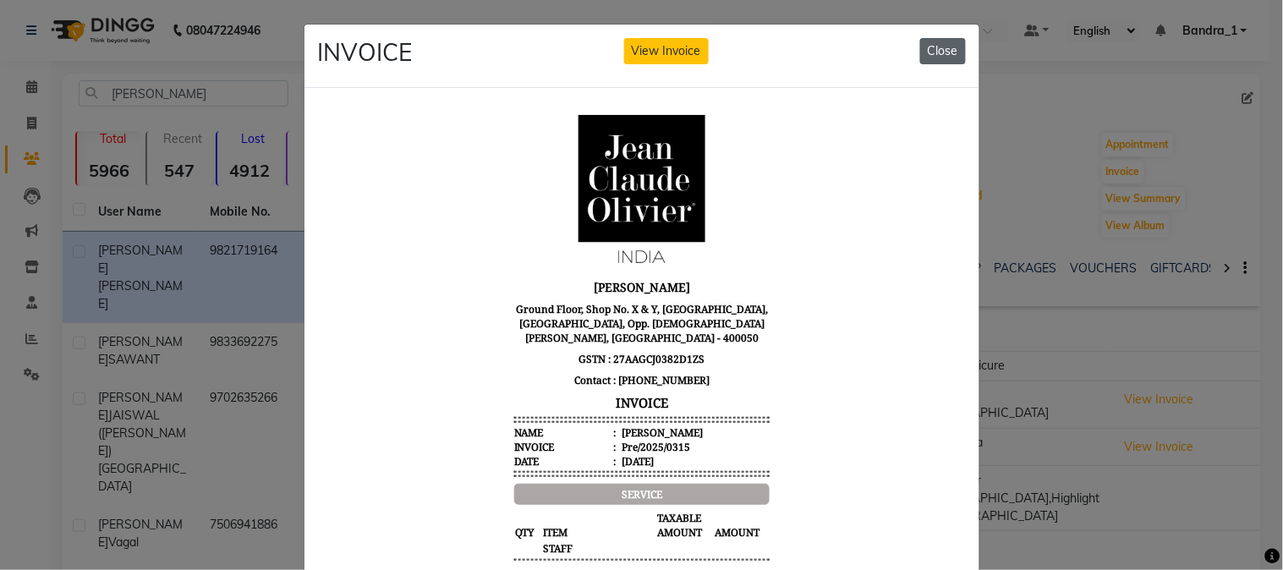
click at [937, 55] on button "Close" at bounding box center [943, 51] width 46 height 26
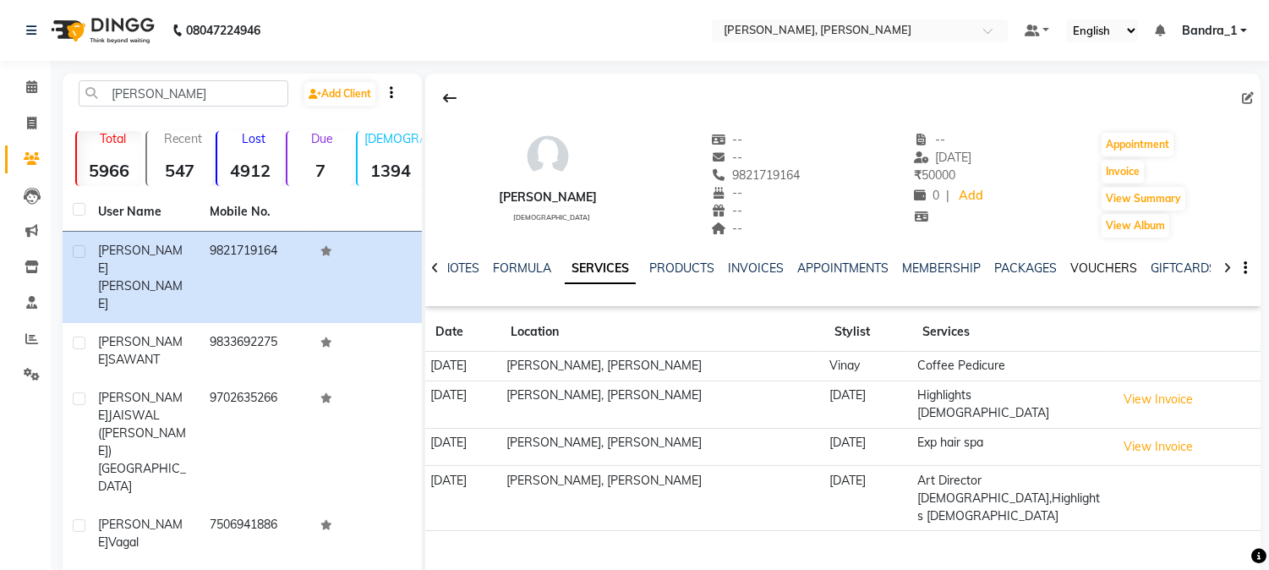
click at [1117, 271] on link "VOUCHERS" at bounding box center [1104, 267] width 67 height 15
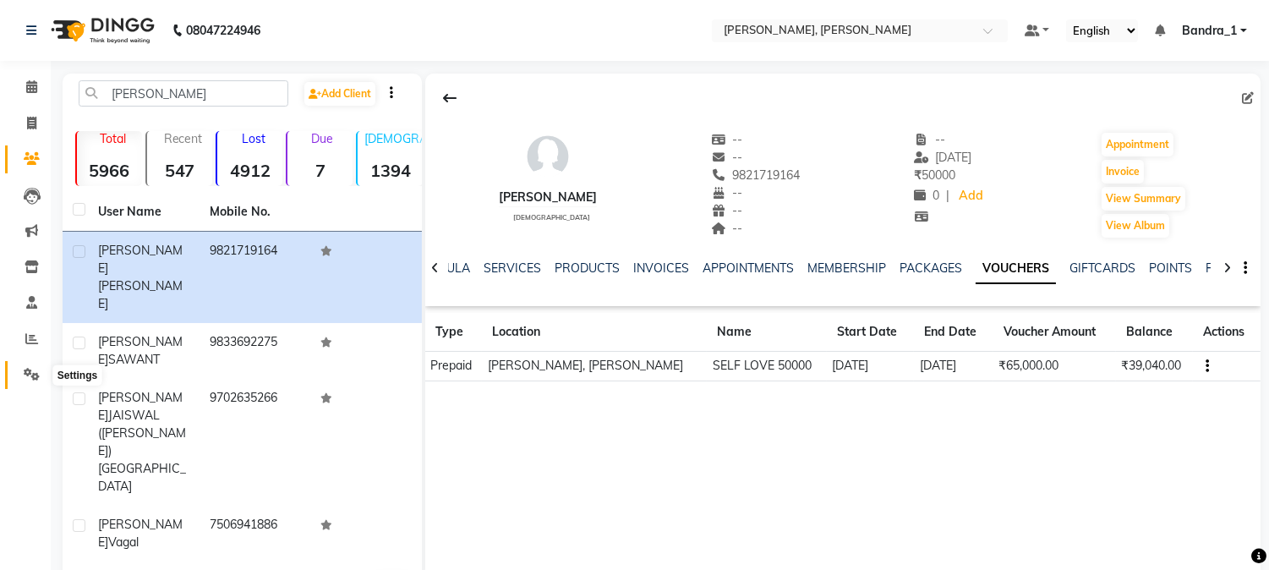
click at [36, 378] on icon at bounding box center [32, 374] width 16 height 13
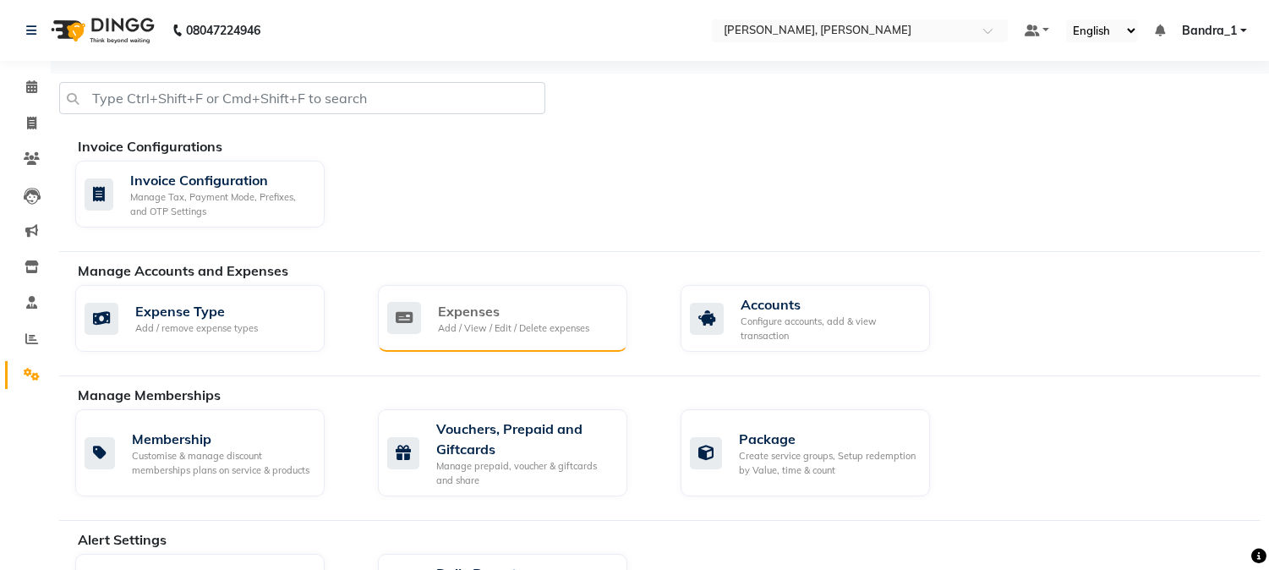
click at [470, 307] on div "Expenses" at bounding box center [513, 311] width 151 height 20
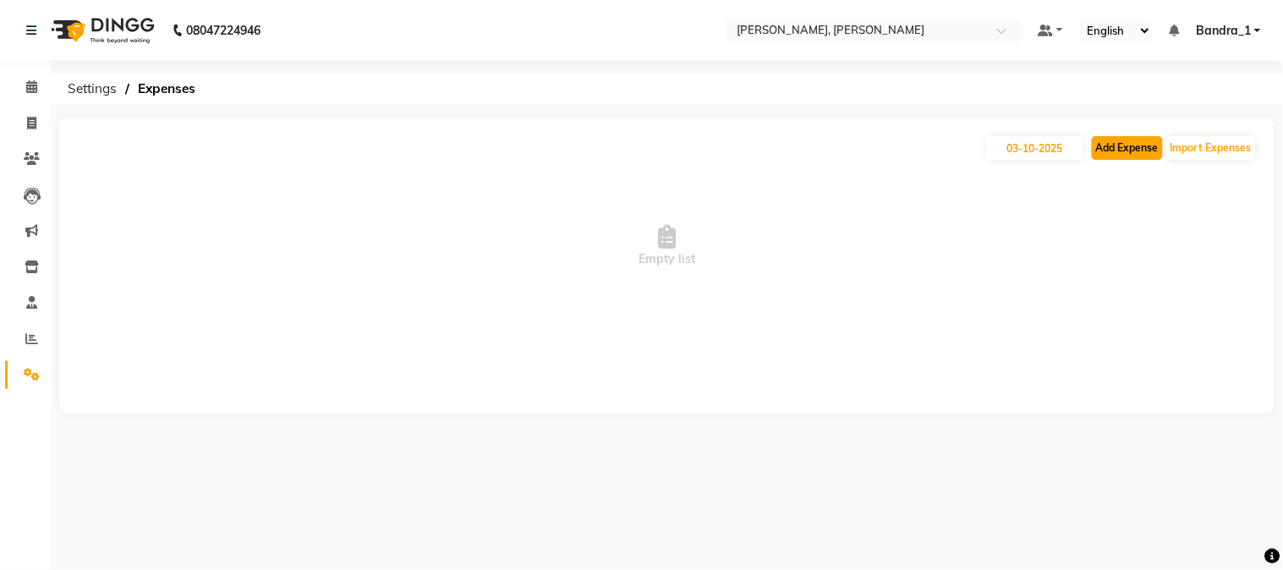
click at [1128, 148] on button "Add Expense" at bounding box center [1127, 148] width 71 height 24
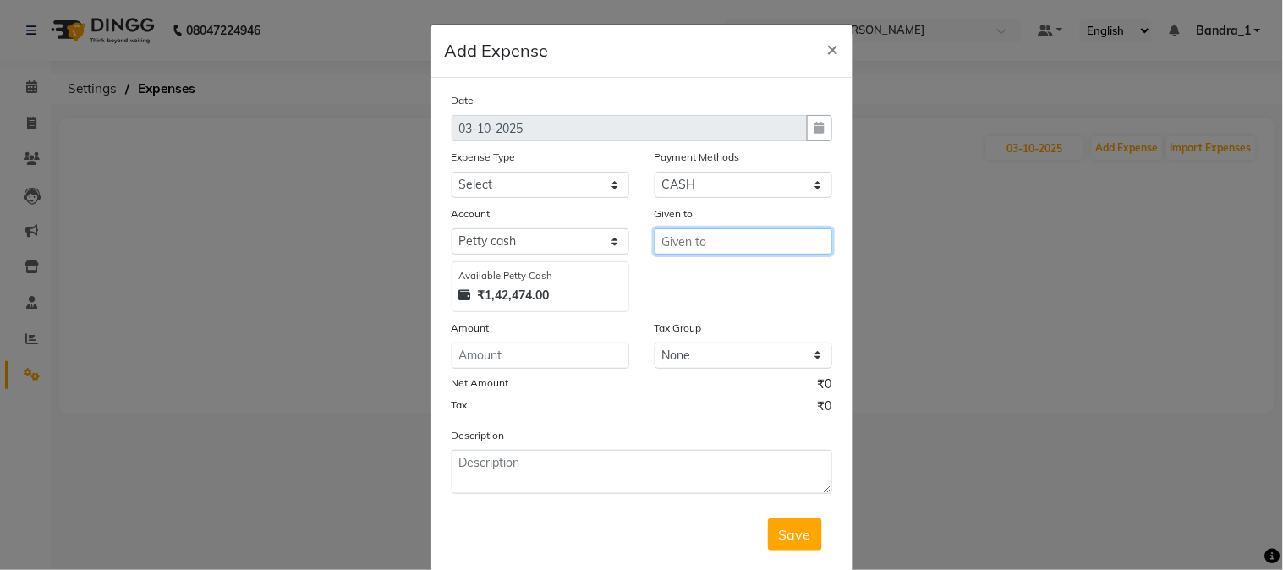
click at [685, 244] on input "text" at bounding box center [744, 241] width 178 height 26
click at [724, 285] on button "[PERSON_NAME]" at bounding box center [722, 277] width 134 height 27
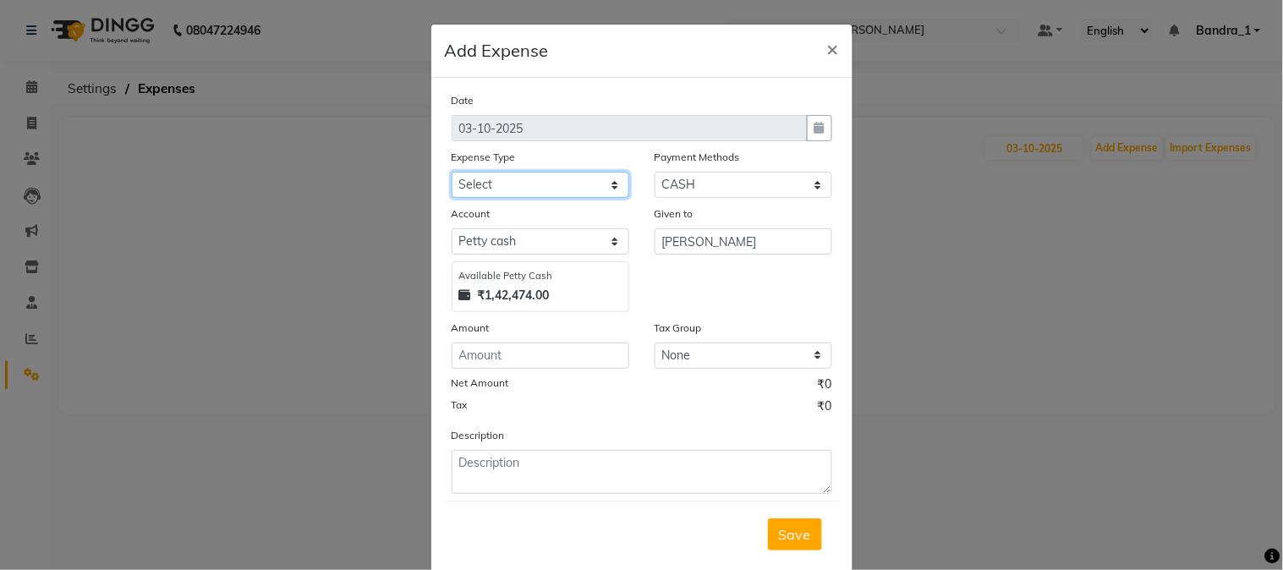
click at [611, 179] on select "Select Advance Salary Amazon B M C Cash transfer to bank Cash transfer to hub C…" at bounding box center [541, 185] width 178 height 26
click at [452, 172] on select "Select Advance Salary Amazon B M C Cash transfer to bank Cash transfer to hub C…" at bounding box center [541, 185] width 178 height 26
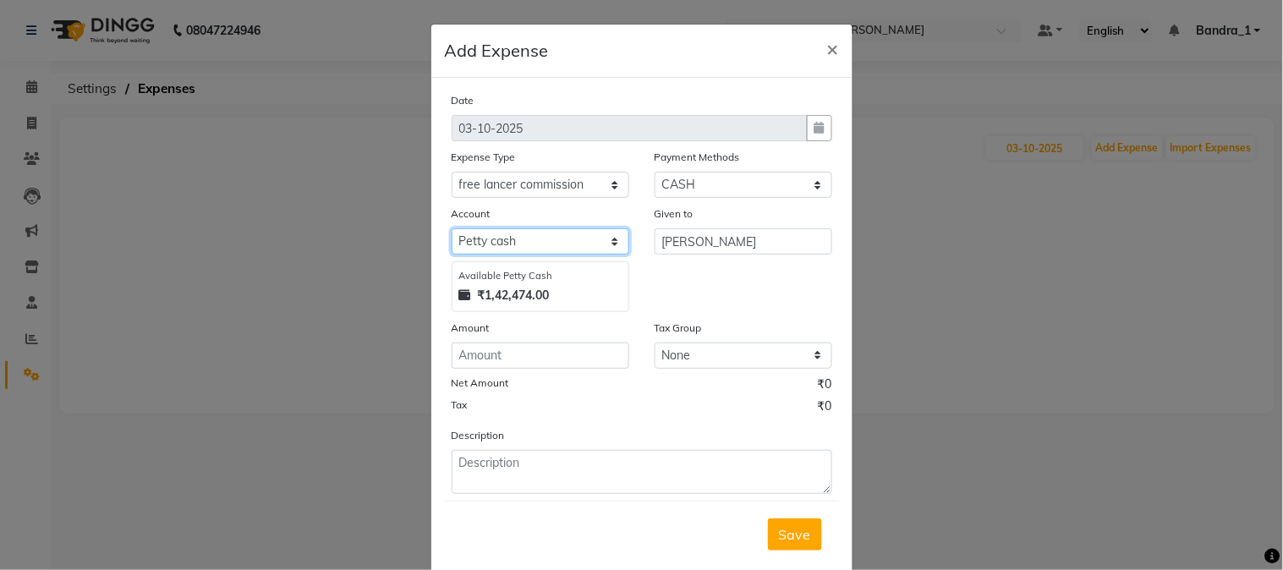
click at [485, 247] on select "Select Default account [PERSON_NAME] cash" at bounding box center [541, 241] width 178 height 26
click at [452, 228] on select "Select Default account [PERSON_NAME] cash" at bounding box center [541, 241] width 178 height 26
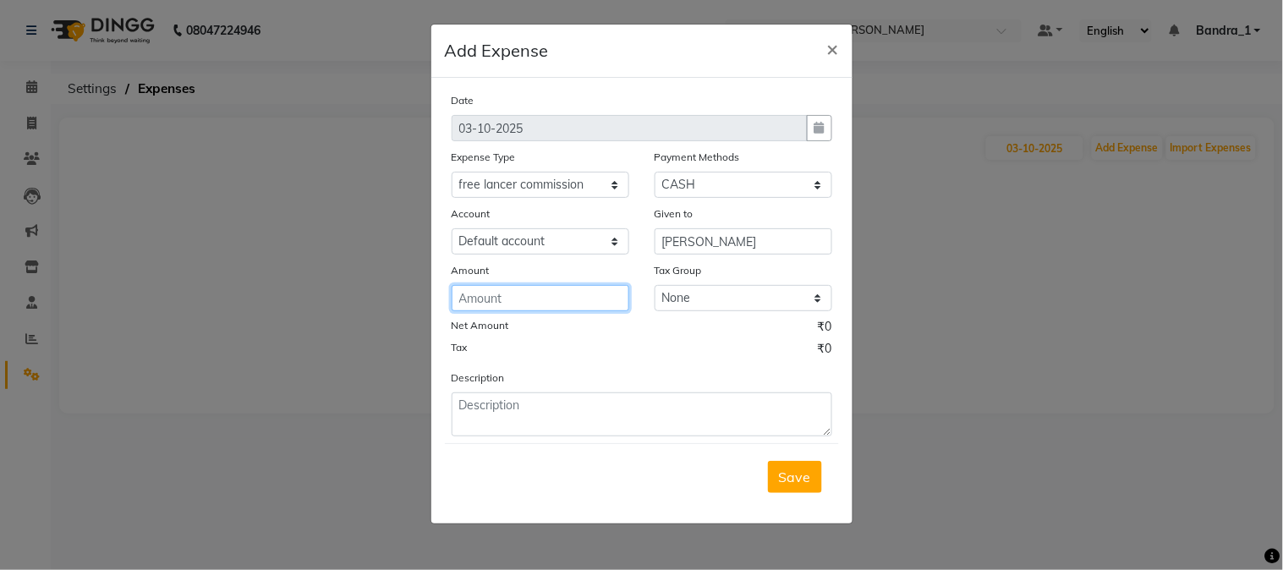
click at [492, 293] on input "number" at bounding box center [541, 298] width 178 height 26
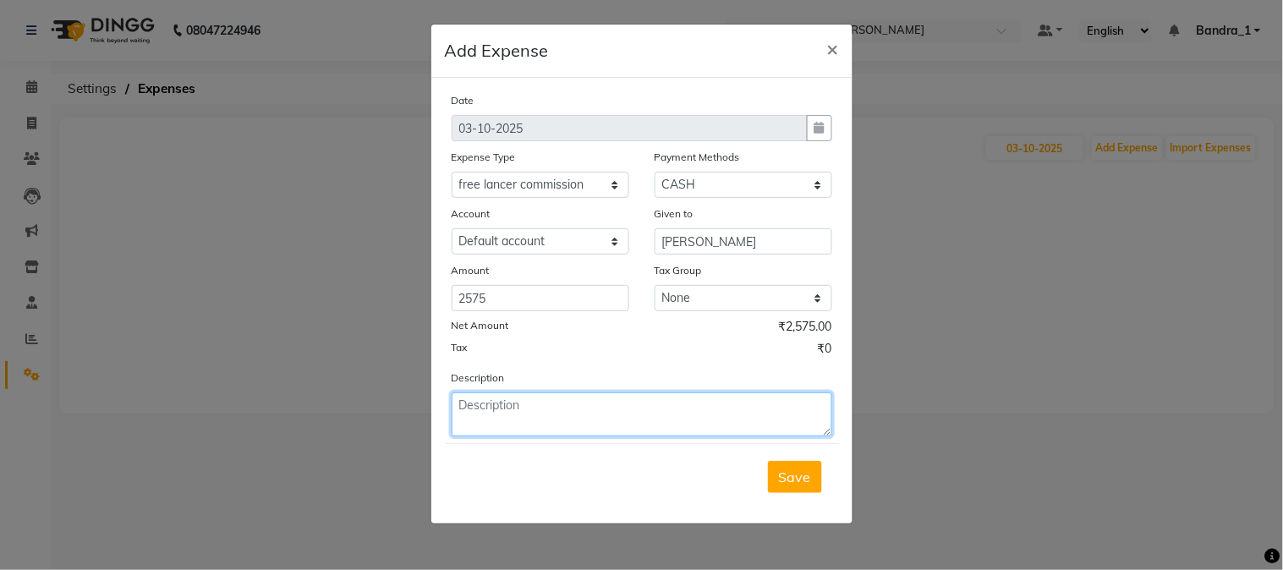
drag, startPoint x: 486, startPoint y: 410, endPoint x: 457, endPoint y: 391, distance: 35.4
click at [472, 400] on textarea at bounding box center [642, 414] width 381 height 44
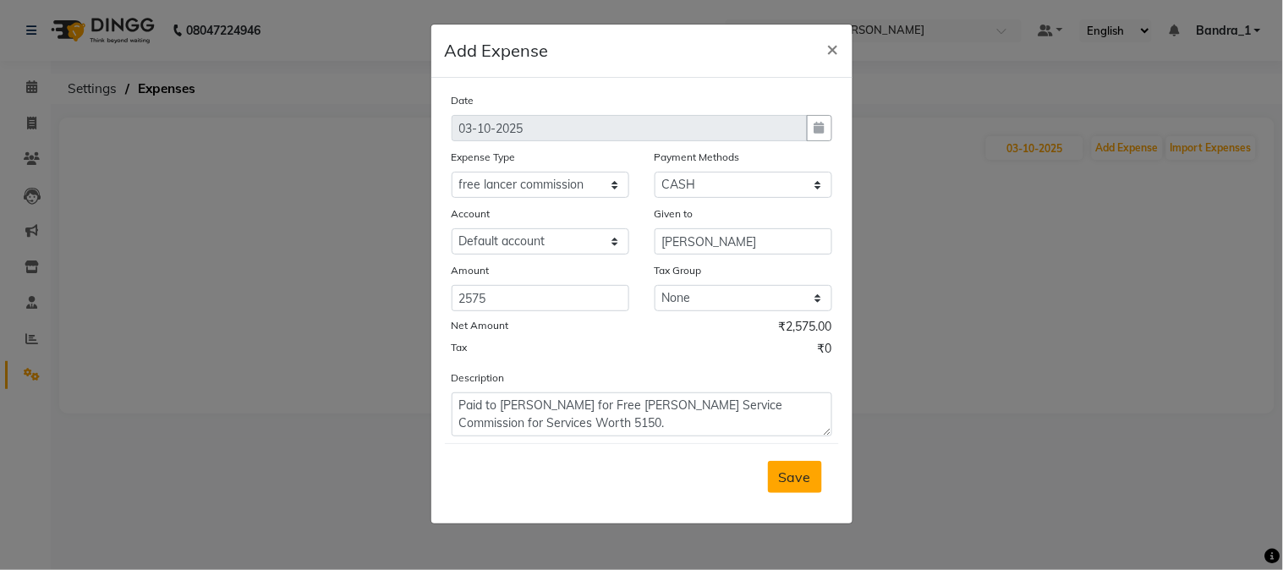
click at [804, 478] on span "Save" at bounding box center [795, 477] width 32 height 17
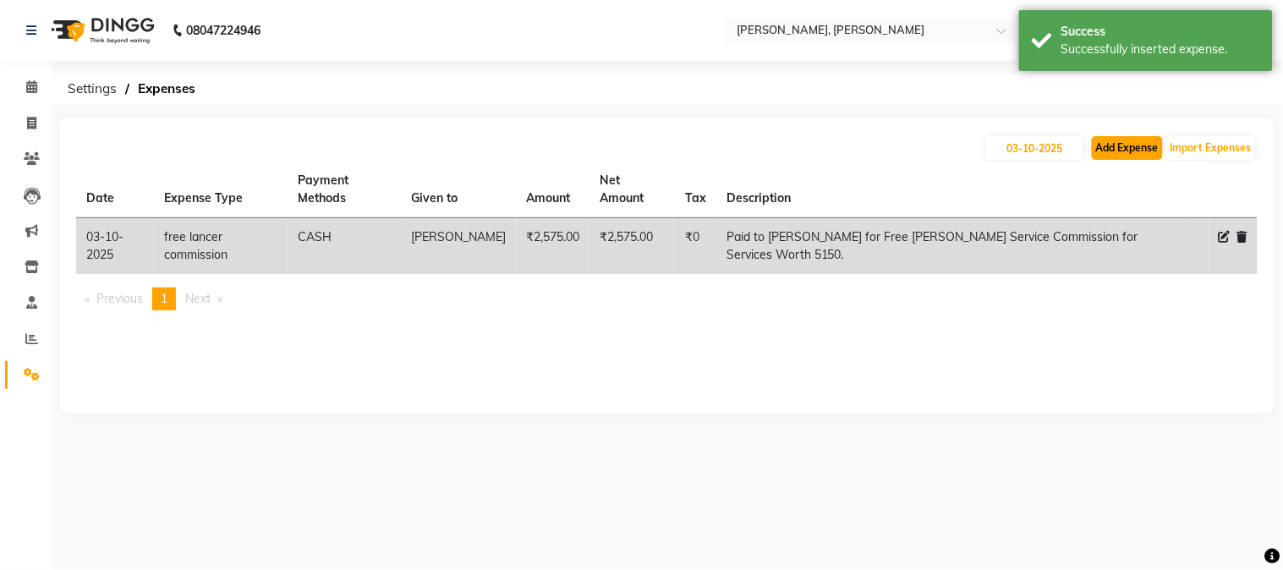
click at [1108, 145] on button "Add Expense" at bounding box center [1127, 148] width 71 height 24
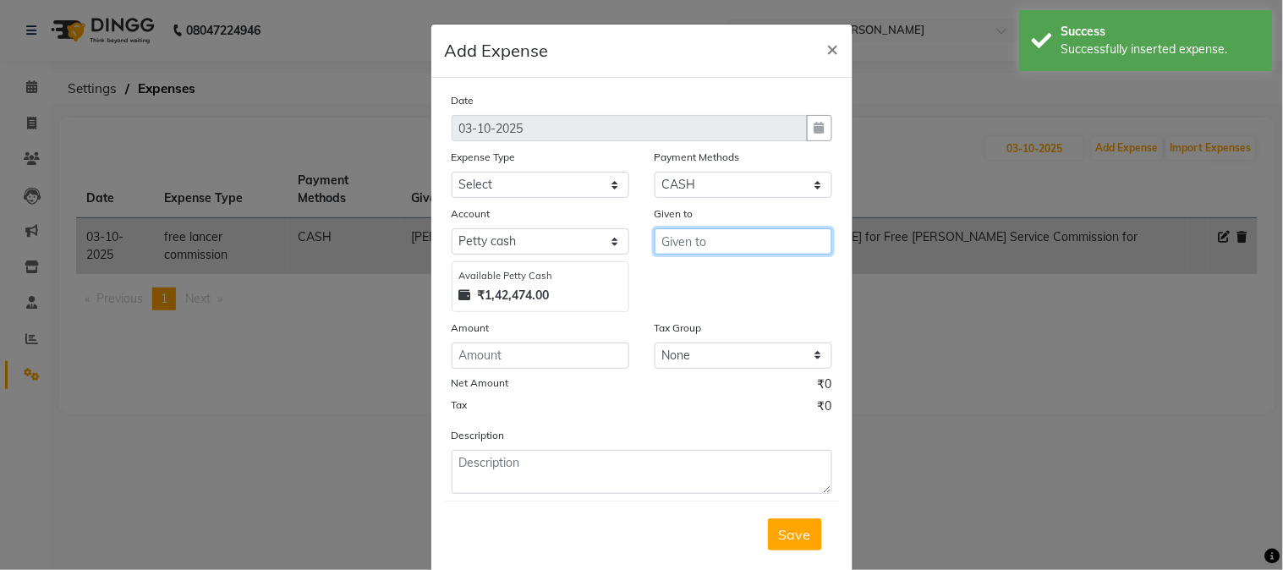
click at [694, 245] on input "text" at bounding box center [744, 241] width 178 height 26
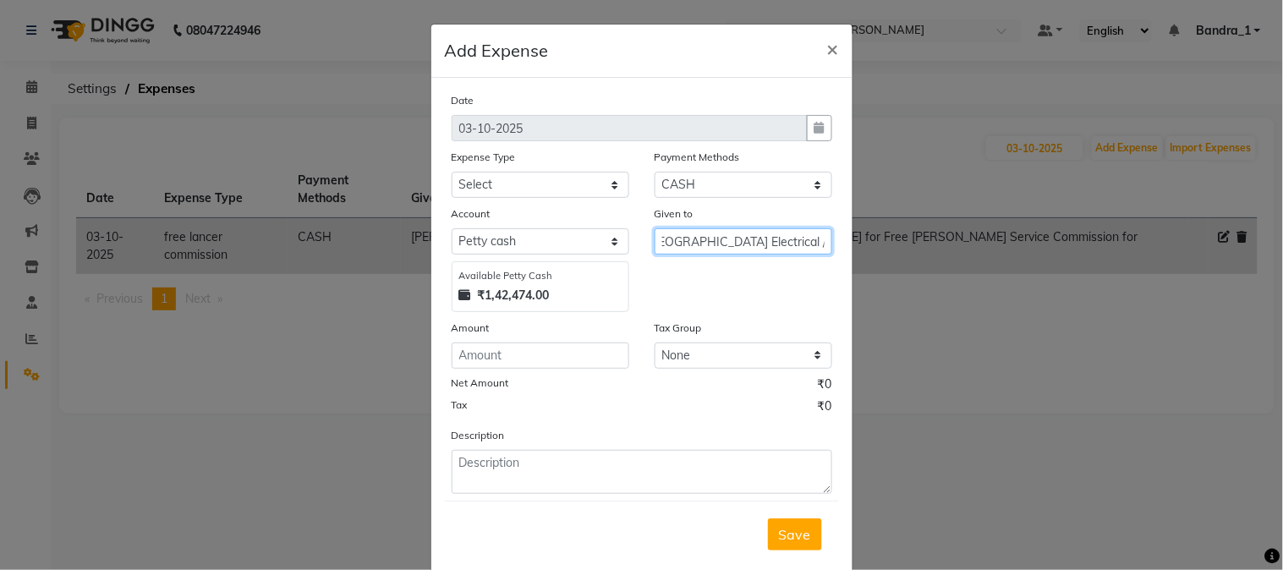
scroll to position [0, 22]
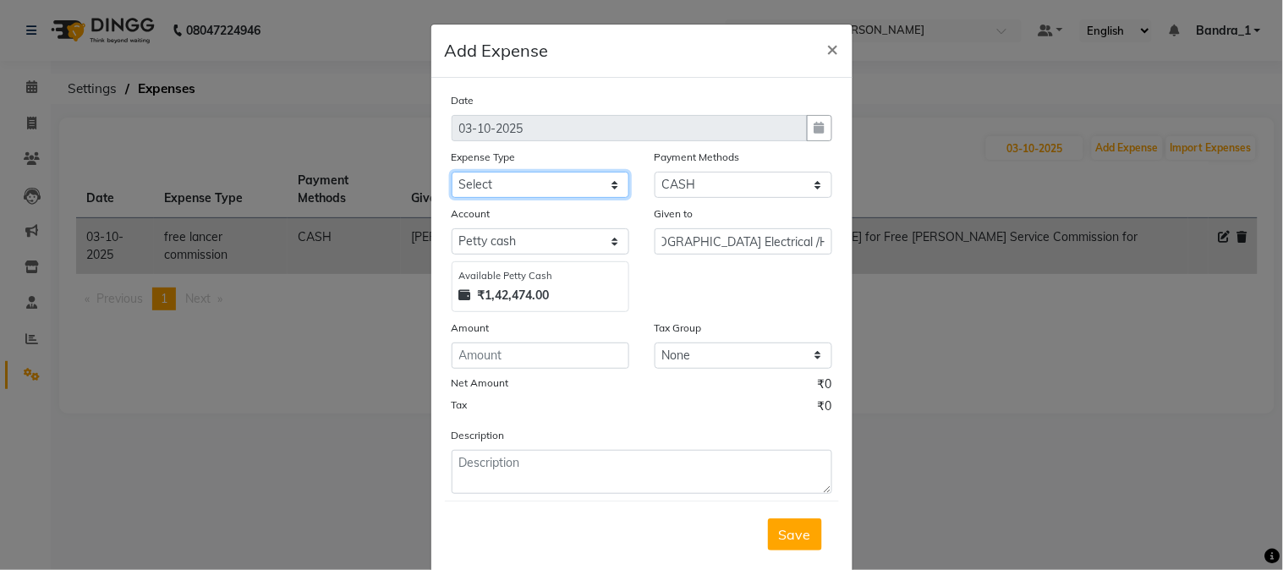
click at [605, 183] on select "Select Advance Salary Amazon B M C Cash transfer to bank Cash transfer to hub C…" at bounding box center [541, 185] width 178 height 26
click at [452, 172] on select "Select Advance Salary Amazon B M C Cash transfer to bank Cash transfer to hub C…" at bounding box center [541, 185] width 178 height 26
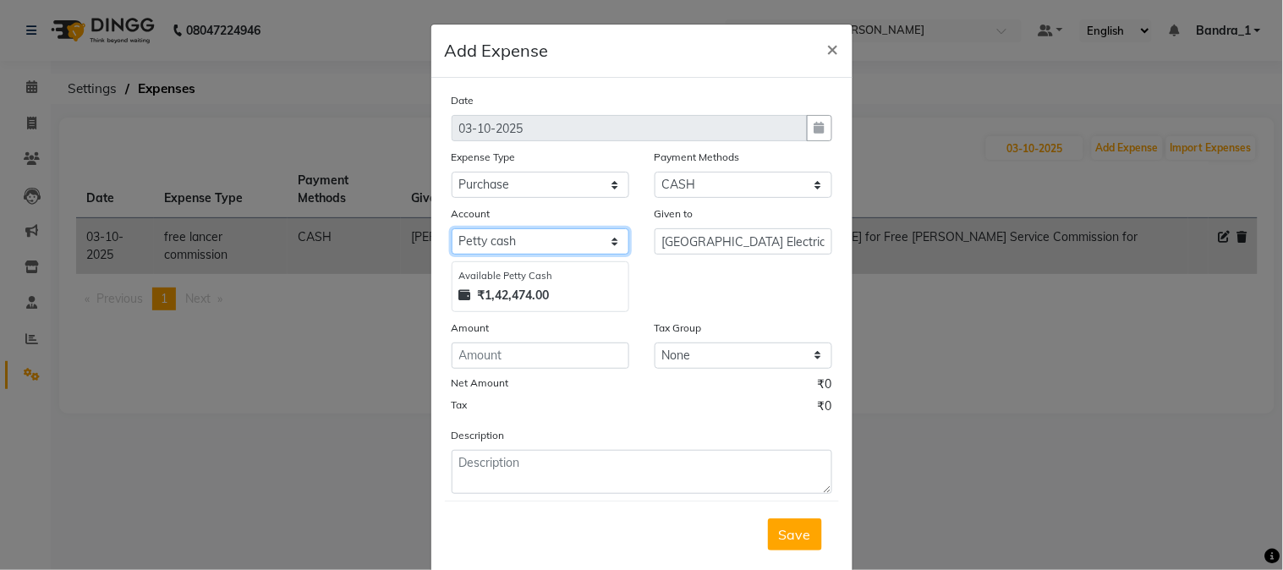
click at [545, 248] on select "Select Default account [PERSON_NAME] cash" at bounding box center [541, 241] width 178 height 26
click at [452, 228] on select "Select Default account [PERSON_NAME] cash" at bounding box center [541, 241] width 178 height 26
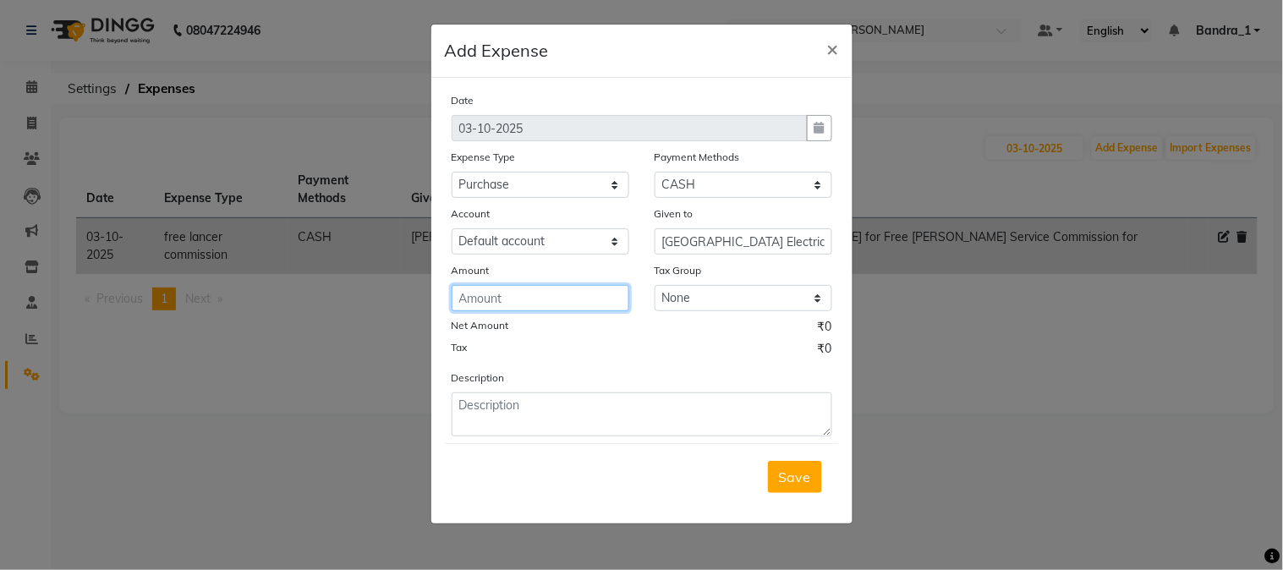
click at [489, 300] on input "number" at bounding box center [541, 298] width 178 height 26
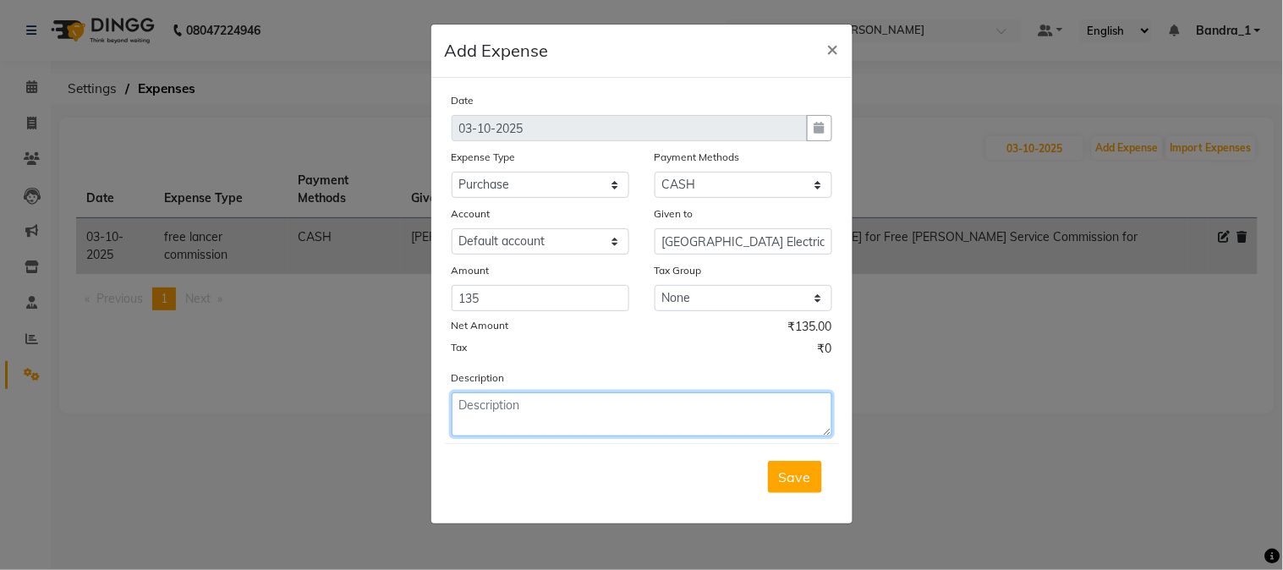
click at [492, 412] on textarea at bounding box center [642, 414] width 381 height 44
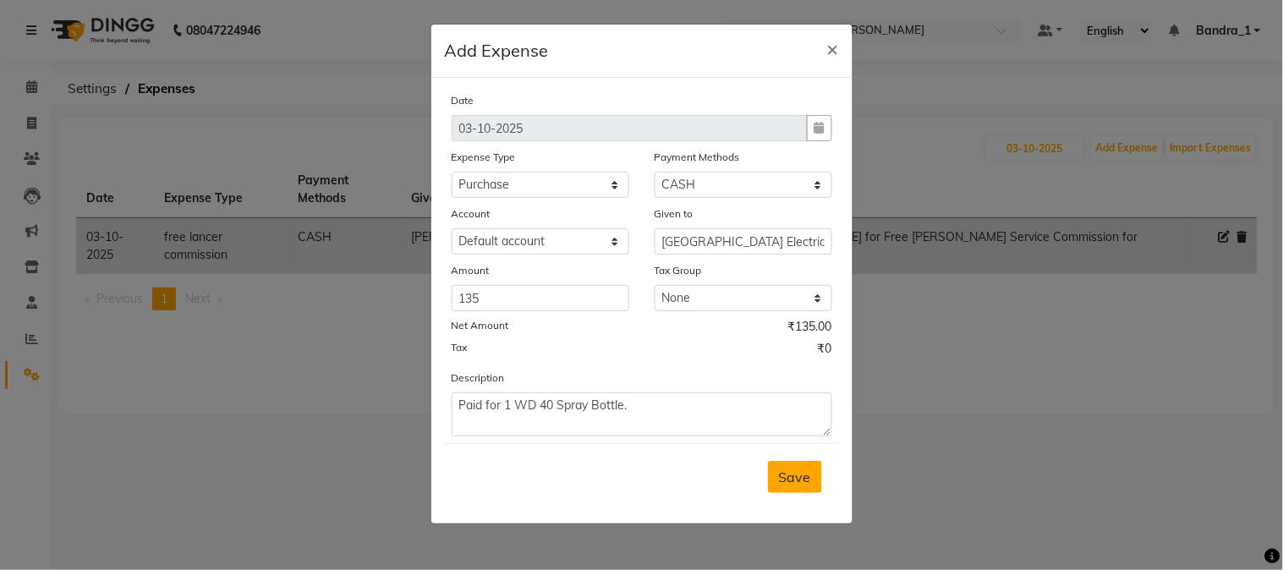
click at [809, 479] on span "Save" at bounding box center [795, 477] width 32 height 17
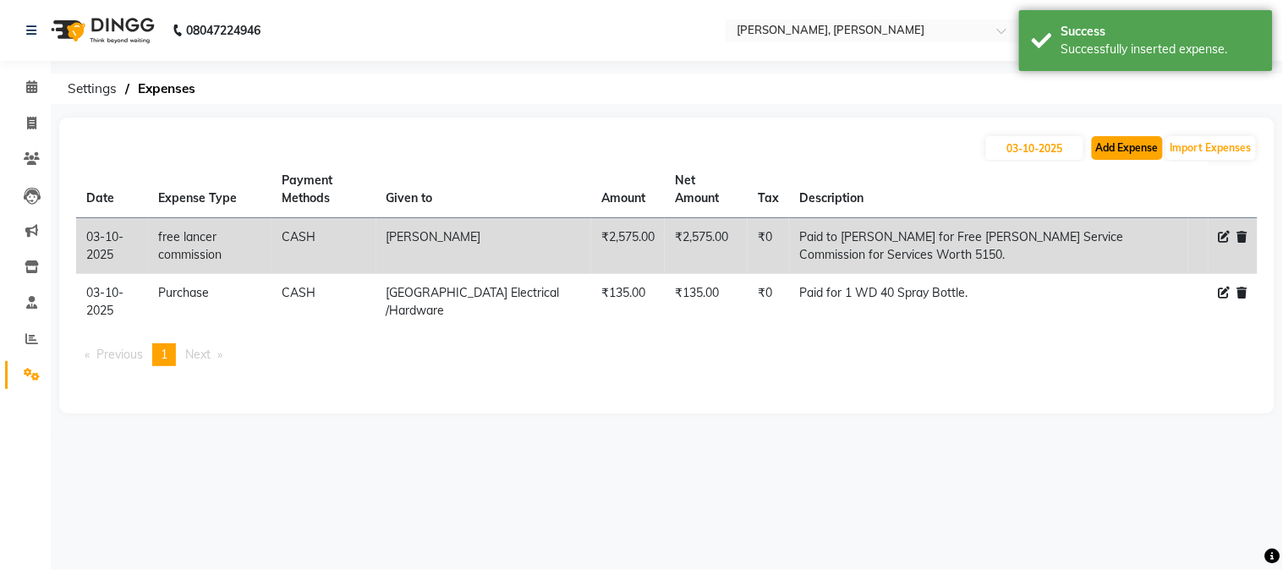
click at [1116, 150] on button "Add Expense" at bounding box center [1127, 148] width 71 height 24
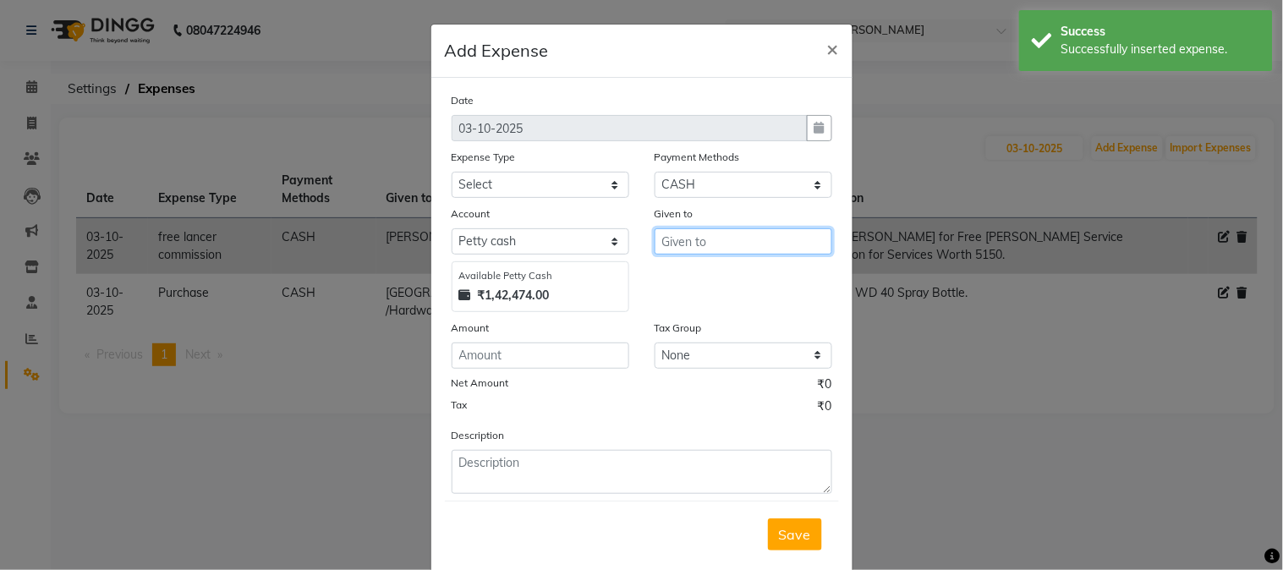
click at [689, 244] on input "text" at bounding box center [744, 241] width 178 height 26
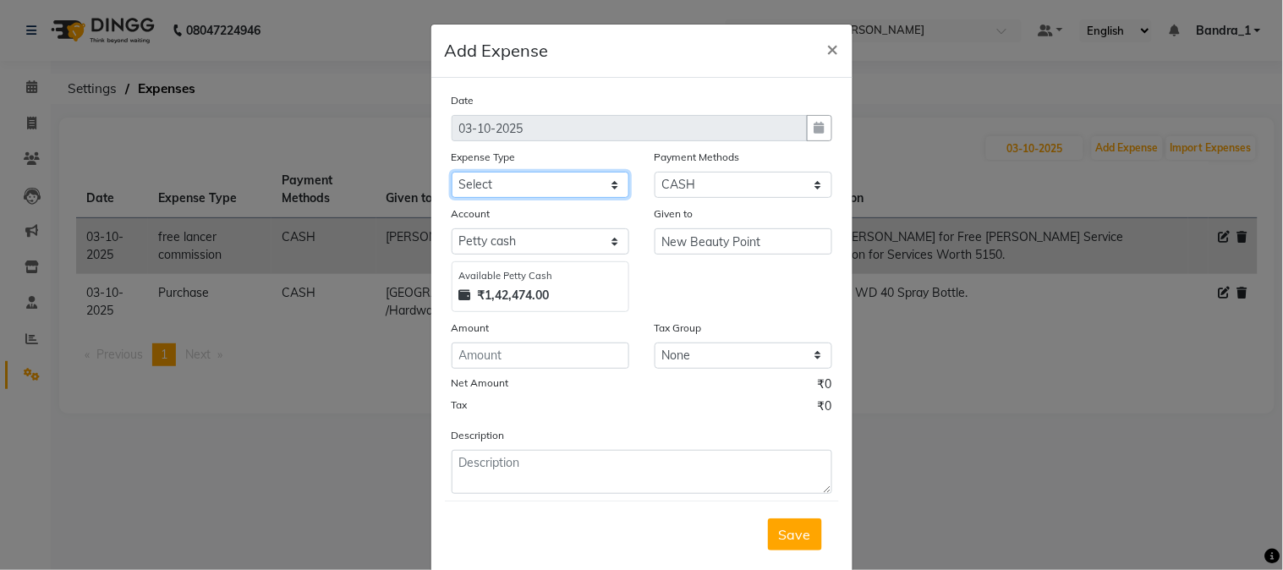
click at [606, 184] on select "Select Advance Salary Amazon B M C Cash transfer to bank Cash transfer to hub C…" at bounding box center [541, 185] width 178 height 26
click at [452, 172] on select "Select Advance Salary Amazon B M C Cash transfer to bank Cash transfer to hub C…" at bounding box center [541, 185] width 178 height 26
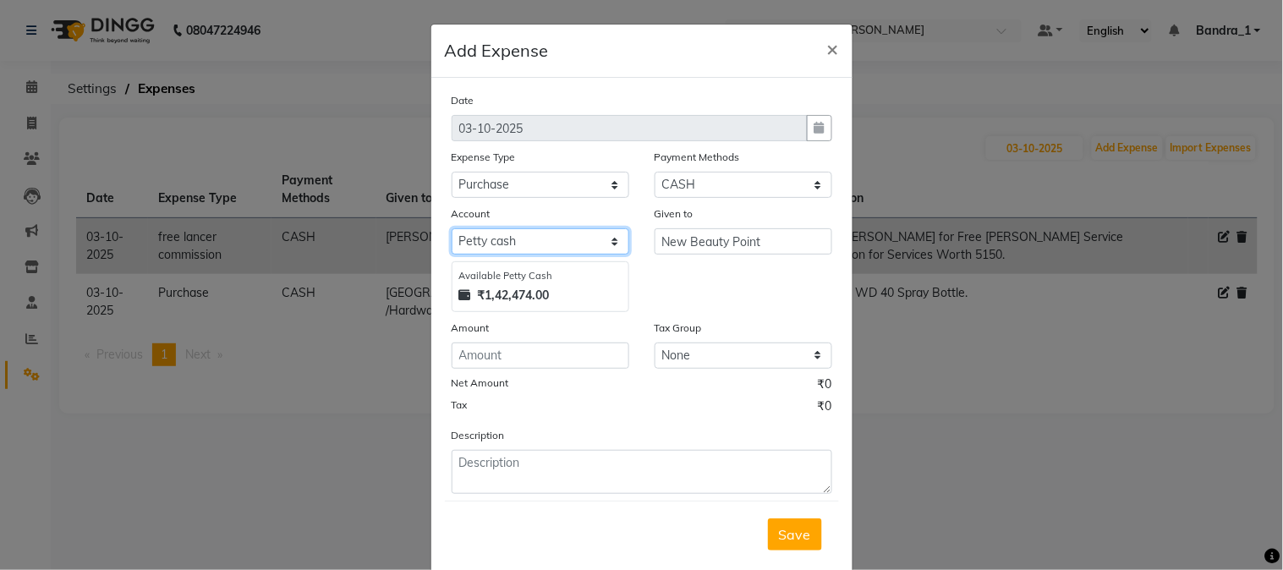
click at [474, 242] on select "Select Default account [PERSON_NAME] cash" at bounding box center [541, 241] width 178 height 26
click at [452, 228] on select "Select Default account [PERSON_NAME] cash" at bounding box center [541, 241] width 178 height 26
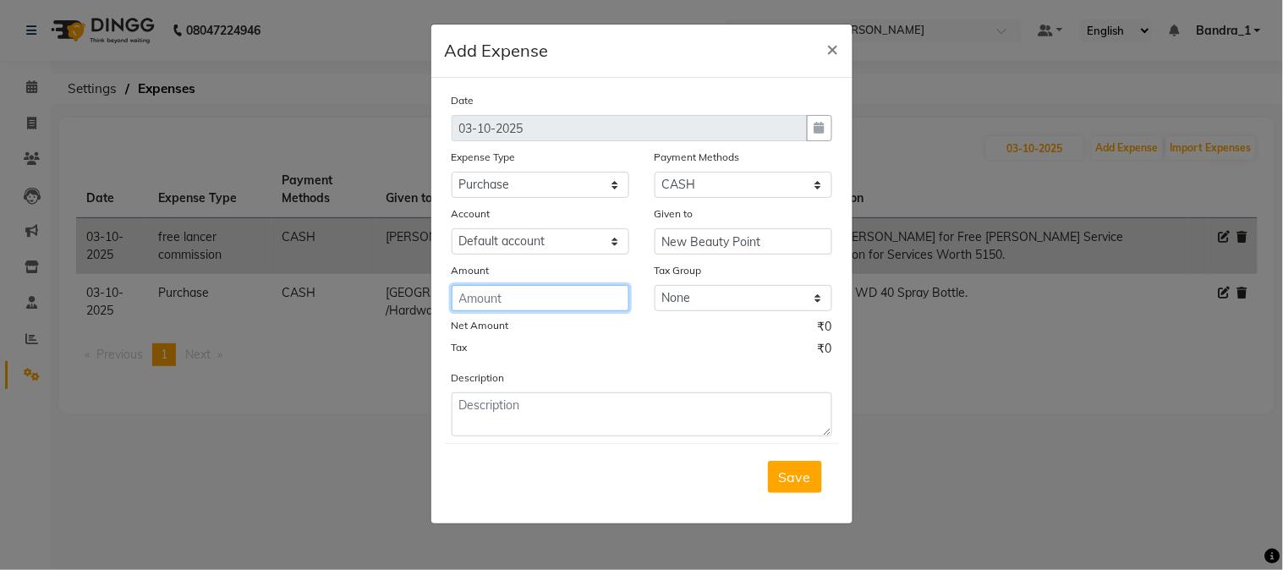
click at [471, 301] on input "number" at bounding box center [541, 298] width 178 height 26
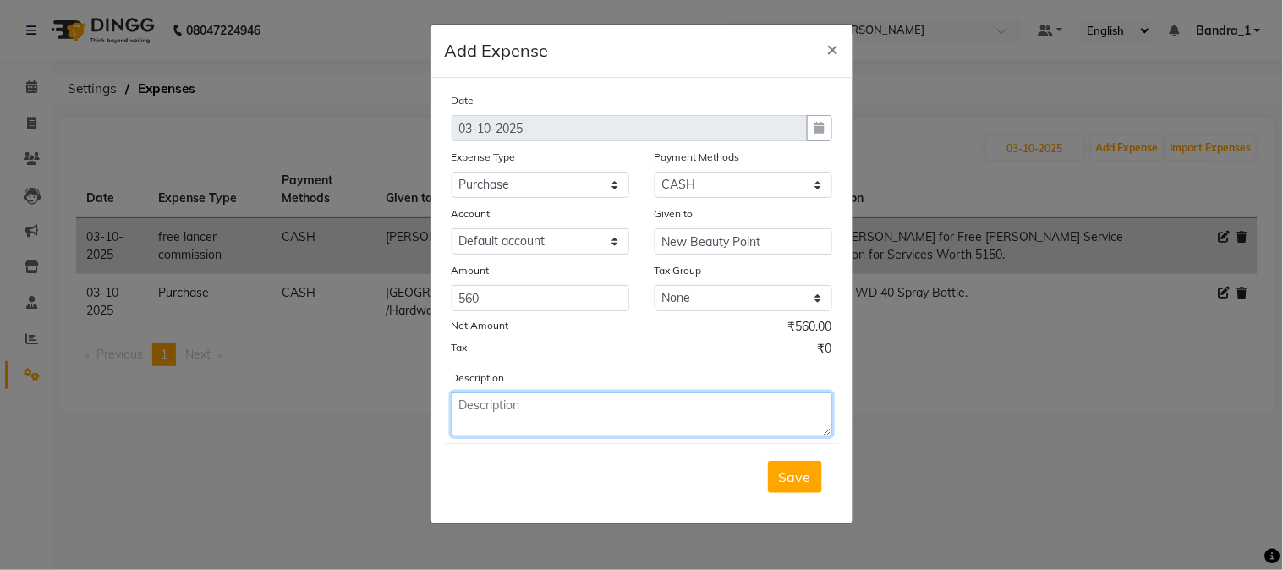
drag, startPoint x: 525, startPoint y: 407, endPoint x: 509, endPoint y: 407, distance: 16.1
click at [513, 407] on textarea at bounding box center [642, 414] width 381 height 44
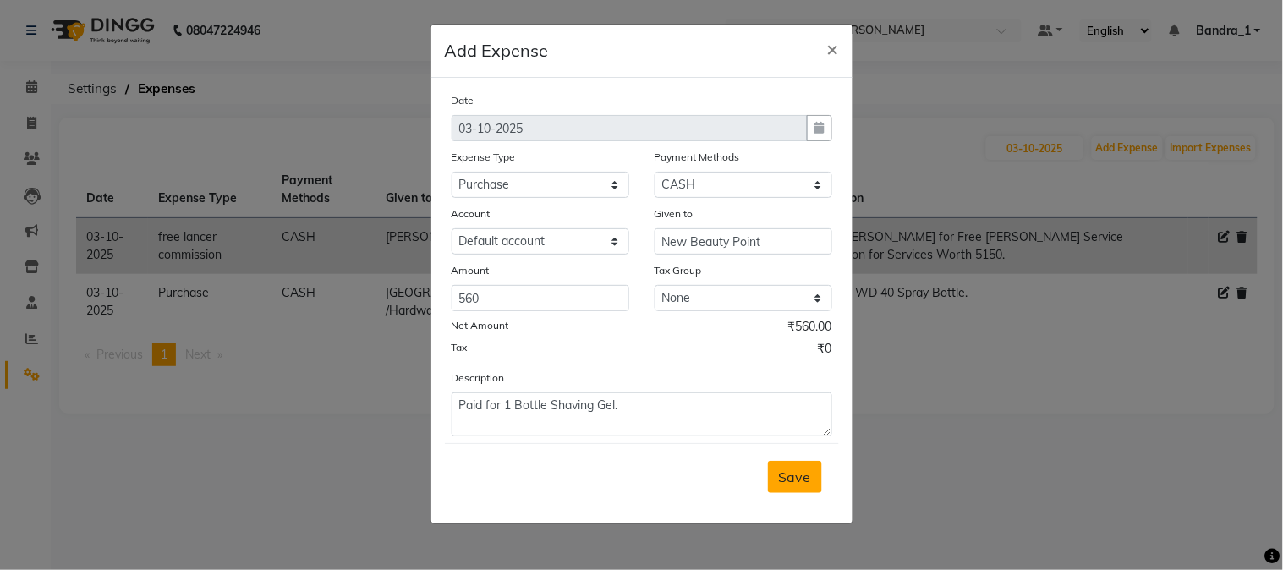
click at [793, 474] on span "Save" at bounding box center [795, 477] width 32 height 17
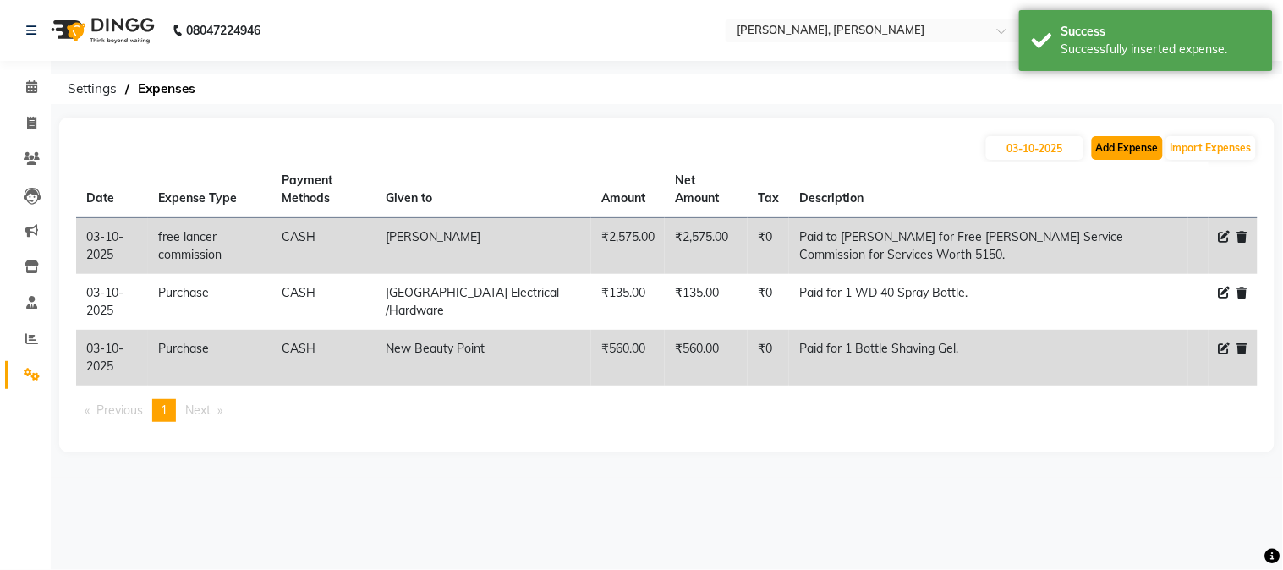
click at [1121, 147] on button "Add Expense" at bounding box center [1127, 148] width 71 height 24
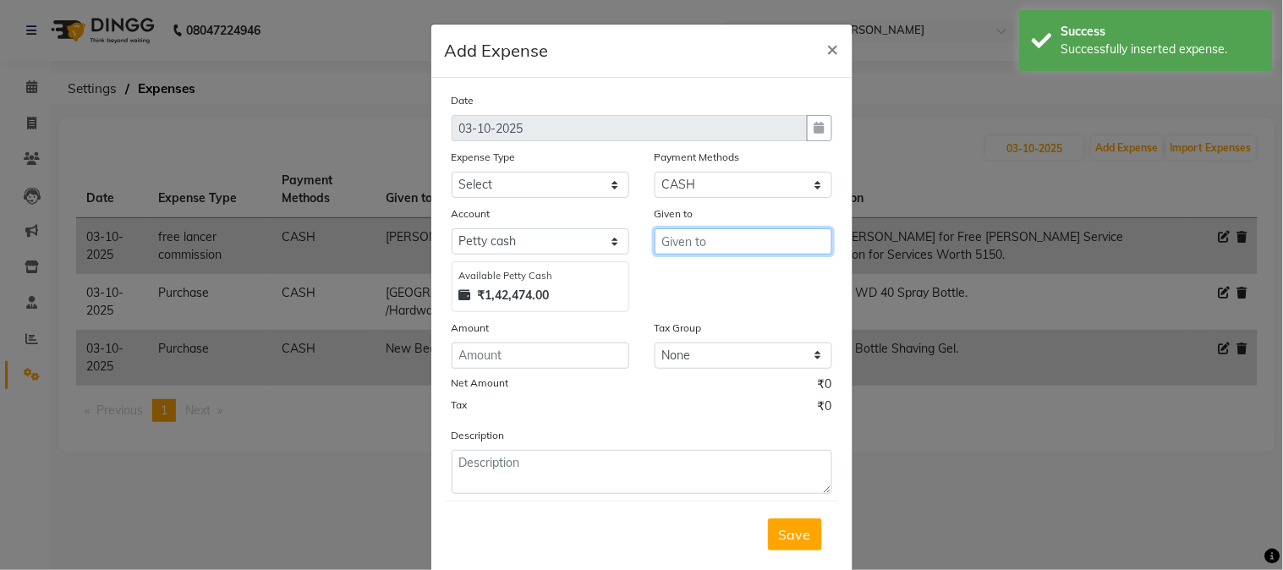
drag, startPoint x: 702, startPoint y: 239, endPoint x: 673, endPoint y: 200, distance: 49.1
click at [693, 231] on input "text" at bounding box center [744, 241] width 178 height 26
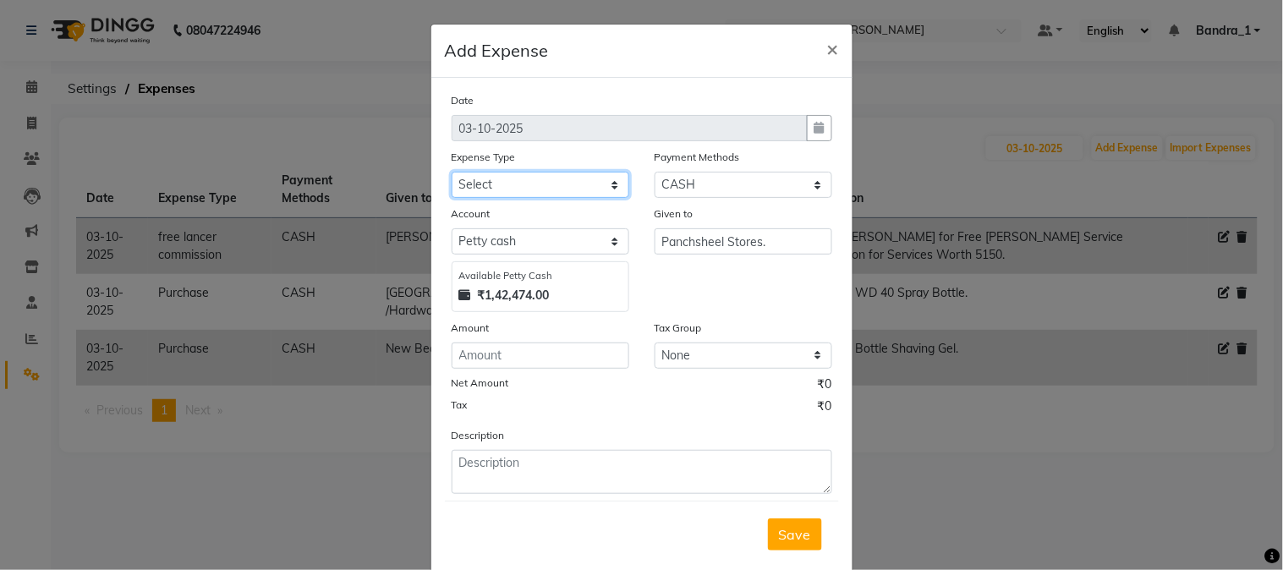
click at [611, 182] on select "Select Advance Salary Amazon B M C Cash transfer to bank Cash transfer to hub C…" at bounding box center [541, 185] width 178 height 26
click at [452, 172] on select "Select Advance Salary Amazon B M C Cash transfer to bank Cash transfer to hub C…" at bounding box center [541, 185] width 178 height 26
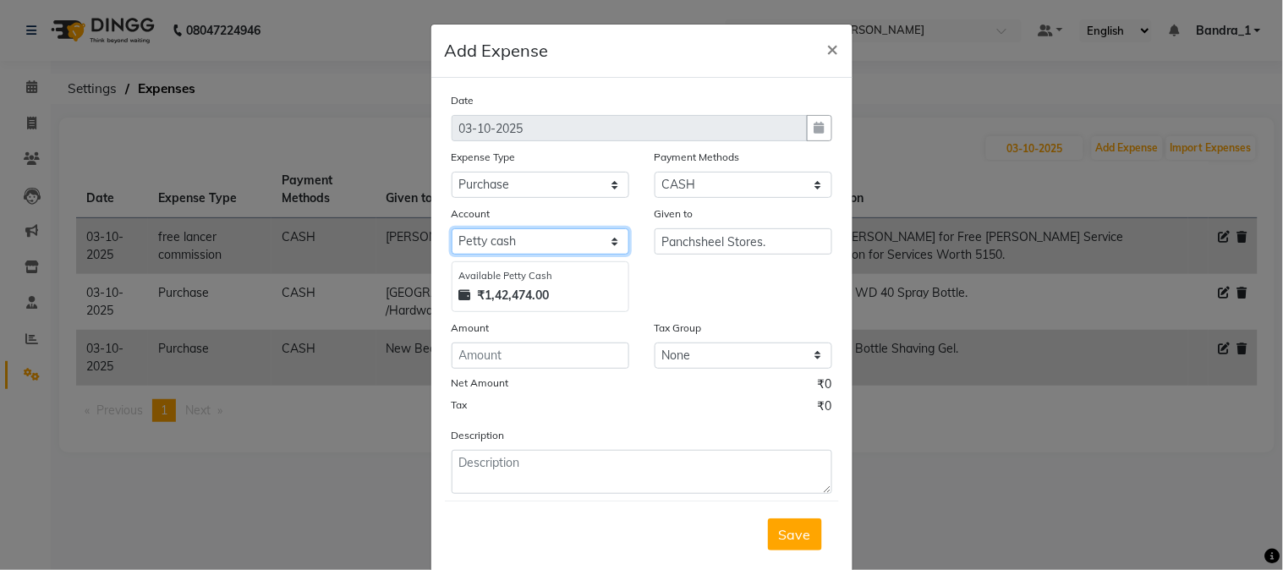
click at [480, 237] on select "Select Default account [PERSON_NAME] cash" at bounding box center [541, 241] width 178 height 26
click at [452, 228] on select "Select Default account [PERSON_NAME] cash" at bounding box center [541, 241] width 178 height 26
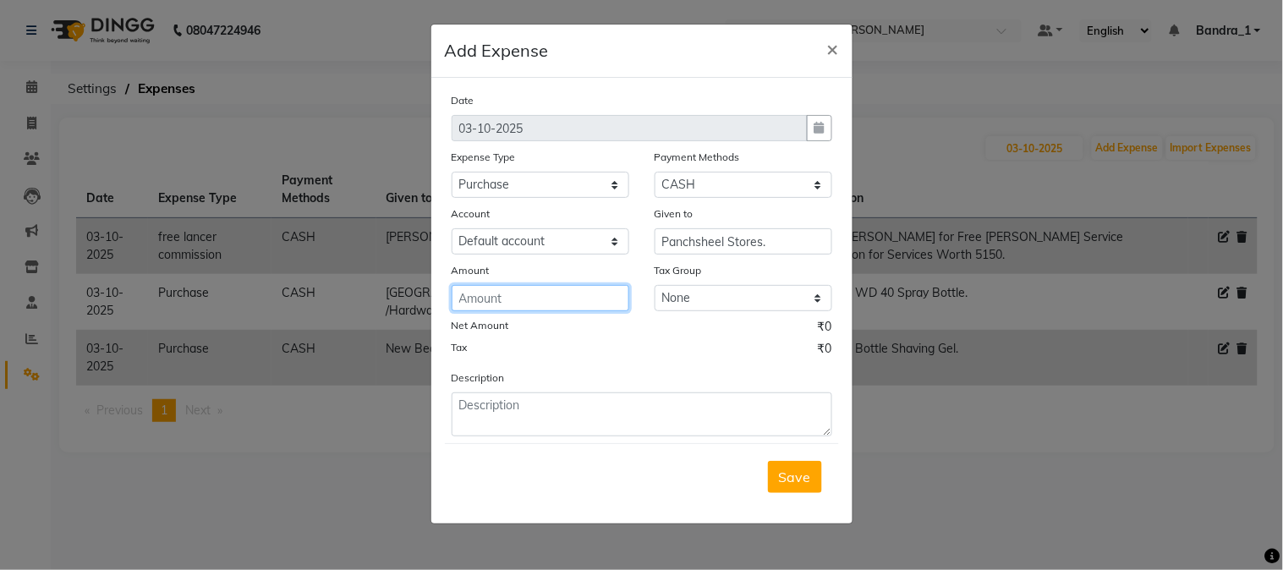
drag, startPoint x: 491, startPoint y: 301, endPoint x: 462, endPoint y: 233, distance: 74.6
click at [485, 290] on input "number" at bounding box center [541, 298] width 178 height 26
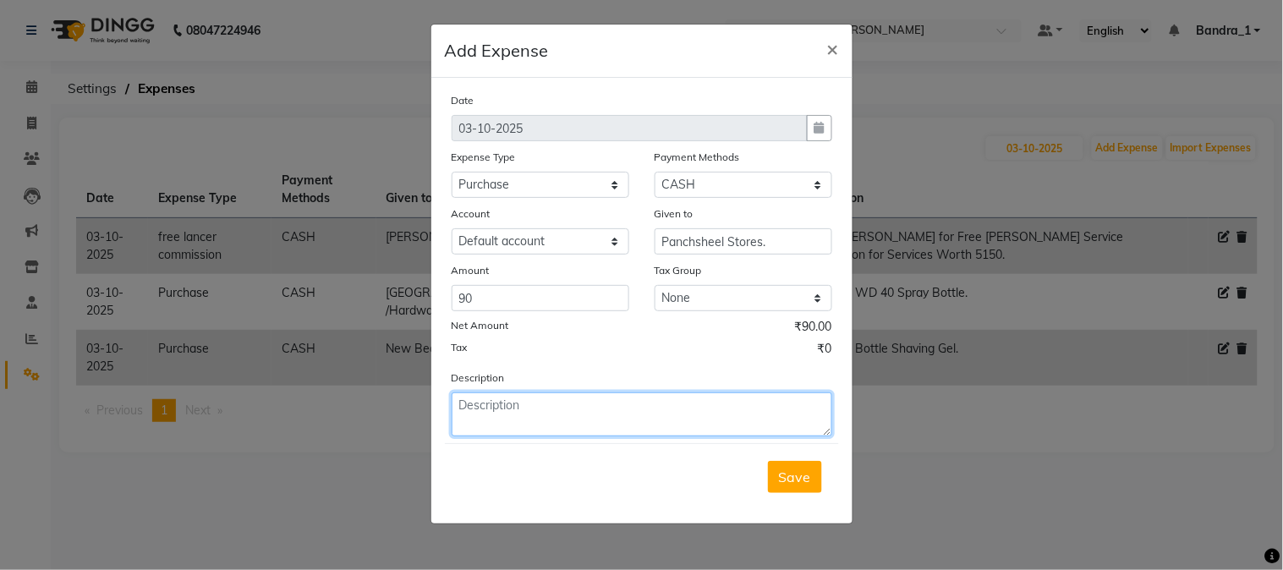
click at [513, 418] on textarea at bounding box center [642, 414] width 381 height 44
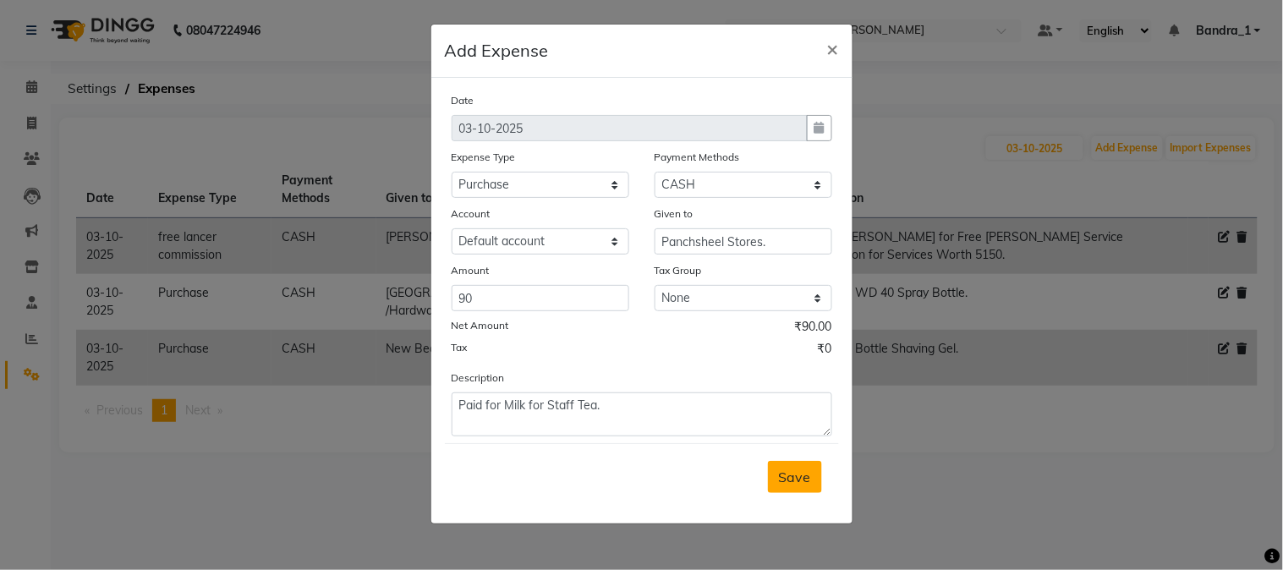
click at [819, 479] on button "Save" at bounding box center [795, 477] width 54 height 32
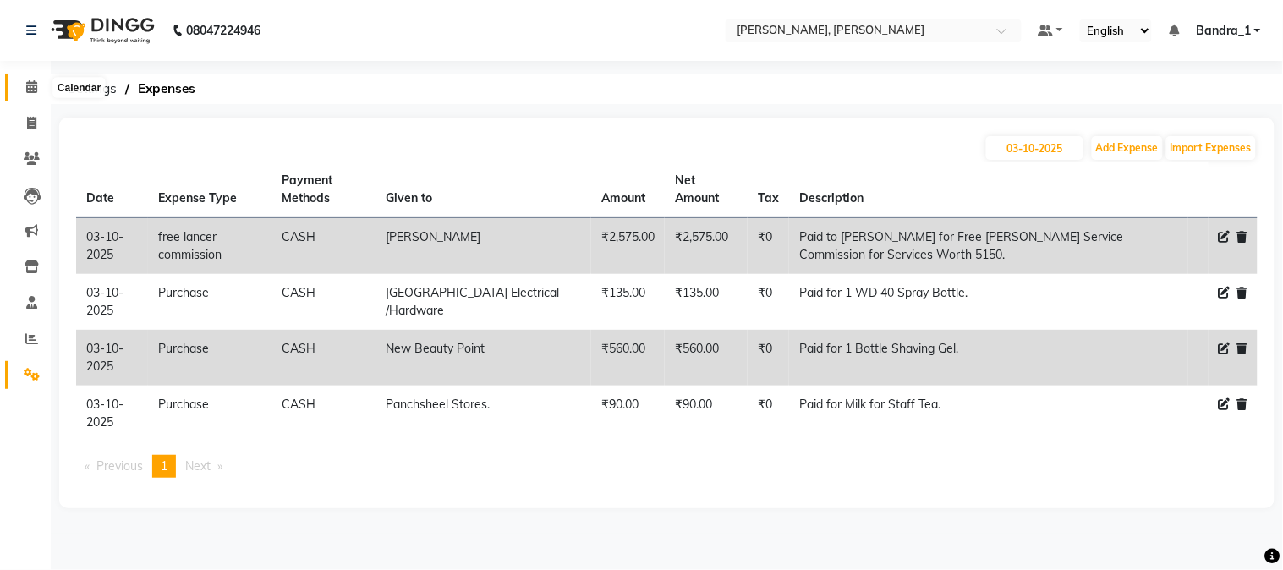
click at [37, 90] on span at bounding box center [32, 87] width 30 height 19
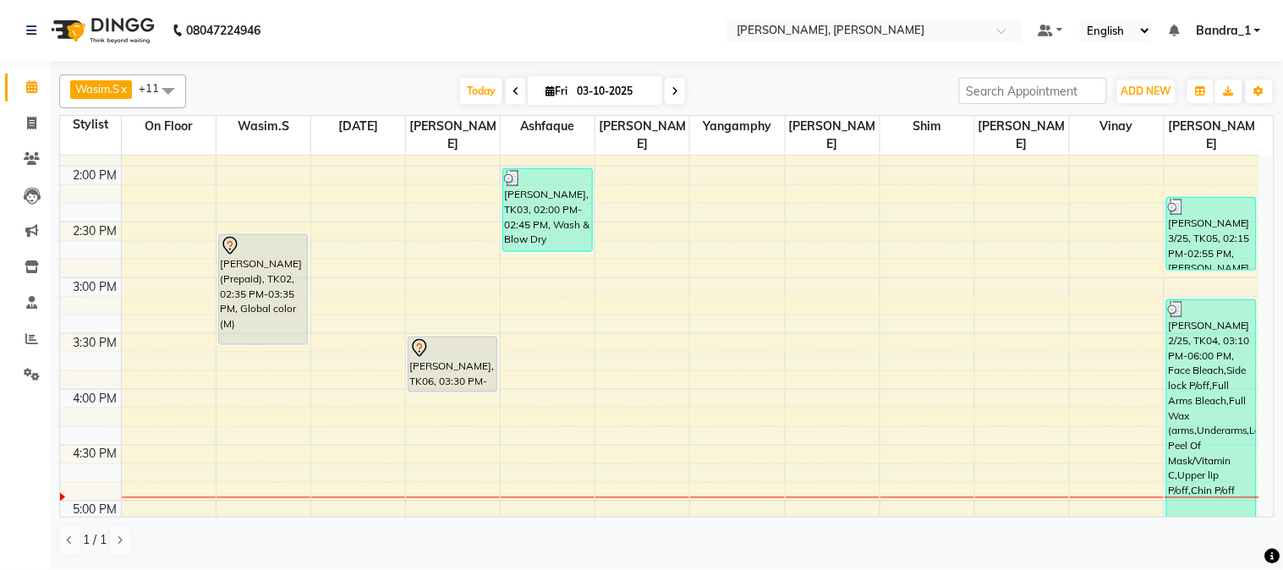
scroll to position [552, 0]
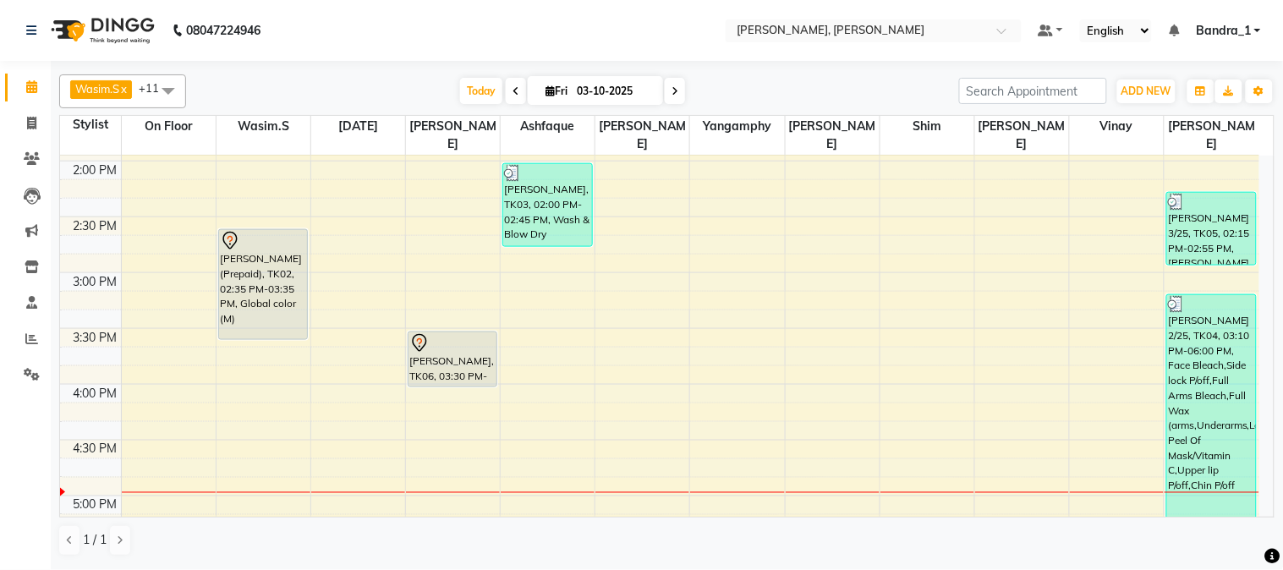
click at [256, 232] on div at bounding box center [263, 241] width 86 height 20
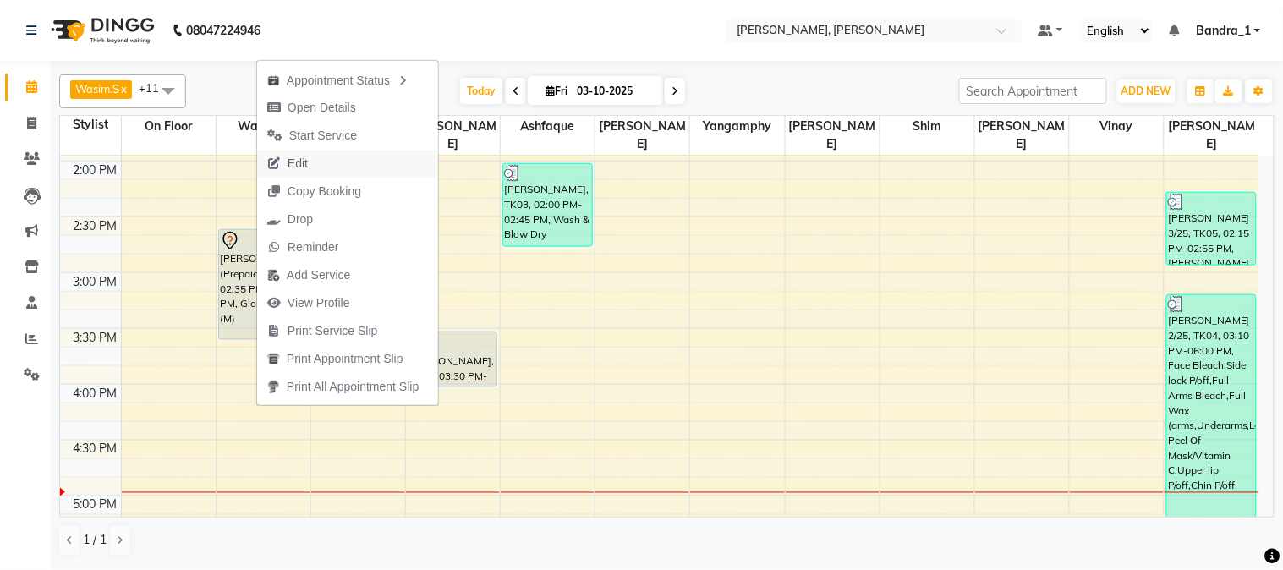
click at [305, 161] on span "Edit" at bounding box center [298, 164] width 20 height 18
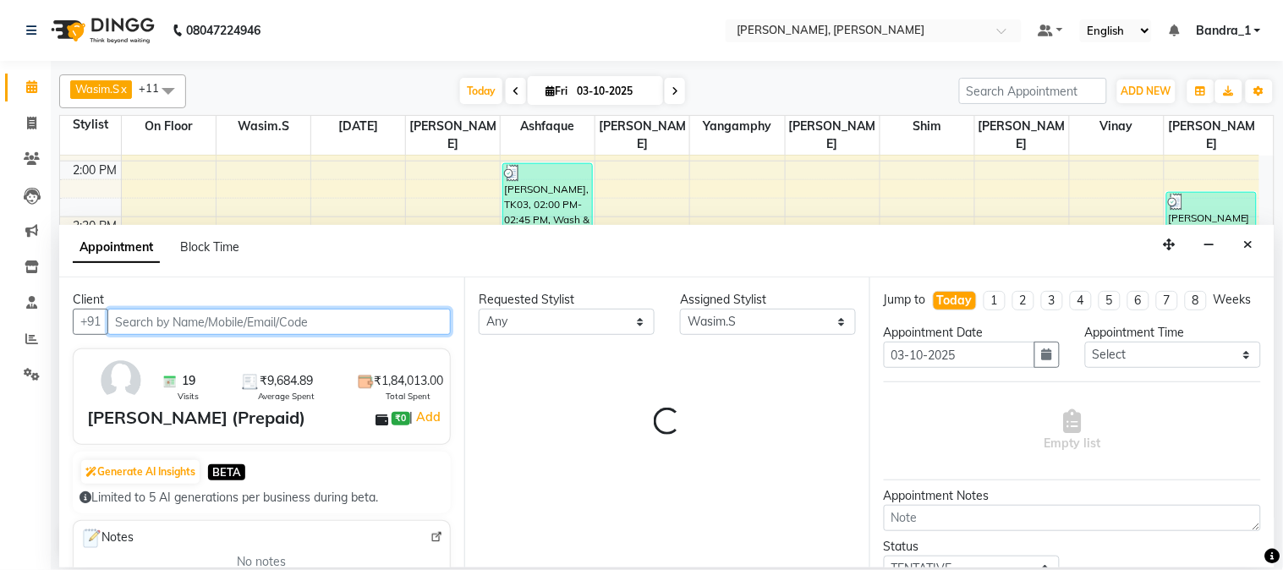
scroll to position [785, 0]
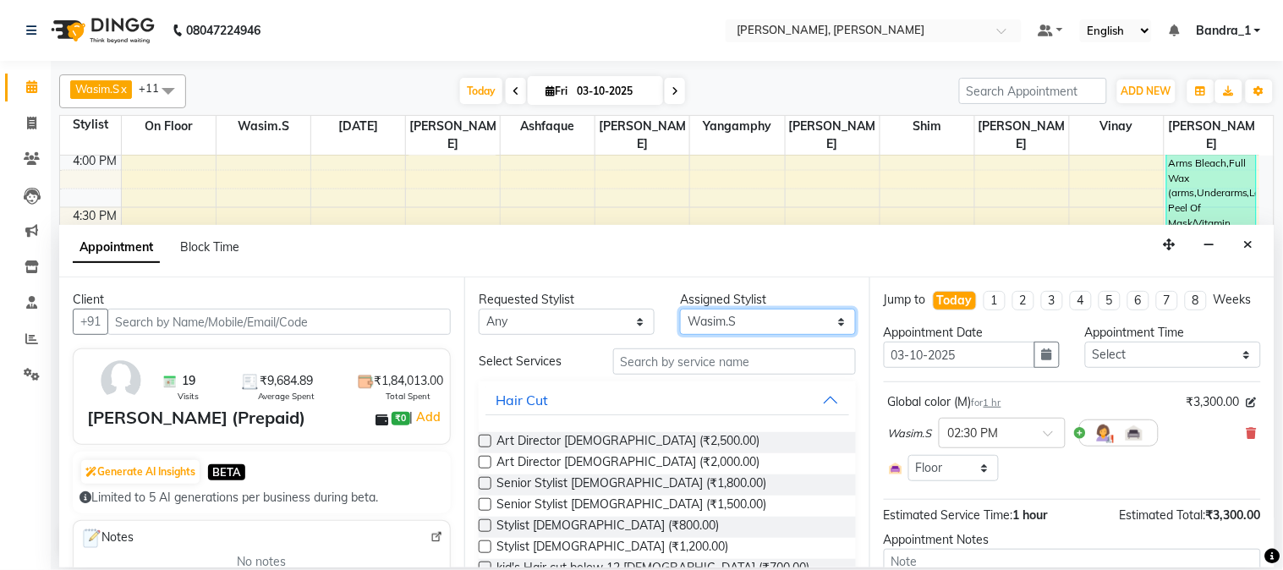
click at [831, 324] on select "Select [PERSON_NAME] [PERSON_NAME] [PERSON_NAME] [PERSON_NAME] [PERSON_NAME] [P…" at bounding box center [768, 322] width 176 height 26
click at [680, 309] on select "Select [PERSON_NAME] [PERSON_NAME] [PERSON_NAME] [PERSON_NAME] [PERSON_NAME] [P…" at bounding box center [768, 322] width 176 height 26
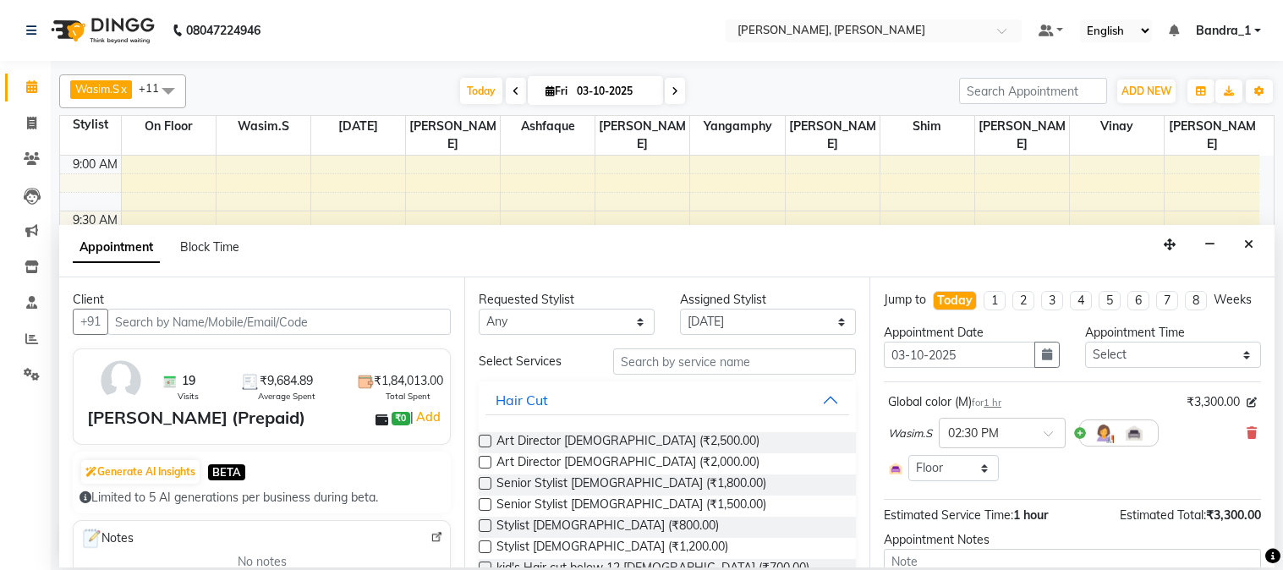
select select "58043"
select select "303"
select select "tentative"
click at [1247, 439] on icon at bounding box center [1252, 433] width 10 height 12
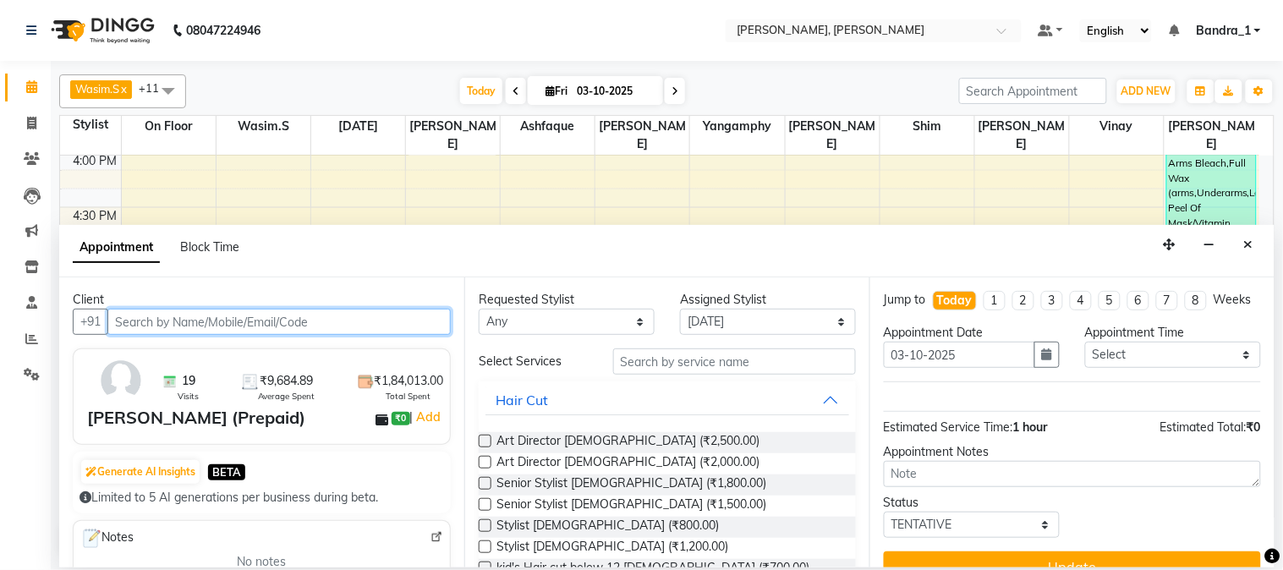
click at [223, 323] on input "text" at bounding box center [278, 322] width 343 height 26
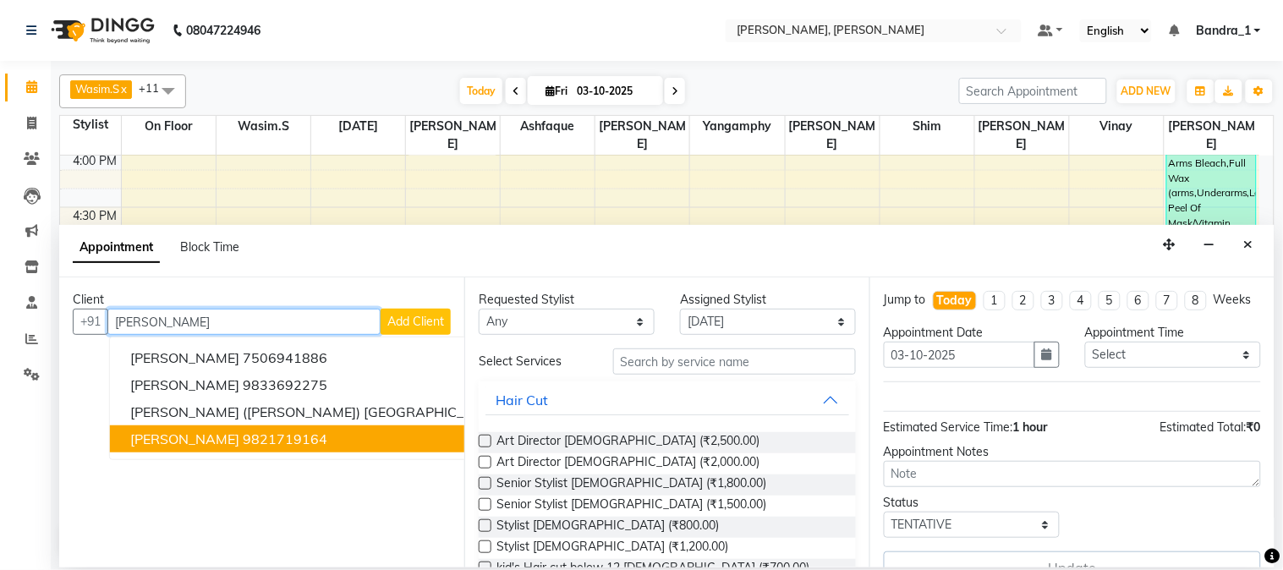
click at [299, 438] on ngb-highlight "9821719164" at bounding box center [285, 438] width 85 height 17
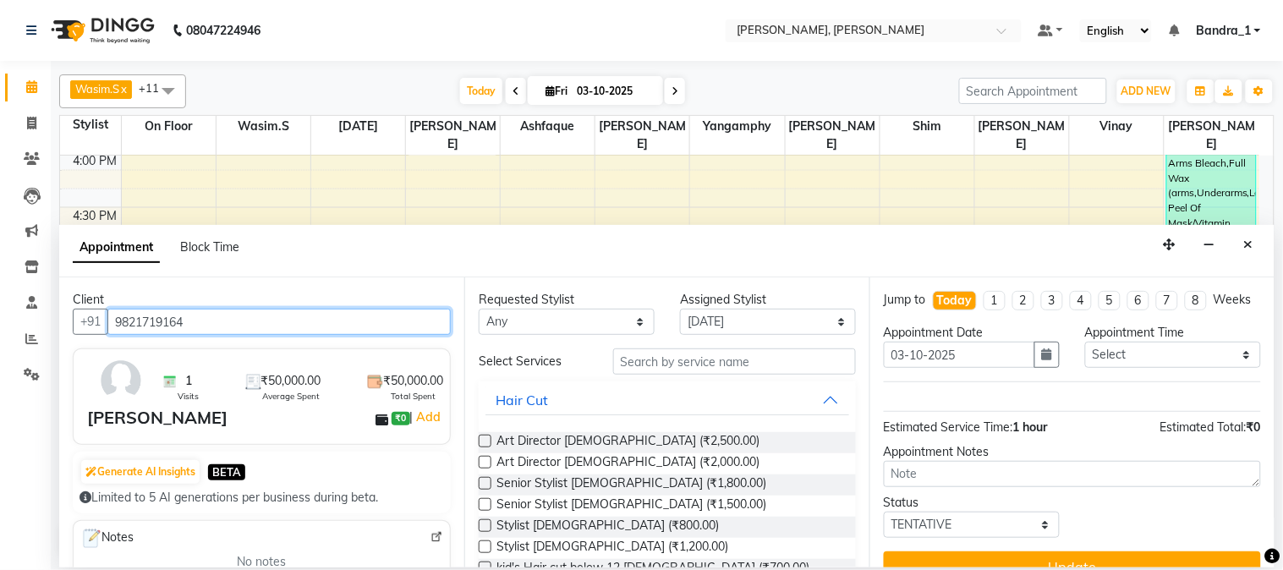
type input "9821719164"
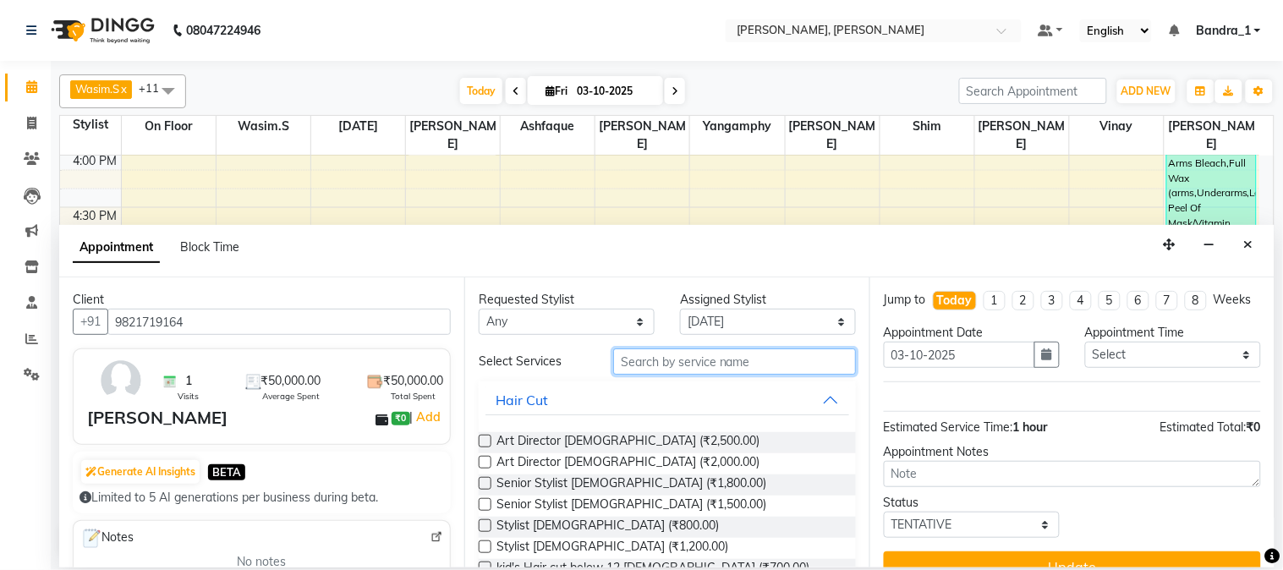
click at [687, 358] on input "text" at bounding box center [734, 361] width 243 height 26
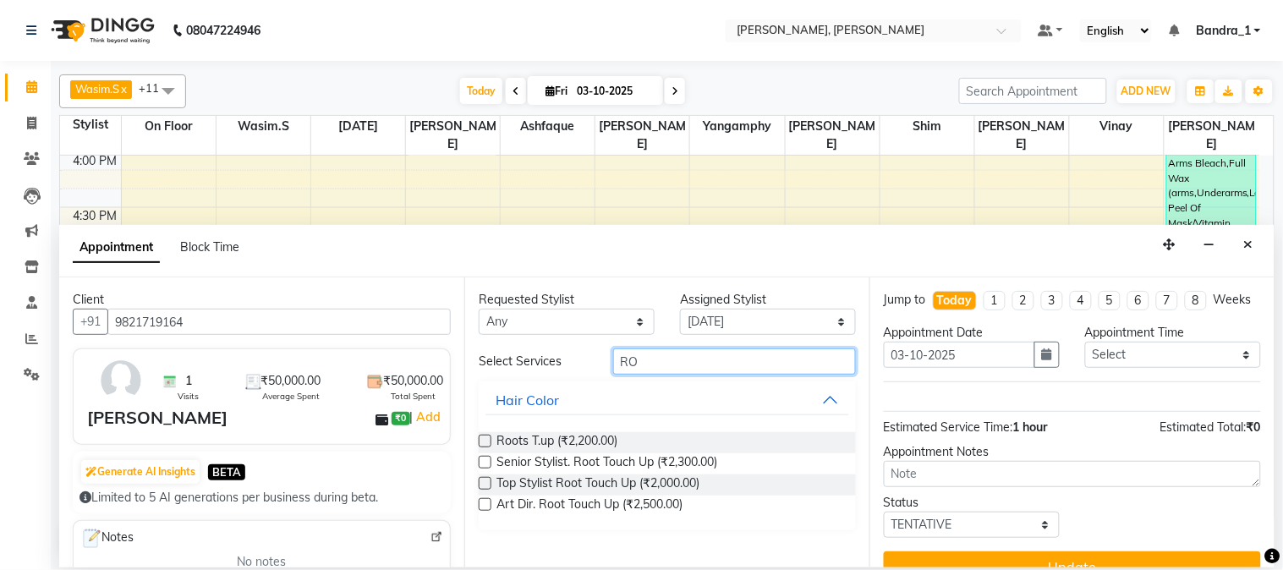
type input "R"
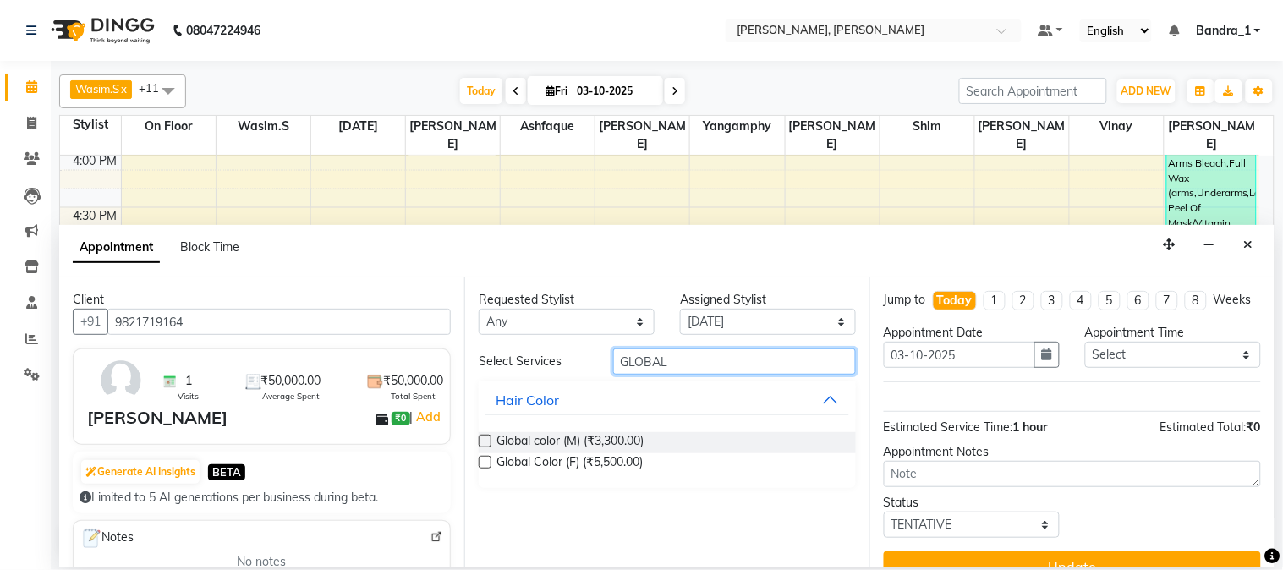
type input "GLOBAL"
click at [484, 459] on label at bounding box center [485, 462] width 13 height 13
click at [484, 459] on input "checkbox" at bounding box center [484, 463] width 11 height 11
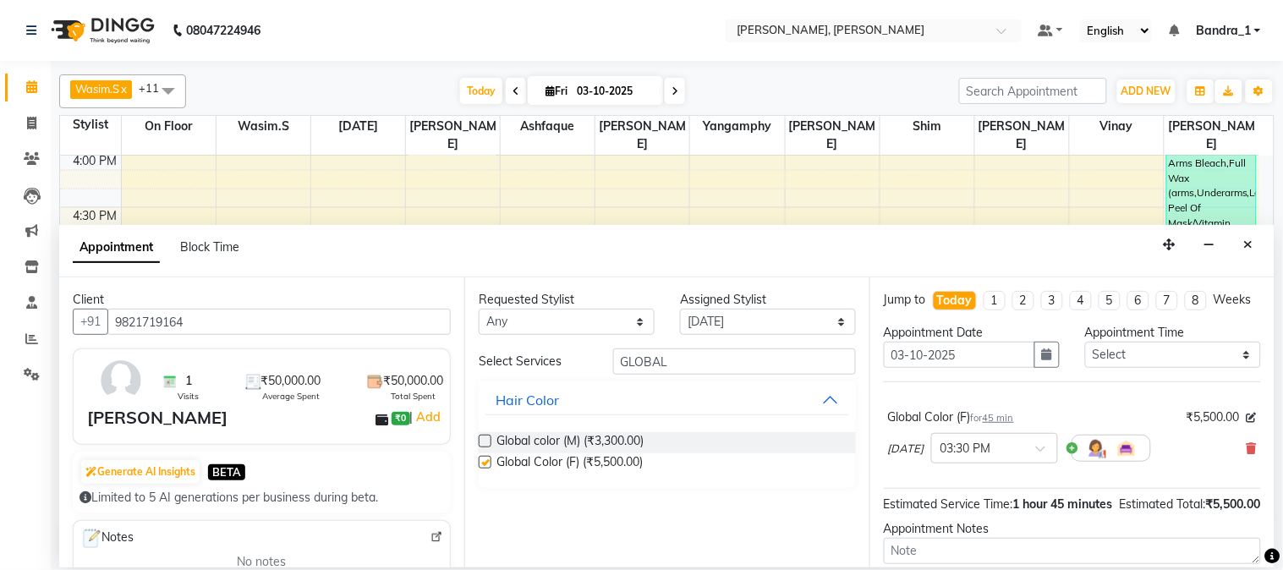
checkbox input "false"
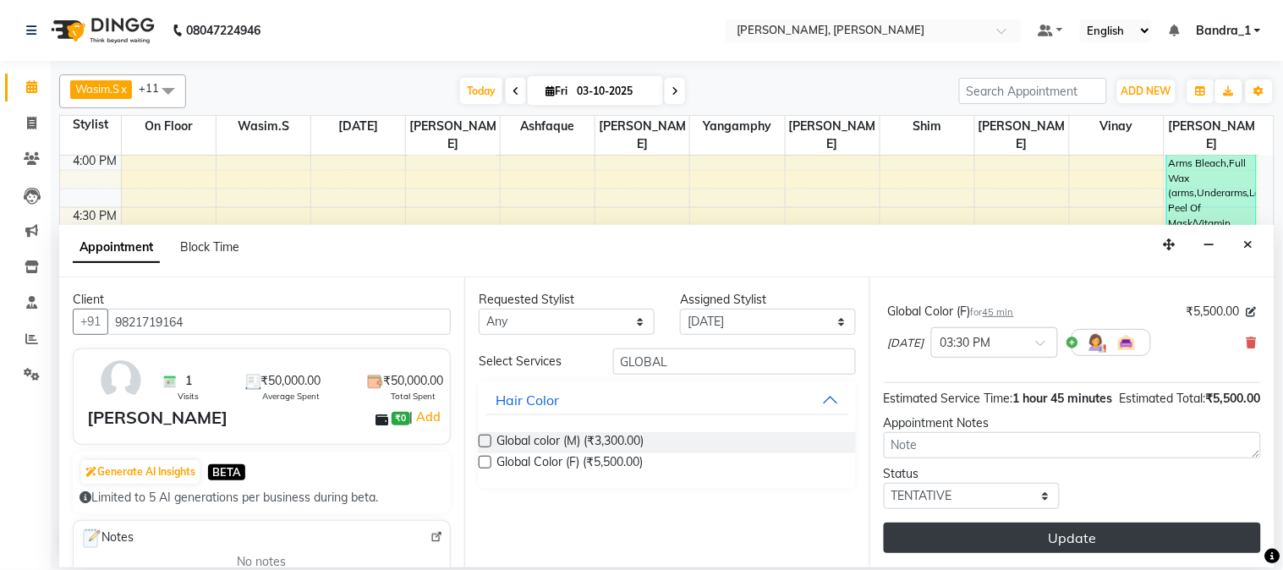
click at [1091, 535] on button "Update" at bounding box center [1072, 538] width 377 height 30
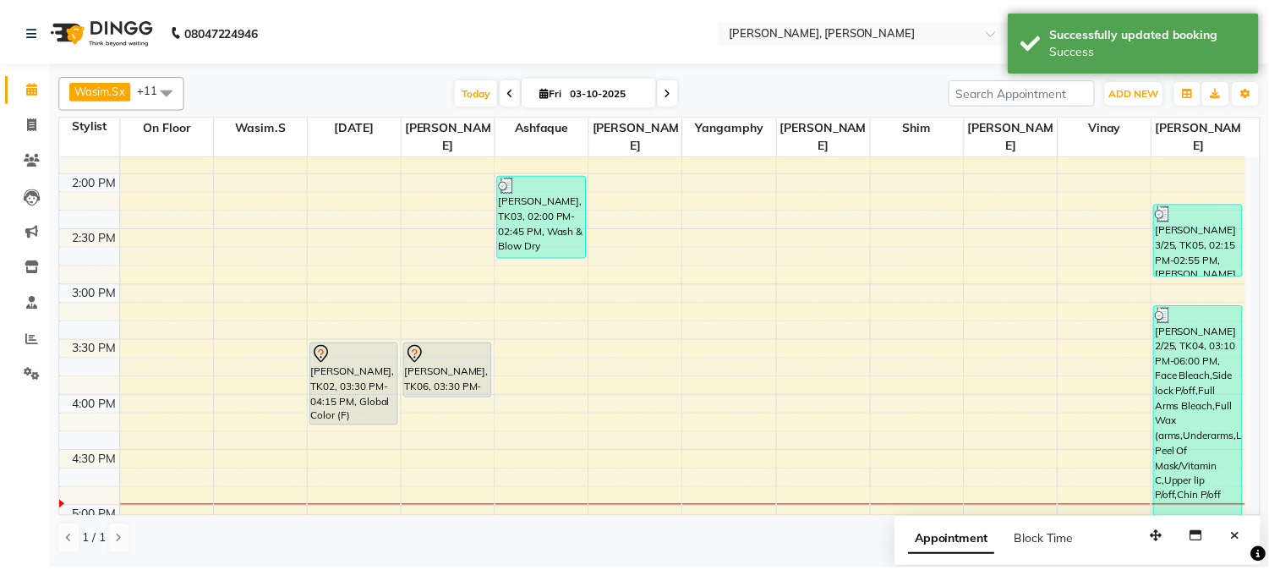
scroll to position [537, 0]
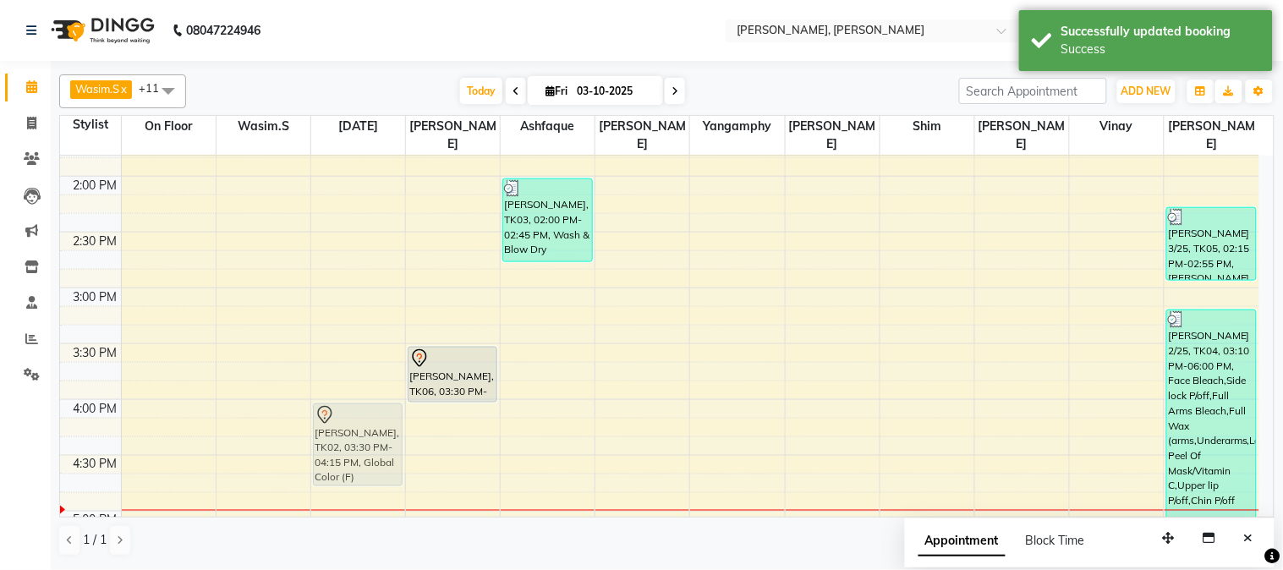
drag, startPoint x: 339, startPoint y: 357, endPoint x: 339, endPoint y: 415, distance: 58.4
click at [339, 414] on div "MADHURI SINGH, TK02, 03:30 PM-04:15 PM, Global Color (F) MADHURI SINGH, TK02, 0…" at bounding box center [358, 400] width 94 height 1562
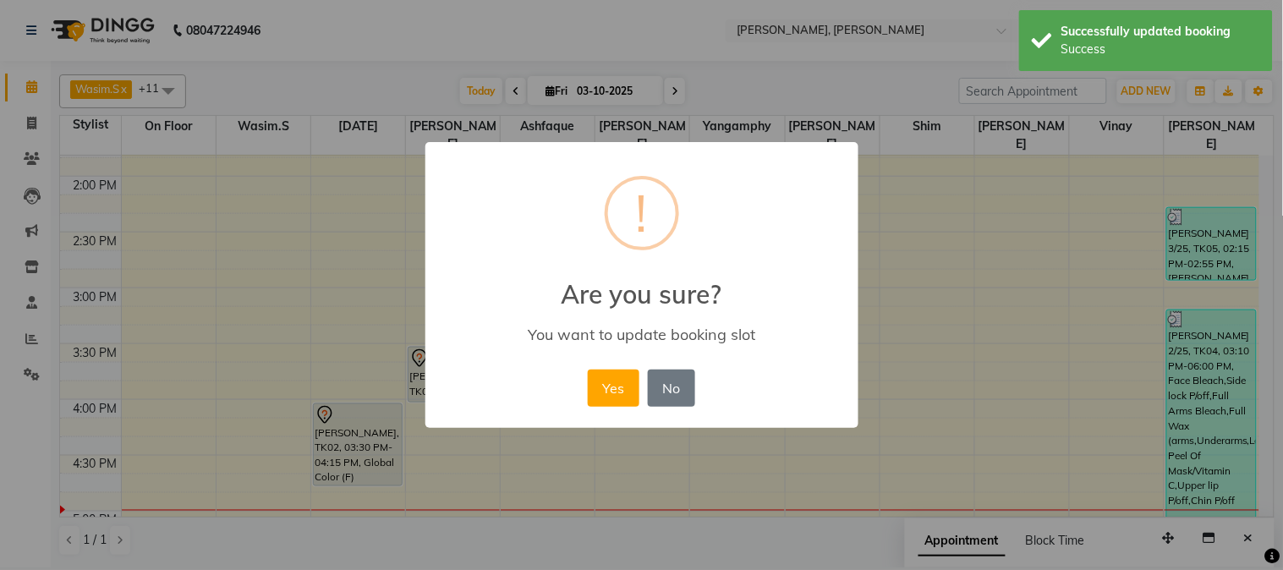
click at [339, 415] on div "× ! Are you sure? You want to update booking slot Yes No No" at bounding box center [641, 285] width 1283 height 570
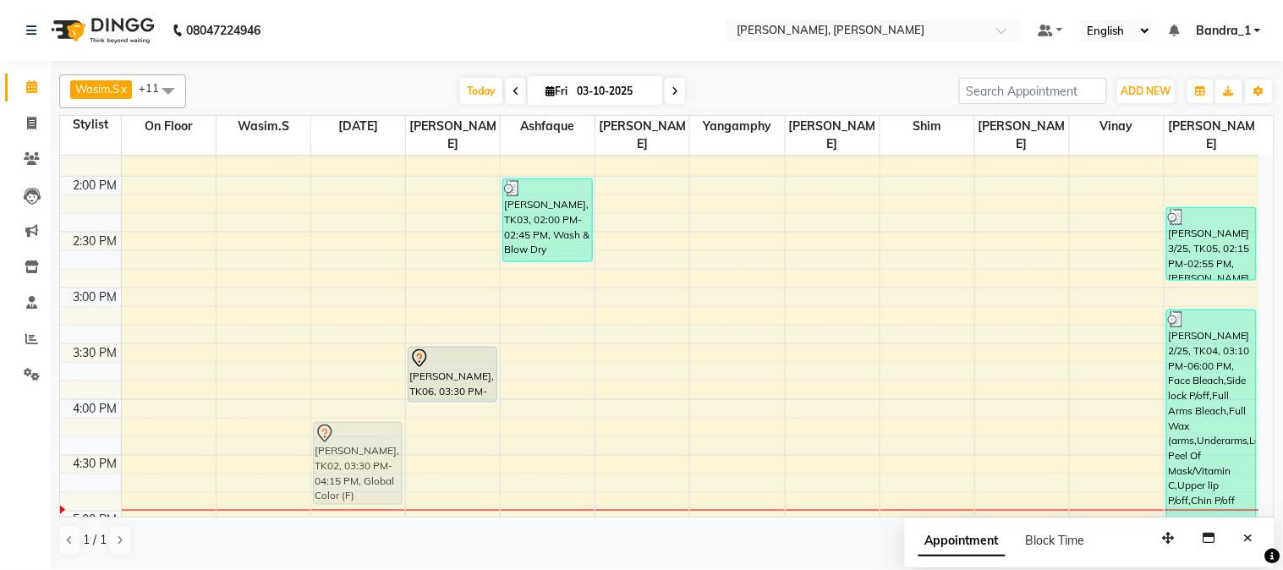
drag, startPoint x: 348, startPoint y: 348, endPoint x: 358, endPoint y: 416, distance: 69.3
click at [358, 416] on div "MADHURI SINGH, TK02, 03:30 PM-04:15 PM, Global Color (F) MADHURI SINGH, TK02, 0…" at bounding box center [358, 400] width 94 height 1562
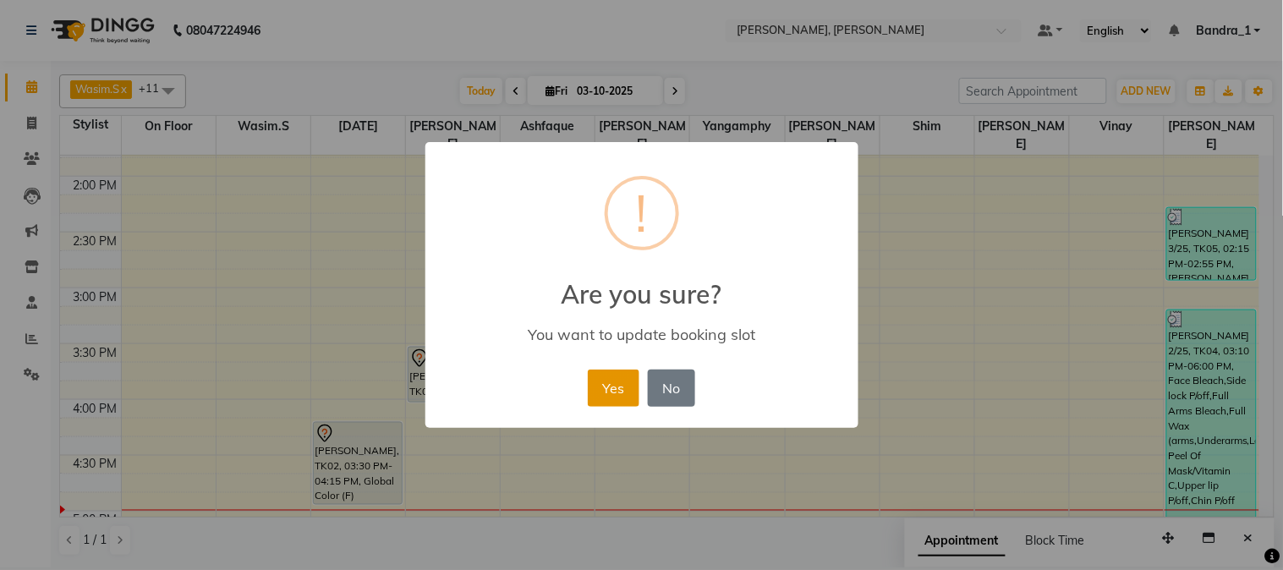
click at [604, 392] on button "Yes" at bounding box center [614, 388] width 52 height 37
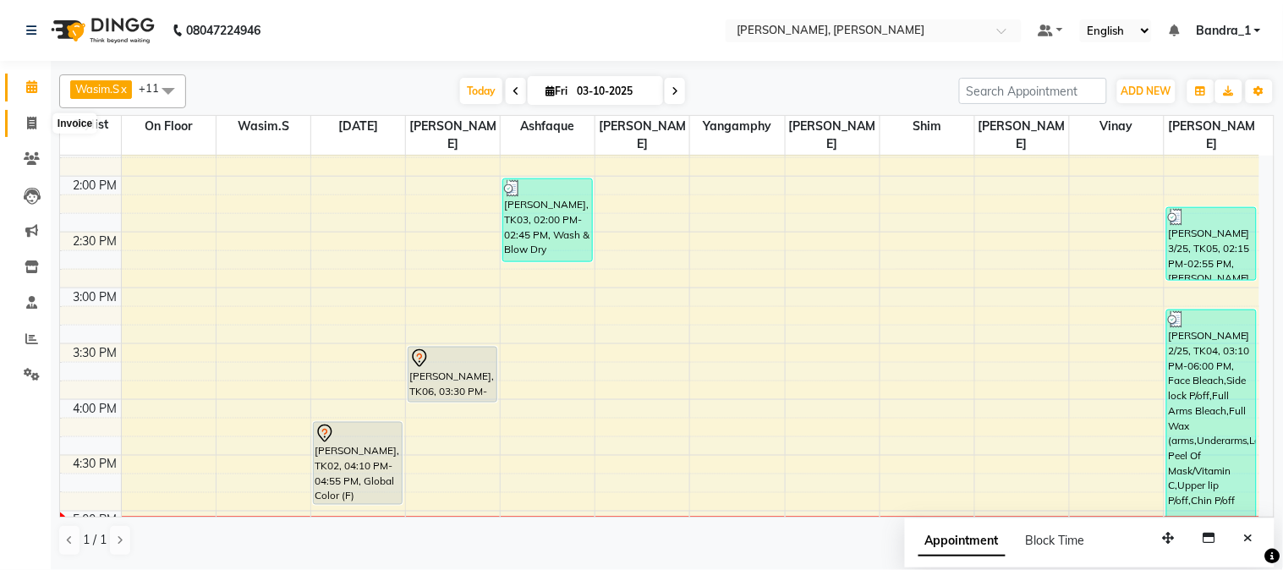
click at [27, 120] on icon at bounding box center [31, 123] width 9 height 13
select select "service"
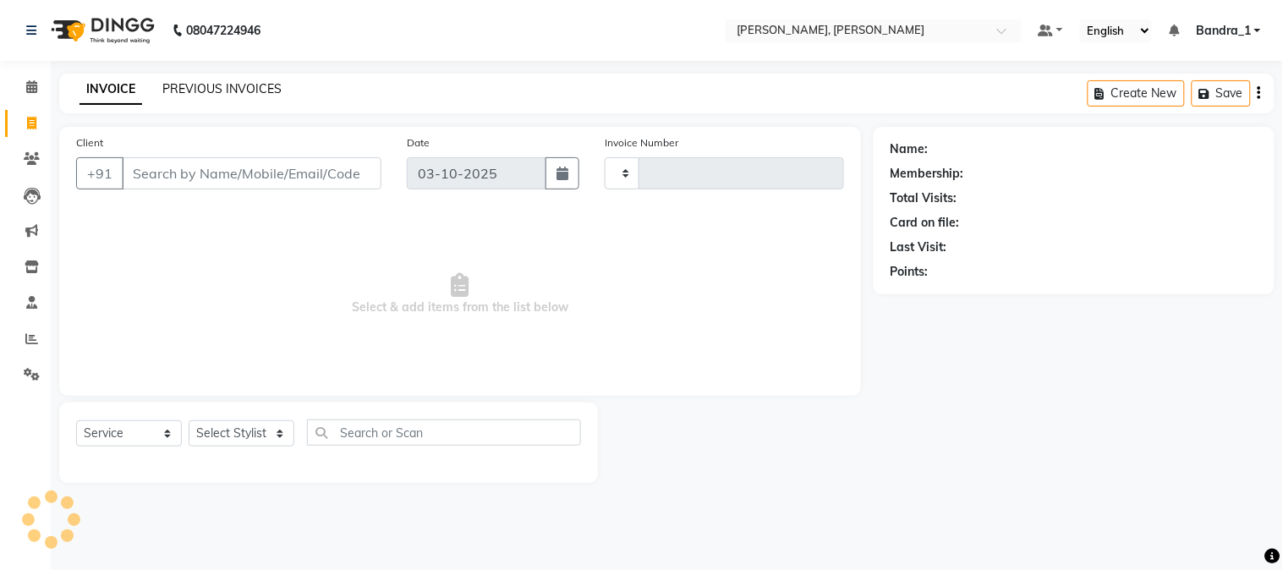
type input "1432"
select select "7997"
click at [203, 87] on link "PREVIOUS INVOICES" at bounding box center [221, 88] width 119 height 15
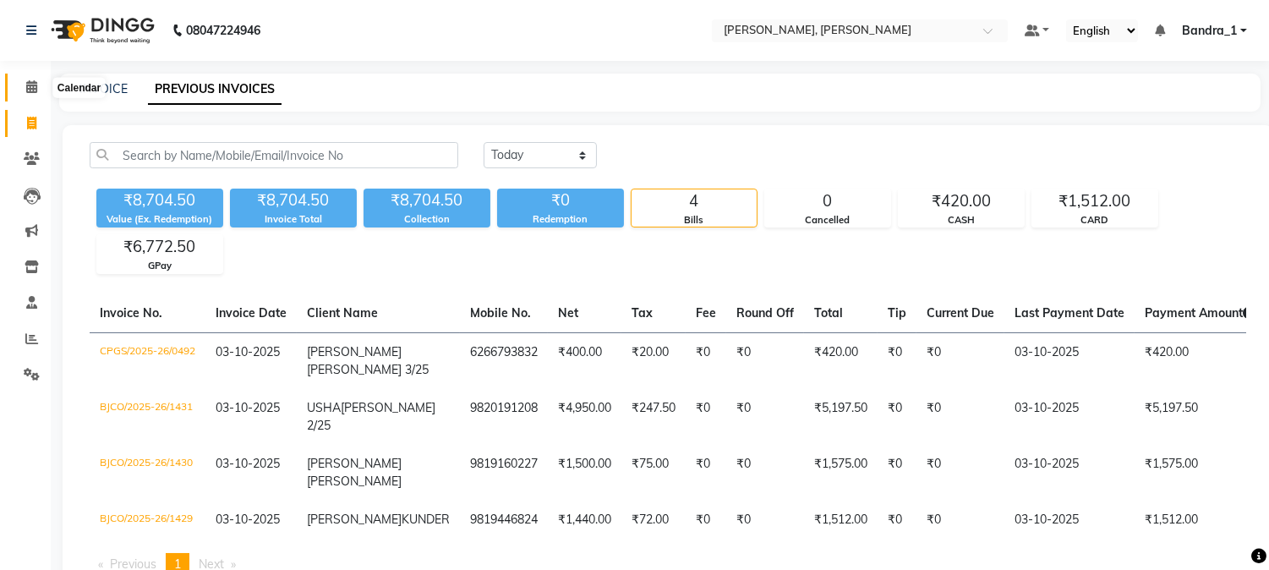
click at [30, 90] on icon at bounding box center [31, 86] width 11 height 13
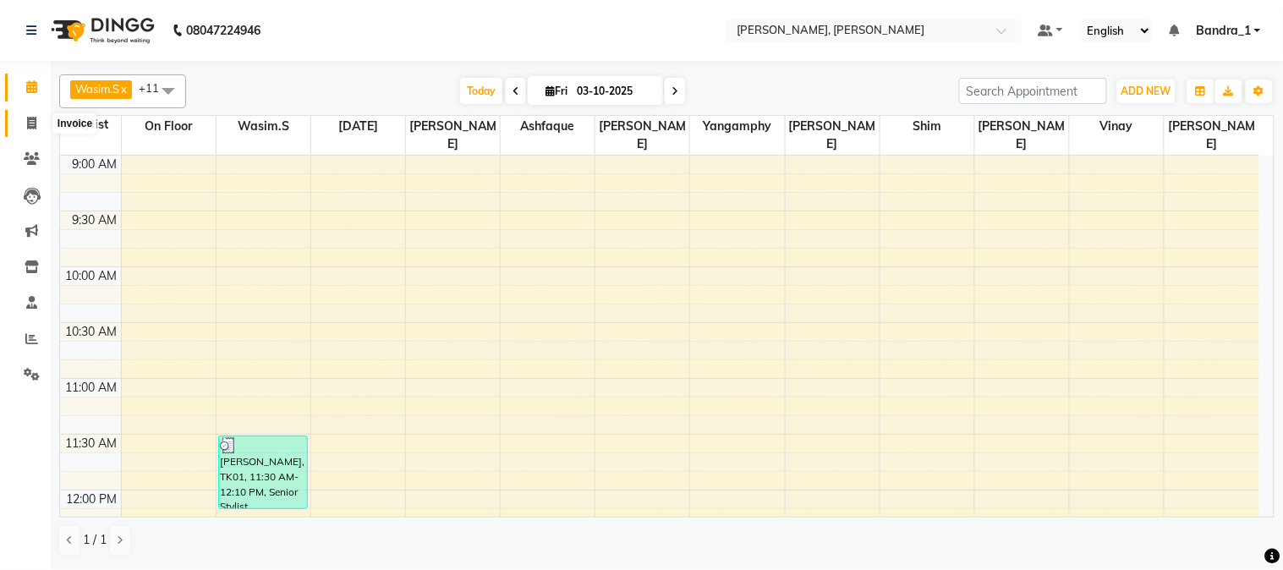
click at [27, 122] on icon at bounding box center [31, 123] width 9 height 13
select select "7997"
select select "service"
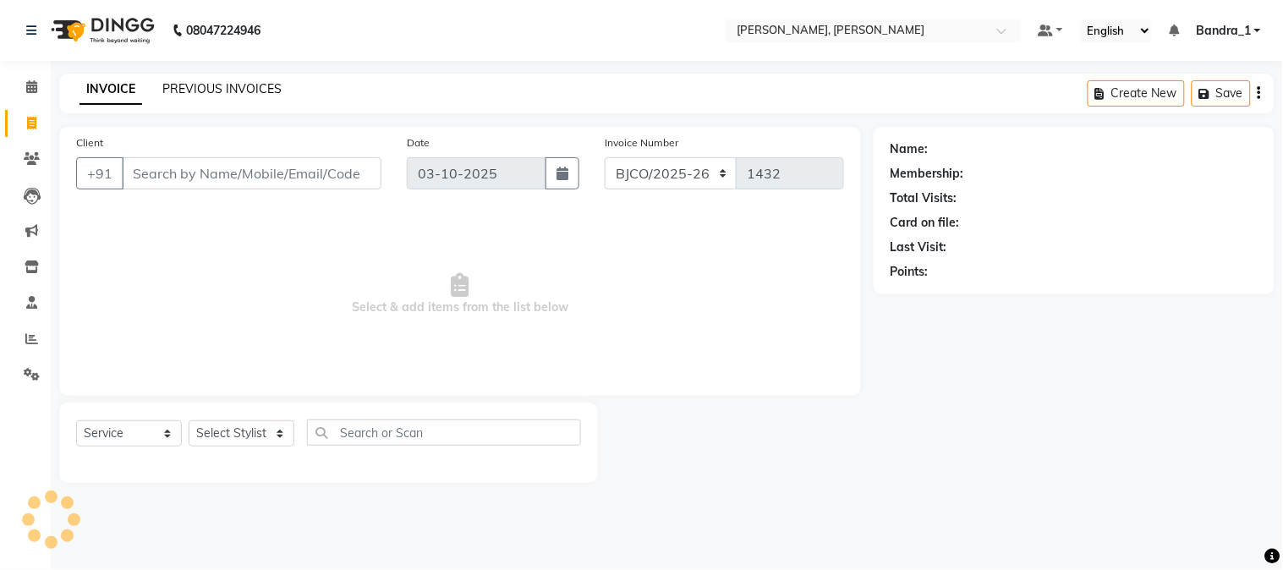
click at [220, 93] on link "PREVIOUS INVOICES" at bounding box center [221, 88] width 119 height 15
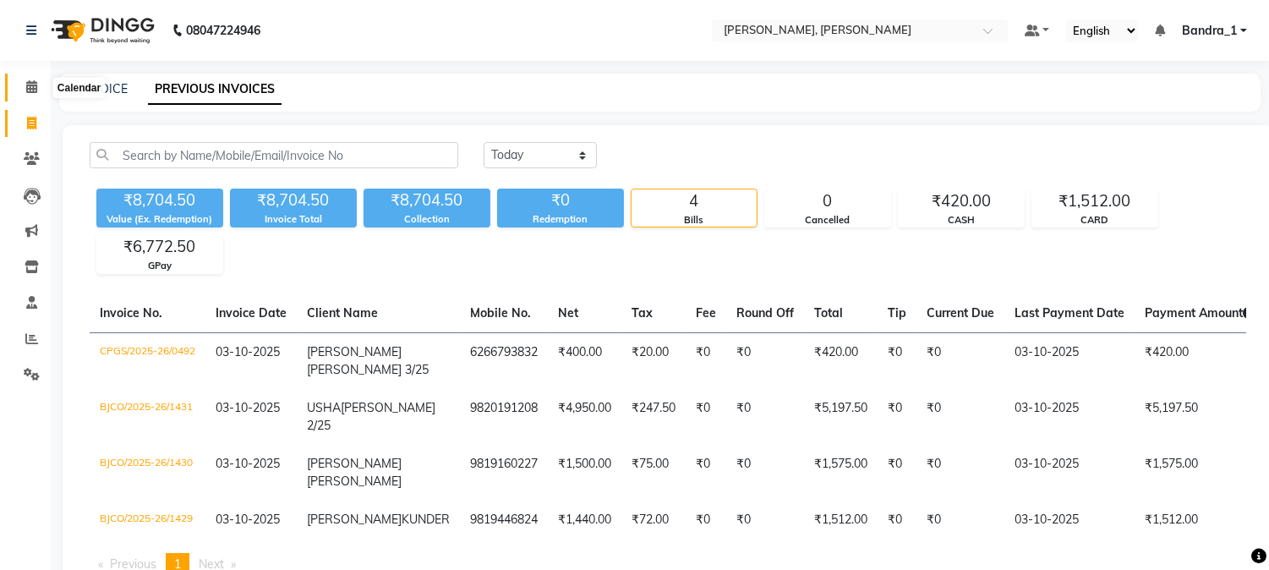
click at [34, 89] on icon at bounding box center [31, 86] width 11 height 13
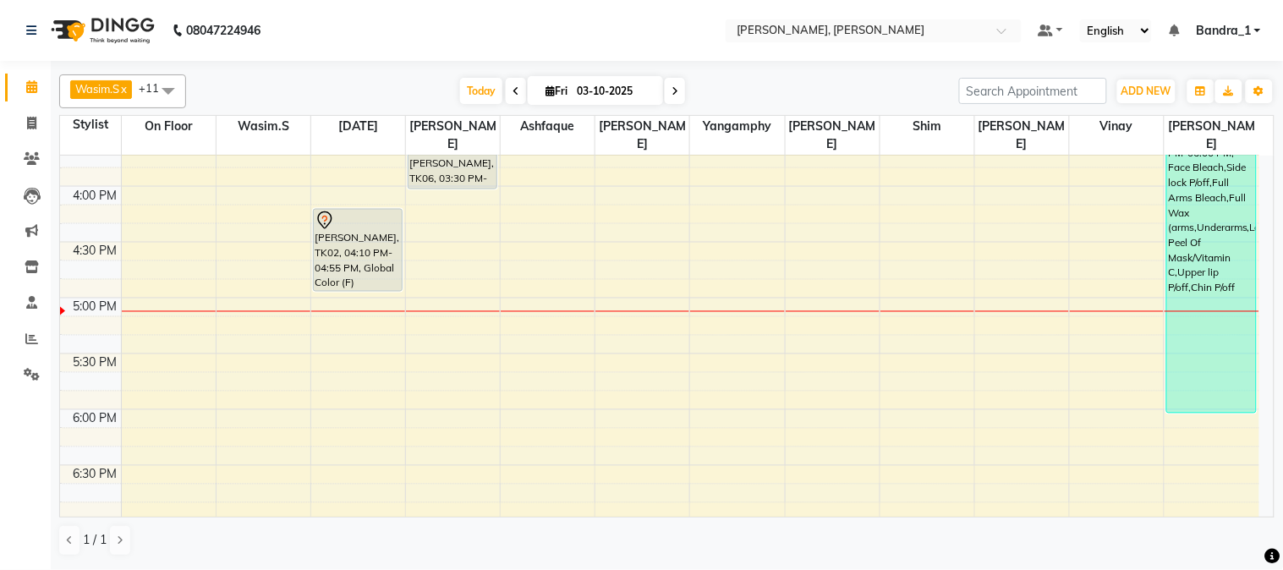
scroll to position [751, 0]
click at [324, 288] on div "9:00 AM 9:30 AM 10:00 AM 10:30 AM 11:00 AM 11:30 AM 12:00 PM 12:30 PM 1:00 PM 1…" at bounding box center [659, 186] width 1199 height 1562
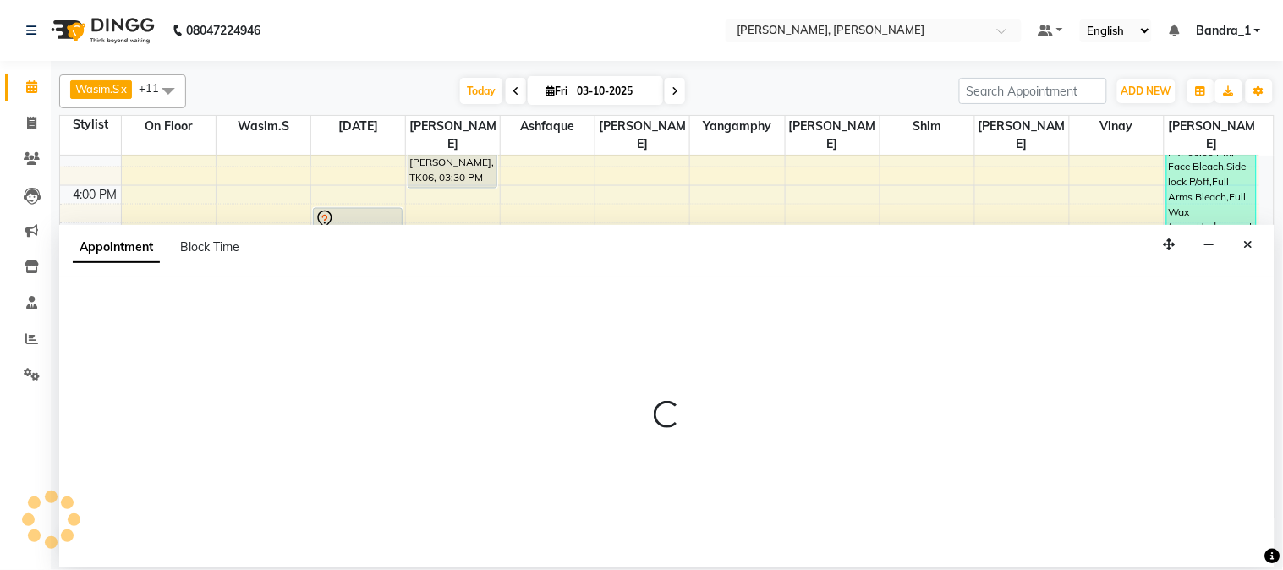
select select "58043"
select select "tentative"
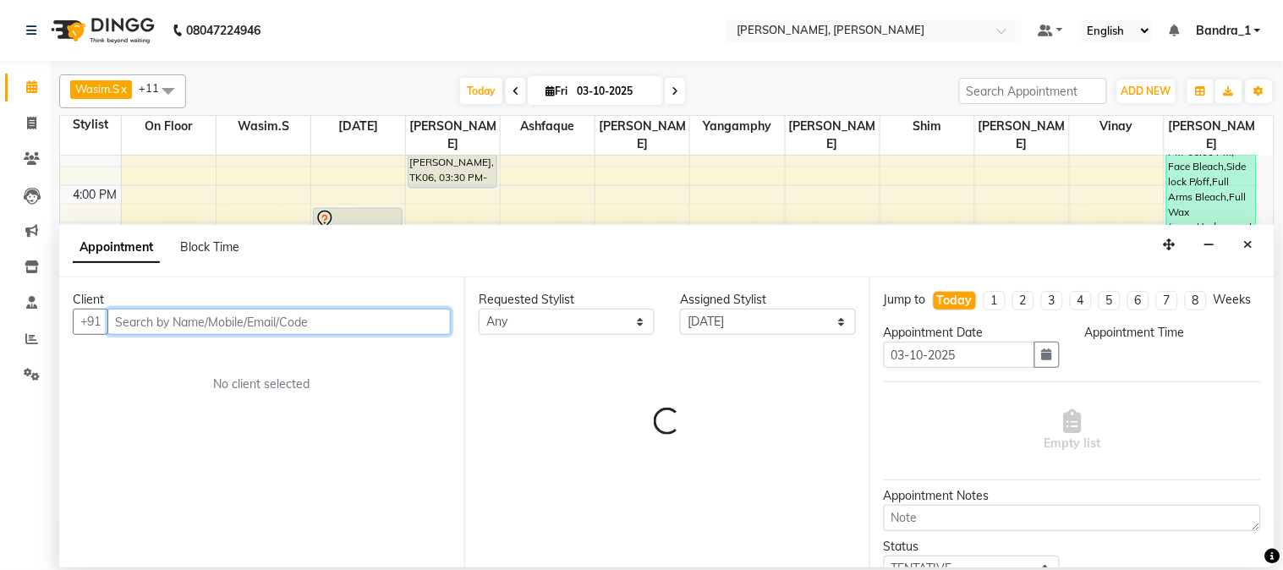
select select "1020"
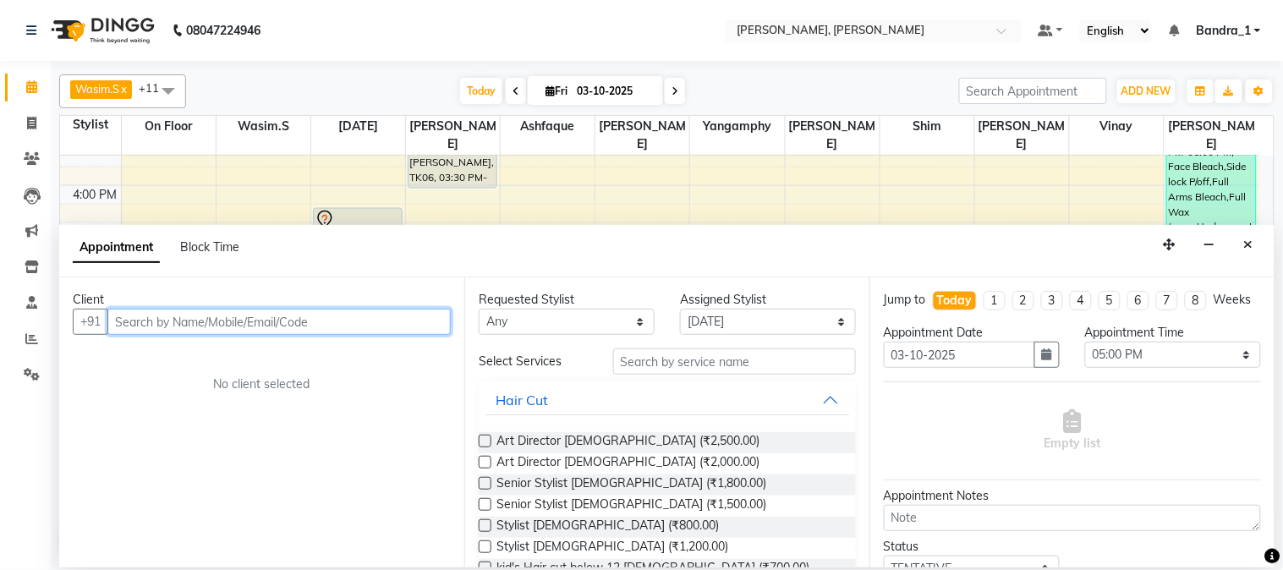
drag, startPoint x: 186, startPoint y: 319, endPoint x: 131, endPoint y: 292, distance: 61.3
click at [158, 310] on input "text" at bounding box center [278, 322] width 343 height 26
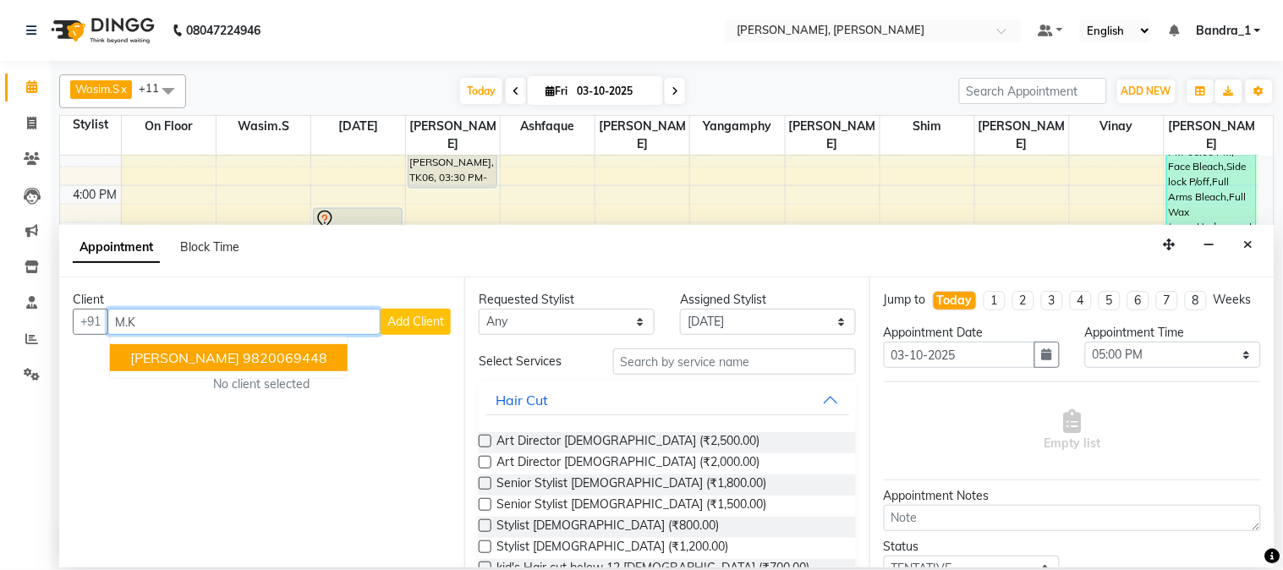
click at [243, 358] on ngb-highlight "9820069448" at bounding box center [285, 357] width 85 height 17
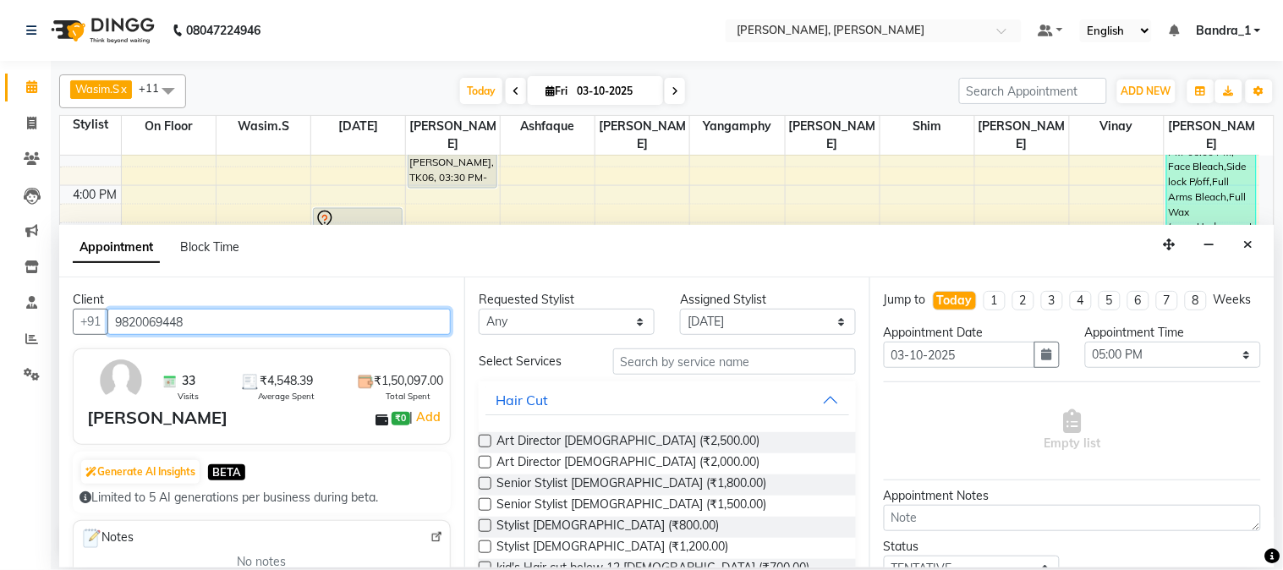
type input "9820069448"
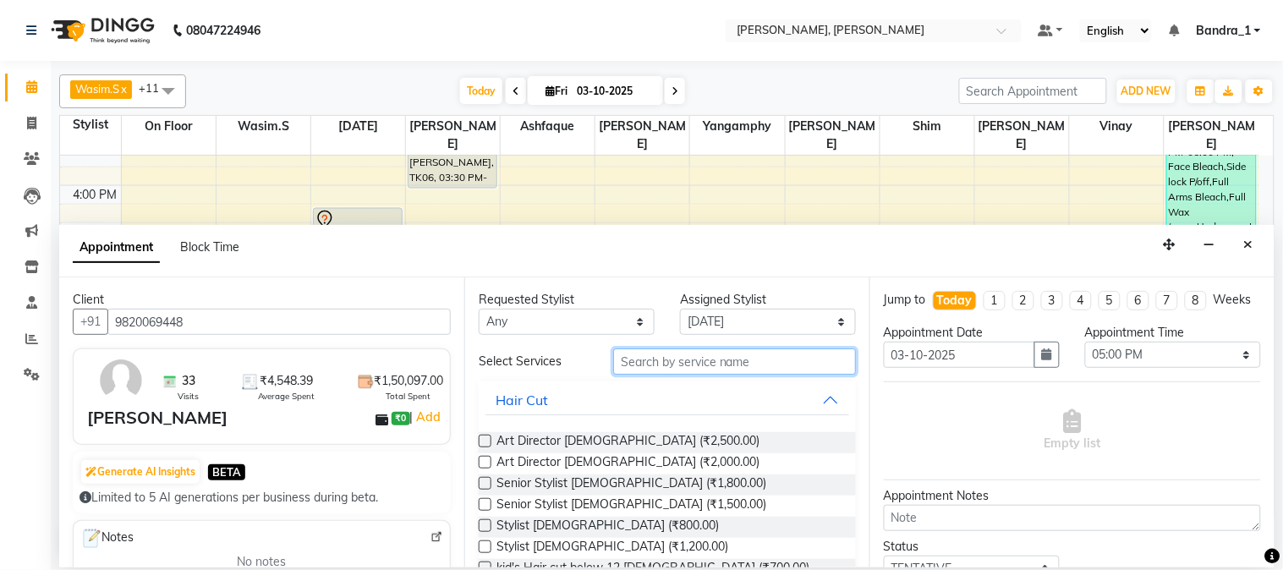
drag, startPoint x: 683, startPoint y: 364, endPoint x: 656, endPoint y: 342, distance: 34.9
click at [677, 362] on input "text" at bounding box center [734, 361] width 243 height 26
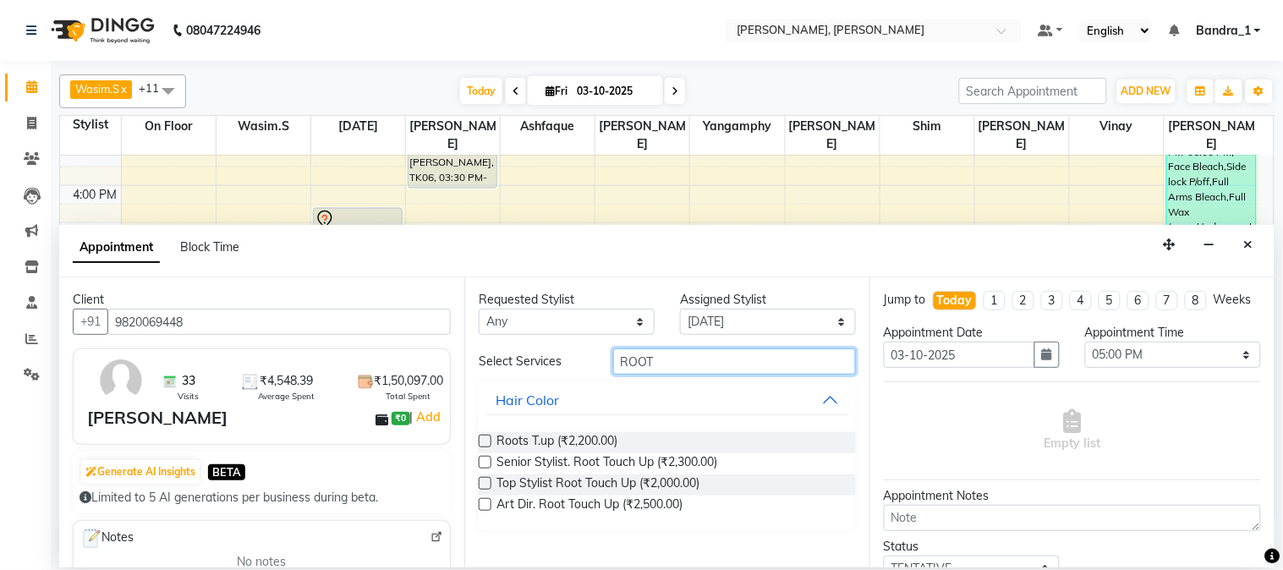
type input "ROOT"
click at [485, 511] on div at bounding box center [484, 508] width 11 height 18
click at [485, 507] on label at bounding box center [485, 504] width 13 height 13
click at [485, 507] on input "checkbox" at bounding box center [484, 506] width 11 height 11
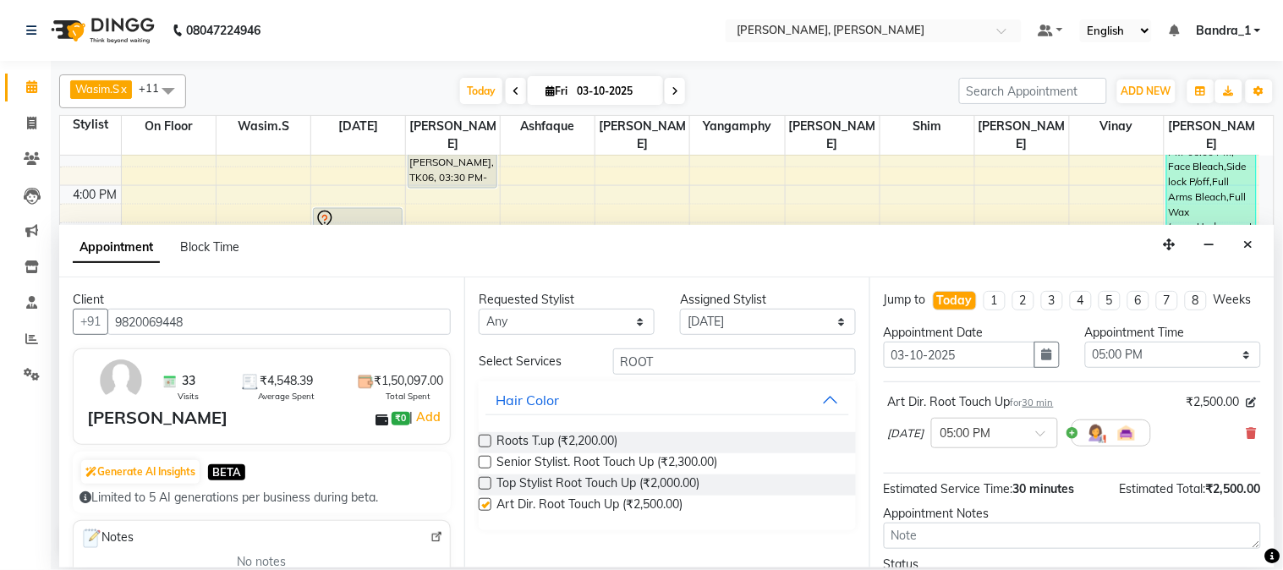
checkbox input "false"
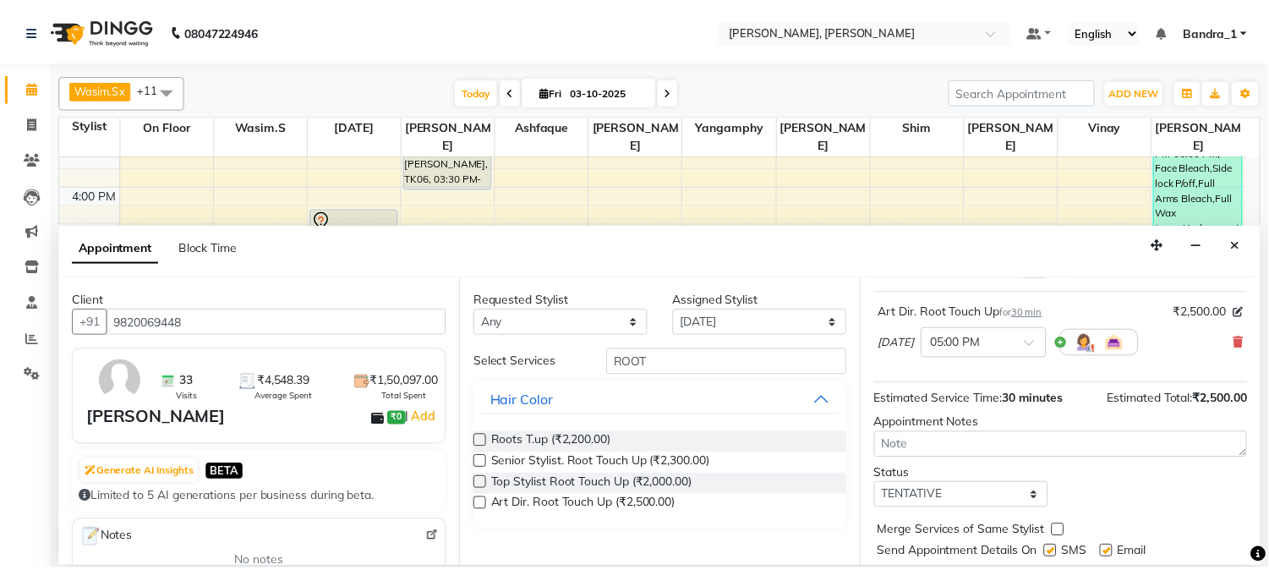
scroll to position [155, 0]
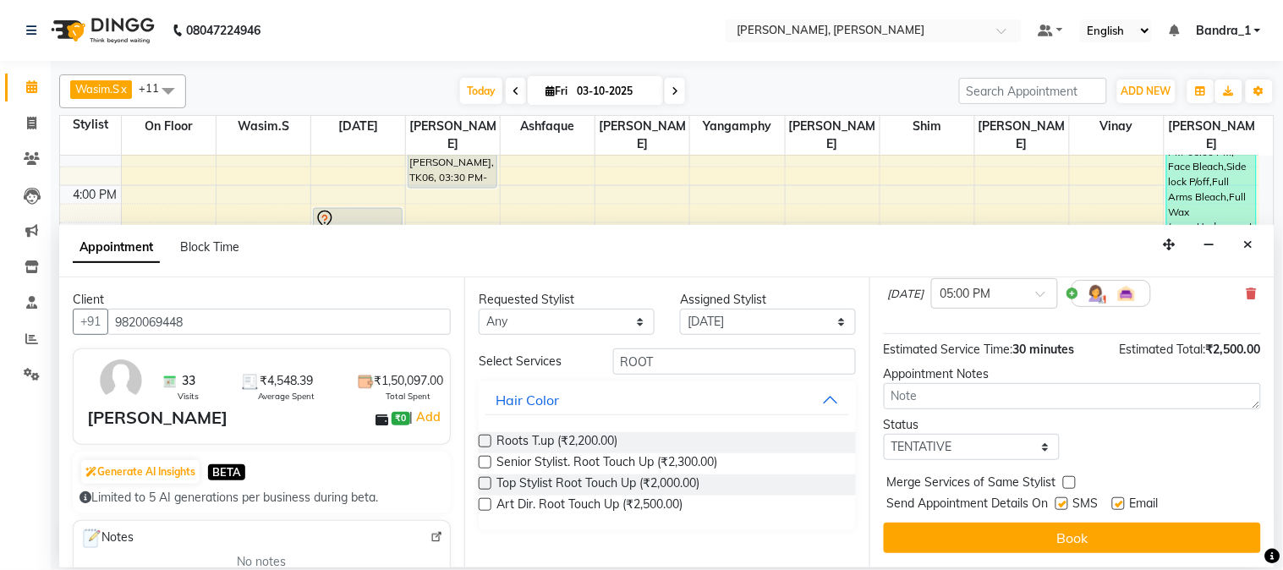
click at [1116, 502] on label at bounding box center [1118, 503] width 13 height 13
click at [1116, 502] on input "checkbox" at bounding box center [1117, 505] width 11 height 11
checkbox input "false"
click at [1063, 505] on label at bounding box center [1061, 503] width 13 height 13
click at [1063, 505] on input "checkbox" at bounding box center [1060, 505] width 11 height 11
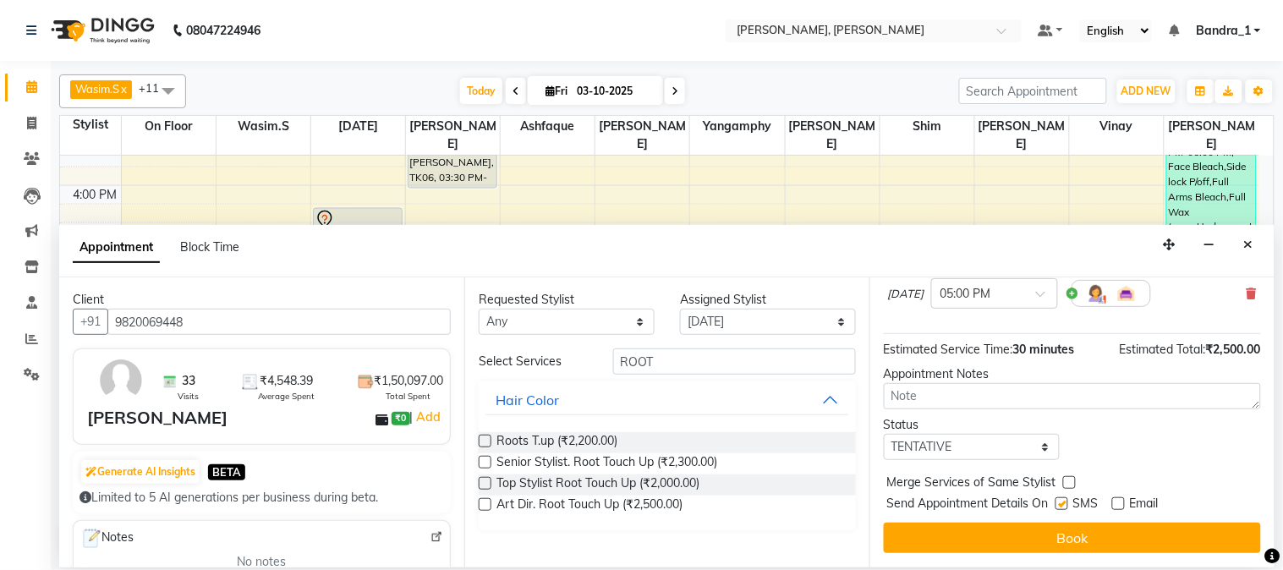
checkbox input "false"
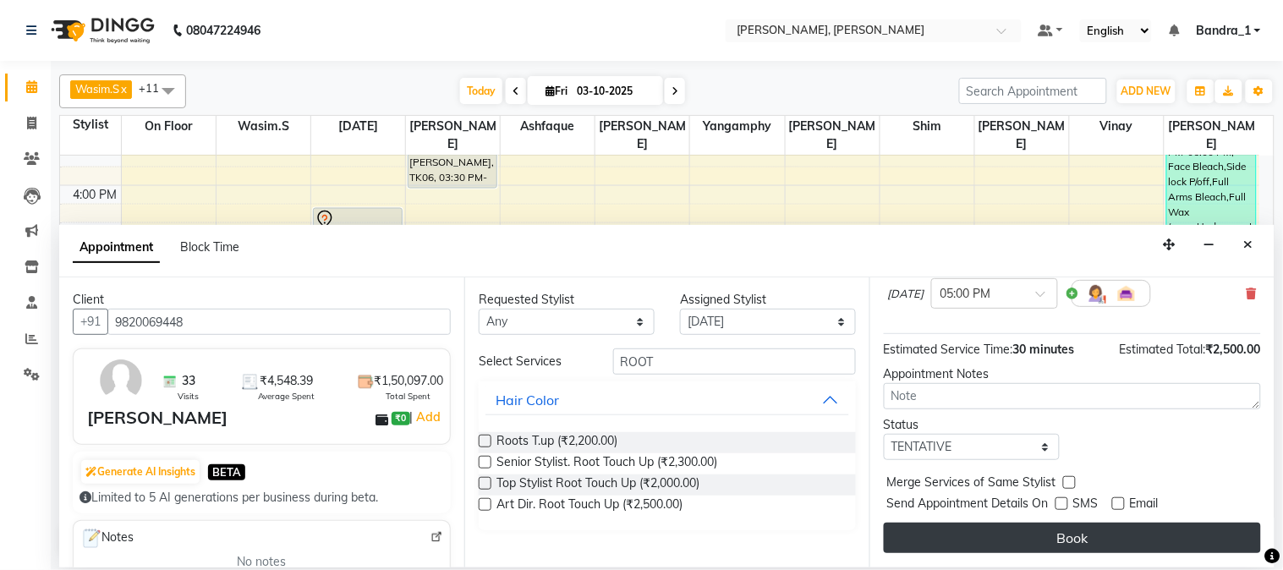
click at [1050, 550] on button "Book" at bounding box center [1072, 538] width 377 height 30
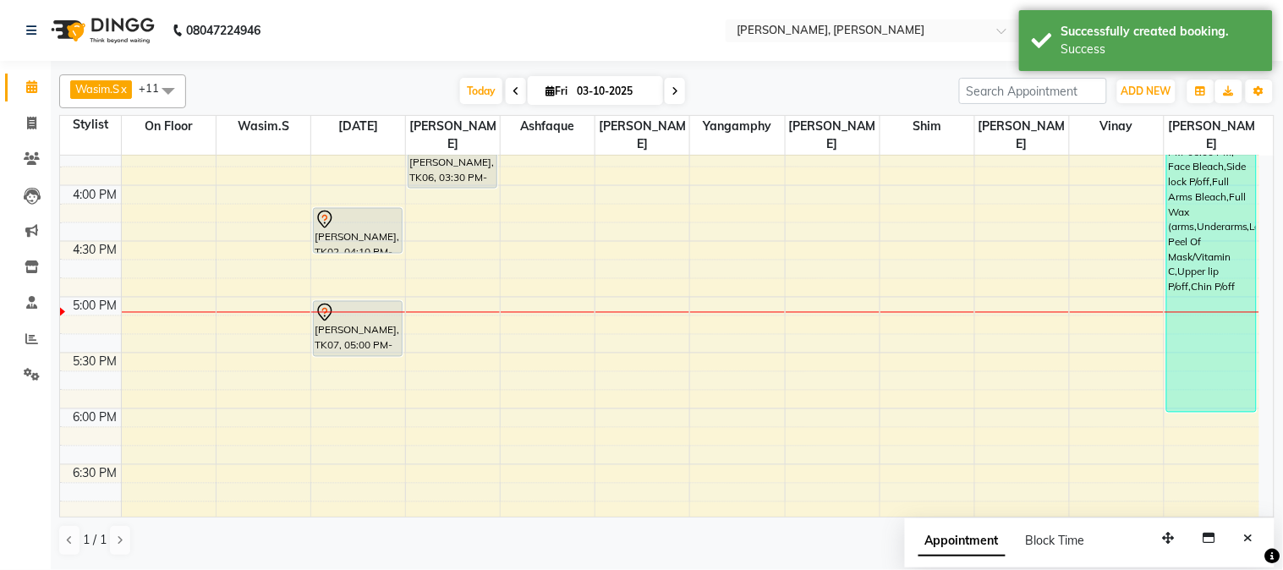
drag, startPoint x: 374, startPoint y: 259, endPoint x: 379, endPoint y: 238, distance: 21.7
click at [379, 238] on div "9:00 AM 9:30 AM 10:00 AM 10:30 AM 11:00 AM 11:30 AM 12:00 PM 12:30 PM 1:00 PM 1…" at bounding box center [659, 186] width 1199 height 1562
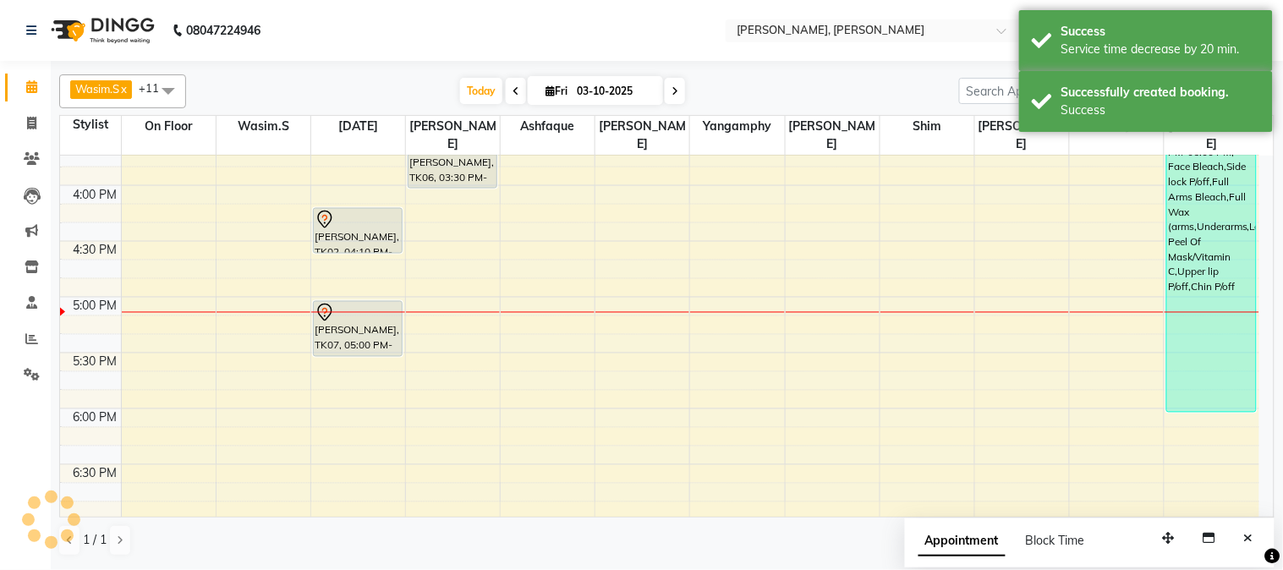
click at [378, 210] on div at bounding box center [358, 220] width 86 height 20
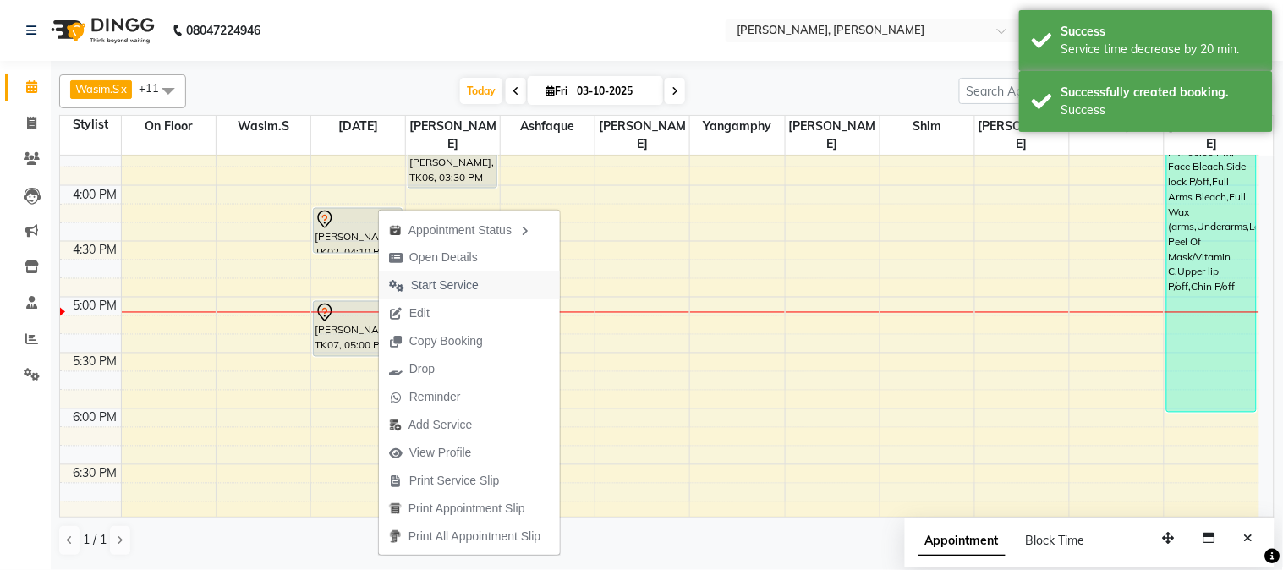
click at [428, 277] on span "Start Service" at bounding box center [445, 286] width 68 height 18
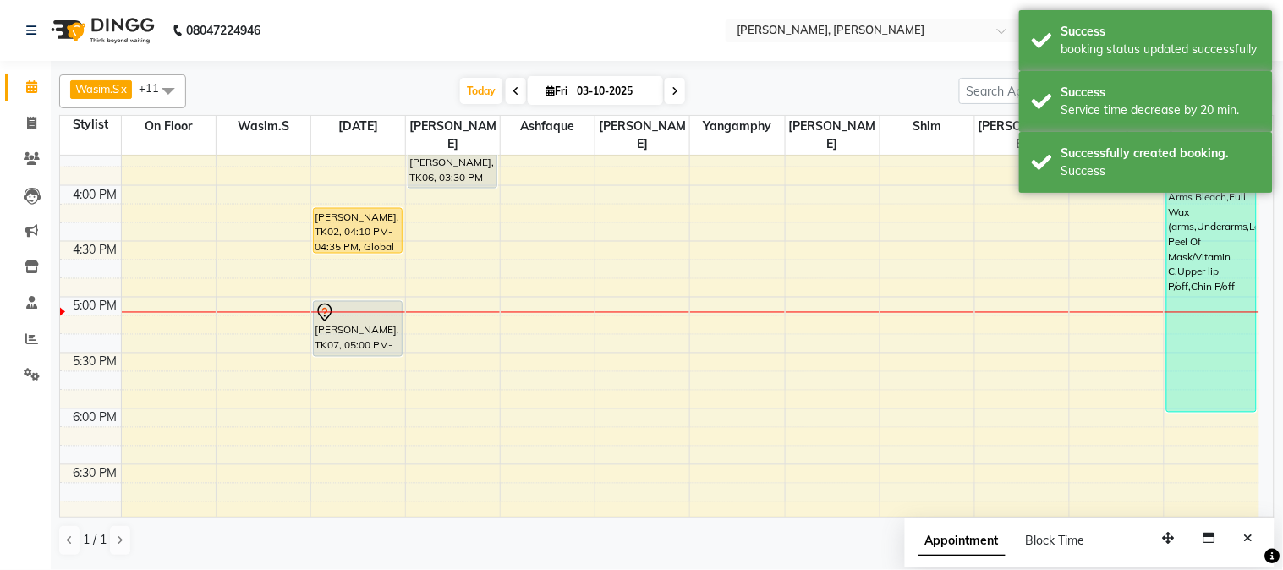
click at [460, 154] on div "[PERSON_NAME], TK06, 03:30 PM-04:00 PM, Art Dir. Root Touch Up" at bounding box center [452, 161] width 88 height 54
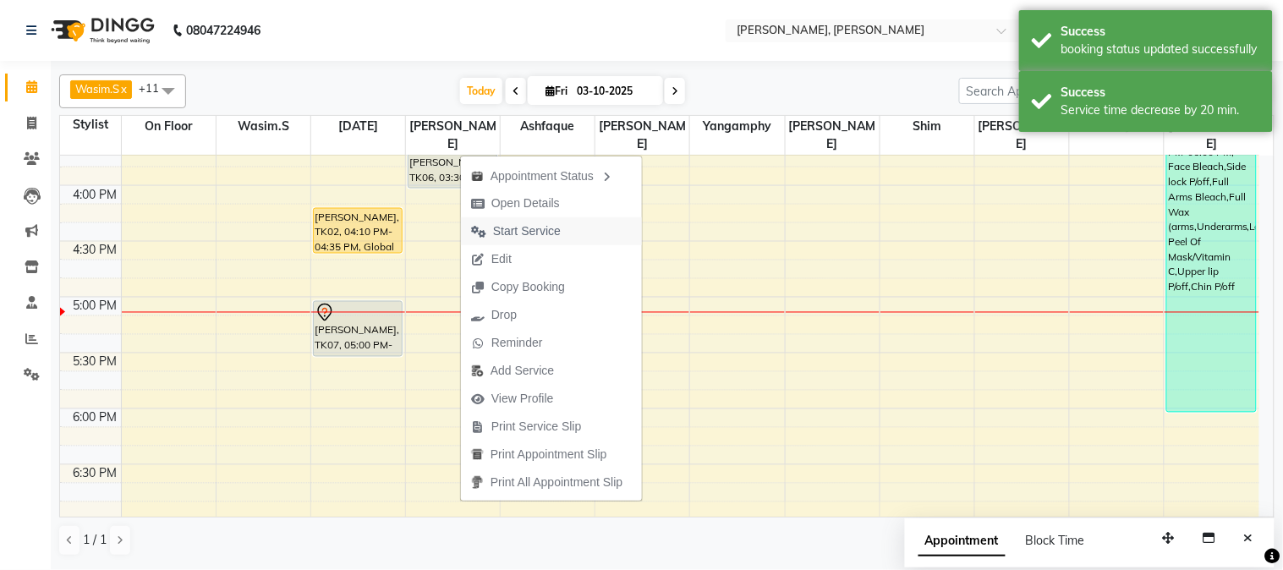
click at [502, 232] on span "Start Service" at bounding box center [527, 231] width 68 height 18
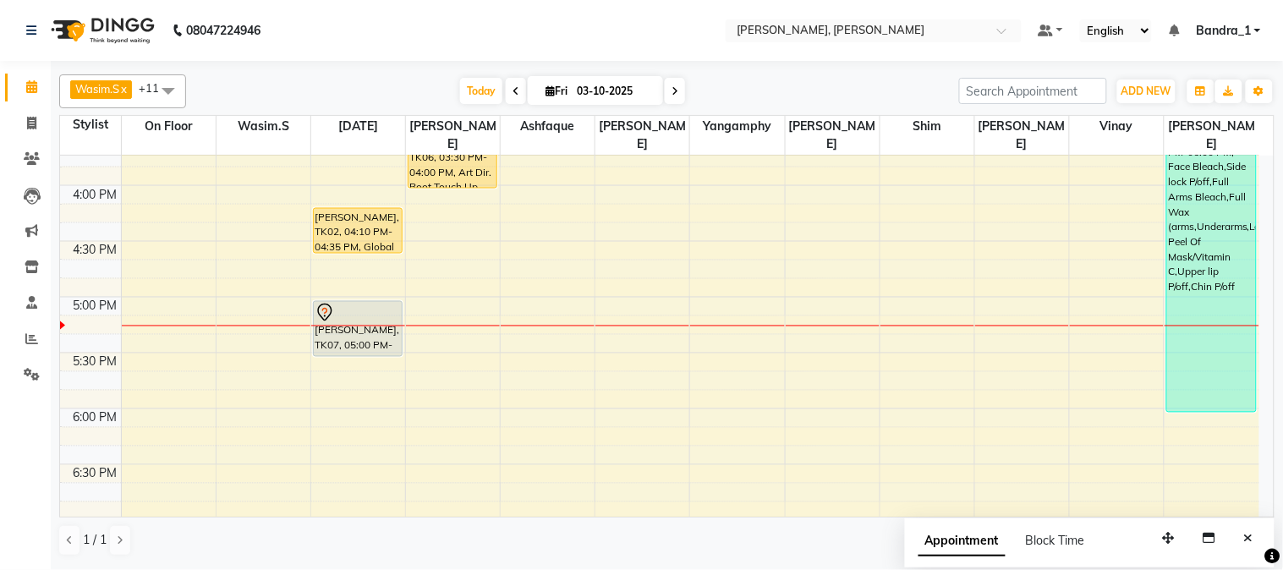
click at [431, 161] on div "[PERSON_NAME], TK06, 03:30 PM-04:00 PM, Art Dir. Root Touch Up" at bounding box center [453, 186] width 94 height 1562
click at [435, 162] on div "[PERSON_NAME], TK06, 03:30 PM-04:00 PM, Art Dir. Root Touch Up" at bounding box center [452, 161] width 88 height 54
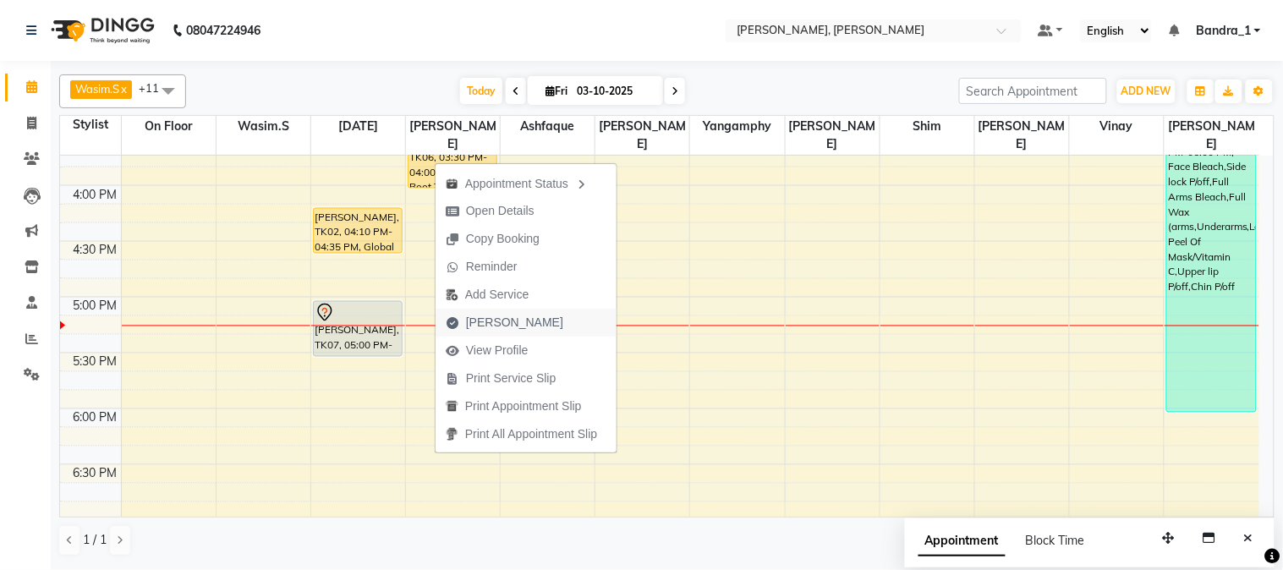
click at [504, 323] on span "[PERSON_NAME]" at bounding box center [514, 323] width 97 height 18
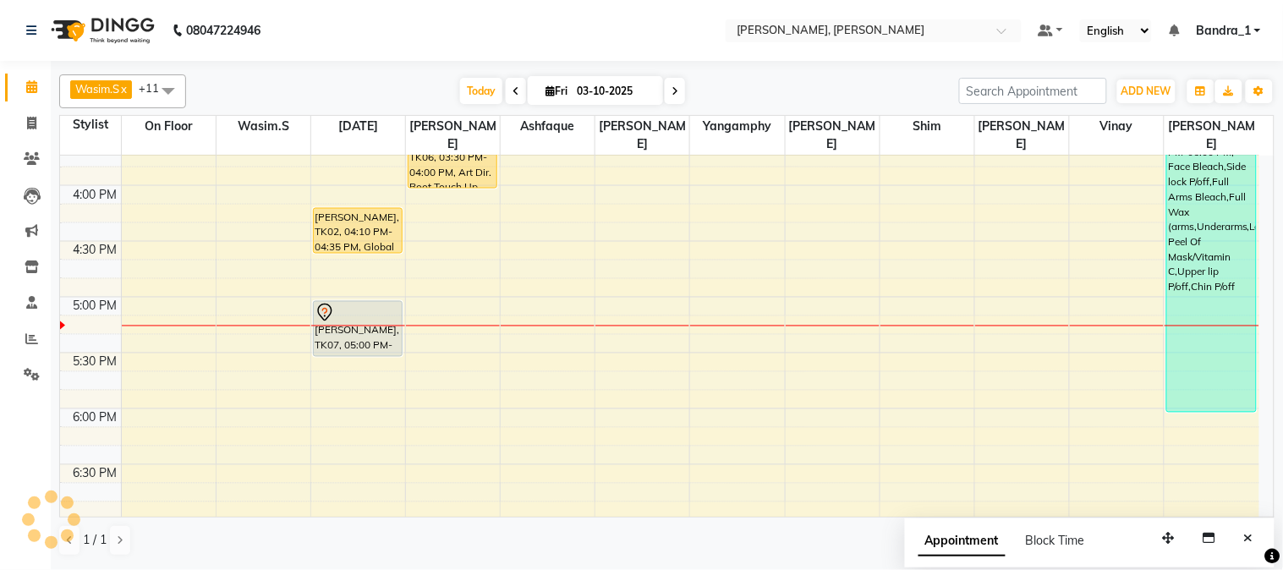
select select "7997"
select select "service"
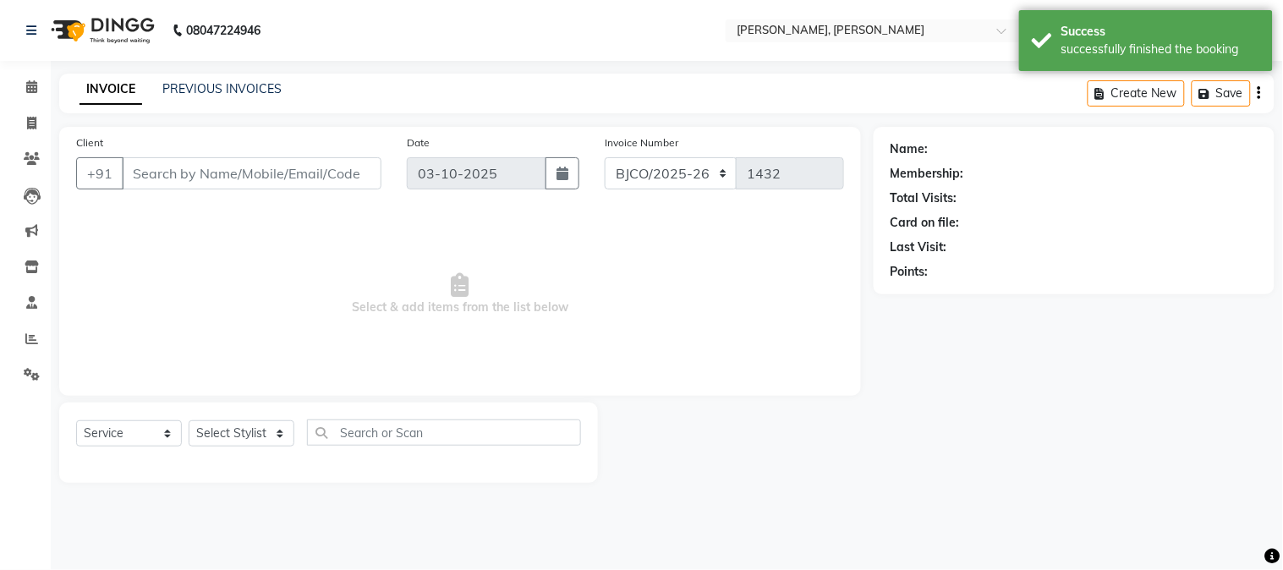
type input "9819700773"
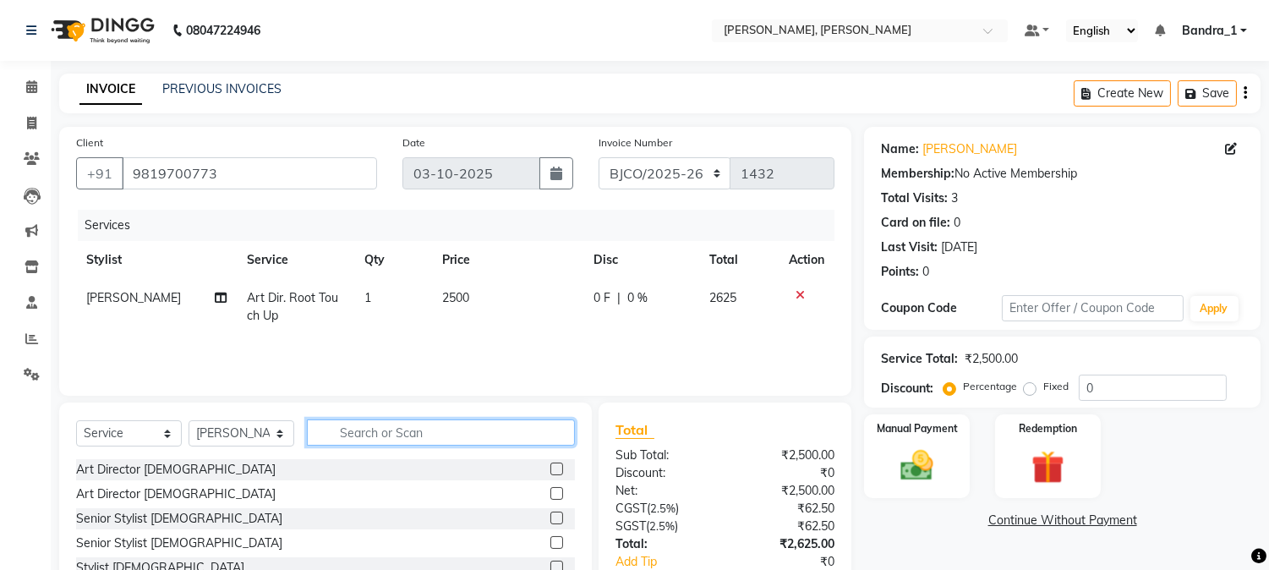
click at [399, 427] on input "text" at bounding box center [441, 432] width 268 height 26
click at [282, 435] on select "Select Stylist [PERSON_NAME] [PERSON_NAME] [PERSON_NAME] Attham Bandra_1 Bandra…" at bounding box center [242, 433] width 106 height 26
select select "54771"
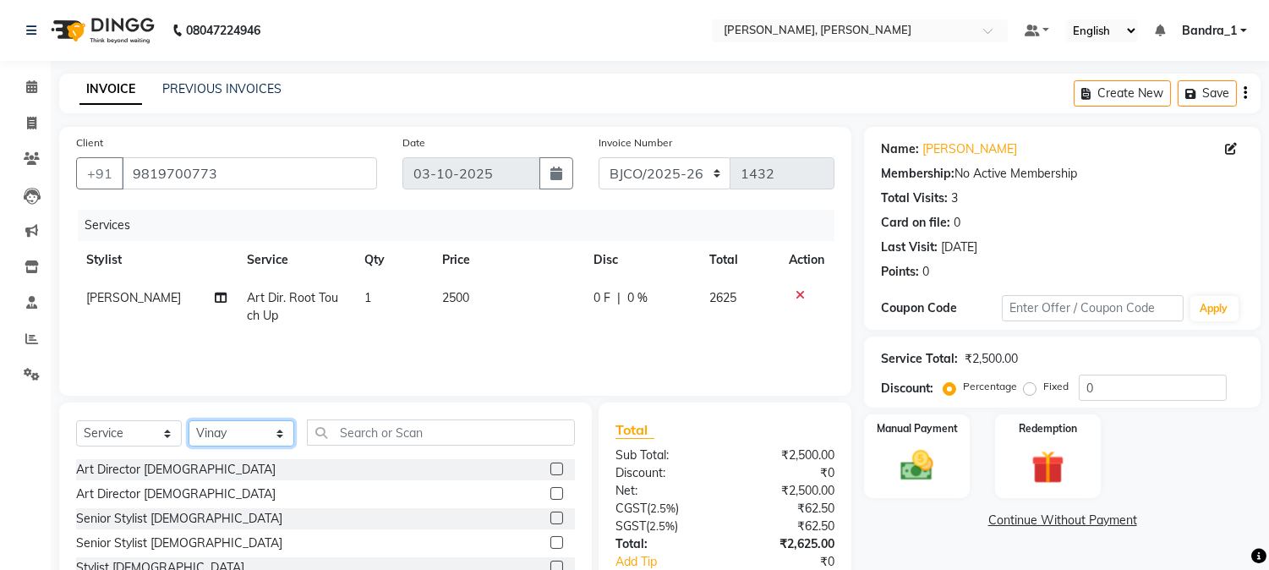
click at [189, 421] on select "Select Stylist [PERSON_NAME] [PERSON_NAME] [PERSON_NAME] Attham Bandra_1 Bandra…" at bounding box center [242, 433] width 106 height 26
click at [379, 423] on input "text" at bounding box center [441, 432] width 268 height 26
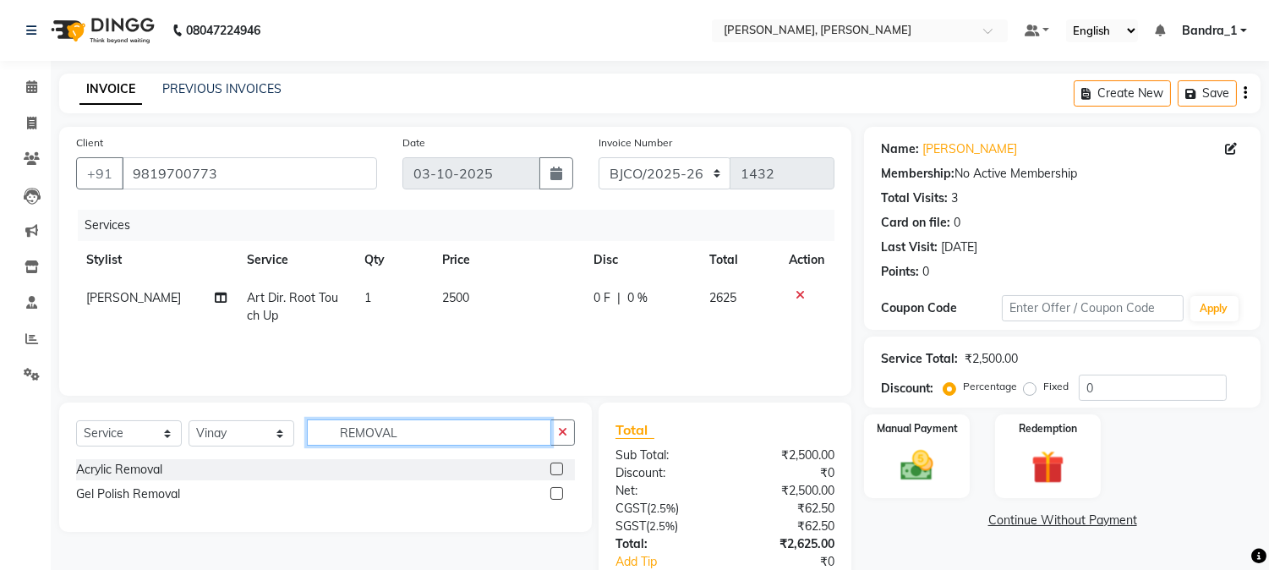
type input "REMOVAL"
click at [556, 495] on label at bounding box center [557, 493] width 13 height 13
click at [556, 495] on input "checkbox" at bounding box center [556, 494] width 11 height 11
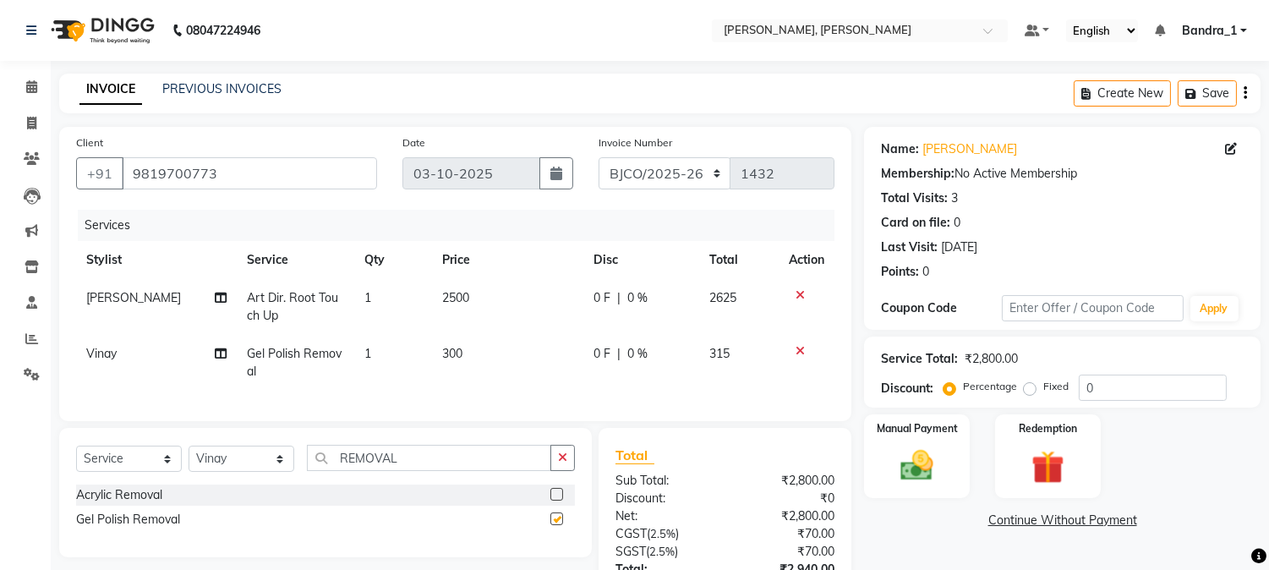
checkbox input "false"
click at [452, 352] on span "300" at bounding box center [452, 353] width 20 height 15
select select "54771"
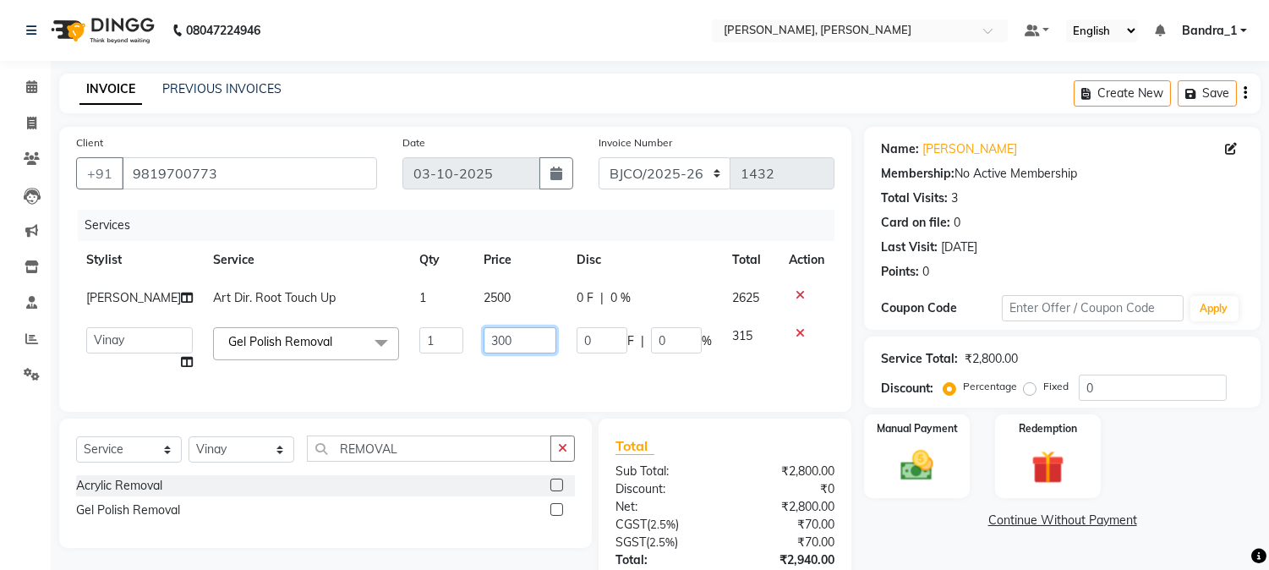
click at [485, 342] on input "300" at bounding box center [520, 340] width 73 height 26
type input "350"
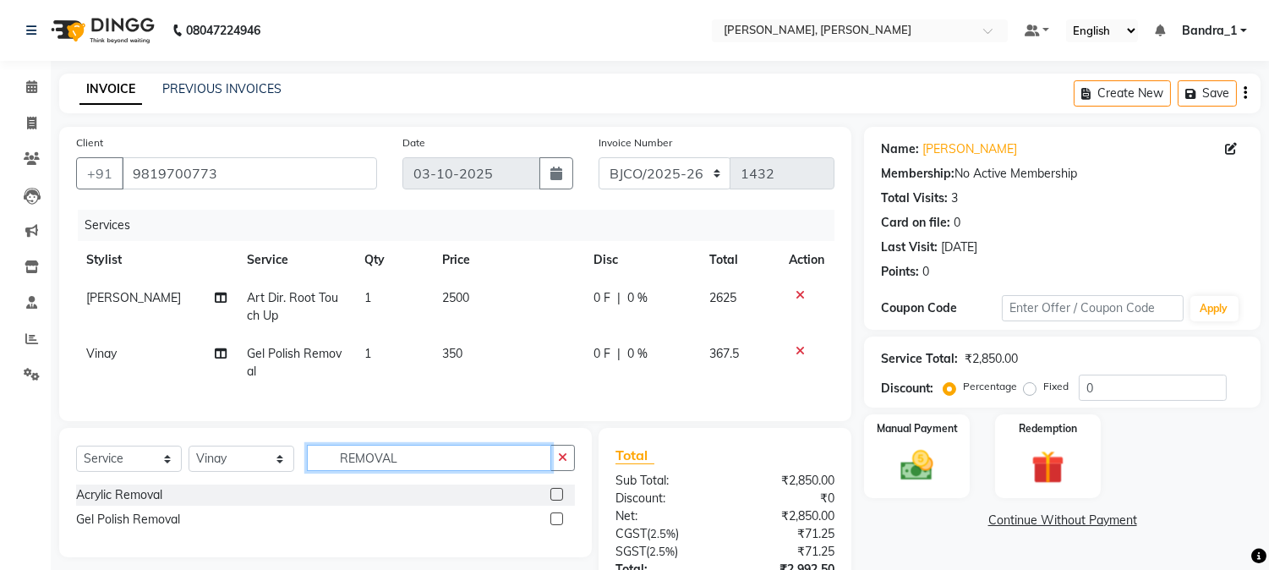
drag, startPoint x: 399, startPoint y: 458, endPoint x: 302, endPoint y: 463, distance: 97.4
click at [302, 463] on div "Select Service Product Membership Package Voucher Prepaid Gift Card Select Styl…" at bounding box center [325, 465] width 499 height 40
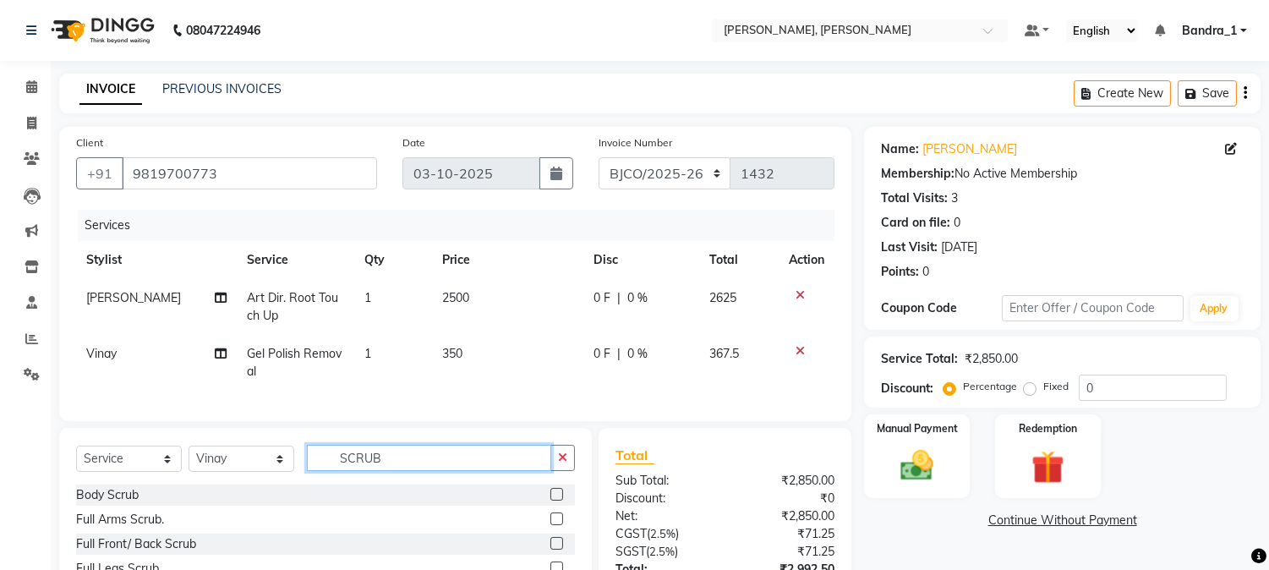
scroll to position [145, 0]
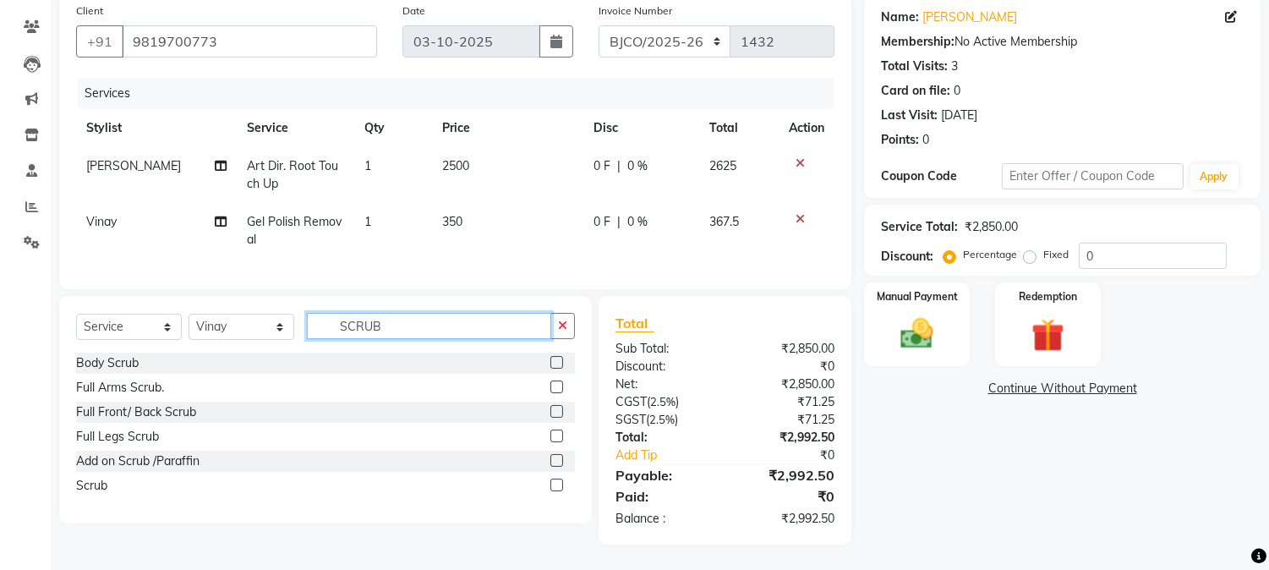
type input "SCRUB"
click at [558, 479] on label at bounding box center [557, 485] width 13 height 13
click at [558, 480] on input "checkbox" at bounding box center [556, 485] width 11 height 11
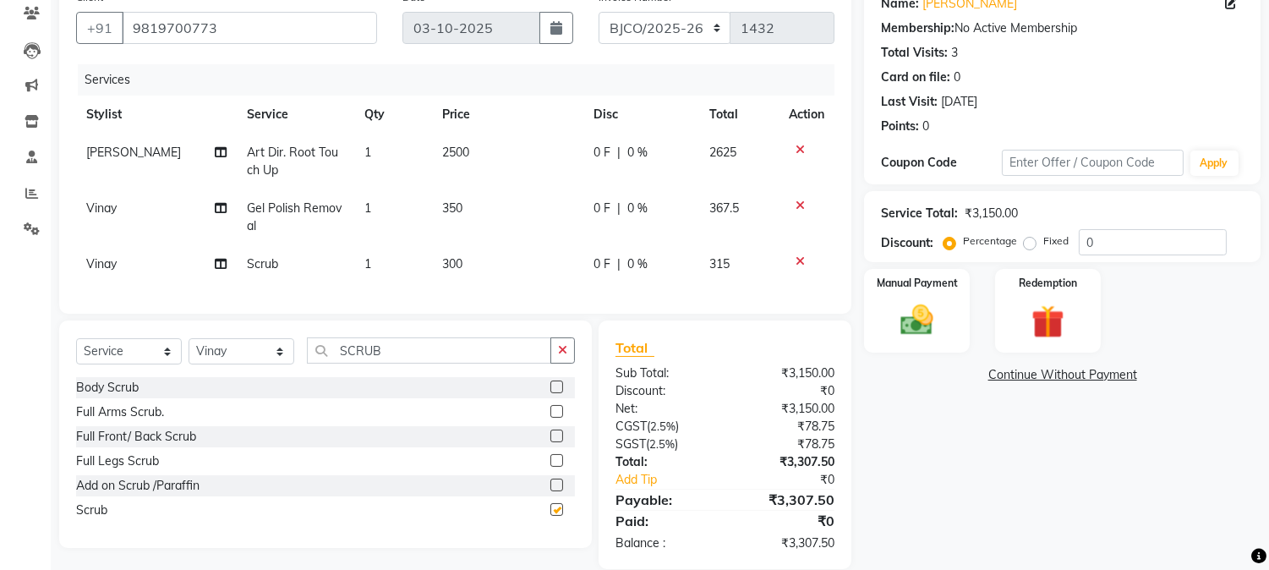
checkbox input "false"
click at [449, 265] on span "300" at bounding box center [452, 263] width 20 height 15
select select "54771"
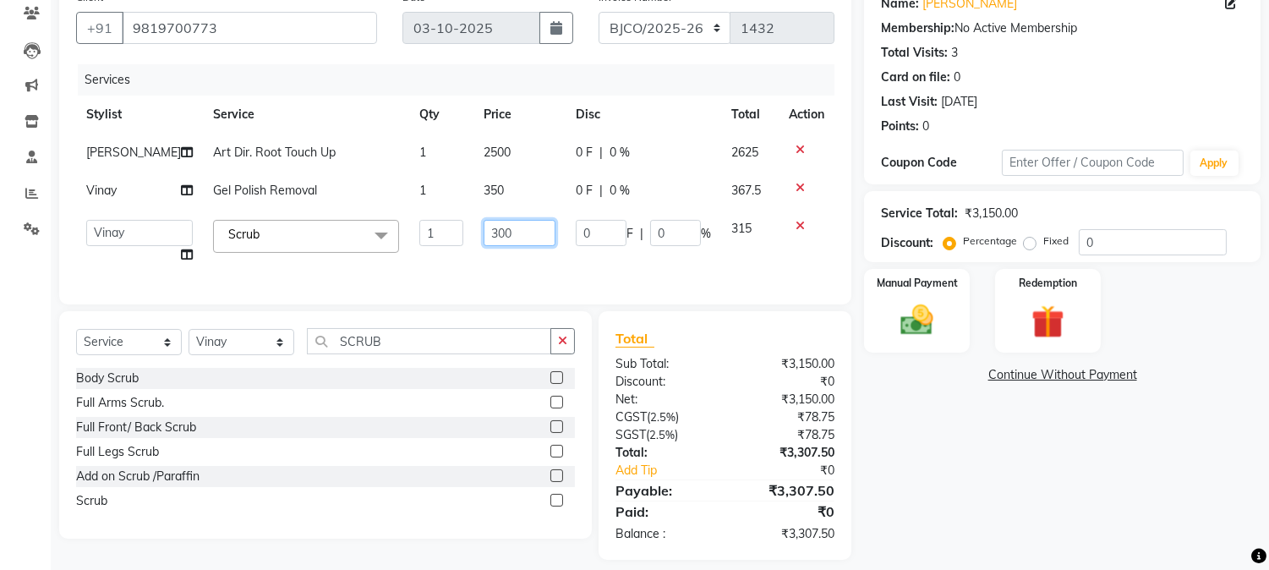
click at [484, 238] on input "300" at bounding box center [520, 233] width 72 height 26
type input "350"
drag, startPoint x: 451, startPoint y: 262, endPoint x: 358, endPoint y: 372, distance: 144.0
click at [474, 274] on td "350" at bounding box center [520, 242] width 92 height 64
select select "54771"
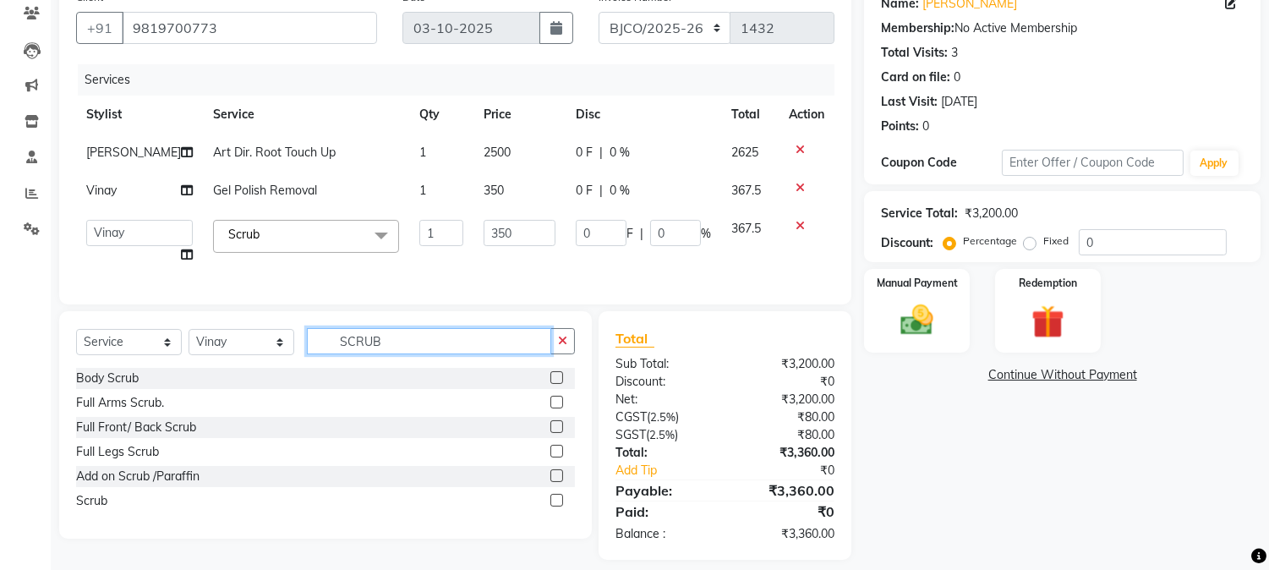
drag, startPoint x: 379, startPoint y: 348, endPoint x: 309, endPoint y: 355, distance: 70.5
click at [326, 354] on input "SCRUB" at bounding box center [429, 341] width 244 height 26
type input "PEDI"
click at [555, 384] on label at bounding box center [557, 377] width 13 height 13
click at [555, 384] on input "checkbox" at bounding box center [556, 378] width 11 height 11
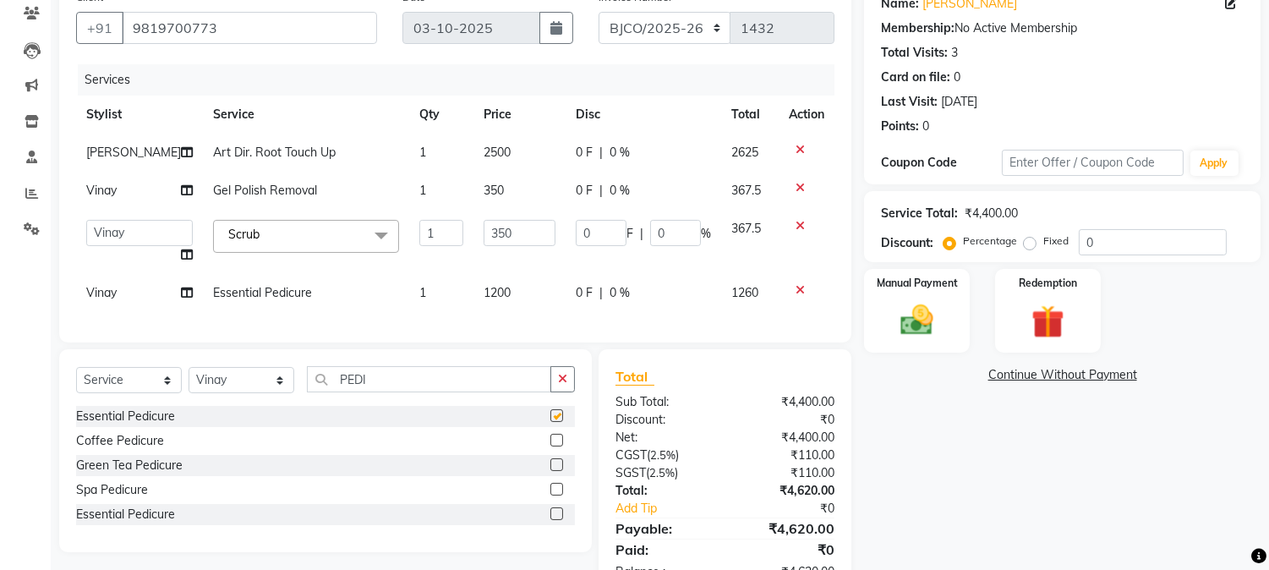
checkbox input "false"
drag, startPoint x: 379, startPoint y: 399, endPoint x: 241, endPoint y: 348, distance: 147.2
click at [279, 376] on div "Select Service Product Membership Package Voucher Prepaid Gift Card Select Styl…" at bounding box center [325, 450] width 533 height 203
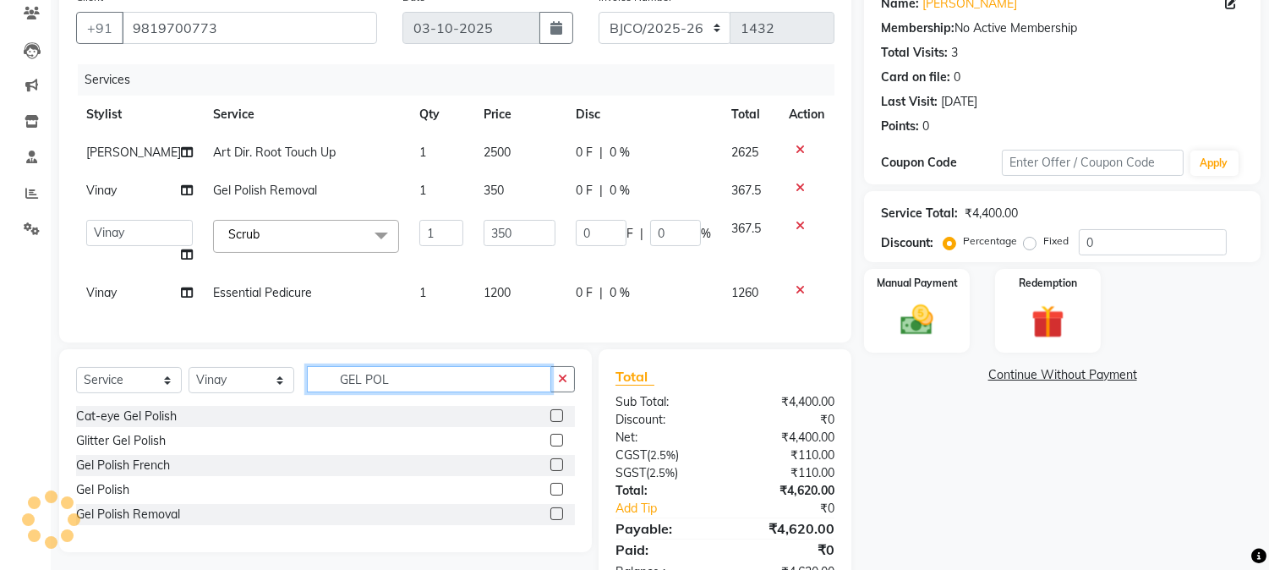
type input "GEL POL"
click at [556, 496] on label at bounding box center [557, 489] width 13 height 13
click at [556, 496] on input "checkbox" at bounding box center [556, 490] width 11 height 11
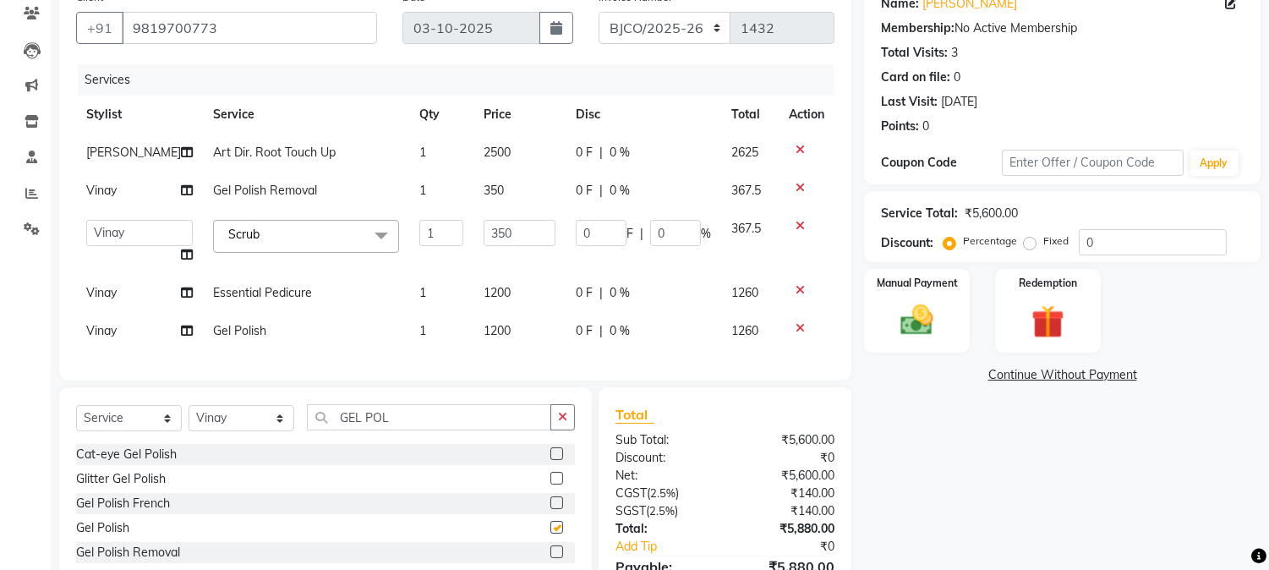
checkbox input "false"
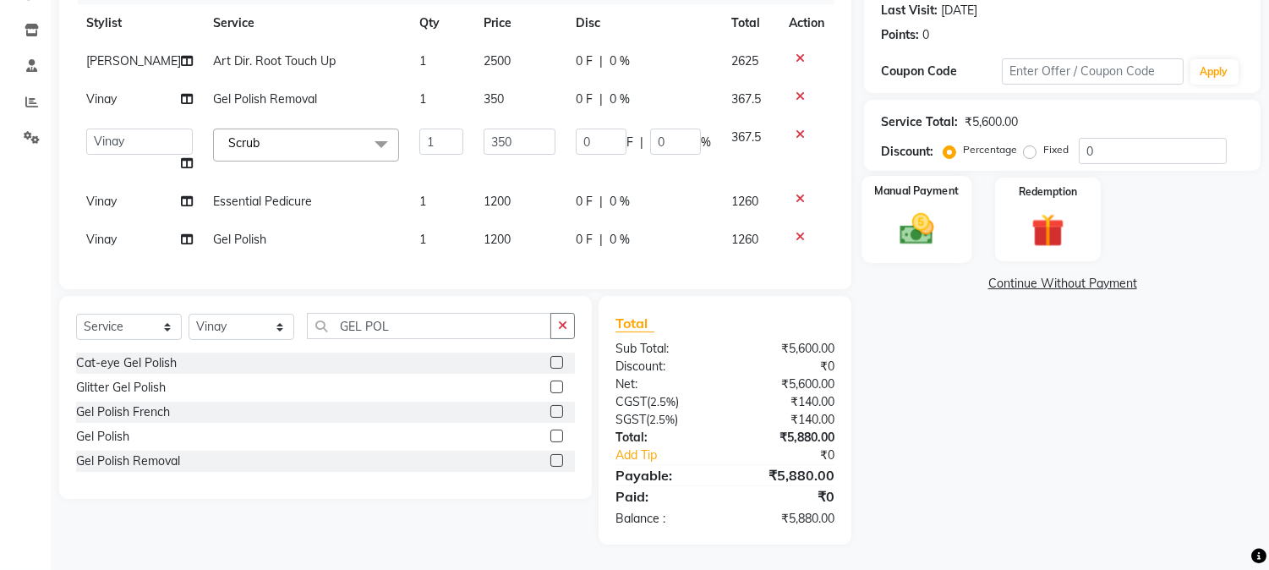
click at [929, 221] on img at bounding box center [918, 230] width 56 height 40
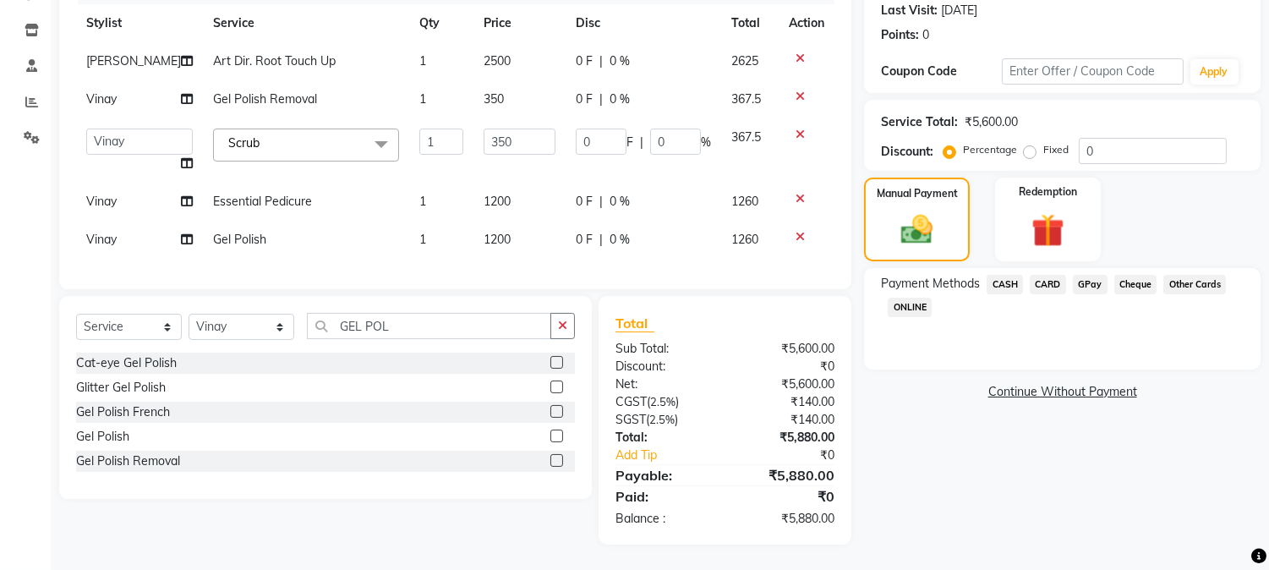
click at [1084, 275] on span "GPay" at bounding box center [1090, 284] width 35 height 19
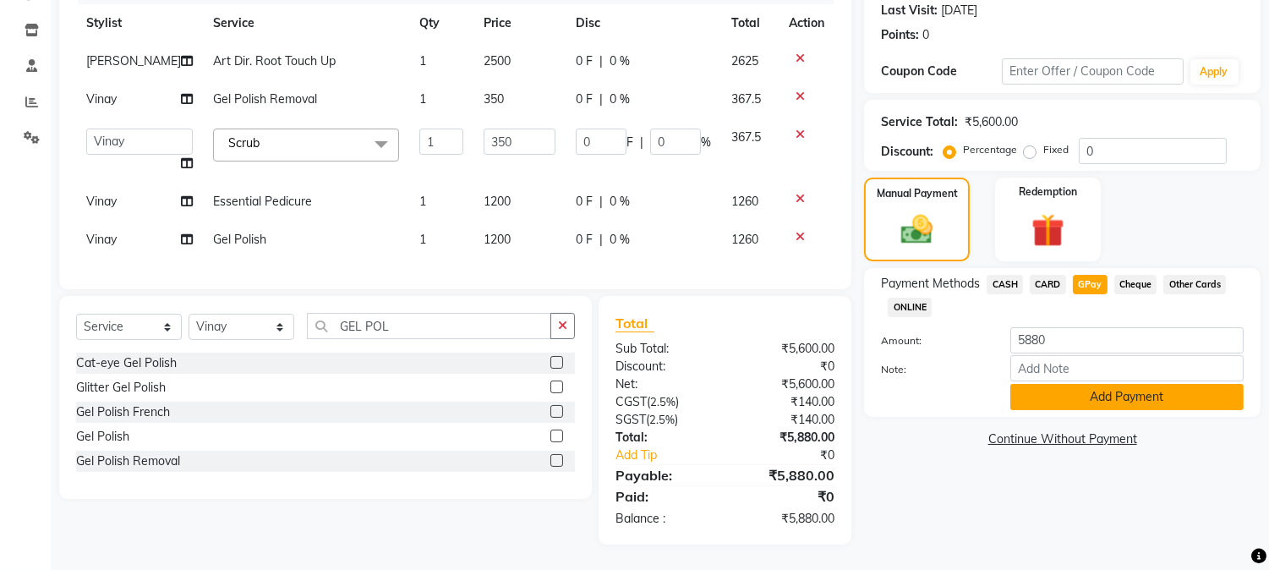
click at [1058, 386] on button "Add Payment" at bounding box center [1127, 397] width 233 height 26
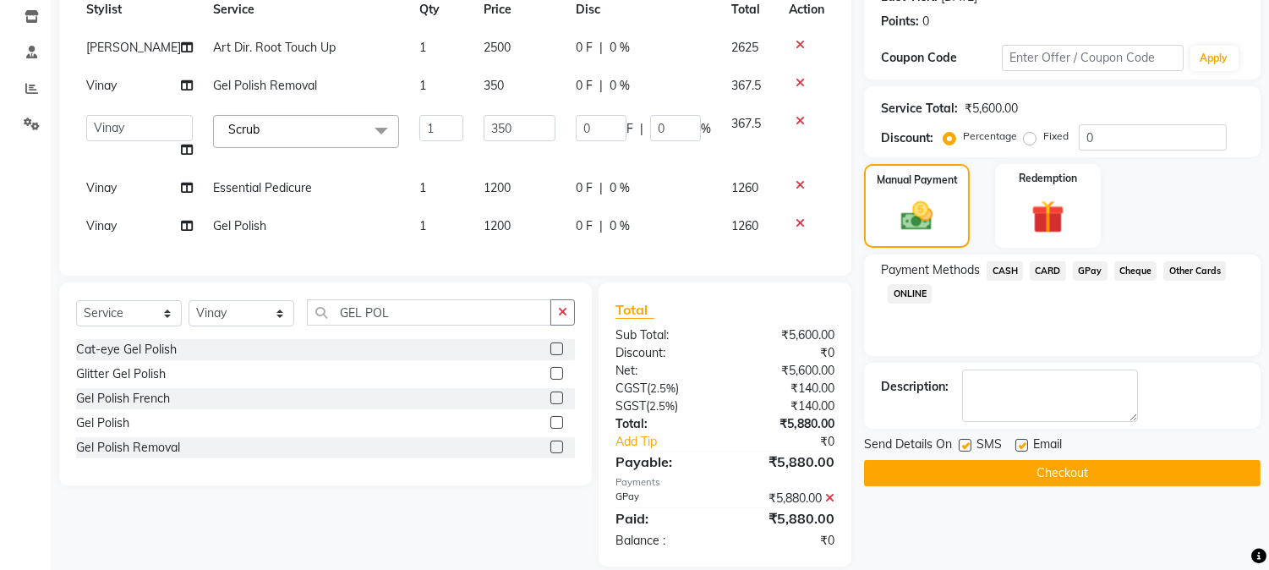
click at [960, 447] on label at bounding box center [965, 445] width 13 height 13
click at [960, 447] on input "checkbox" at bounding box center [964, 446] width 11 height 11
checkbox input "false"
click at [1017, 445] on label at bounding box center [1022, 445] width 13 height 13
click at [1017, 445] on input "checkbox" at bounding box center [1021, 446] width 11 height 11
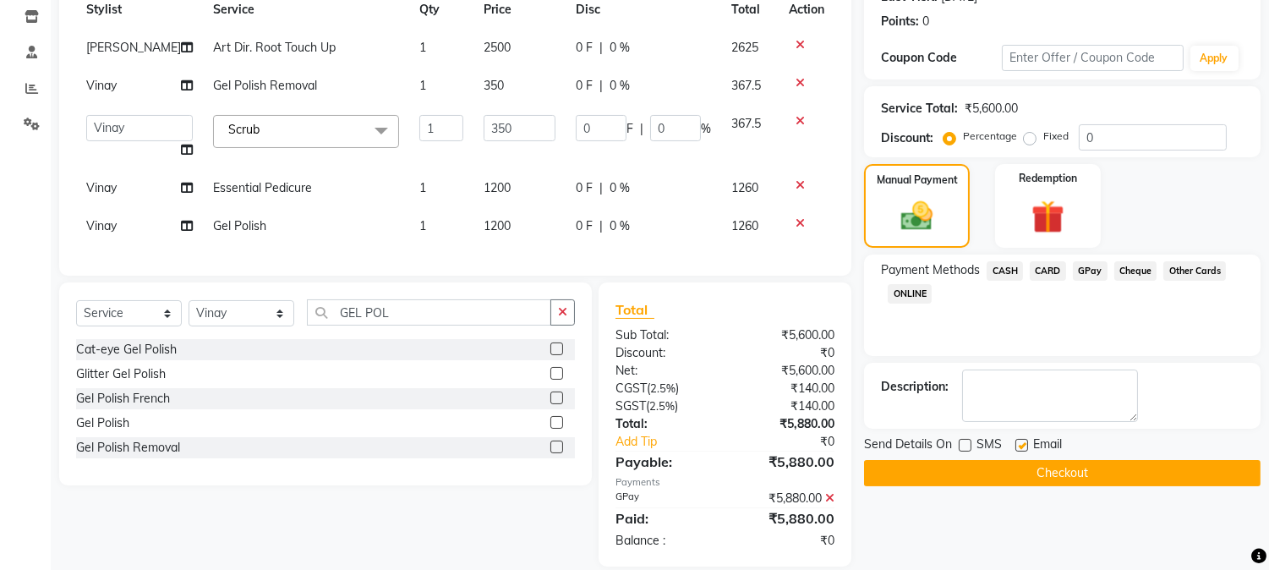
checkbox input "false"
click at [1021, 468] on button "Checkout" at bounding box center [1062, 473] width 397 height 26
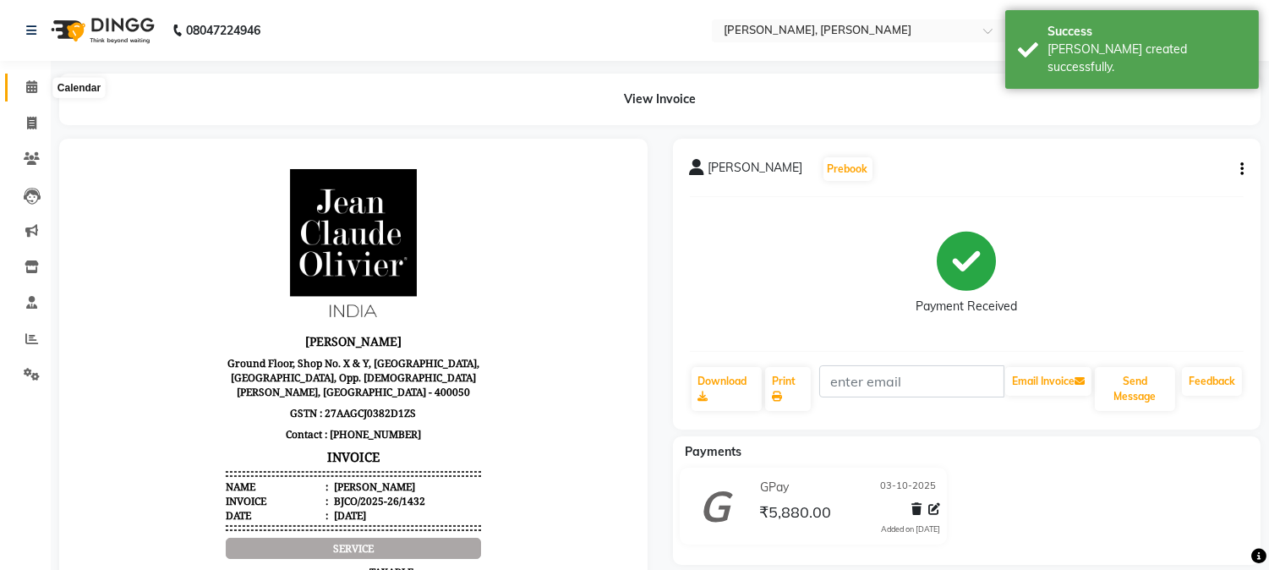
click at [32, 80] on icon at bounding box center [31, 86] width 11 height 13
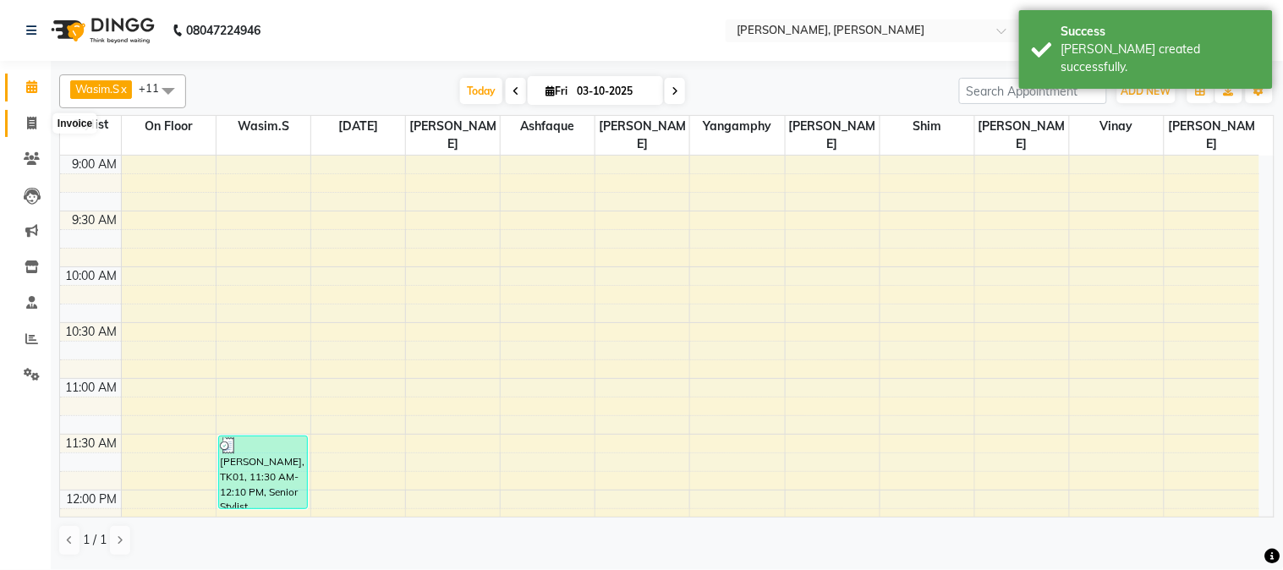
click at [31, 124] on icon at bounding box center [31, 123] width 9 height 13
select select "service"
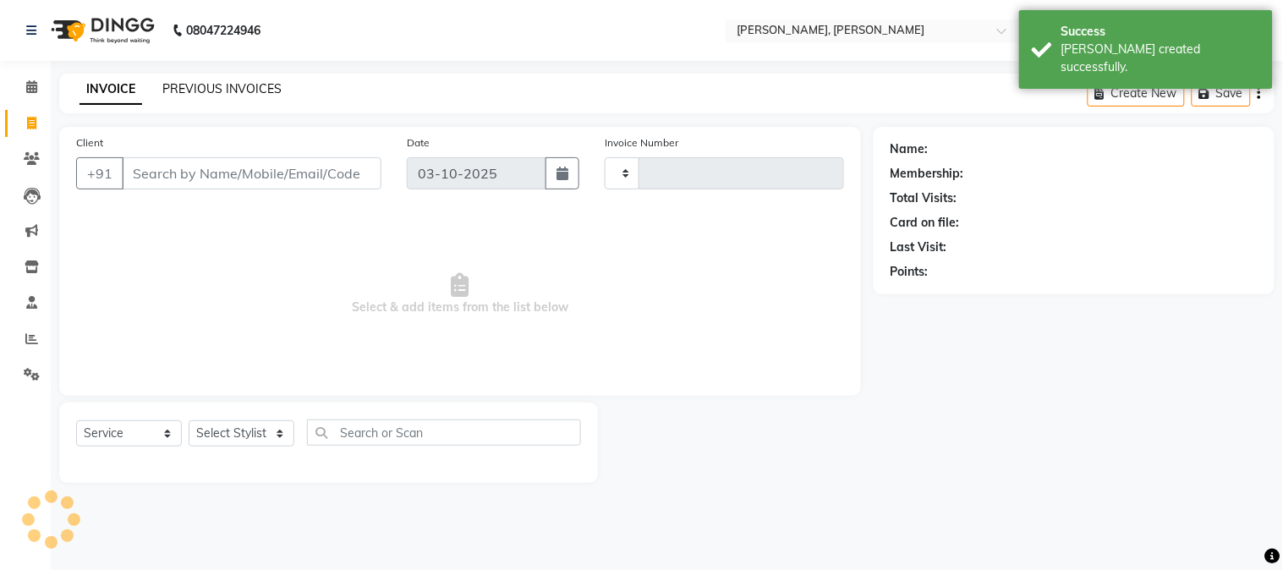
type input "1433"
select select "7997"
click at [214, 83] on link "PREVIOUS INVOICES" at bounding box center [221, 88] width 119 height 15
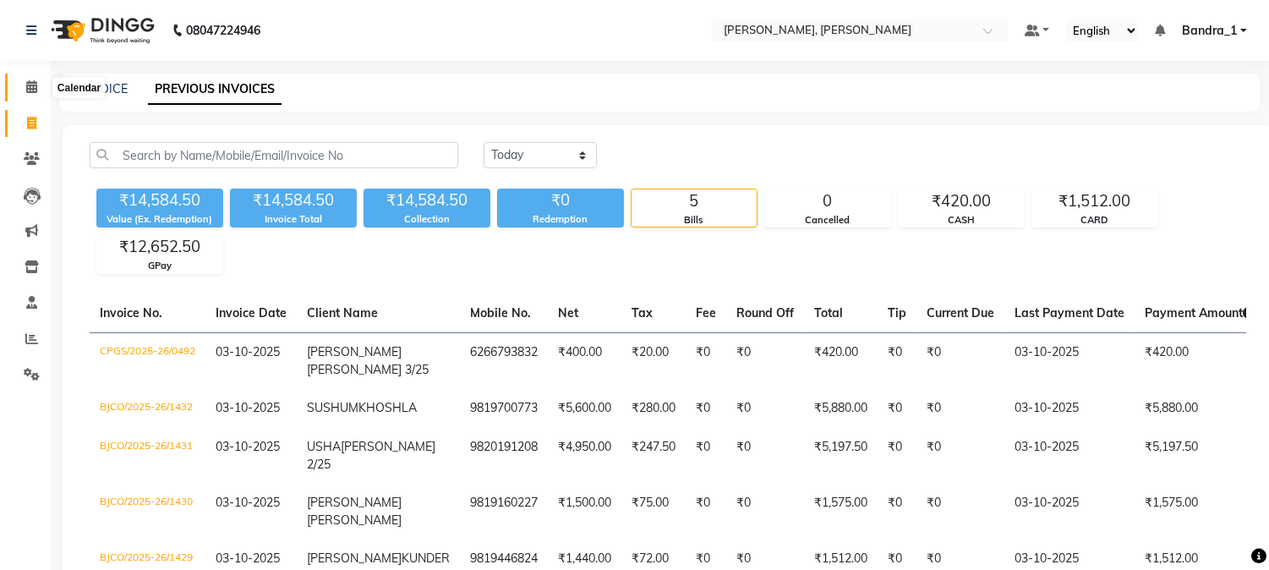
click at [35, 91] on icon at bounding box center [31, 86] width 11 height 13
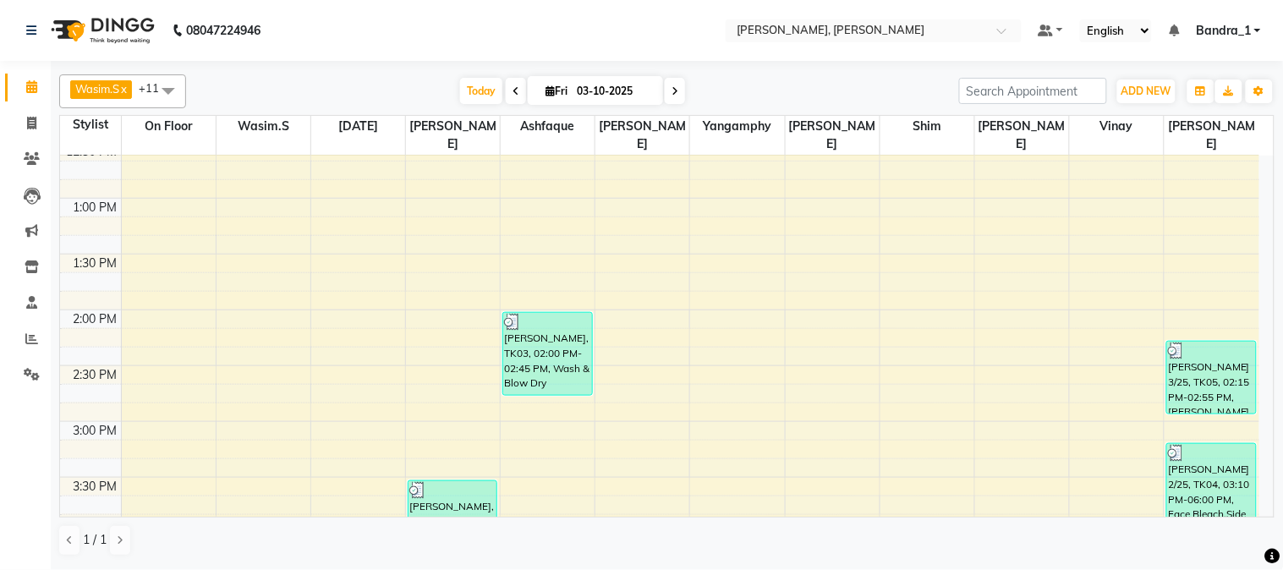
scroll to position [751, 0]
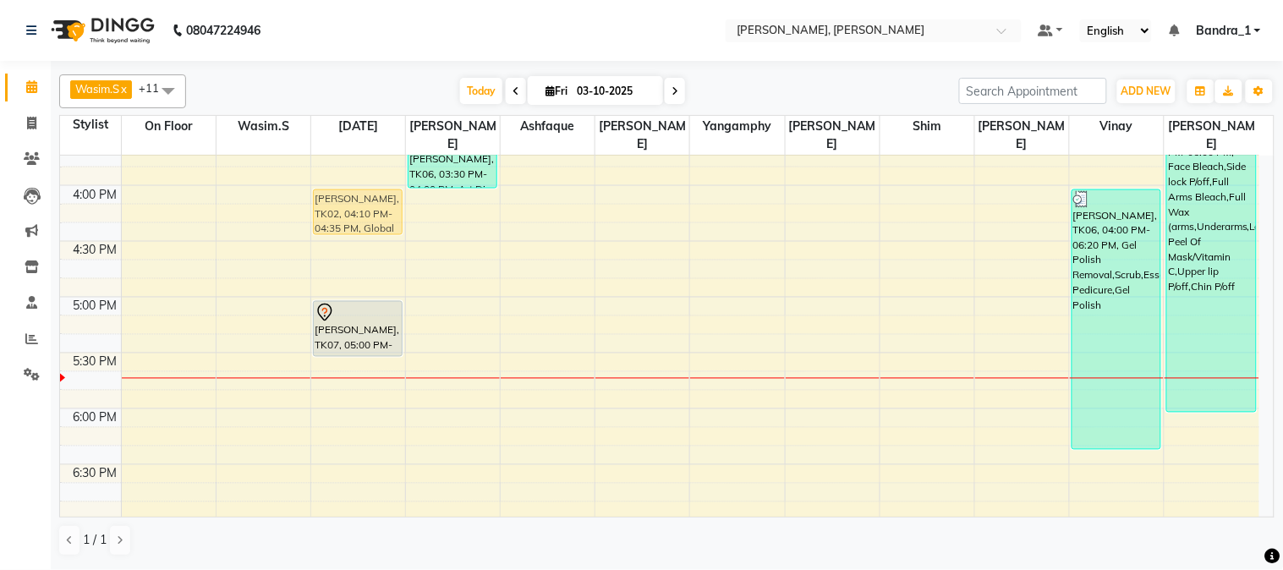
drag, startPoint x: 345, startPoint y: 216, endPoint x: 348, endPoint y: 195, distance: 21.3
click at [348, 195] on div "MADHURI SINGH, TK02, 04:10 PM-04:35 PM, Global Color (F) M.K SINGH, TK07, 05:00…" at bounding box center [358, 186] width 94 height 1562
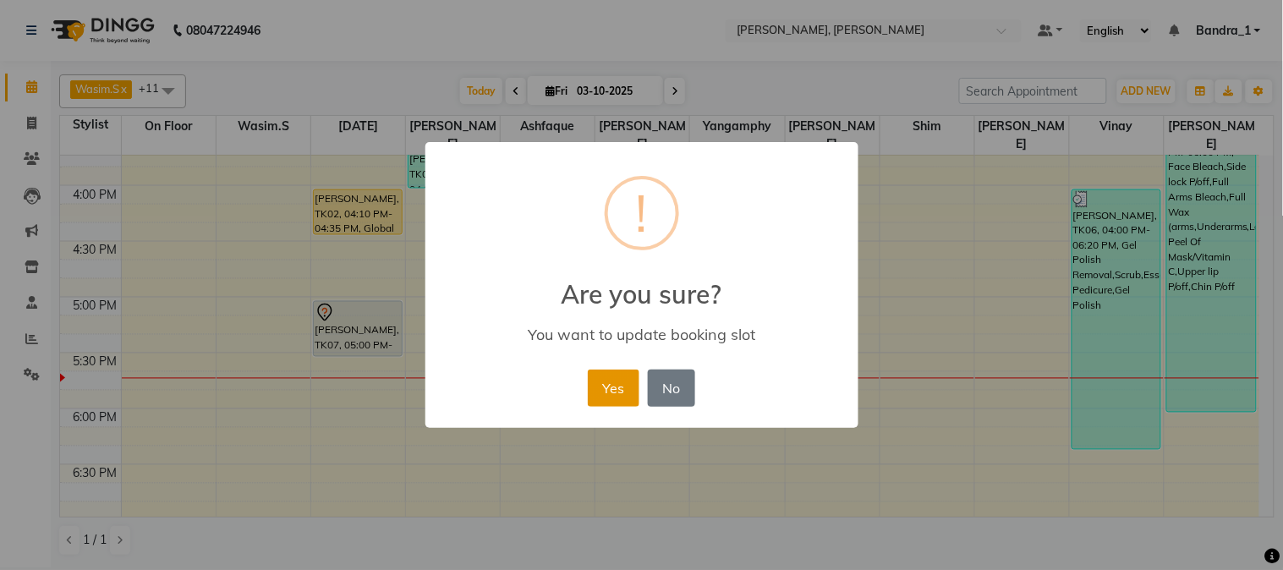
click at [619, 381] on button "Yes" at bounding box center [614, 388] width 52 height 37
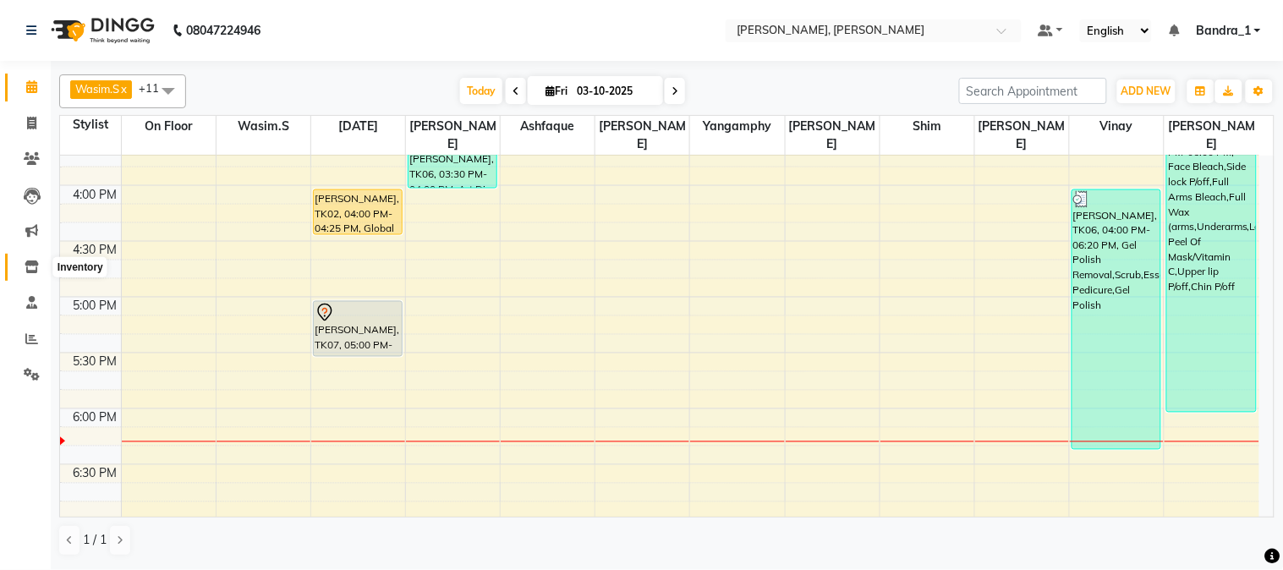
click at [30, 265] on icon at bounding box center [32, 266] width 14 height 13
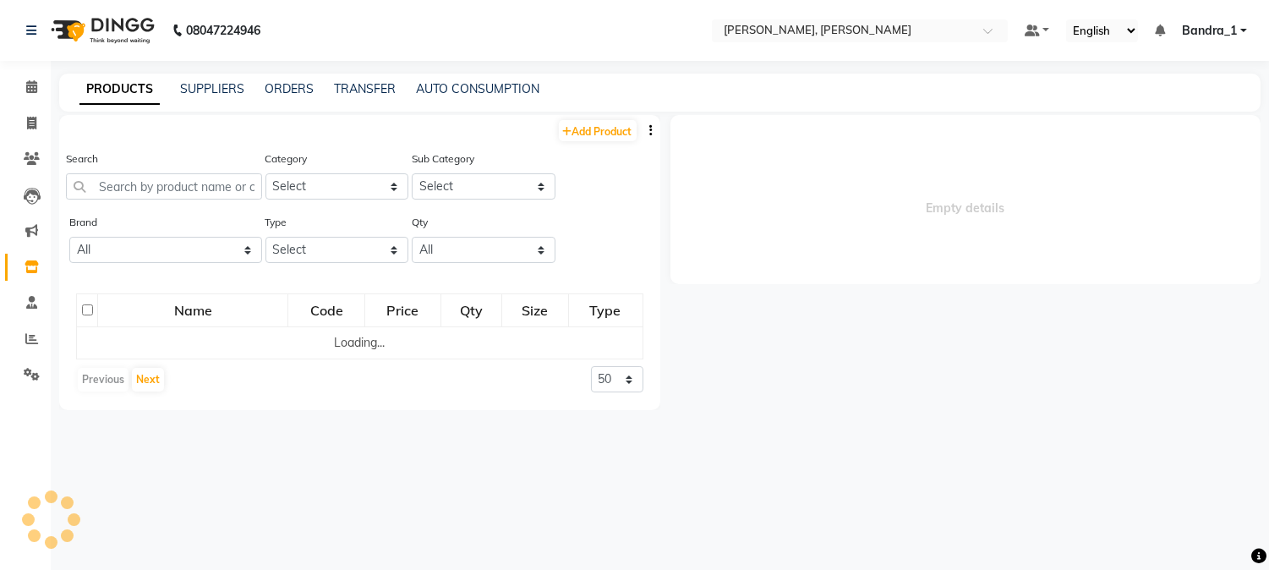
select select
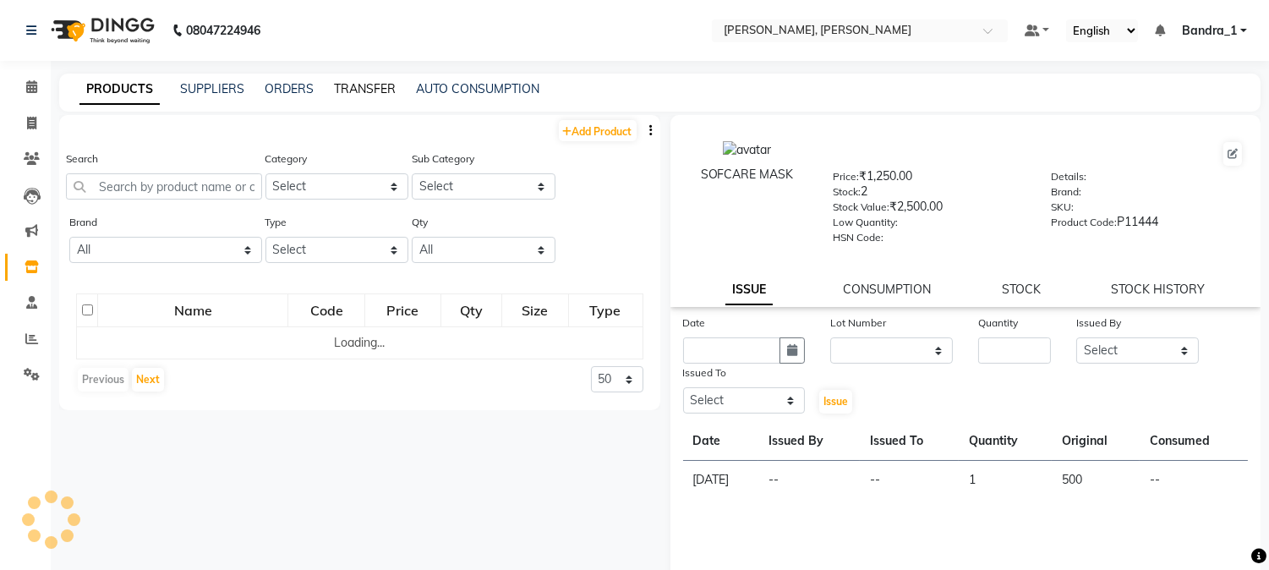
click at [344, 88] on link "TRANSFER" at bounding box center [365, 88] width 62 height 15
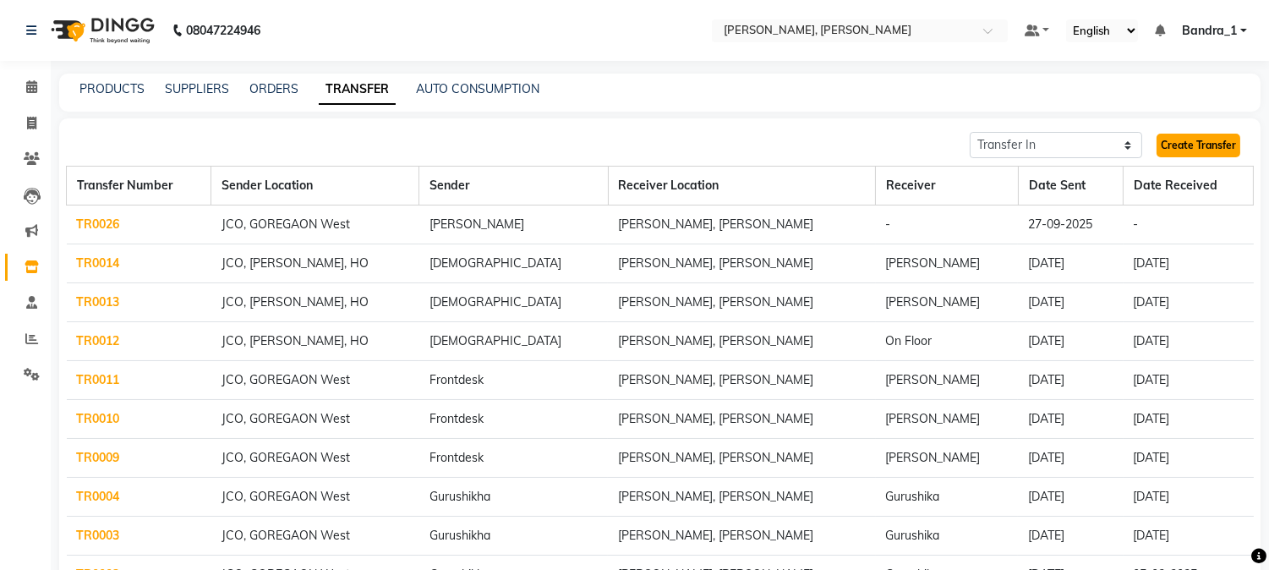
click at [1208, 150] on link "Create Transfer" at bounding box center [1199, 146] width 84 height 24
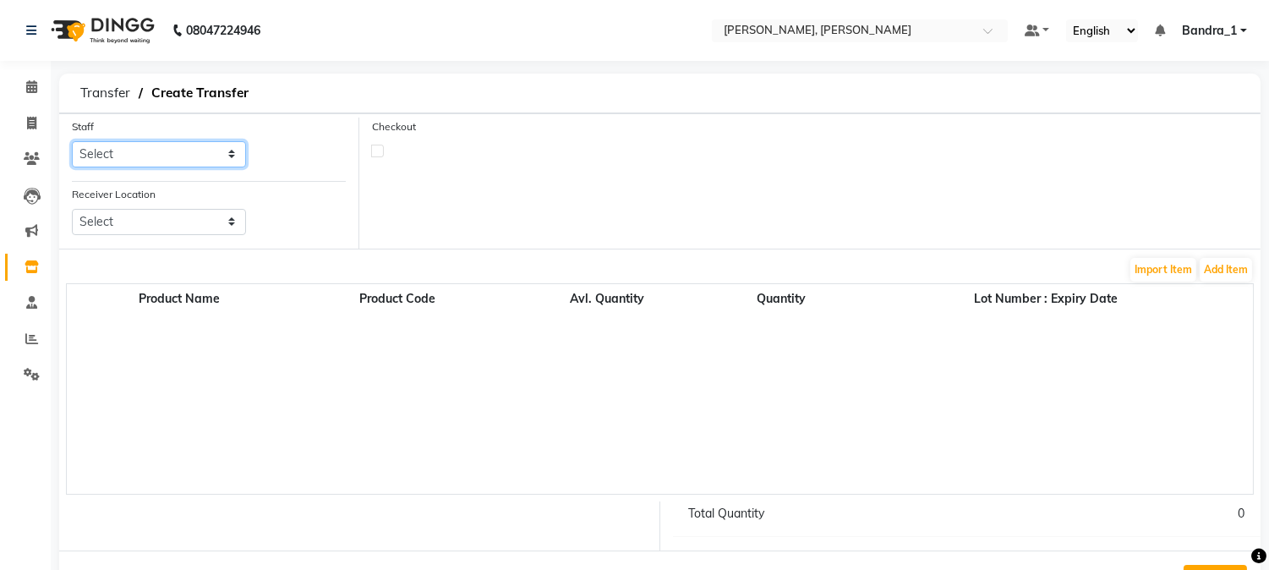
click at [224, 154] on select "Select [PERSON_NAME] [PERSON_NAME] [PERSON_NAME] Attham Bandra_1 Bandra_store […" at bounding box center [159, 154] width 174 height 26
select select "44169"
click at [72, 141] on select "Select [PERSON_NAME] [PERSON_NAME] [PERSON_NAME] Attham Bandra_1 Bandra_store […" at bounding box center [159, 154] width 174 height 26
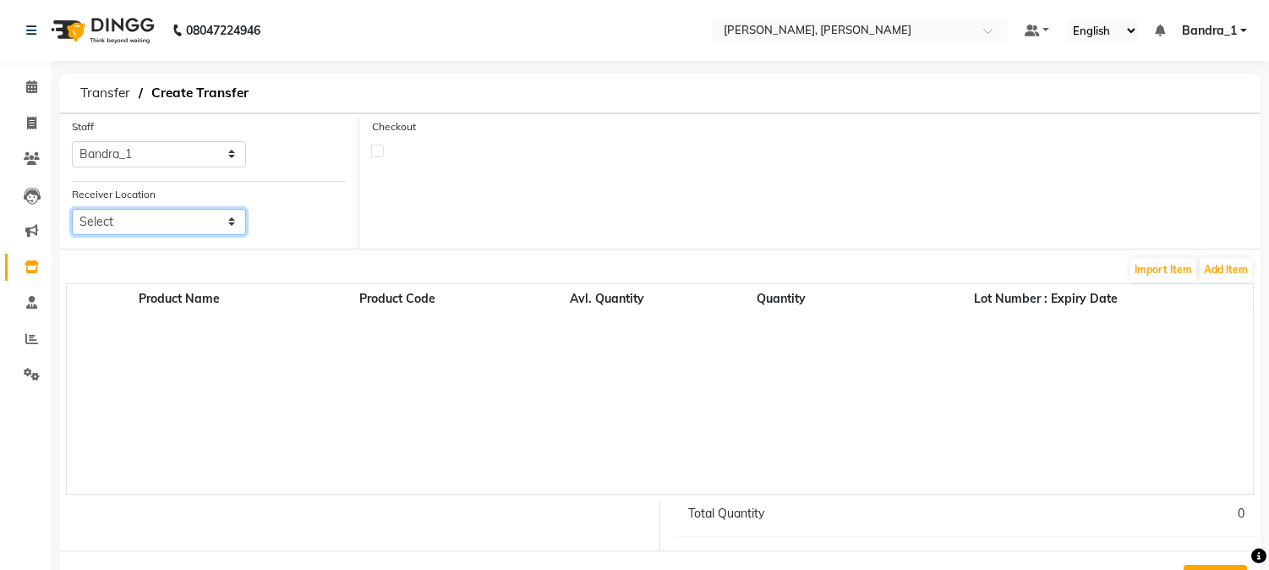
click at [227, 221] on select "Select Jco, Goregaon West Jco, Ho, Ho Jean Claude Oliver Salon , Malad" at bounding box center [159, 222] width 174 height 26
select select "3842"
click at [72, 209] on select "Select Jco, Goregaon West Jco, Ho, Ho Jean Claude Oliver Salon , Malad" at bounding box center [159, 222] width 174 height 26
click at [1229, 271] on button "Add Item" at bounding box center [1226, 270] width 52 height 24
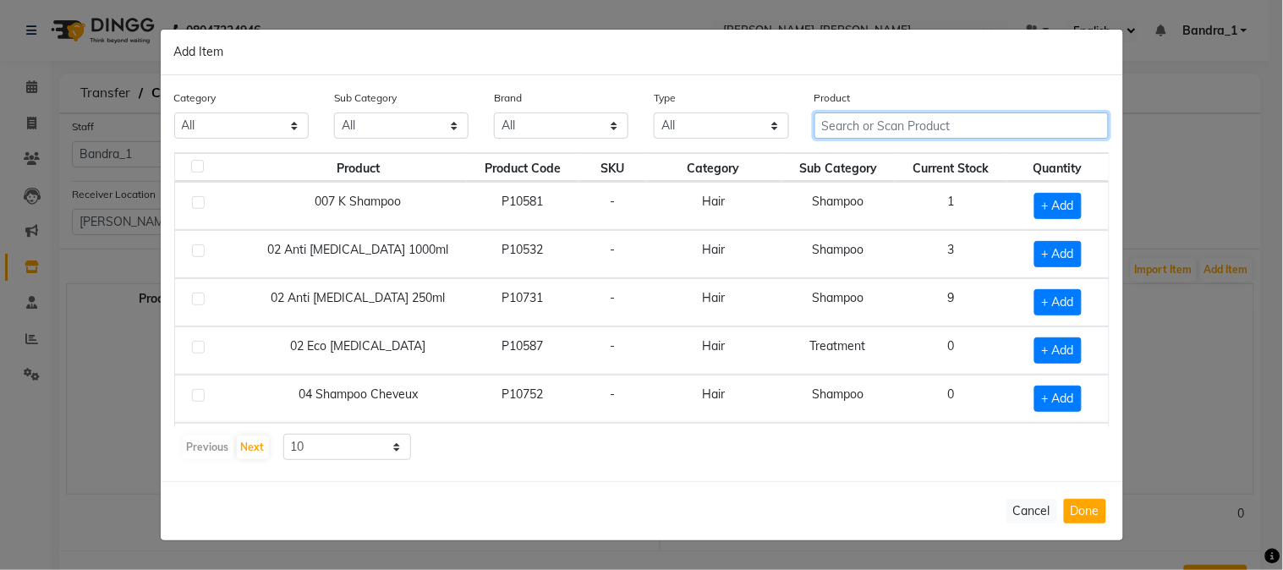
click at [909, 123] on input "text" at bounding box center [961, 125] width 295 height 26
click at [940, 127] on input "text" at bounding box center [961, 125] width 295 height 26
click at [936, 133] on input "text" at bounding box center [961, 125] width 295 height 26
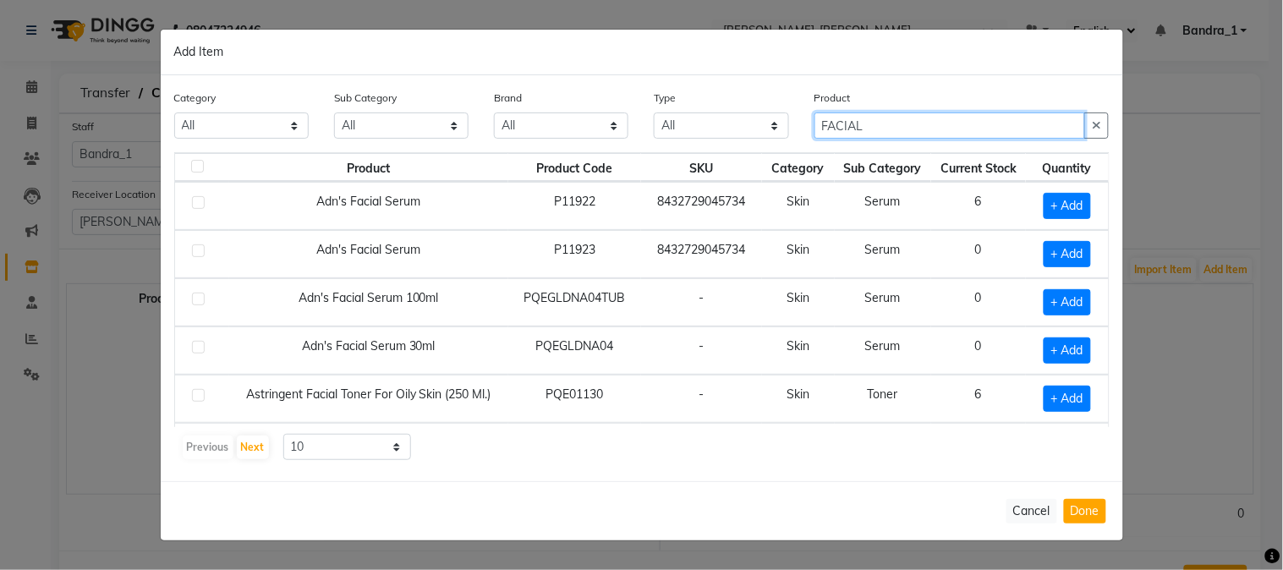
click at [873, 125] on input "FACIAL" at bounding box center [949, 125] width 271 height 26
type input "F"
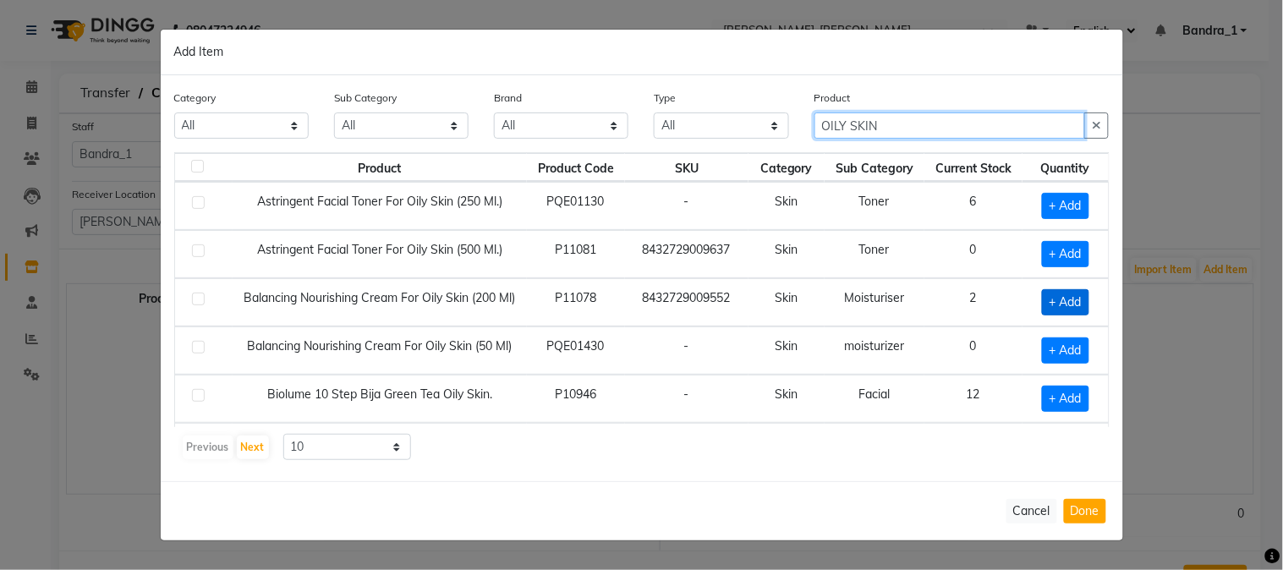
type input "OILY SKIN"
click at [1052, 302] on span "+ Add" at bounding box center [1065, 302] width 47 height 26
checkbox input "true"
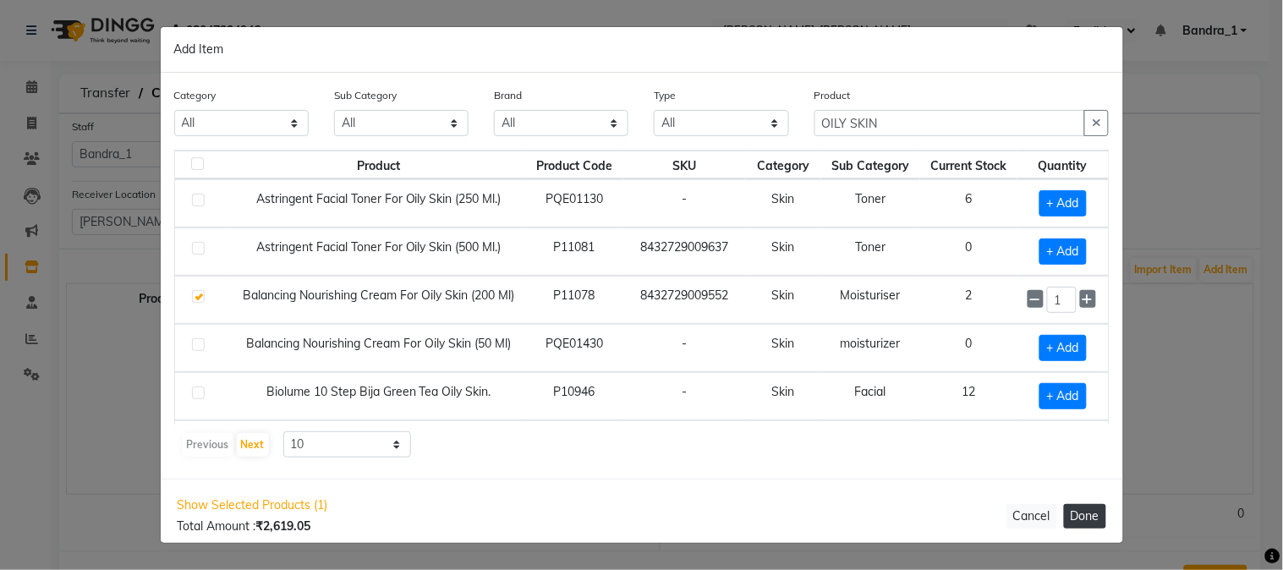
click at [1081, 522] on button "Done" at bounding box center [1085, 516] width 42 height 25
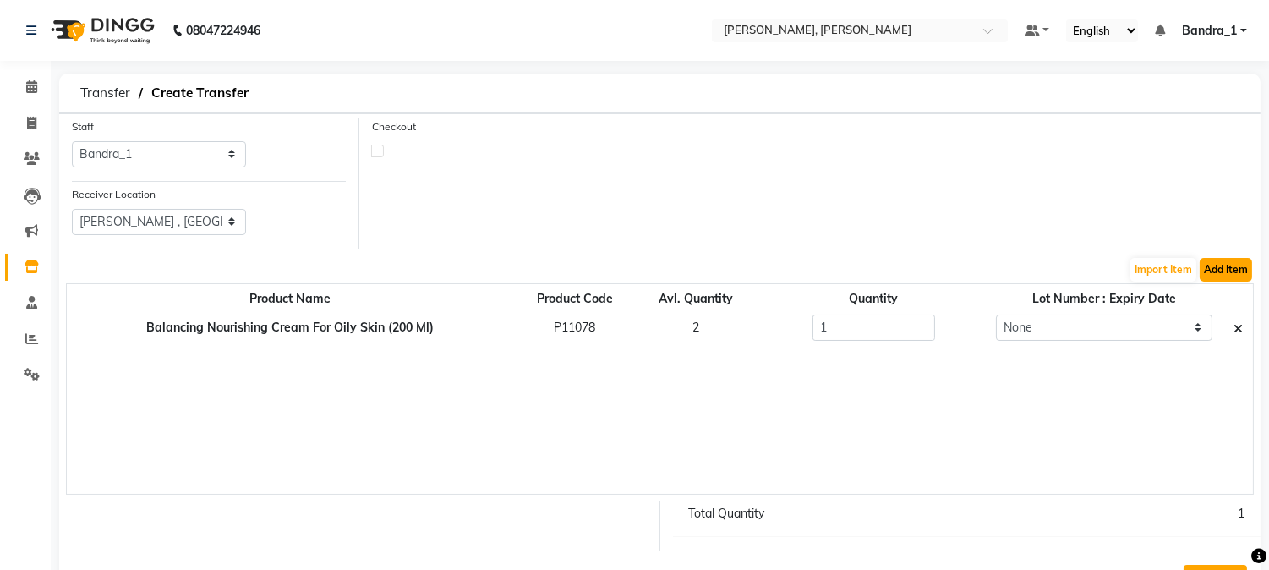
click at [1232, 267] on button "Add Item" at bounding box center [1226, 270] width 52 height 24
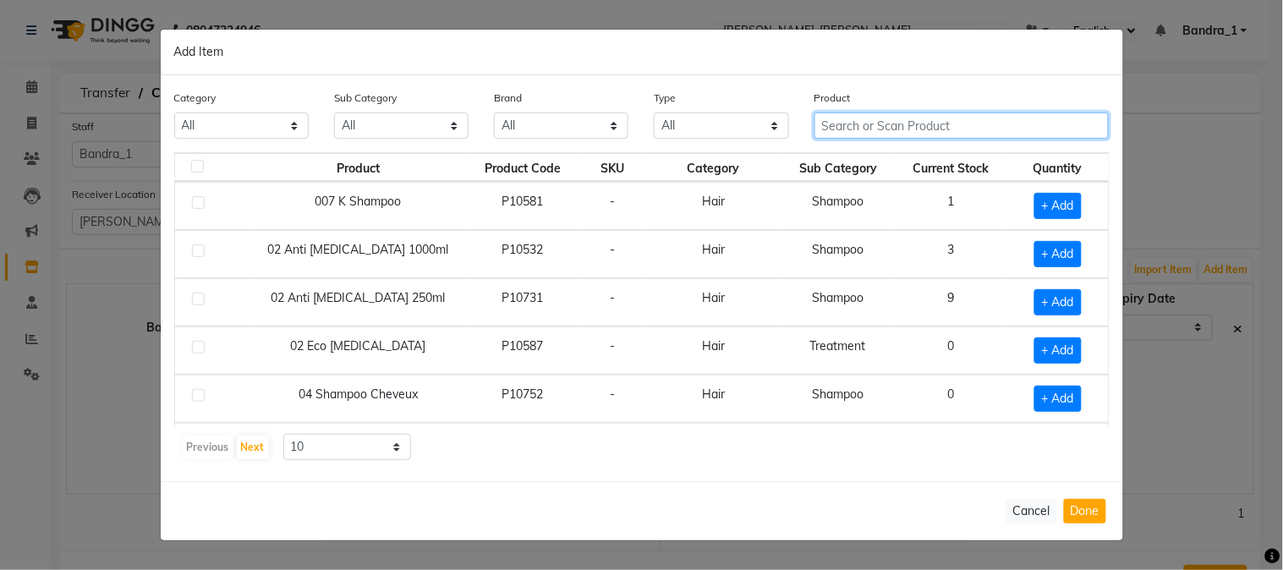
drag, startPoint x: 897, startPoint y: 127, endPoint x: 874, endPoint y: 136, distance: 24.7
click at [886, 130] on input "text" at bounding box center [961, 125] width 295 height 26
type input "balancing h2o"
click at [1000, 129] on input "balancing h2o" at bounding box center [949, 125] width 271 height 26
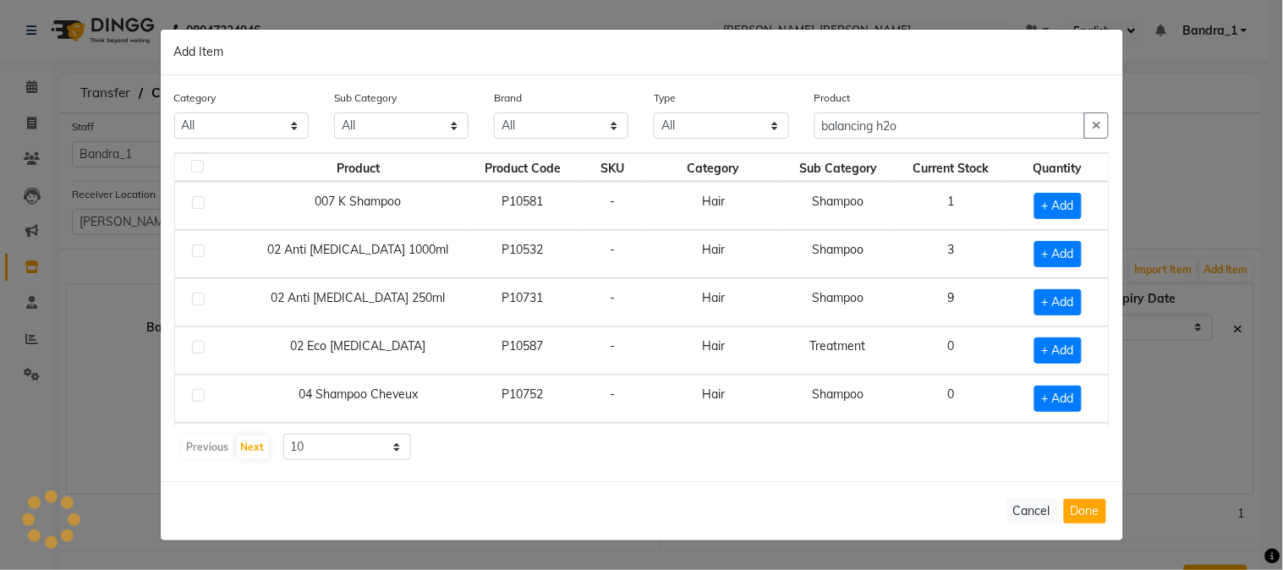
click at [895, 201] on td "1" at bounding box center [951, 206] width 112 height 48
click at [1025, 509] on button "Cancel" at bounding box center [1031, 511] width 51 height 25
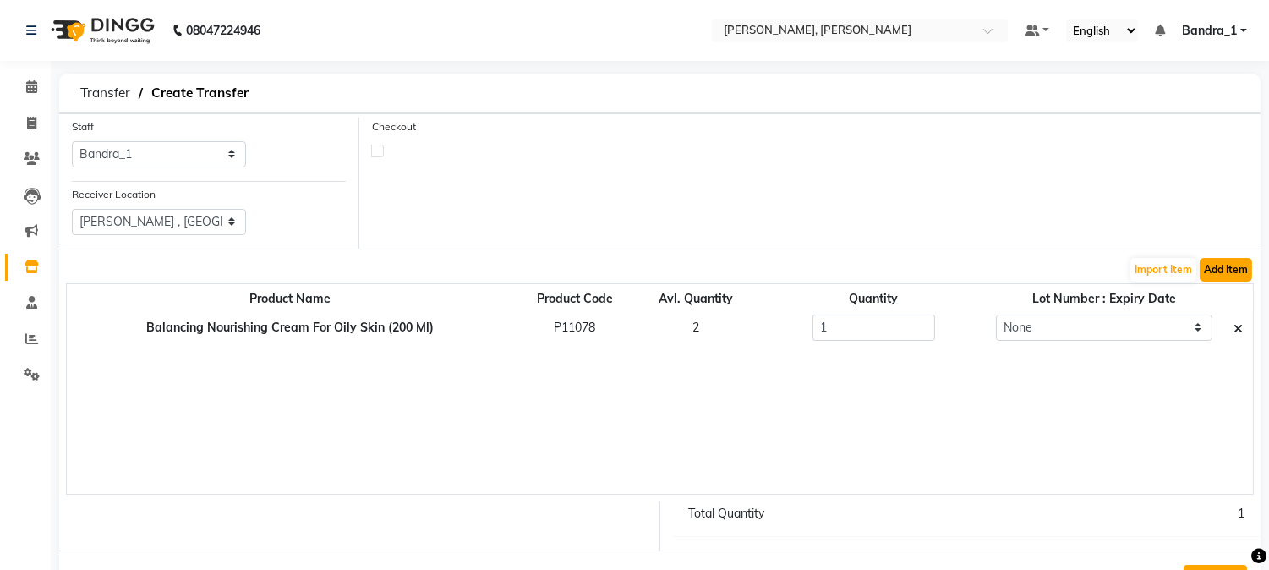
click at [1209, 274] on button "Add Item" at bounding box center [1226, 270] width 52 height 24
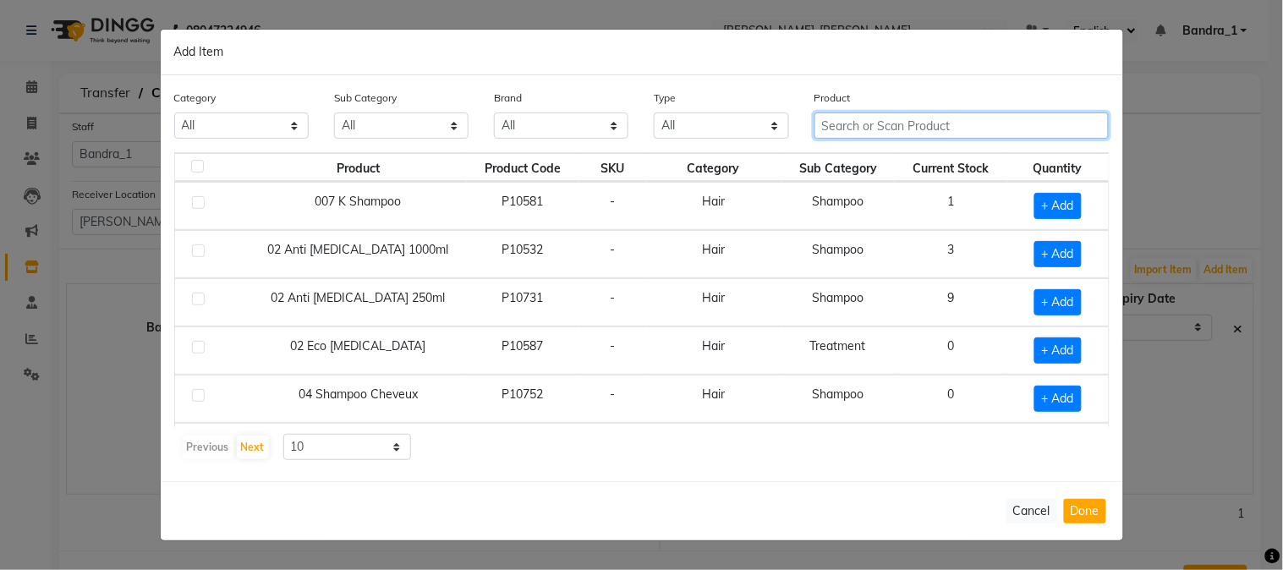
click at [872, 129] on input "text" at bounding box center [961, 125] width 295 height 26
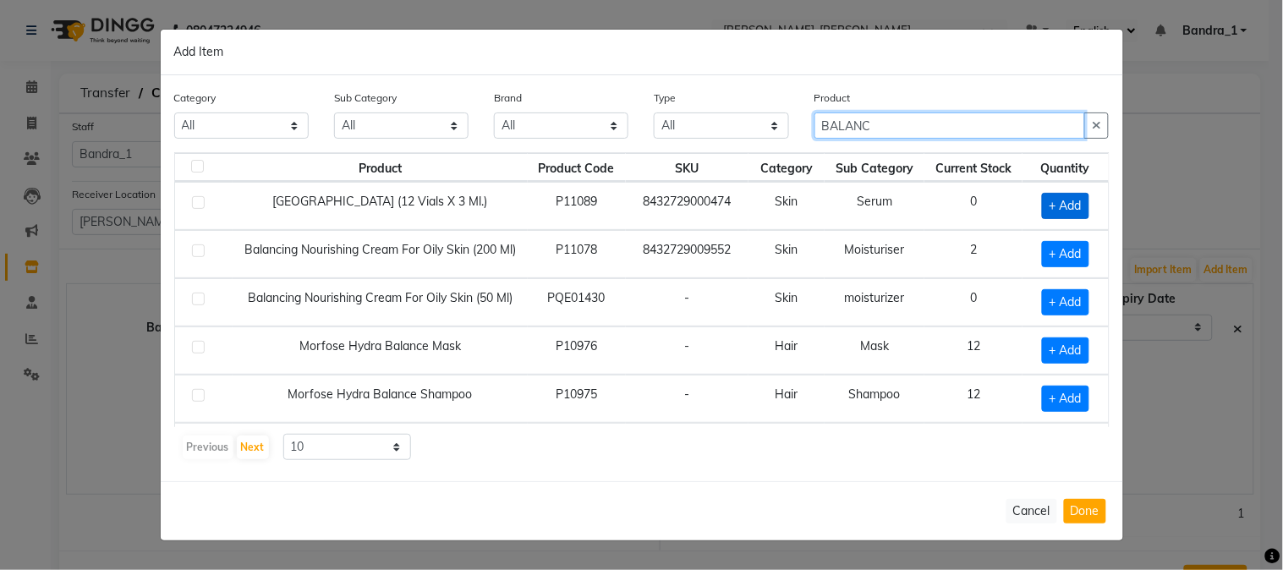
type input "BALANC"
click at [1050, 207] on span "+ Add" at bounding box center [1065, 206] width 47 height 26
checkbox input "true"
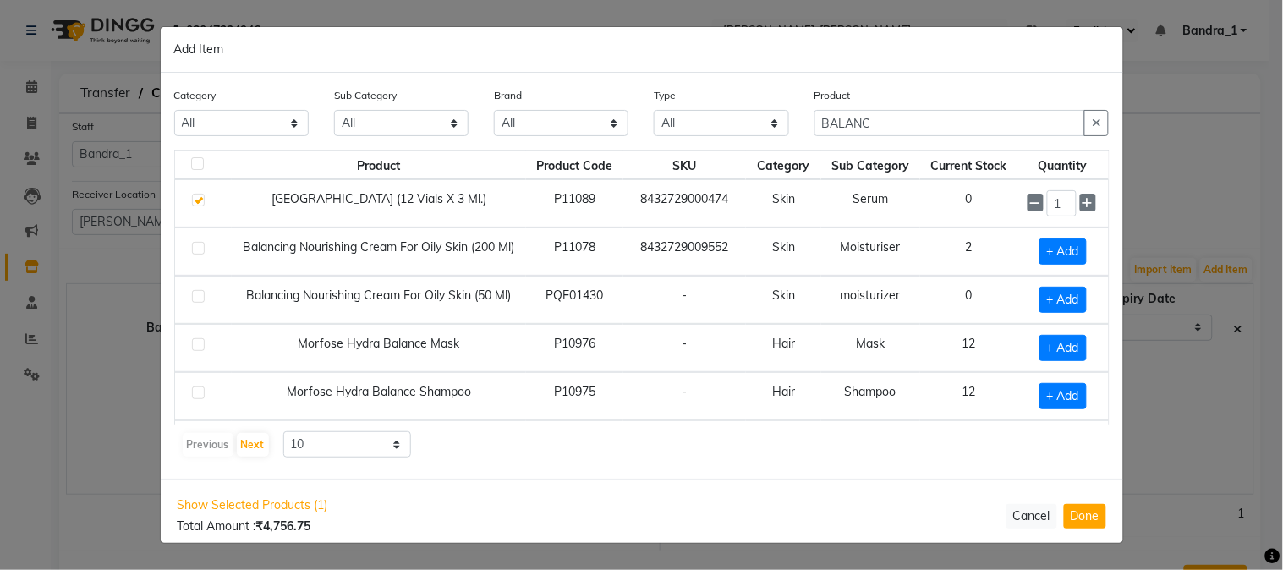
drag, startPoint x: 1094, startPoint y: 523, endPoint x: 1076, endPoint y: 447, distance: 78.2
click at [1091, 505] on button "Done" at bounding box center [1085, 516] width 42 height 25
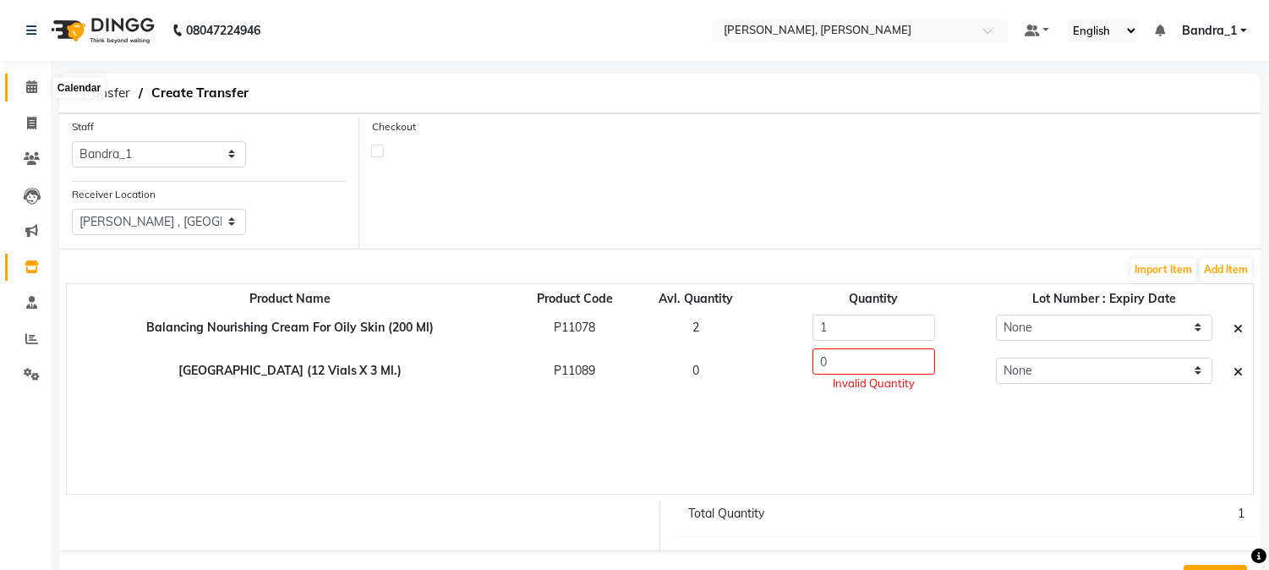
click at [29, 83] on icon at bounding box center [31, 86] width 11 height 13
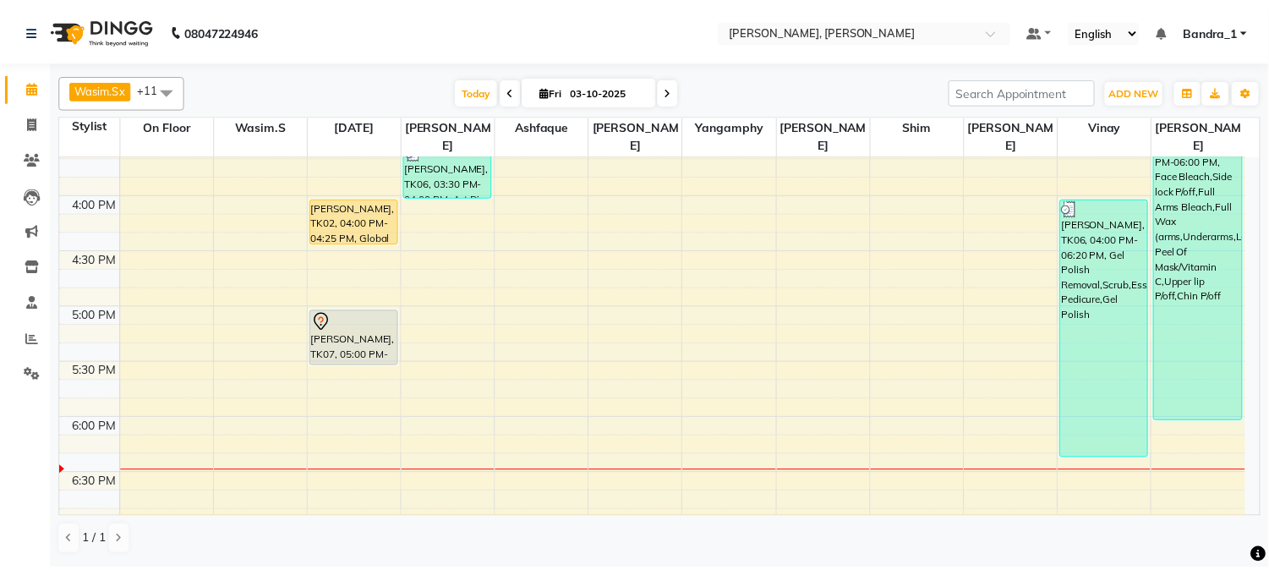
scroll to position [751, 0]
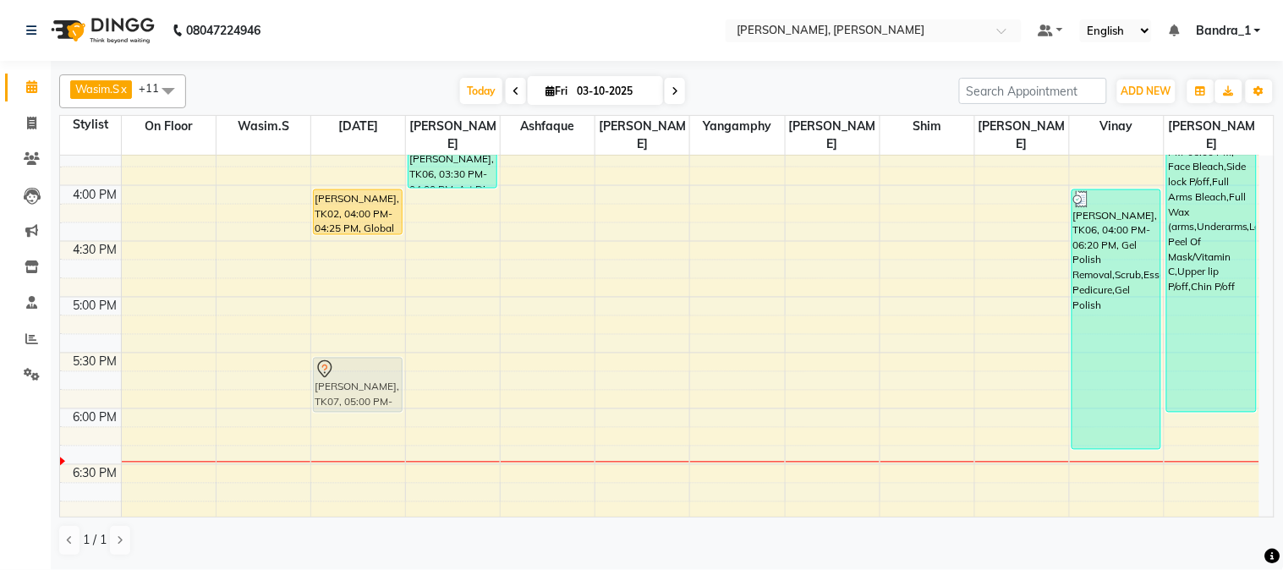
drag, startPoint x: 354, startPoint y: 300, endPoint x: 355, endPoint y: 359, distance: 58.4
click at [355, 359] on div "MADHURI SINGH, TK02, 04:00 PM-04:25 PM, Global Color (F) M.K SINGH, TK07, 05:00…" at bounding box center [358, 186] width 94 height 1562
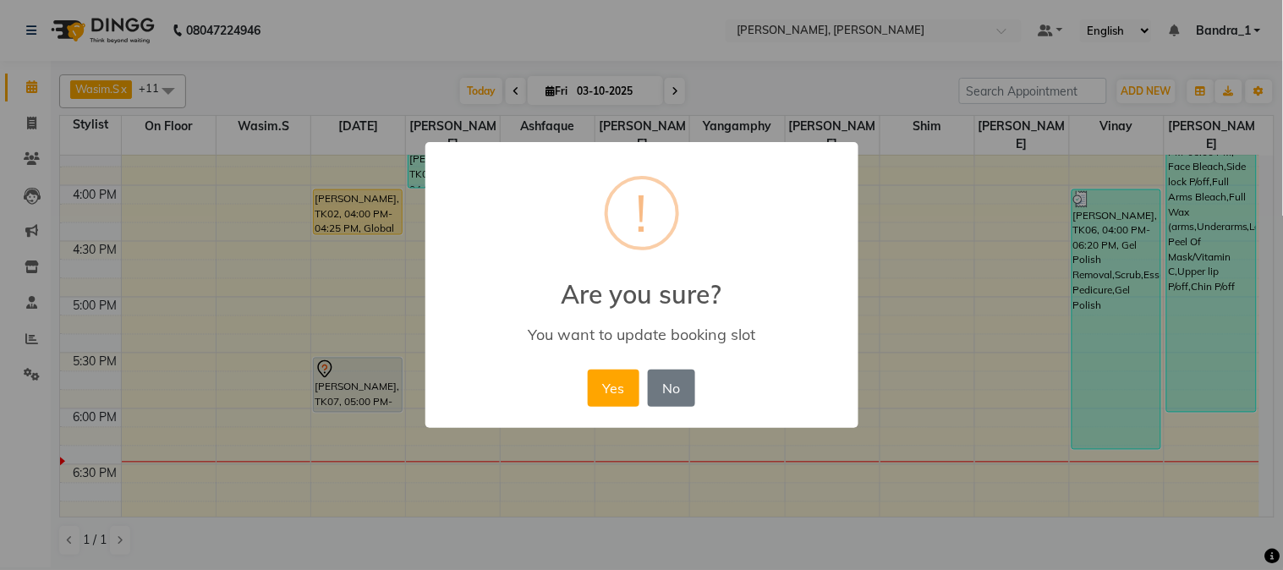
drag, startPoint x: 603, startPoint y: 381, endPoint x: 573, endPoint y: 384, distance: 29.7
click at [594, 383] on button "Yes" at bounding box center [614, 388] width 52 height 37
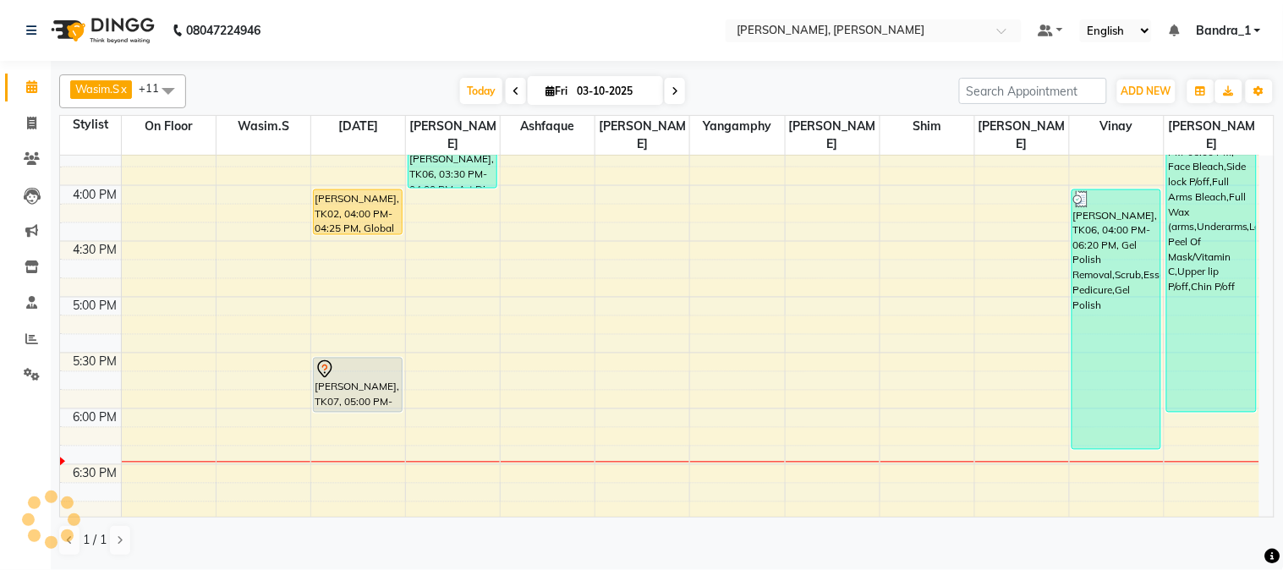
click at [349, 359] on div at bounding box center [358, 369] width 86 height 20
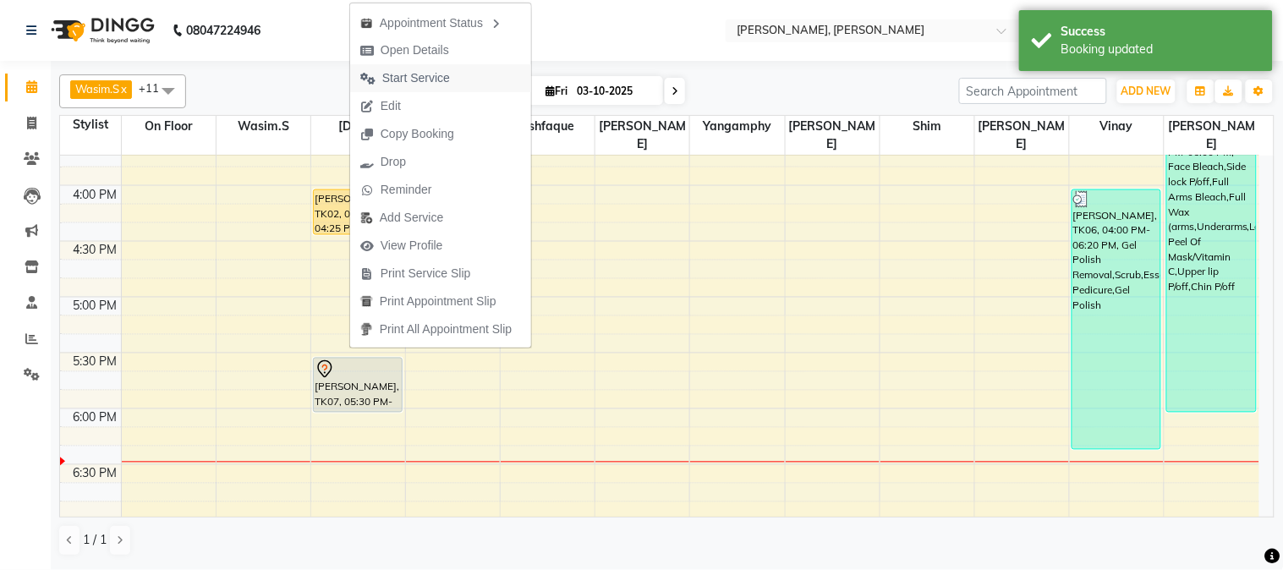
click at [410, 85] on span "Start Service" at bounding box center [416, 78] width 68 height 18
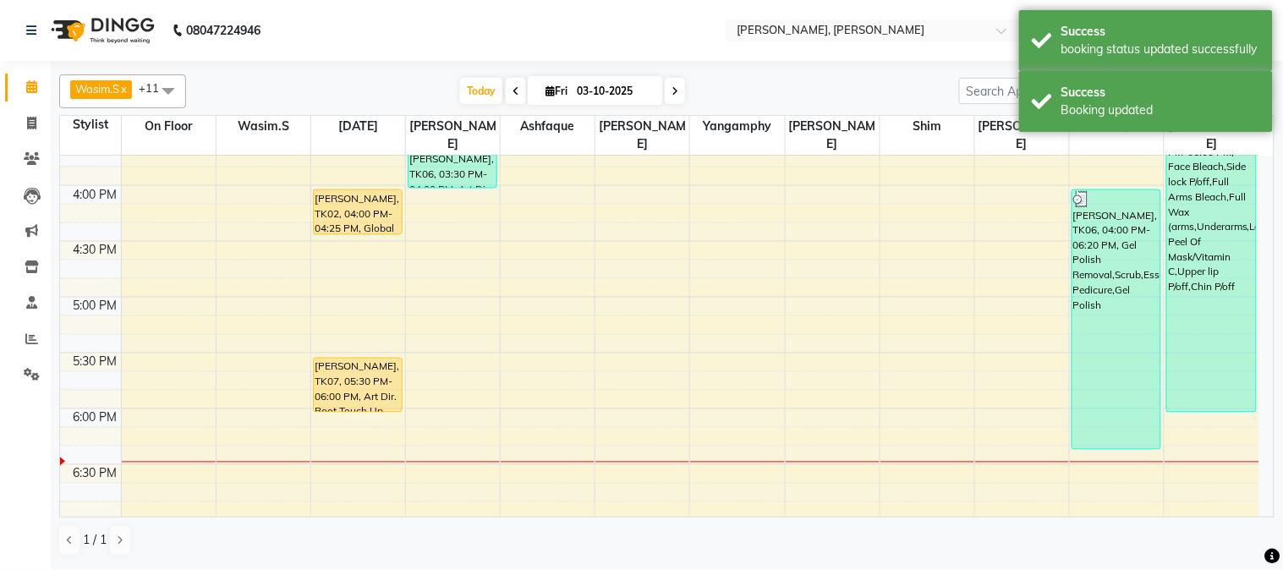
click at [361, 376] on div "M.K SINGH, TK07, 05:30 PM-06:00 PM, Art Dir. Root Touch Up" at bounding box center [358, 385] width 88 height 53
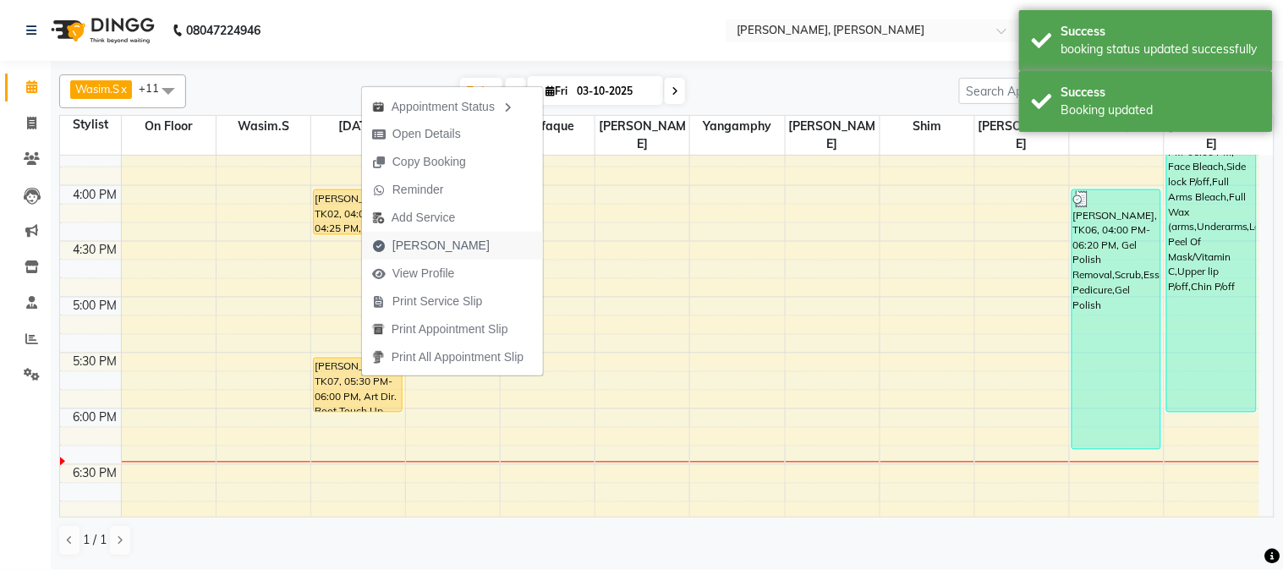
click at [438, 242] on span "[PERSON_NAME]" at bounding box center [440, 246] width 97 height 18
select select "service"
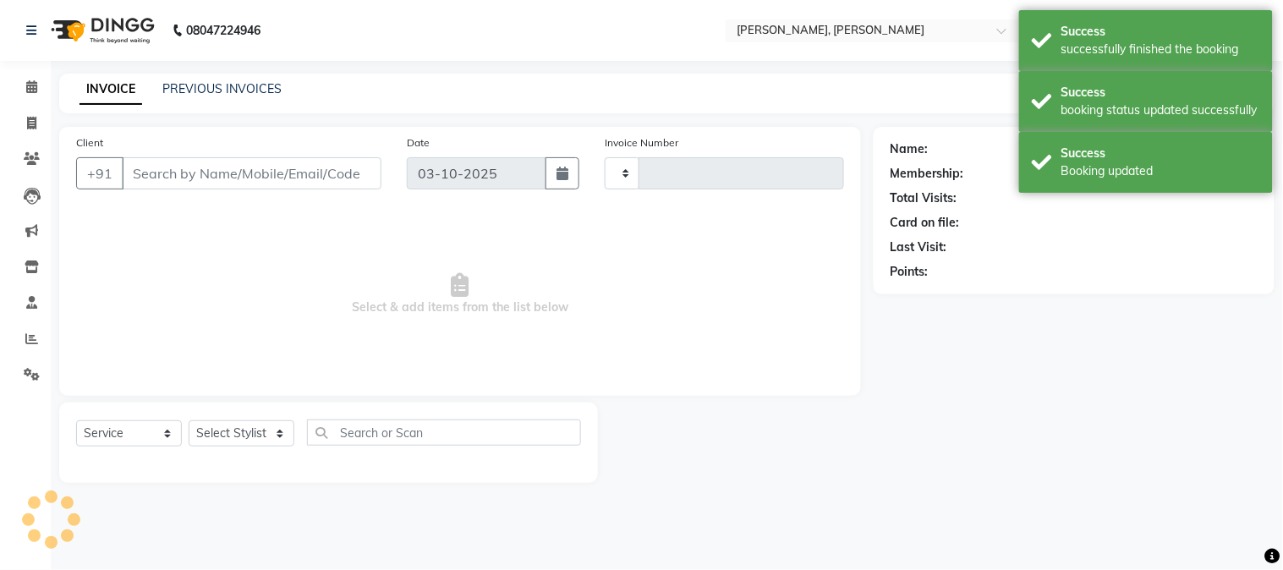
type input "1433"
select select "7997"
type input "9820069448"
select select "58043"
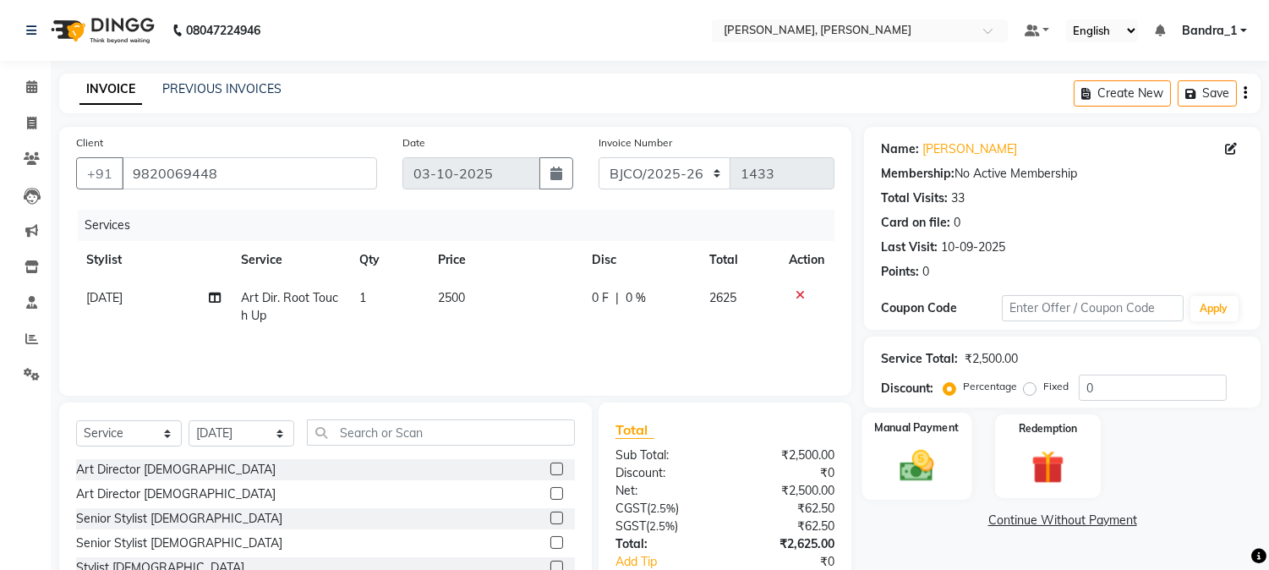
click at [924, 465] on img at bounding box center [918, 467] width 56 height 40
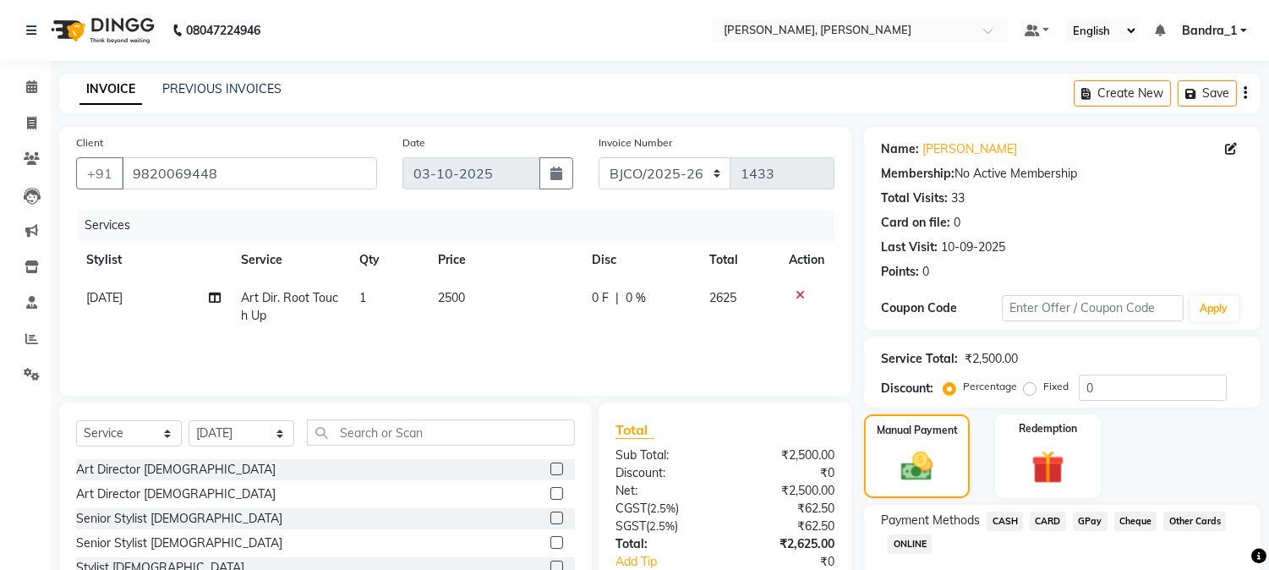
click at [1052, 522] on span "CARD" at bounding box center [1048, 521] width 36 height 19
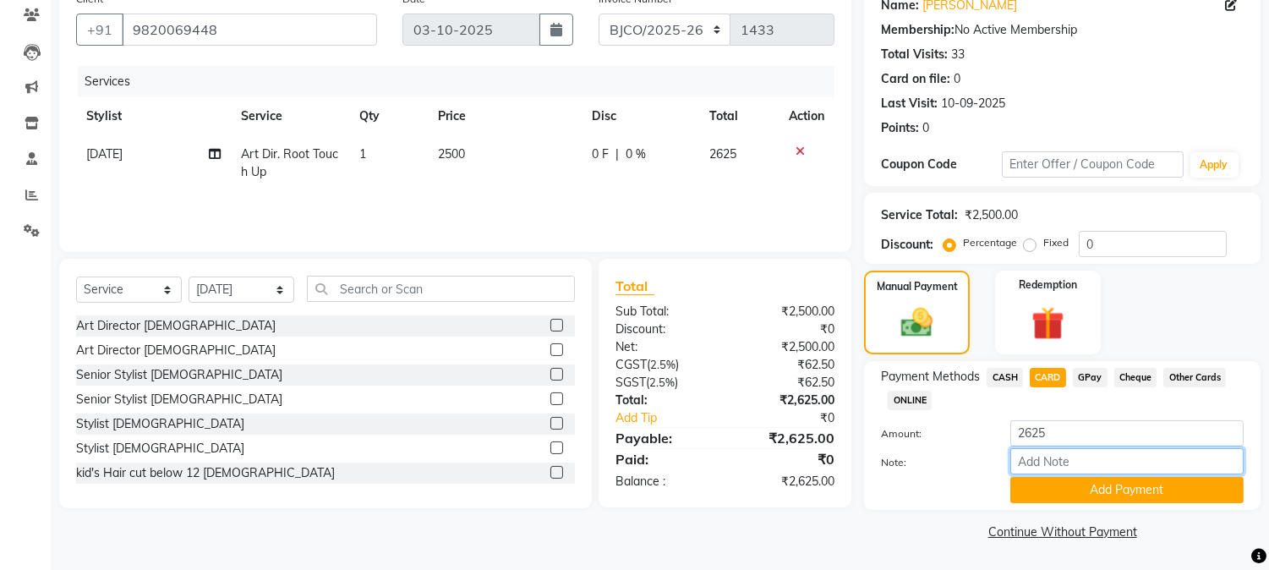
click at [1054, 458] on input "Note:" at bounding box center [1127, 461] width 233 height 26
type input "4515"
click at [1063, 494] on button "Add Payment" at bounding box center [1127, 490] width 233 height 26
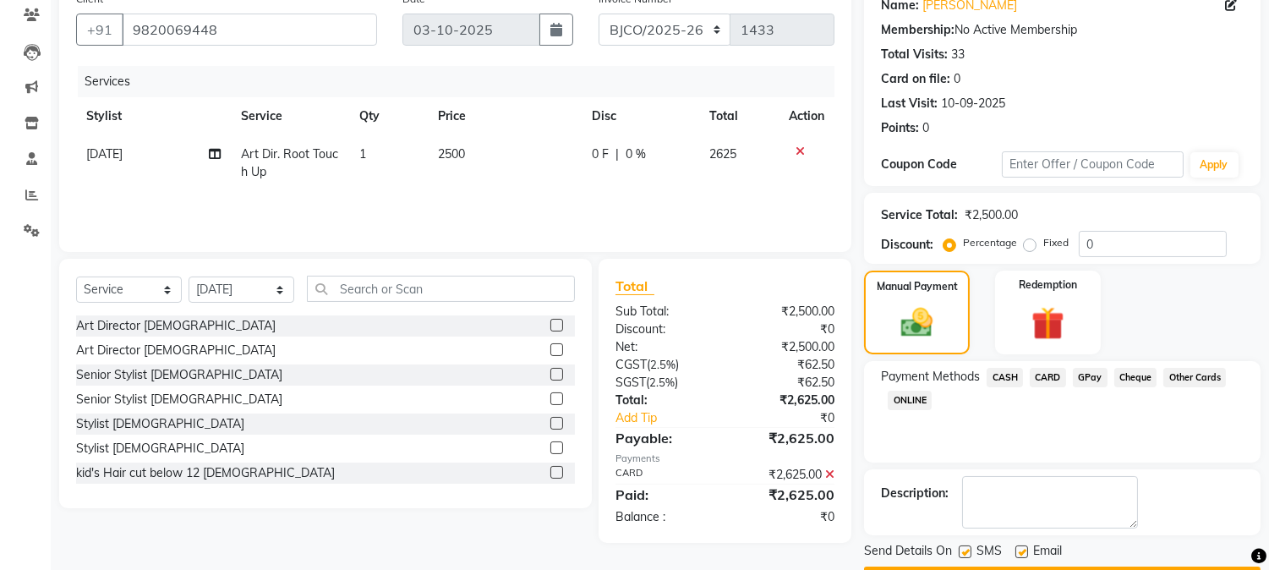
click at [970, 551] on label at bounding box center [965, 551] width 13 height 13
click at [970, 551] on input "checkbox" at bounding box center [964, 552] width 11 height 11
checkbox input "false"
click at [1022, 555] on label at bounding box center [1022, 551] width 13 height 13
click at [1022, 555] on input "checkbox" at bounding box center [1021, 552] width 11 height 11
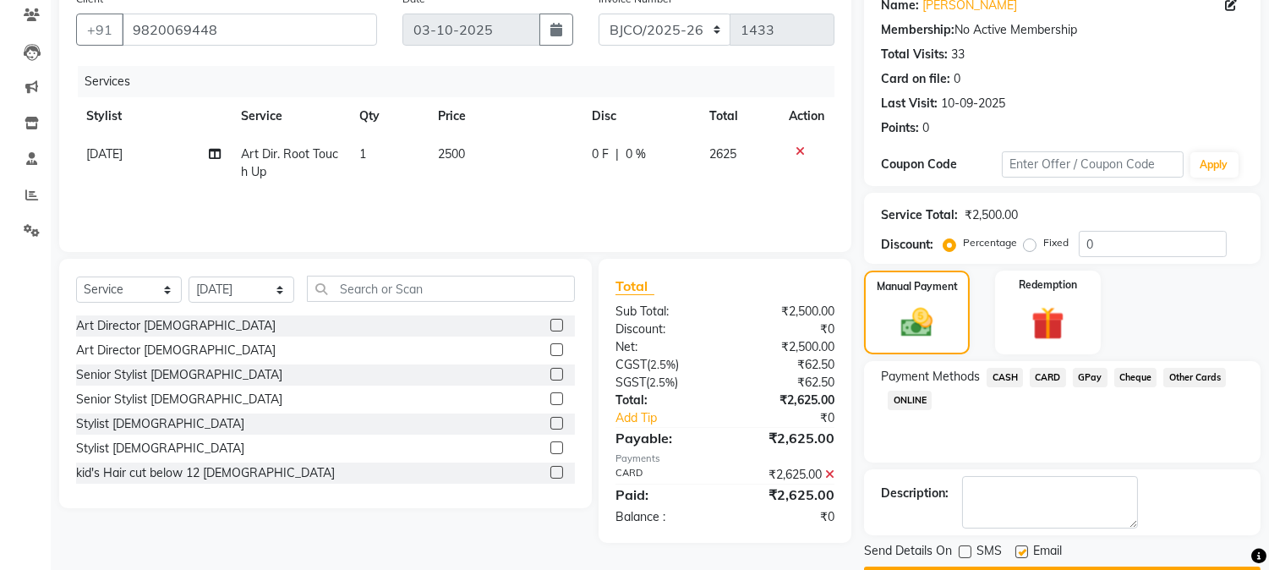
checkbox input "false"
click at [1015, 567] on button "Checkout" at bounding box center [1062, 580] width 397 height 26
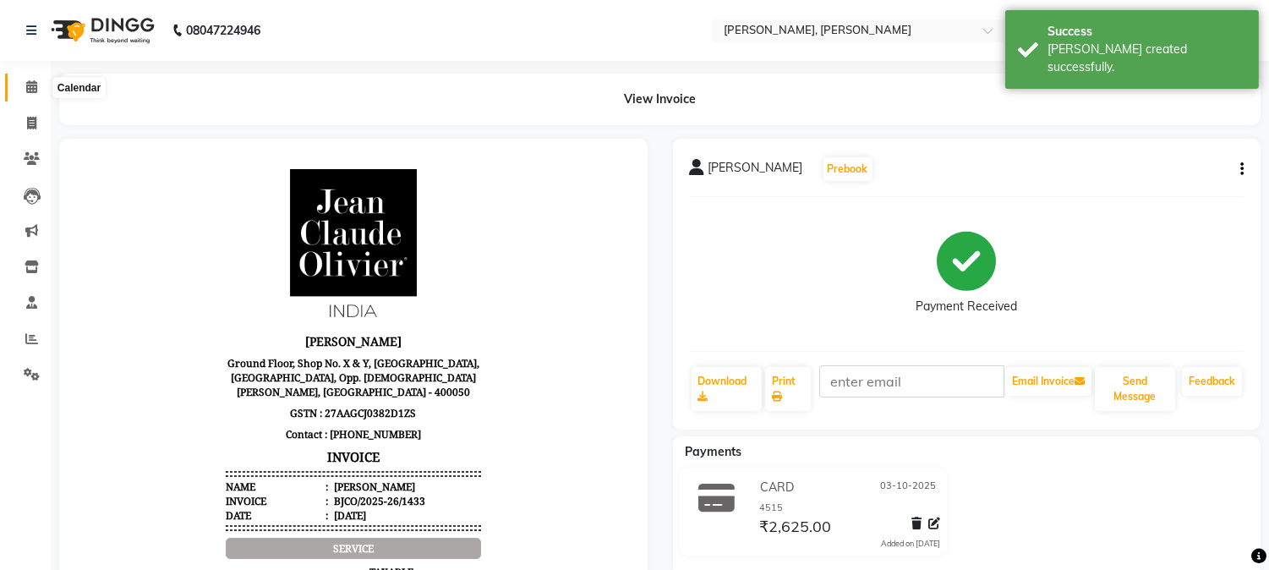
click at [30, 96] on span at bounding box center [32, 87] width 30 height 19
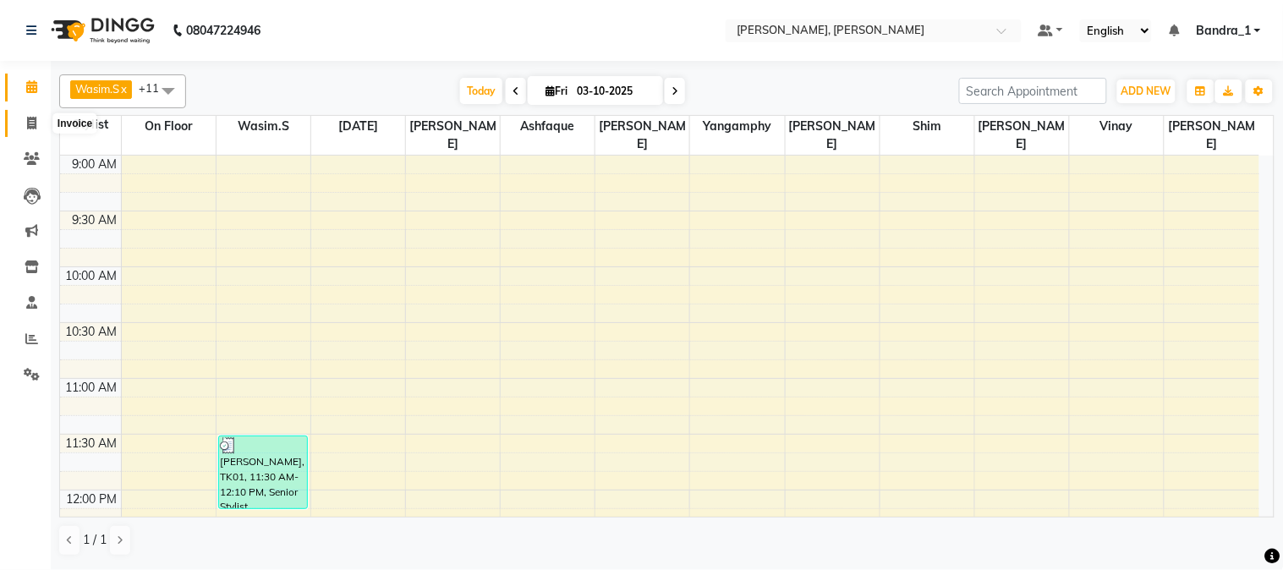
click at [32, 122] on icon at bounding box center [31, 123] width 9 height 13
select select "7997"
select select "service"
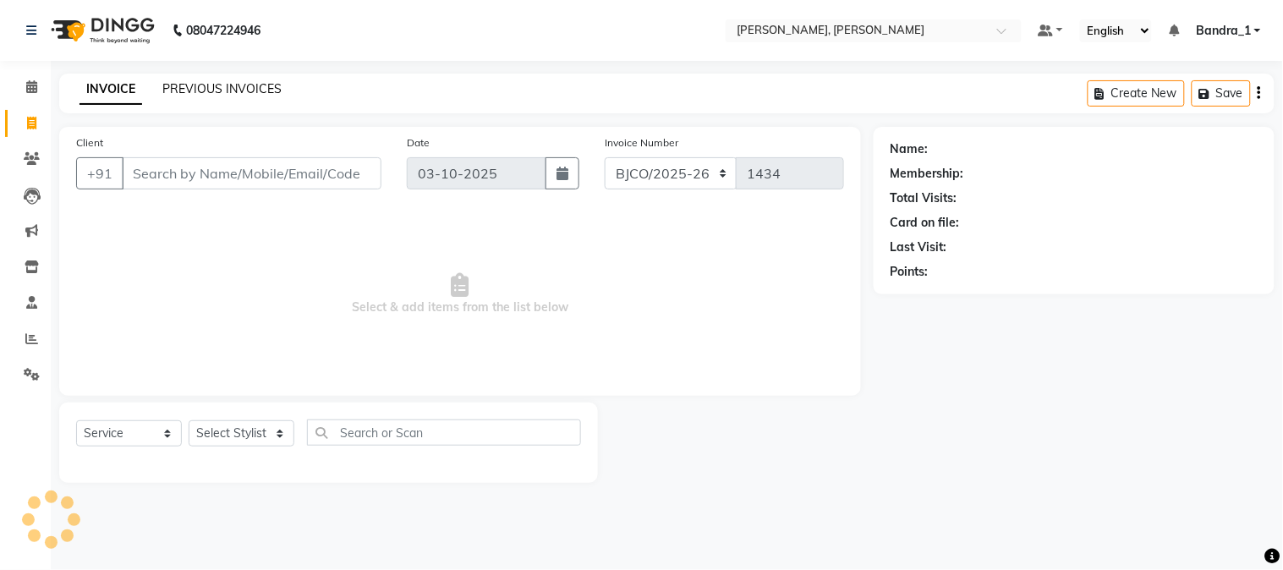
click at [216, 81] on link "PREVIOUS INVOICES" at bounding box center [221, 88] width 119 height 15
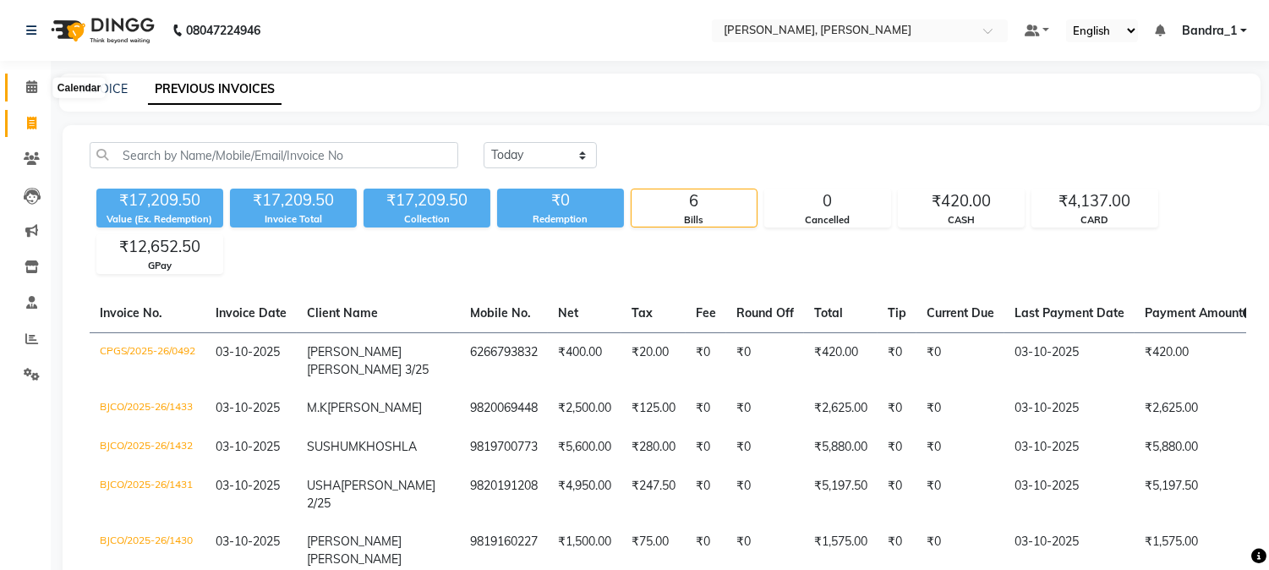
click at [30, 87] on icon at bounding box center [31, 86] width 11 height 13
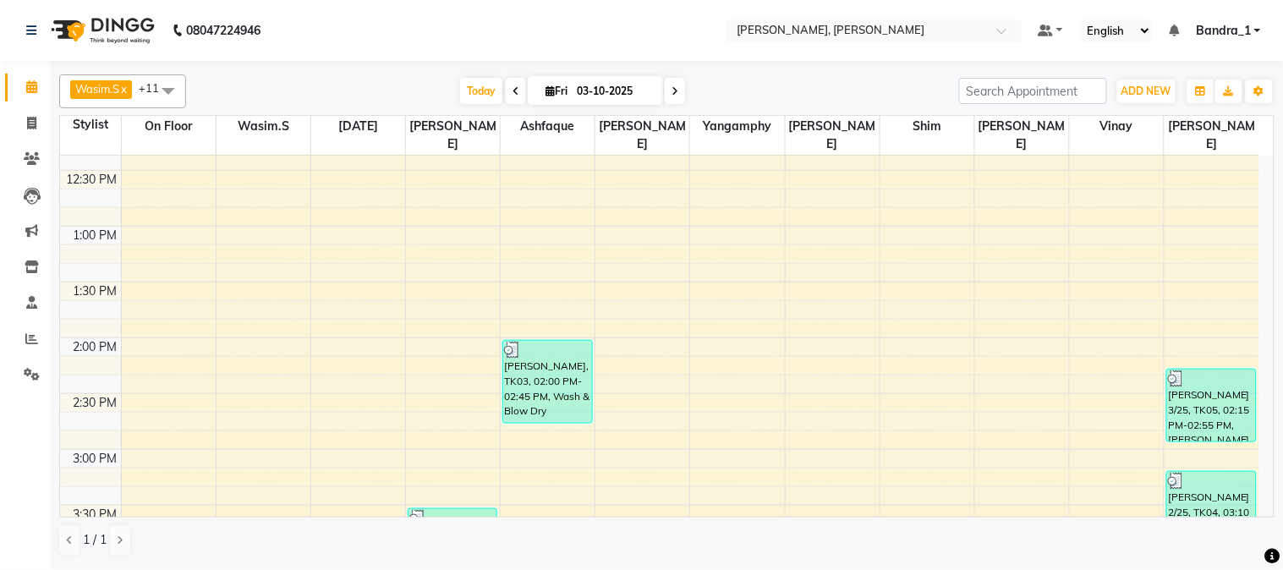
scroll to position [751, 0]
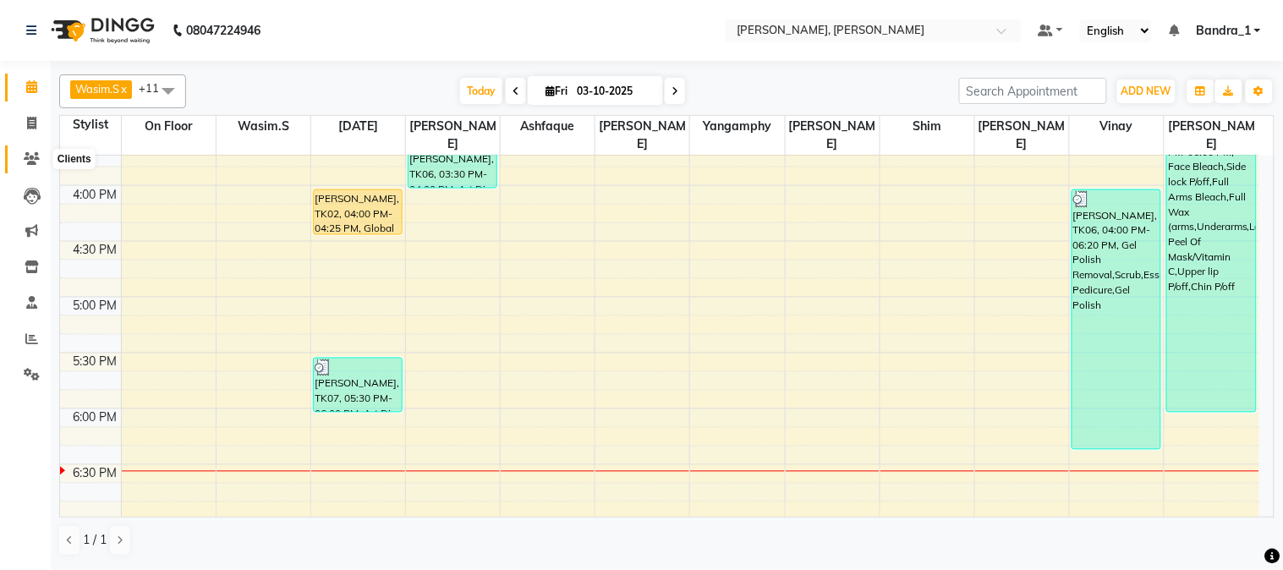
click at [25, 162] on icon at bounding box center [32, 158] width 16 height 13
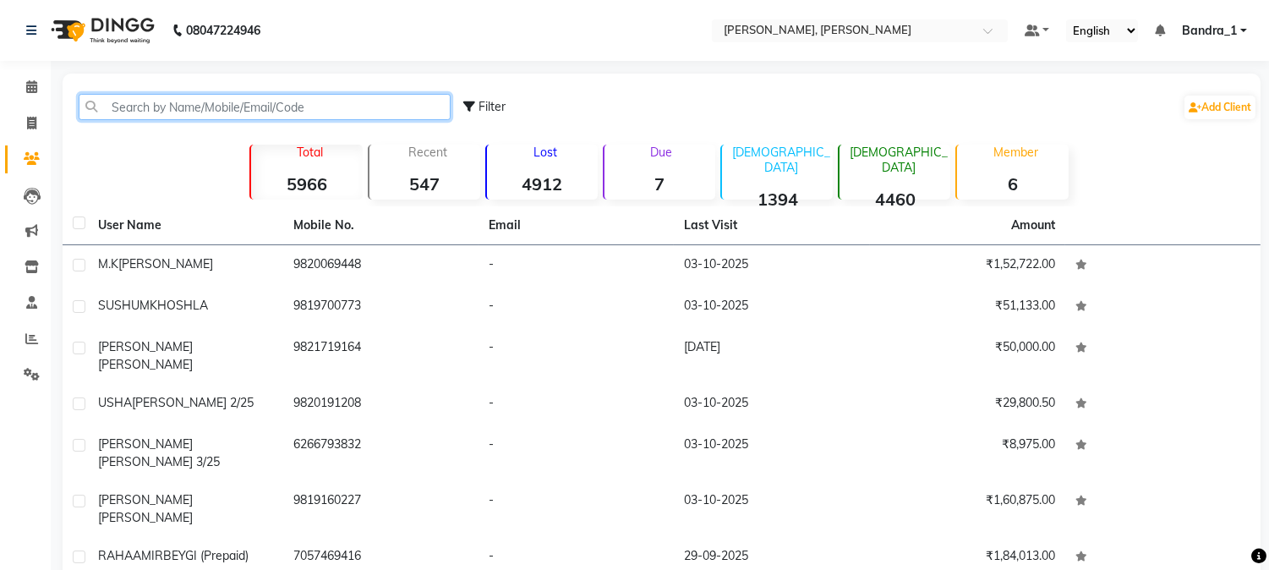
click at [203, 107] on input "text" at bounding box center [265, 107] width 372 height 26
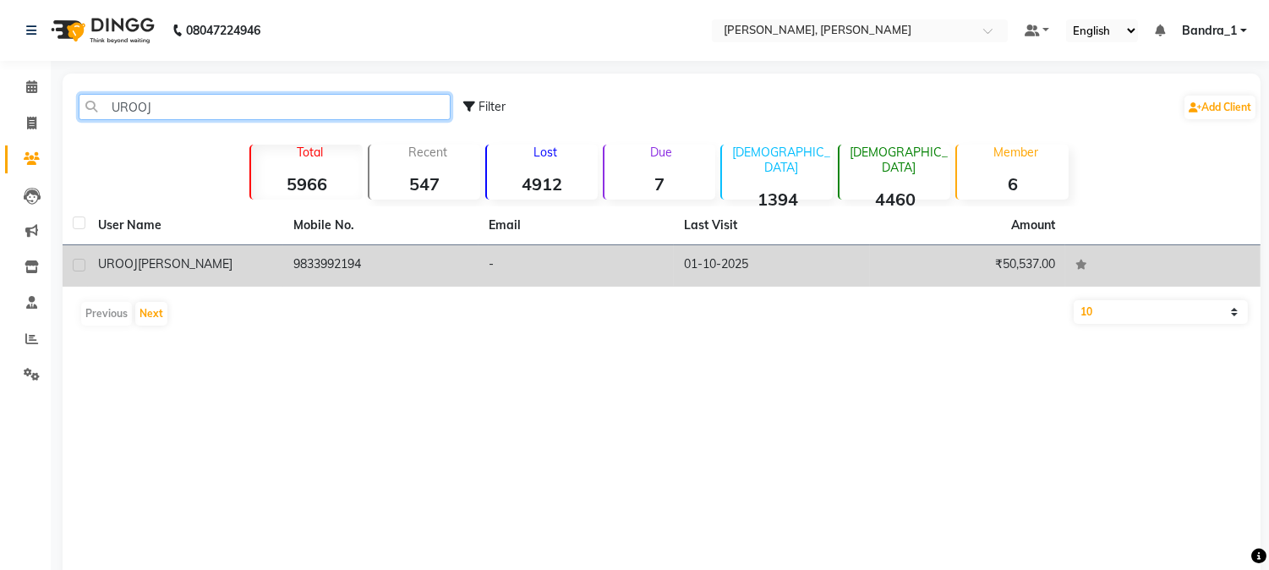
type input "UROOJ"
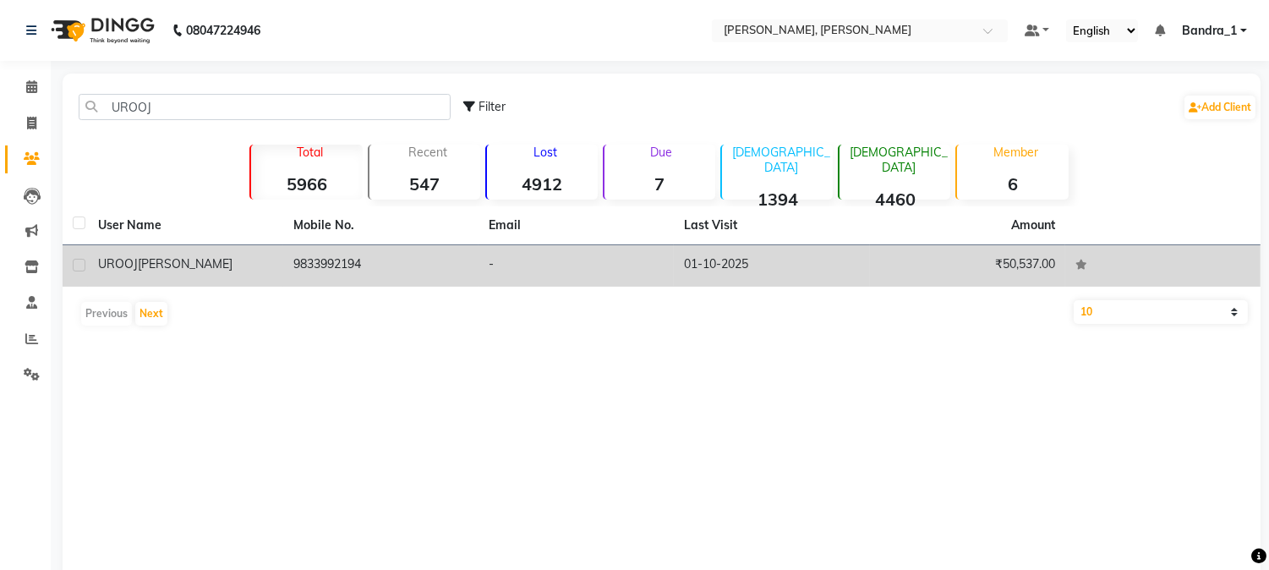
click at [331, 265] on td "9833992194" at bounding box center [380, 265] width 195 height 41
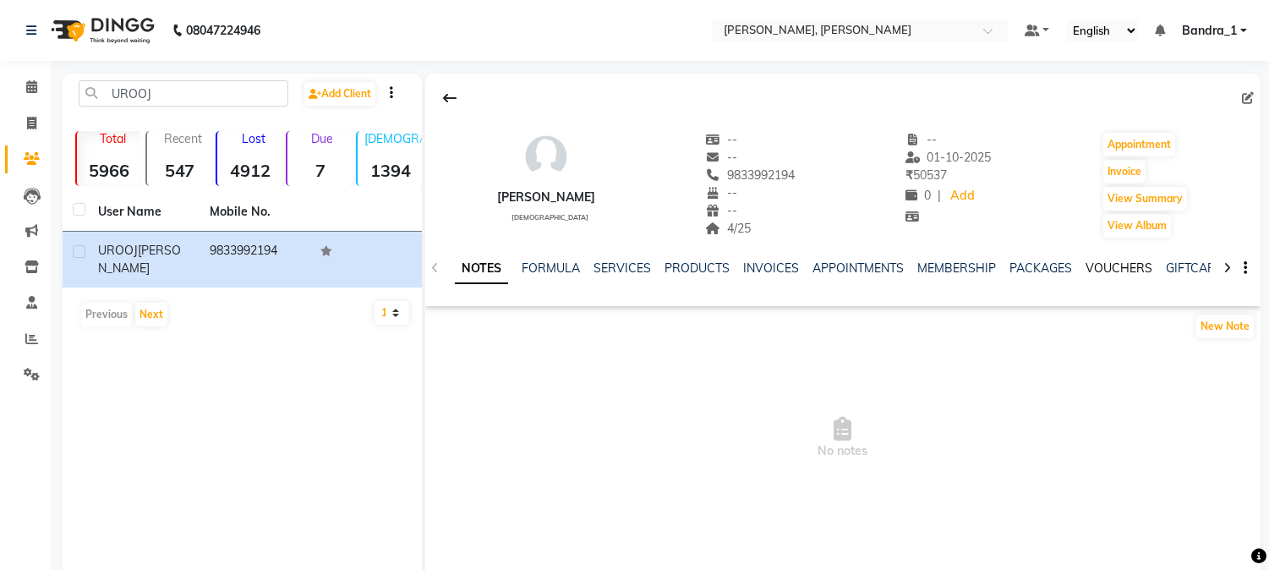
click at [1106, 265] on link "VOUCHERS" at bounding box center [1119, 267] width 67 height 15
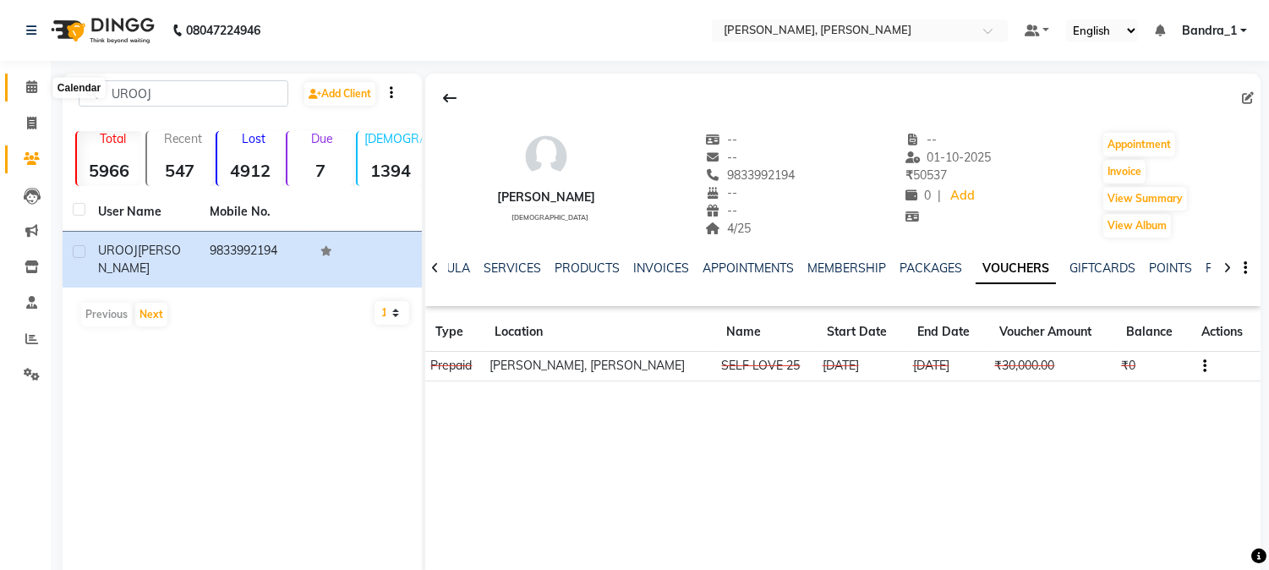
click at [26, 86] on icon at bounding box center [31, 86] width 11 height 13
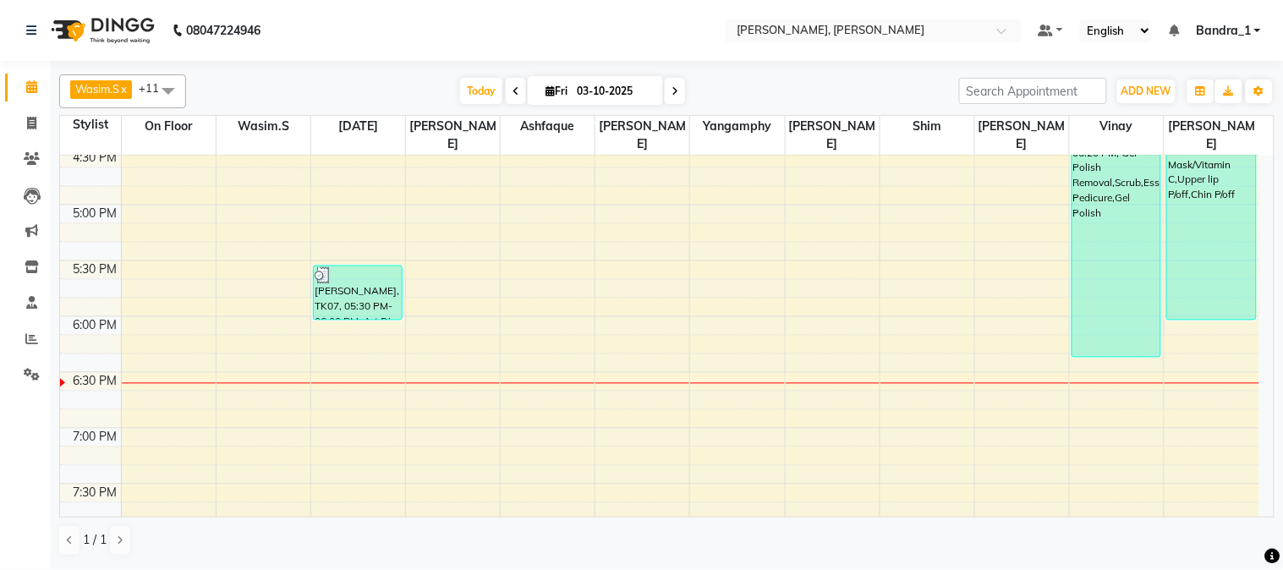
scroll to position [852, 0]
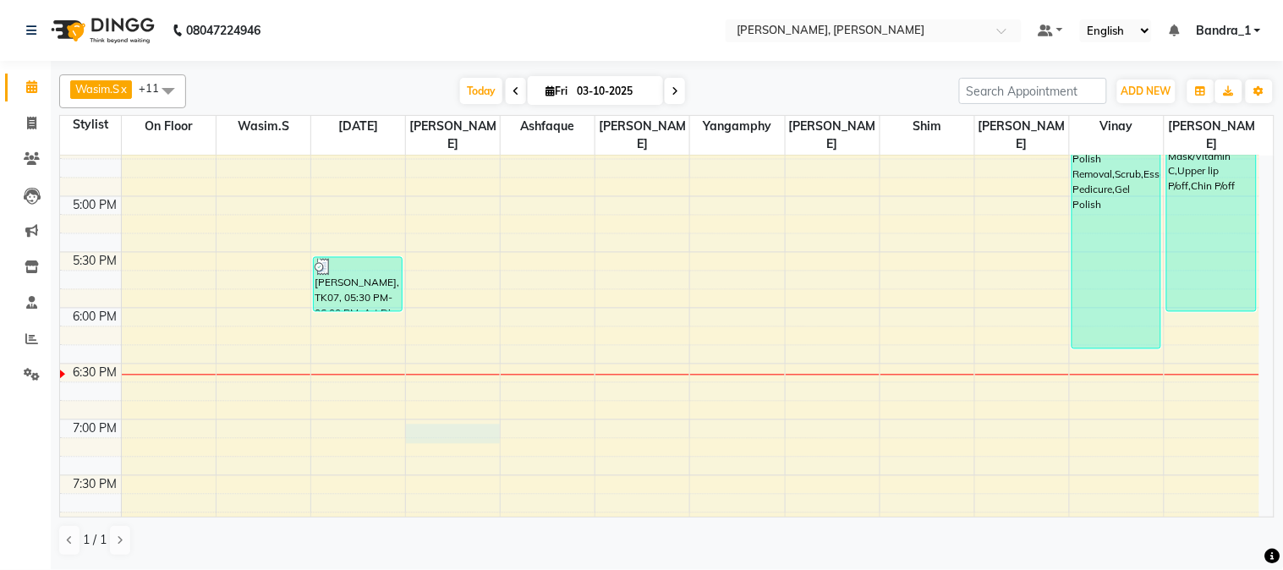
click at [424, 410] on div "9:00 AM 9:30 AM 10:00 AM 10:30 AM 11:00 AM 11:30 AM 12:00 PM 12:30 PM 1:00 PM 1…" at bounding box center [659, 85] width 1199 height 1562
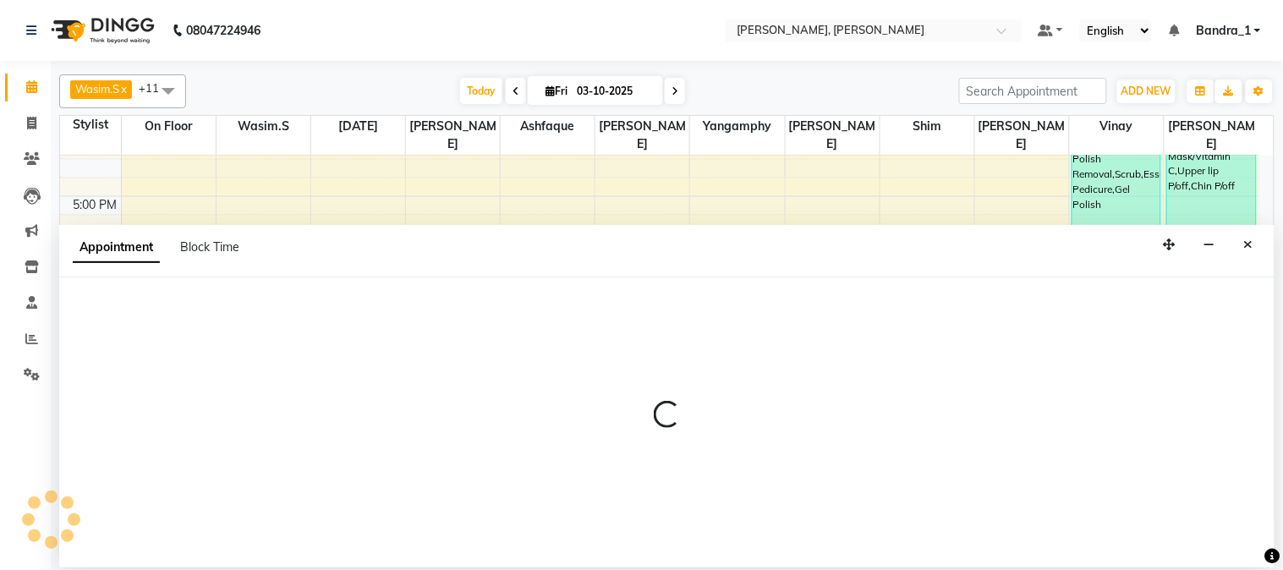
select select "72175"
select select "tentative"
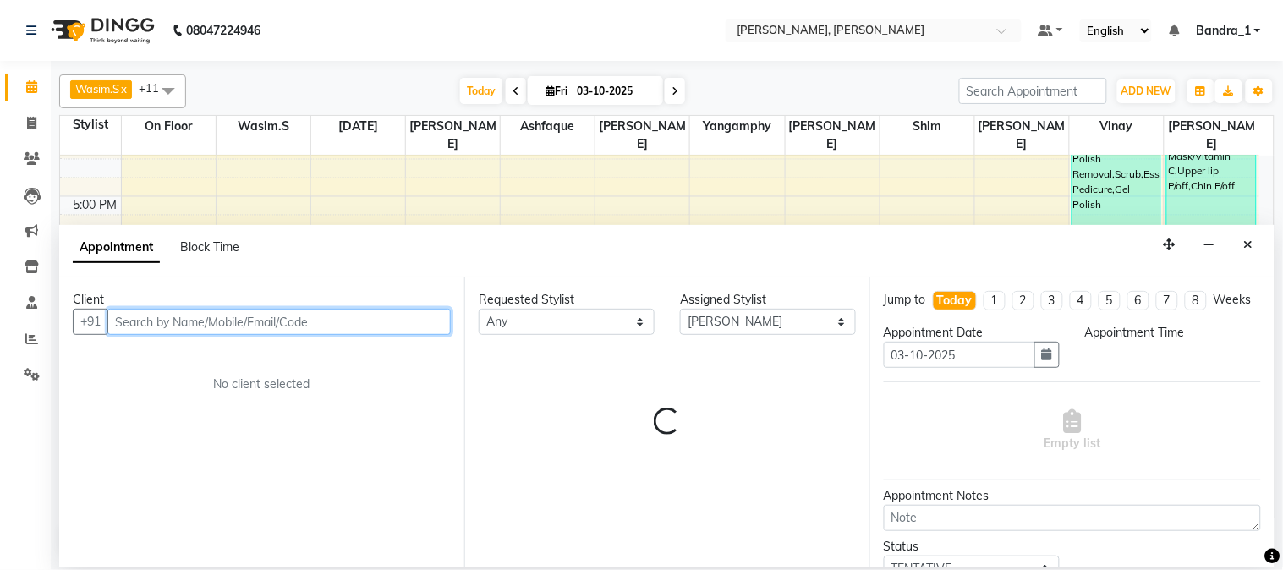
select select "1140"
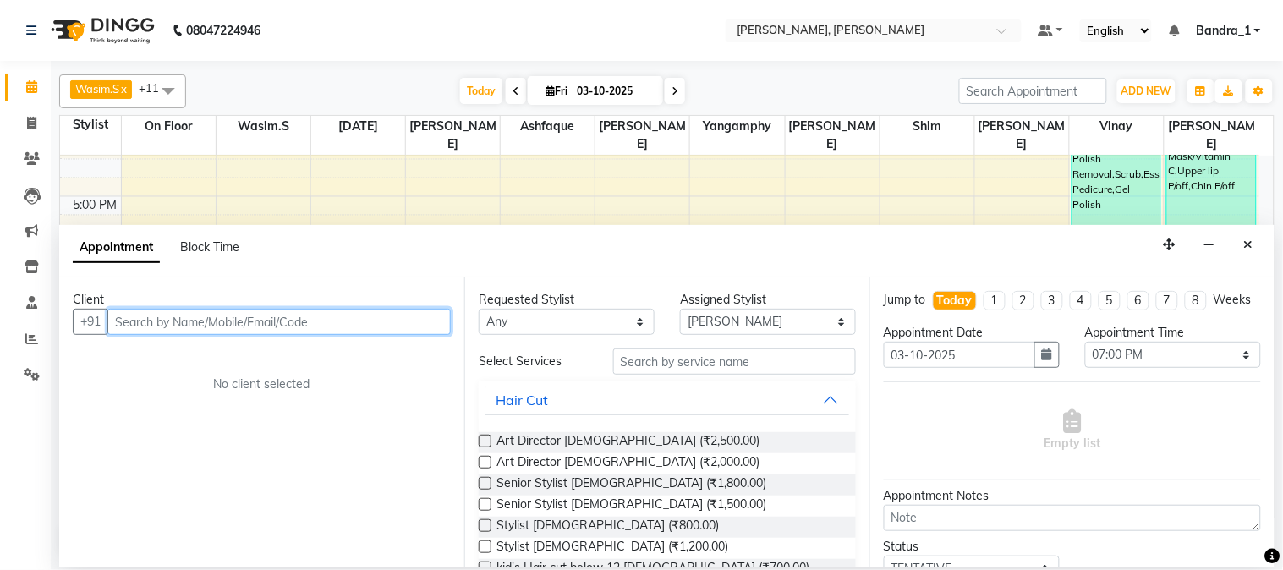
drag, startPoint x: 213, startPoint y: 324, endPoint x: 188, endPoint y: 327, distance: 25.6
click at [213, 325] on input "text" at bounding box center [278, 322] width 343 height 26
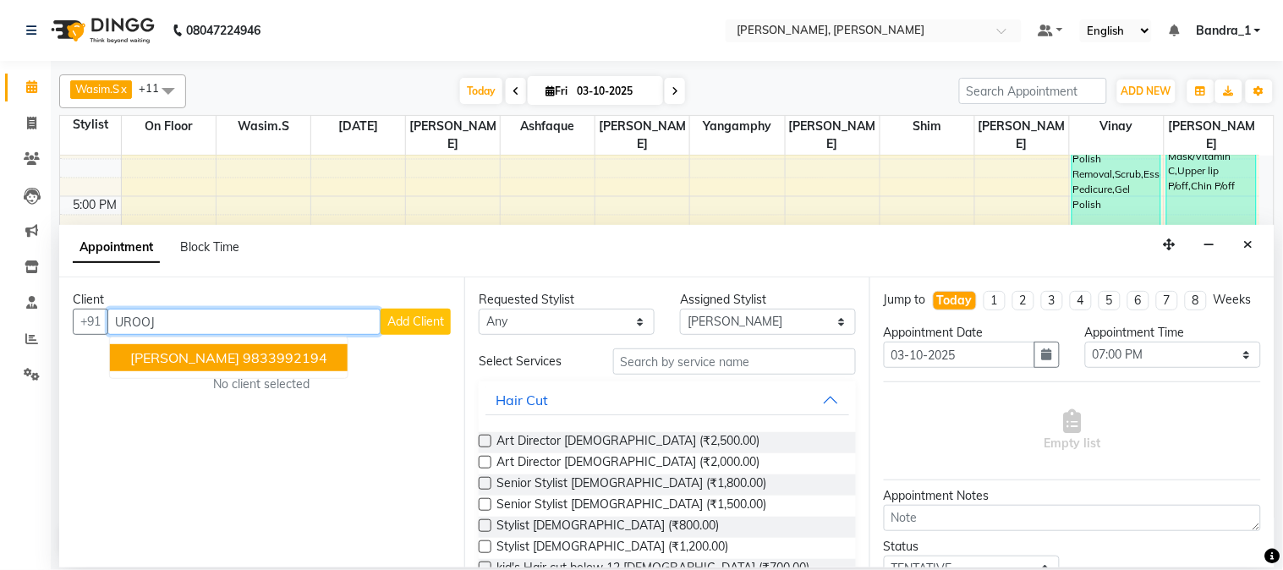
click at [243, 359] on ngb-highlight "9833992194" at bounding box center [285, 357] width 85 height 17
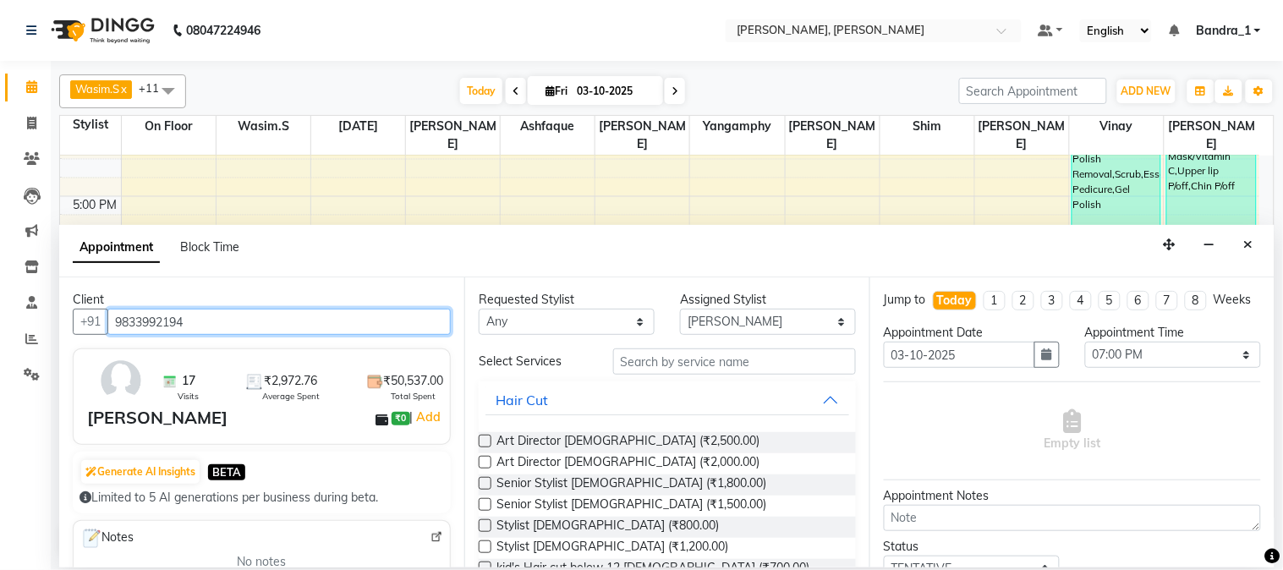
type input "9833992194"
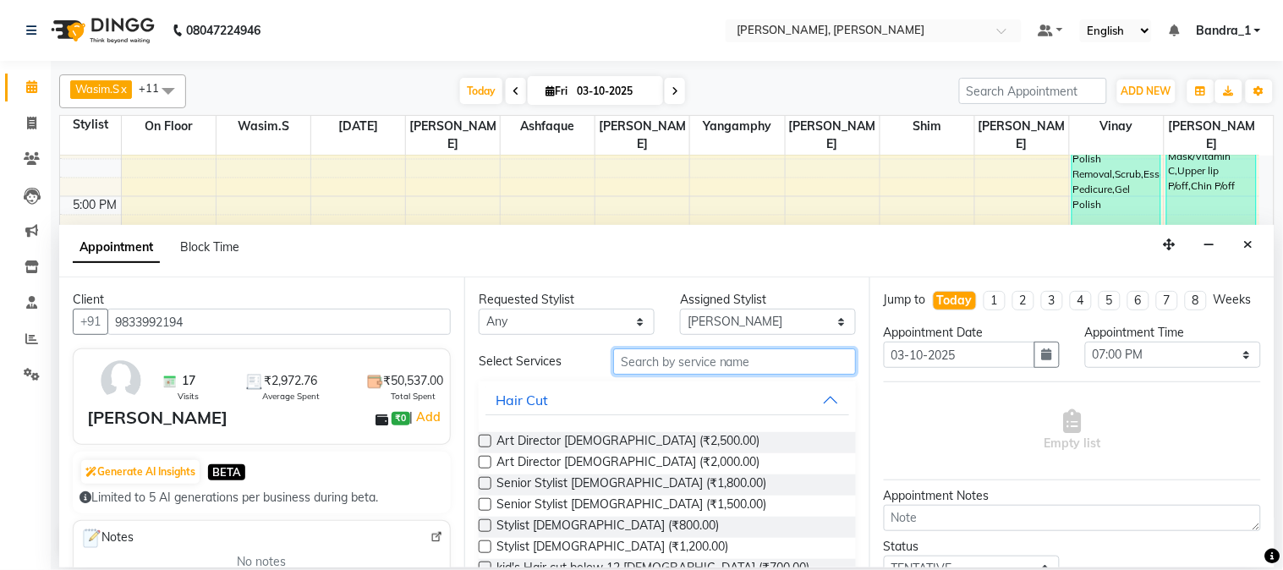
drag, startPoint x: 658, startPoint y: 366, endPoint x: 644, endPoint y: 353, distance: 19.7
click at [649, 362] on input "text" at bounding box center [734, 361] width 243 height 26
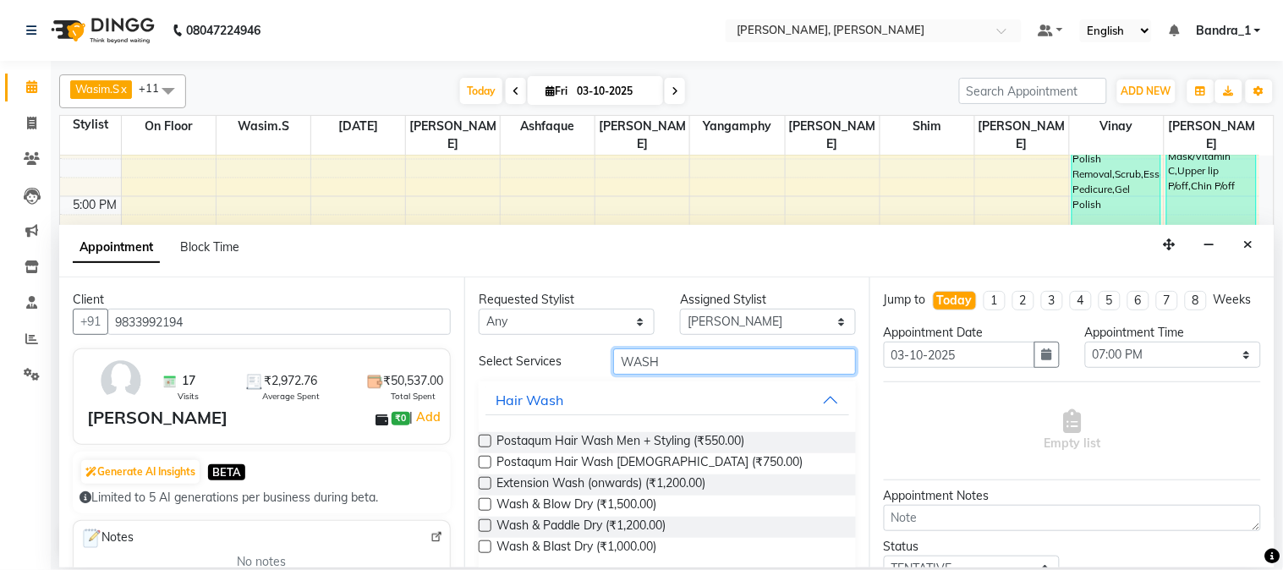
type input "WASH"
click at [489, 505] on label at bounding box center [485, 504] width 13 height 13
click at [489, 505] on input "checkbox" at bounding box center [484, 506] width 11 height 11
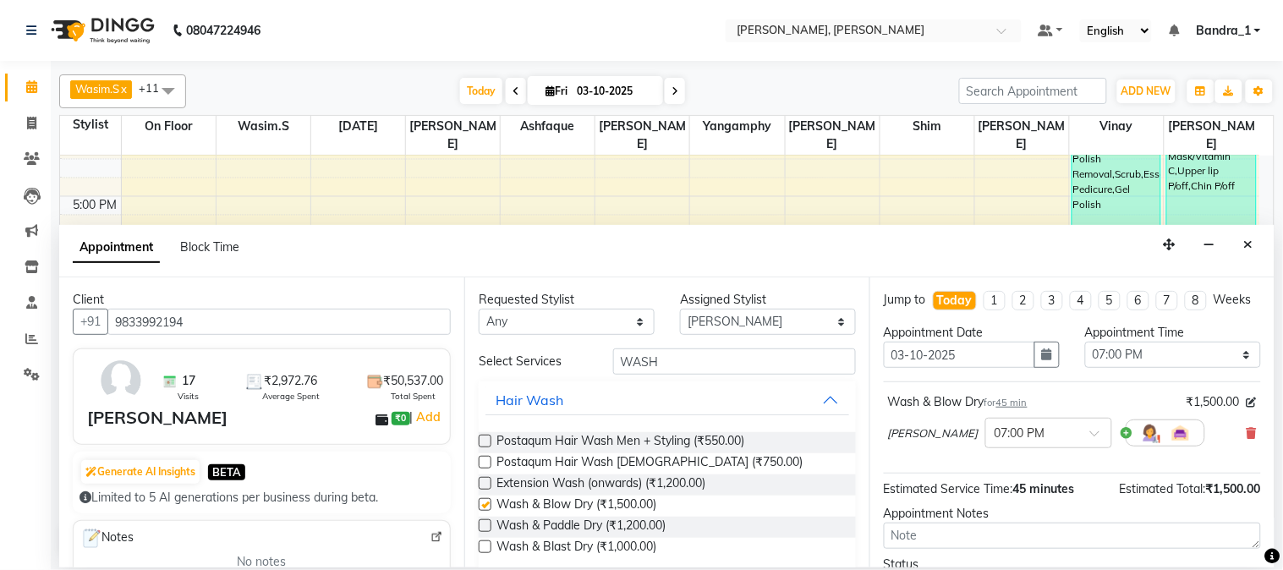
checkbox input "false"
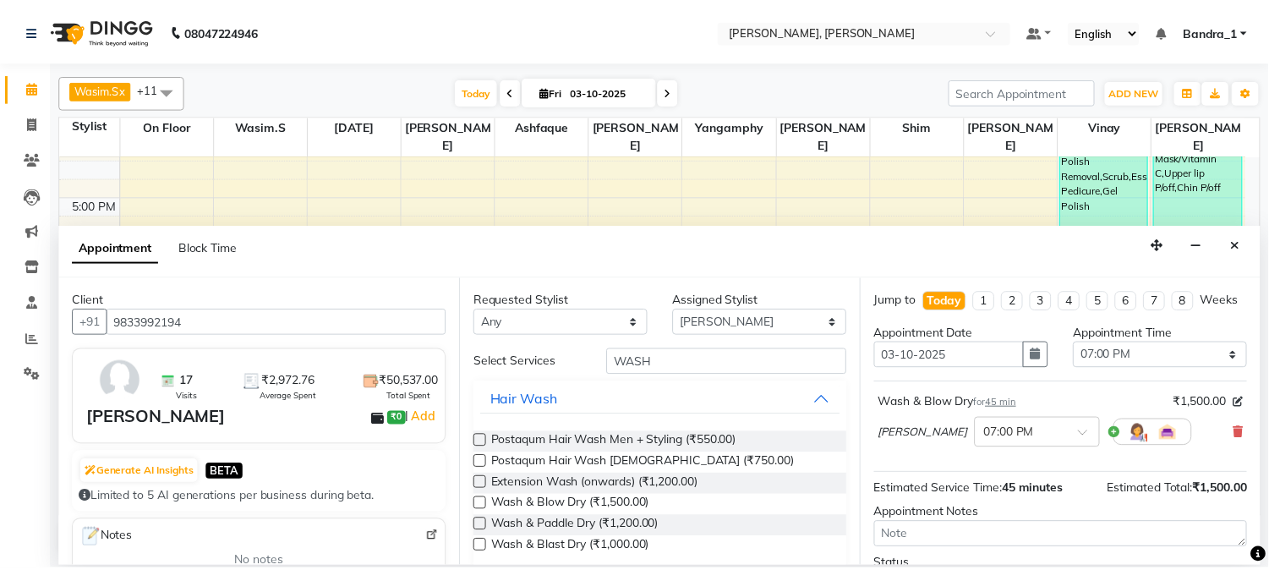
scroll to position [155, 0]
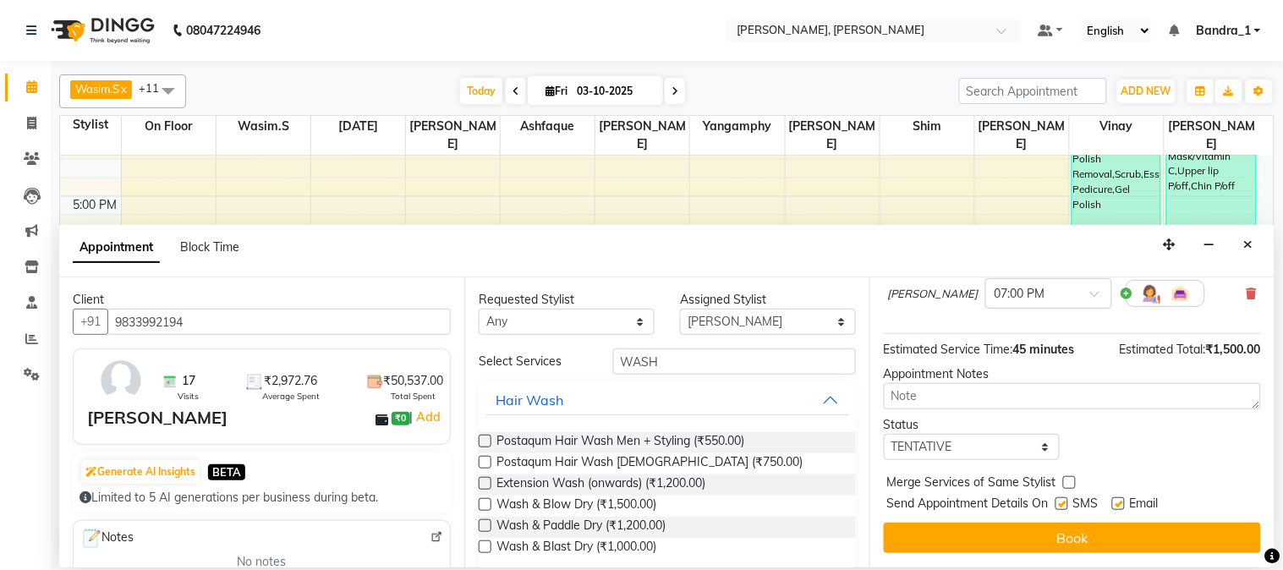
click at [1121, 505] on label at bounding box center [1118, 503] width 13 height 13
click at [1121, 505] on input "checkbox" at bounding box center [1117, 505] width 11 height 11
checkbox input "false"
click at [1060, 506] on label at bounding box center [1061, 503] width 13 height 13
click at [1060, 506] on input "checkbox" at bounding box center [1060, 505] width 11 height 11
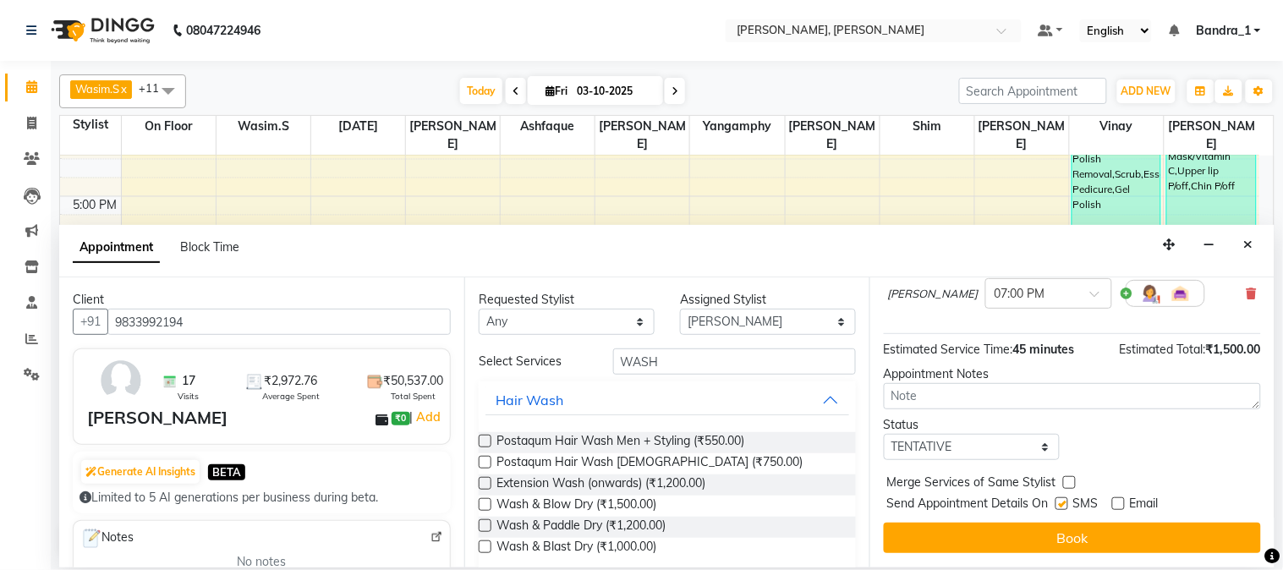
checkbox input "false"
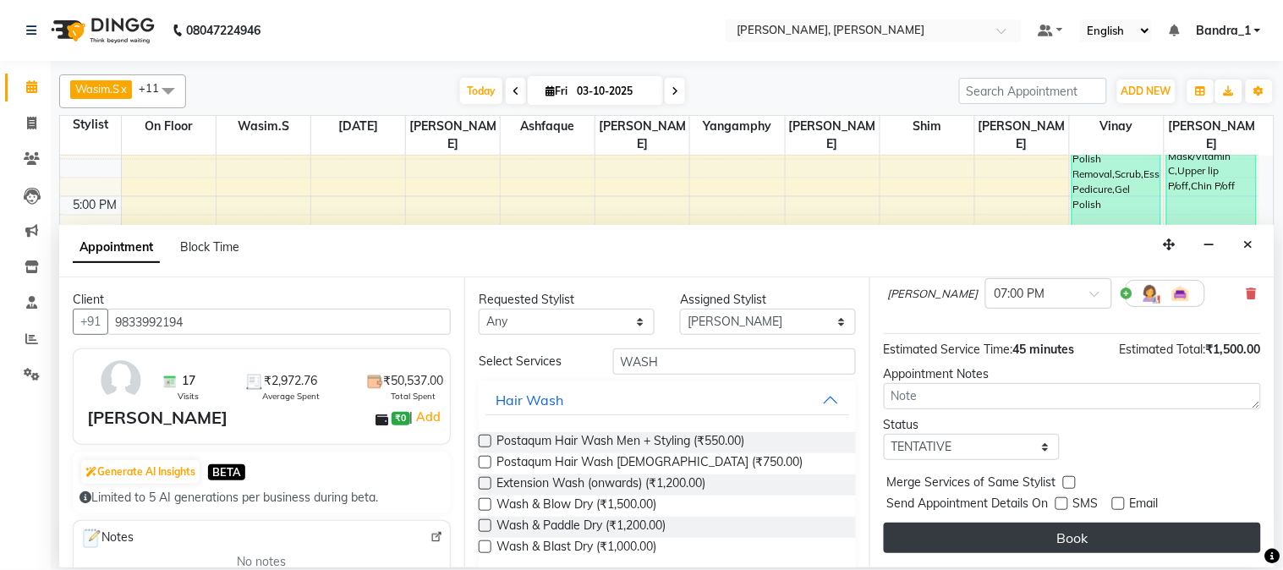
click at [1054, 540] on button "Book" at bounding box center [1072, 538] width 377 height 30
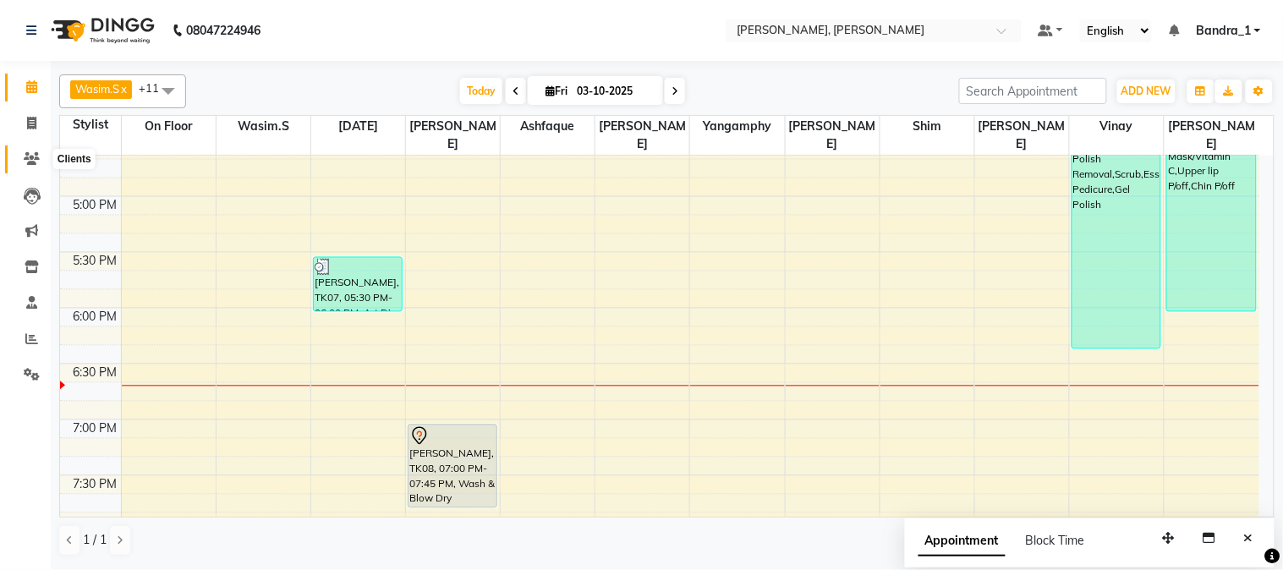
click at [30, 156] on icon at bounding box center [32, 158] width 16 height 13
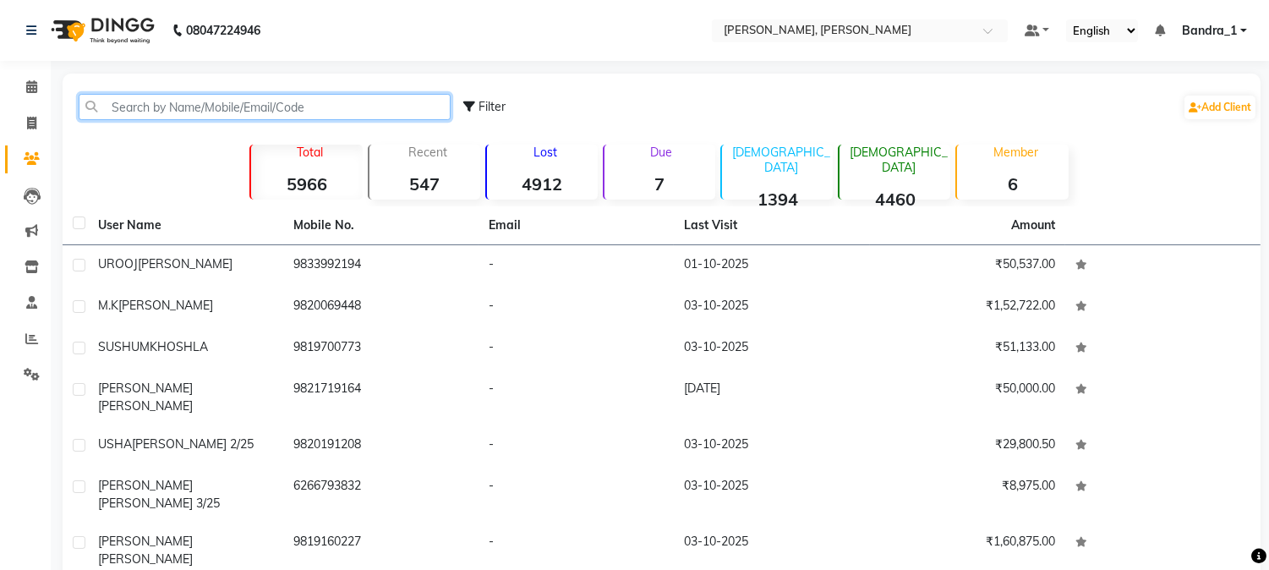
click at [274, 112] on input "text" at bounding box center [265, 107] width 372 height 26
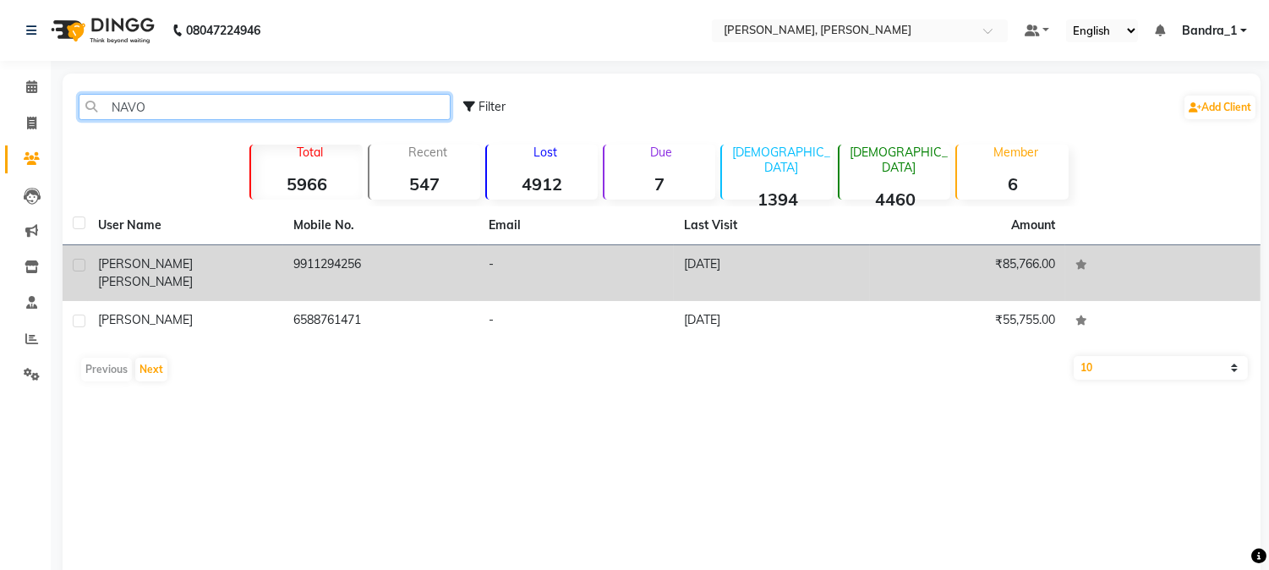
type input "NAVO"
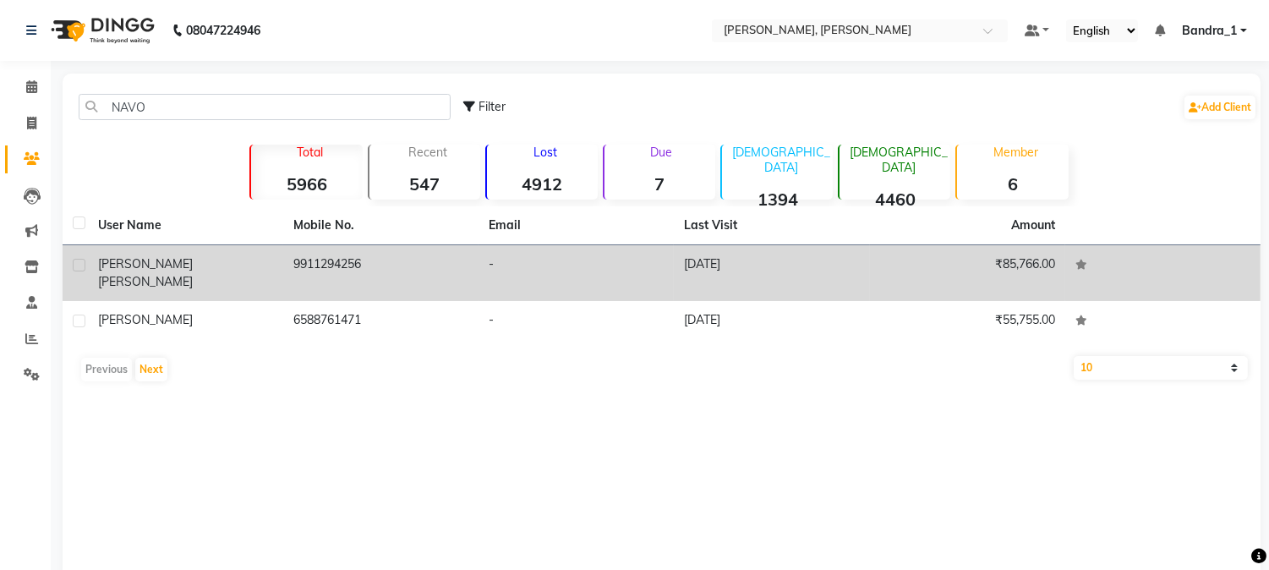
click at [480, 259] on td "-" at bounding box center [576, 273] width 195 height 56
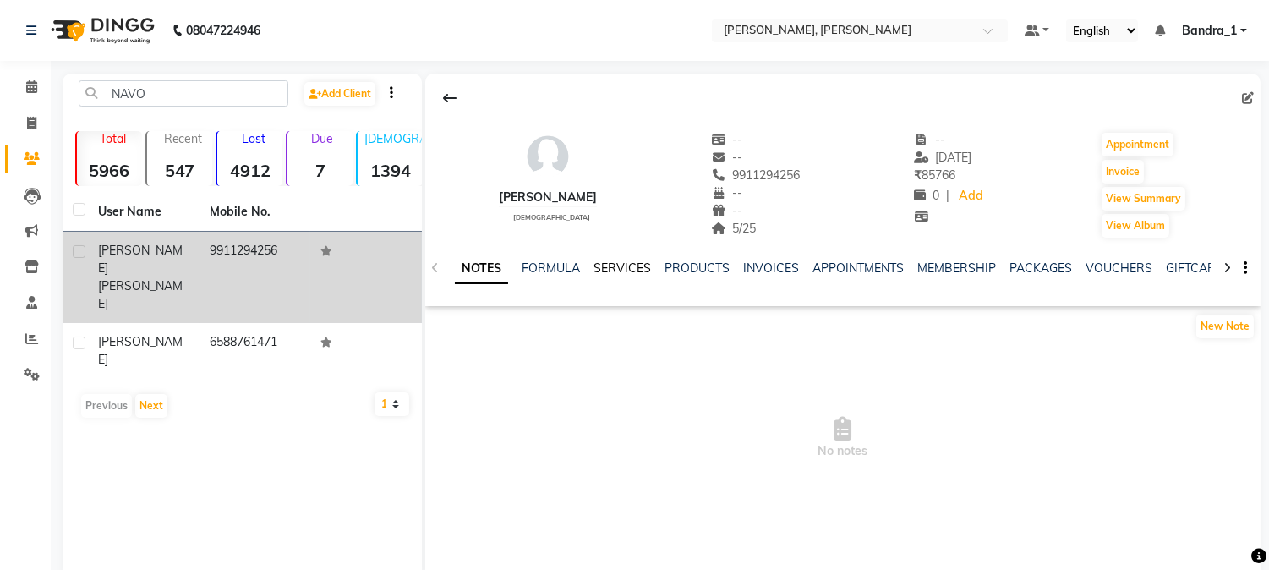
click at [618, 263] on link "SERVICES" at bounding box center [623, 267] width 58 height 15
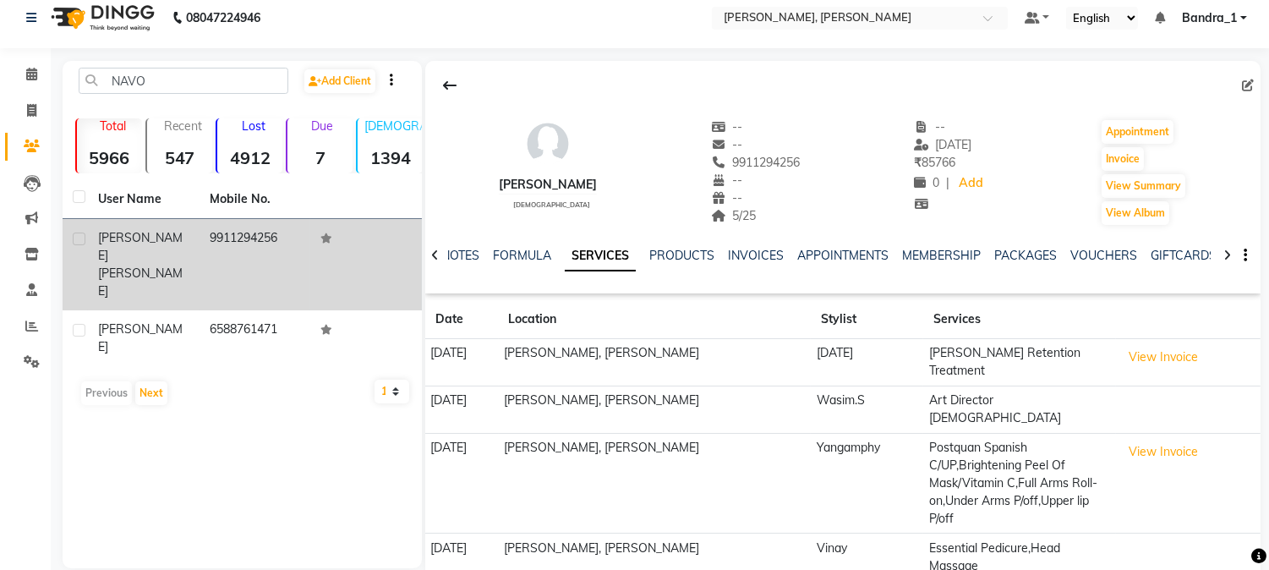
scroll to position [98, 0]
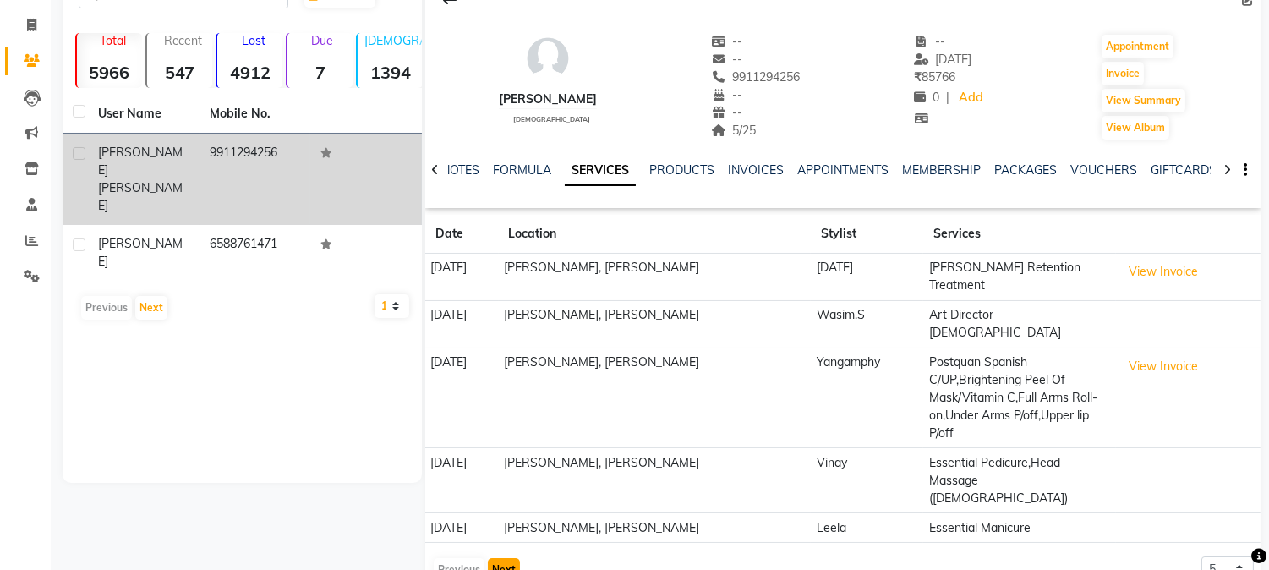
click at [501, 558] on button "Next" at bounding box center [504, 570] width 32 height 24
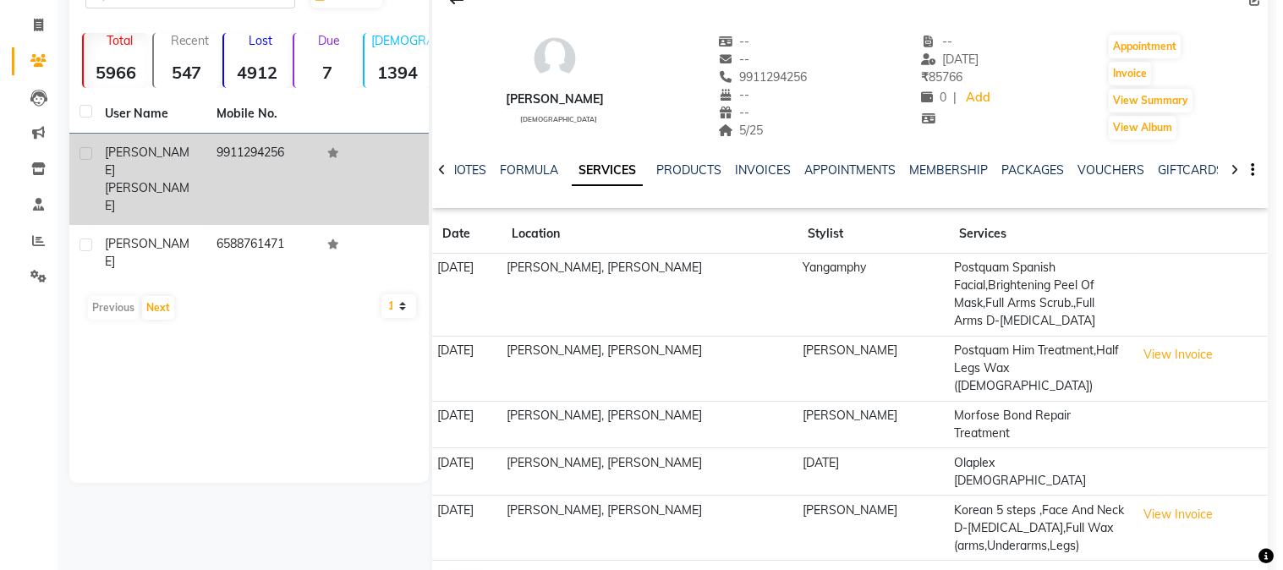
scroll to position [0, 0]
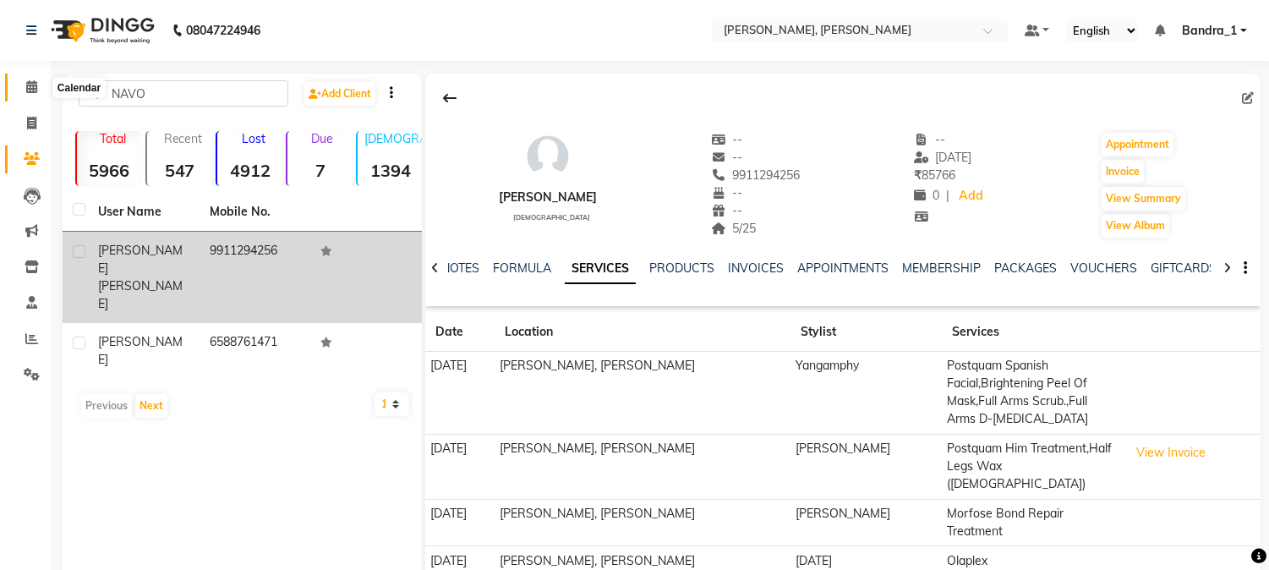
click at [30, 89] on icon at bounding box center [31, 86] width 11 height 13
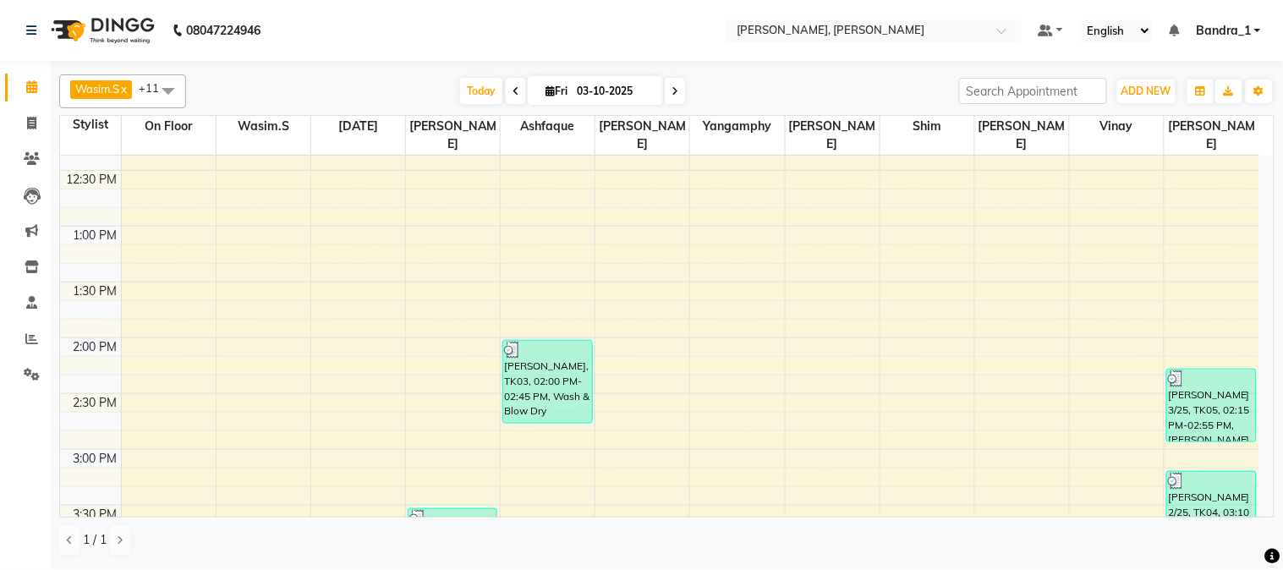
scroll to position [751, 0]
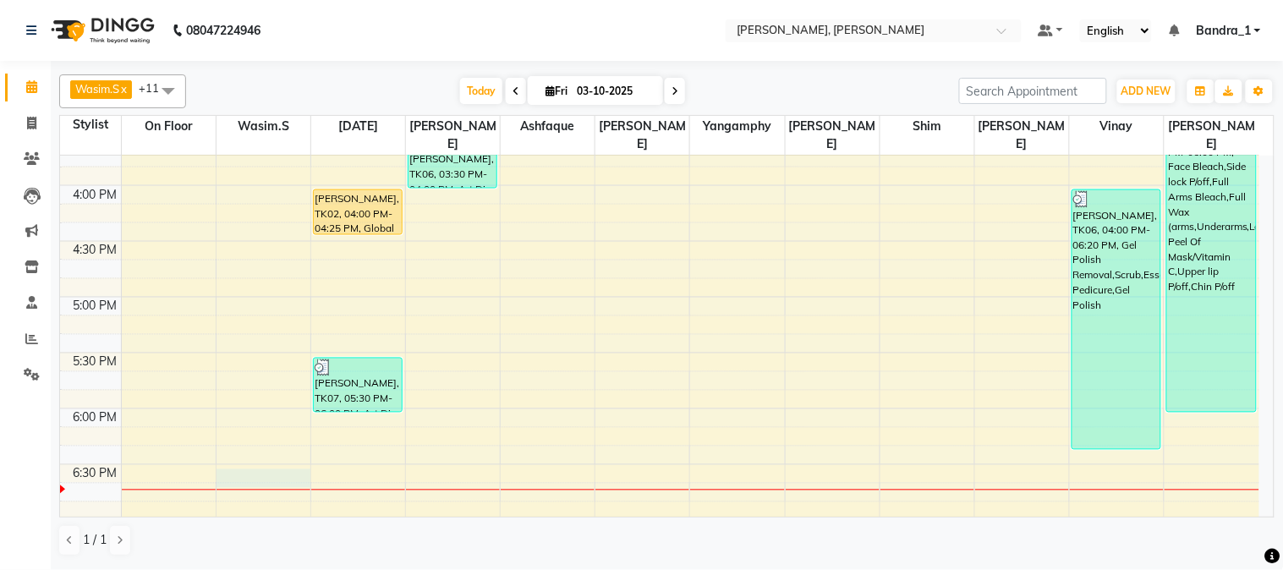
click at [241, 466] on div "9:00 AM 9:30 AM 10:00 AM 10:30 AM 11:00 AM 11:30 AM 12:00 PM 12:30 PM 1:00 PM 1…" at bounding box center [659, 186] width 1199 height 1562
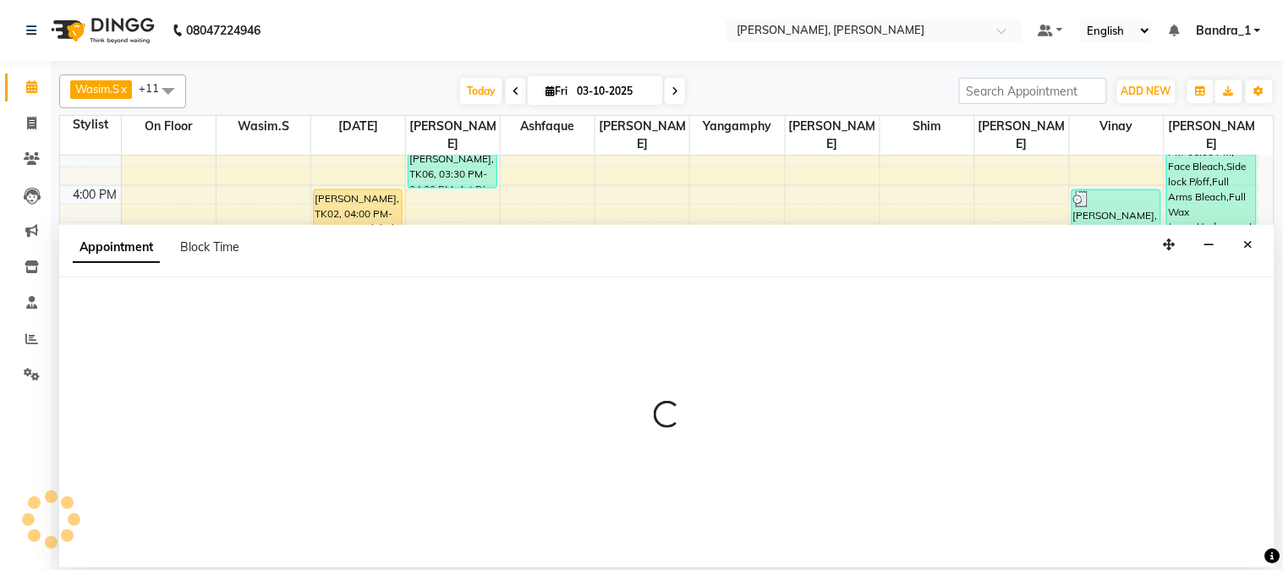
select select "54154"
select select "tentative"
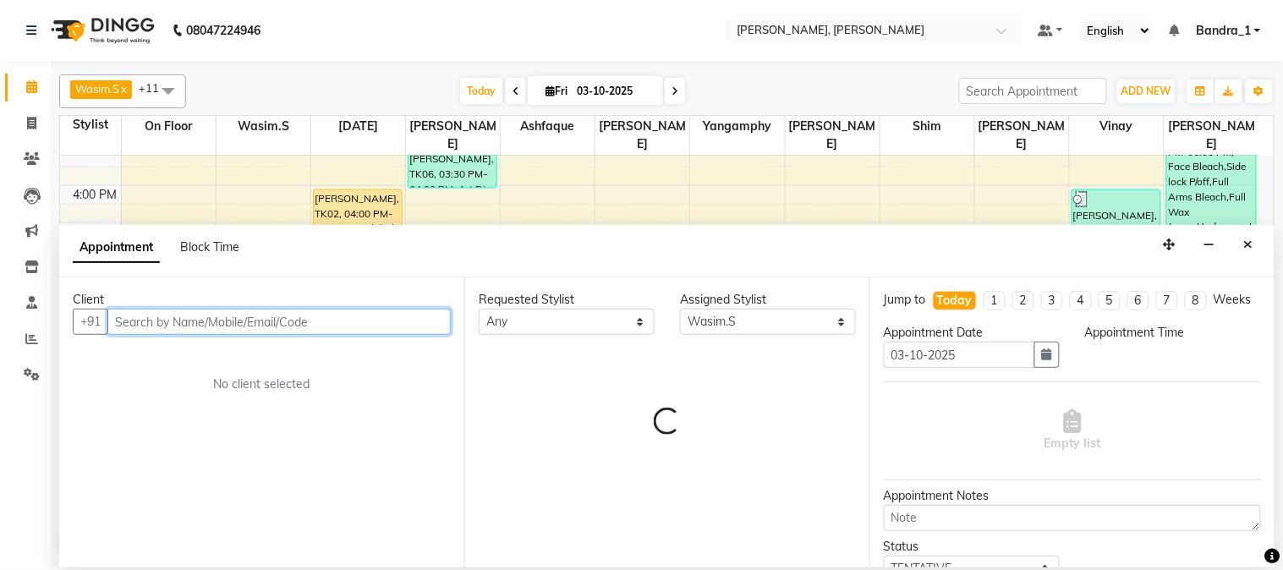
select select "1110"
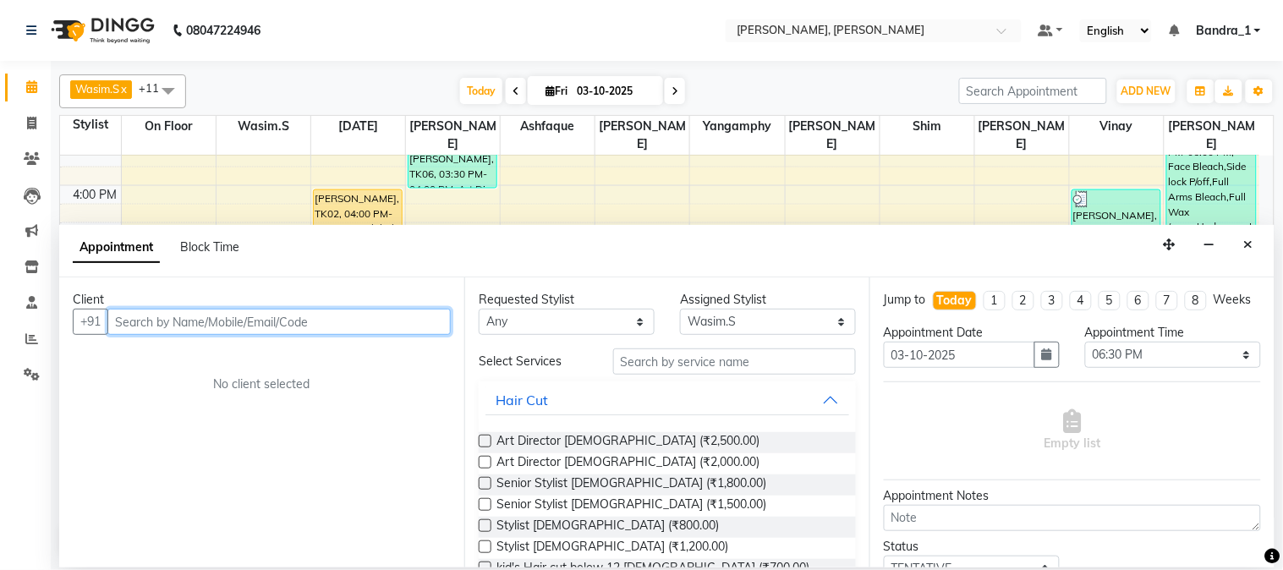
drag, startPoint x: 161, startPoint y: 314, endPoint x: 96, endPoint y: 263, distance: 81.9
click at [139, 310] on input "text" at bounding box center [278, 322] width 343 height 26
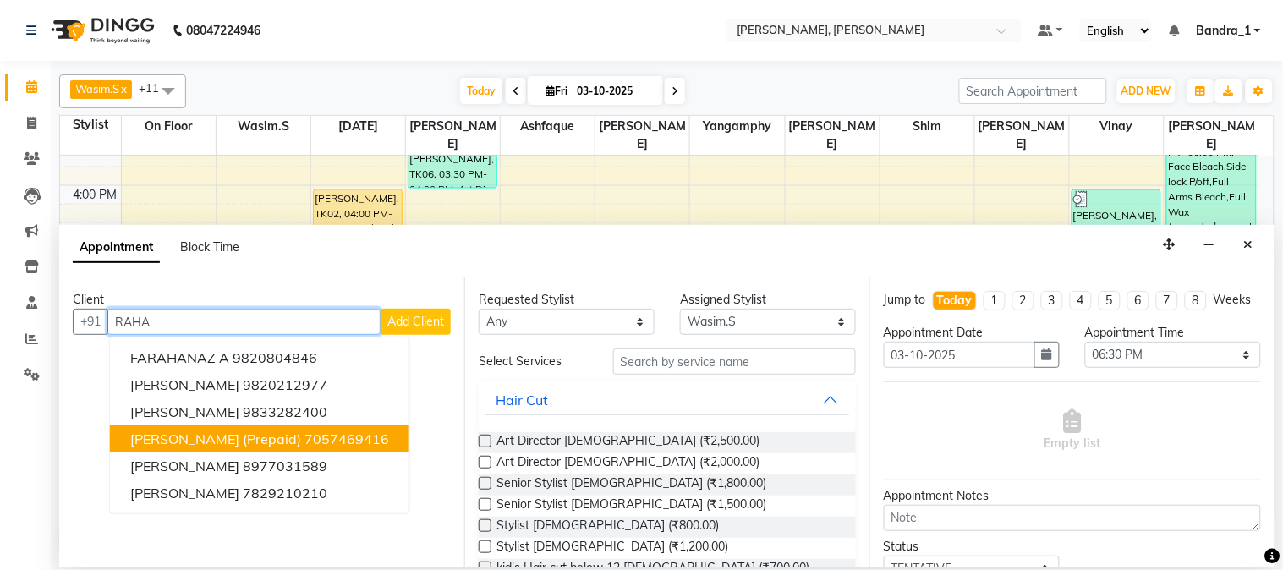
click at [292, 437] on span "[PERSON_NAME] (Prepaid)" at bounding box center [215, 438] width 171 height 17
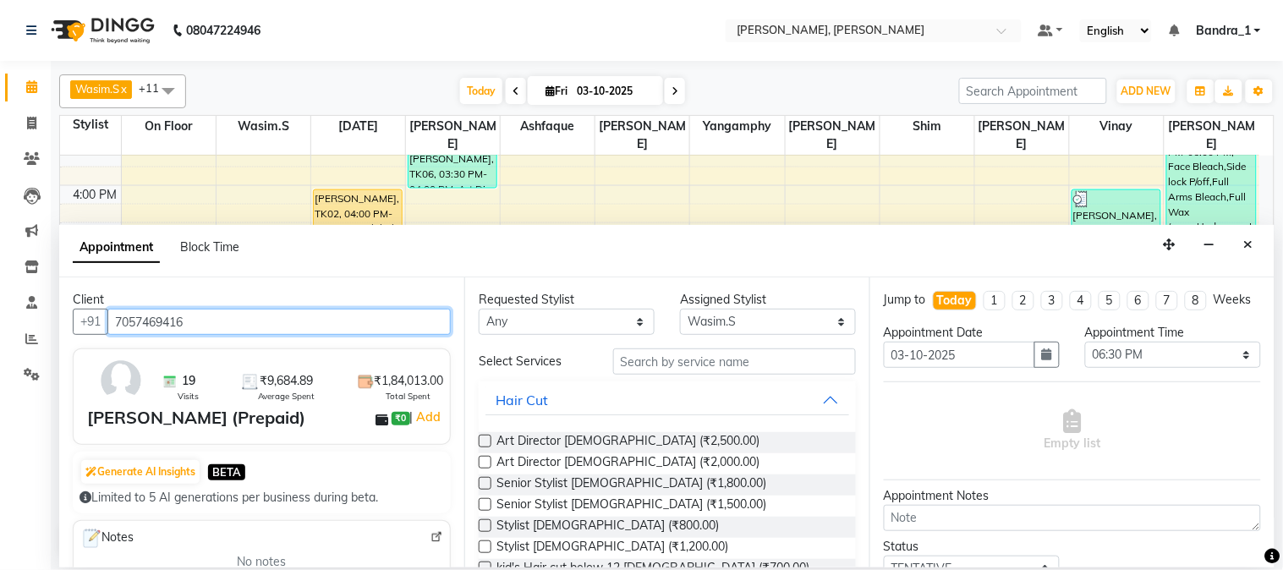
type input "7057469416"
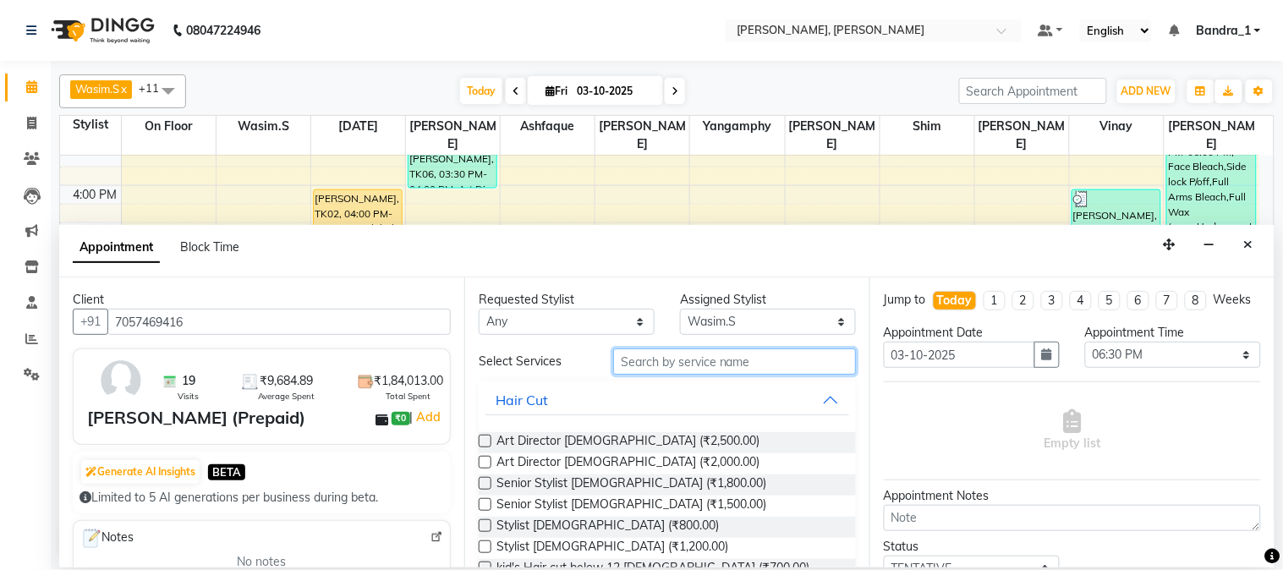
drag, startPoint x: 665, startPoint y: 359, endPoint x: 656, endPoint y: 356, distance: 9.1
click at [657, 357] on input "text" at bounding box center [734, 361] width 243 height 26
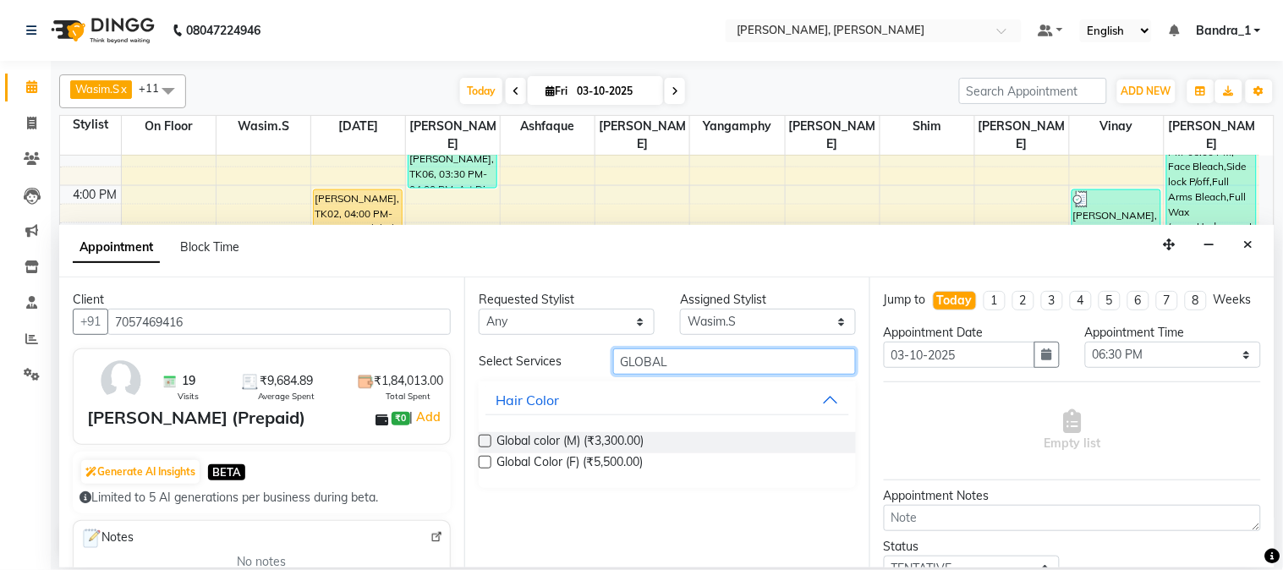
type input "GLOBAL"
click at [488, 438] on label at bounding box center [485, 441] width 13 height 13
click at [488, 438] on input "checkbox" at bounding box center [484, 442] width 11 height 11
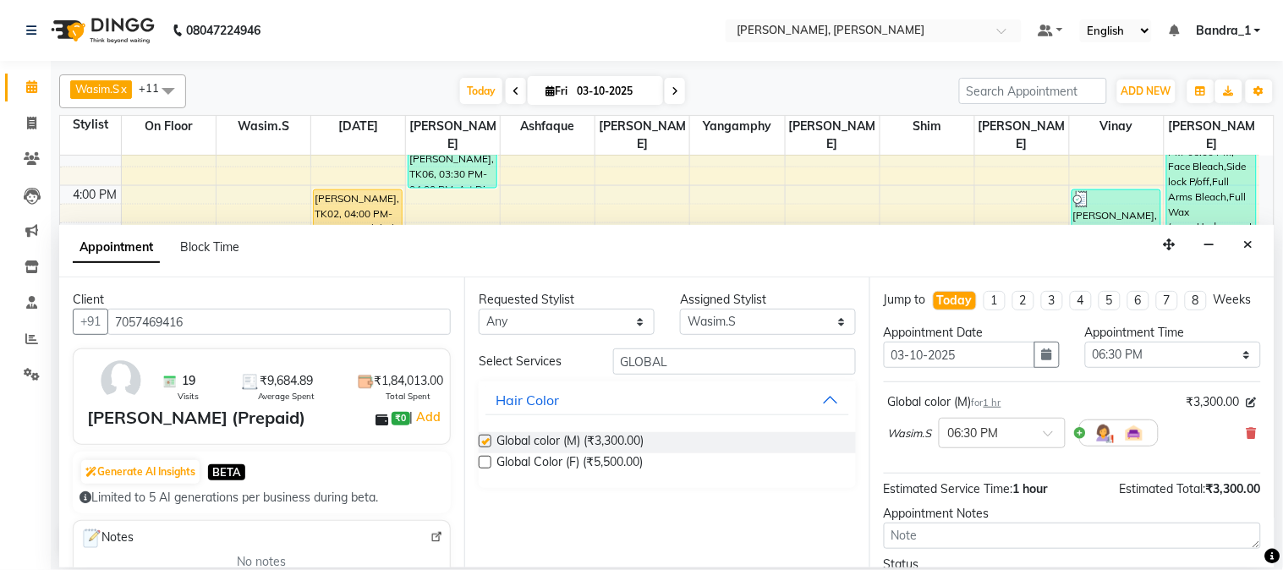
checkbox input "false"
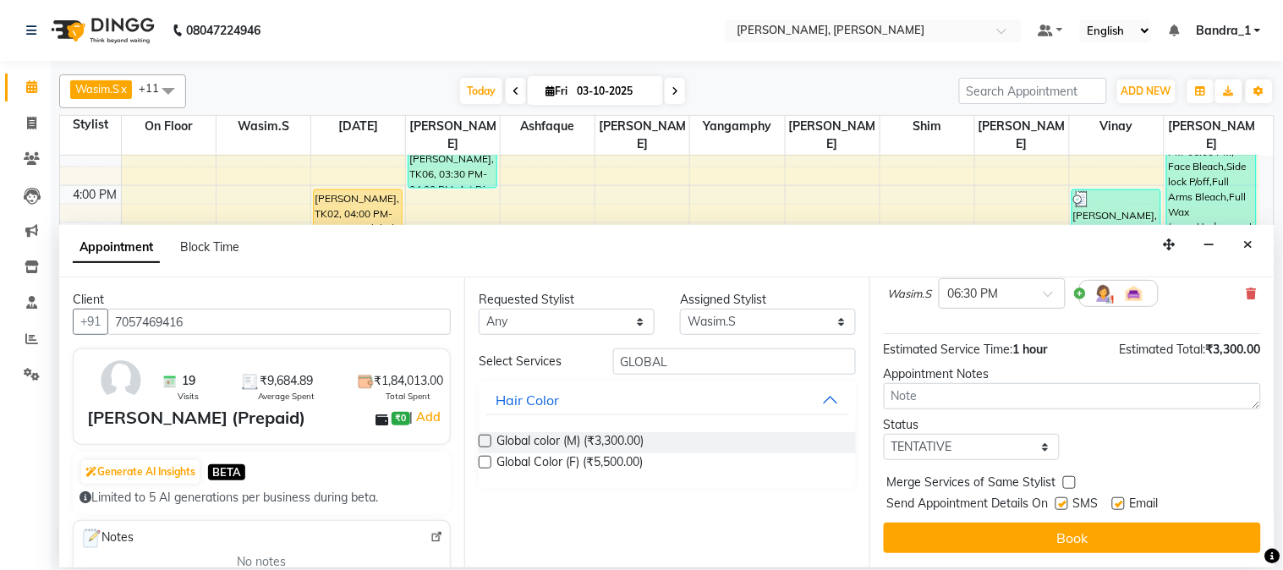
scroll to position [155, 0]
click at [1117, 505] on label at bounding box center [1118, 503] width 13 height 13
click at [1117, 505] on input "checkbox" at bounding box center [1117, 505] width 11 height 11
checkbox input "false"
click at [1063, 505] on label at bounding box center [1061, 503] width 13 height 13
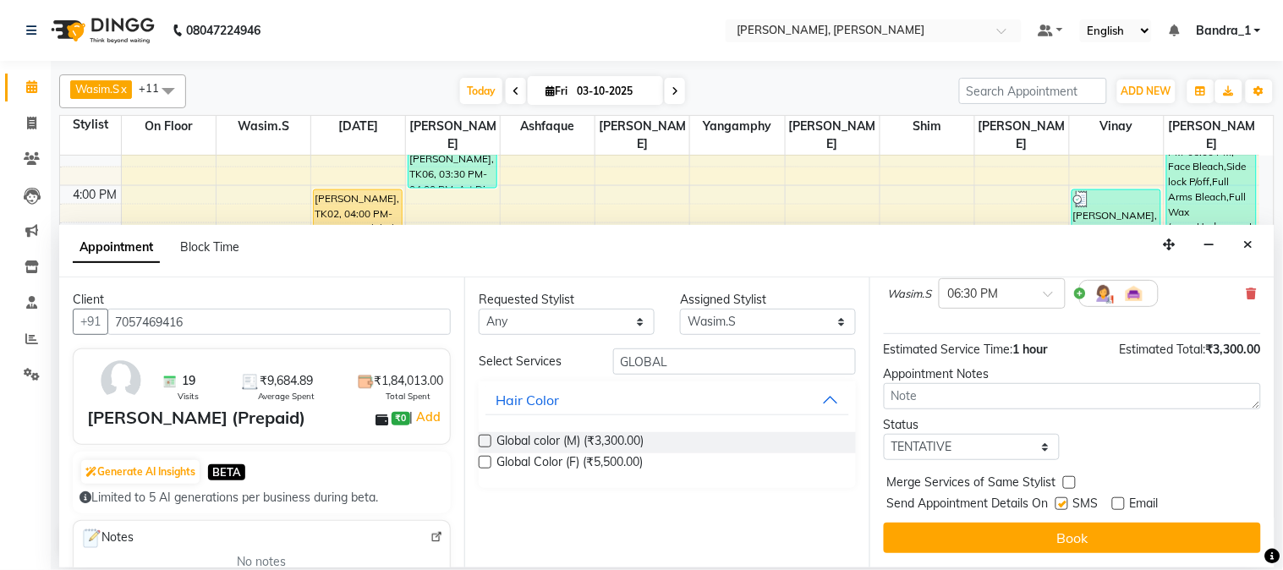
click at [1063, 505] on input "checkbox" at bounding box center [1060, 505] width 11 height 11
checkbox input "false"
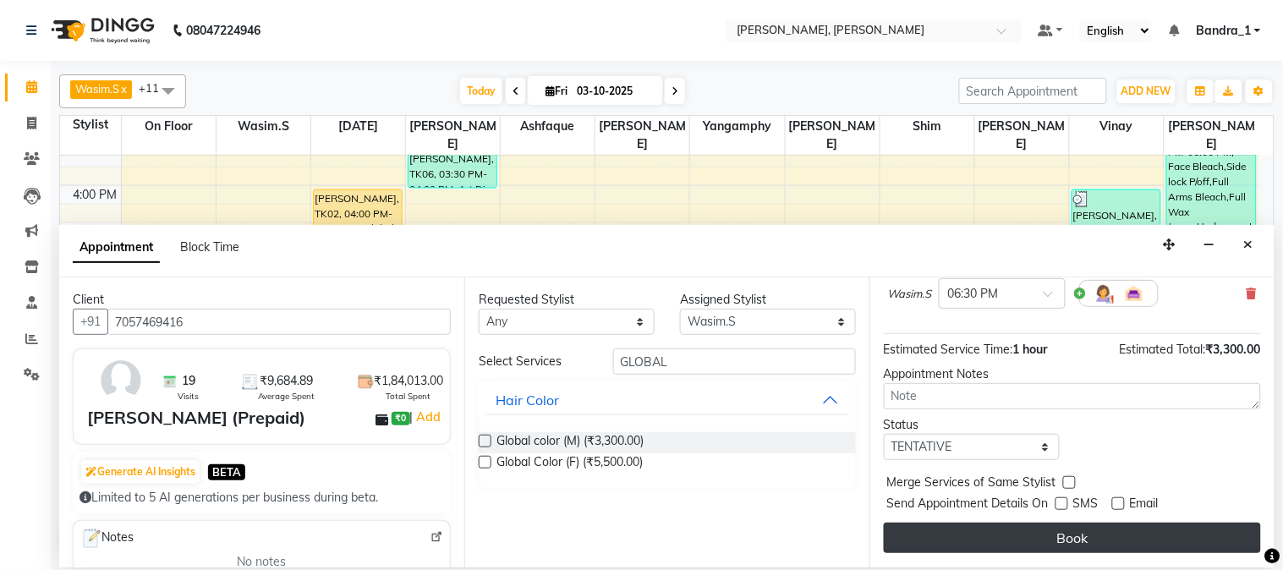
click at [1061, 529] on button "Book" at bounding box center [1072, 538] width 377 height 30
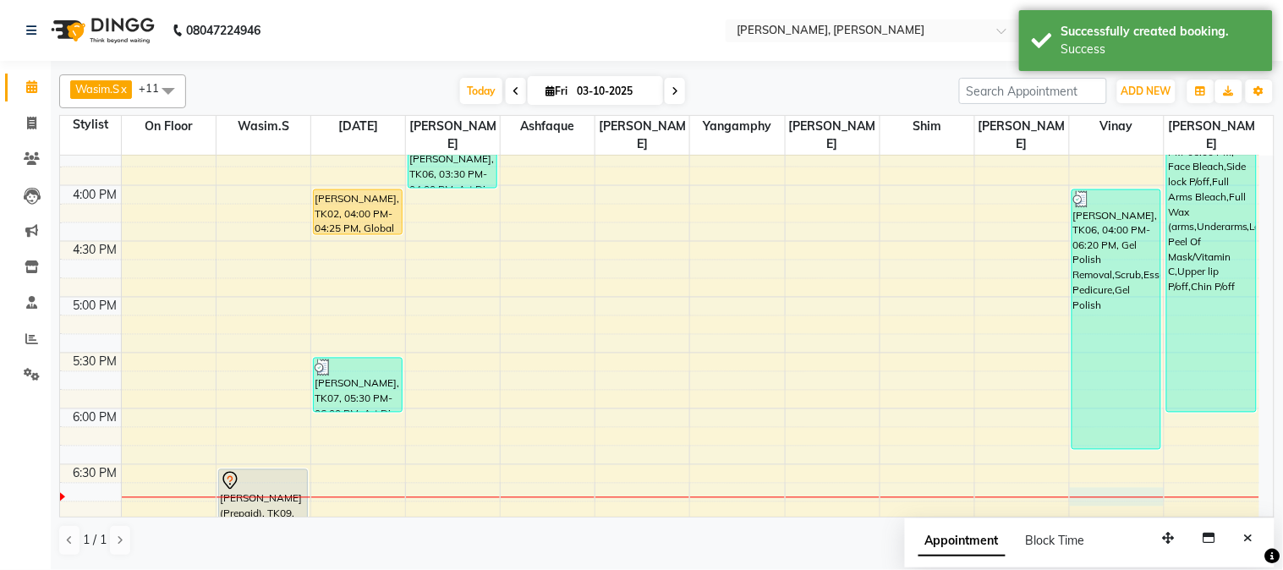
click at [1111, 471] on div "9:00 AM 9:30 AM 10:00 AM 10:30 AM 11:00 AM 11:30 AM 12:00 PM 12:30 PM 1:00 PM 1…" at bounding box center [659, 186] width 1199 height 1562
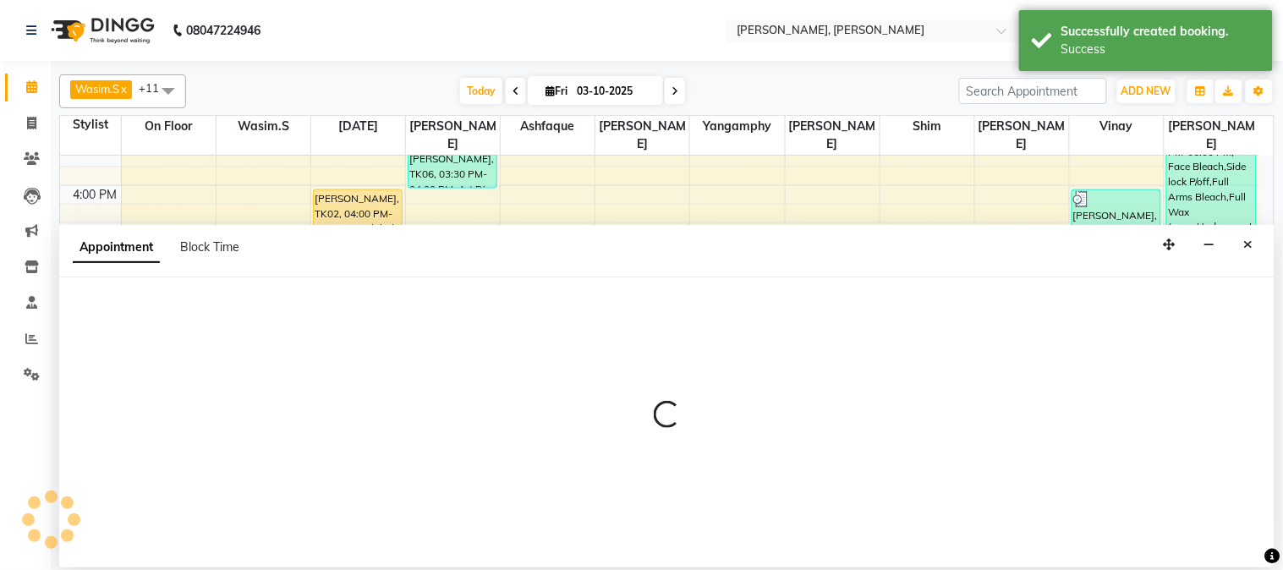
select select "54771"
select select "tentative"
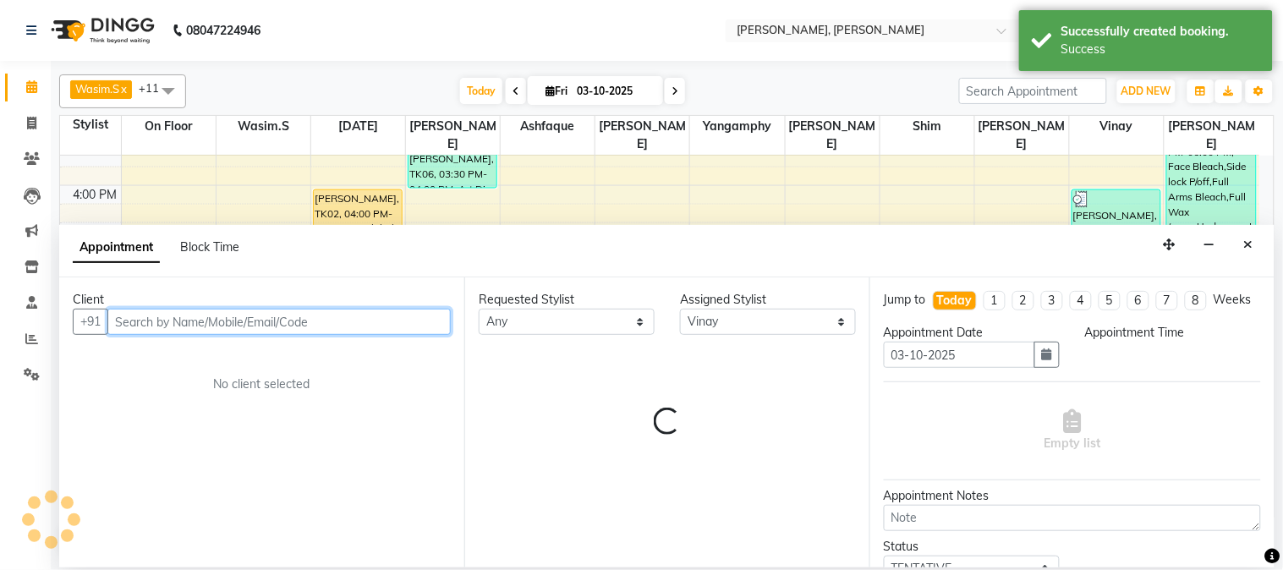
select select "1125"
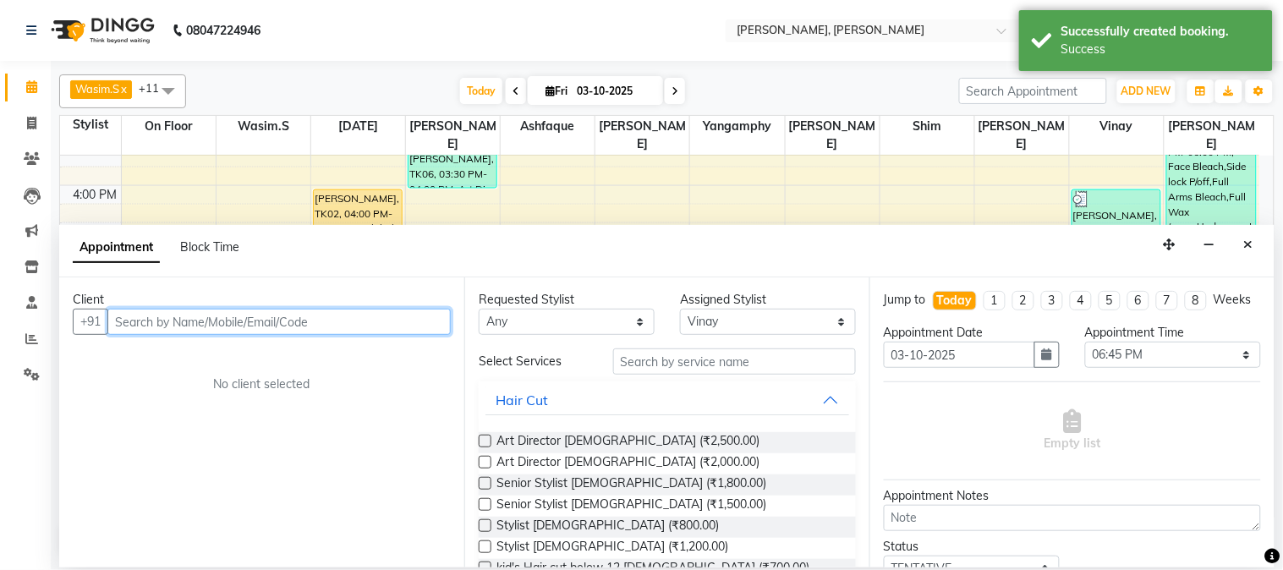
click at [282, 330] on input "text" at bounding box center [278, 322] width 343 height 26
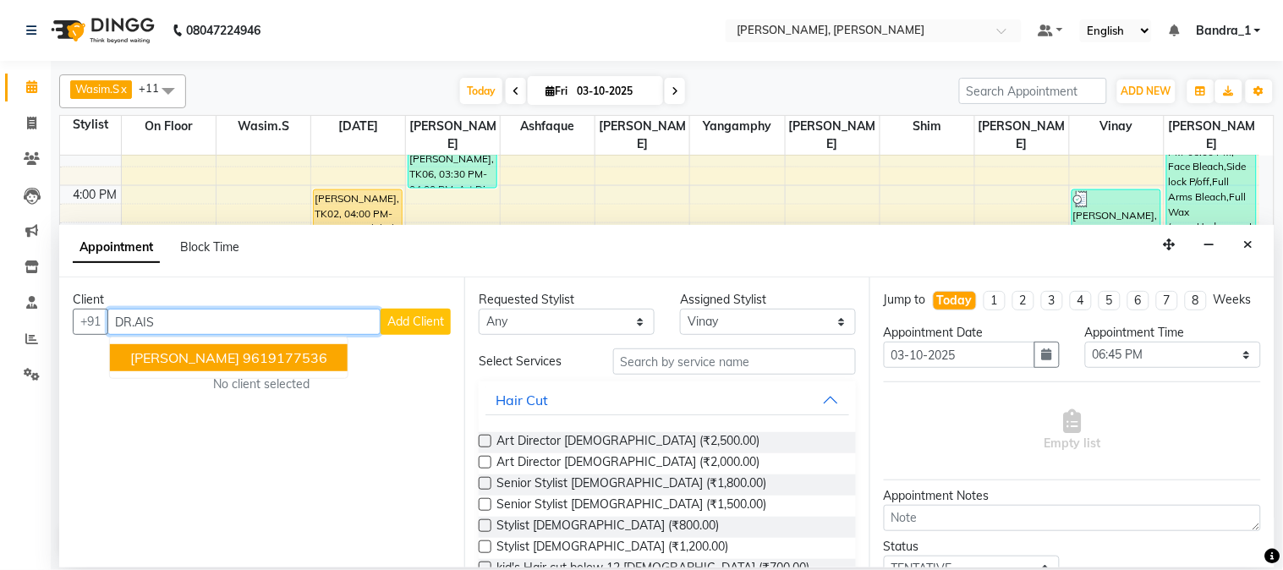
click at [327, 365] on ngb-highlight "9619177536" at bounding box center [285, 357] width 85 height 17
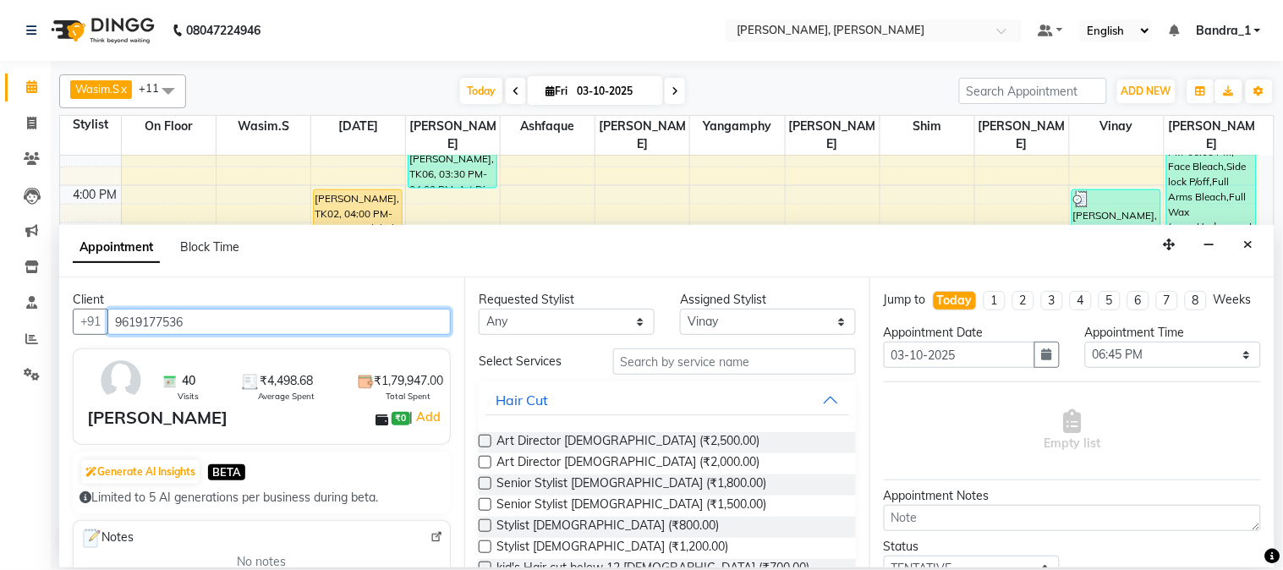
type input "9619177536"
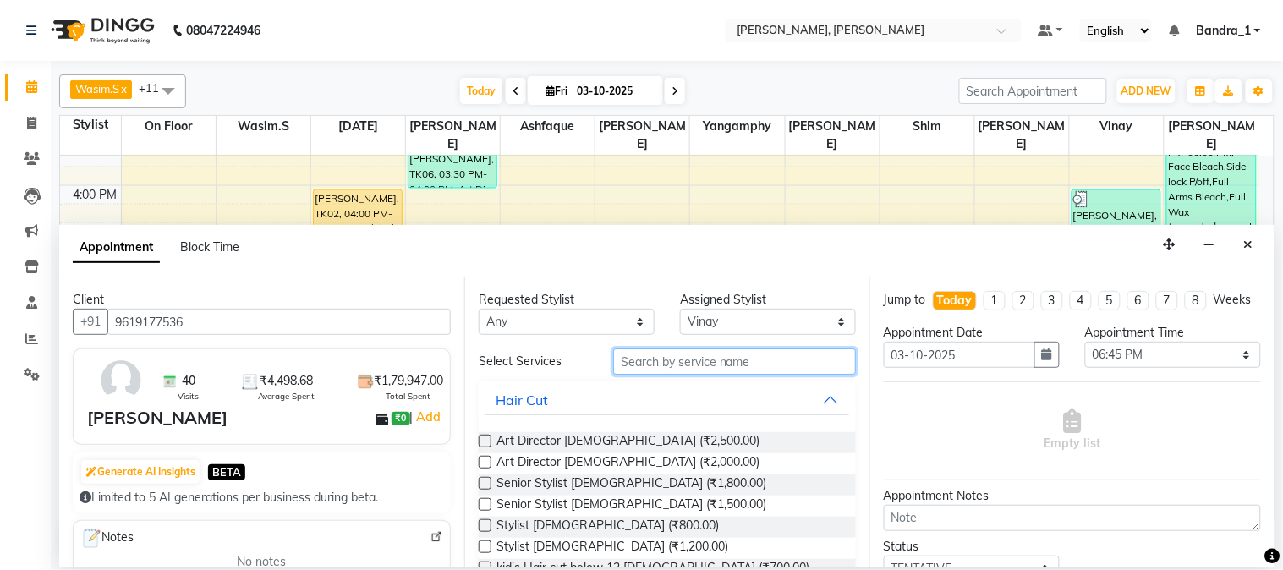
drag, startPoint x: 721, startPoint y: 361, endPoint x: 694, endPoint y: 345, distance: 30.7
click at [706, 361] on input "text" at bounding box center [734, 361] width 243 height 26
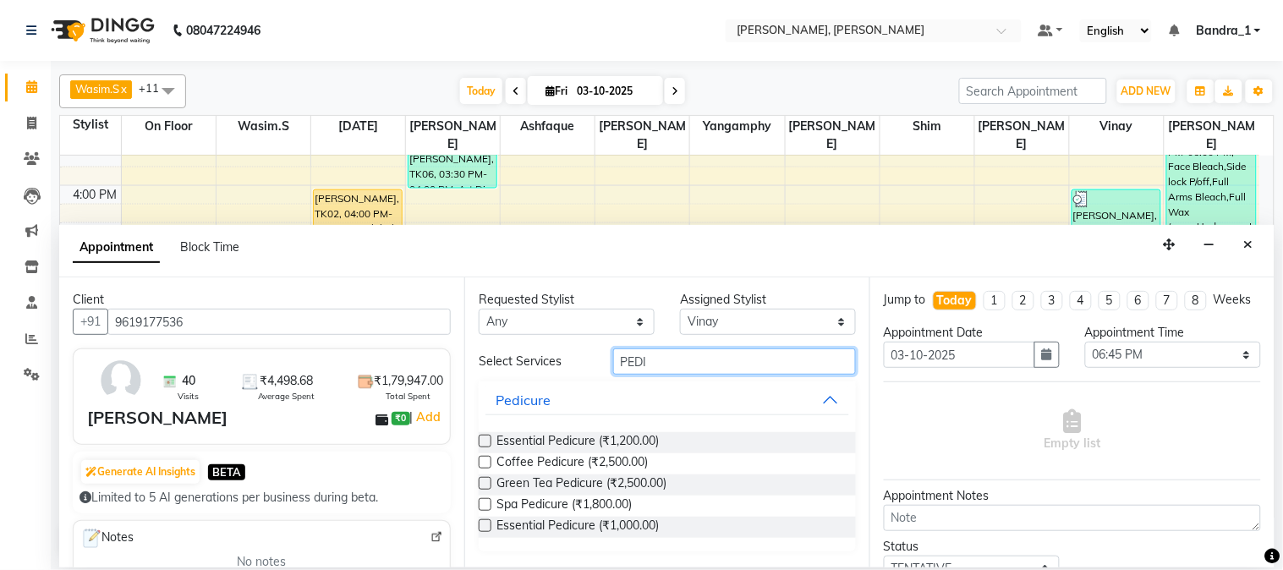
type input "PEDI"
click at [485, 444] on label at bounding box center [485, 441] width 13 height 13
click at [485, 444] on input "checkbox" at bounding box center [484, 442] width 11 height 11
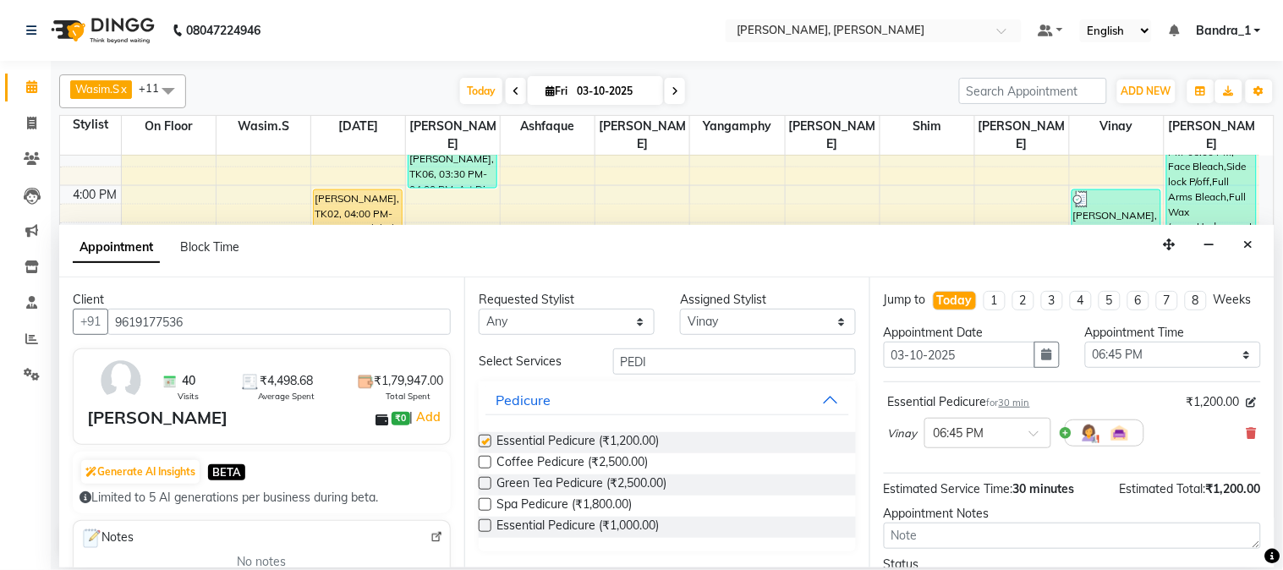
checkbox input "false"
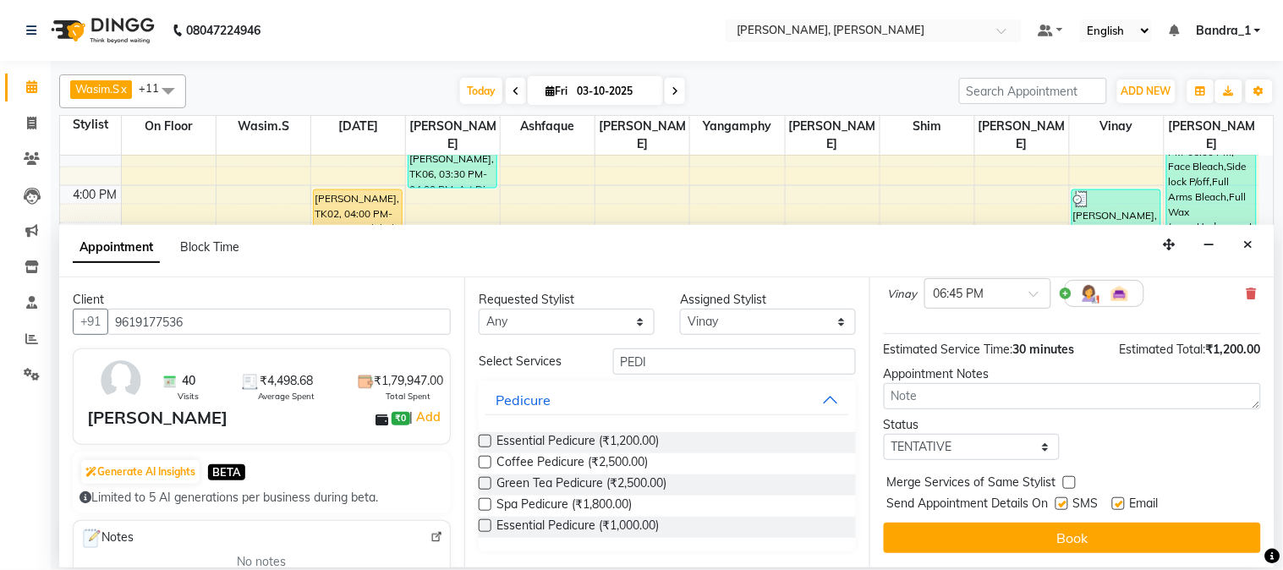
click at [1120, 502] on label at bounding box center [1118, 503] width 13 height 13
click at [1120, 502] on input "checkbox" at bounding box center [1117, 505] width 11 height 11
checkbox input "false"
click at [1059, 505] on label at bounding box center [1061, 503] width 13 height 13
click at [1059, 505] on input "checkbox" at bounding box center [1060, 505] width 11 height 11
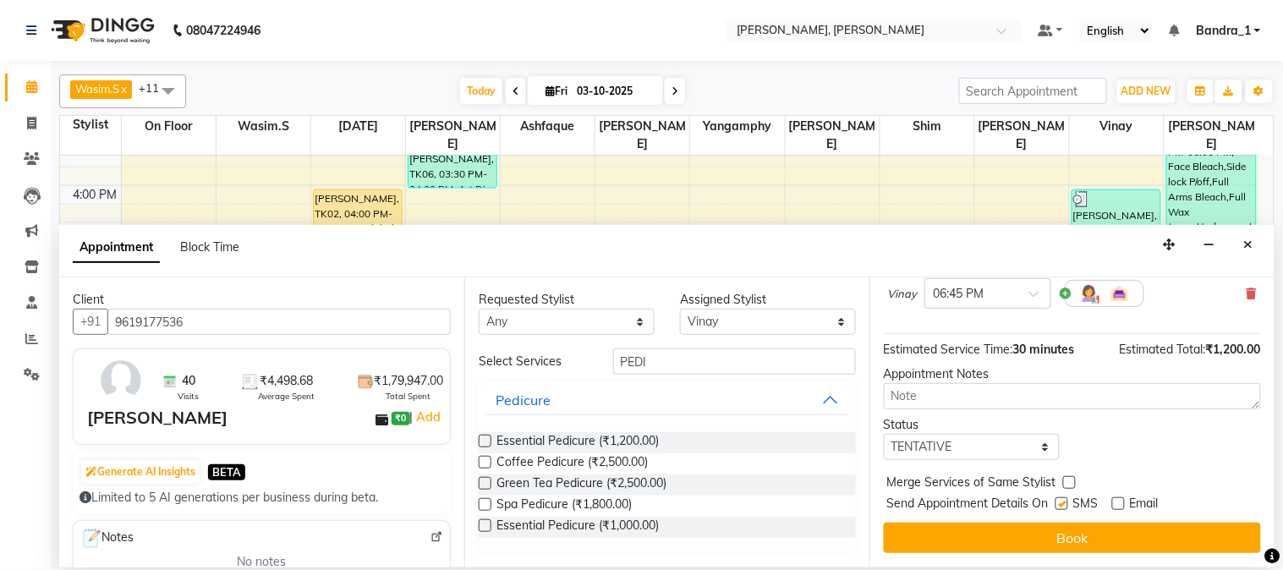
checkbox input "false"
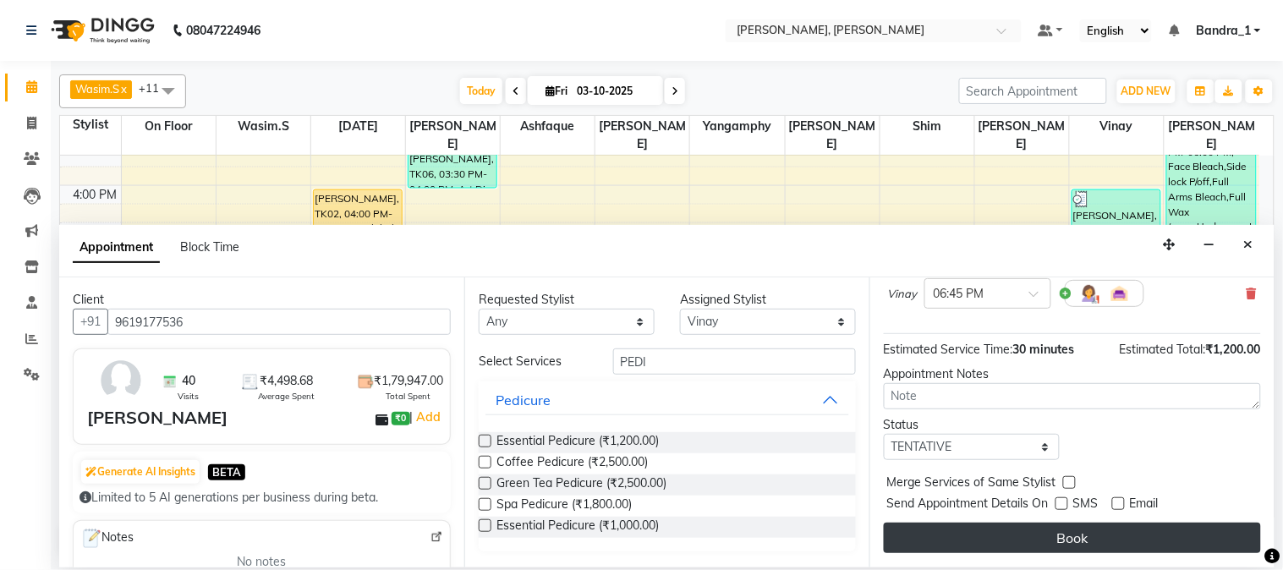
click at [1053, 537] on button "Book" at bounding box center [1072, 538] width 377 height 30
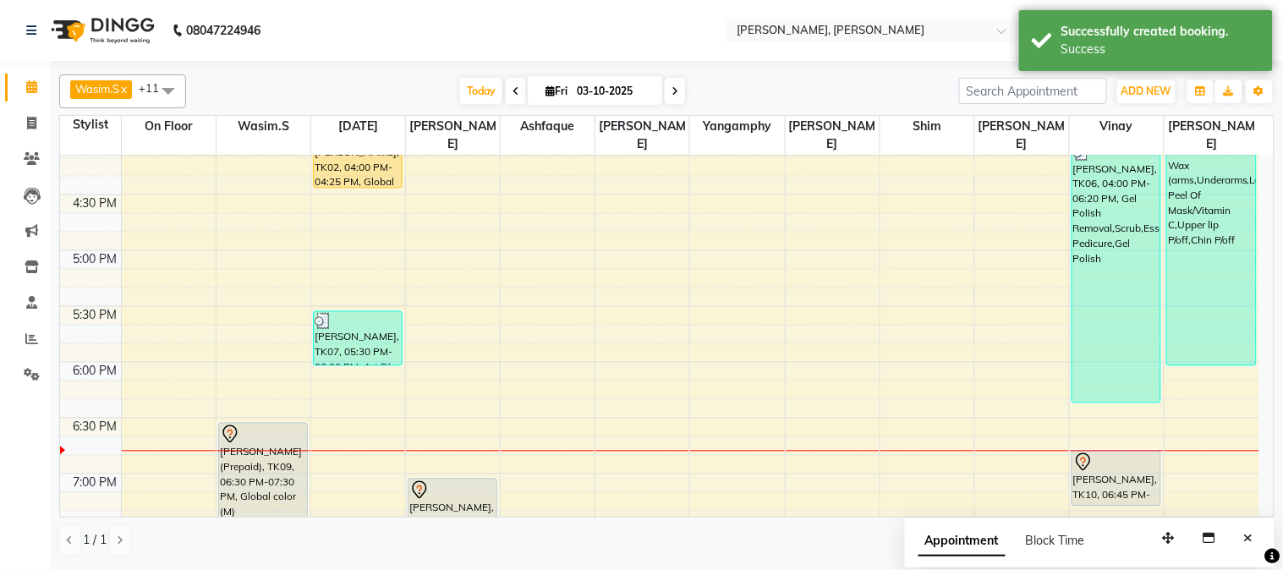
scroll to position [814, 0]
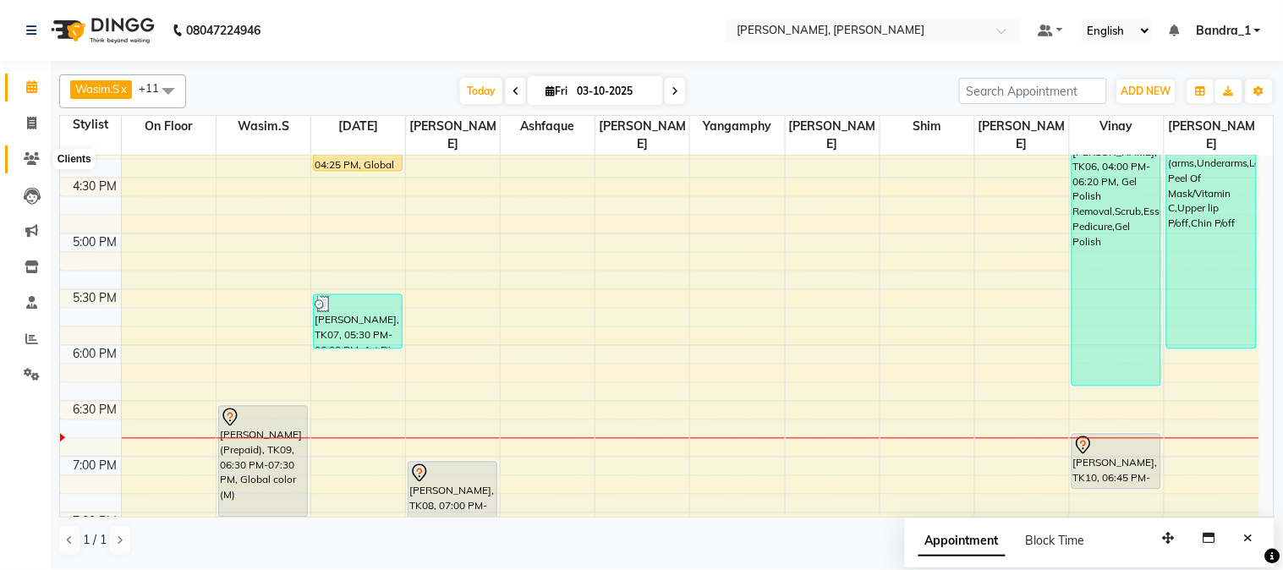
click at [36, 159] on icon at bounding box center [32, 158] width 16 height 13
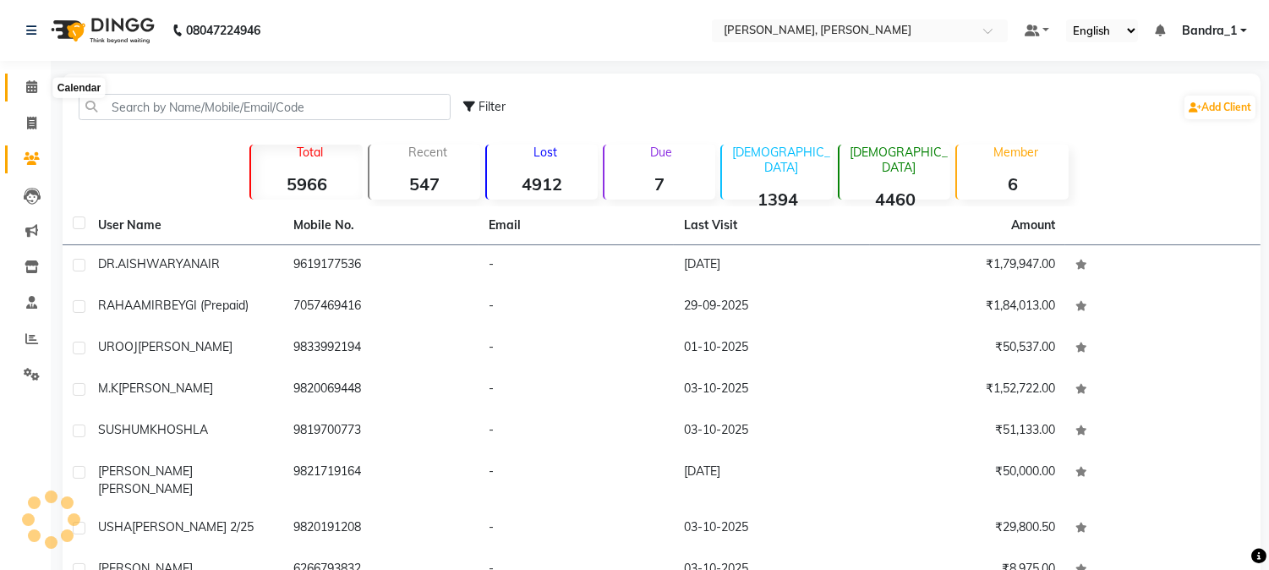
click at [30, 90] on icon at bounding box center [31, 86] width 11 height 13
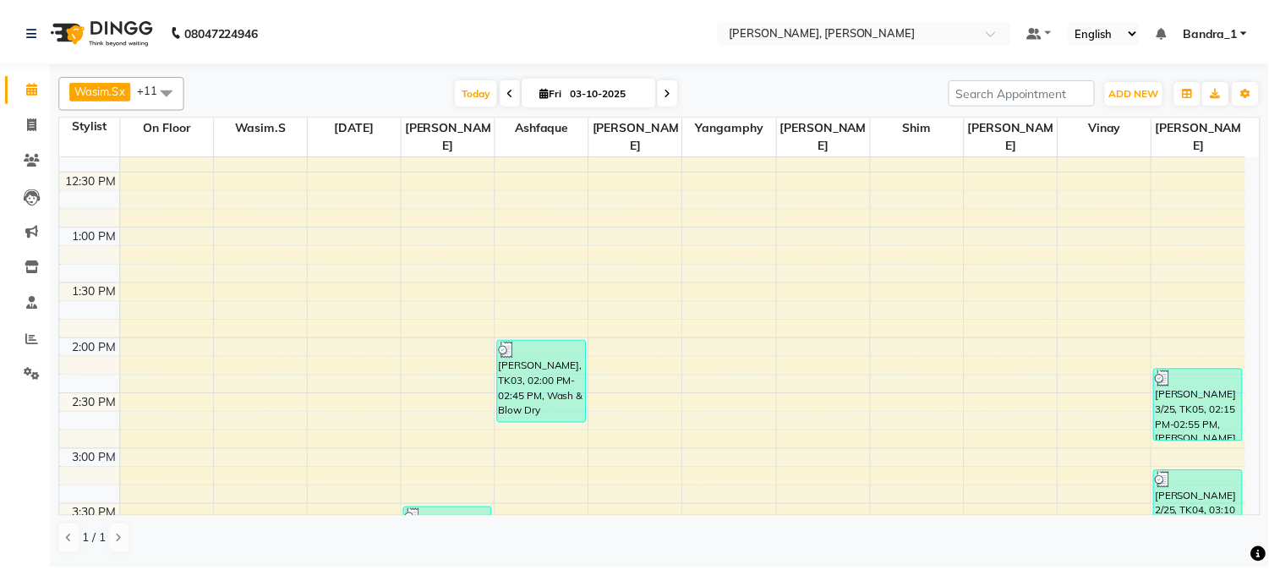
scroll to position [751, 0]
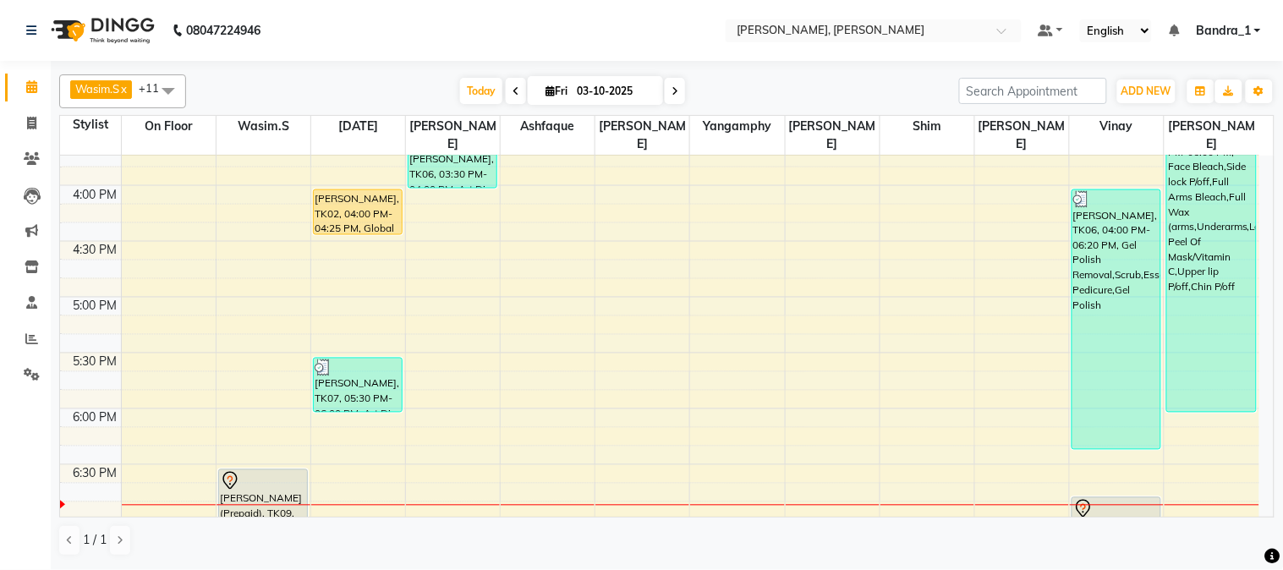
click at [335, 191] on div "MADHURI SINGH, TK02, 04:00 PM-04:25 PM, Global Color (F)" at bounding box center [358, 212] width 88 height 44
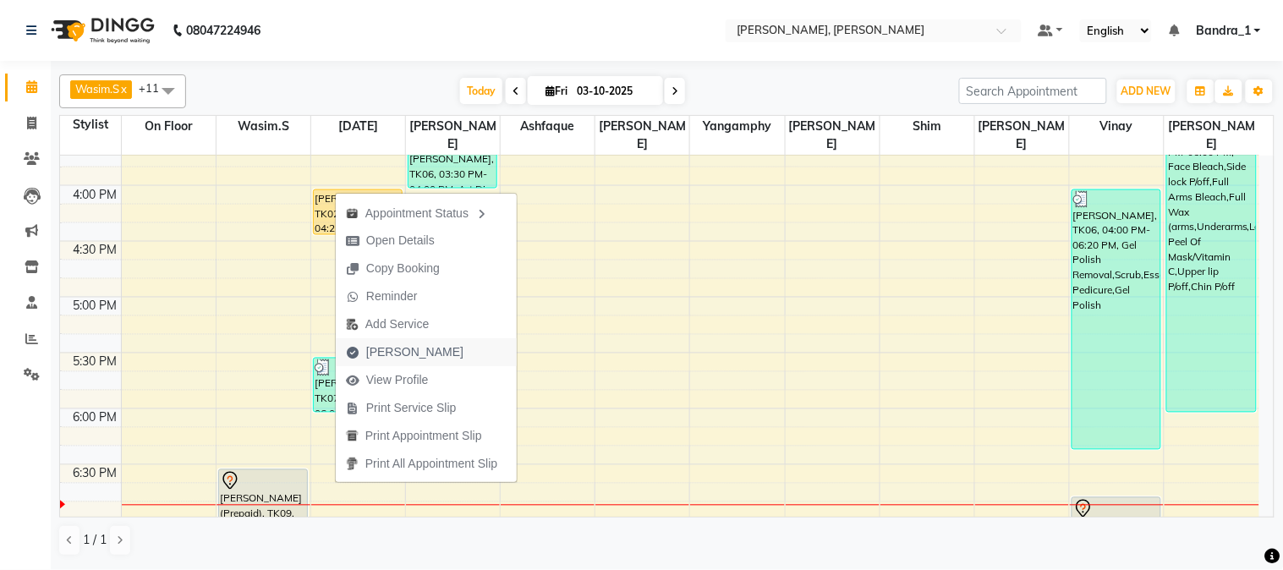
click at [392, 352] on span "[PERSON_NAME]" at bounding box center [414, 352] width 97 height 18
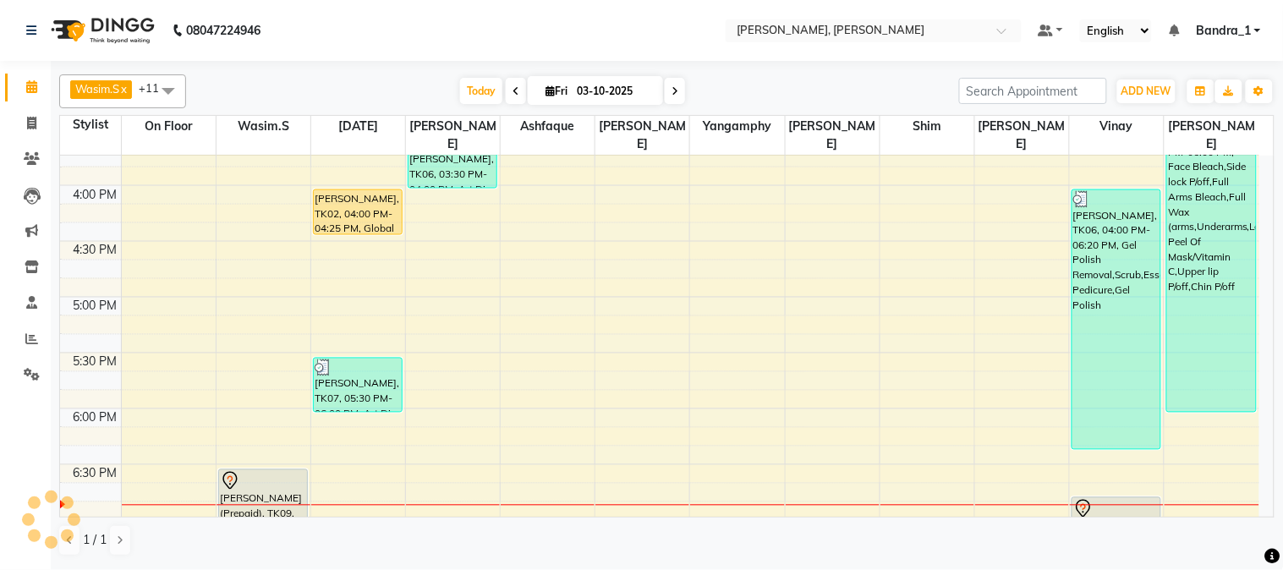
select select "7997"
select select "service"
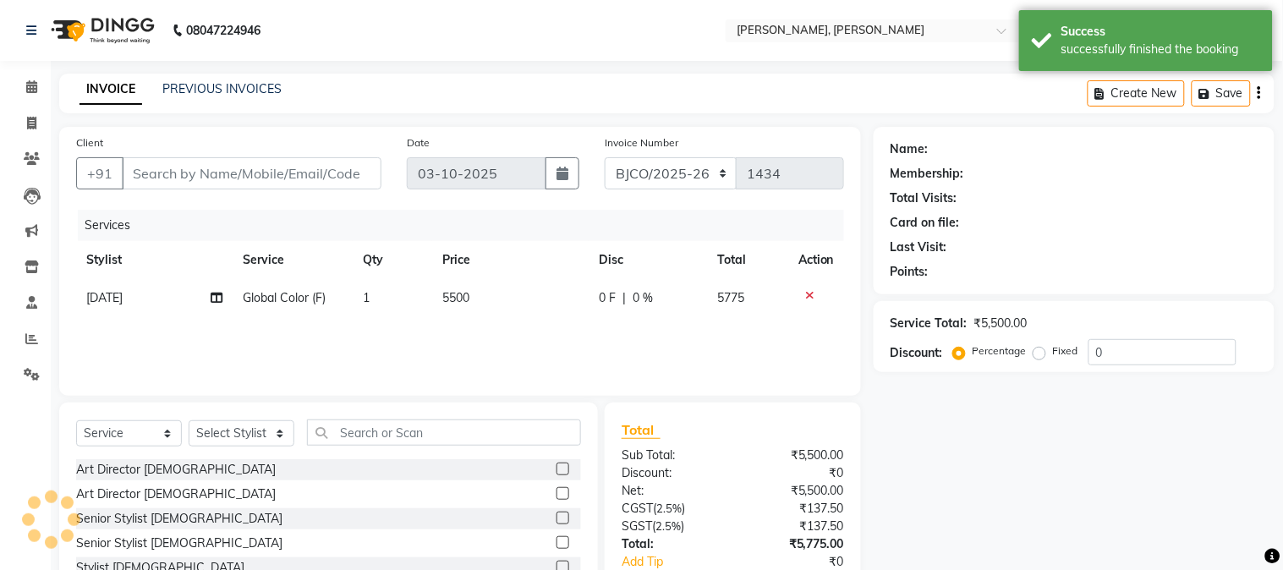
type input "9821719164"
select select "58043"
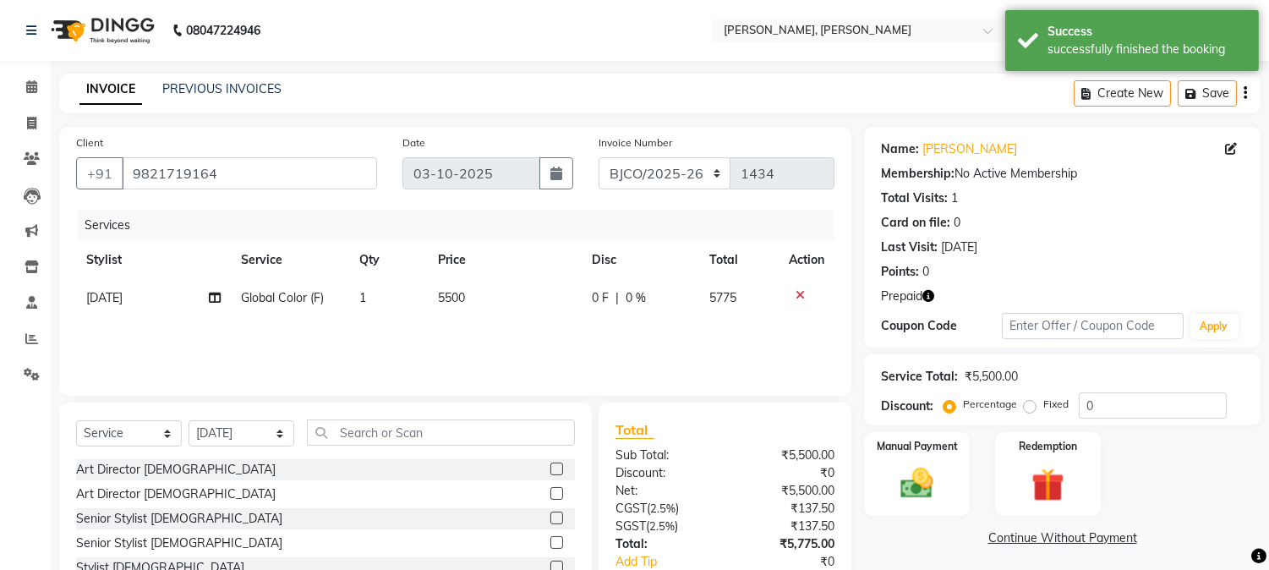
click at [793, 293] on div at bounding box center [807, 295] width 36 height 12
click at [797, 293] on icon at bounding box center [800, 295] width 9 height 12
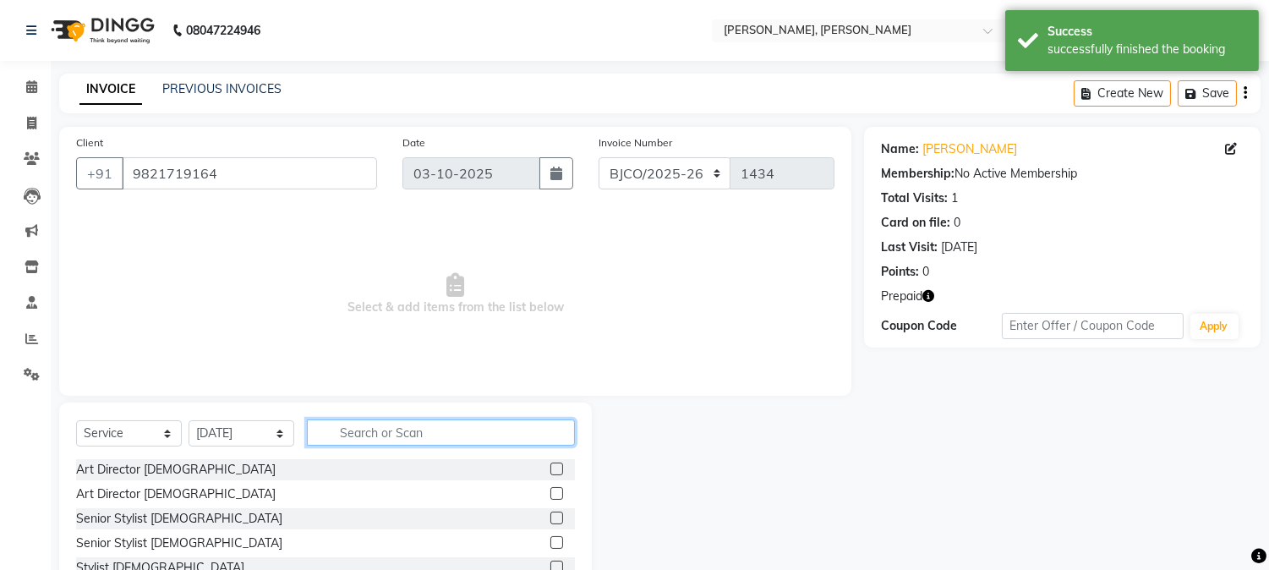
click at [403, 429] on input "text" at bounding box center [441, 432] width 268 height 26
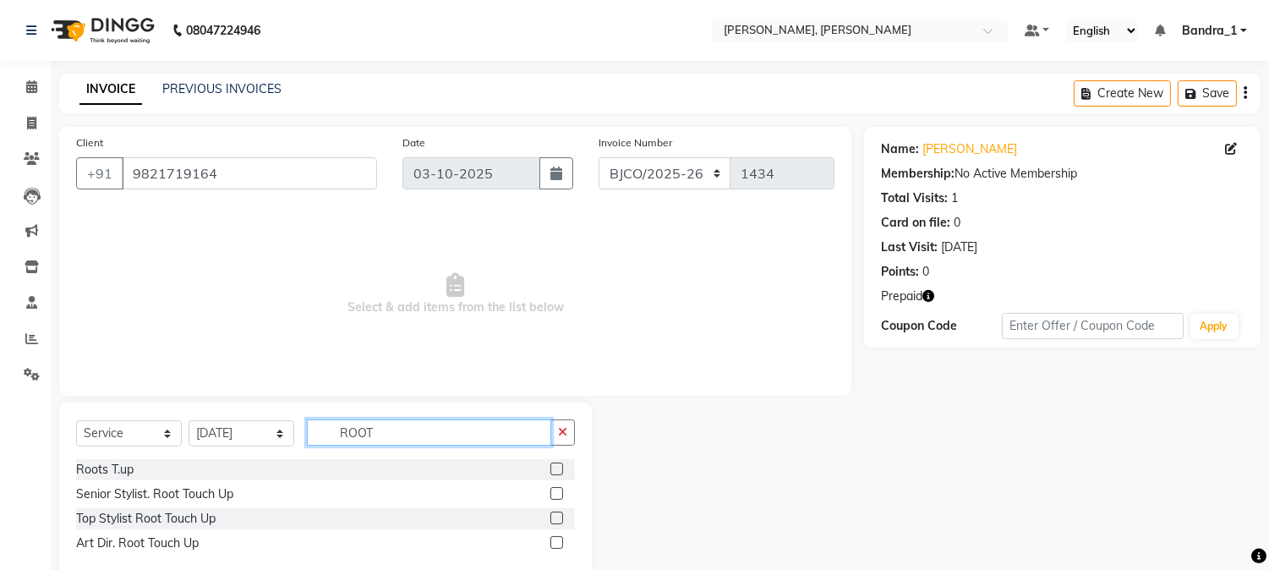
type input "ROOT"
click at [559, 541] on label at bounding box center [557, 542] width 13 height 13
click at [559, 541] on input "checkbox" at bounding box center [556, 543] width 11 height 11
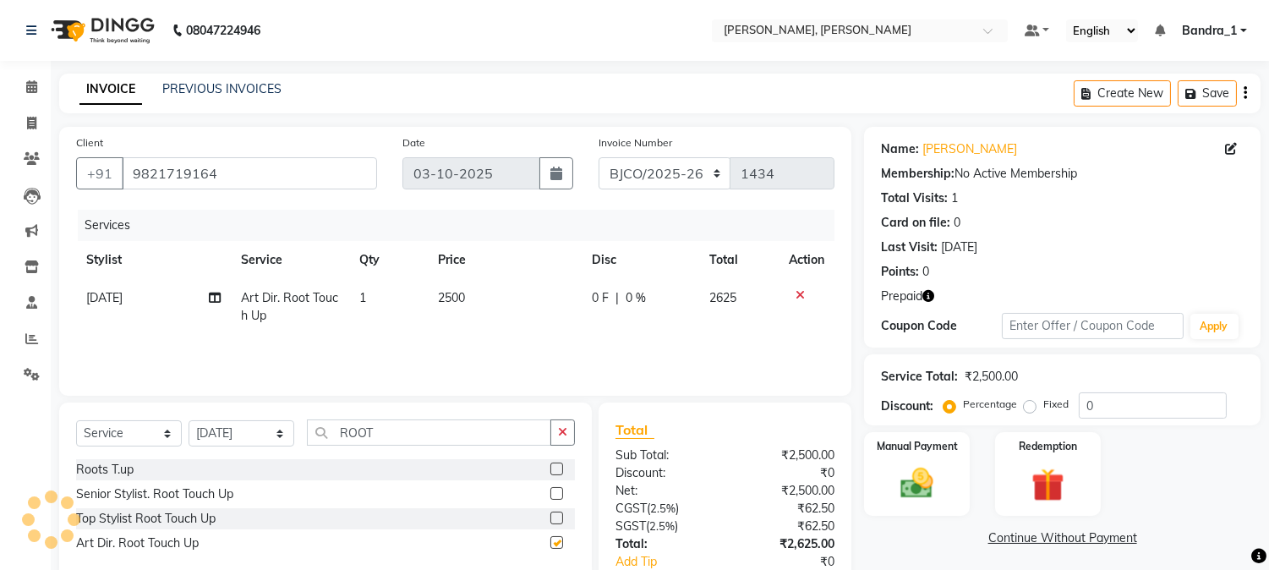
checkbox input "false"
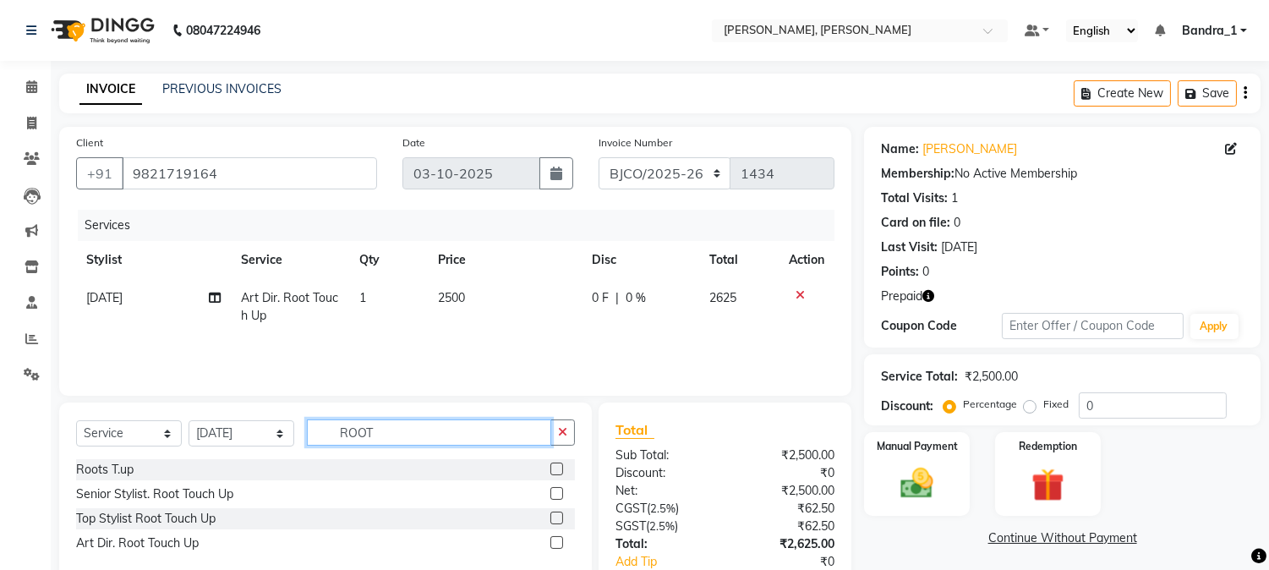
drag, startPoint x: 393, startPoint y: 427, endPoint x: 330, endPoint y: 429, distance: 63.5
click at [330, 429] on input "ROOT" at bounding box center [429, 432] width 244 height 26
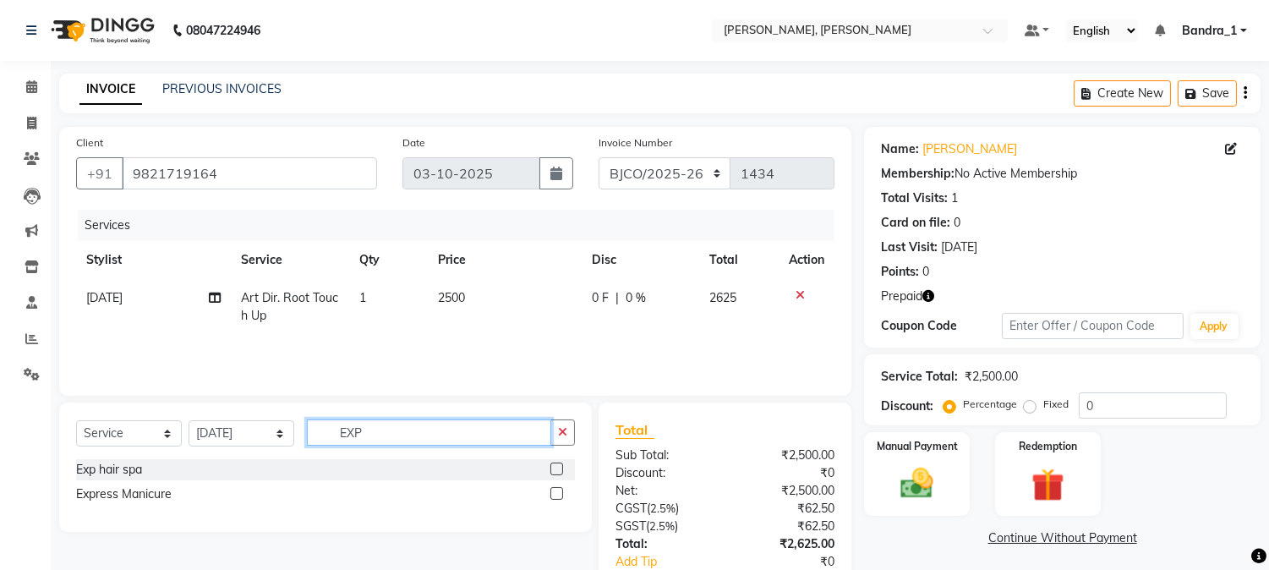
type input "EXP"
click at [554, 466] on label at bounding box center [557, 469] width 13 height 13
click at [554, 466] on input "checkbox" at bounding box center [556, 469] width 11 height 11
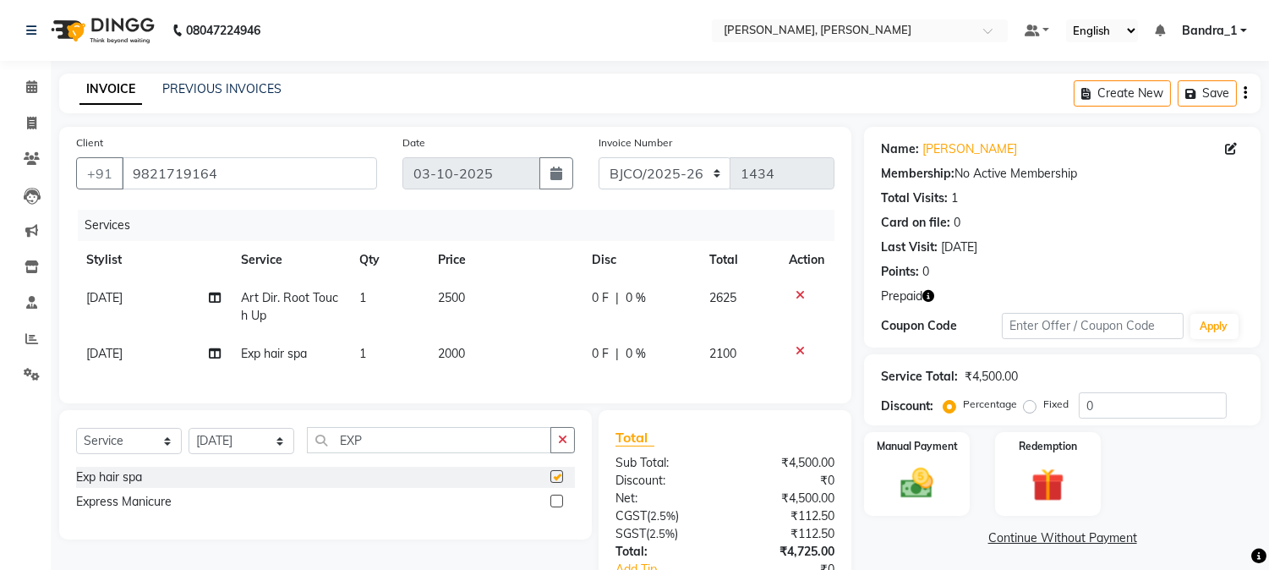
checkbox input "false"
drag, startPoint x: 359, startPoint y: 457, endPoint x: 200, endPoint y: 402, distance: 167.4
click at [210, 407] on div "Client +91 9821719164 Date 03-10-2025 Invoice Number CPGS/2025-26 BJCO/2025-26 …" at bounding box center [456, 393] width 818 height 532
type input "BLOW"
click at [554, 507] on label at bounding box center [557, 501] width 13 height 13
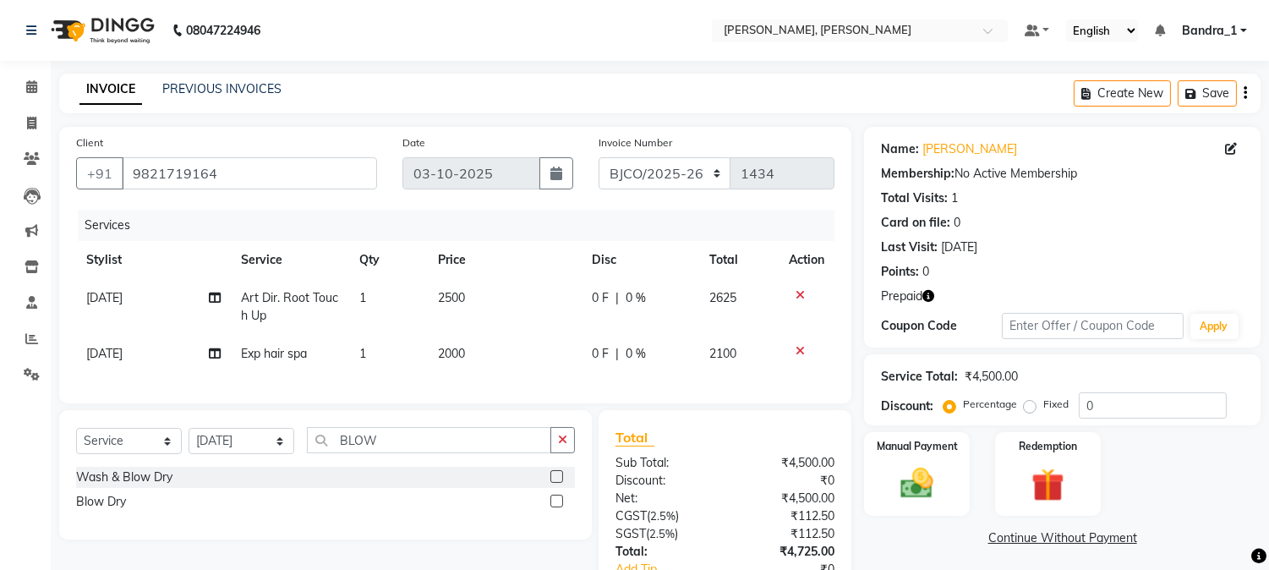
click at [554, 507] on input "checkbox" at bounding box center [556, 501] width 11 height 11
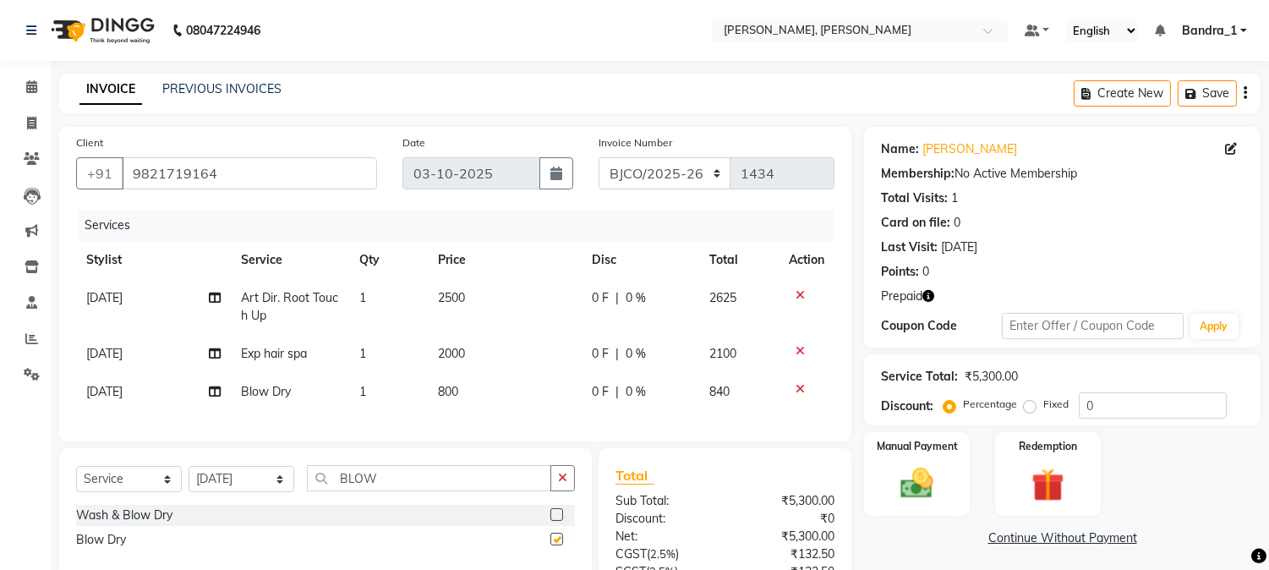
checkbox input "false"
click at [438, 393] on span "800" at bounding box center [448, 391] width 20 height 15
select select "58043"
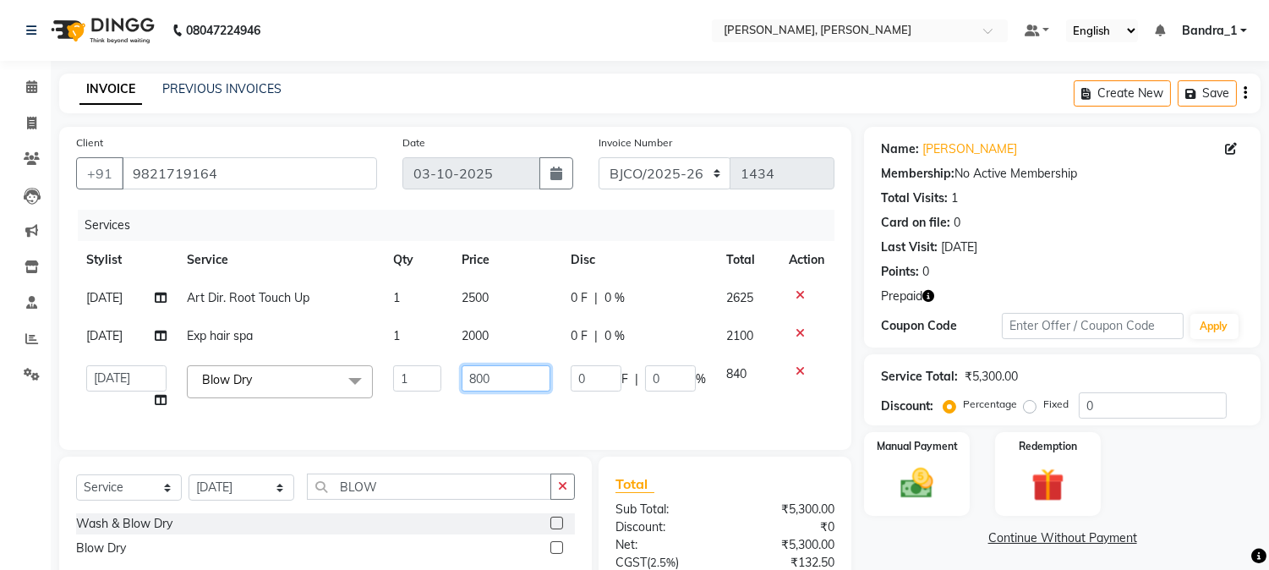
click at [474, 379] on input "800" at bounding box center [506, 378] width 89 height 26
type input "1500"
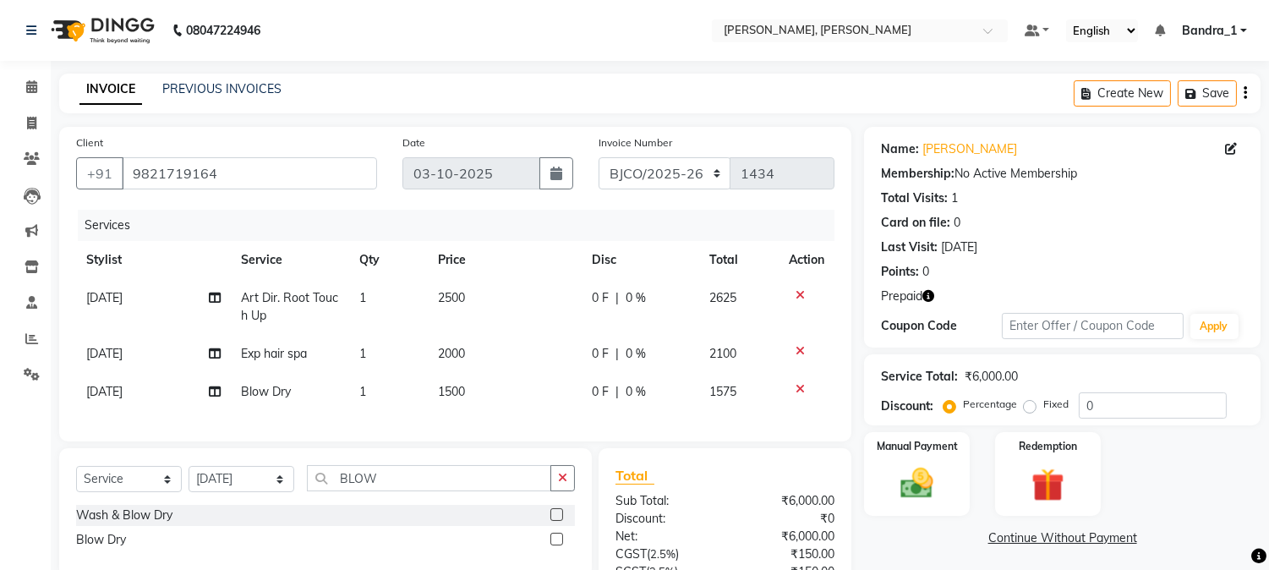
click at [610, 420] on div "Services Stylist Service Qty Price Disc Total Action Raja Art Dir. Root Touch U…" at bounding box center [455, 317] width 759 height 215
drag, startPoint x: 387, startPoint y: 504, endPoint x: 339, endPoint y: 500, distance: 48.4
click at [339, 491] on input "BLOW" at bounding box center [429, 478] width 244 height 26
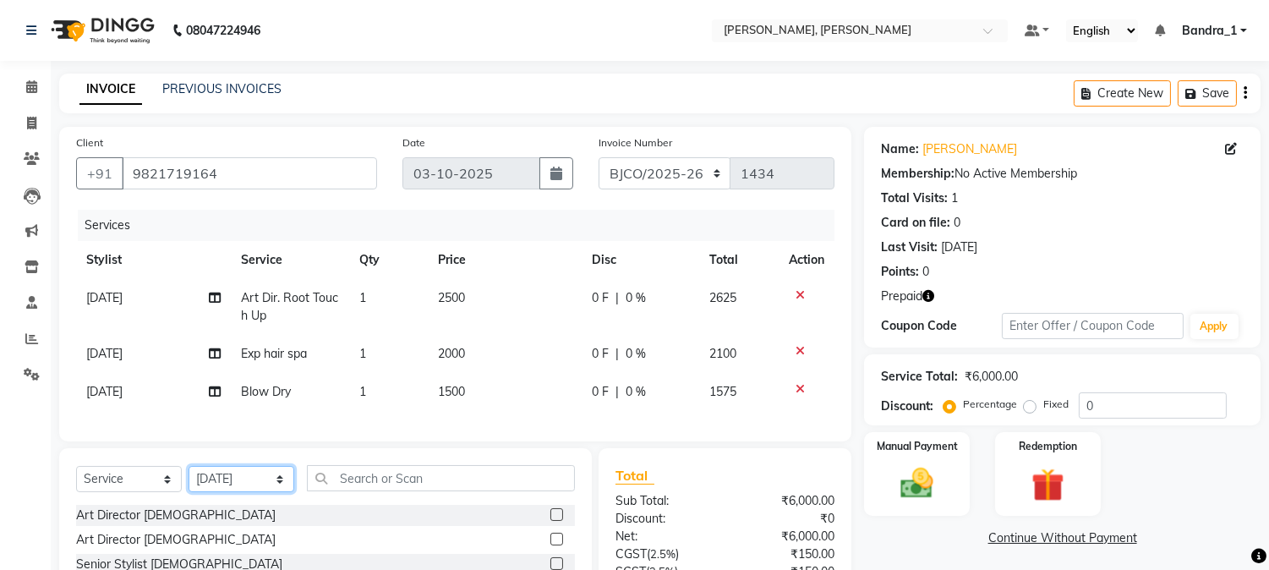
click at [280, 489] on select "Select Stylist [PERSON_NAME] [PERSON_NAME] [PERSON_NAME] Attham Bandra_1 Bandra…" at bounding box center [242, 479] width 106 height 26
select select "88124"
click at [189, 480] on select "Select Stylist [PERSON_NAME] [PERSON_NAME] [PERSON_NAME] Attham Bandra_1 Bandra…" at bounding box center [242, 479] width 106 height 26
drag, startPoint x: 365, startPoint y: 493, endPoint x: 297, endPoint y: 542, distance: 84.3
click at [299, 542] on div "Select Service Product Membership Package Voucher Prepaid Gift Card Select Styl…" at bounding box center [325, 572] width 533 height 249
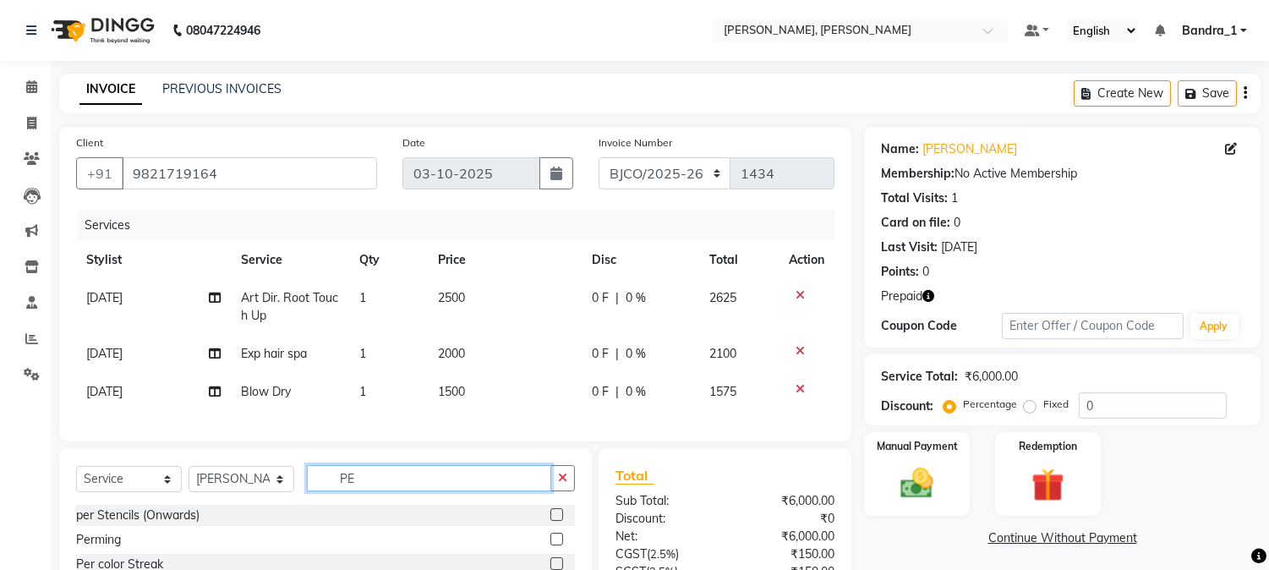
type input "P"
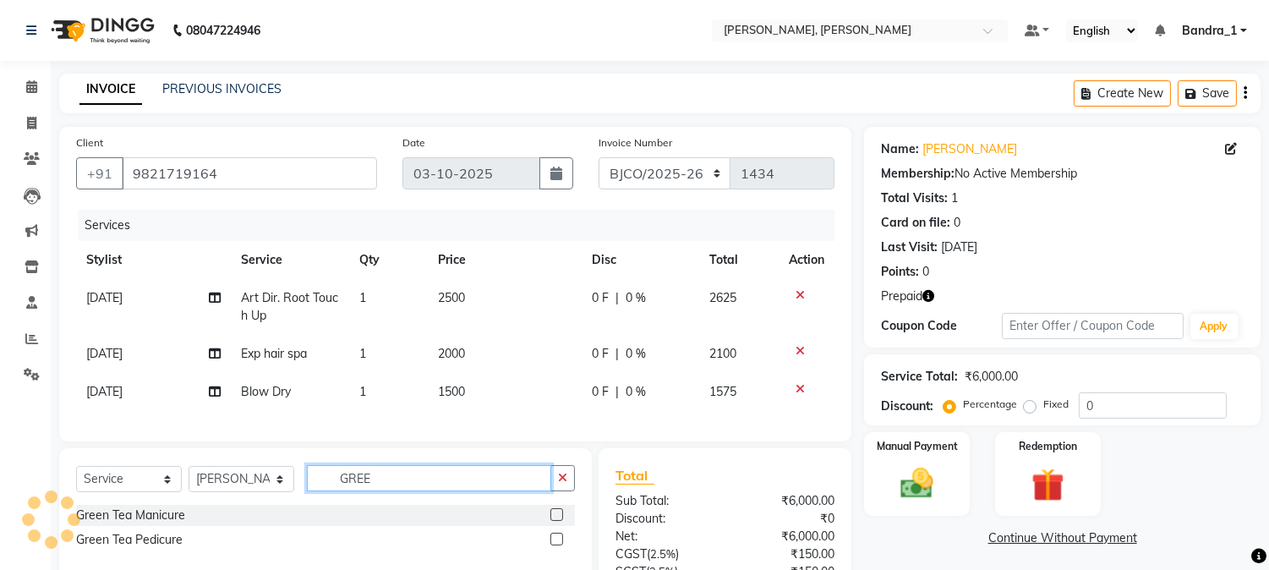
type input "GREE"
click at [558, 545] on label at bounding box center [557, 539] width 13 height 13
click at [558, 545] on input "checkbox" at bounding box center [556, 539] width 11 height 11
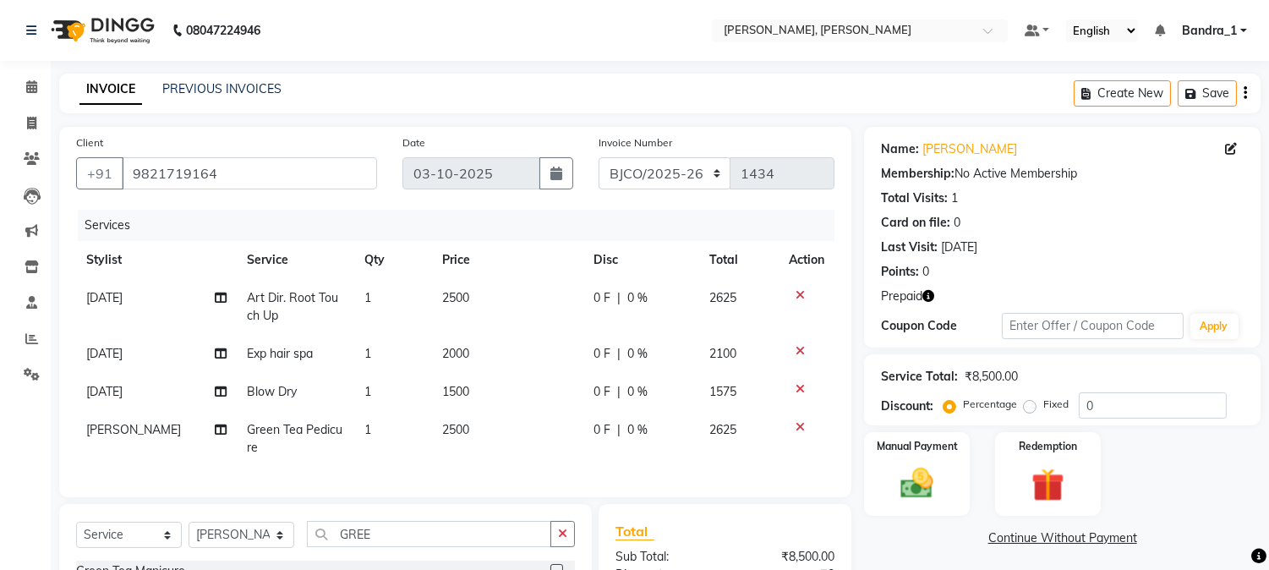
checkbox input "false"
click at [280, 548] on select "Select Stylist [PERSON_NAME] [PERSON_NAME] [PERSON_NAME] Attham Bandra_1 Bandra…" at bounding box center [242, 535] width 106 height 26
select select "84345"
click at [189, 536] on select "Select Stylist [PERSON_NAME] [PERSON_NAME] [PERSON_NAME] Attham Bandra_1 Bandra…" at bounding box center [242, 535] width 106 height 26
click at [395, 544] on input "GREE" at bounding box center [429, 534] width 244 height 26
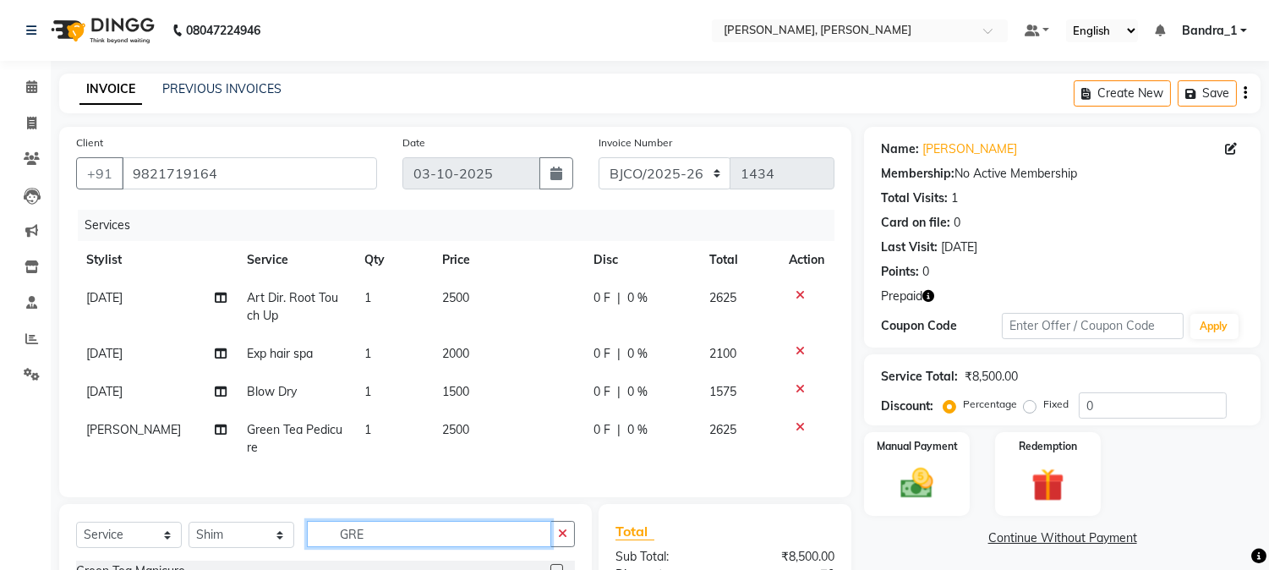
scroll to position [222, 0]
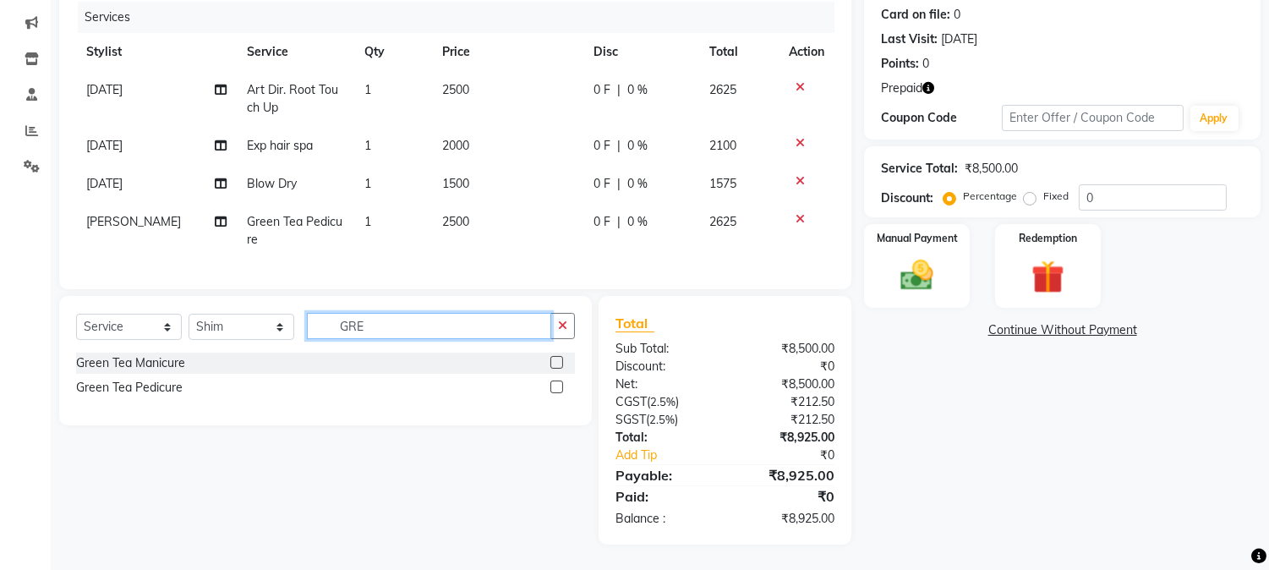
type input "GRE"
click at [555, 364] on label at bounding box center [557, 362] width 13 height 13
click at [555, 364] on input "checkbox" at bounding box center [556, 363] width 11 height 11
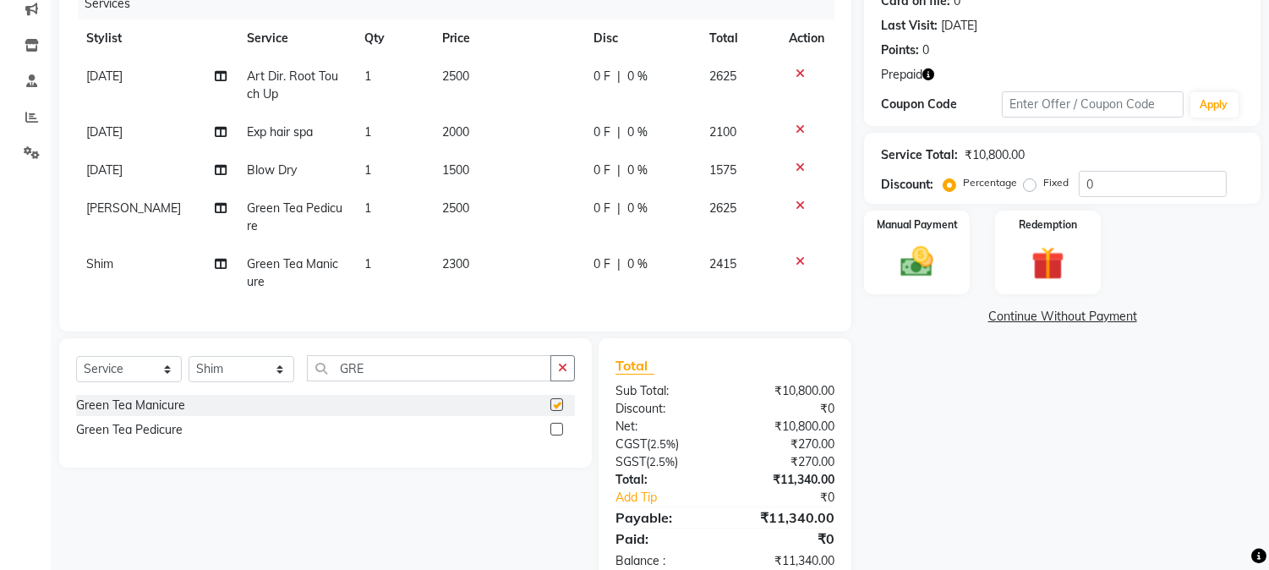
checkbox input "false"
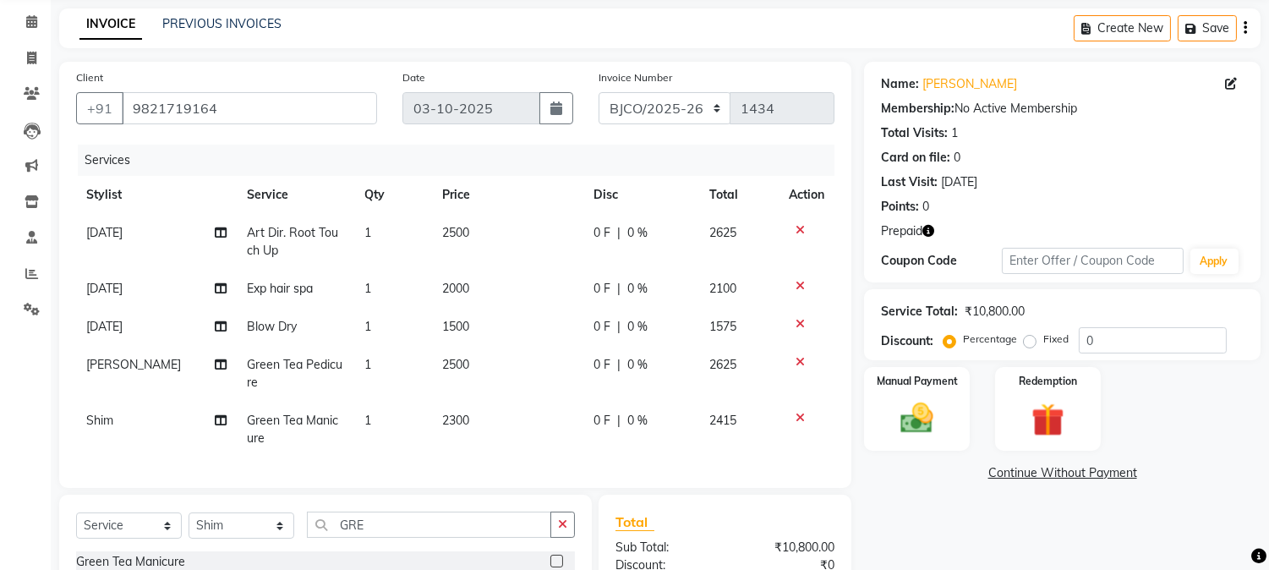
scroll to position [0, 0]
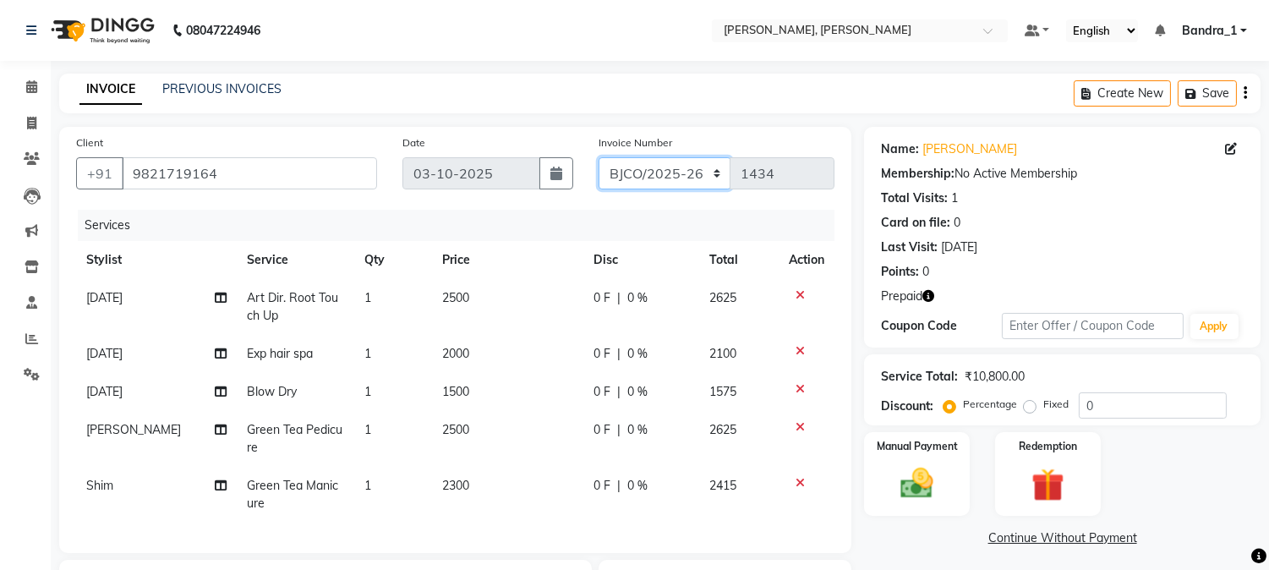
click at [714, 173] on select "CPGS/2025-26 BJCO/2025-26 Pre/2025" at bounding box center [665, 173] width 133 height 32
select select "7235"
click at [599, 157] on select "CPGS/2025-26 BJCO/2025-26 Pre/2025" at bounding box center [665, 173] width 133 height 32
type input "0356"
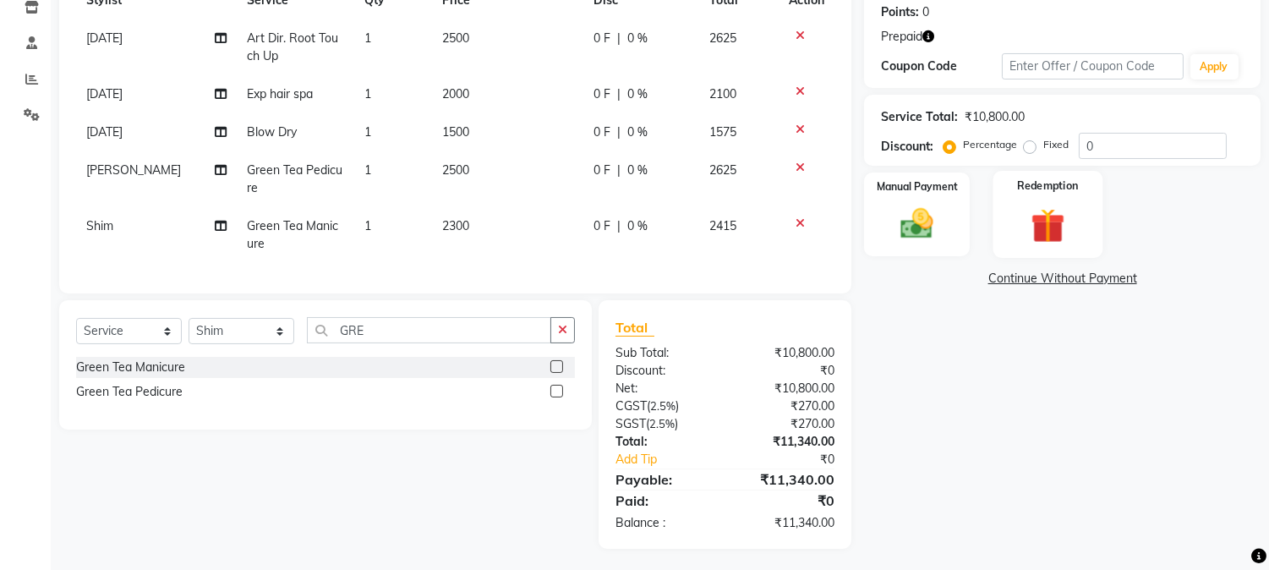
click at [1046, 225] on img at bounding box center [1048, 226] width 56 height 42
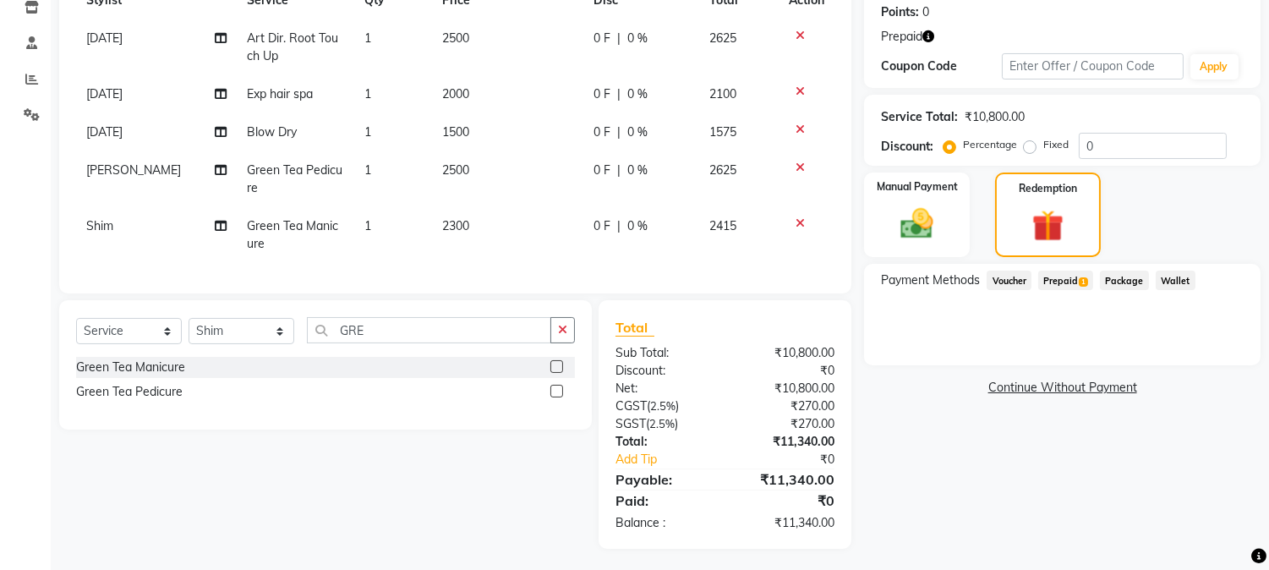
click at [1060, 276] on span "Prepaid 1" at bounding box center [1066, 280] width 55 height 19
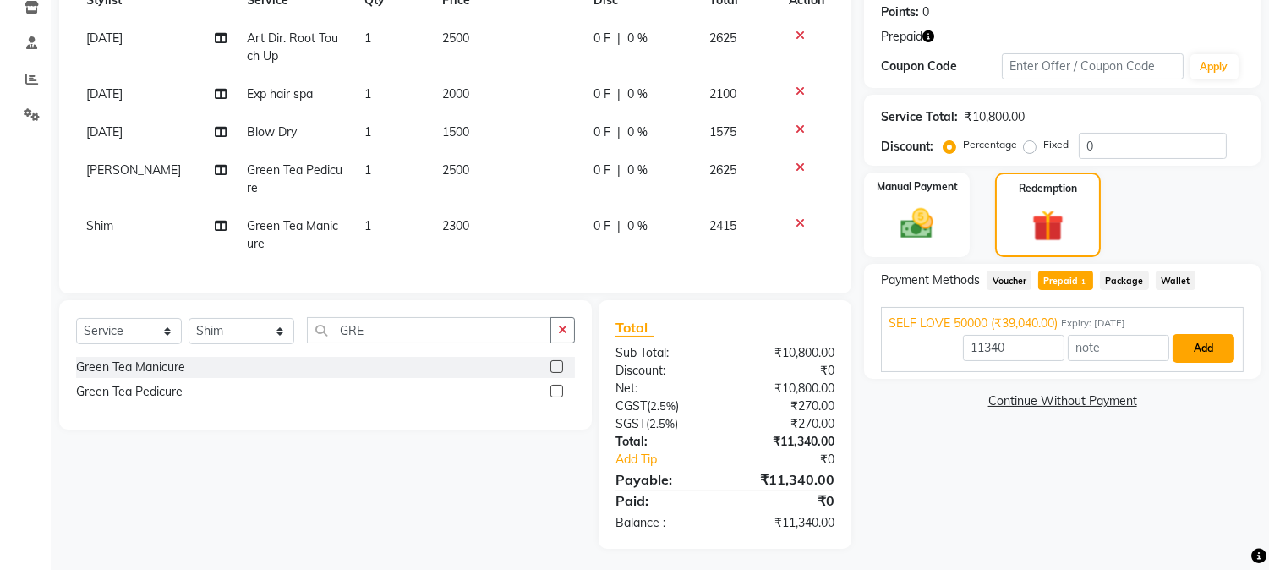
click at [1202, 348] on button "Add" at bounding box center [1204, 348] width 62 height 29
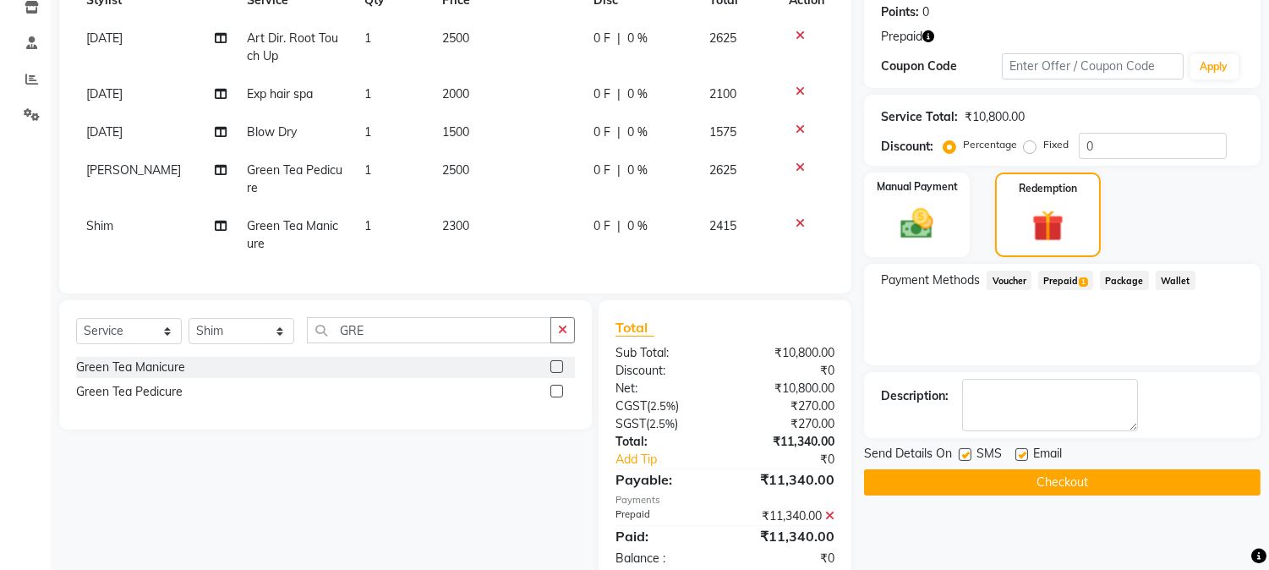
click at [1029, 453] on div "Email" at bounding box center [1046, 455] width 60 height 21
click at [1022, 453] on label at bounding box center [1022, 454] width 13 height 13
click at [1022, 453] on input "checkbox" at bounding box center [1021, 455] width 11 height 11
checkbox input "false"
click at [962, 454] on label at bounding box center [965, 454] width 13 height 13
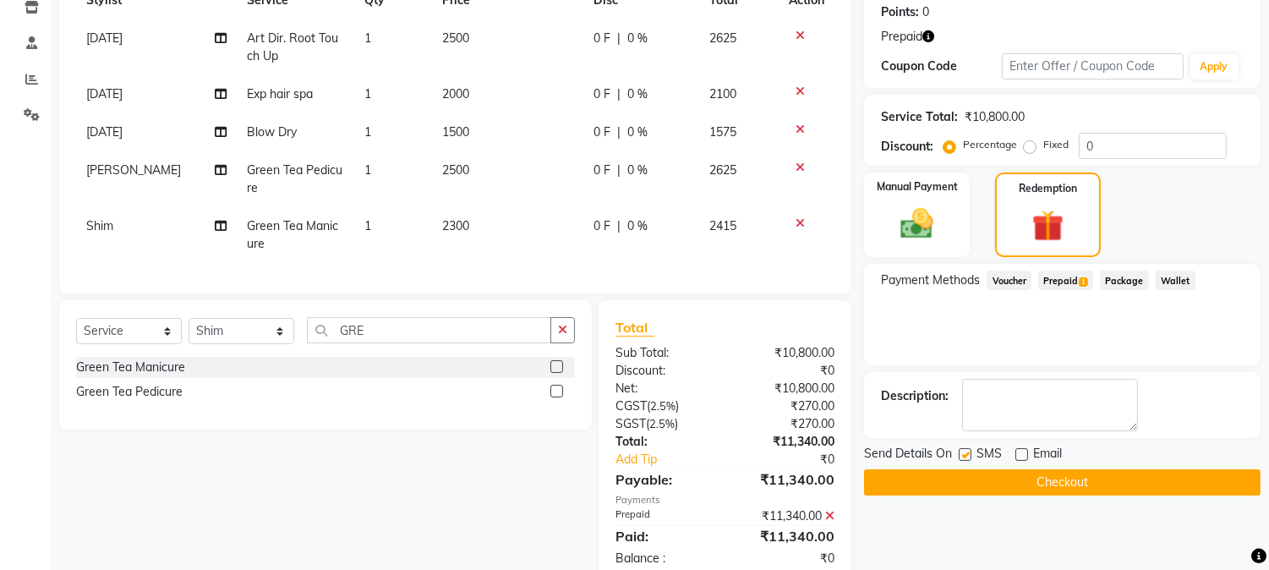
click at [962, 454] on input "checkbox" at bounding box center [964, 455] width 11 height 11
checkbox input "false"
click at [1072, 479] on button "Checkout" at bounding box center [1062, 482] width 397 height 26
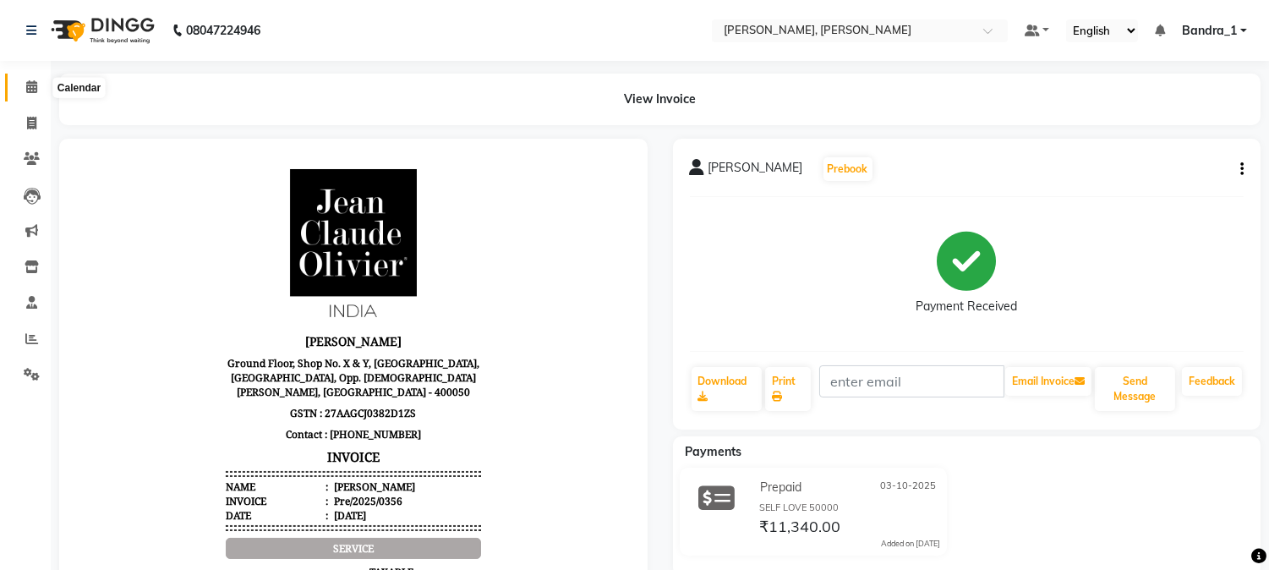
click at [30, 96] on span at bounding box center [32, 87] width 30 height 19
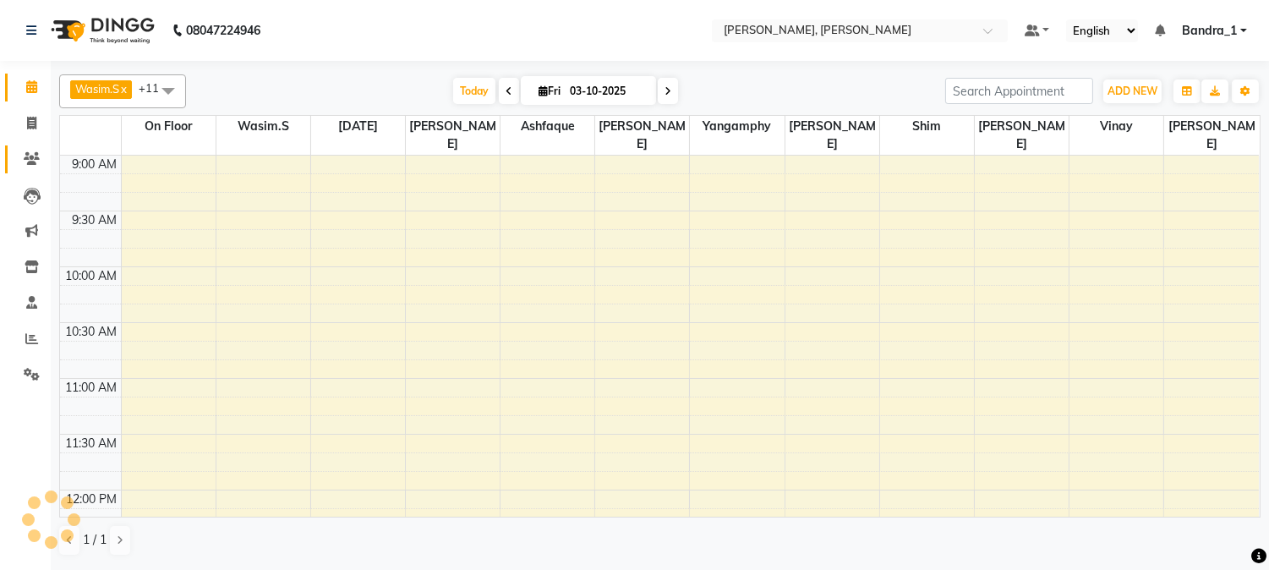
click at [30, 156] on icon at bounding box center [32, 158] width 16 height 13
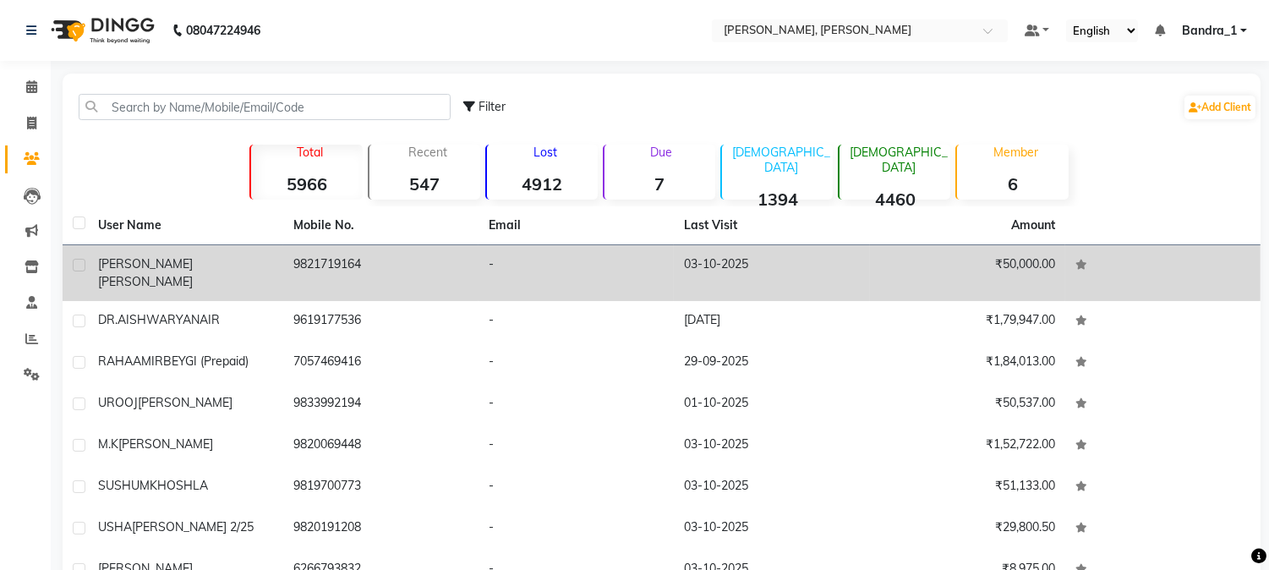
click at [243, 260] on div "MADHURI SINGH" at bounding box center [185, 273] width 175 height 36
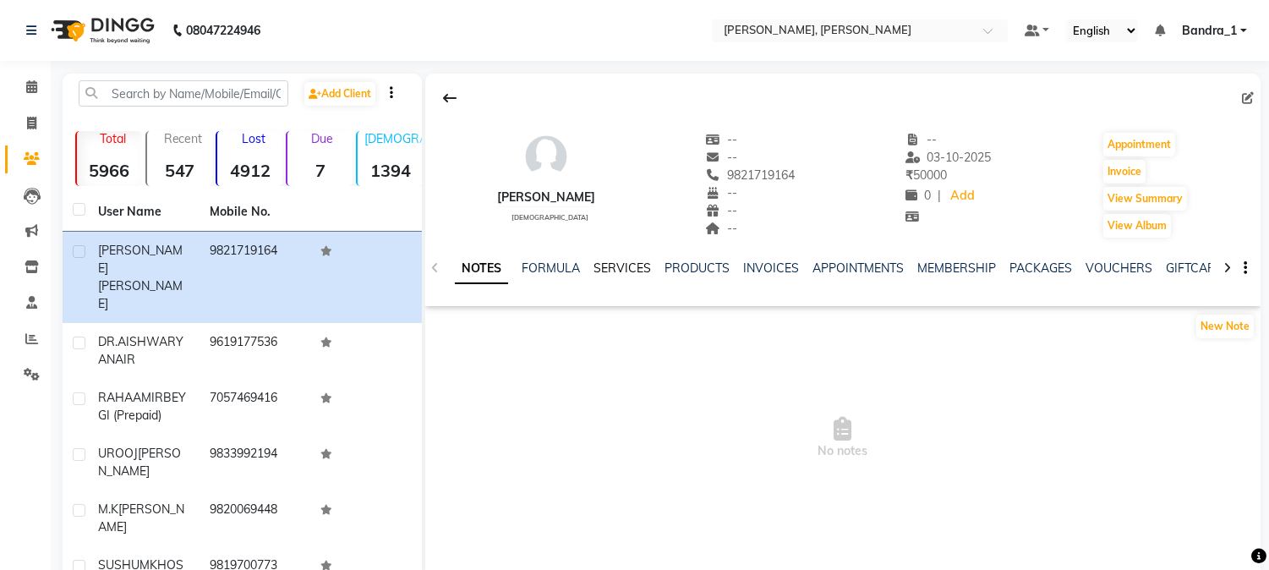
click at [624, 267] on link "SERVICES" at bounding box center [623, 267] width 58 height 15
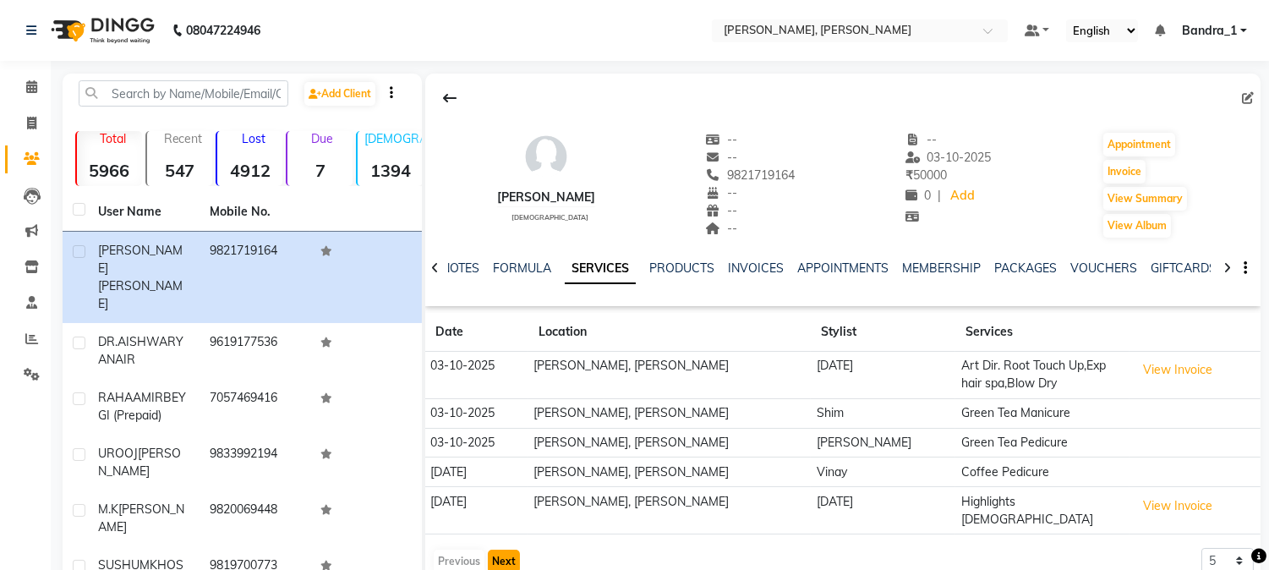
click at [505, 551] on button "Next" at bounding box center [504, 562] width 32 height 24
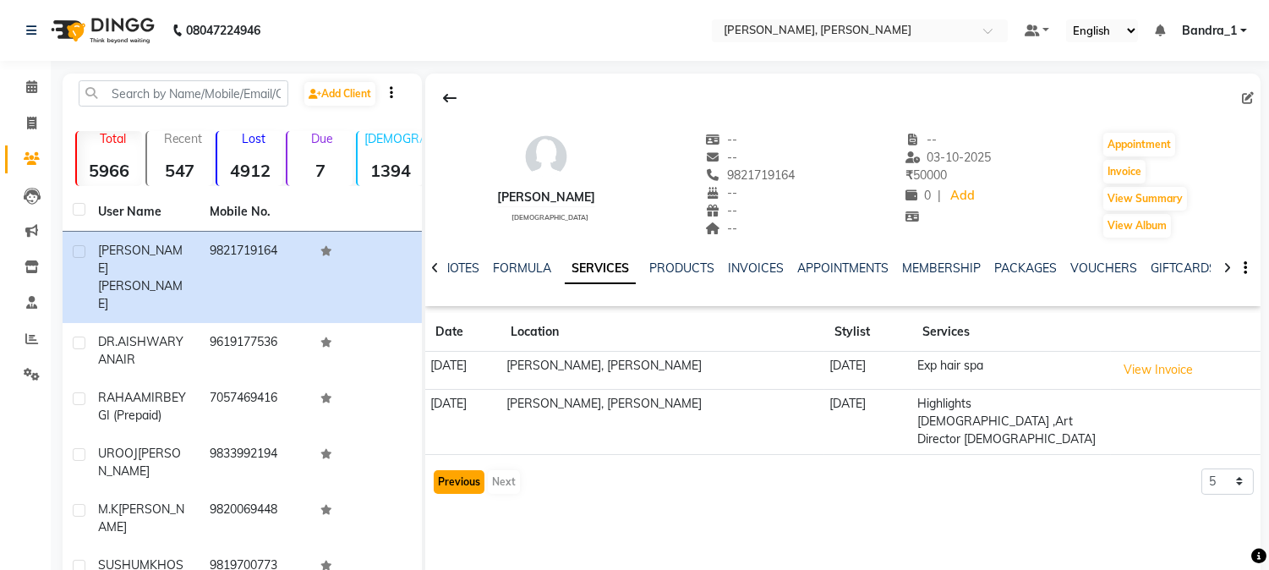
click at [463, 470] on button "Previous" at bounding box center [459, 482] width 51 height 24
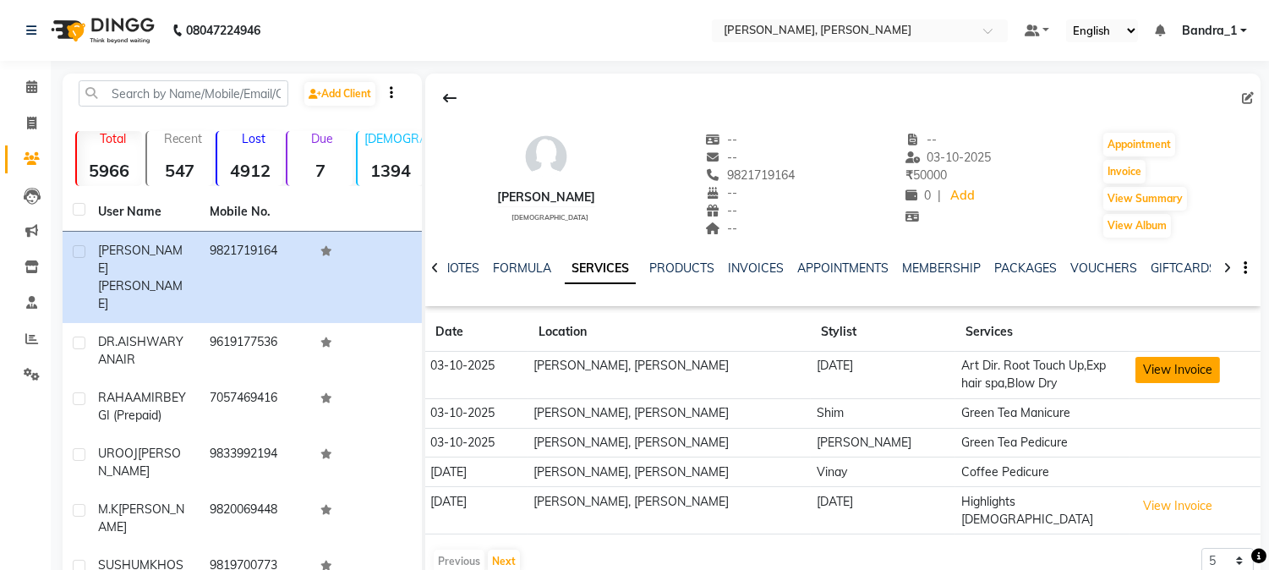
click at [1171, 374] on button "View Invoice" at bounding box center [1178, 370] width 85 height 26
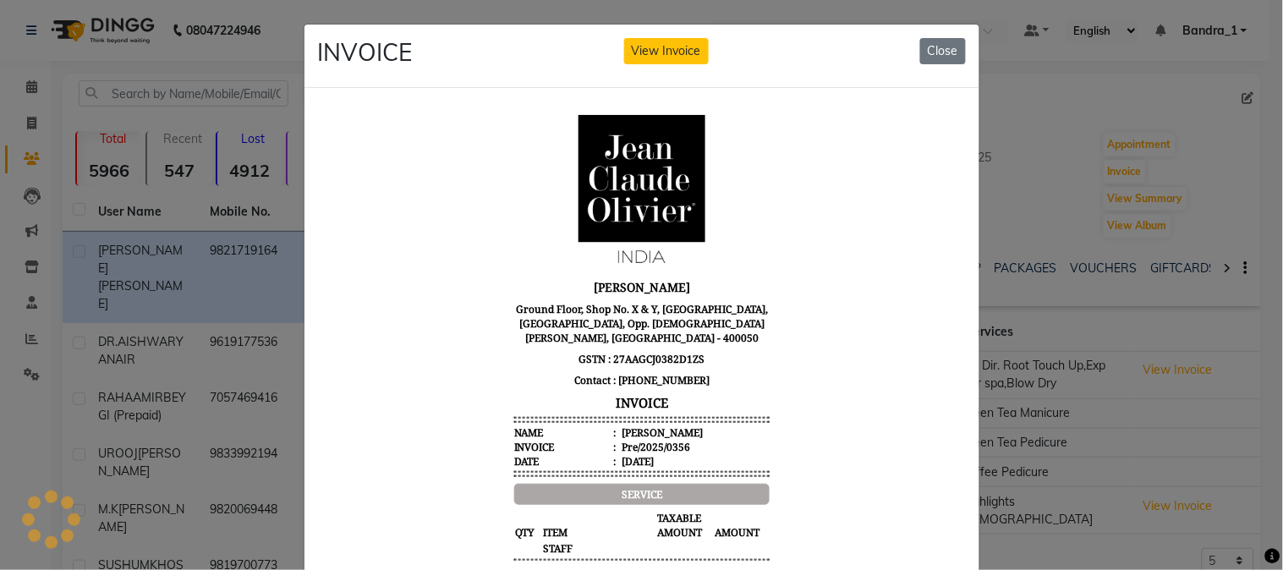
drag, startPoint x: 944, startPoint y: 44, endPoint x: 942, endPoint y: 62, distance: 17.8
click at [942, 52] on button "Close" at bounding box center [943, 51] width 46 height 26
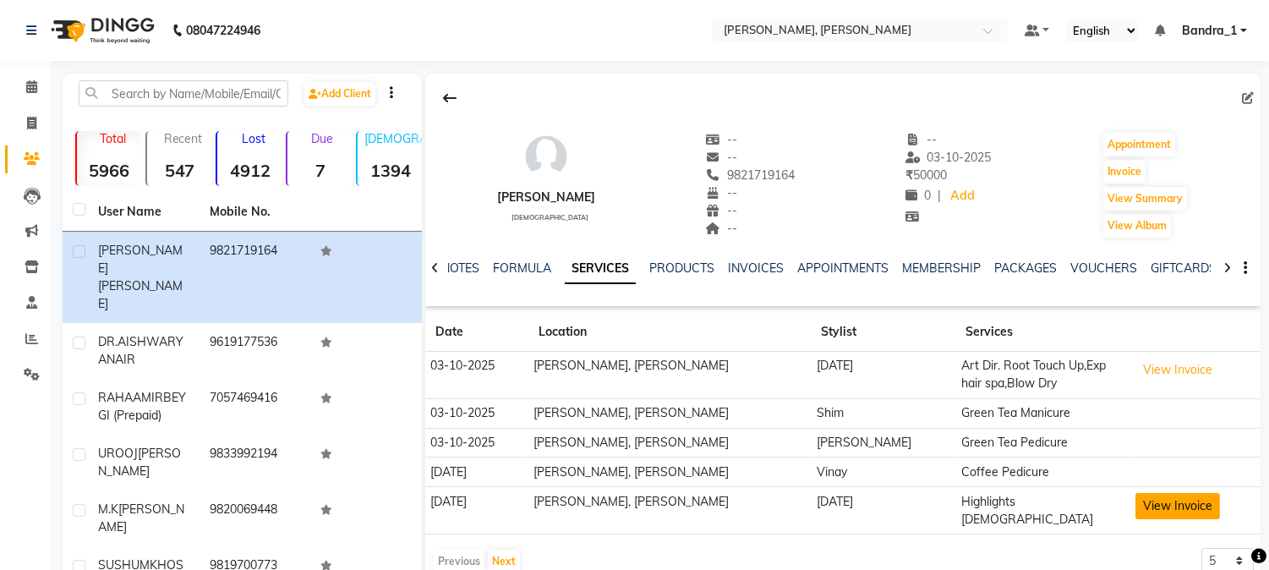
click at [1170, 507] on button "View Invoice" at bounding box center [1178, 506] width 85 height 26
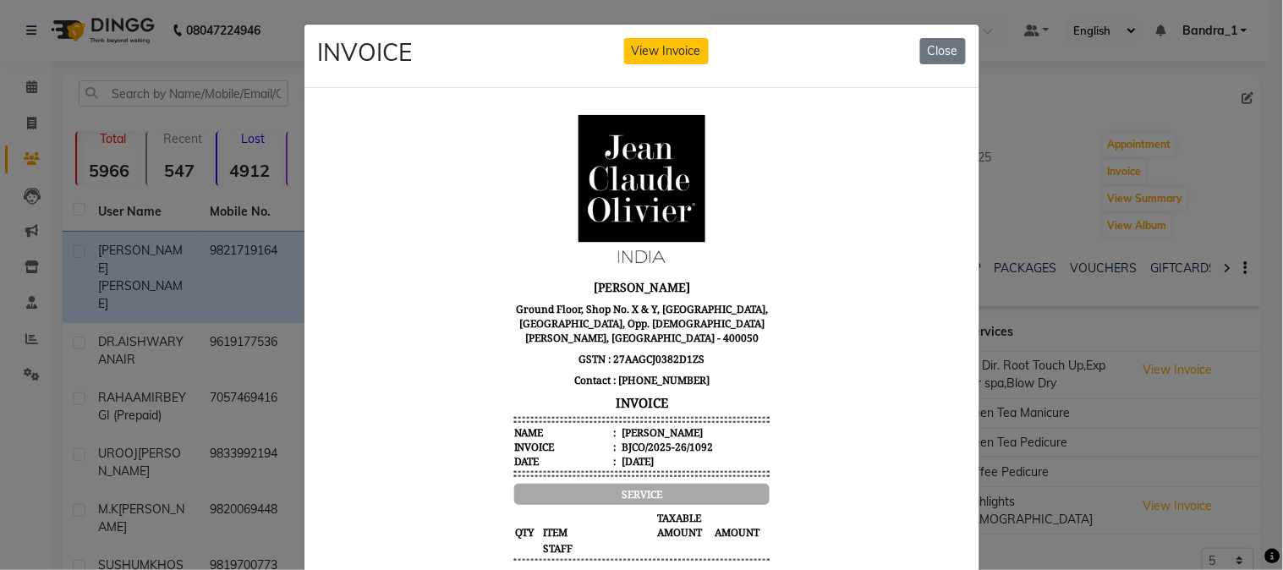
click at [934, 54] on button "Close" at bounding box center [943, 51] width 46 height 26
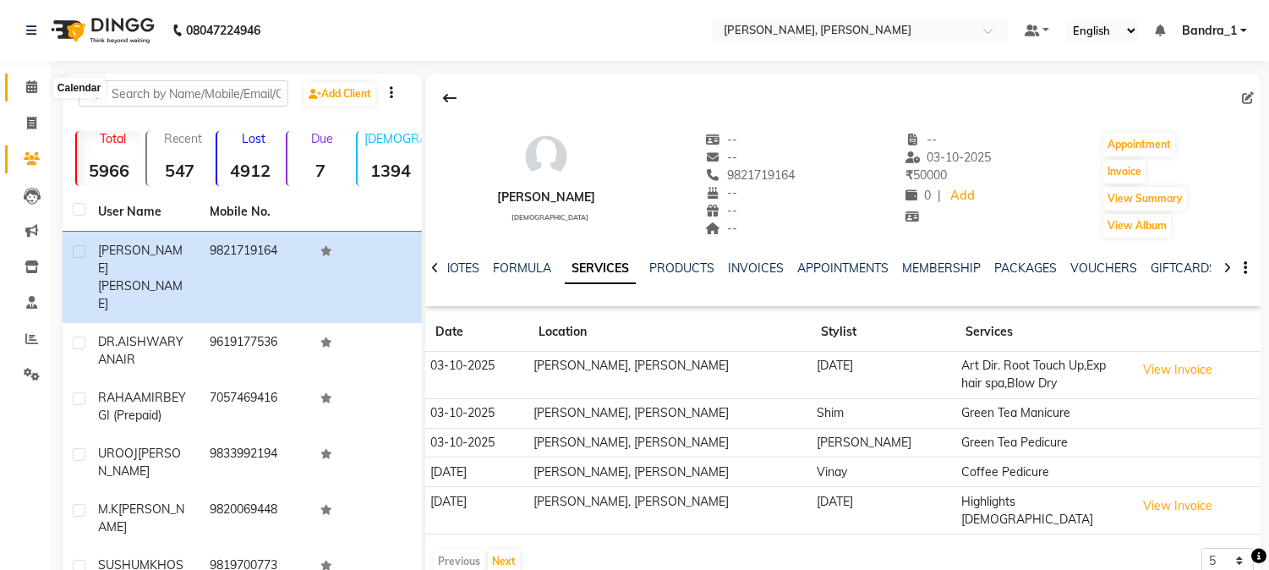
click at [32, 83] on icon at bounding box center [31, 86] width 11 height 13
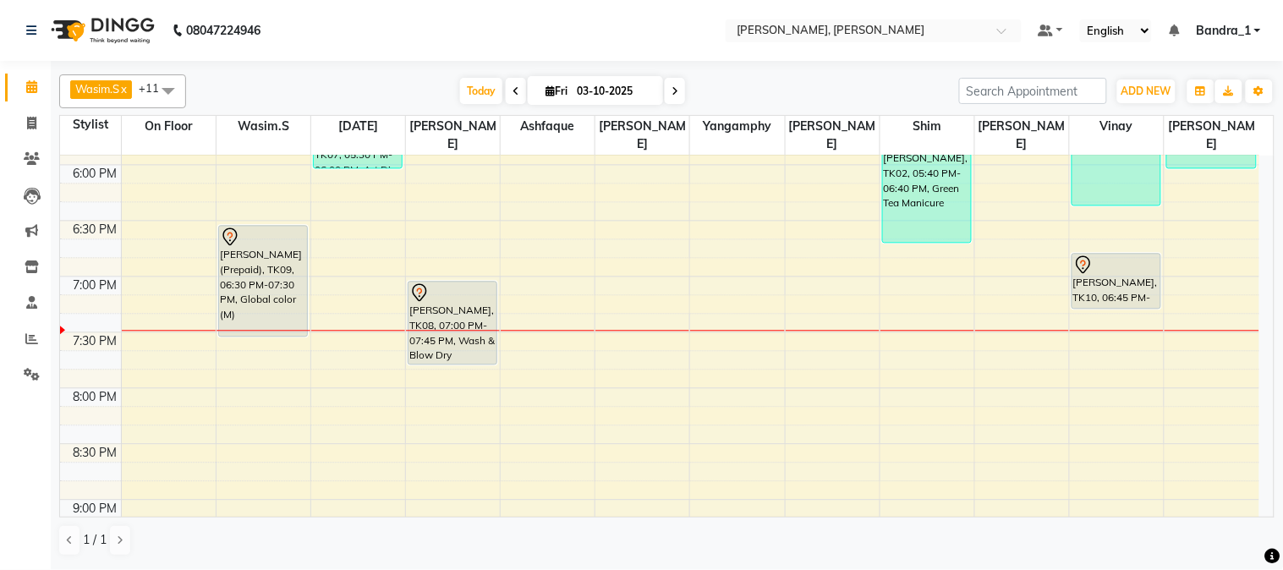
scroll to position [1021, 0]
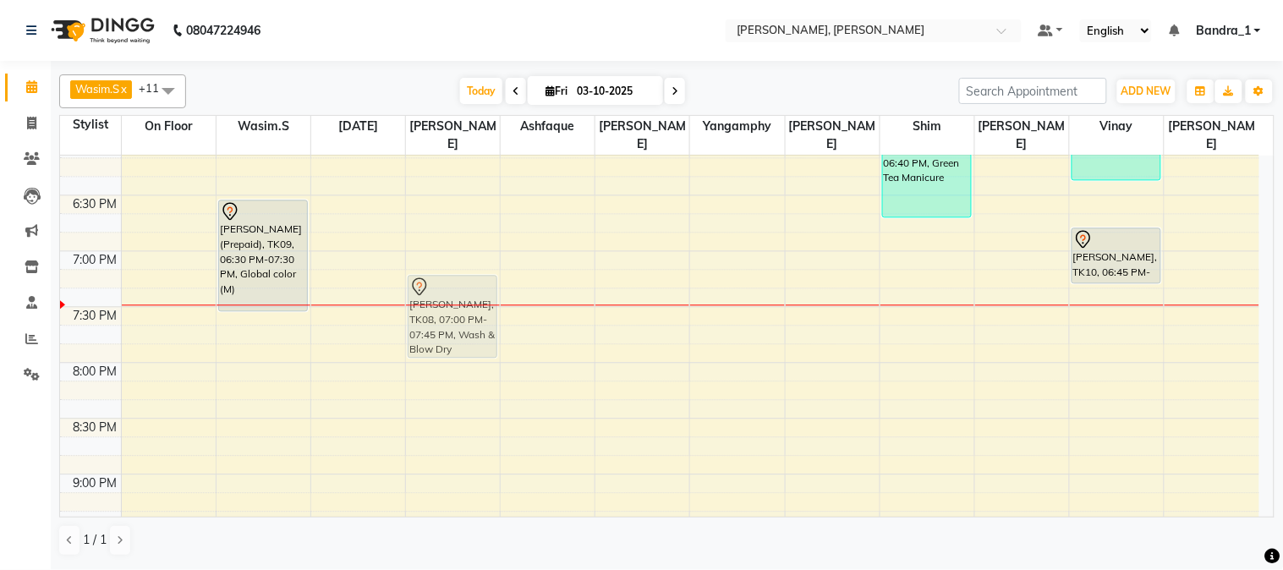
drag, startPoint x: 460, startPoint y: 249, endPoint x: 454, endPoint y: 276, distance: 26.9
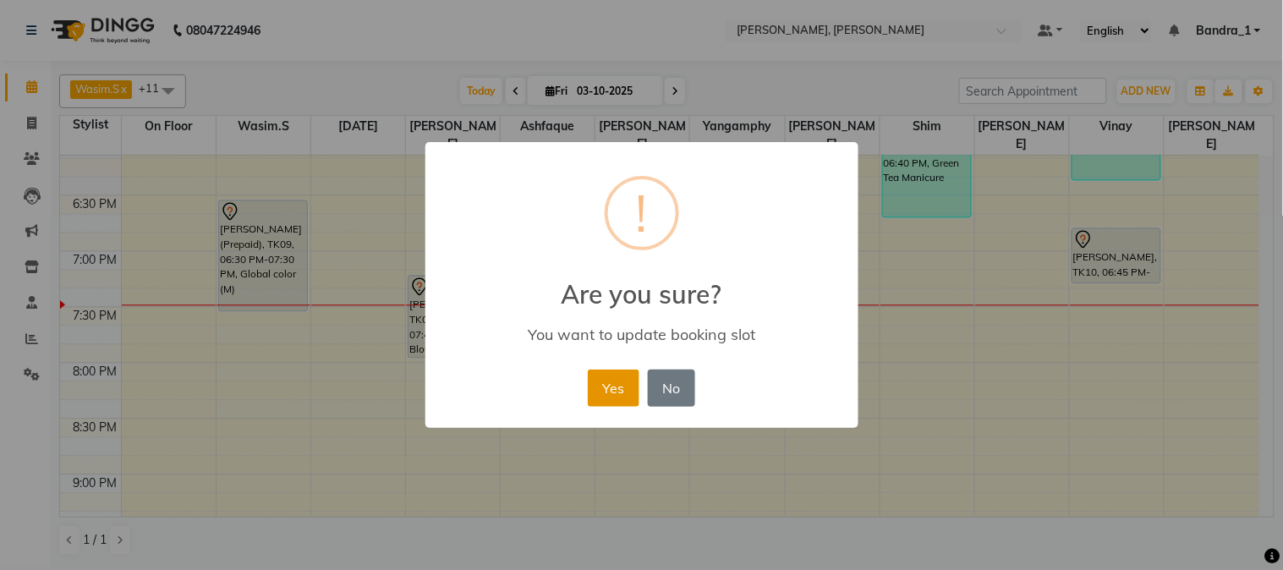
click at [611, 384] on button "Yes" at bounding box center [614, 388] width 52 height 37
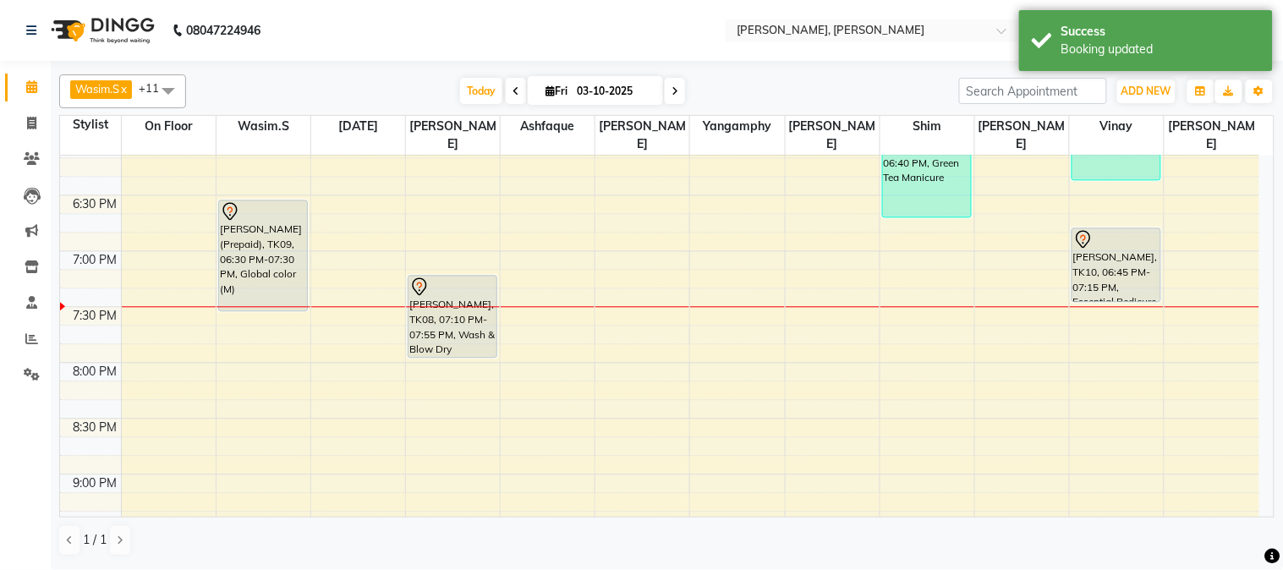
drag, startPoint x: 1106, startPoint y: 262, endPoint x: 1108, endPoint y: 289, distance: 27.1
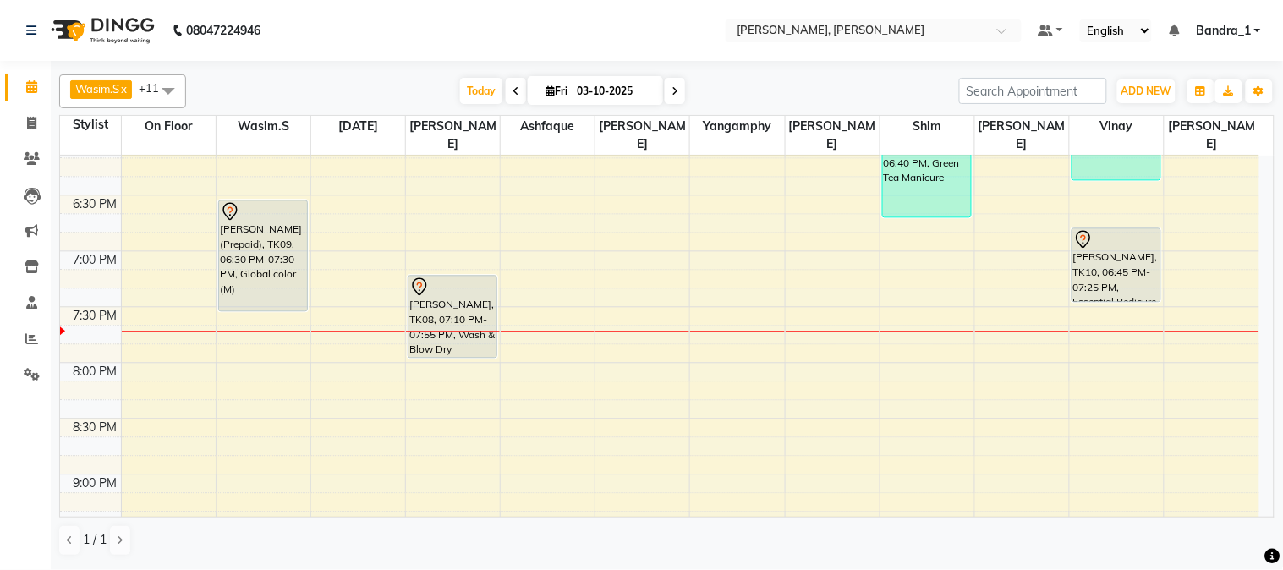
click at [454, 277] on div at bounding box center [452, 287] width 86 height 20
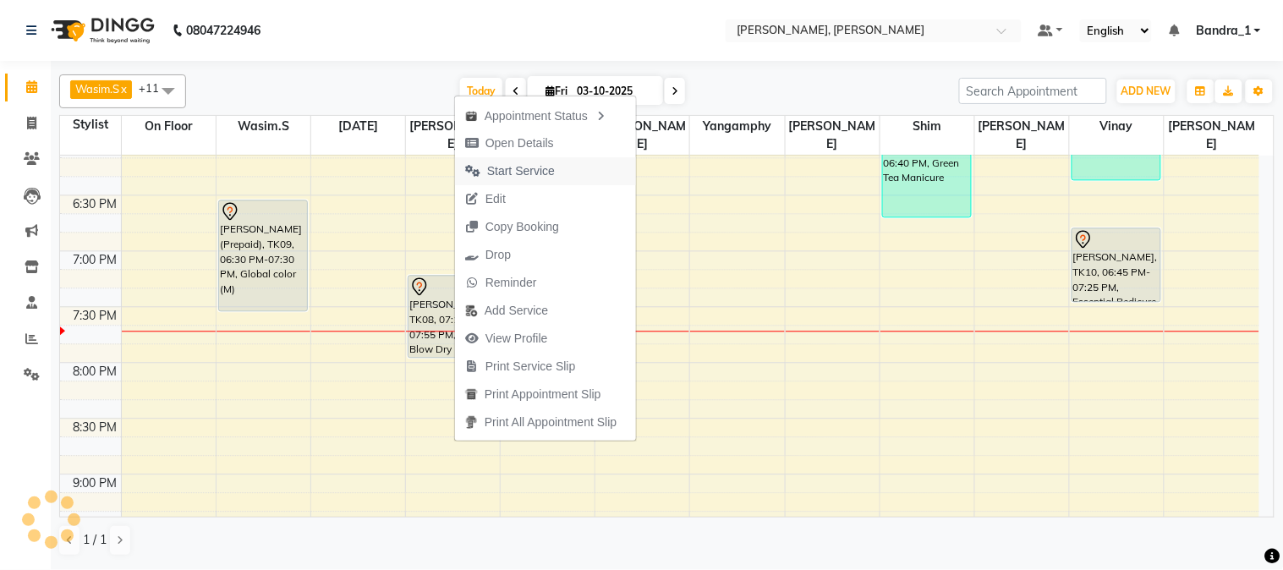
click at [495, 173] on span "Start Service" at bounding box center [521, 171] width 68 height 18
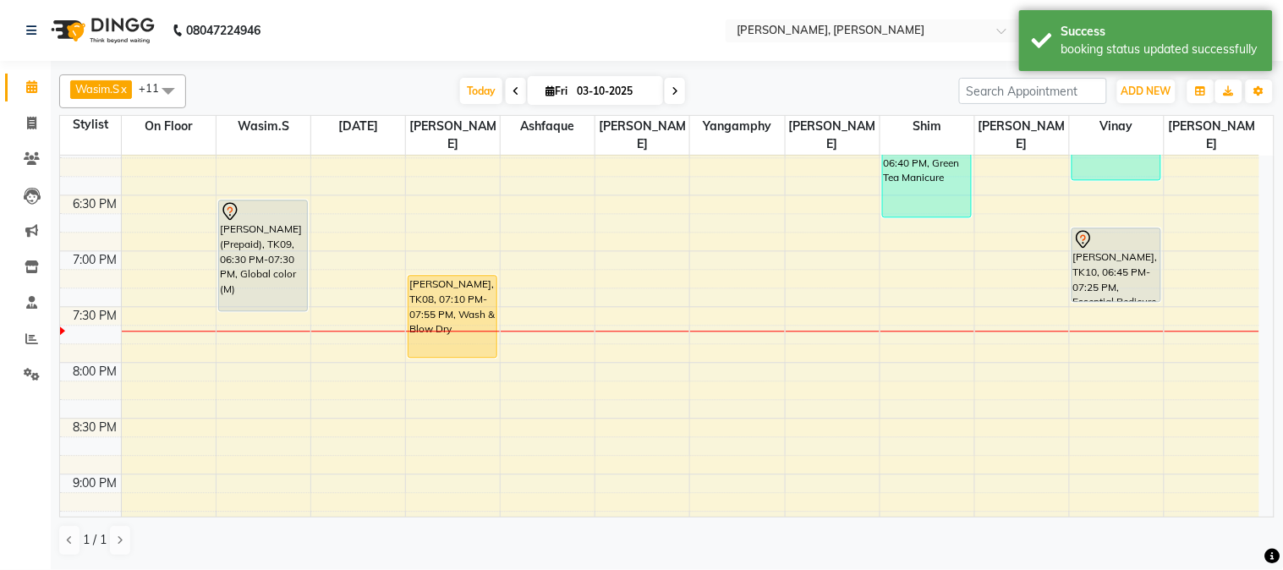
click at [1136, 229] on div at bounding box center [1116, 239] width 86 height 20
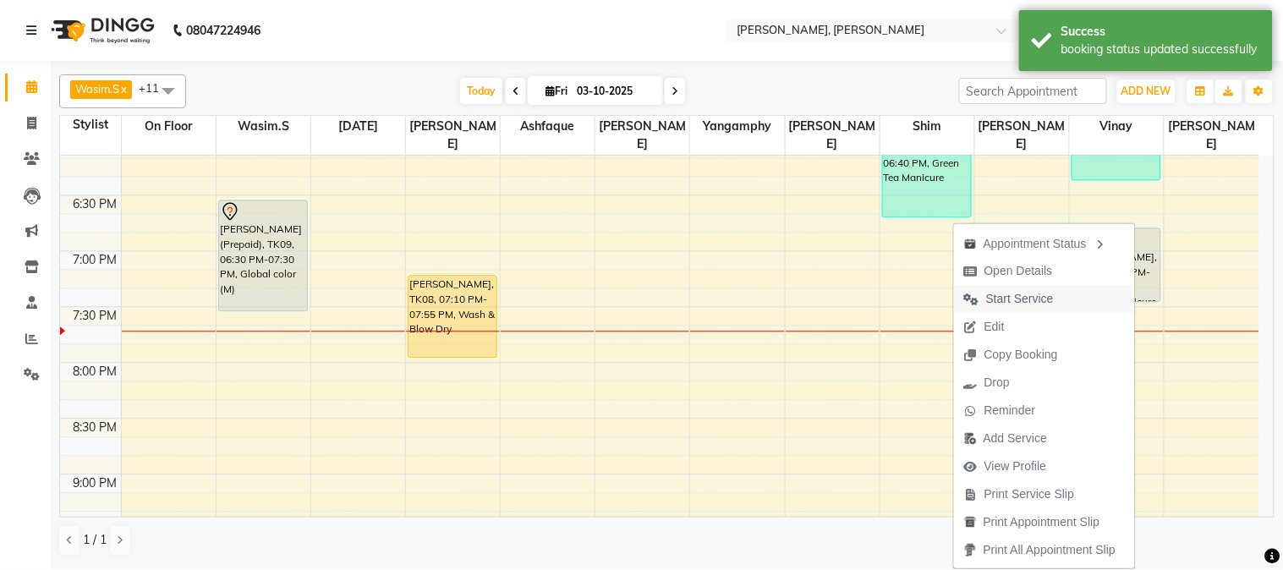
click at [1024, 303] on span "Start Service" at bounding box center [1020, 299] width 68 height 18
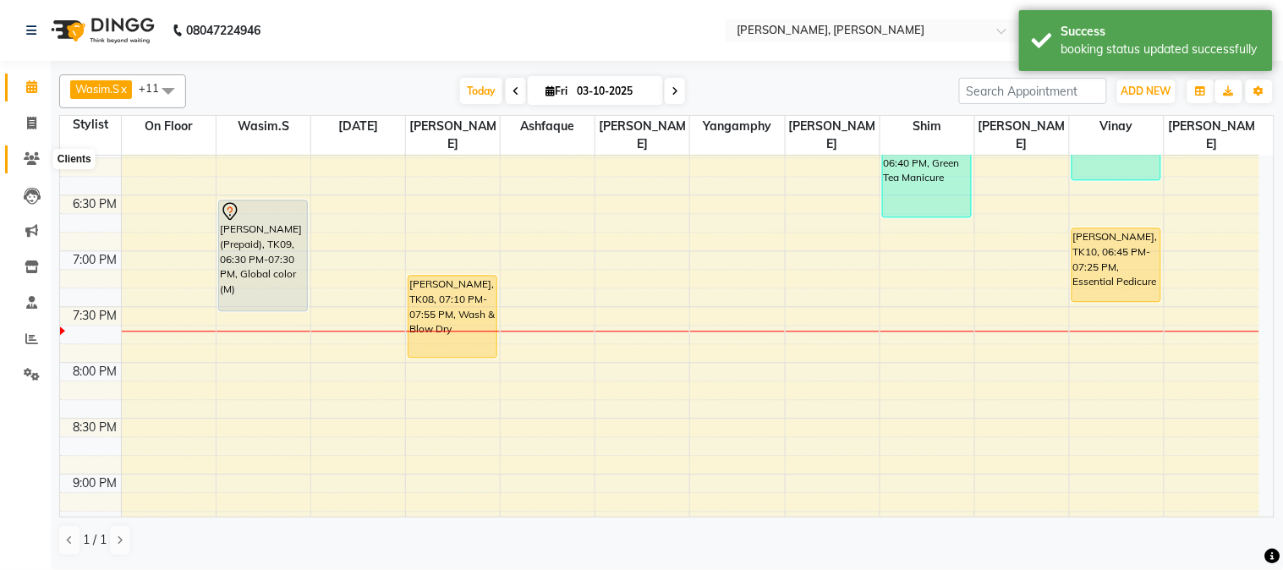
click at [25, 152] on icon at bounding box center [32, 158] width 16 height 13
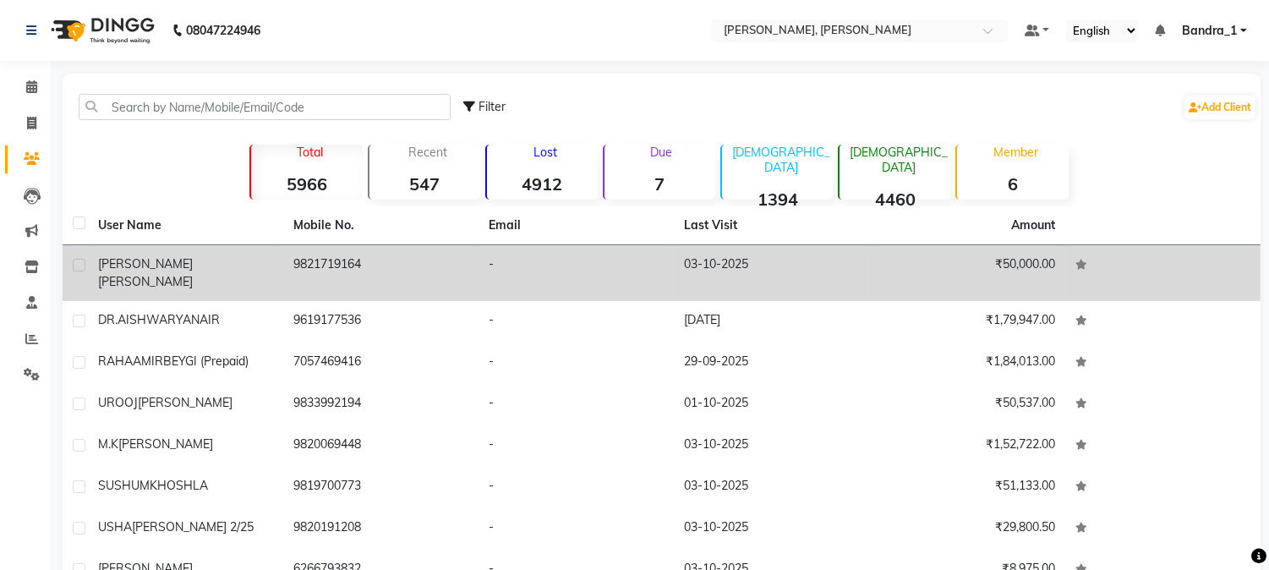
click at [215, 272] on div "MADHURI SINGH" at bounding box center [185, 273] width 175 height 36
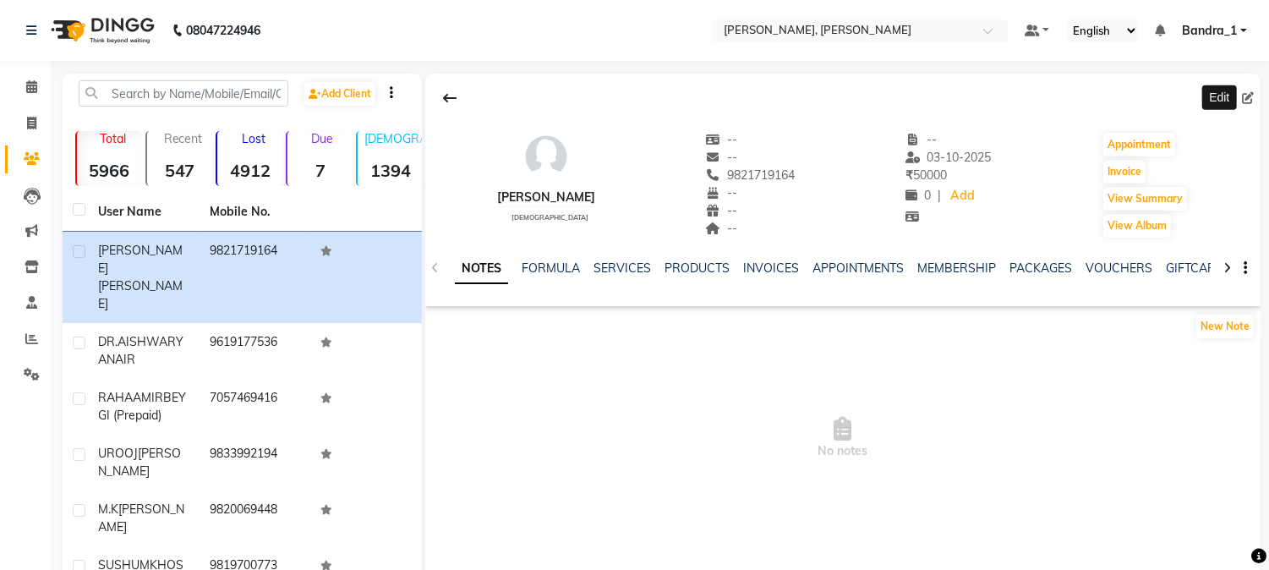
click at [1253, 97] on icon at bounding box center [1248, 98] width 12 height 12
select select "22"
select select "[DEMOGRAPHIC_DATA]"
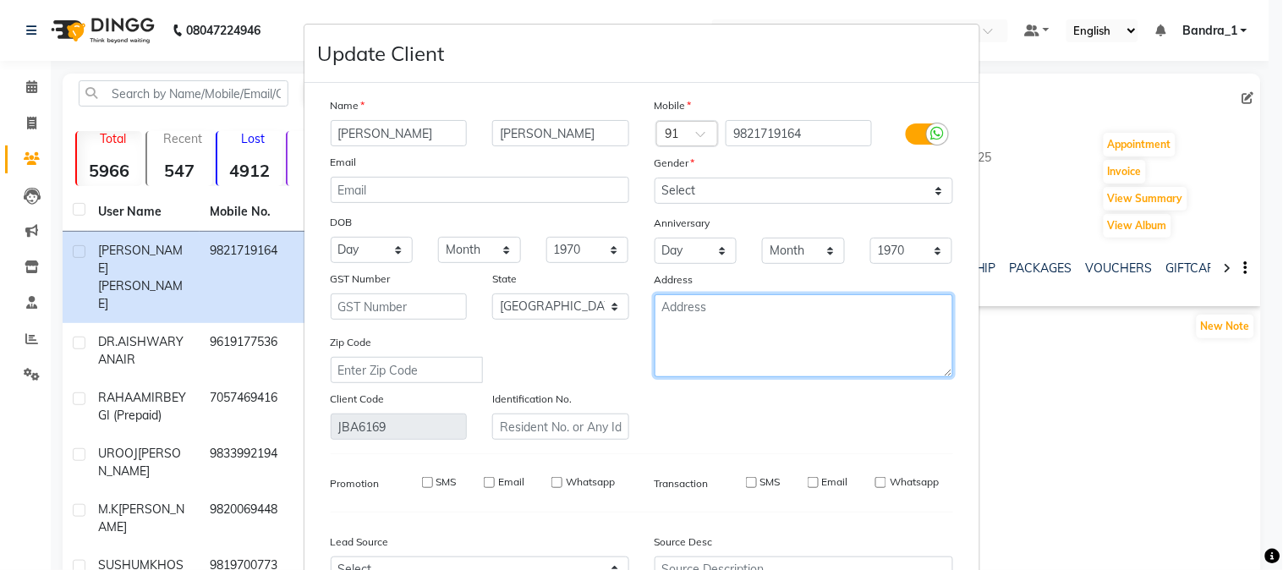
click at [674, 306] on textarea at bounding box center [804, 335] width 299 height 83
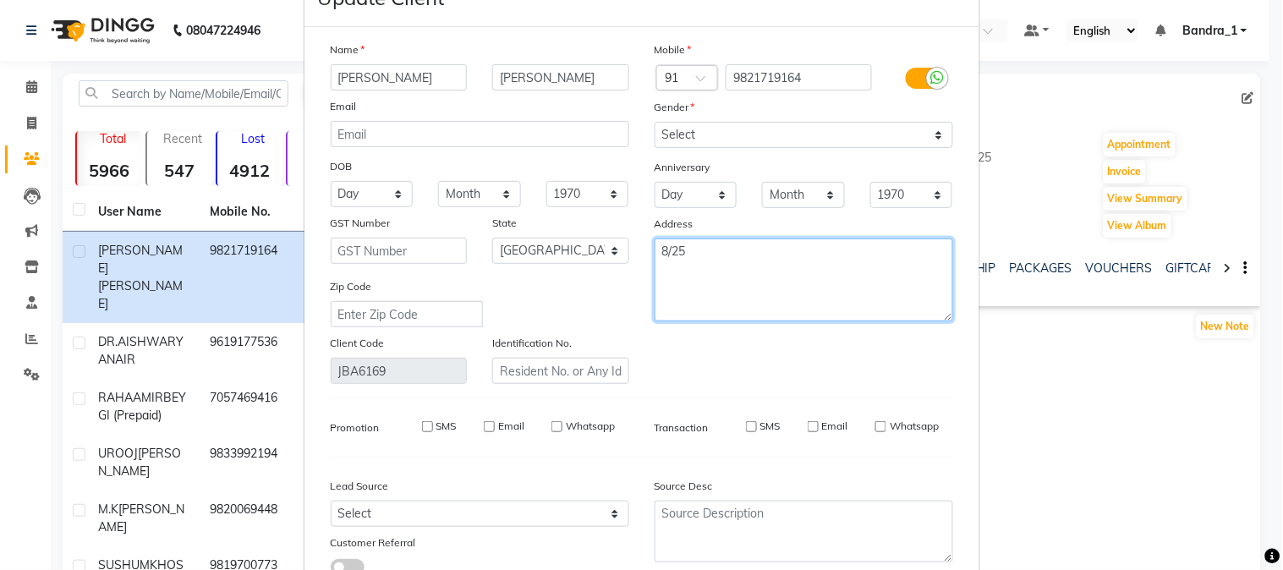
scroll to position [182, 0]
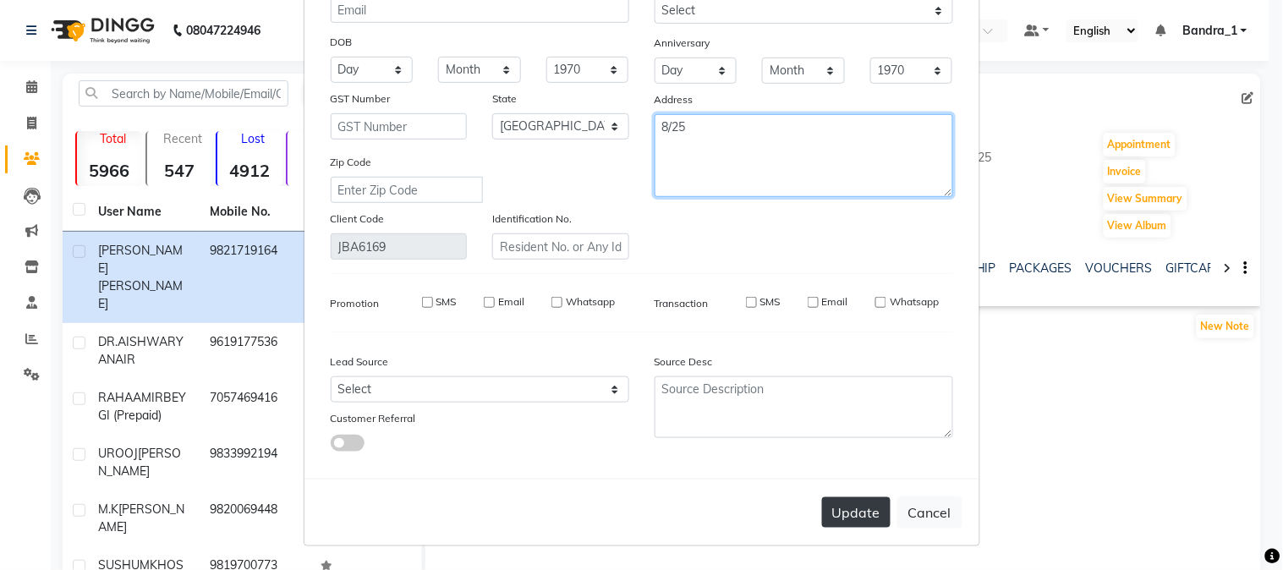
type textarea "8/25"
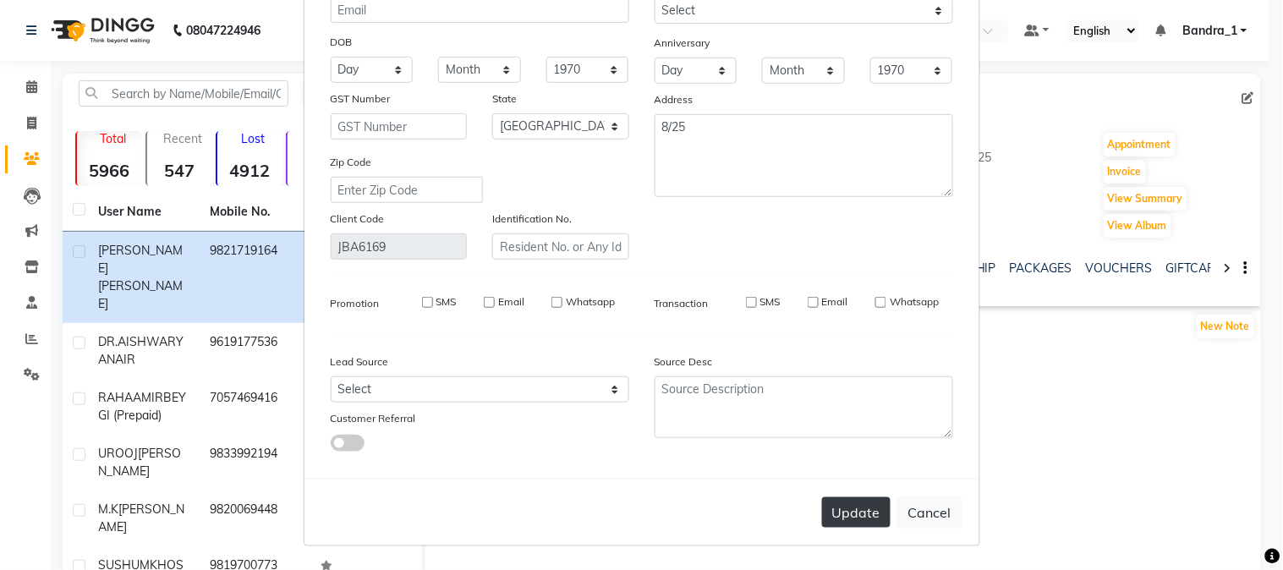
click at [829, 513] on button "Update" at bounding box center [856, 512] width 69 height 30
select select
select select "null"
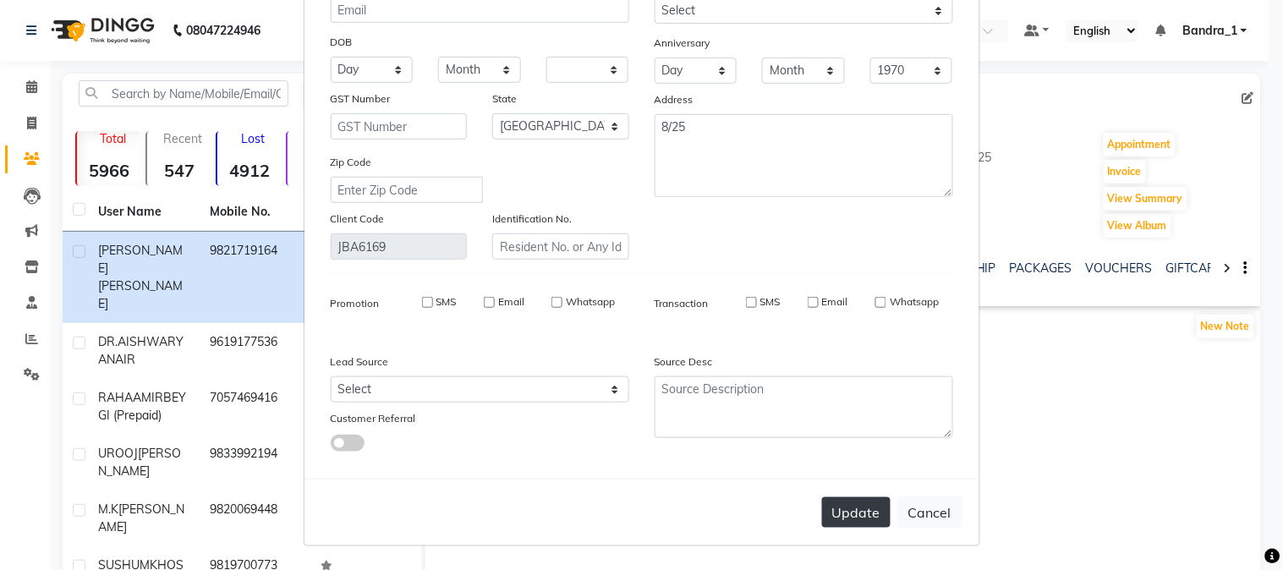
select select
checkbox input "false"
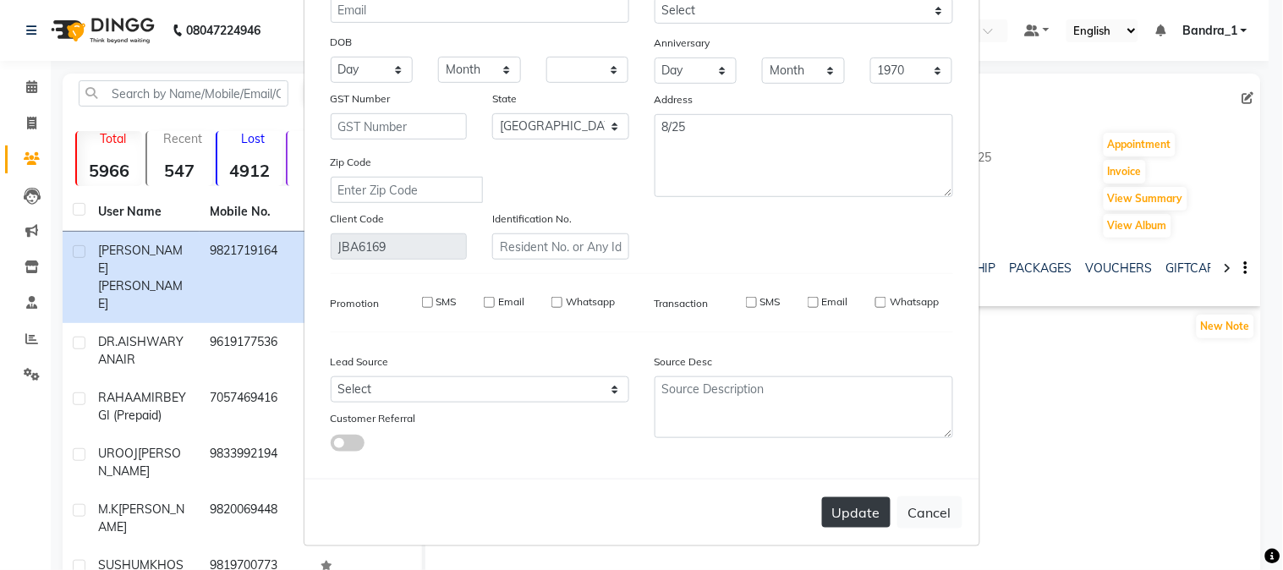
checkbox input "false"
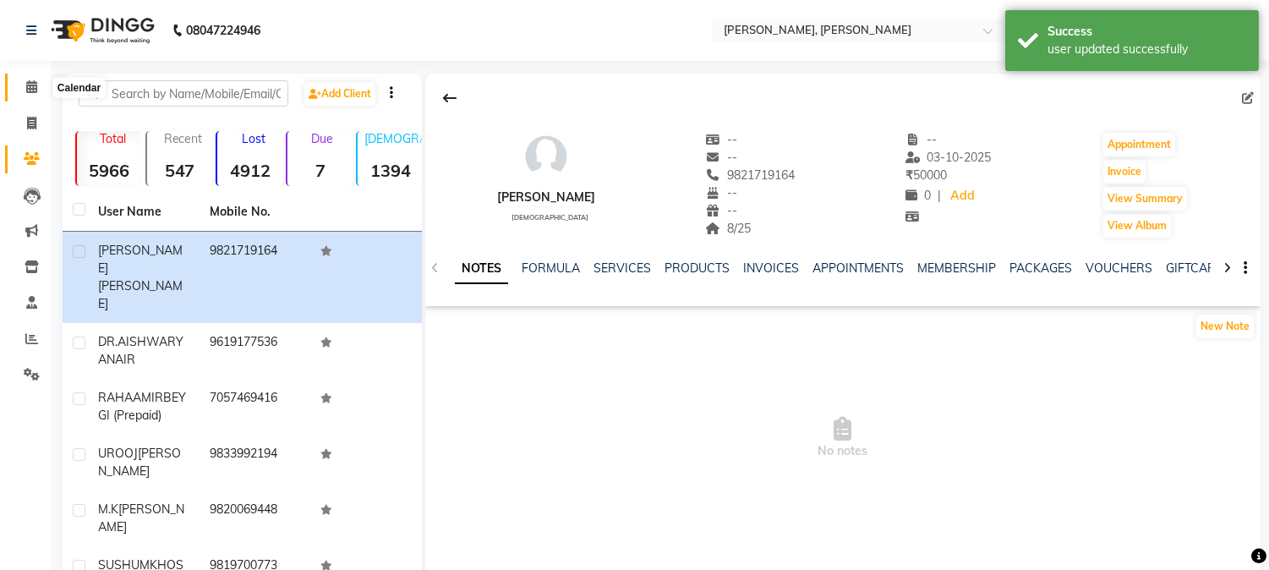
click at [29, 90] on icon at bounding box center [31, 86] width 11 height 13
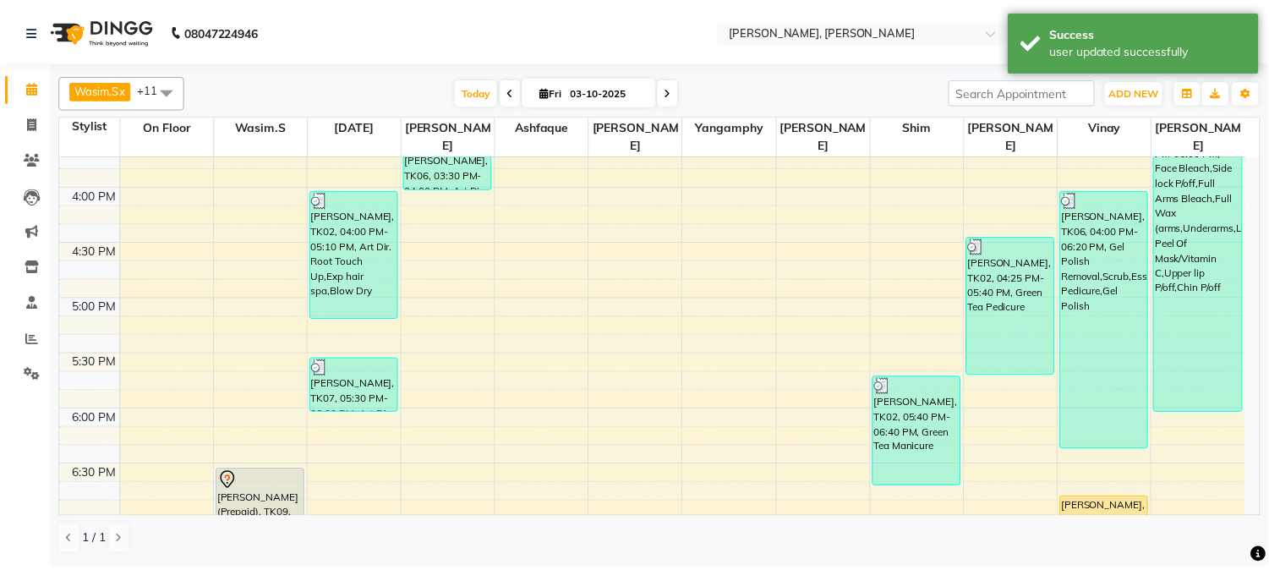
scroll to position [1127, 0]
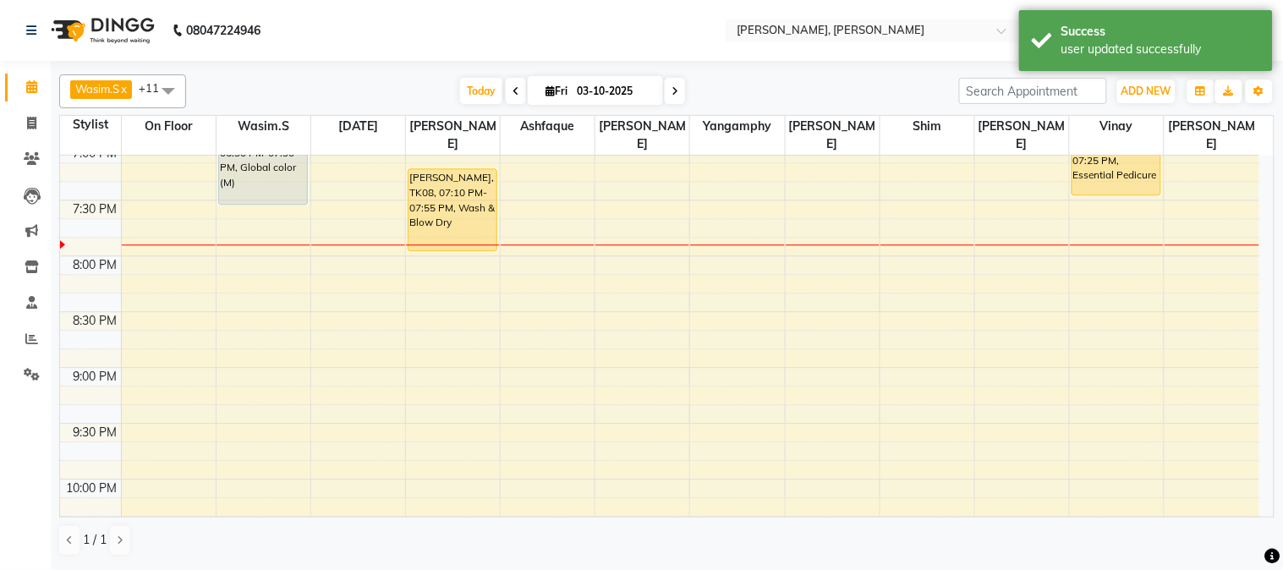
click at [452, 169] on div "UROOJ ASHFAQ, TK08, 07:10 PM-07:55 PM, Wash & Blow Dry" at bounding box center [452, 209] width 88 height 81
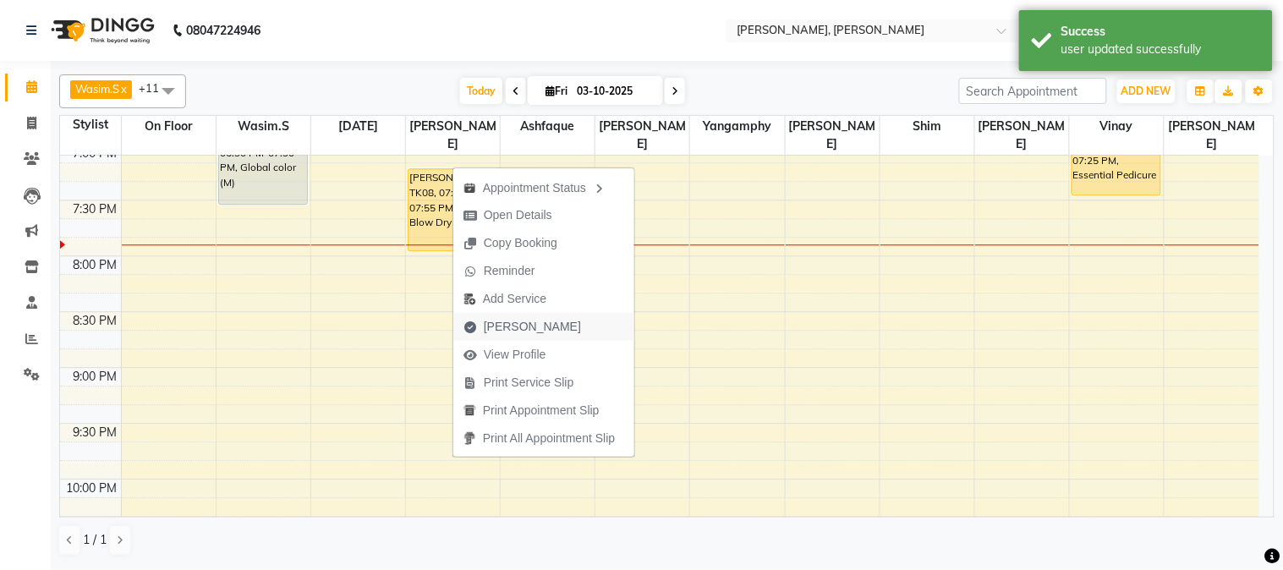
click at [516, 321] on span "[PERSON_NAME]" at bounding box center [532, 327] width 97 height 18
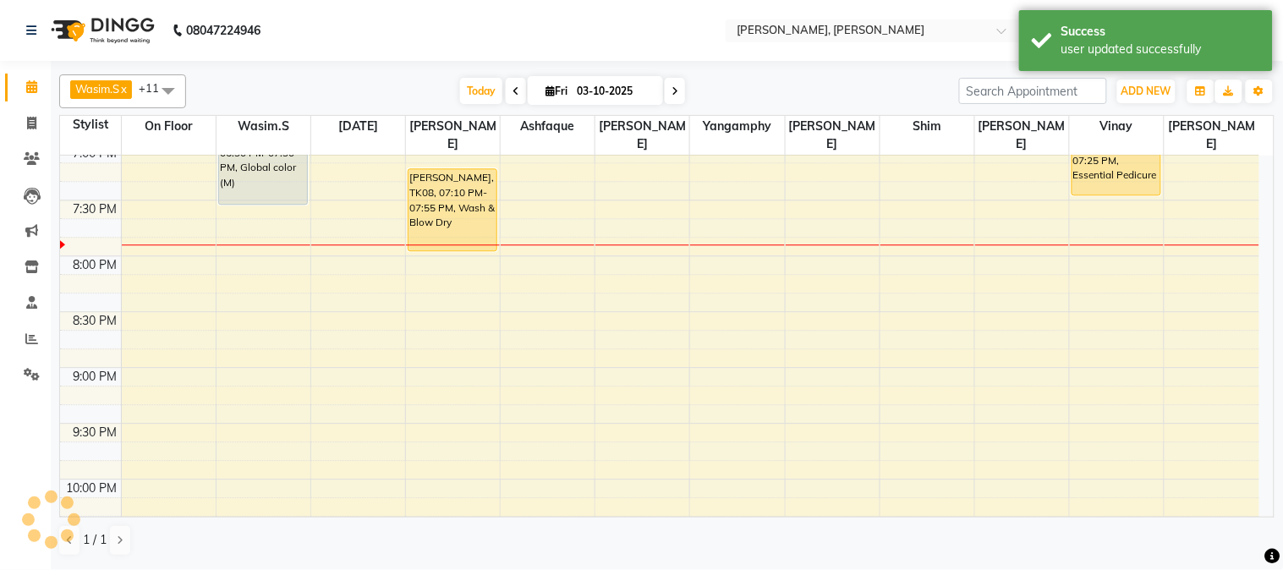
select select "7997"
select select "service"
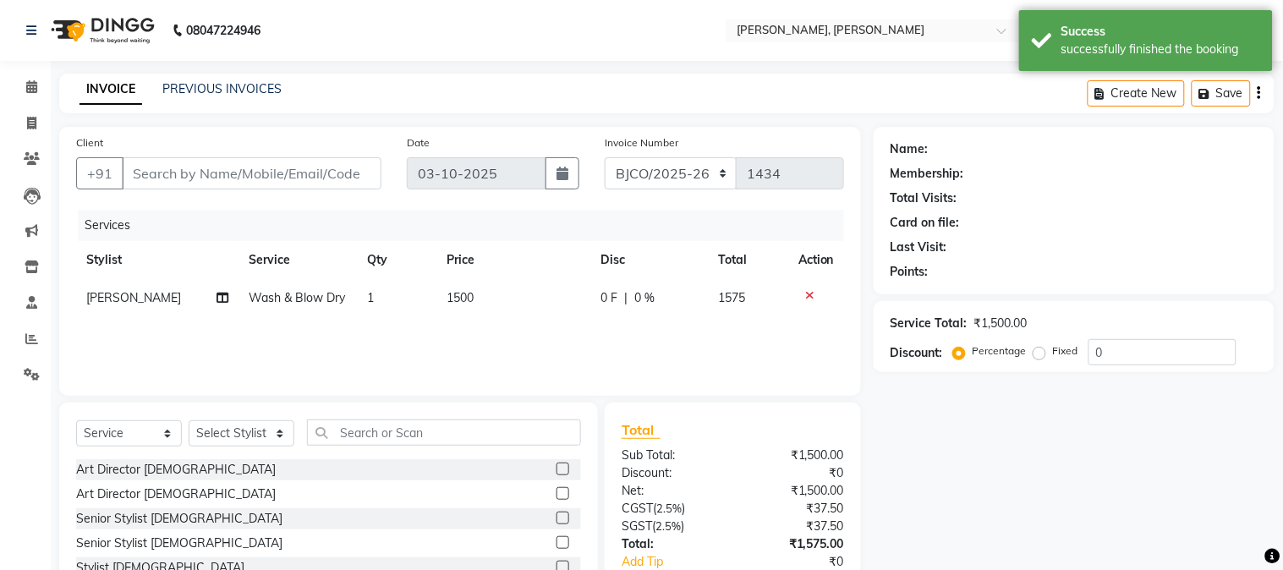
type input "9833992194"
select select "72175"
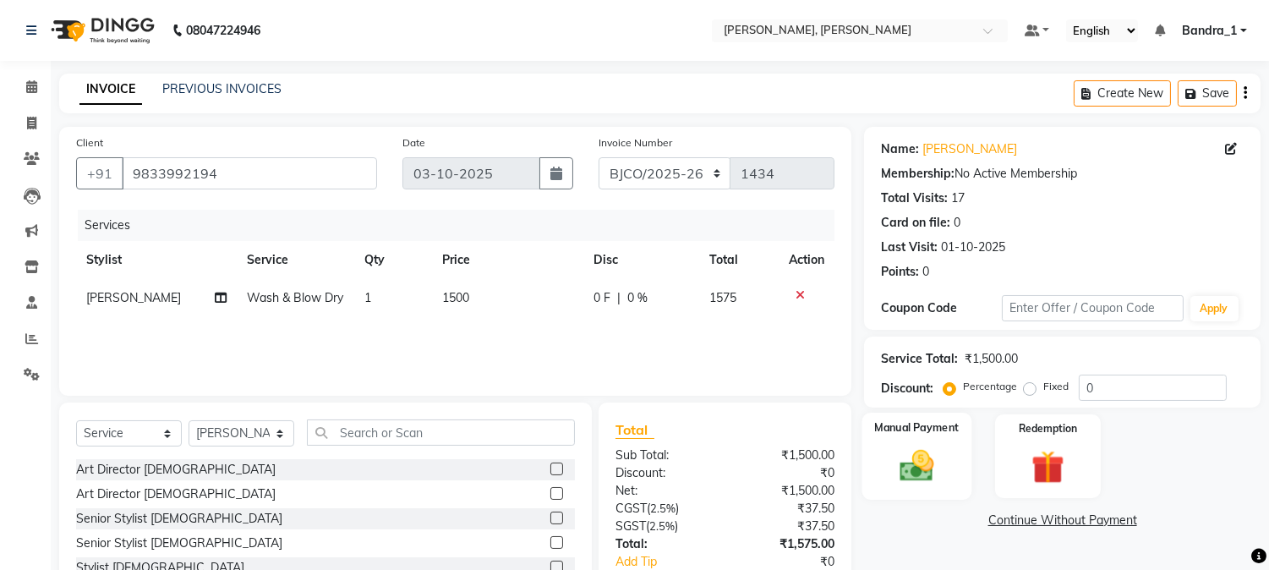
click at [923, 463] on img at bounding box center [918, 467] width 56 height 40
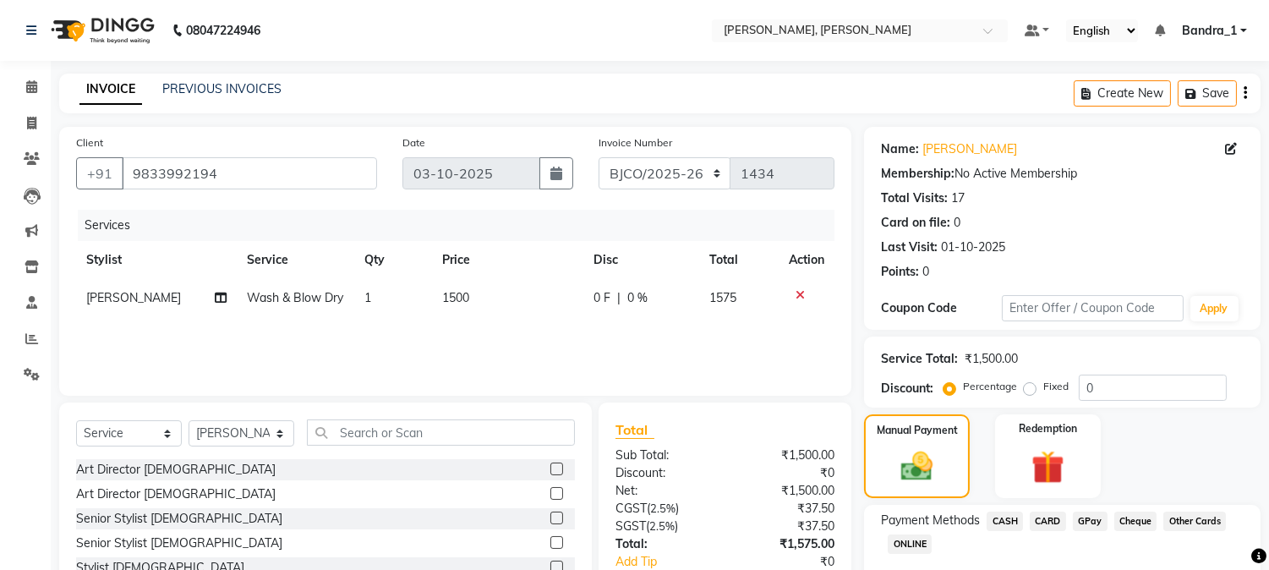
scroll to position [107, 0]
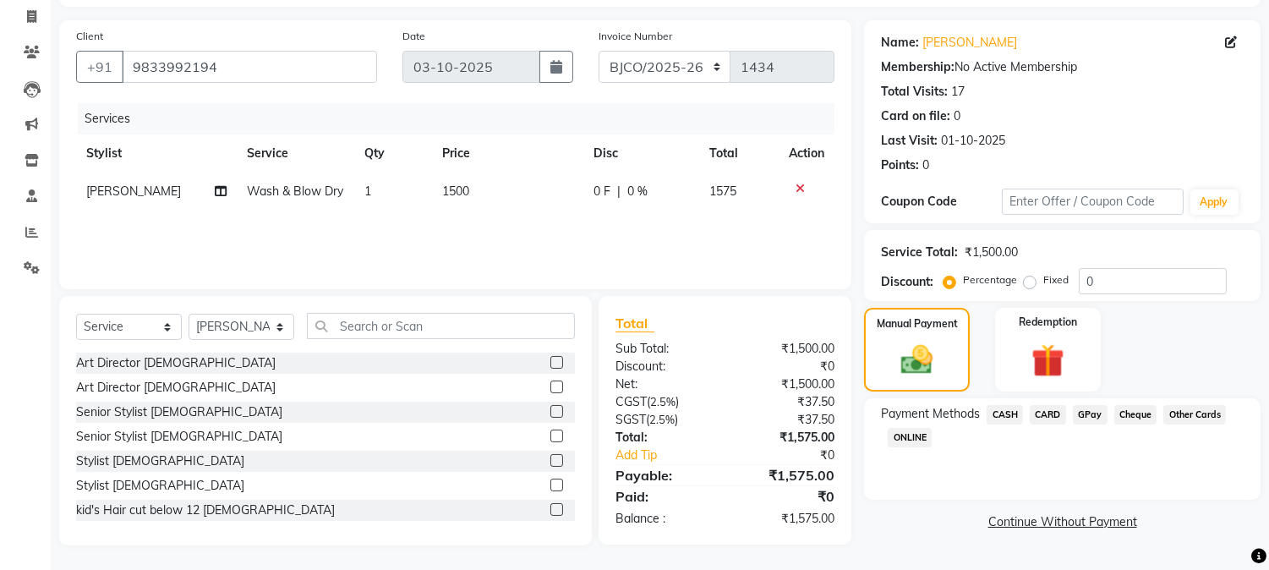
click at [1037, 411] on span "CARD" at bounding box center [1048, 414] width 36 height 19
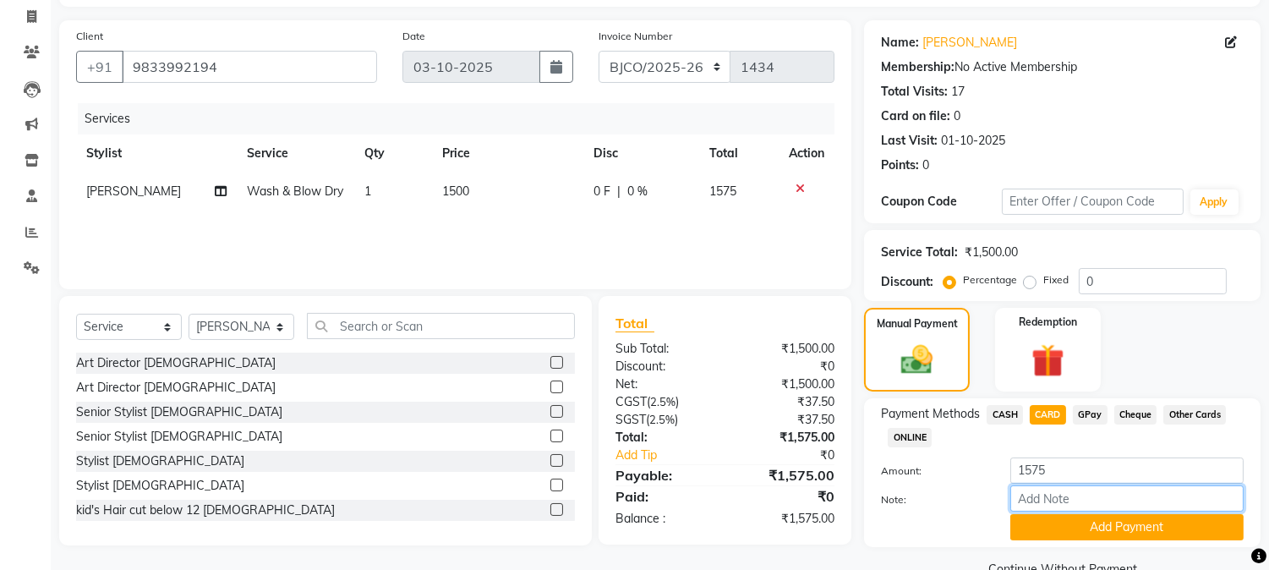
click at [1057, 499] on input "Note:" at bounding box center [1127, 498] width 233 height 26
type input "4515"
click at [1070, 524] on button "Add Payment" at bounding box center [1127, 527] width 233 height 26
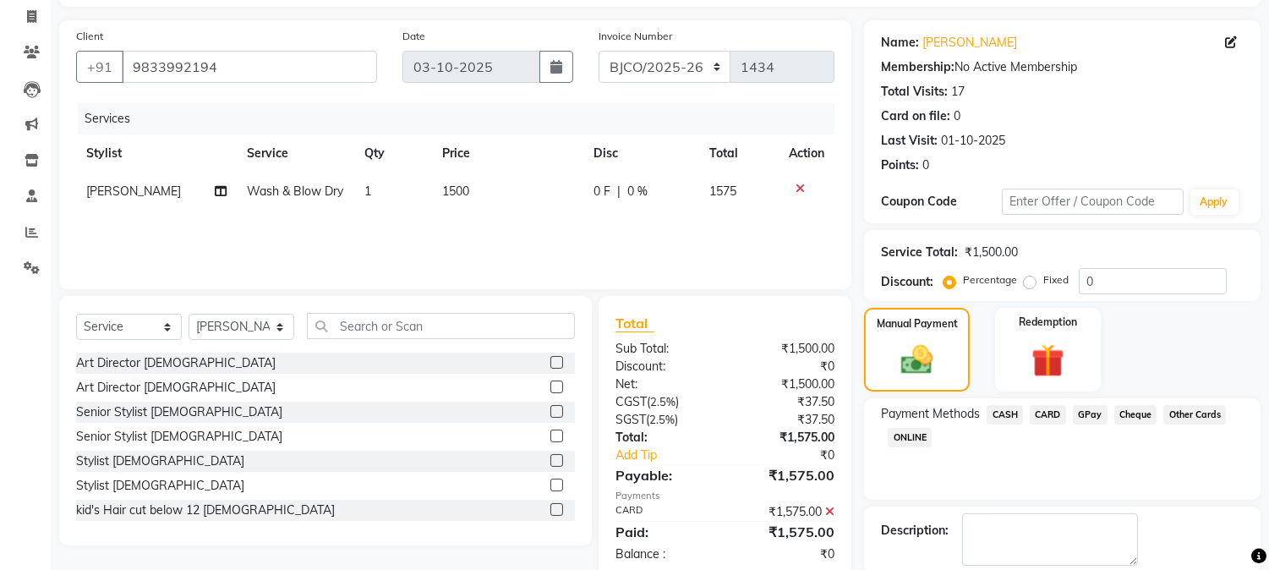
scroll to position [190, 0]
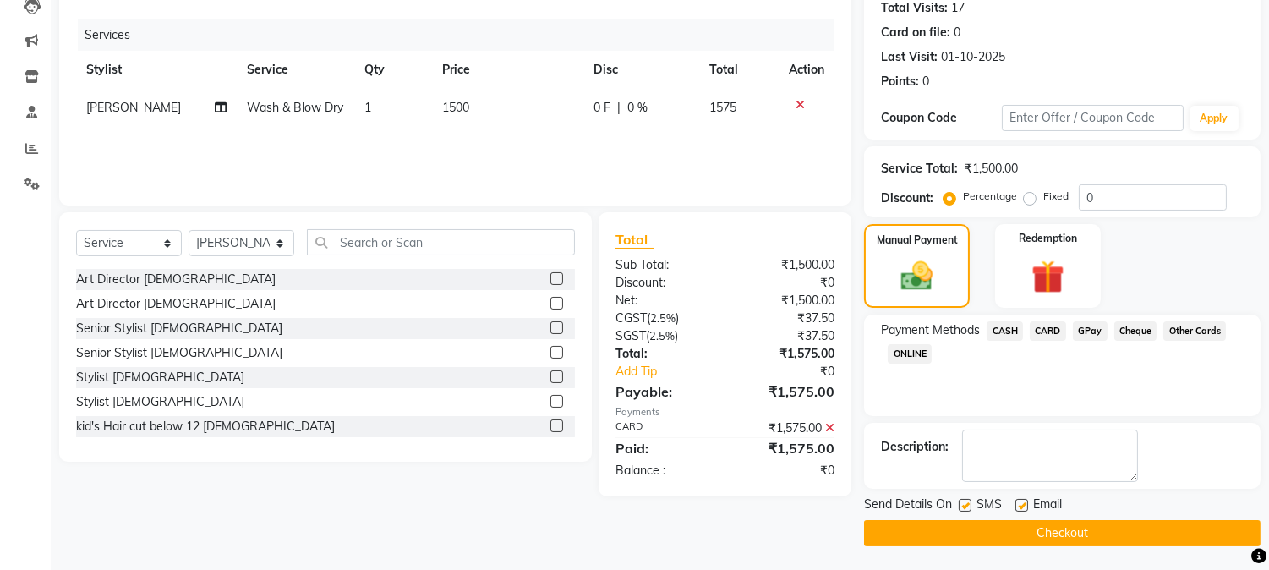
click at [1026, 502] on label at bounding box center [1022, 505] width 13 height 13
click at [1026, 502] on input "checkbox" at bounding box center [1021, 506] width 11 height 11
checkbox input "false"
click at [970, 506] on label at bounding box center [965, 505] width 13 height 13
click at [970, 506] on input "checkbox" at bounding box center [964, 506] width 11 height 11
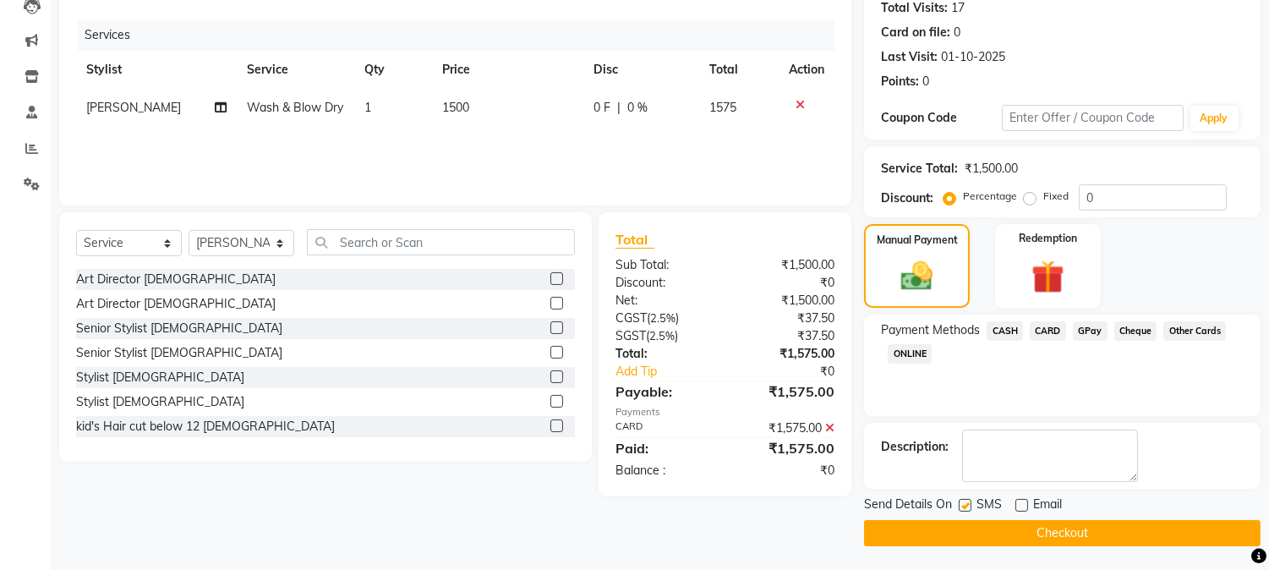
checkbox input "false"
click at [969, 541] on button "Checkout" at bounding box center [1062, 533] width 397 height 26
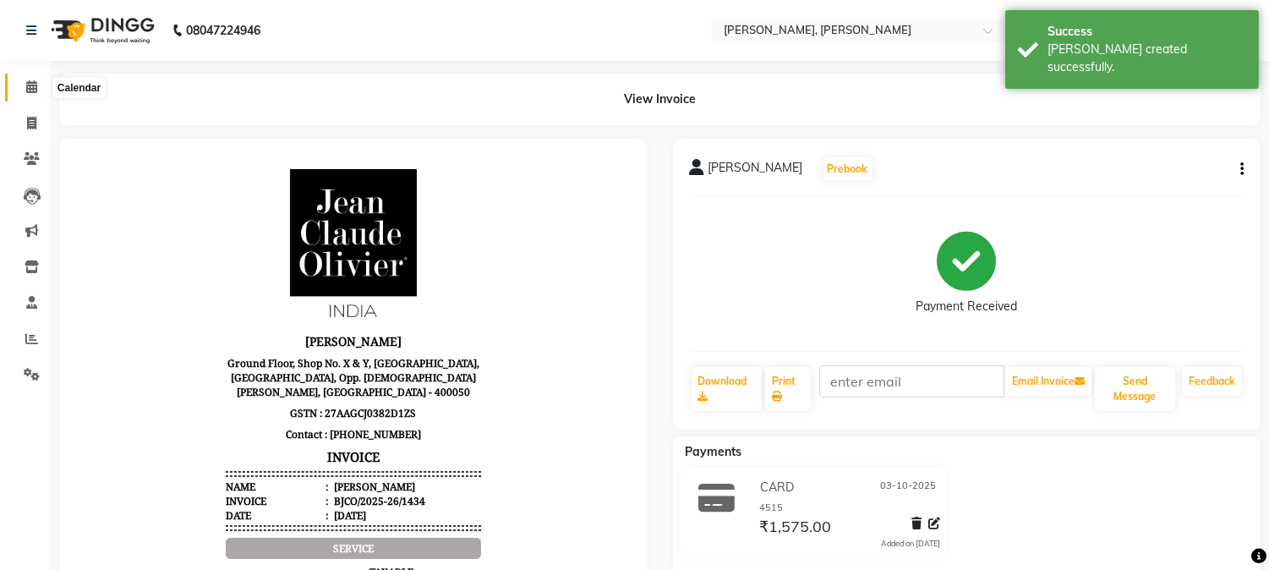
click at [30, 85] on icon at bounding box center [31, 86] width 11 height 13
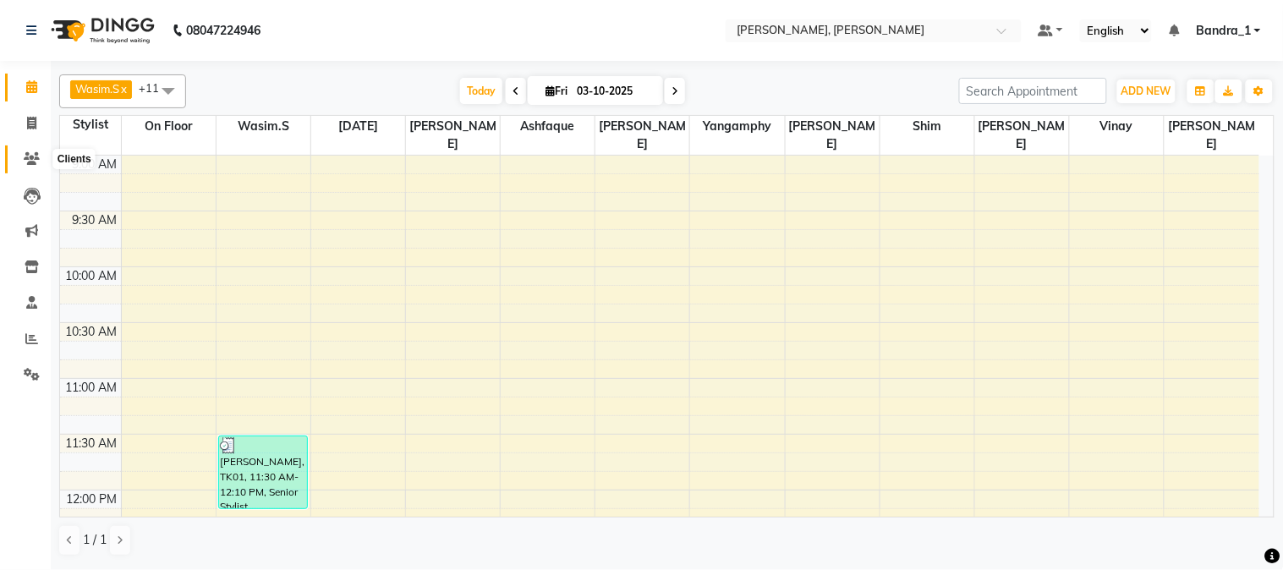
click at [31, 154] on icon at bounding box center [32, 158] width 16 height 13
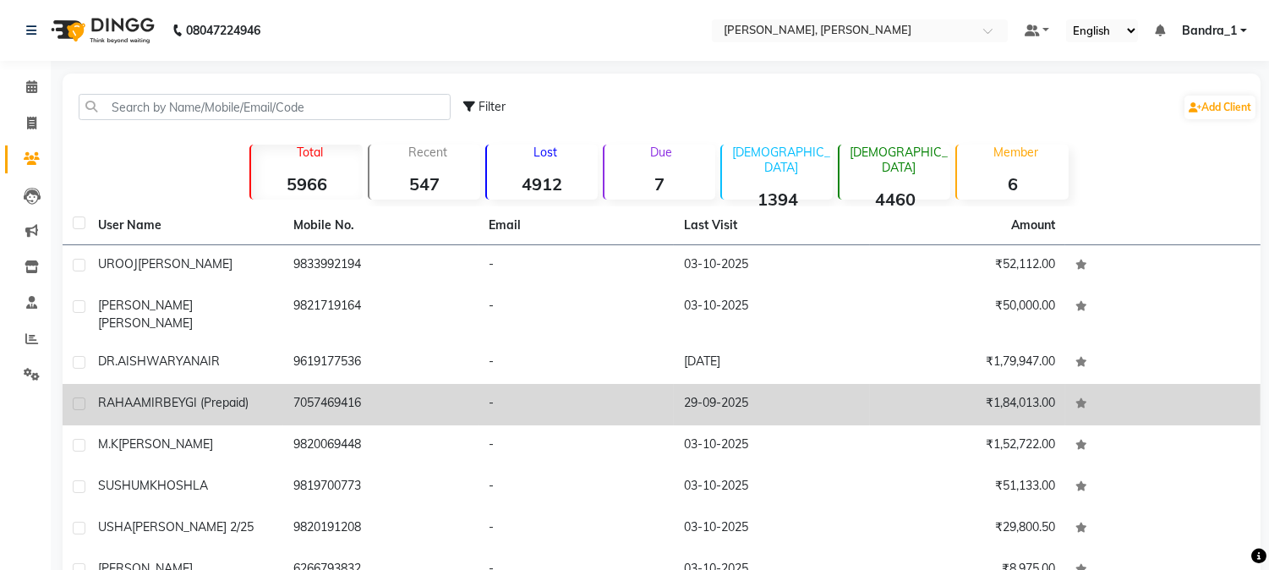
click at [173, 395] on span "AMIRBEYGI (Prepaid)" at bounding box center [191, 402] width 116 height 15
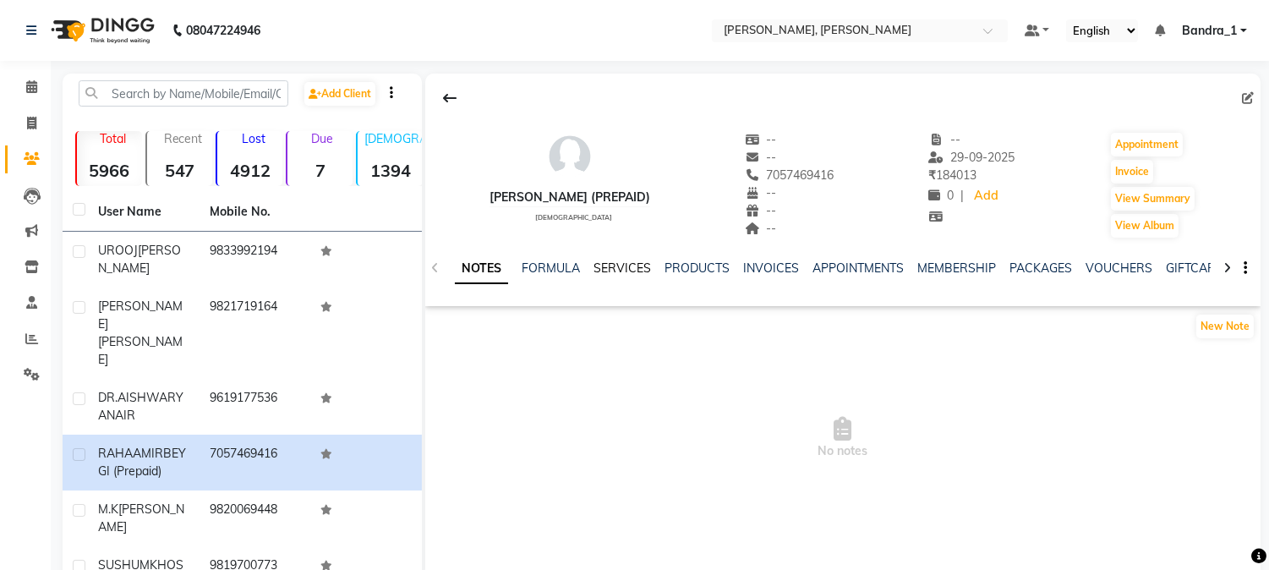
click at [609, 268] on link "SERVICES" at bounding box center [623, 267] width 58 height 15
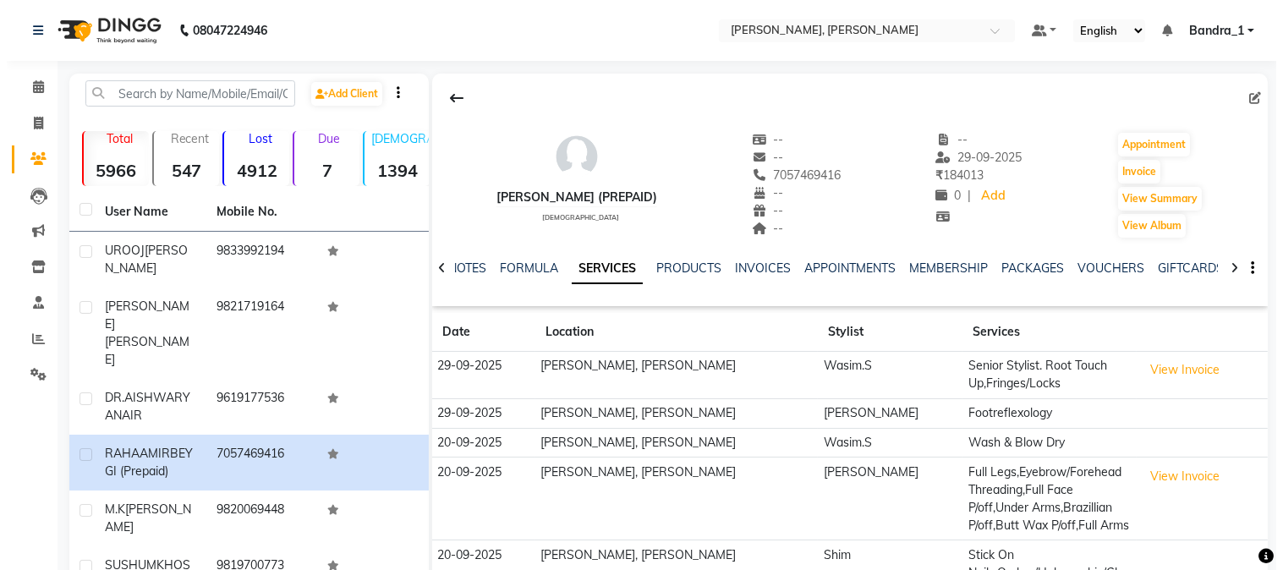
scroll to position [266, 0]
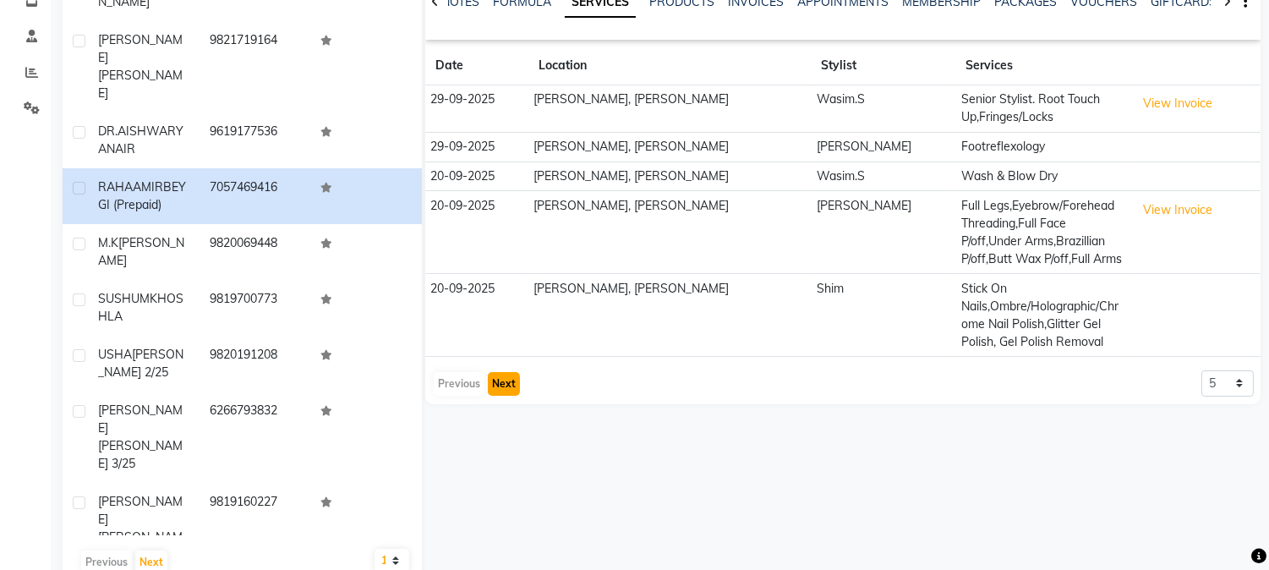
click at [501, 384] on button "Next" at bounding box center [504, 384] width 32 height 24
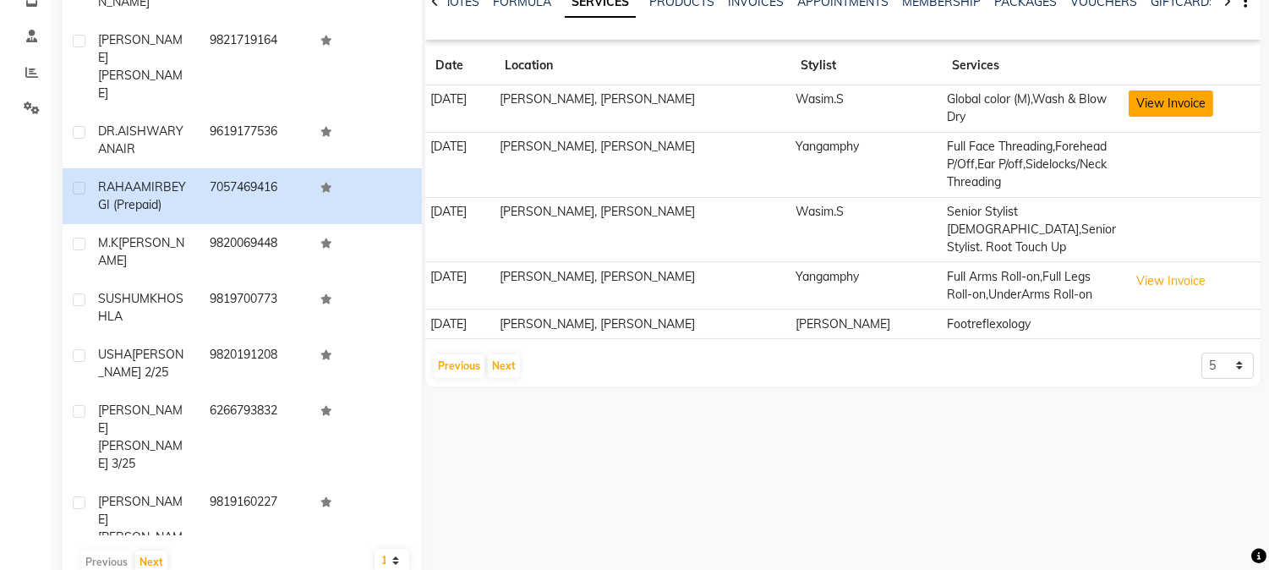
click at [1137, 103] on button "View Invoice" at bounding box center [1171, 103] width 85 height 26
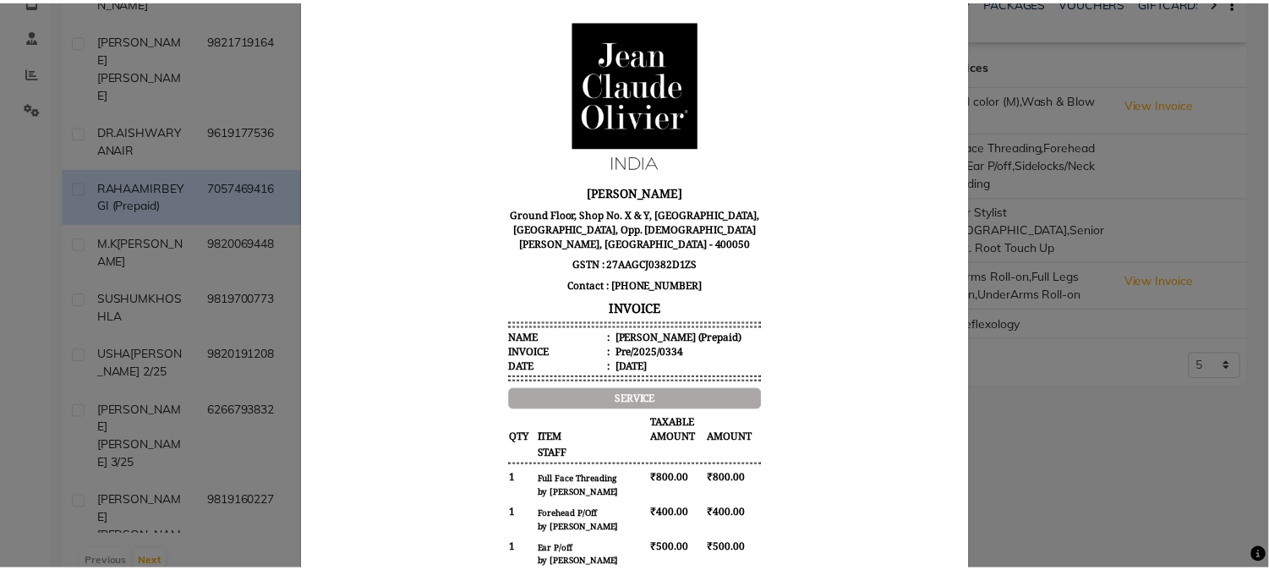
scroll to position [0, 0]
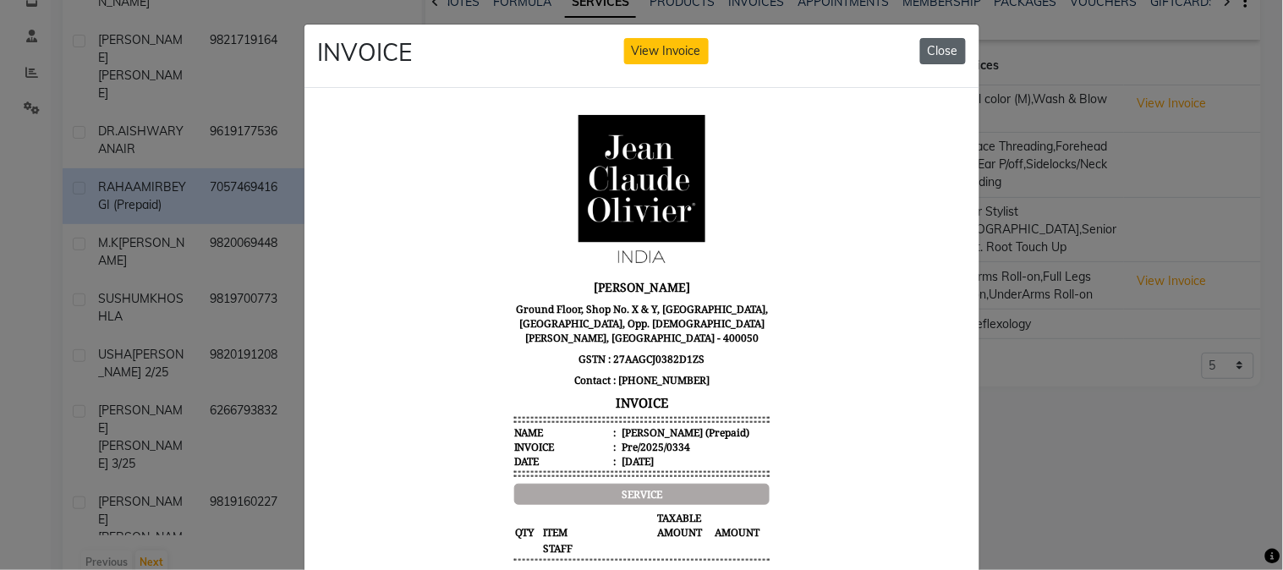
click at [923, 49] on button "Close" at bounding box center [943, 51] width 46 height 26
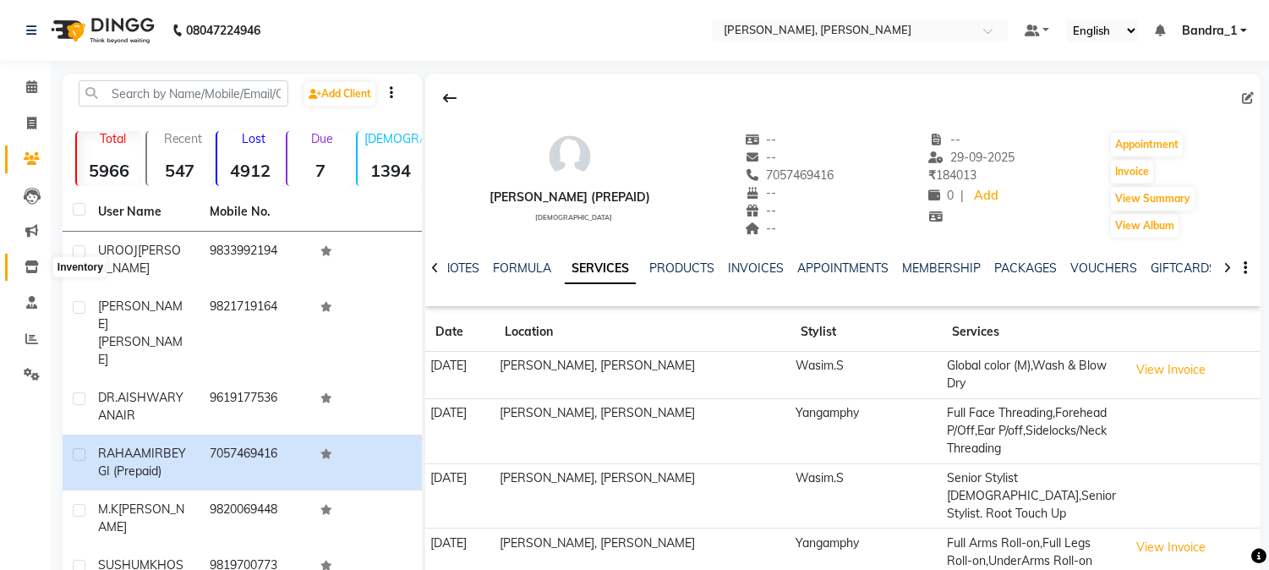
click at [28, 263] on icon at bounding box center [32, 266] width 14 height 13
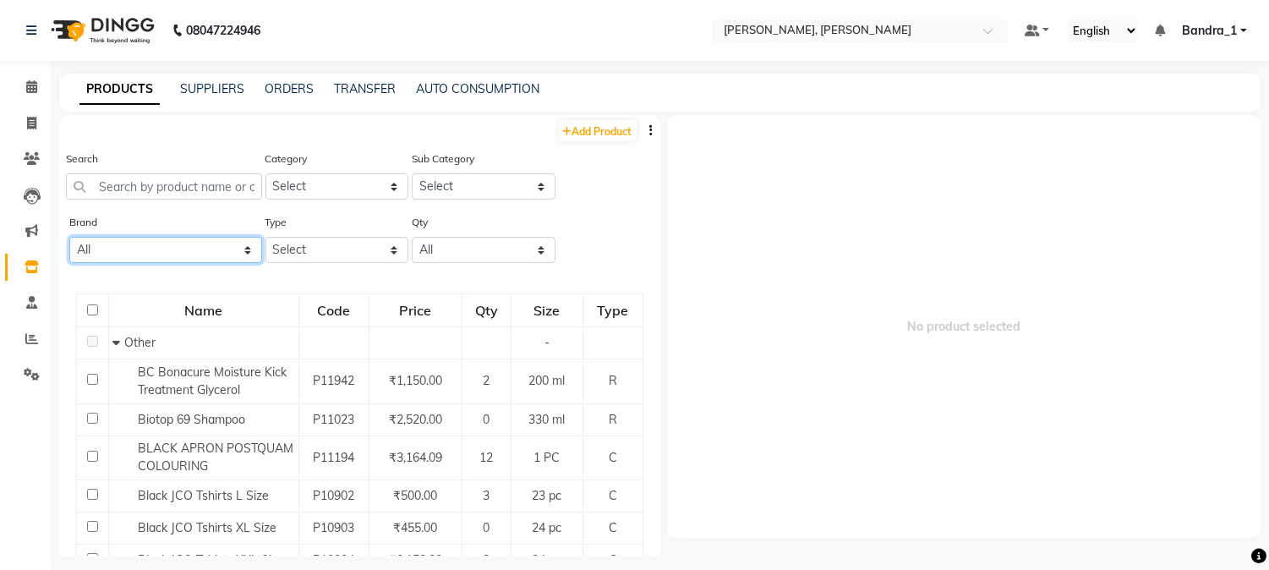
click at [245, 249] on select "All Ashpveda Beauty Gang Beauty Garage Biolume Biotop Cabelo Chave Calyx Proffe…" at bounding box center [165, 250] width 193 height 26
select select "loreal"
click at [69, 237] on select "All Ashpveda Beauty Gang Beauty Garage Biolume Biotop Cabelo Chave Calyx Proffe…" at bounding box center [165, 250] width 193 height 26
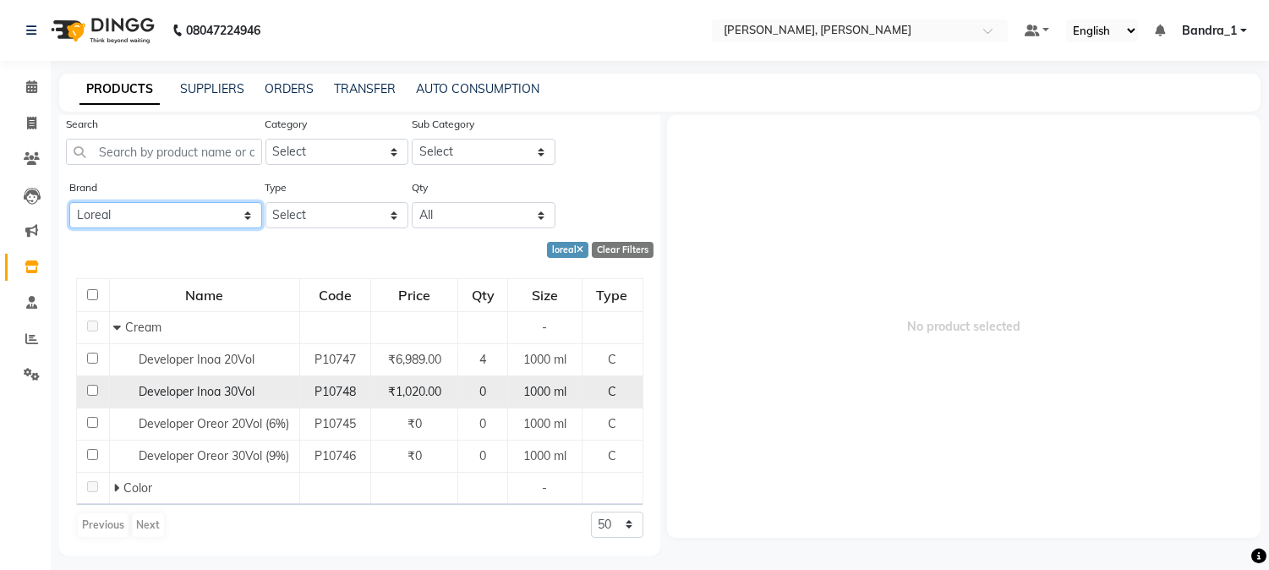
scroll to position [10, 0]
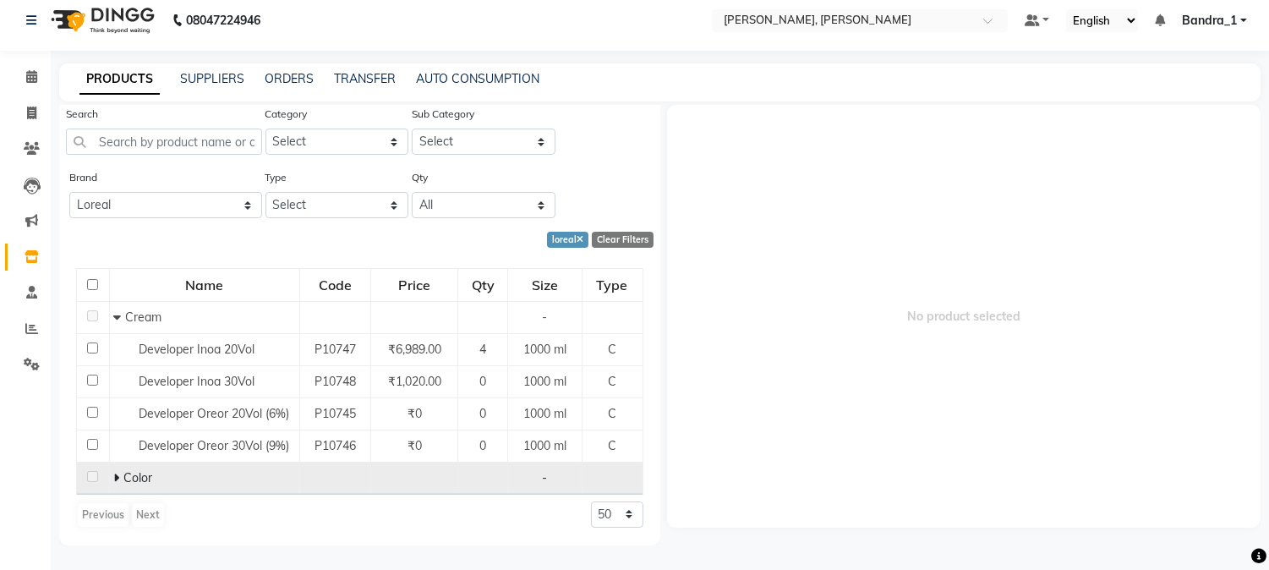
click at [111, 477] on td "Color" at bounding box center [204, 478] width 190 height 32
click at [113, 476] on icon at bounding box center [116, 478] width 6 height 12
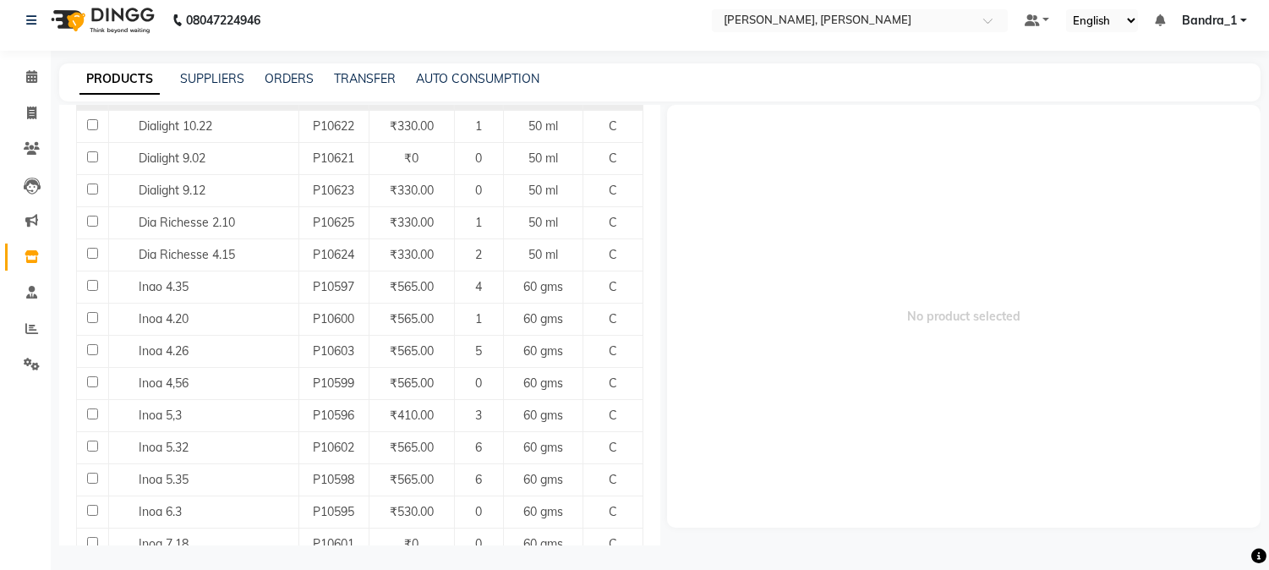
scroll to position [787, 0]
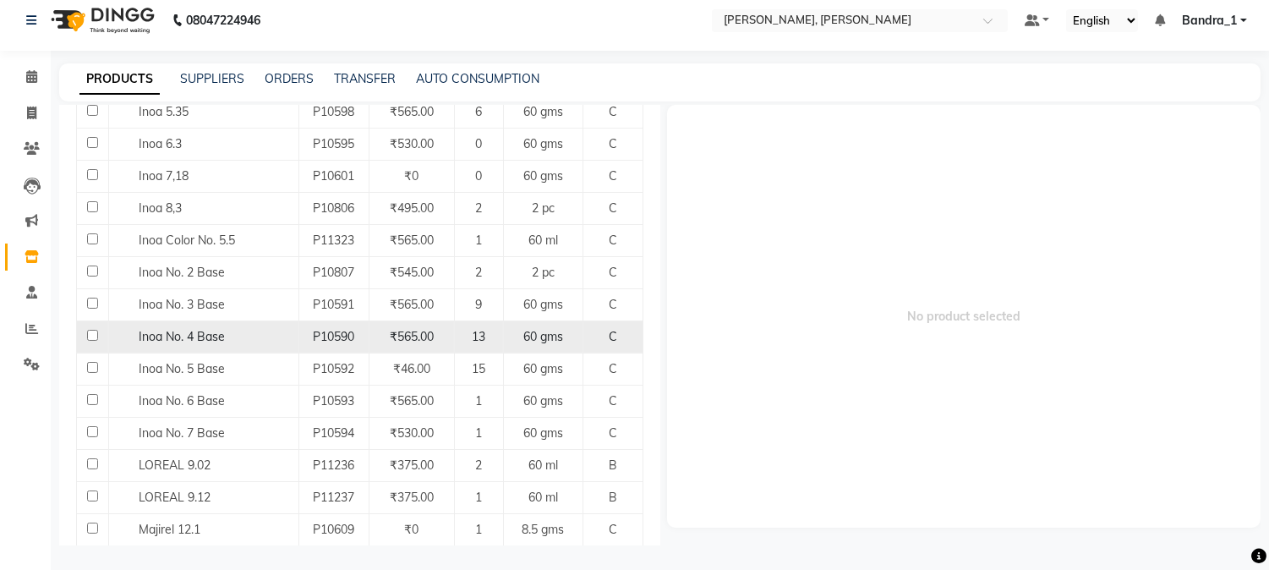
click at [90, 335] on input "checkbox" at bounding box center [92, 335] width 11 height 11
checkbox input "true"
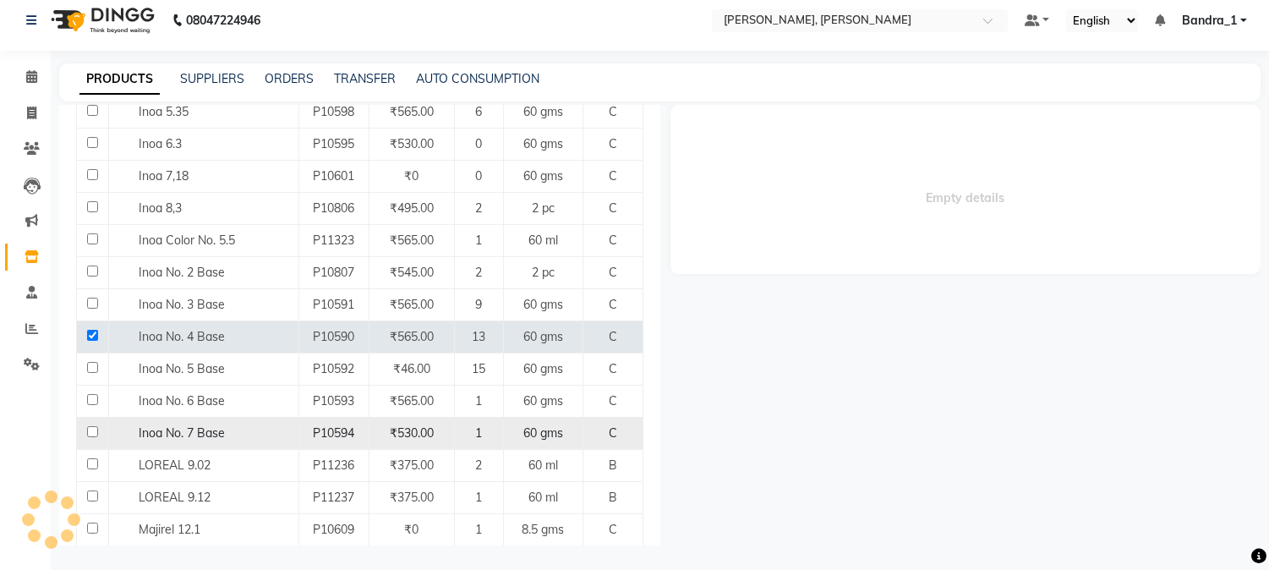
select select
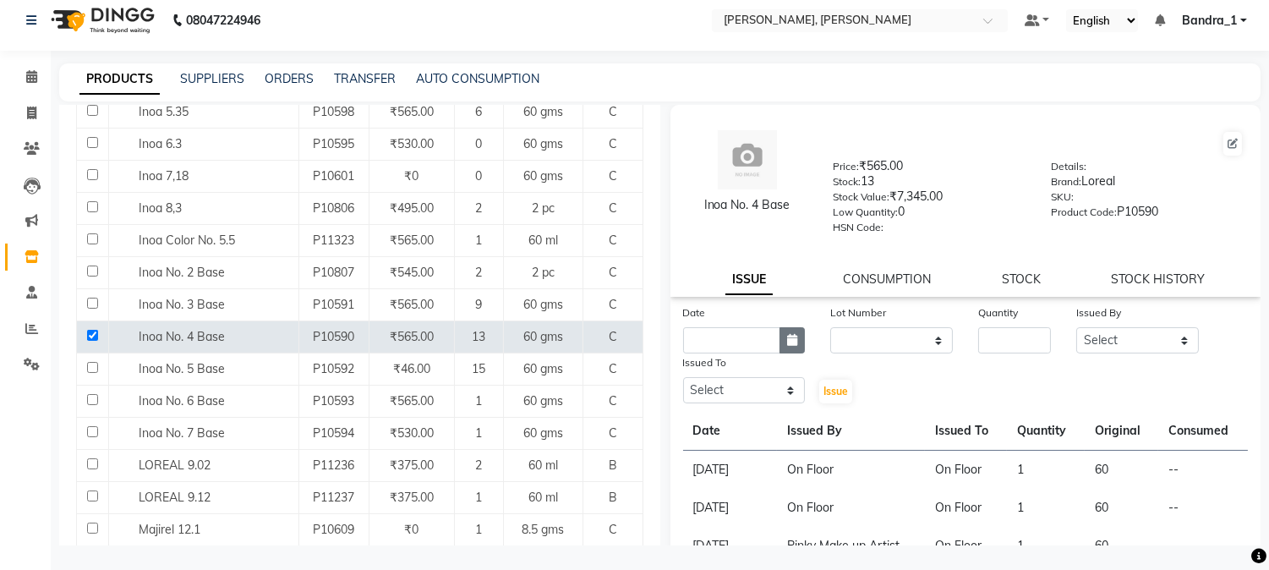
click at [781, 340] on button "button" at bounding box center [792, 340] width 25 height 26
select select "10"
select select "2025"
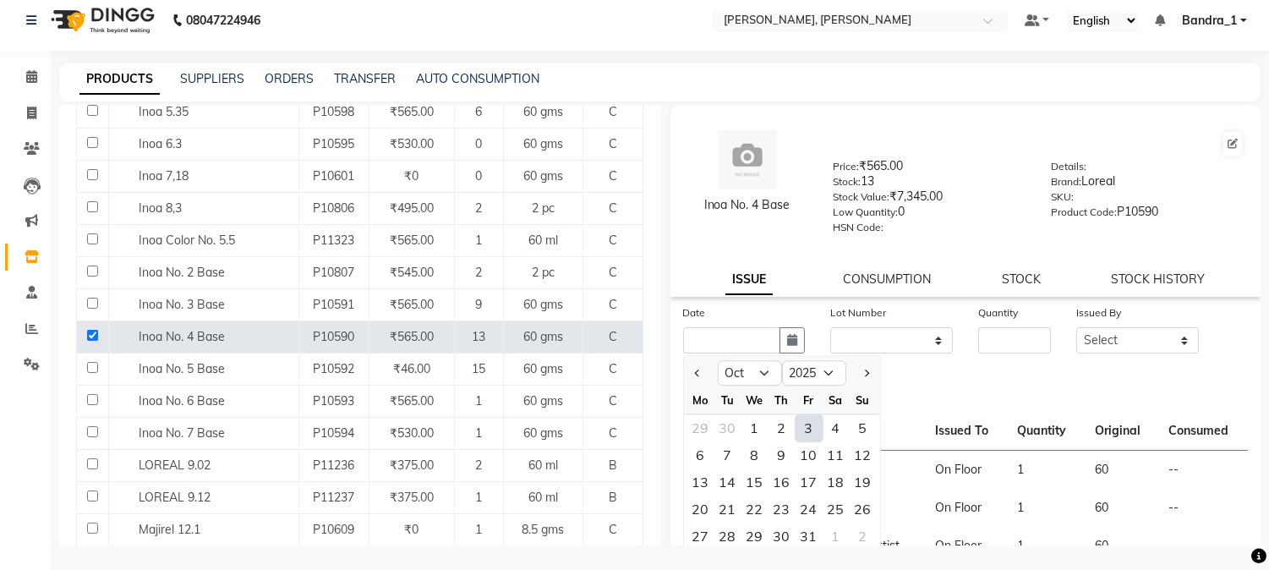
click at [807, 428] on div "3" at bounding box center [809, 427] width 27 height 27
type input "03-10-2025"
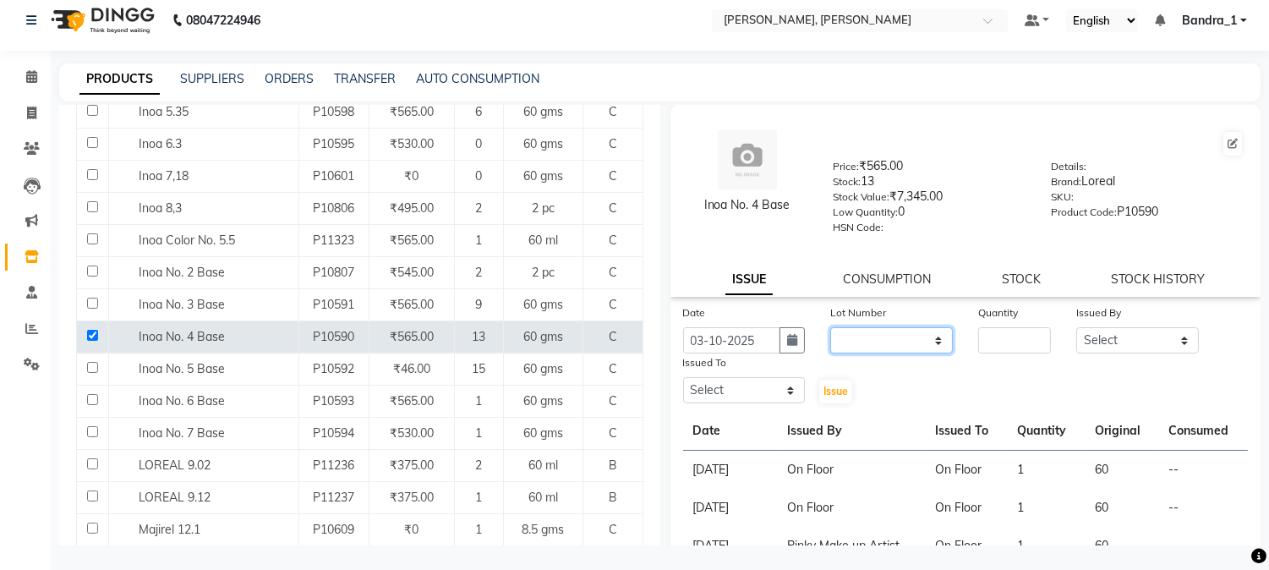
click at [928, 338] on select "None" at bounding box center [891, 340] width 123 height 26
select select "0: null"
click at [830, 327] on select "None" at bounding box center [891, 340] width 123 height 26
click at [993, 332] on input "number" at bounding box center [1014, 340] width 73 height 26
type input "1"
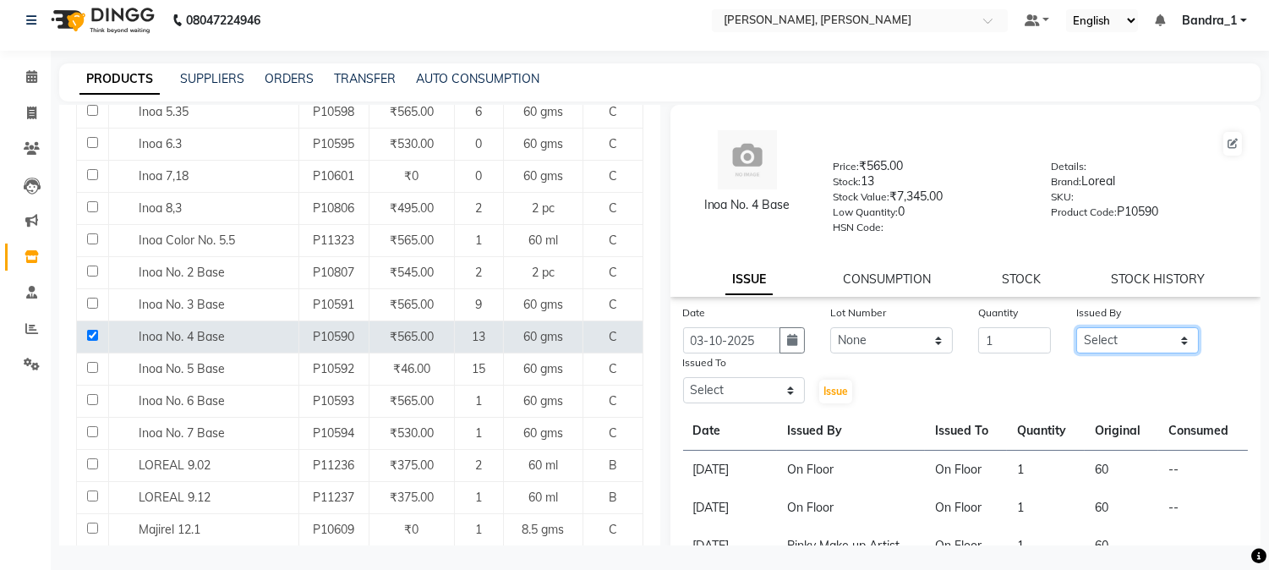
click at [1174, 338] on select "Select [PERSON_NAME] [PERSON_NAME] [PERSON_NAME] Attham Bandra_1 Bandra_store […" at bounding box center [1138, 340] width 123 height 26
select select "8537"
click at [1077, 327] on select "Select [PERSON_NAME] [PERSON_NAME] [PERSON_NAME] Attham Bandra_1 Bandra_store […" at bounding box center [1138, 340] width 123 height 26
drag, startPoint x: 781, startPoint y: 386, endPoint x: 788, endPoint y: 381, distance: 9.0
click at [781, 387] on select "Select [PERSON_NAME] [PERSON_NAME] [PERSON_NAME] Attham Bandra_1 Bandra_store […" at bounding box center [744, 390] width 123 height 26
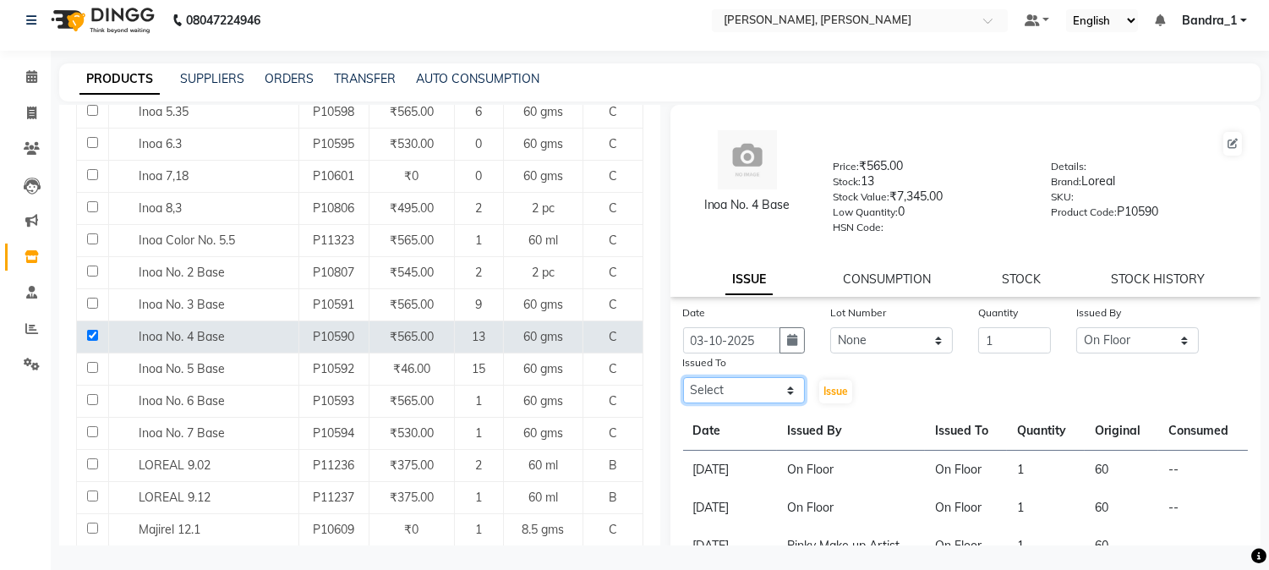
select select "8537"
click at [683, 378] on select "Select [PERSON_NAME] [PERSON_NAME] [PERSON_NAME] Attham Bandra_1 Bandra_store […" at bounding box center [744, 390] width 123 height 26
click at [834, 389] on span "Issue" at bounding box center [836, 391] width 25 height 13
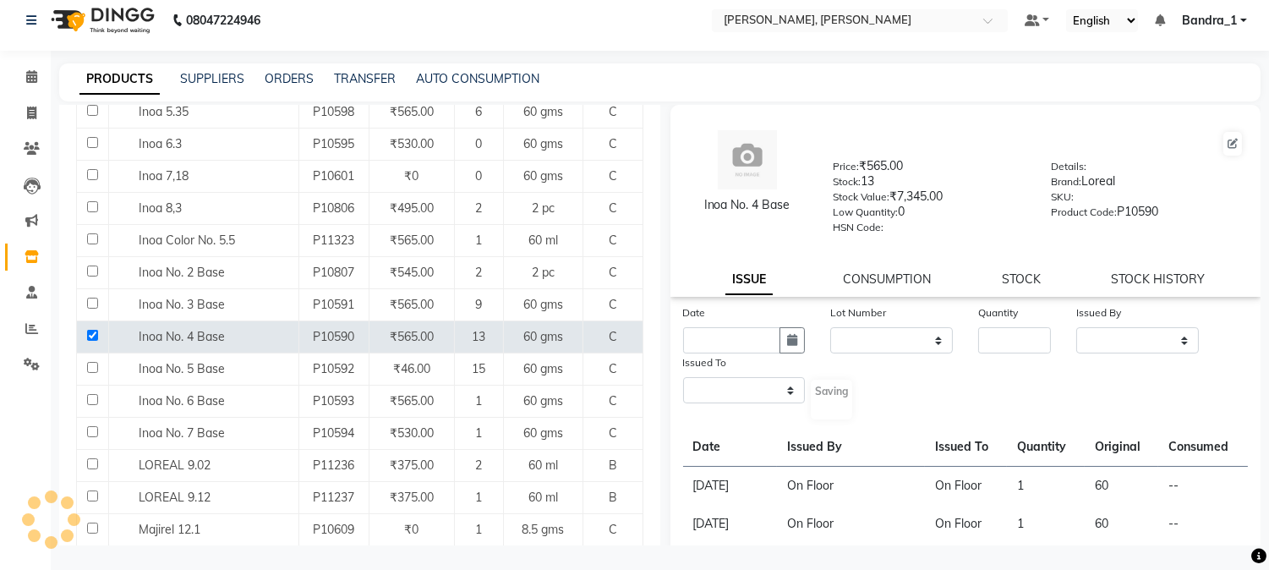
select select
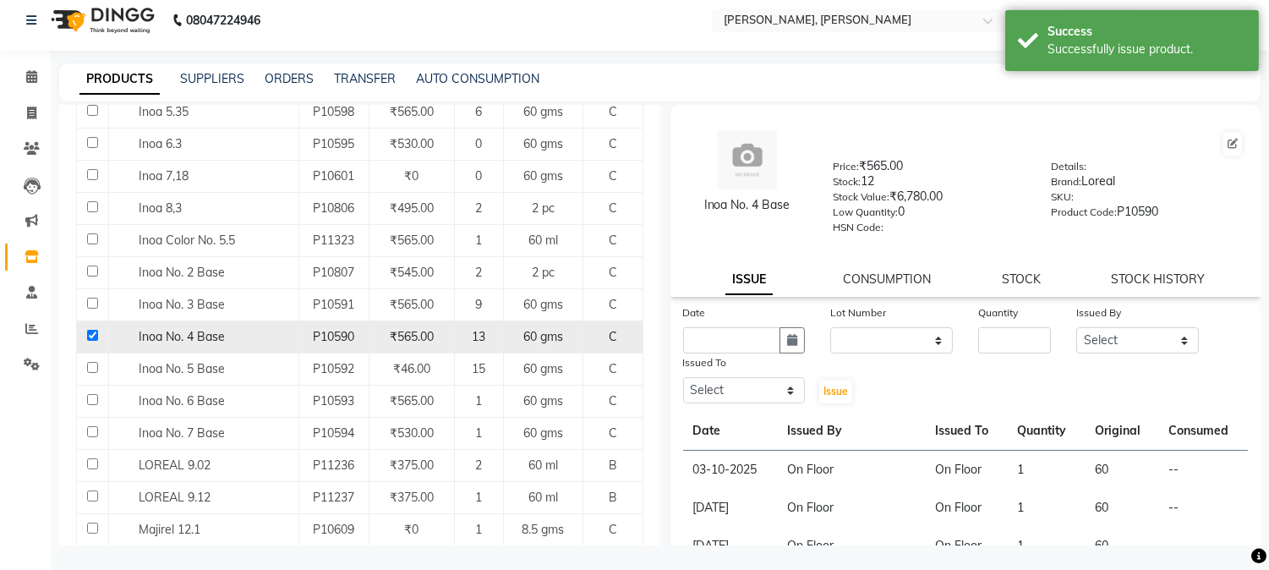
click at [90, 335] on input "checkbox" at bounding box center [92, 335] width 11 height 11
checkbox input "false"
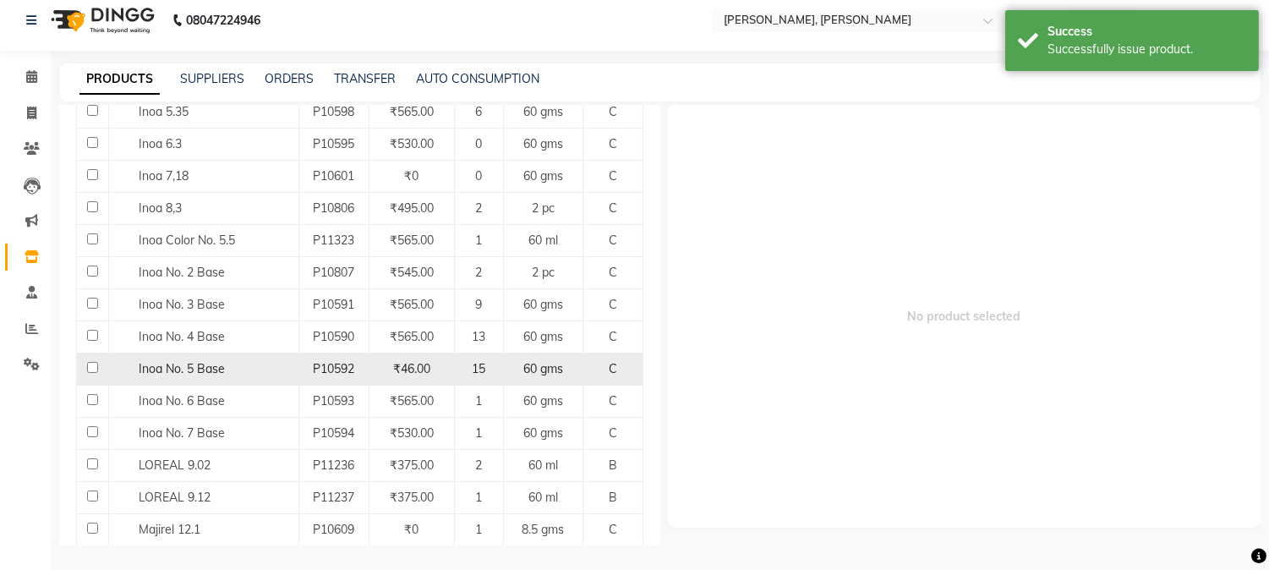
click at [87, 367] on input "checkbox" at bounding box center [92, 367] width 11 height 11
checkbox input "true"
select select
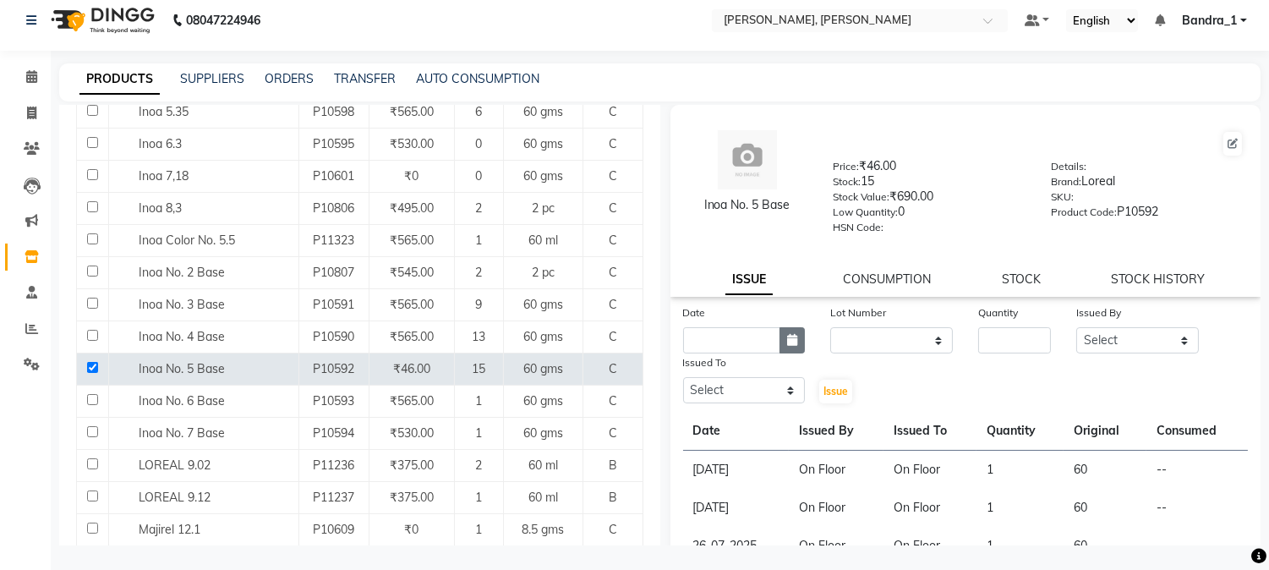
click at [787, 342] on icon "button" at bounding box center [792, 340] width 10 height 12
select select "10"
select select "2025"
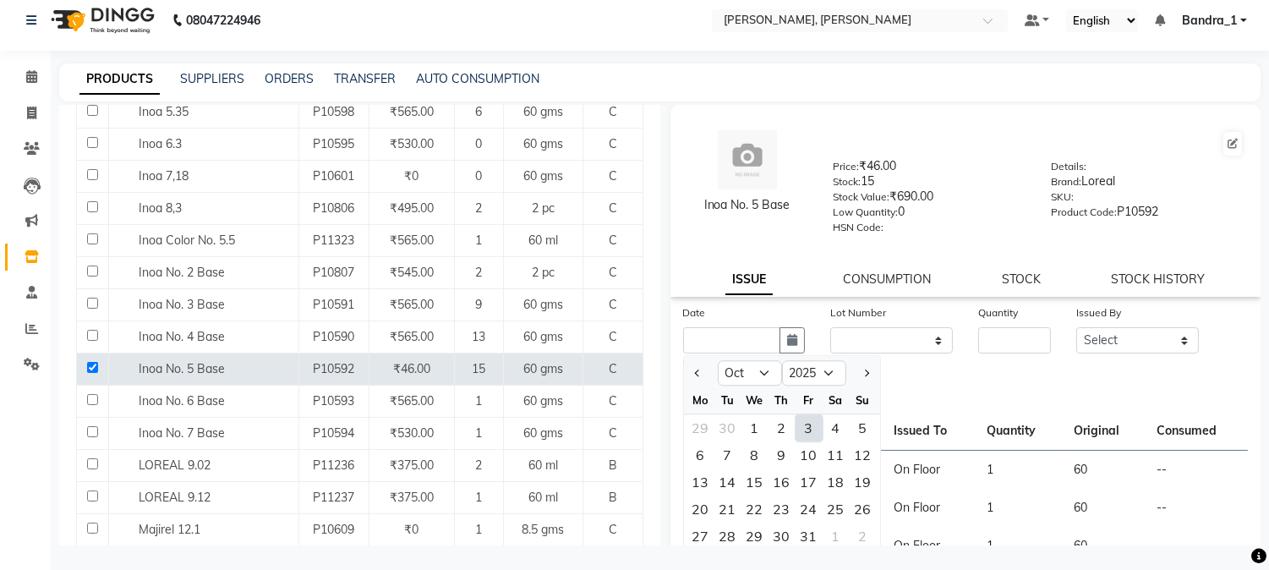
click at [802, 420] on div "3" at bounding box center [809, 427] width 27 height 27
type input "03-10-2025"
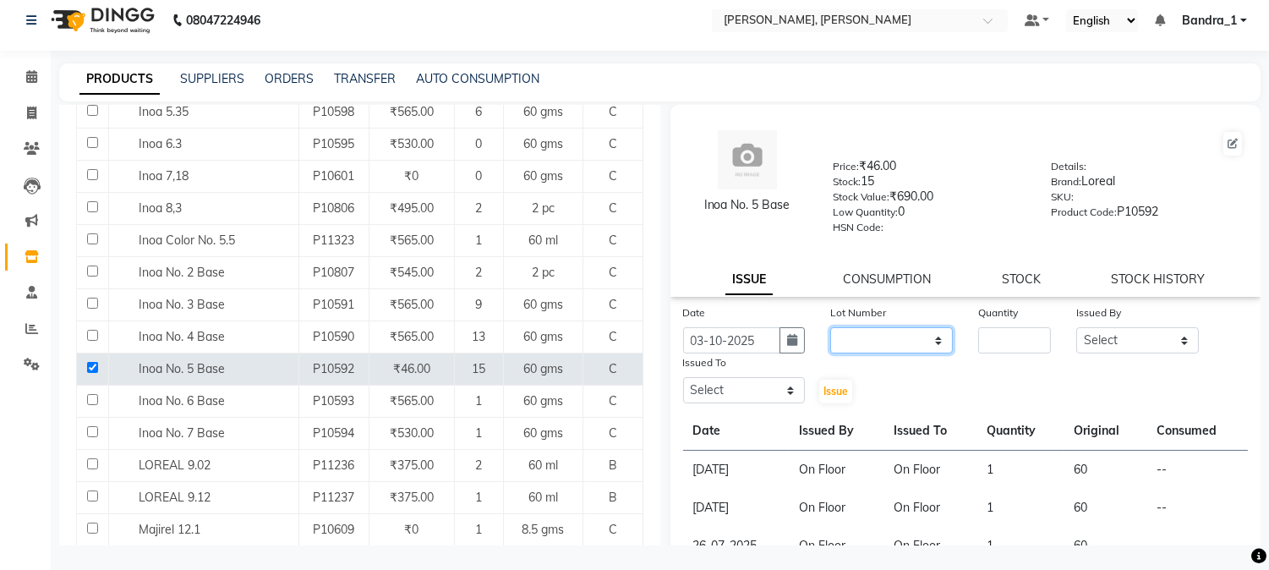
click at [927, 337] on select "None" at bounding box center [891, 340] width 123 height 26
select select "0: null"
click at [830, 327] on select "None" at bounding box center [891, 340] width 123 height 26
click at [983, 345] on input "number" at bounding box center [1014, 340] width 73 height 26
type input "1"
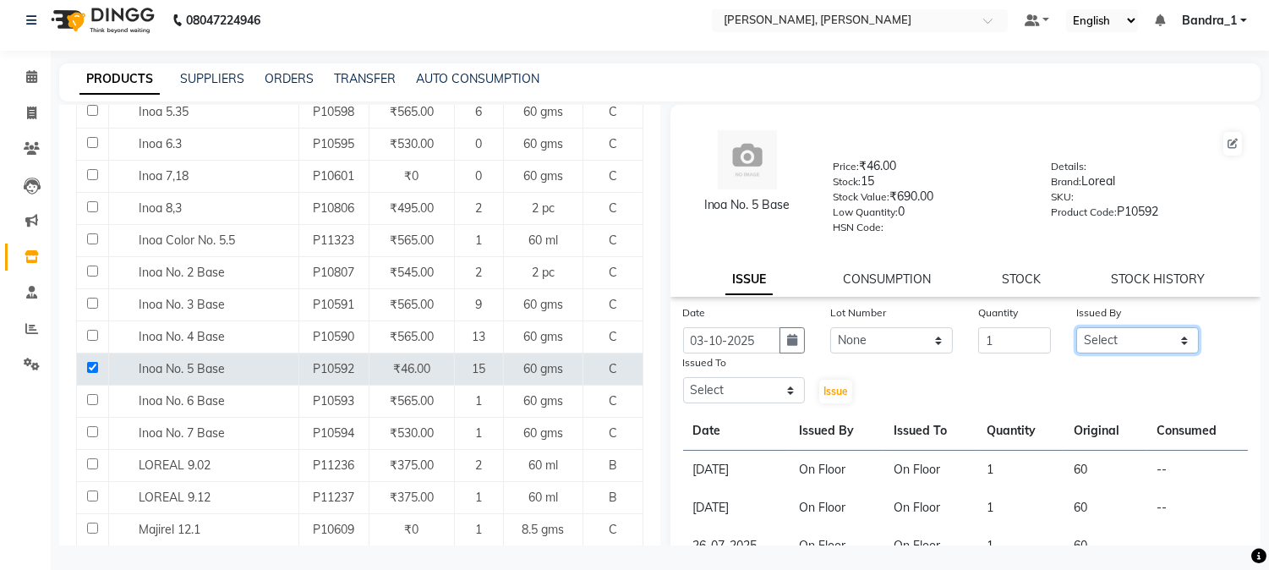
click at [1173, 334] on select "Select [PERSON_NAME] [PERSON_NAME] [PERSON_NAME] Attham Bandra_1 Bandra_store […" at bounding box center [1138, 340] width 123 height 26
select select "85757"
click at [1077, 327] on select "Select [PERSON_NAME] [PERSON_NAME] [PERSON_NAME] Attham Bandra_1 Bandra_store […" at bounding box center [1138, 340] width 123 height 26
click at [782, 392] on select "Select [PERSON_NAME] [PERSON_NAME] [PERSON_NAME] Attham Bandra_1 Bandra_store […" at bounding box center [744, 390] width 123 height 26
select select "8537"
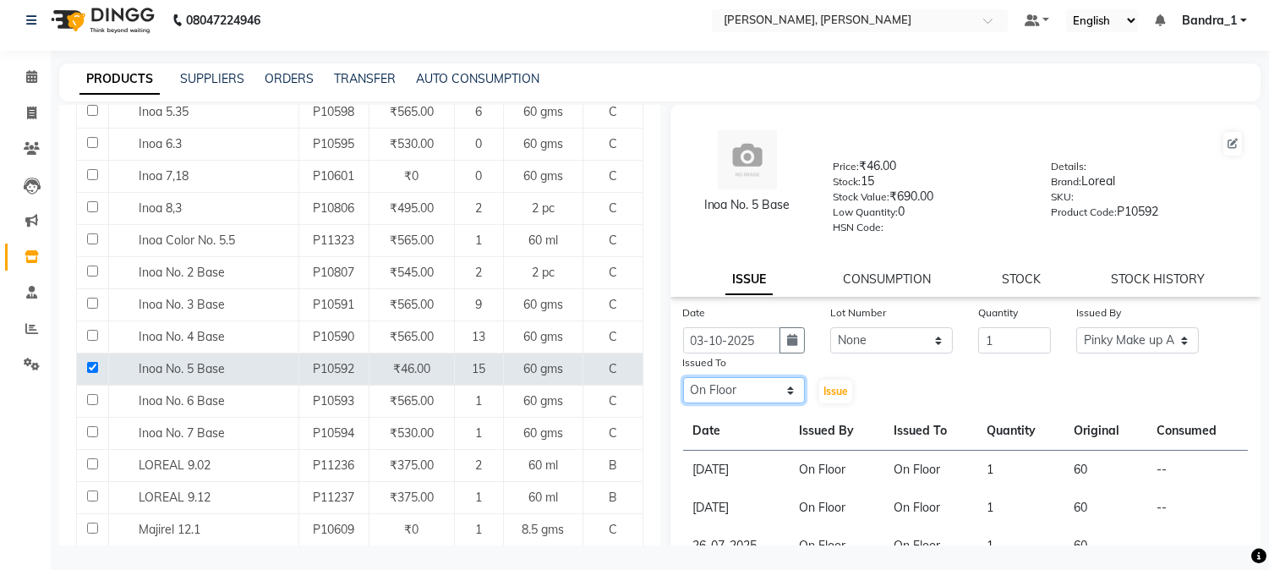
click at [683, 378] on select "Select [PERSON_NAME] [PERSON_NAME] [PERSON_NAME] Attham Bandra_1 Bandra_store […" at bounding box center [744, 390] width 123 height 26
click at [825, 390] on span "Issue" at bounding box center [836, 391] width 25 height 13
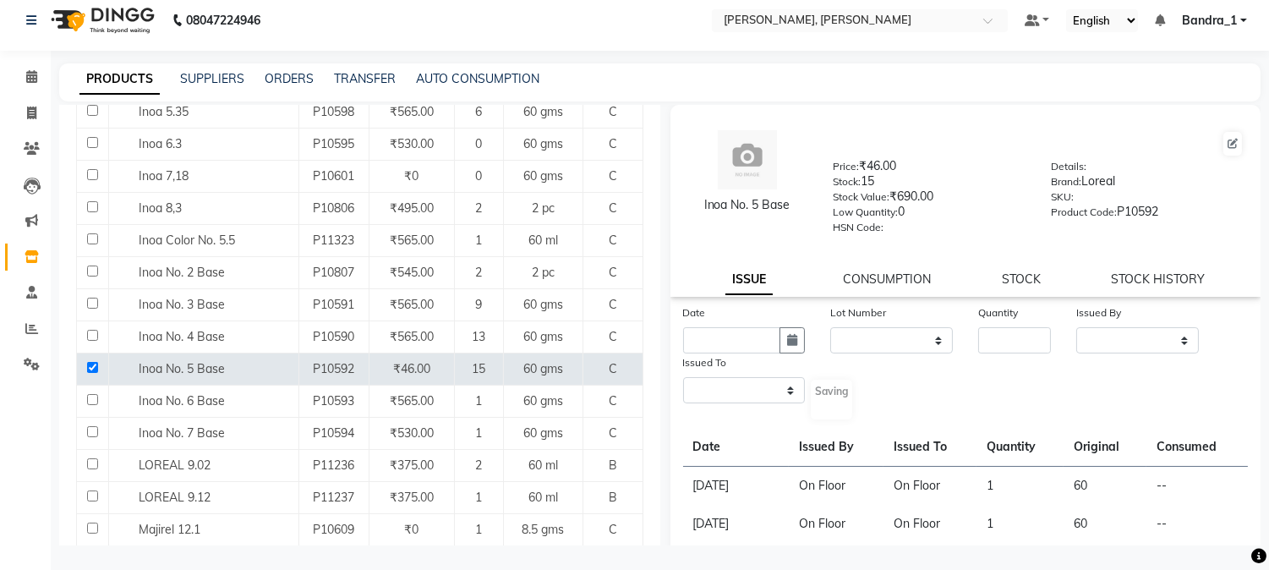
select select
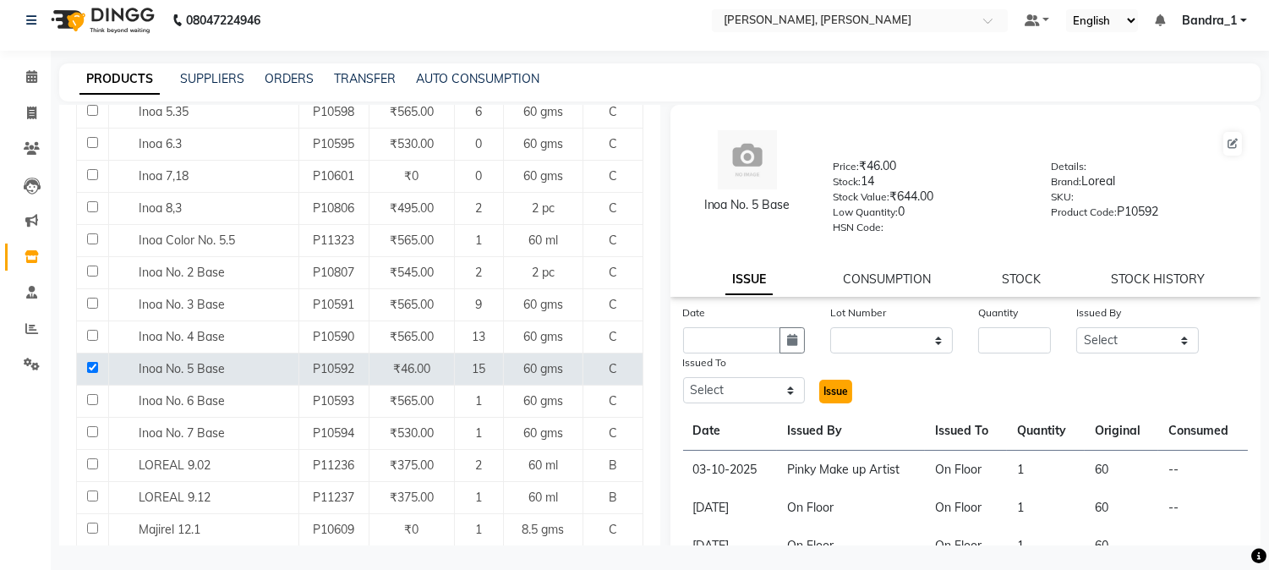
click at [829, 387] on span "Issue" at bounding box center [836, 391] width 25 height 13
click at [87, 365] on input "checkbox" at bounding box center [92, 367] width 11 height 11
checkbox input "false"
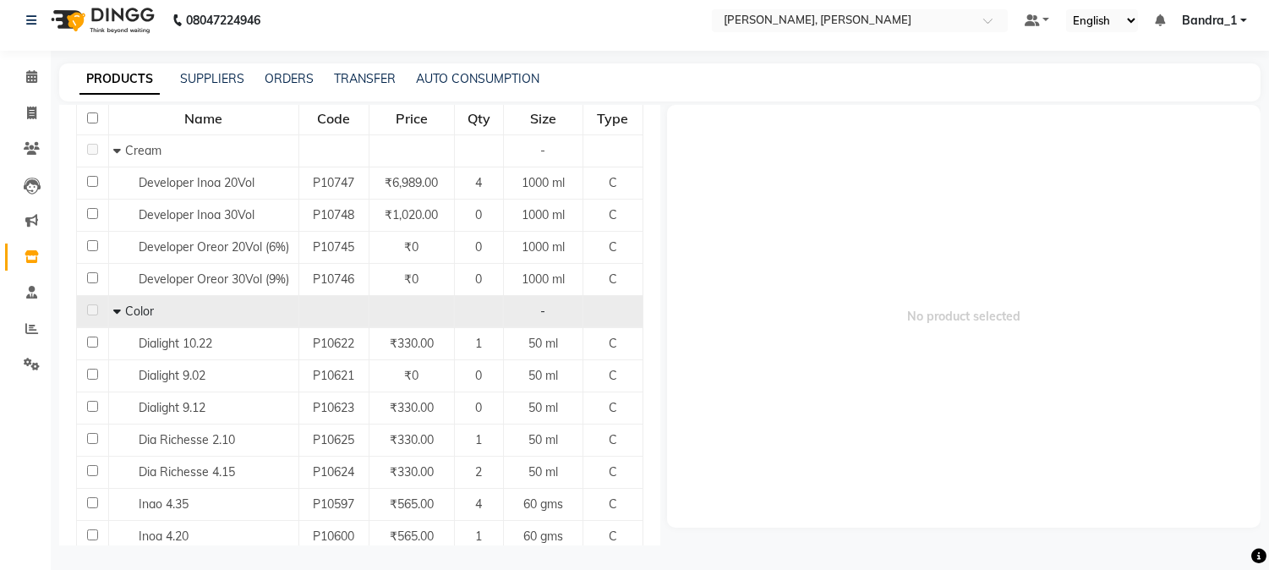
scroll to position [35, 0]
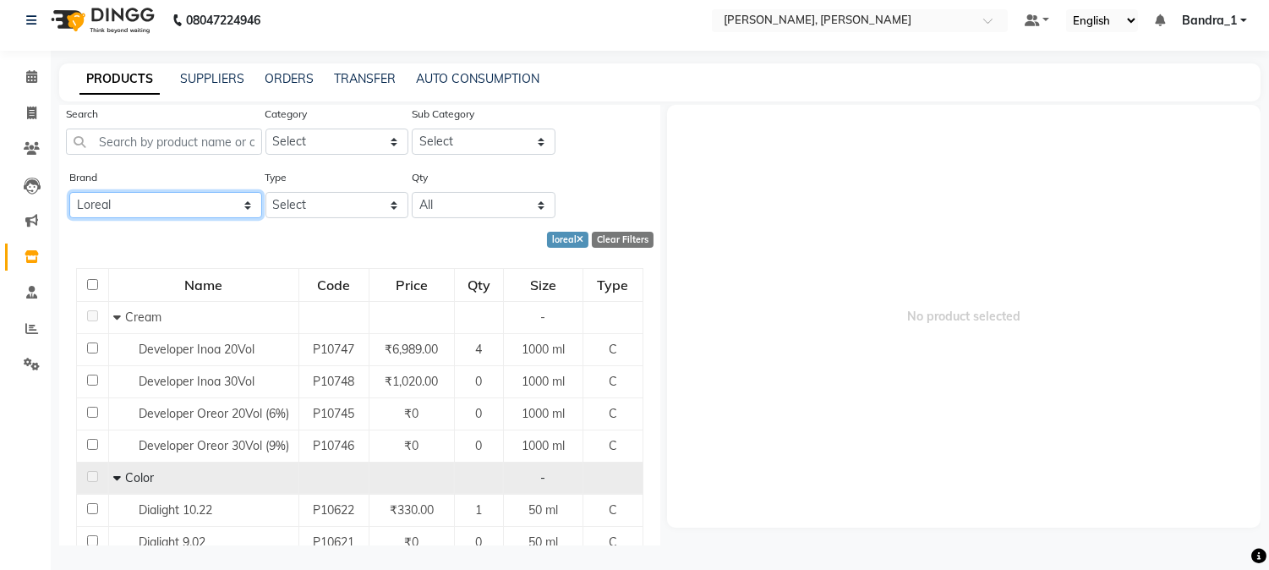
click at [244, 206] on select "All Ashpveda Beauty Gang Beauty Garage Biolume Biotop Cabelo Chave Calyx Proffe…" at bounding box center [165, 205] width 193 height 26
click at [240, 200] on select "All Ashpveda Beauty Gang Beauty Garage Biolume Biotop Cabelo Chave Calyx Proffe…" at bounding box center [165, 205] width 193 height 26
select select "wella"
click at [69, 192] on select "All Ashpveda Beauty Gang Beauty Garage Biolume Biotop Cabelo Chave Calyx Proffe…" at bounding box center [165, 205] width 193 height 26
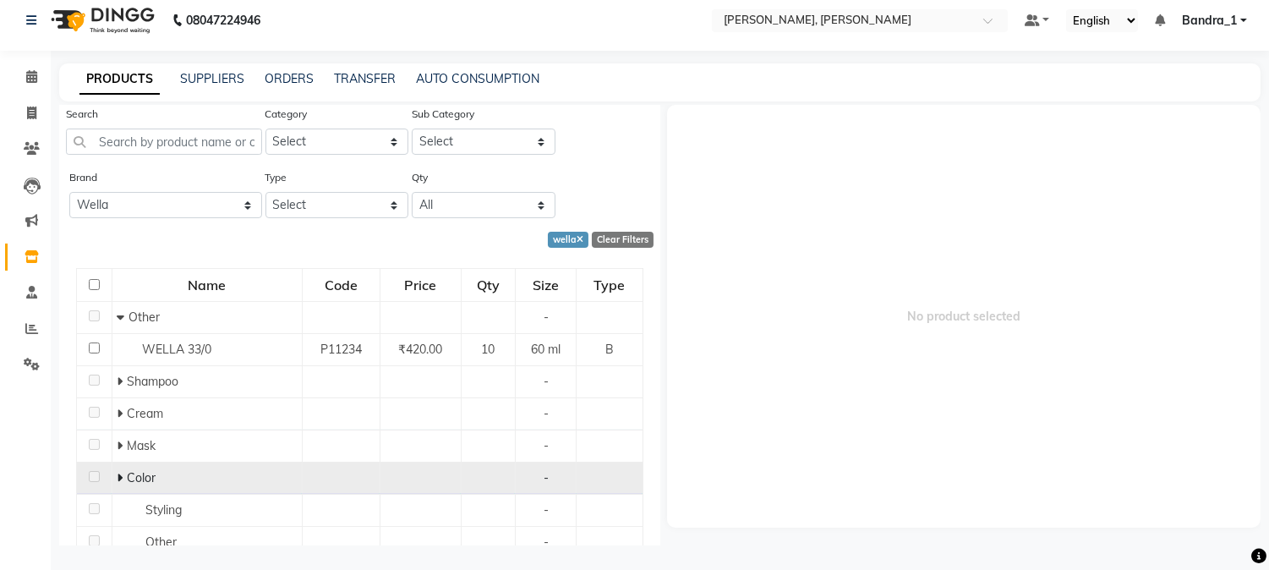
click at [118, 479] on icon at bounding box center [120, 478] width 6 height 12
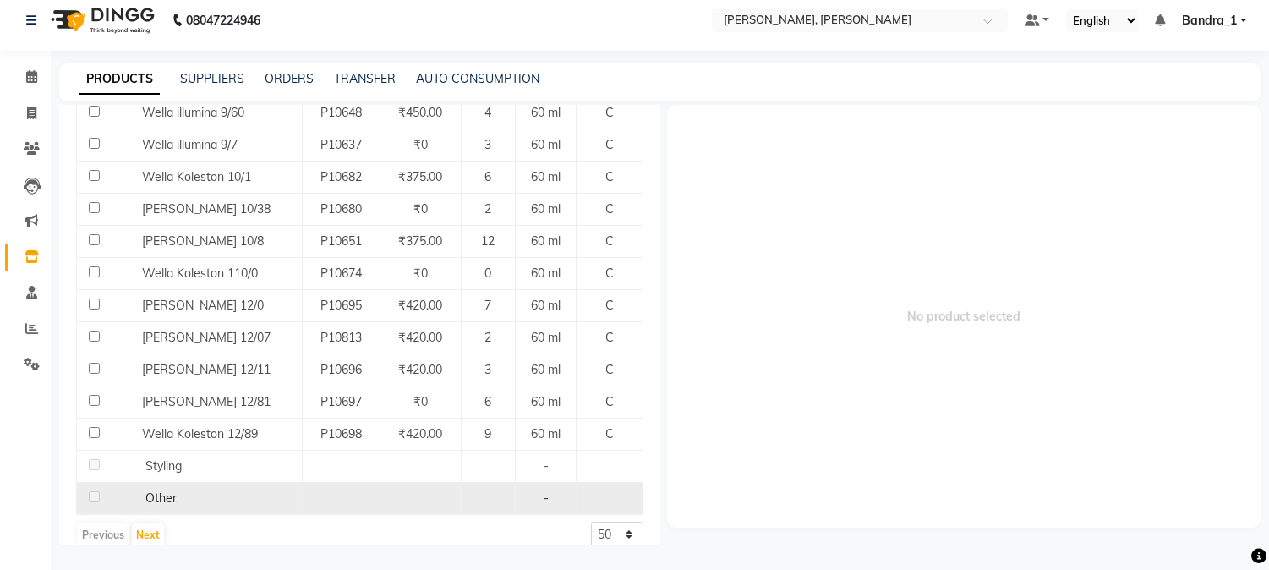
scroll to position [1226, 0]
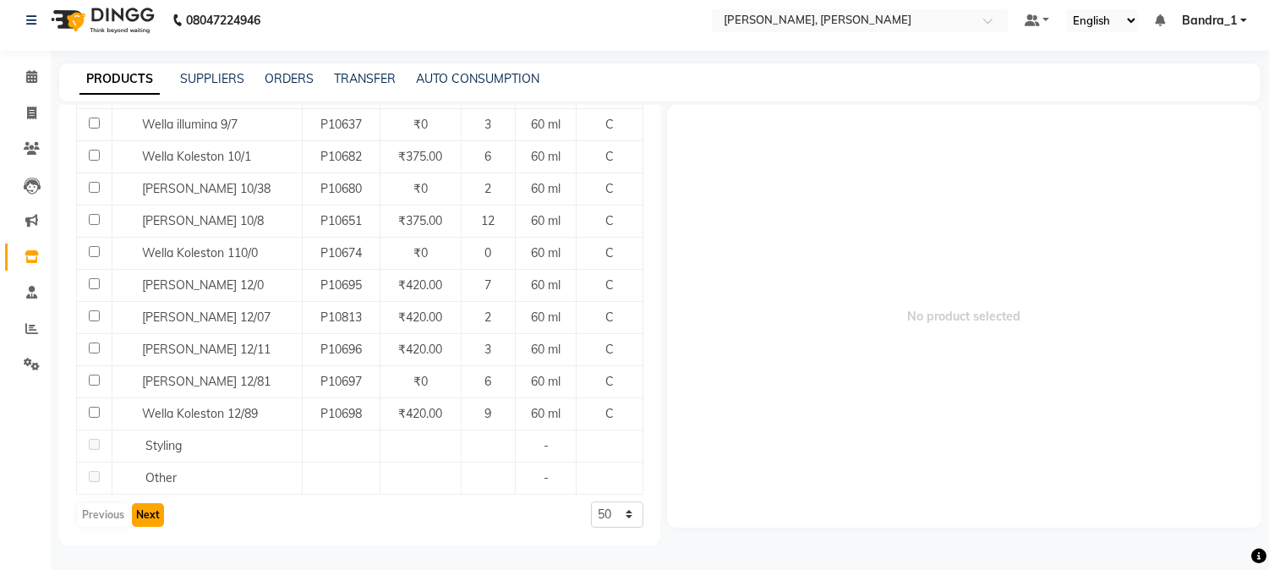
click at [139, 511] on button "Next" at bounding box center [148, 515] width 32 height 24
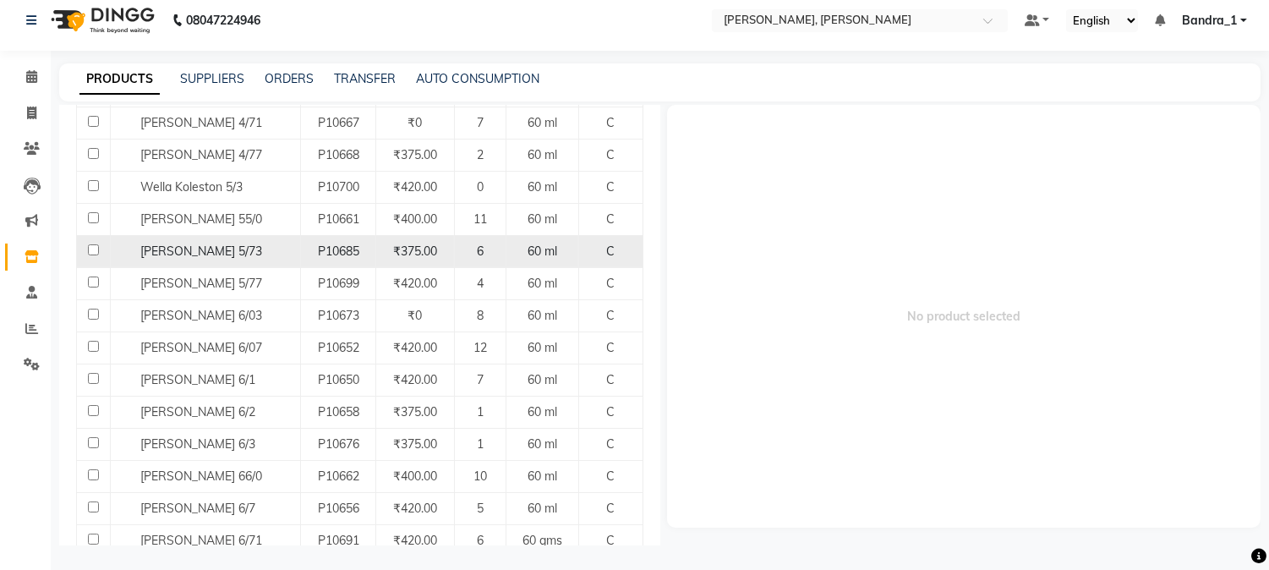
scroll to position [375, 0]
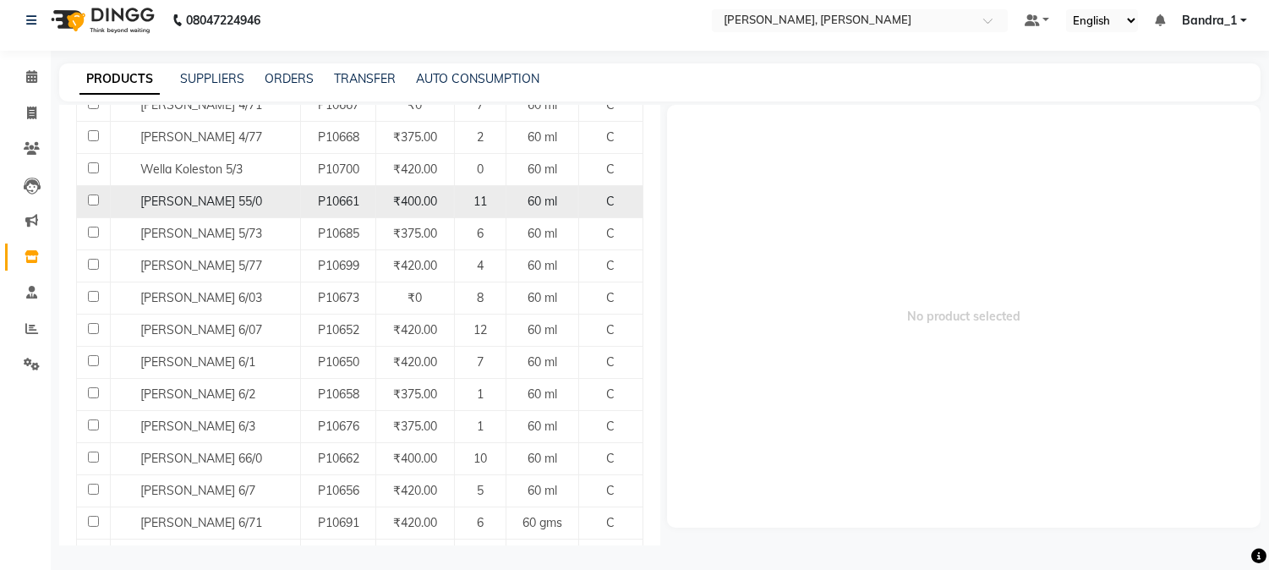
click at [90, 197] on input "checkbox" at bounding box center [93, 200] width 11 height 11
checkbox input "true"
select select
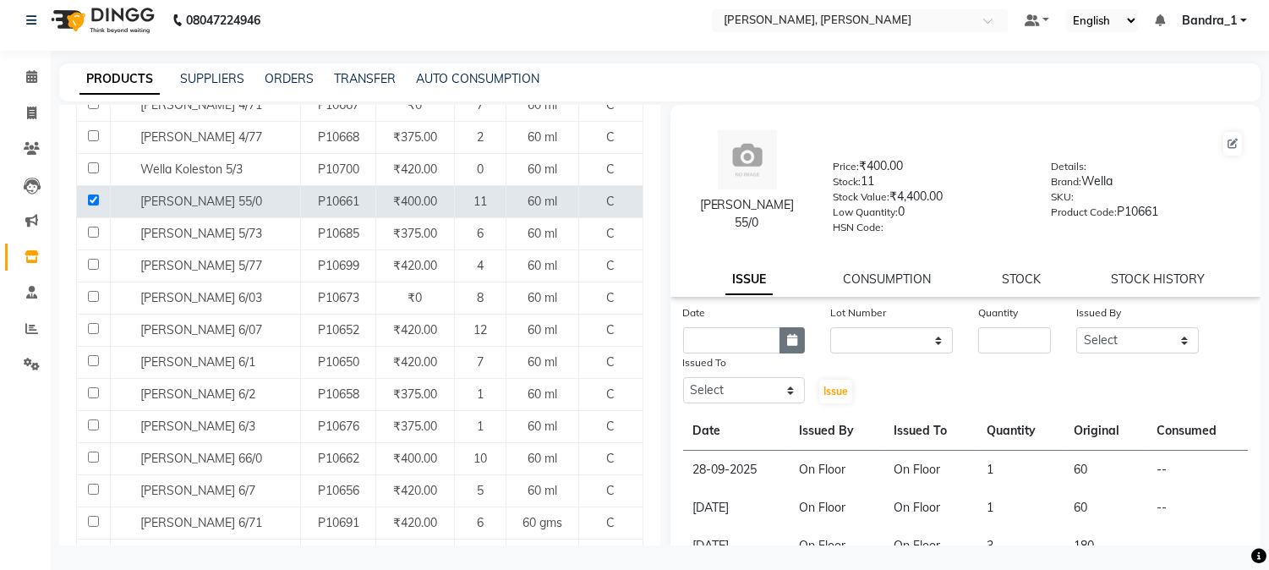
click at [787, 343] on icon "button" at bounding box center [792, 340] width 10 height 12
select select "10"
select select "2025"
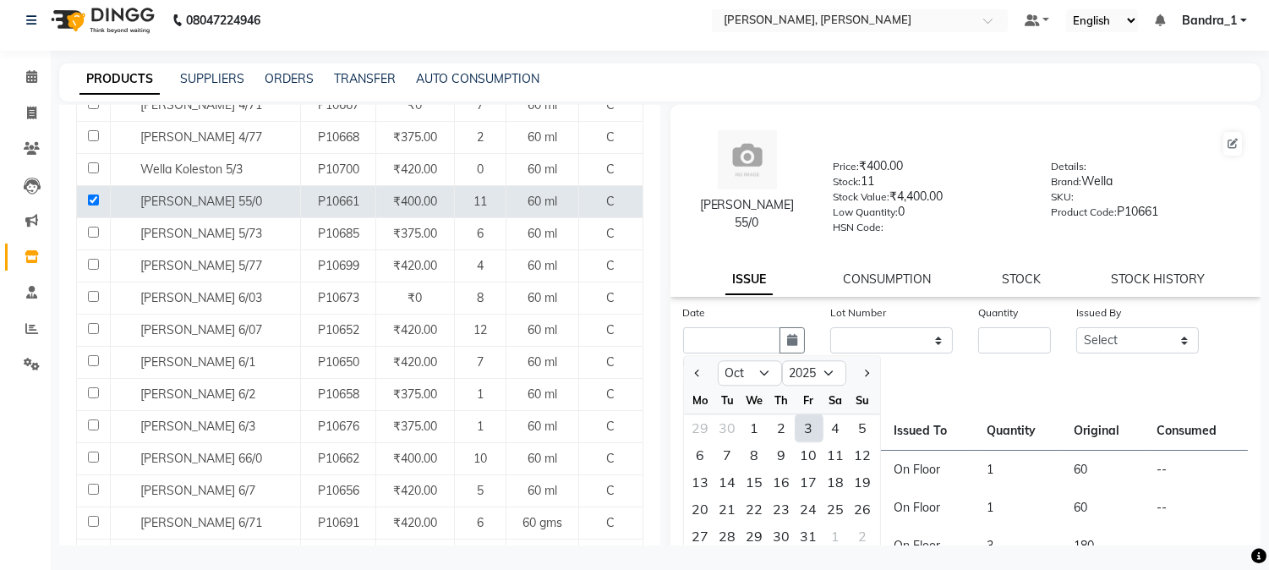
click at [802, 431] on div "3" at bounding box center [809, 427] width 27 height 27
type input "03-10-2025"
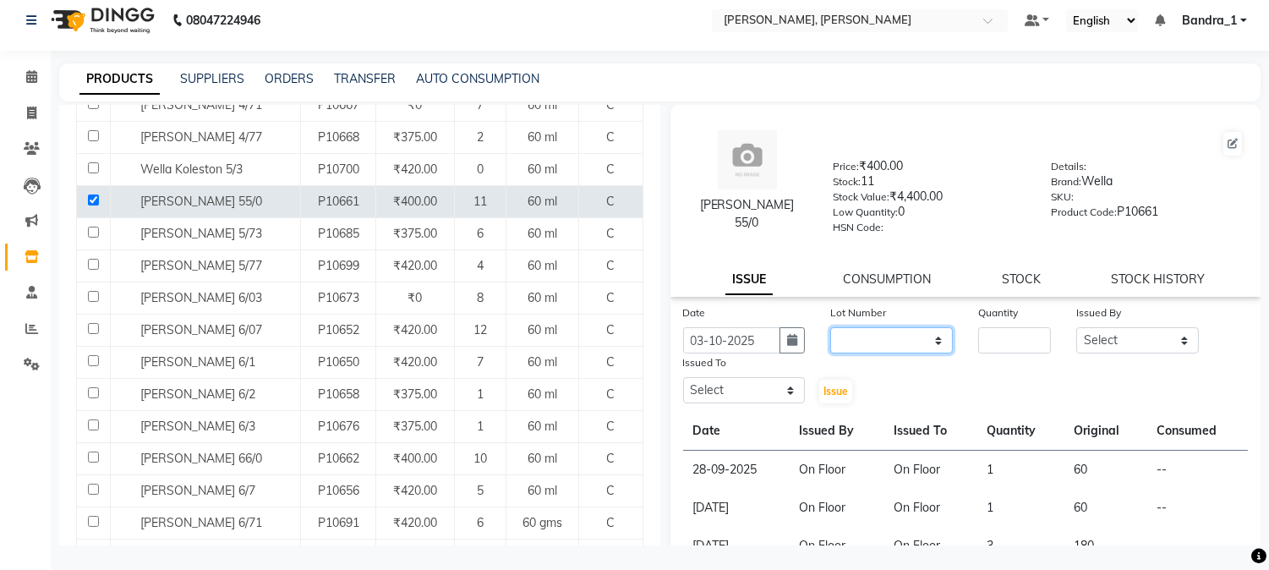
click at [924, 339] on select "None" at bounding box center [891, 340] width 123 height 26
select select "0: null"
click at [830, 327] on select "None" at bounding box center [891, 340] width 123 height 26
click at [979, 337] on input "number" at bounding box center [1014, 340] width 73 height 26
type input "1"
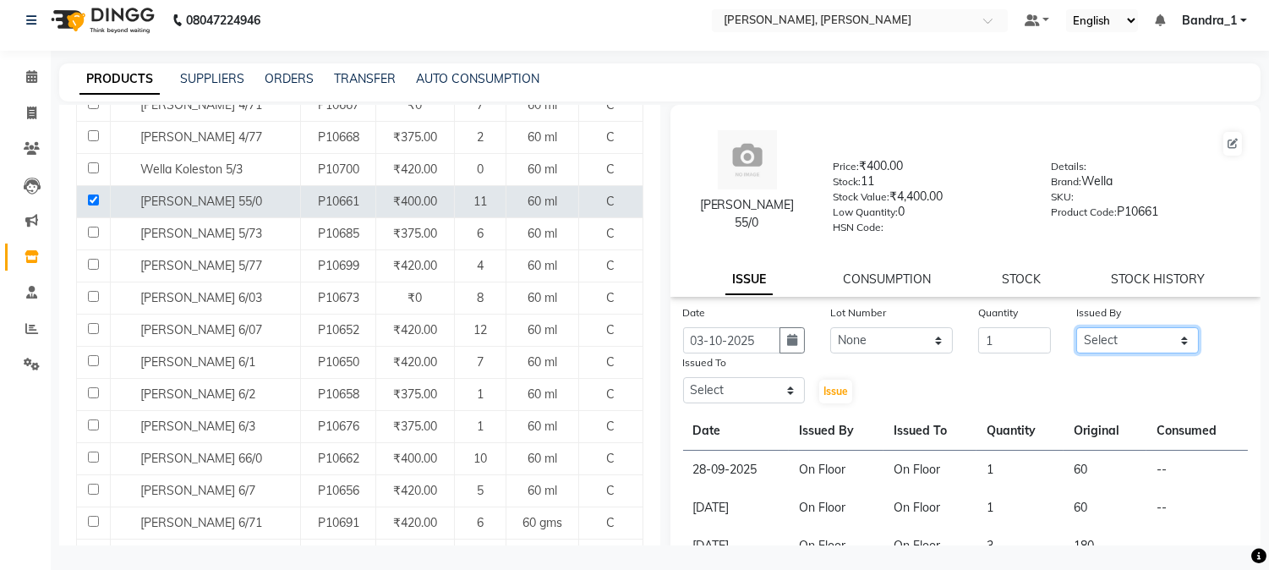
click at [1173, 337] on select "Select [PERSON_NAME] [PERSON_NAME] [PERSON_NAME] Attham Bandra_1 Bandra_store […" at bounding box center [1138, 340] width 123 height 26
select select "8537"
click at [1077, 327] on select "Select [PERSON_NAME] [PERSON_NAME] [PERSON_NAME] Attham Bandra_1 Bandra_store […" at bounding box center [1138, 340] width 123 height 26
click at [792, 381] on select "Select [PERSON_NAME] [PERSON_NAME] [PERSON_NAME] Attham Bandra_1 Bandra_store […" at bounding box center [744, 390] width 123 height 26
select select "8537"
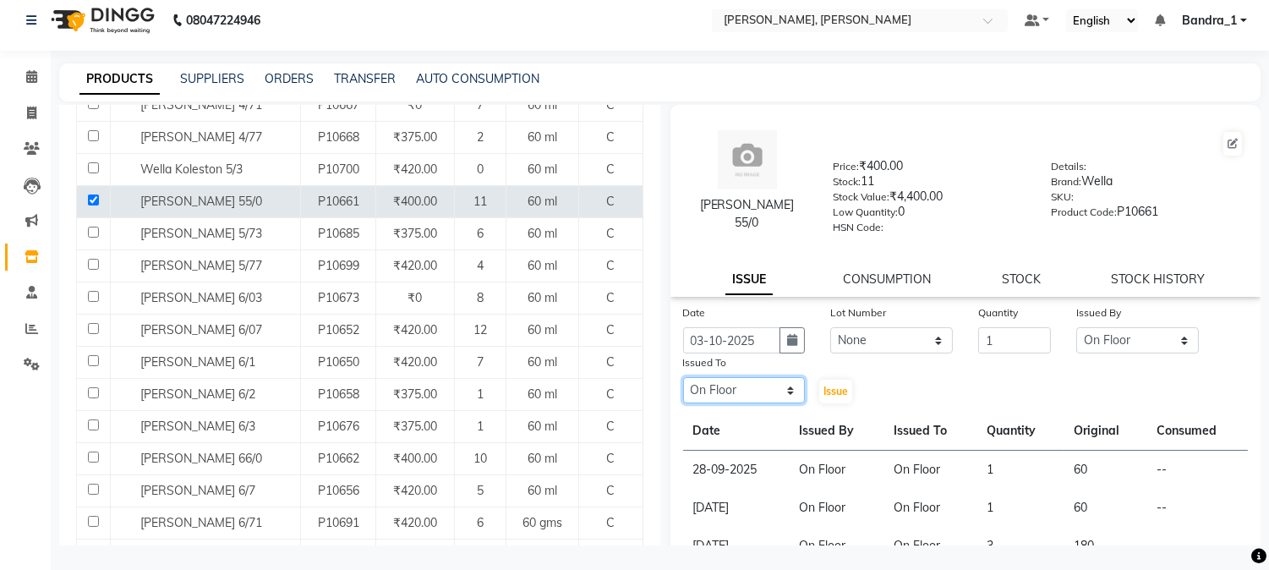
click at [683, 378] on select "Select [PERSON_NAME] [PERSON_NAME] [PERSON_NAME] Attham Bandra_1 Bandra_store […" at bounding box center [744, 390] width 123 height 26
click at [840, 392] on span "Issue" at bounding box center [836, 391] width 25 height 13
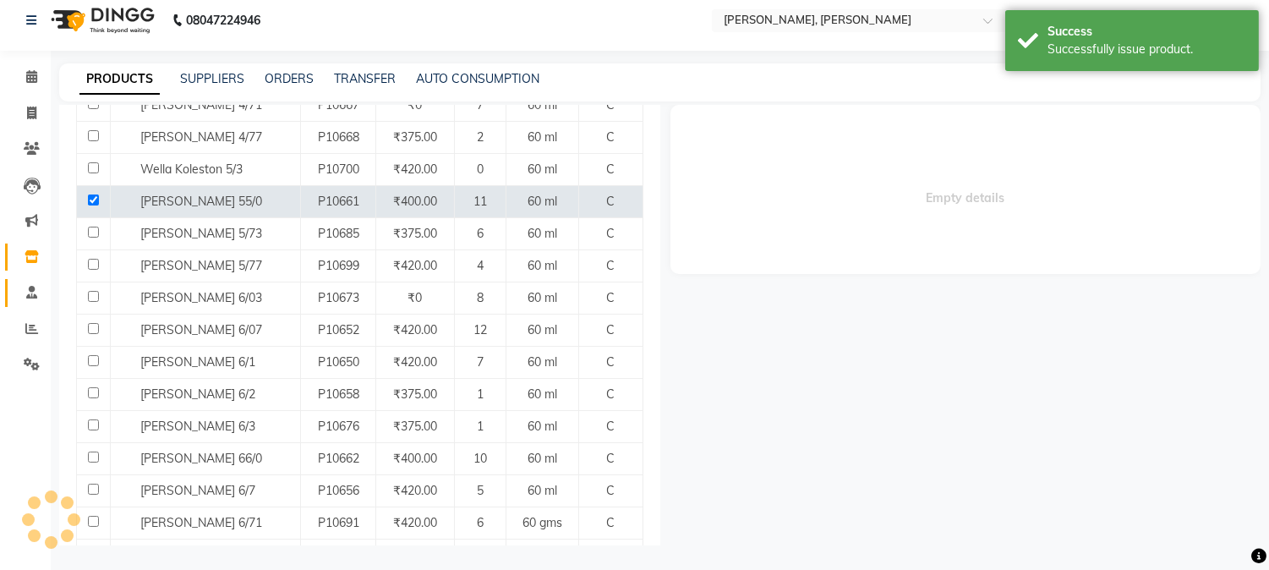
select select
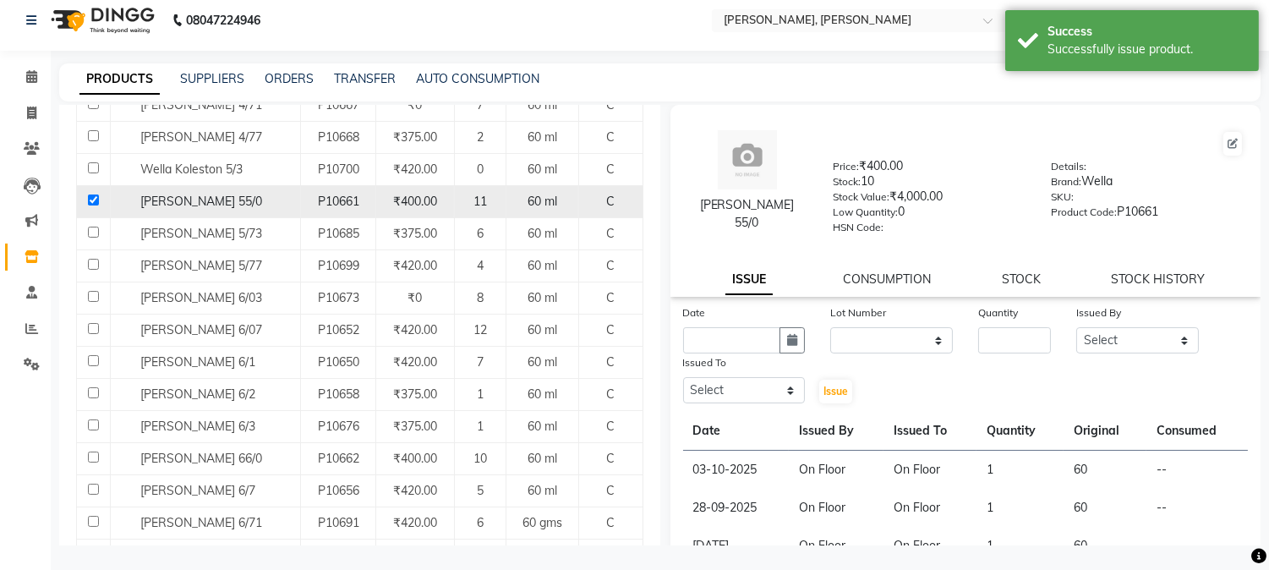
click at [90, 195] on input "checkbox" at bounding box center [93, 200] width 11 height 11
checkbox input "false"
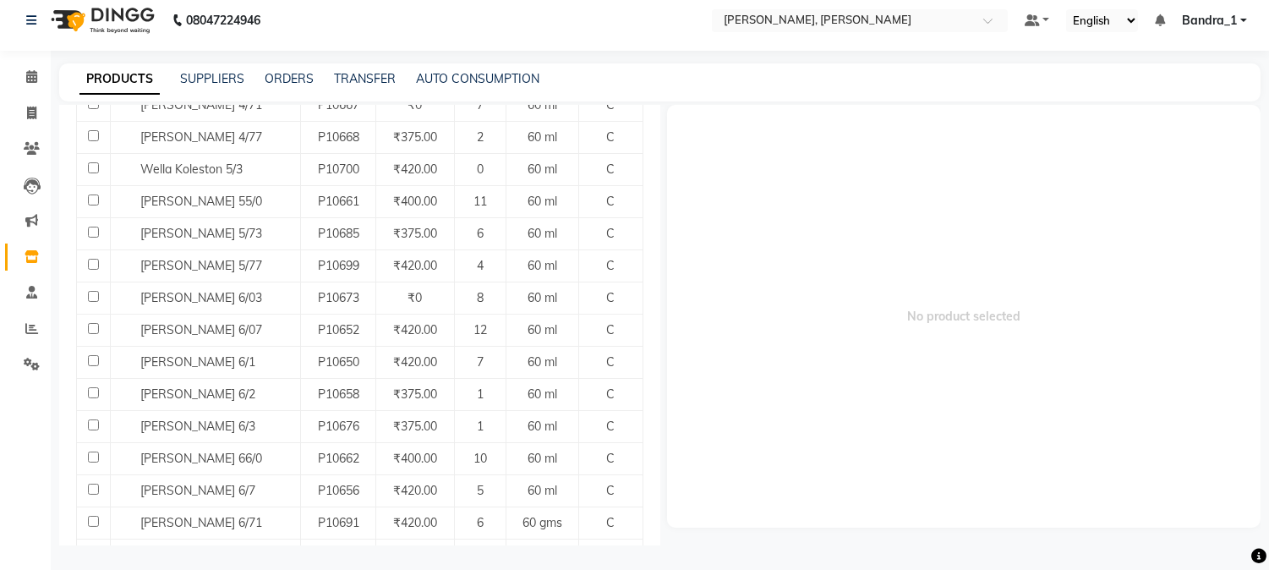
scroll to position [0, 0]
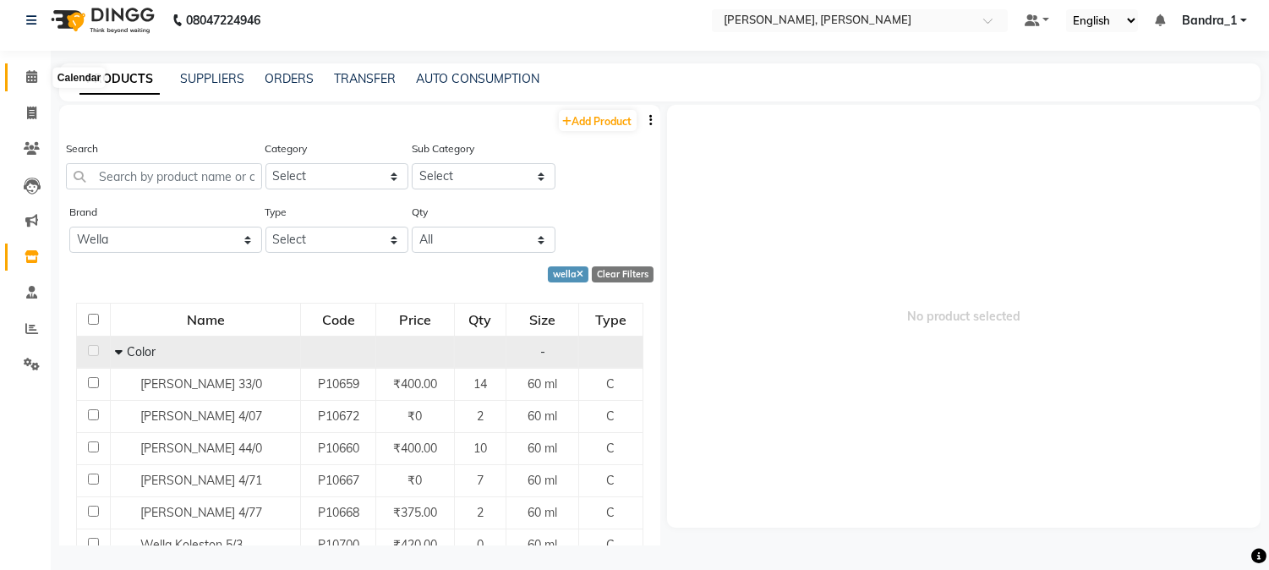
click at [34, 79] on icon at bounding box center [31, 76] width 11 height 13
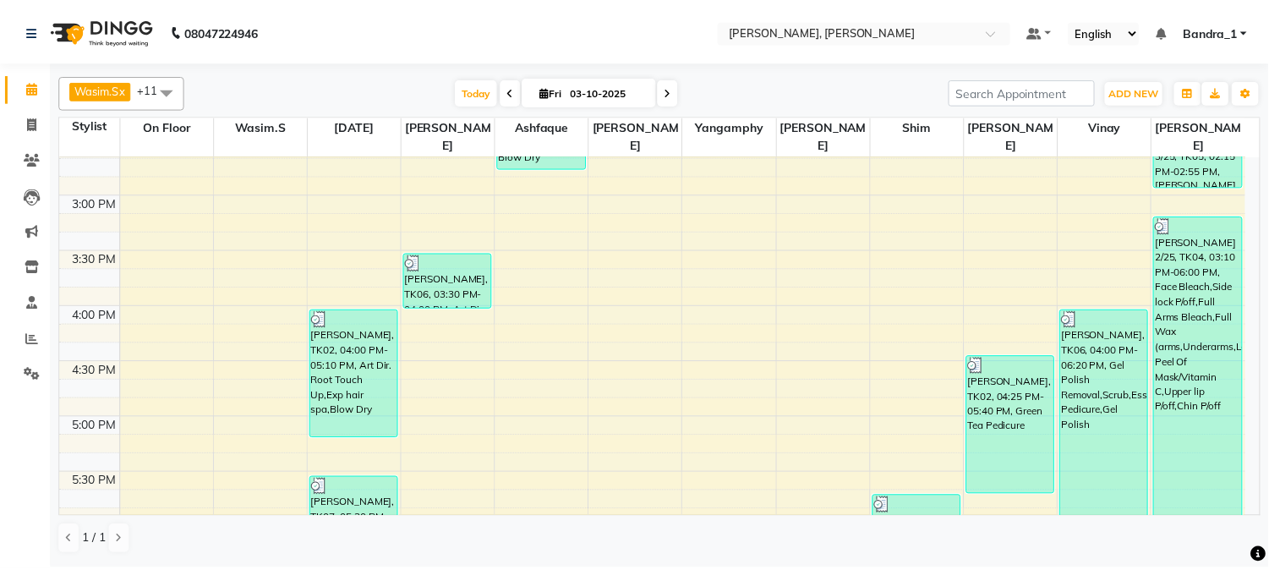
scroll to position [1127, 0]
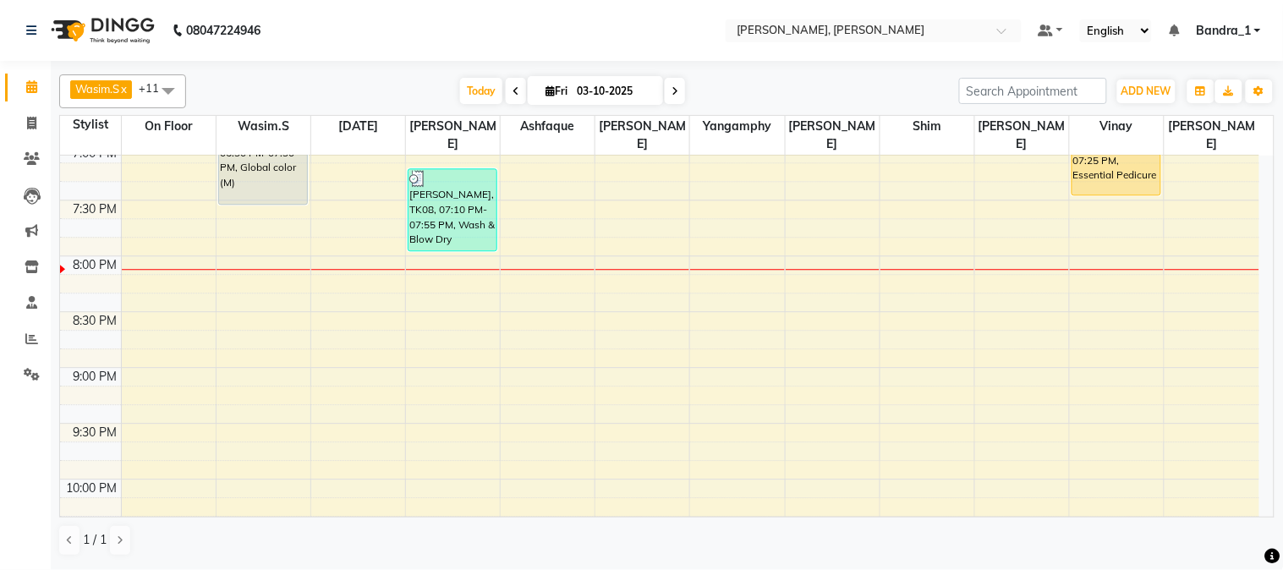
click at [260, 164] on div "RAHA AMIRBEYGI (Prepaid), TK09, 06:30 PM-07:30 PM, Global color (M)" at bounding box center [263, 149] width 88 height 110
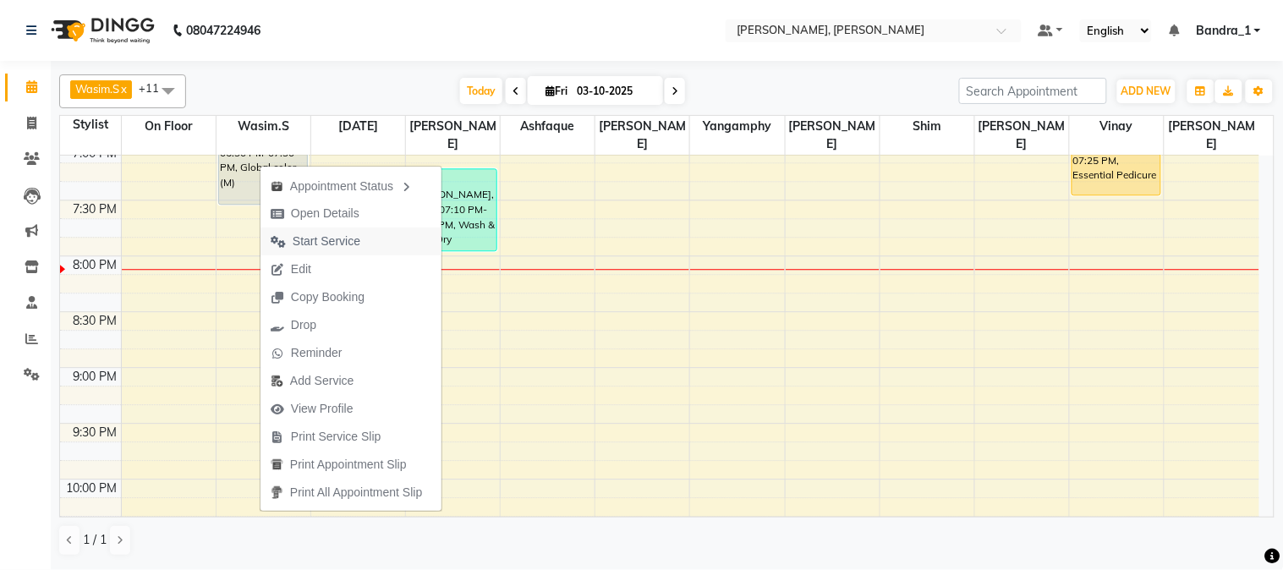
click at [320, 237] on span "Start Service" at bounding box center [327, 242] width 68 height 18
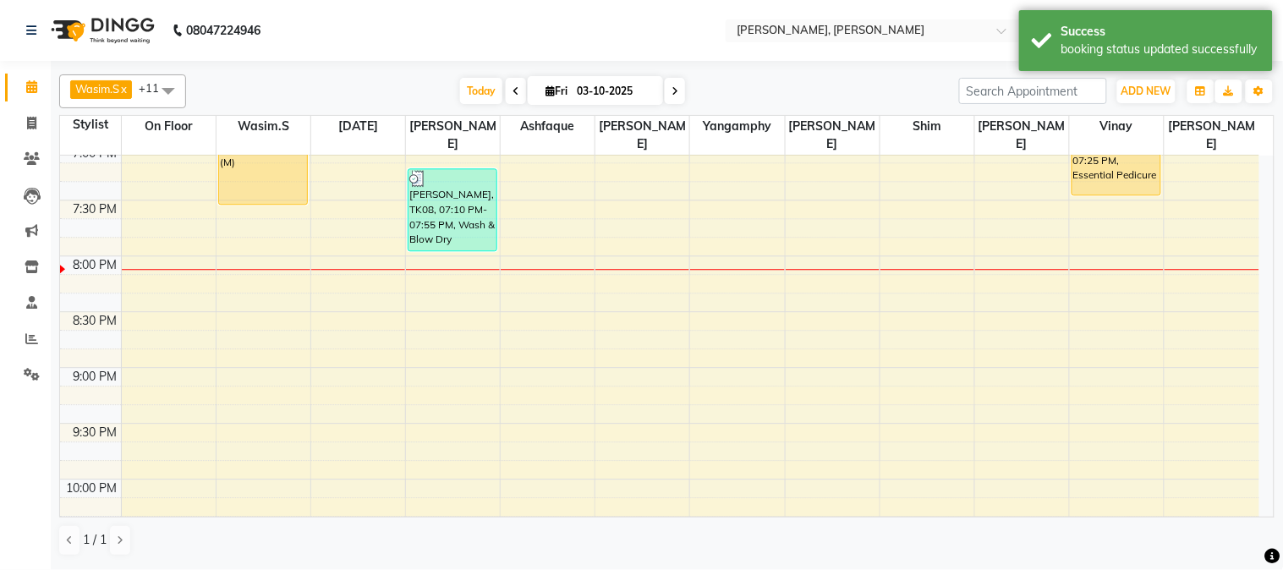
click at [256, 165] on div "RAHA AMIRBEYGI (Prepaid), TK09, 06:30 PM-07:30 PM, Global color (M)" at bounding box center [263, 149] width 88 height 110
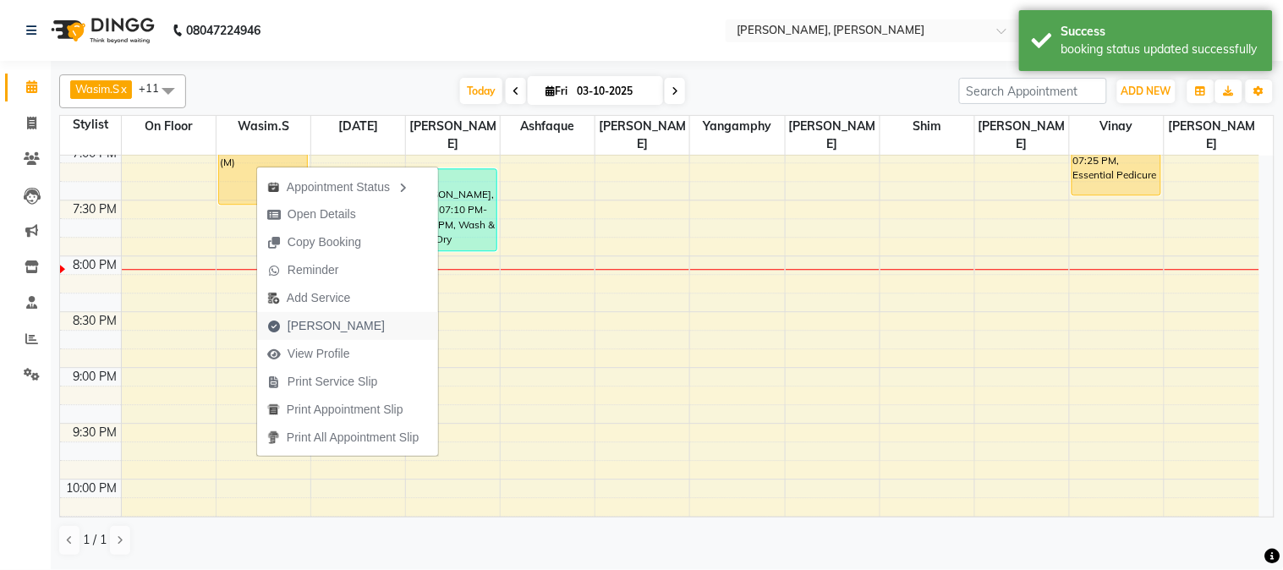
click at [310, 326] on span "[PERSON_NAME]" at bounding box center [336, 326] width 97 height 18
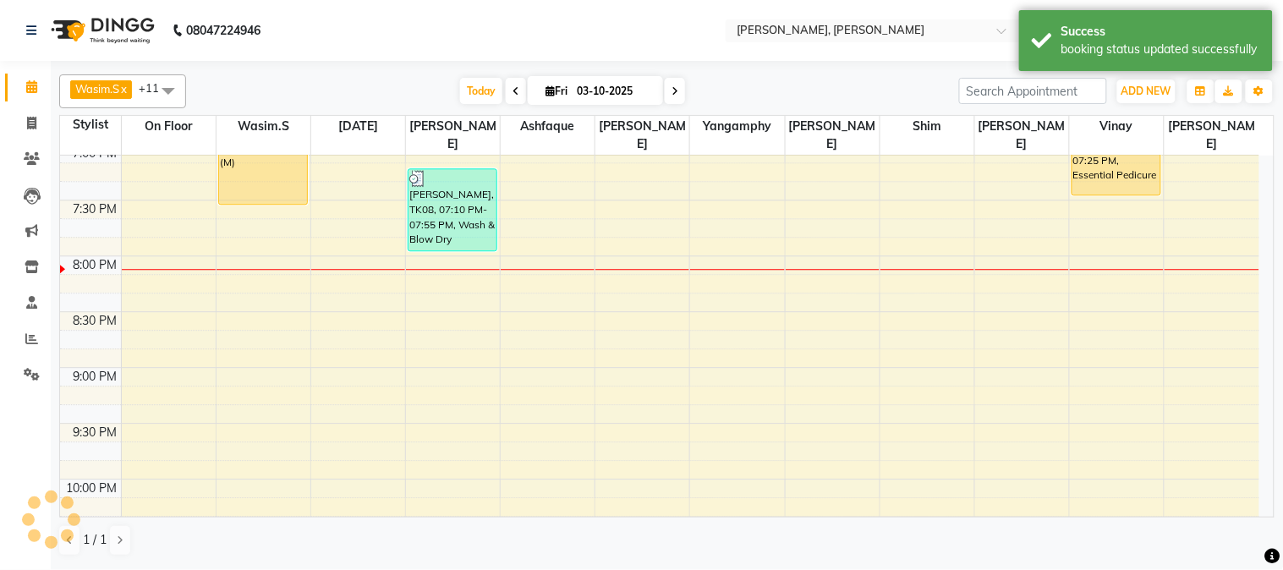
select select "service"
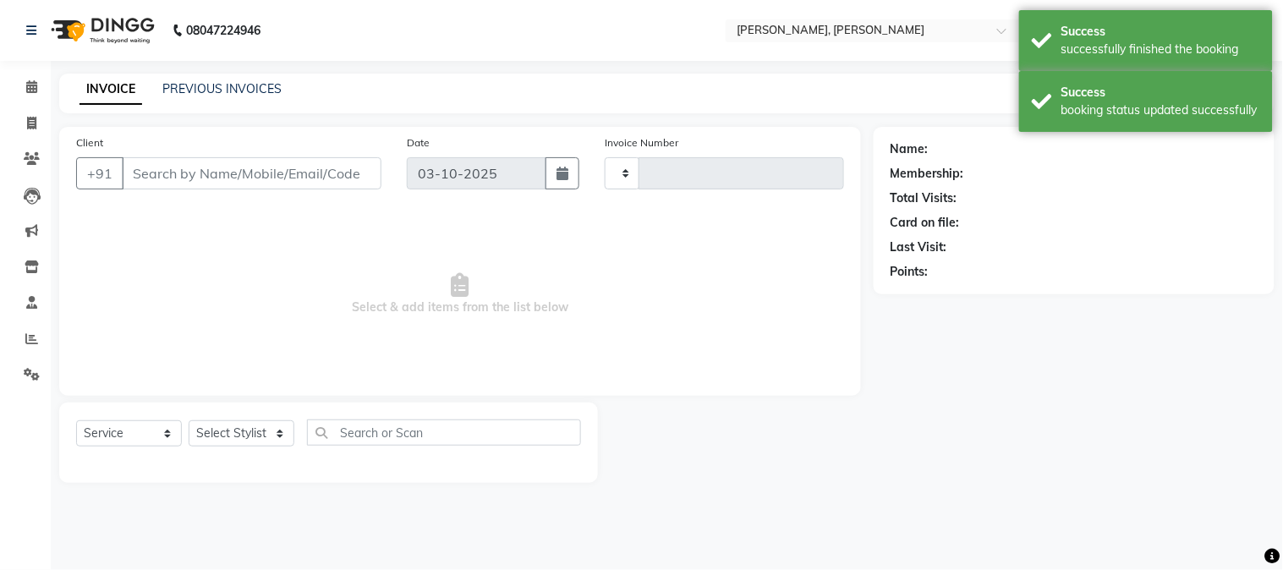
type input "1435"
select select "7997"
type input "7057469416"
select select "54154"
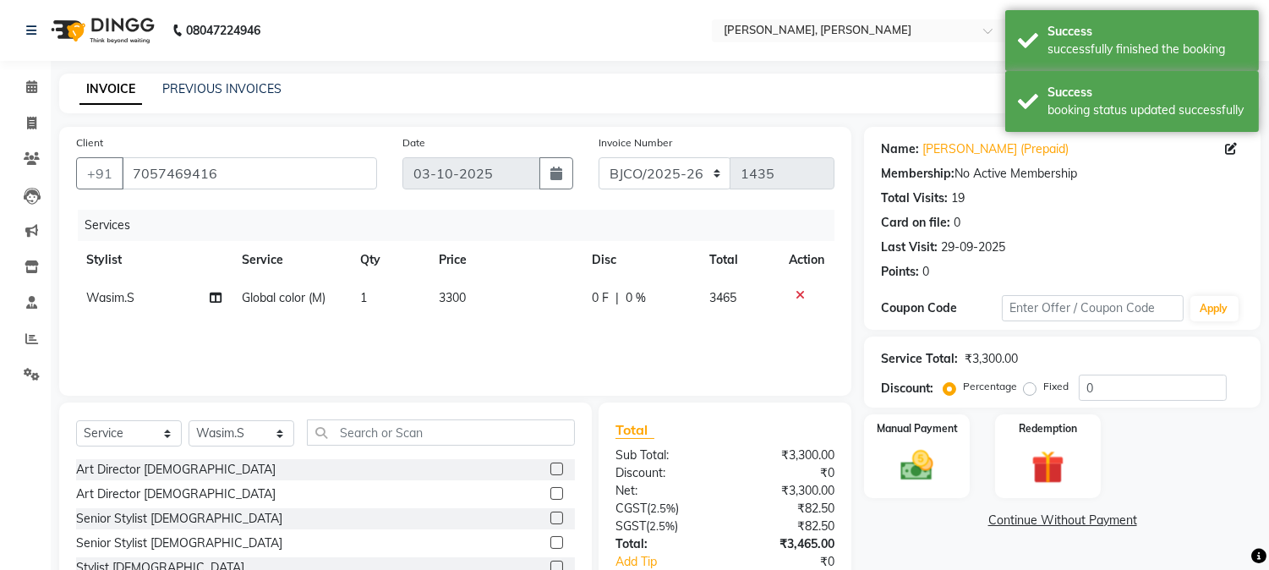
click at [796, 293] on icon at bounding box center [800, 295] width 9 height 12
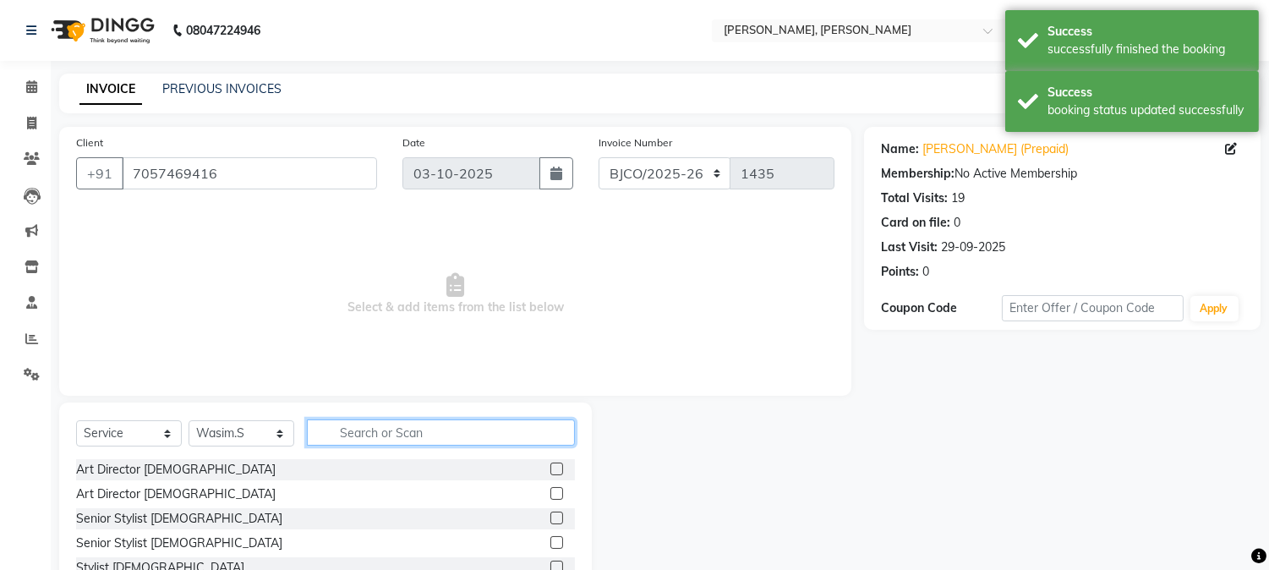
drag, startPoint x: 365, startPoint y: 436, endPoint x: 349, endPoint y: 408, distance: 32.2
click at [359, 429] on input "text" at bounding box center [441, 432] width 268 height 26
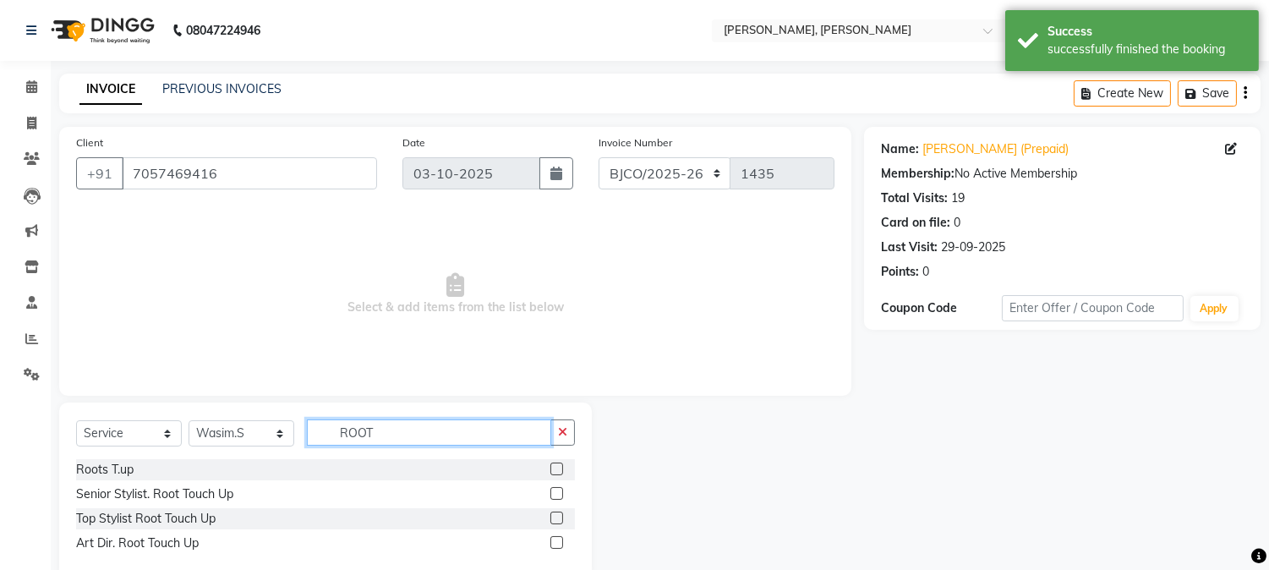
type input "ROOT"
click at [556, 492] on label at bounding box center [557, 493] width 13 height 13
click at [556, 492] on input "checkbox" at bounding box center [556, 494] width 11 height 11
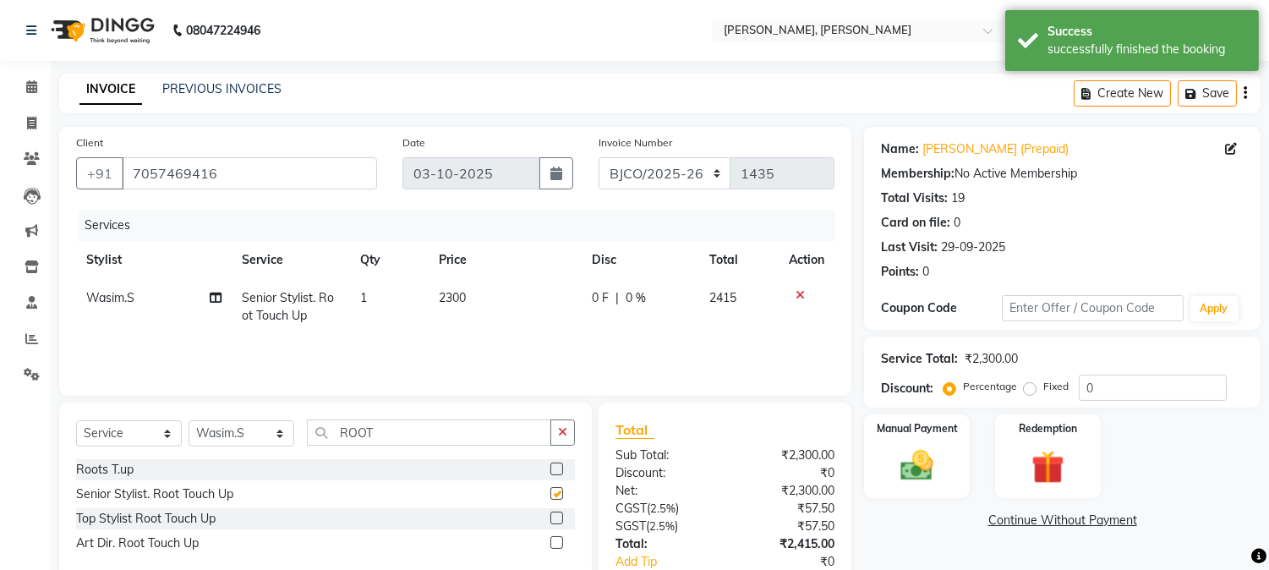
checkbox input "false"
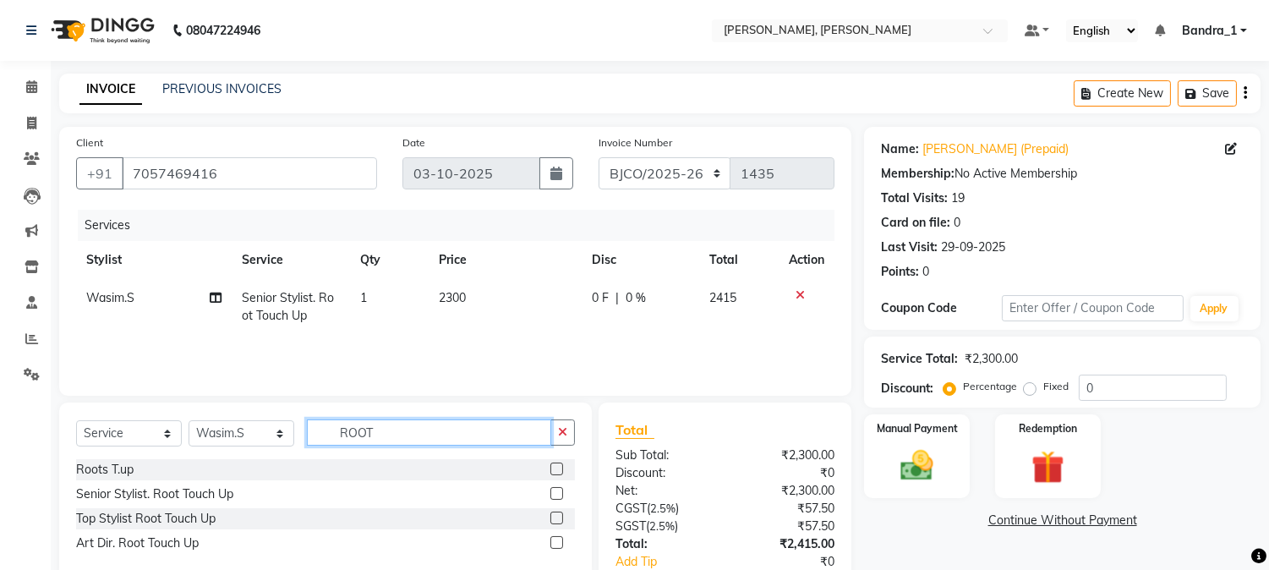
drag, startPoint x: 373, startPoint y: 433, endPoint x: 289, endPoint y: 401, distance: 89.7
click at [307, 437] on input "ROOT" at bounding box center [429, 432] width 244 height 26
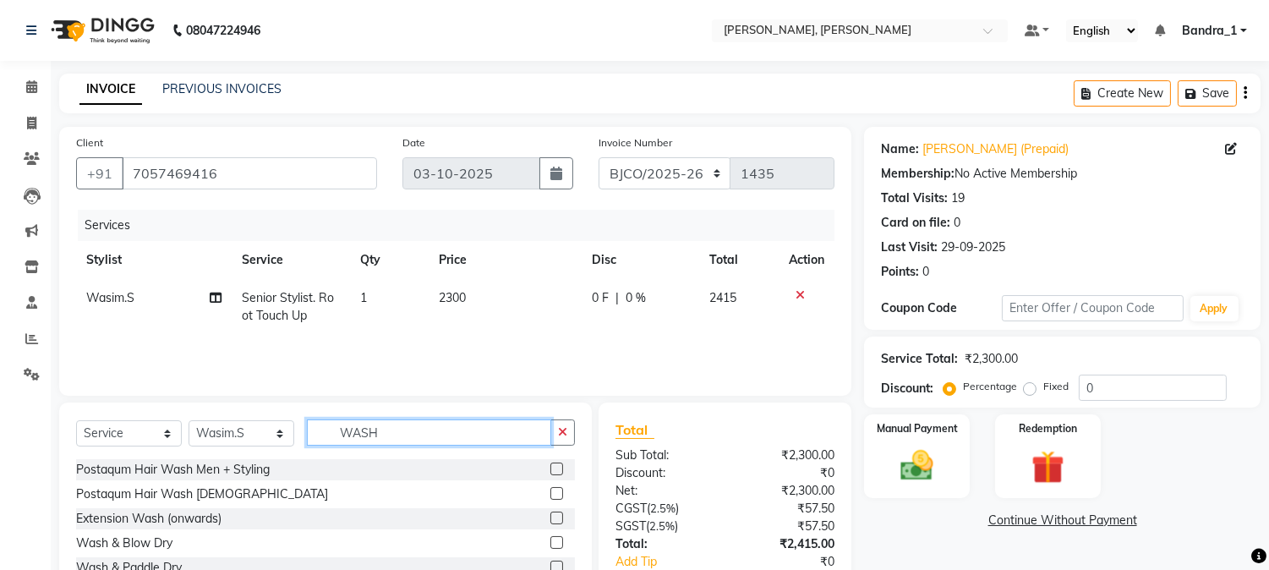
scroll to position [106, 0]
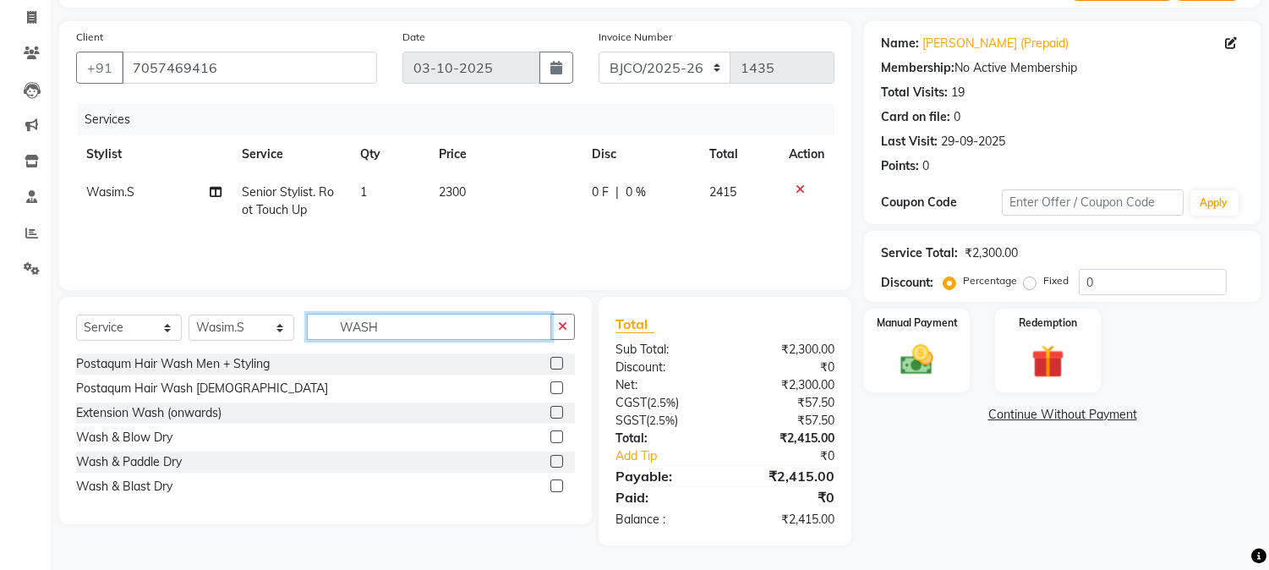
type input "WASH"
click at [560, 482] on label at bounding box center [557, 486] width 13 height 13
click at [560, 482] on input "checkbox" at bounding box center [556, 486] width 11 height 11
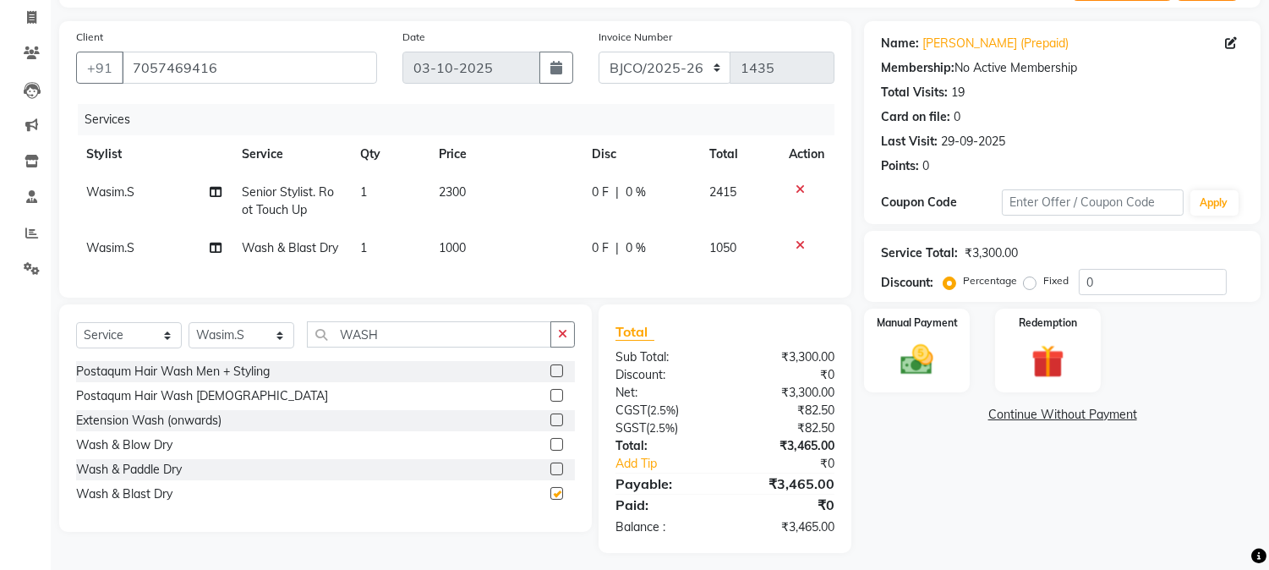
checkbox input "false"
drag, startPoint x: 383, startPoint y: 345, endPoint x: 291, endPoint y: 291, distance: 106.9
click at [315, 339] on input "WASH" at bounding box center [429, 334] width 244 height 26
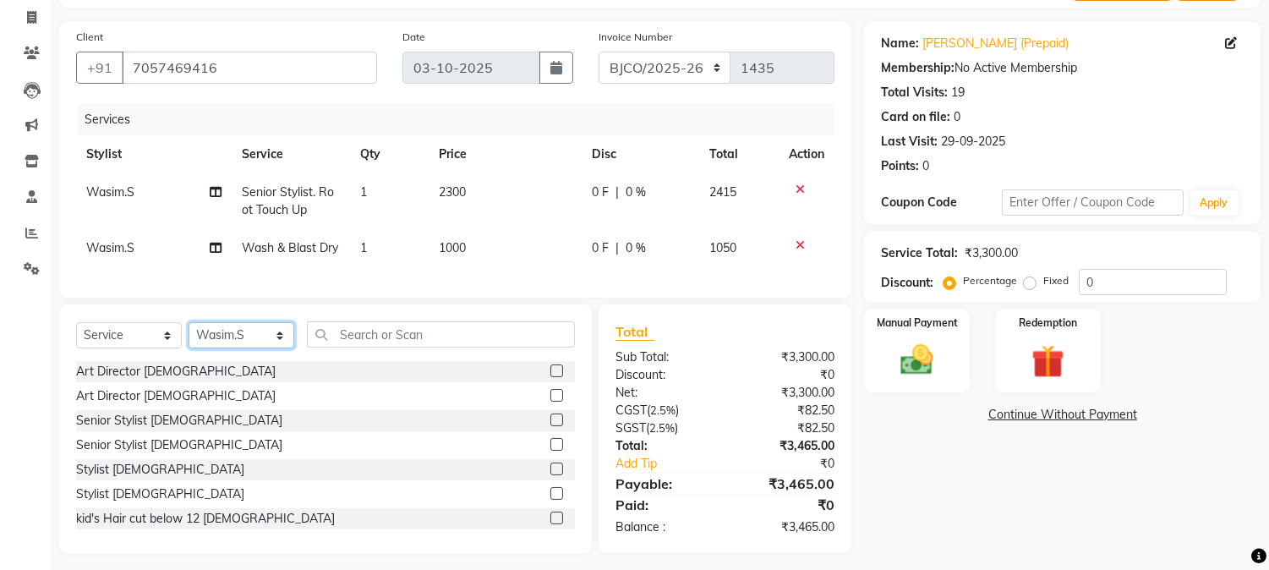
click at [275, 348] on select "Select Stylist [PERSON_NAME] [PERSON_NAME] [PERSON_NAME] Attham Bandra_1 Bandra…" at bounding box center [242, 335] width 106 height 26
select select "84345"
click at [189, 337] on select "Select Stylist [PERSON_NAME] [PERSON_NAME] [PERSON_NAME] Attham Bandra_1 Bandra…" at bounding box center [242, 335] width 106 height 26
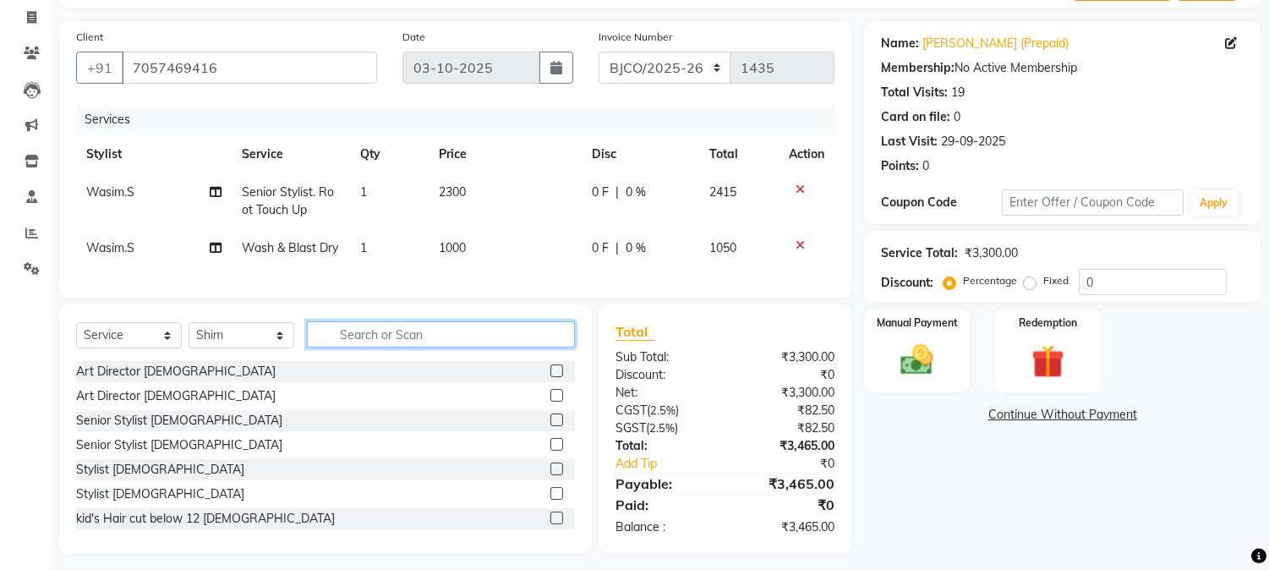
click at [374, 348] on input "text" at bounding box center [441, 334] width 268 height 26
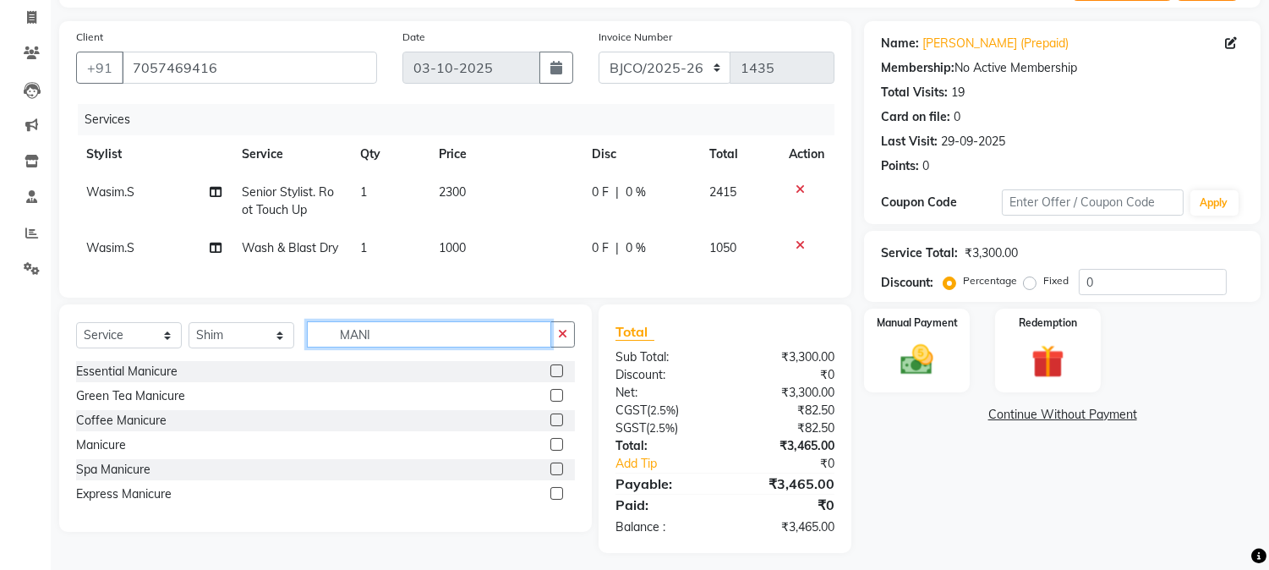
type input "MANI"
click at [556, 377] on label at bounding box center [557, 371] width 13 height 13
click at [556, 377] on input "checkbox" at bounding box center [556, 371] width 11 height 11
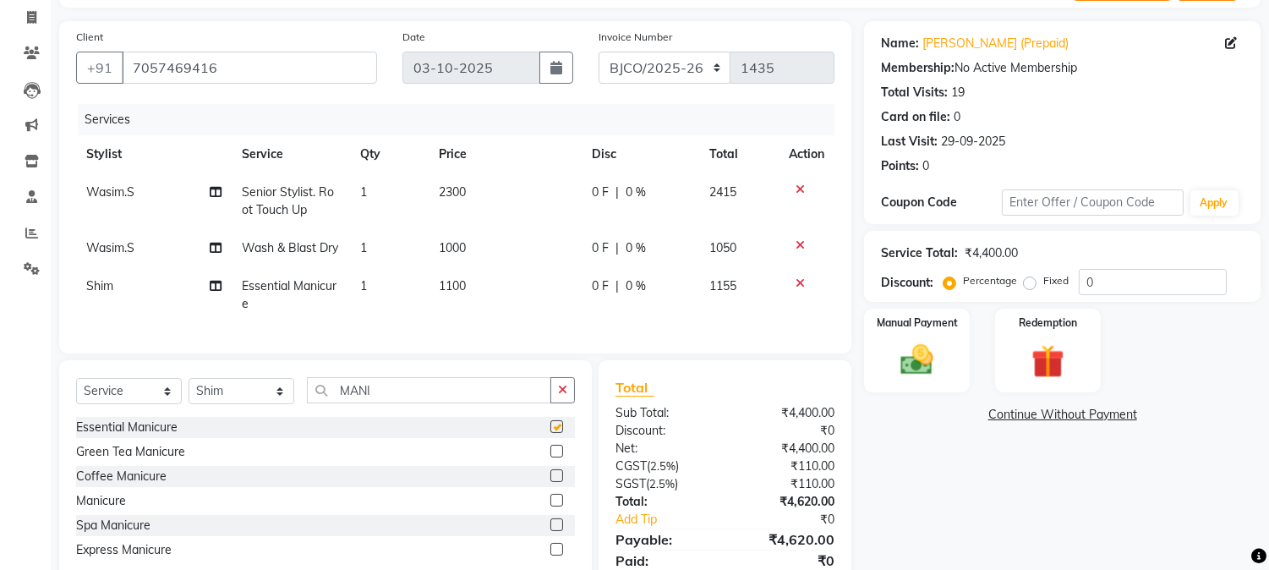
checkbox input "false"
click at [282, 404] on select "Select Stylist [PERSON_NAME] [PERSON_NAME] [PERSON_NAME] Attham Bandra_1 Bandra…" at bounding box center [242, 391] width 106 height 26
select select "54154"
click at [189, 392] on select "Select Stylist [PERSON_NAME] [PERSON_NAME] [PERSON_NAME] Attham Bandra_1 Bandra…" at bounding box center [242, 391] width 106 height 26
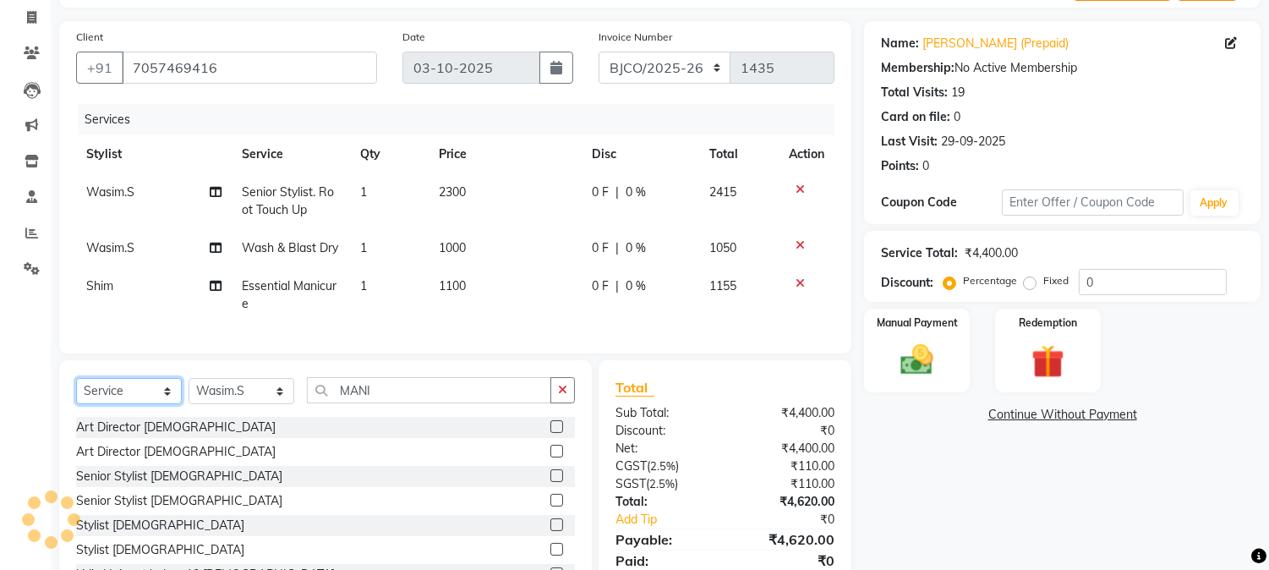
click at [173, 404] on select "Select Service Product Membership Package Voucher Prepaid Gift Card" at bounding box center [129, 391] width 106 height 26
select select "product"
click at [76, 392] on select "Select Service Product Membership Package Voucher Prepaid Gift Card" at bounding box center [129, 391] width 106 height 26
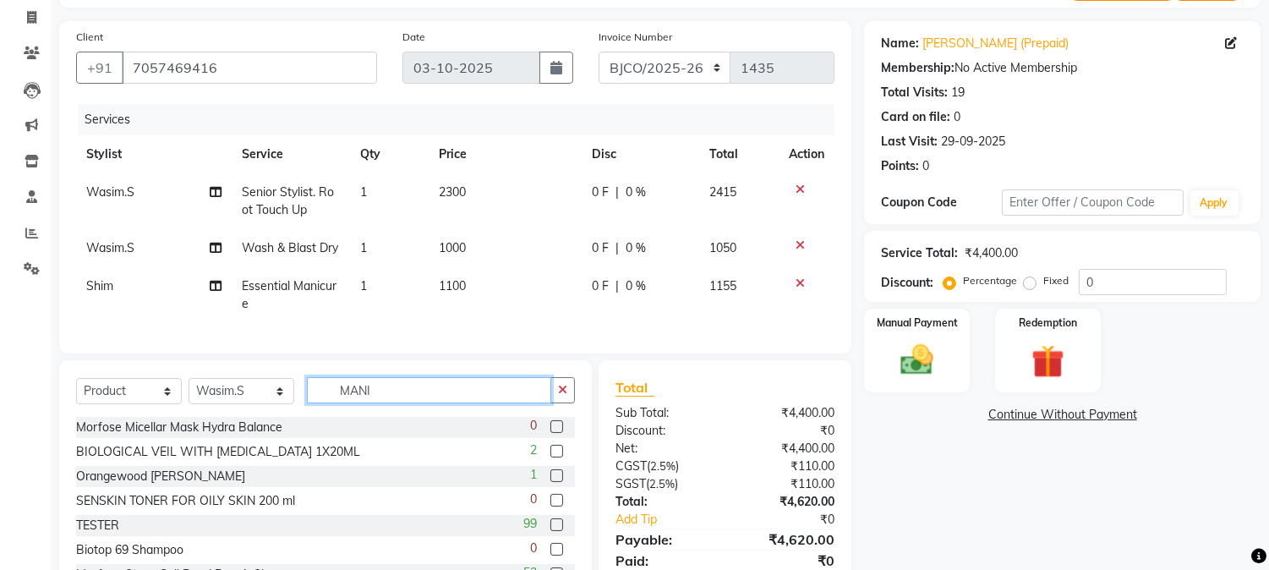
drag, startPoint x: 387, startPoint y: 399, endPoint x: 218, endPoint y: 303, distance: 194.7
click at [282, 387] on div "Select Service Product Membership Package Voucher Prepaid Gift Card Select Styl…" at bounding box center [325, 484] width 533 height 249
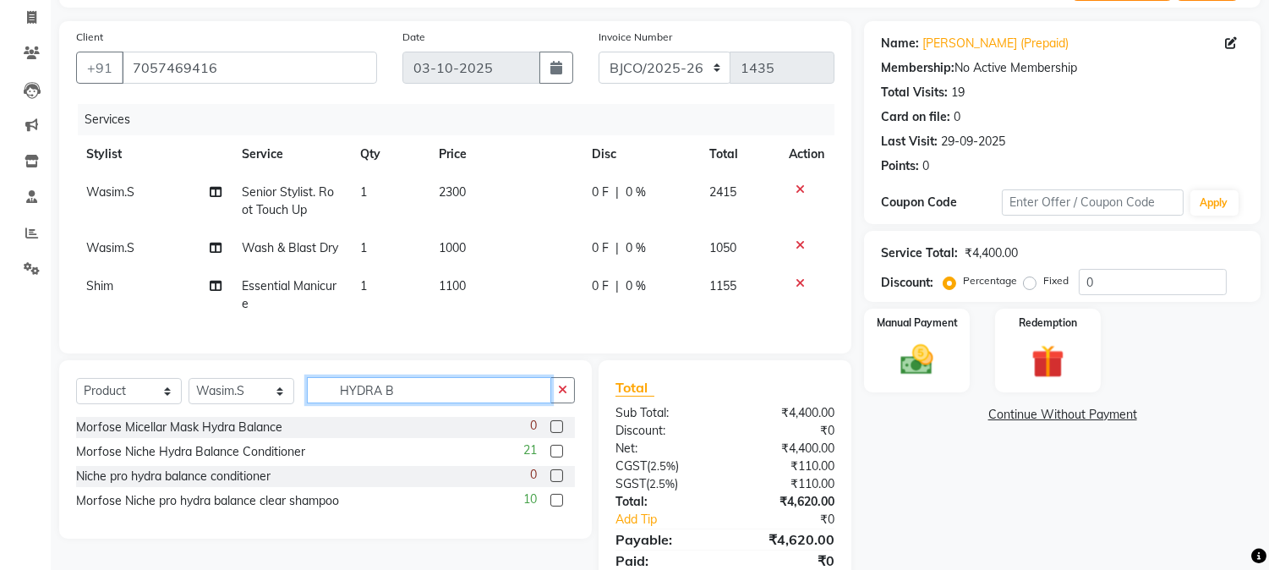
type input "HYDRA B"
click at [554, 458] on label at bounding box center [557, 451] width 13 height 13
click at [554, 458] on input "checkbox" at bounding box center [556, 452] width 11 height 11
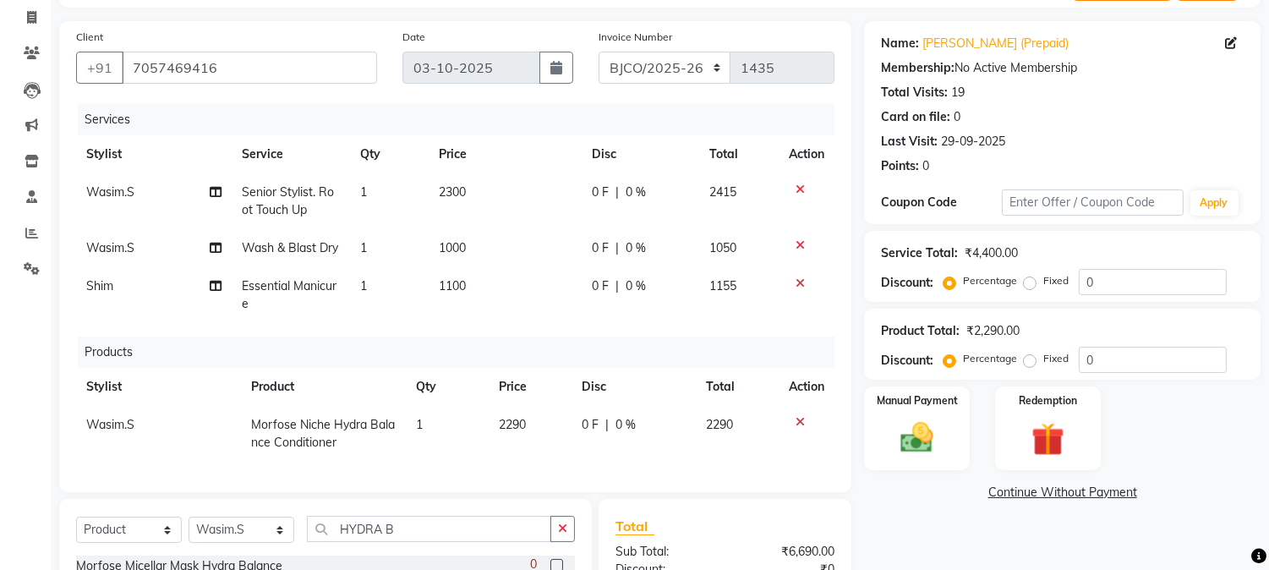
checkbox input "false"
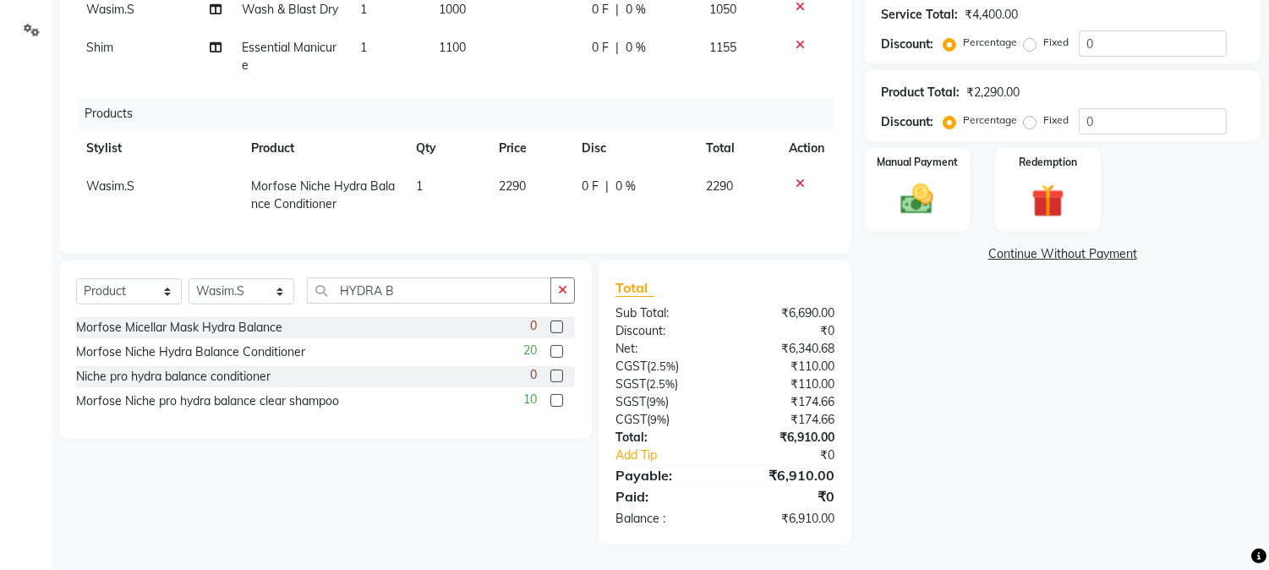
click at [556, 400] on label at bounding box center [557, 400] width 13 height 13
click at [556, 400] on input "checkbox" at bounding box center [556, 401] width 11 height 11
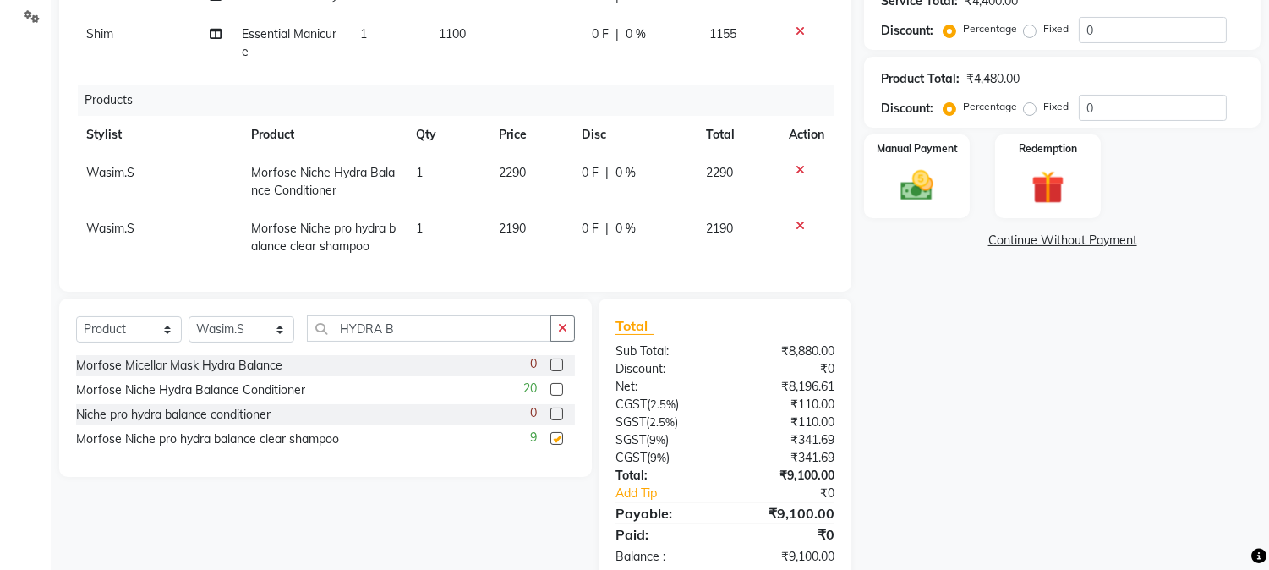
checkbox input "false"
click at [919, 189] on img at bounding box center [918, 187] width 56 height 40
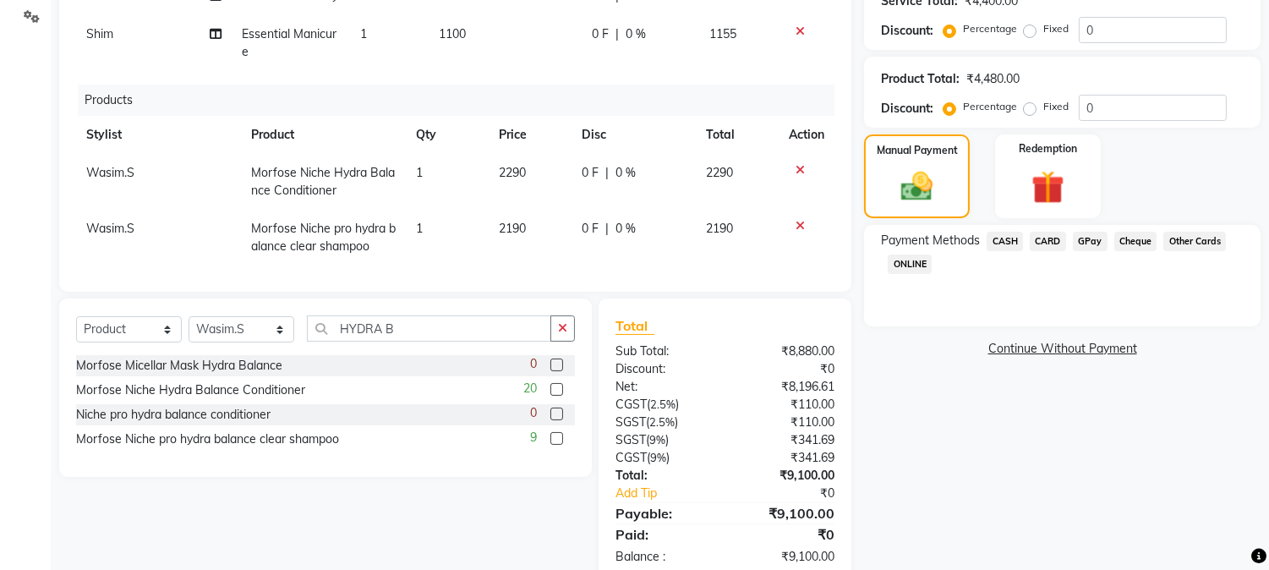
click at [1039, 241] on span "CARD" at bounding box center [1048, 241] width 36 height 19
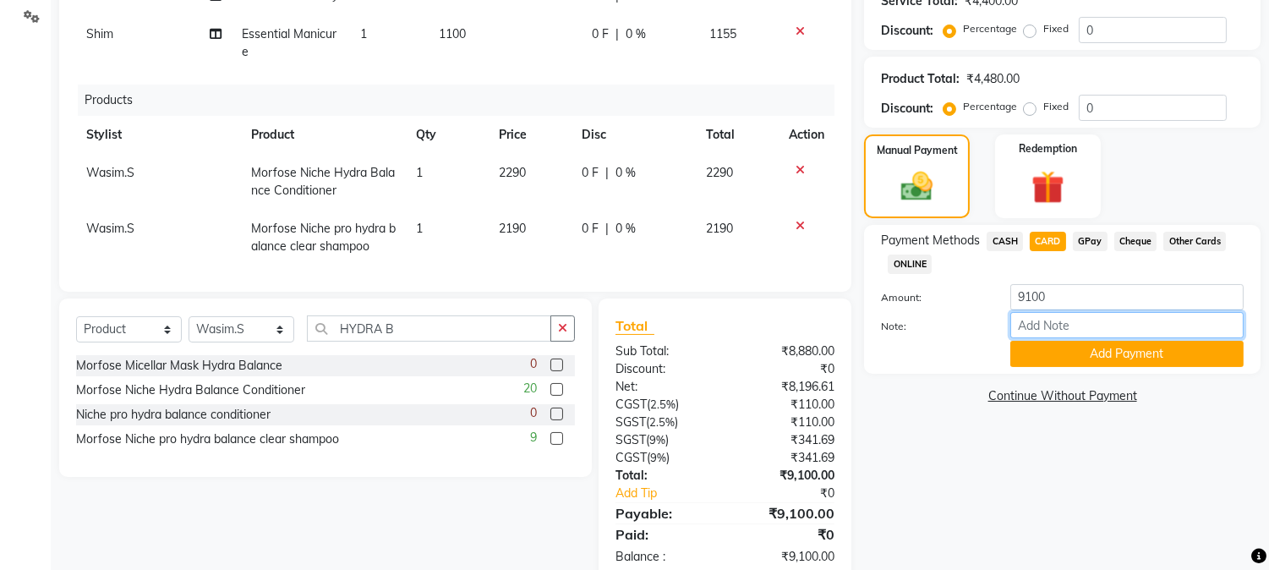
click at [1057, 325] on input "Note:" at bounding box center [1127, 325] width 233 height 26
type input "1000"
click at [1120, 359] on button "Add Payment" at bounding box center [1127, 354] width 233 height 26
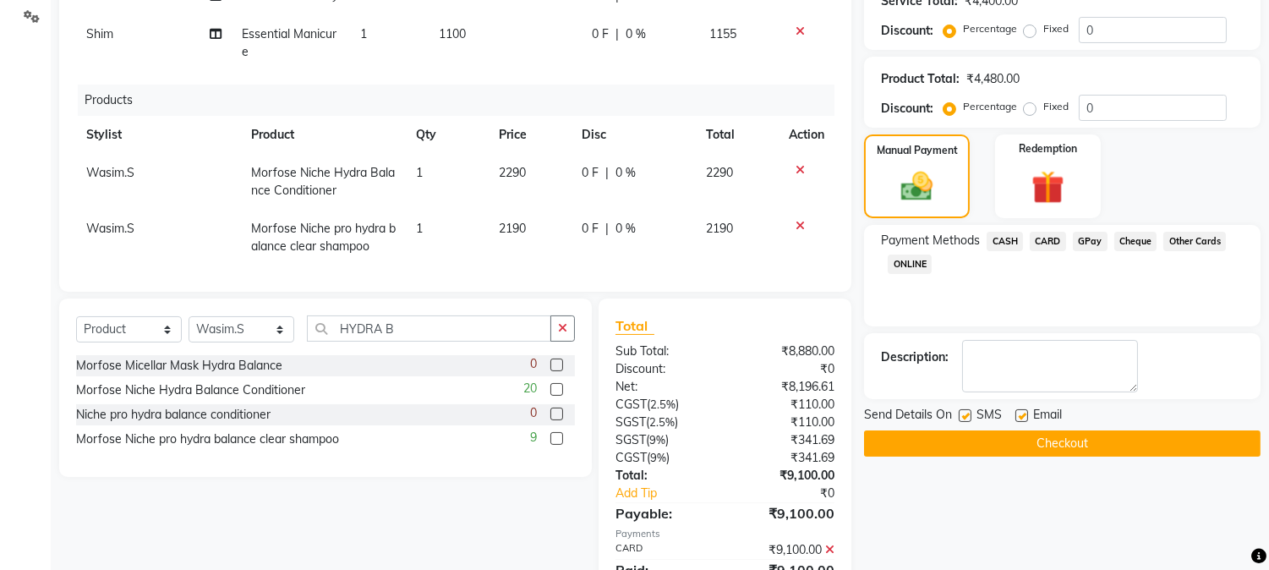
click at [1019, 416] on label at bounding box center [1022, 415] width 13 height 13
click at [1019, 416] on input "checkbox" at bounding box center [1021, 416] width 11 height 11
checkbox input "false"
click at [966, 419] on label at bounding box center [965, 415] width 13 height 13
click at [966, 419] on input "checkbox" at bounding box center [964, 416] width 11 height 11
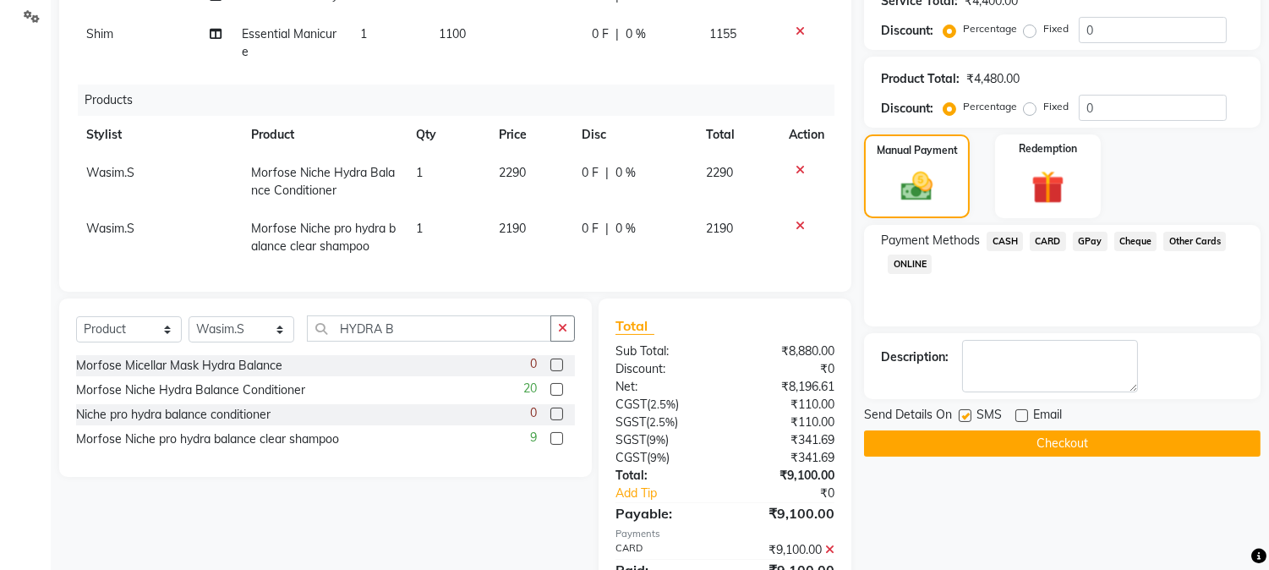
checkbox input "false"
click at [967, 436] on button "Checkout" at bounding box center [1062, 443] width 397 height 26
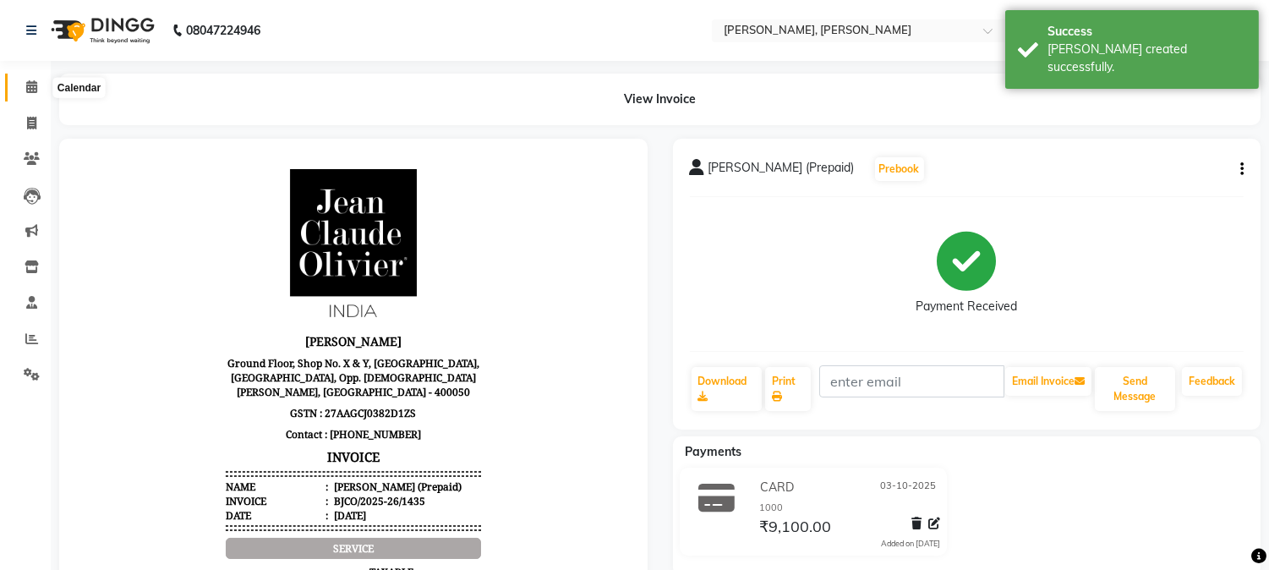
click at [29, 88] on icon at bounding box center [31, 86] width 11 height 13
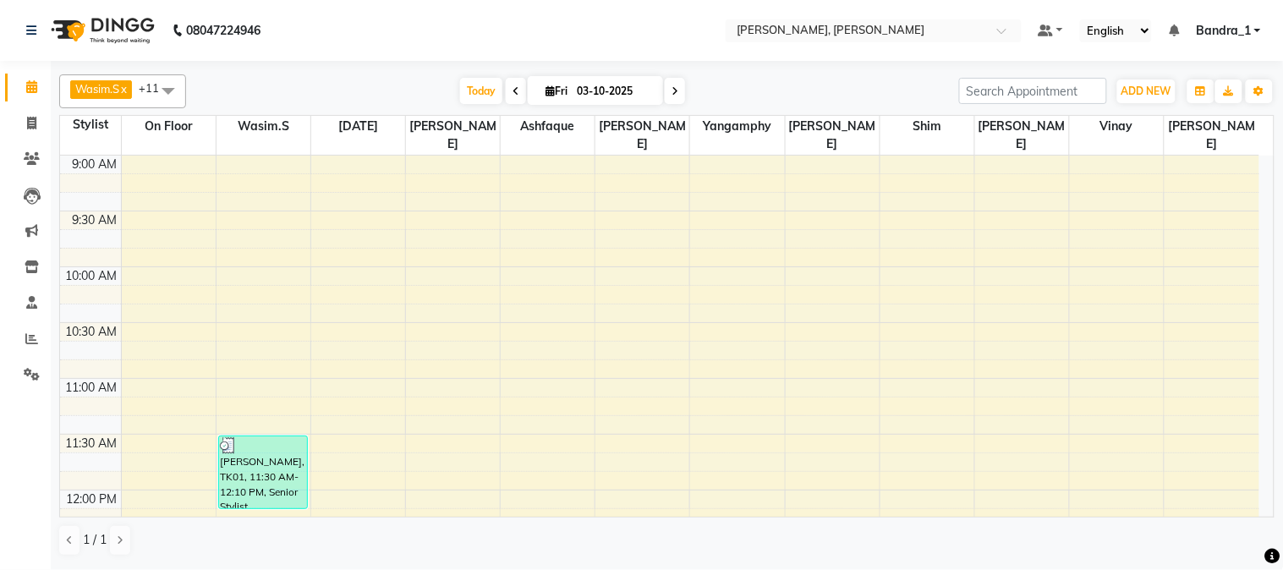
click at [545, 120] on app-home "08047224946 Select Location × Jean Claude Olivier, Bandra West Default Panel My…" at bounding box center [641, 283] width 1283 height 567
click at [165, 192] on td at bounding box center [690, 201] width 1138 height 19
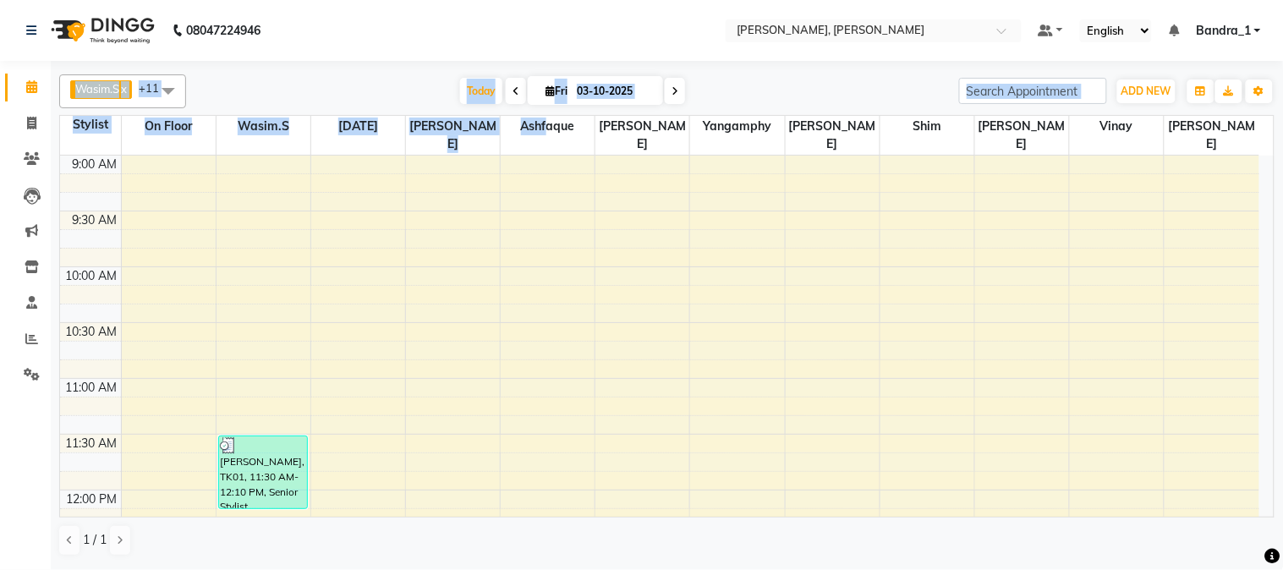
click at [286, 74] on div "Wasim.S x Abdul x Ashfaque x Jajo x Naomi x On Floor x Raja x Samad x Vinay x S…" at bounding box center [666, 91] width 1215 height 34
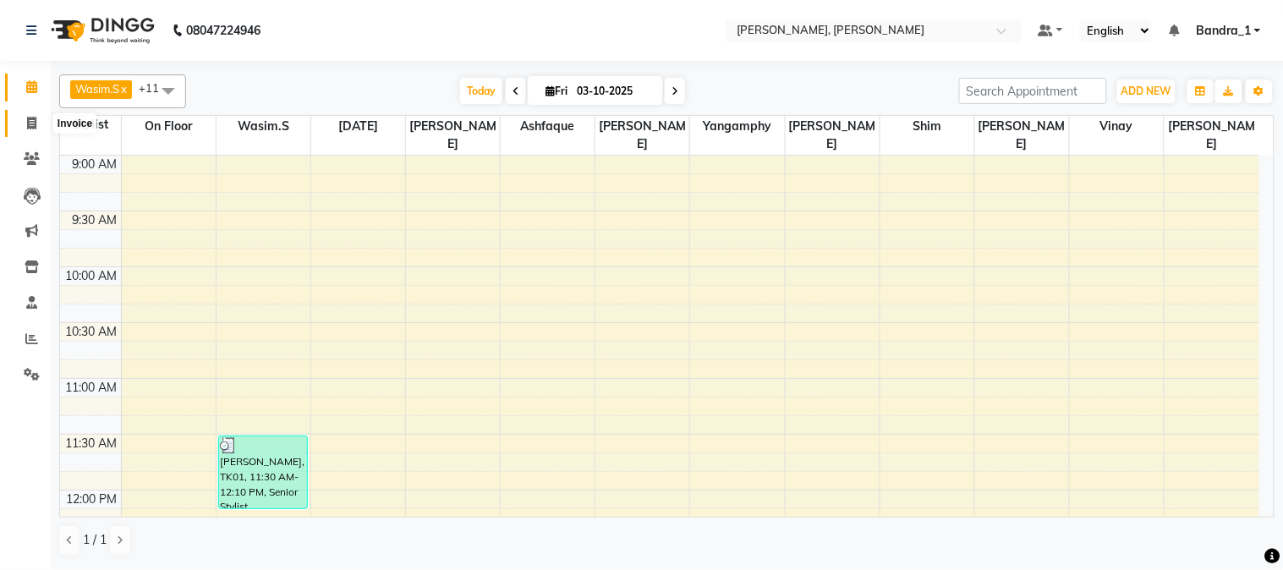
click at [36, 123] on icon at bounding box center [31, 123] width 9 height 13
select select "7997"
select select "service"
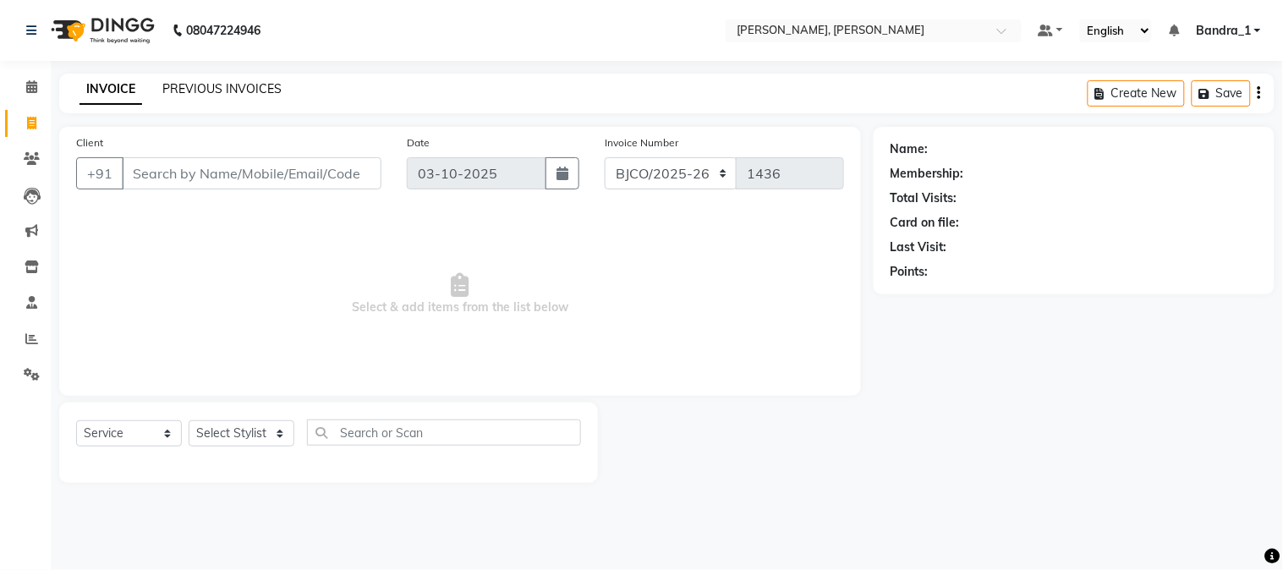
click at [203, 90] on link "PREVIOUS INVOICES" at bounding box center [221, 88] width 119 height 15
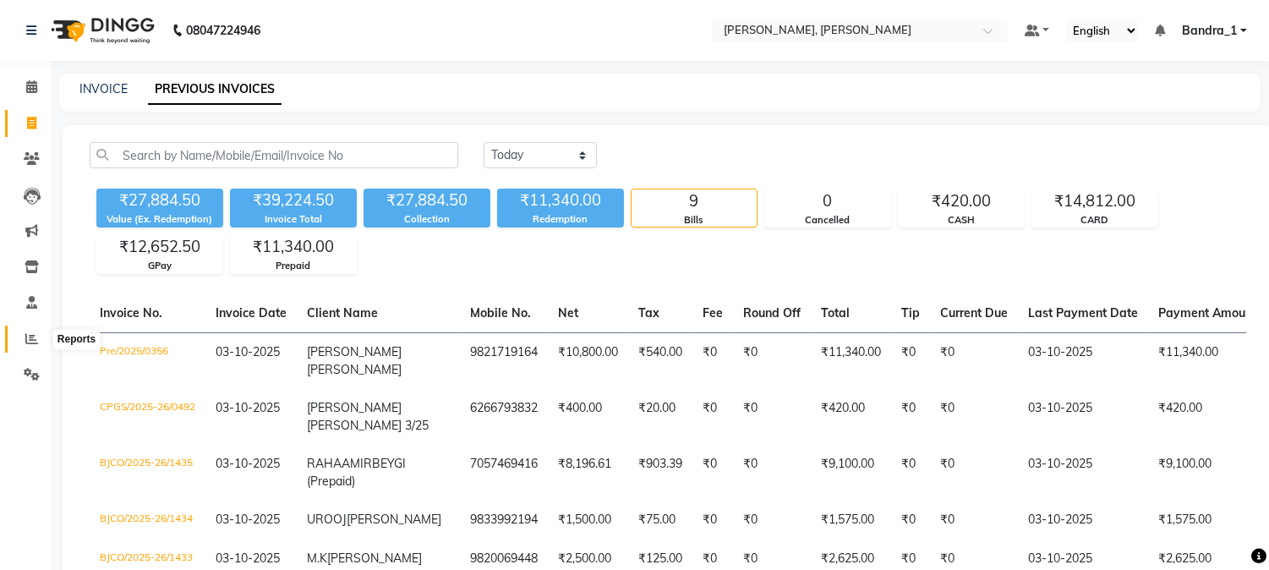
click at [25, 340] on icon at bounding box center [31, 338] width 13 height 13
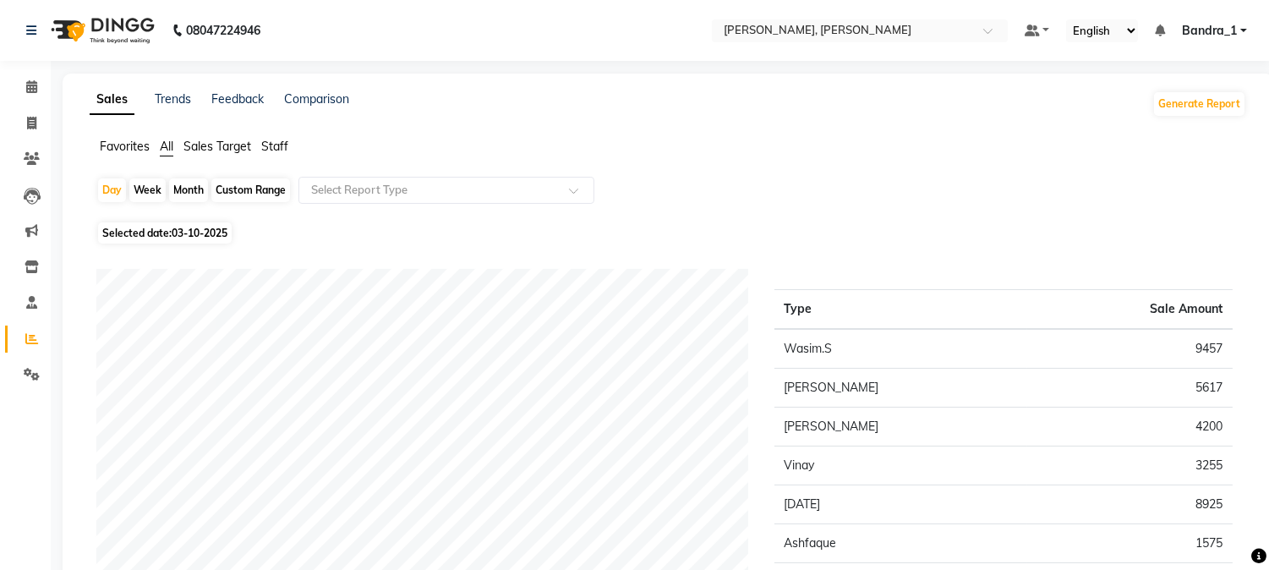
click at [271, 142] on span "Staff" at bounding box center [274, 146] width 27 height 15
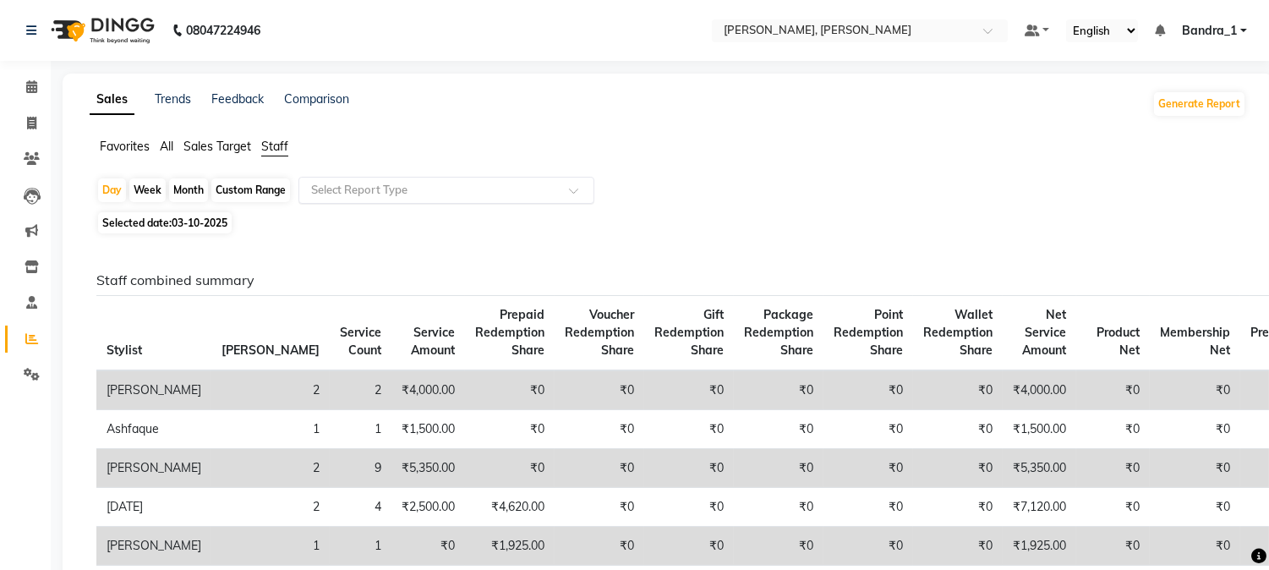
click at [570, 189] on span at bounding box center [579, 195] width 21 height 17
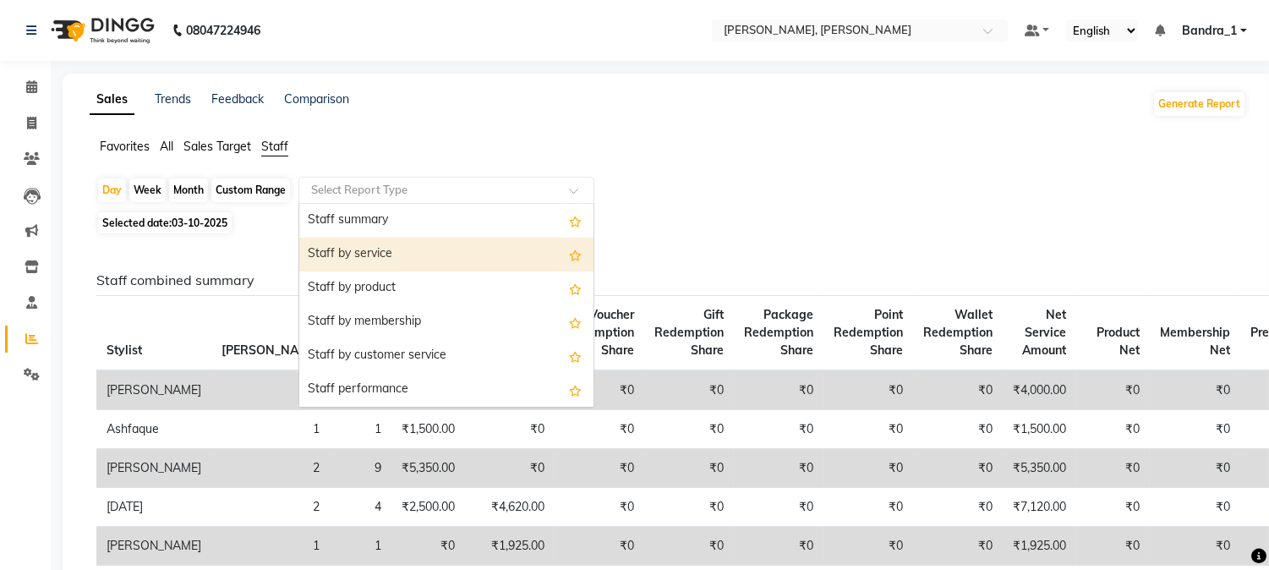
drag, startPoint x: 458, startPoint y: 257, endPoint x: 471, endPoint y: 256, distance: 13.6
click at [459, 257] on div "Staff by service" at bounding box center [446, 255] width 294 height 34
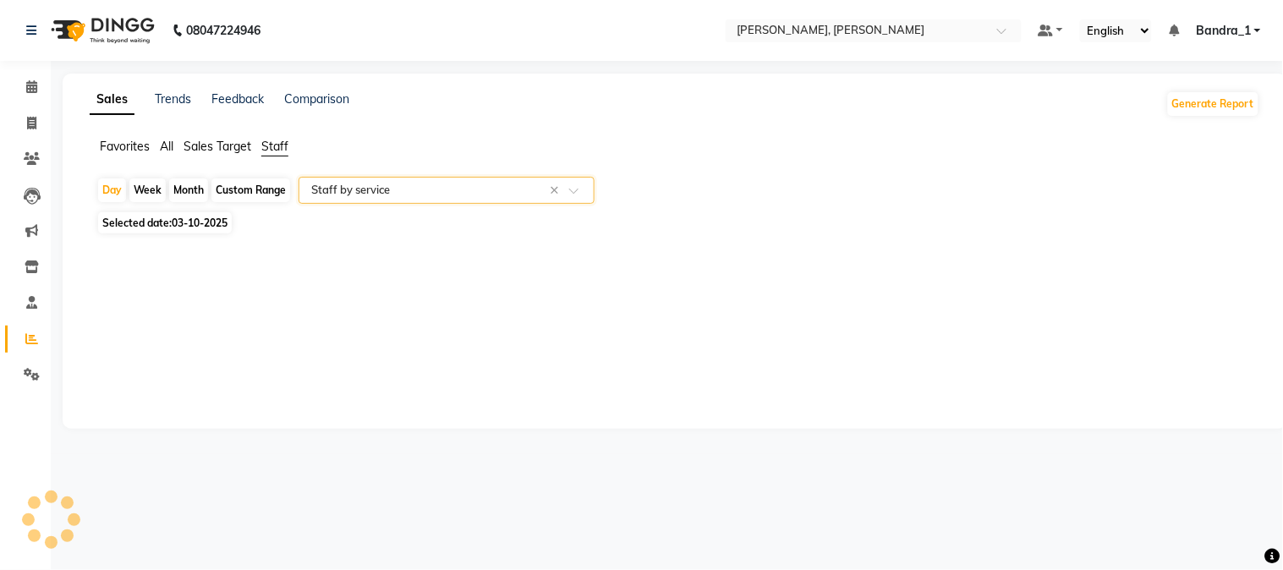
select select "csv"
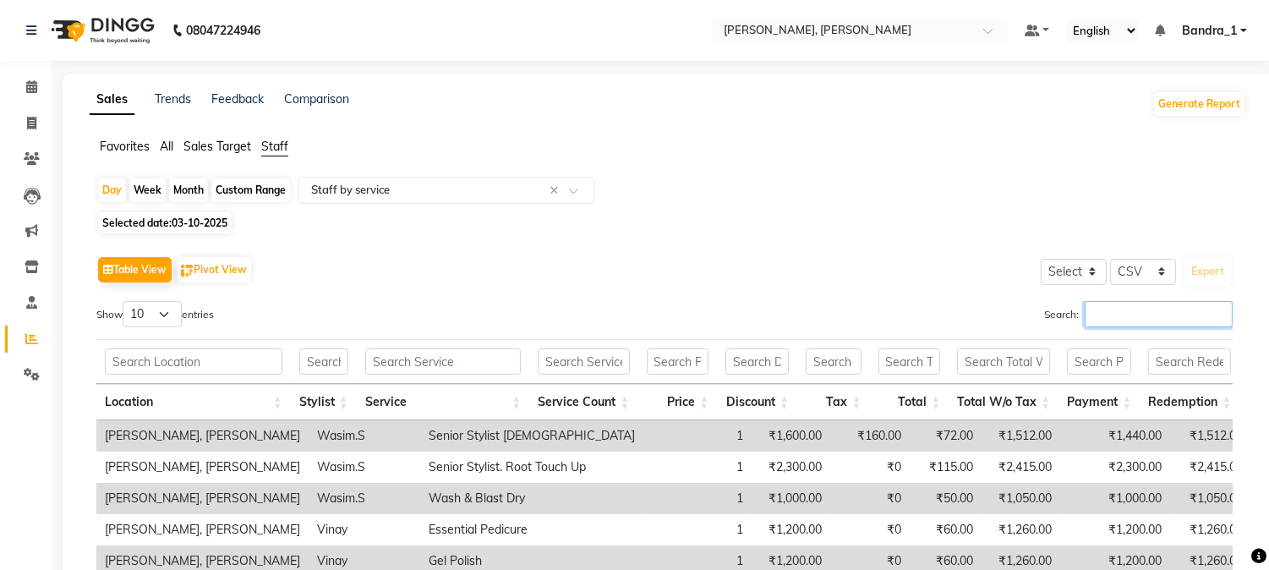
click at [1143, 315] on input "Search:" at bounding box center [1159, 314] width 148 height 26
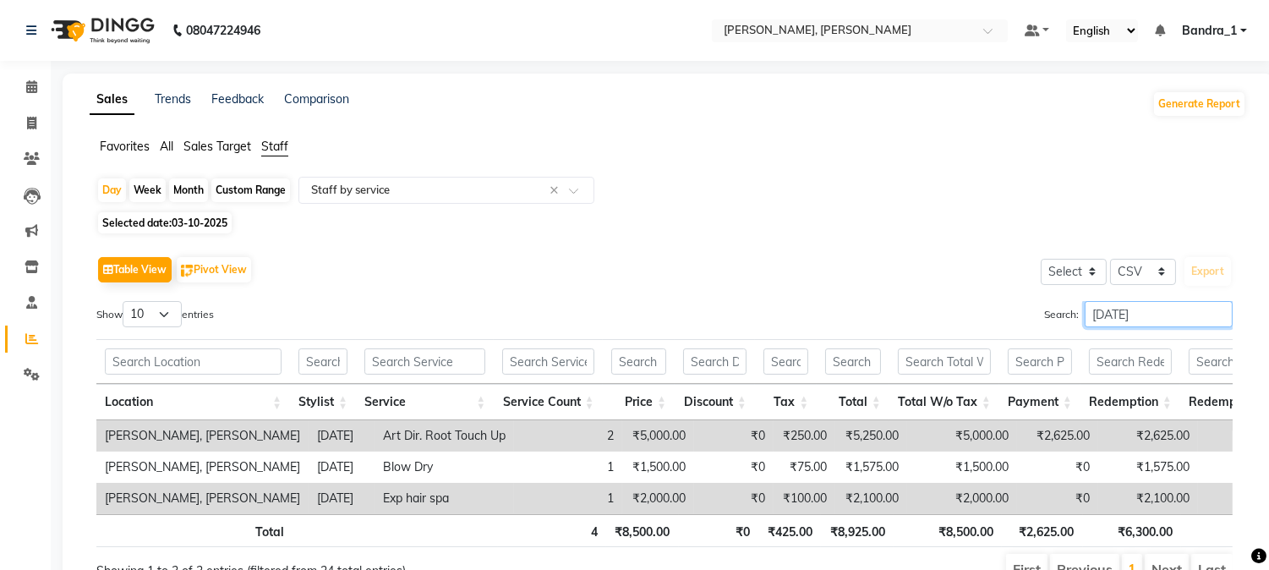
type input "[DATE]"
